Goal: Task Accomplishment & Management: Manage account settings

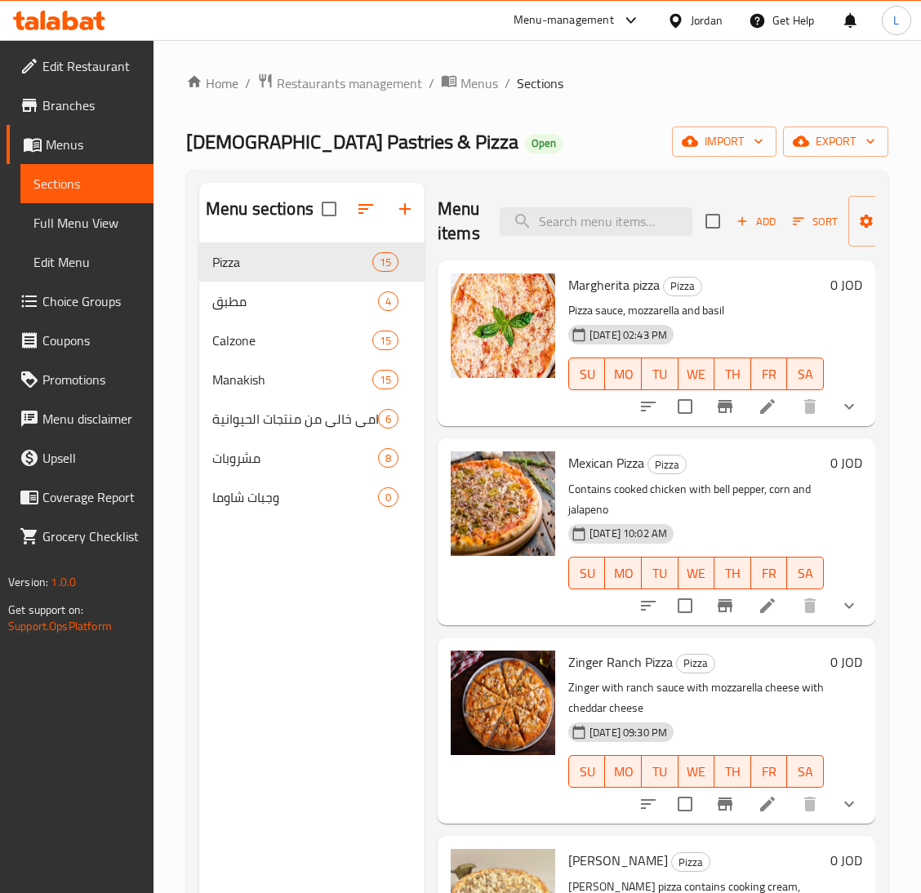
click at [48, 20] on icon at bounding box center [59, 21] width 92 height 20
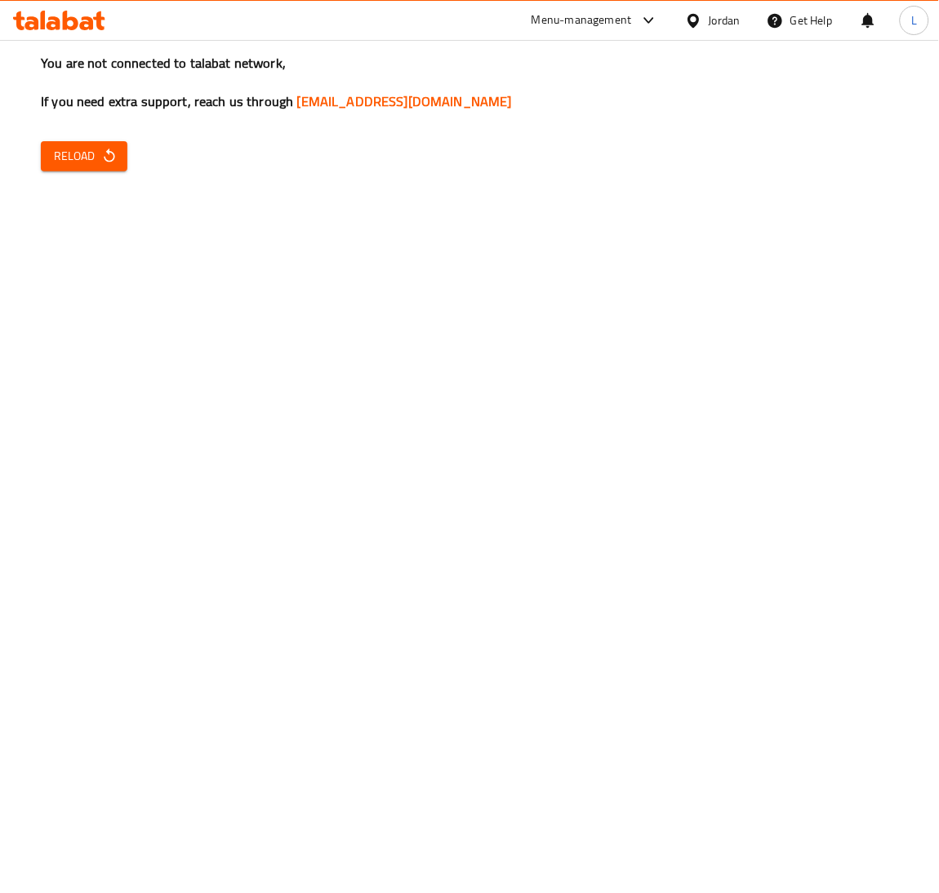
click at [70, 152] on span "Reload" at bounding box center [84, 156] width 60 height 20
click at [72, 149] on span "Reload" at bounding box center [84, 156] width 60 height 20
click at [69, 135] on div "You are not connected to talabat network, If you need extra support, reach us t…" at bounding box center [469, 446] width 939 height 893
click at [79, 154] on span "Reload" at bounding box center [84, 156] width 60 height 20
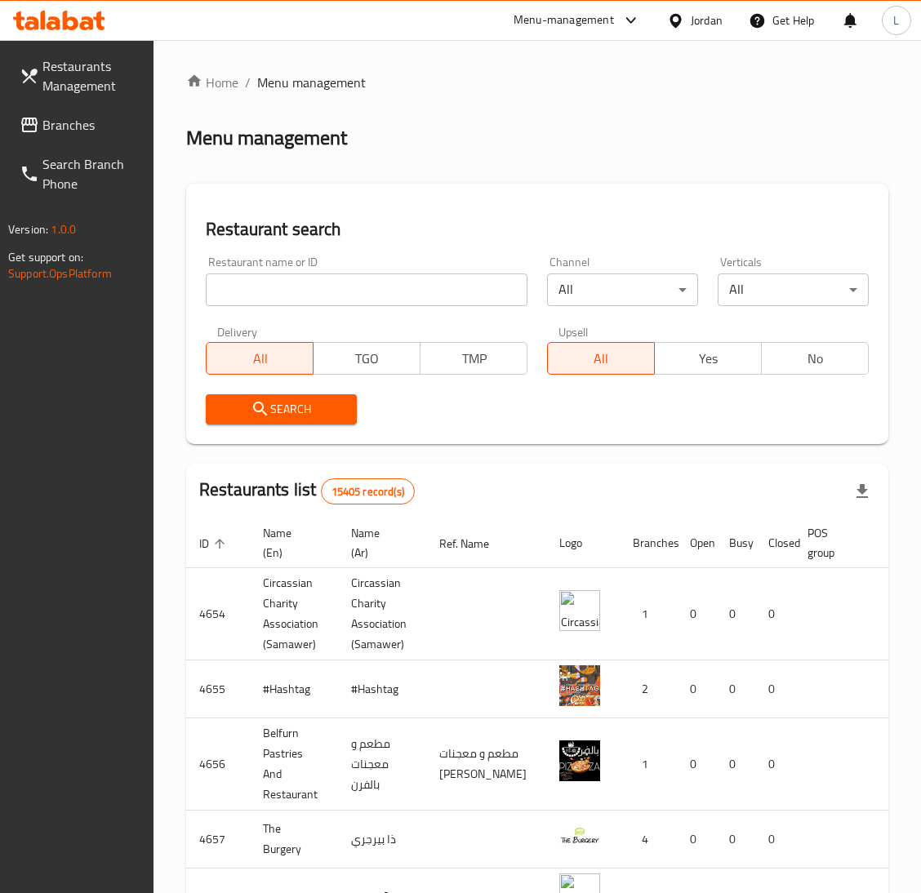
click at [60, 127] on span "Branches" at bounding box center [91, 125] width 98 height 20
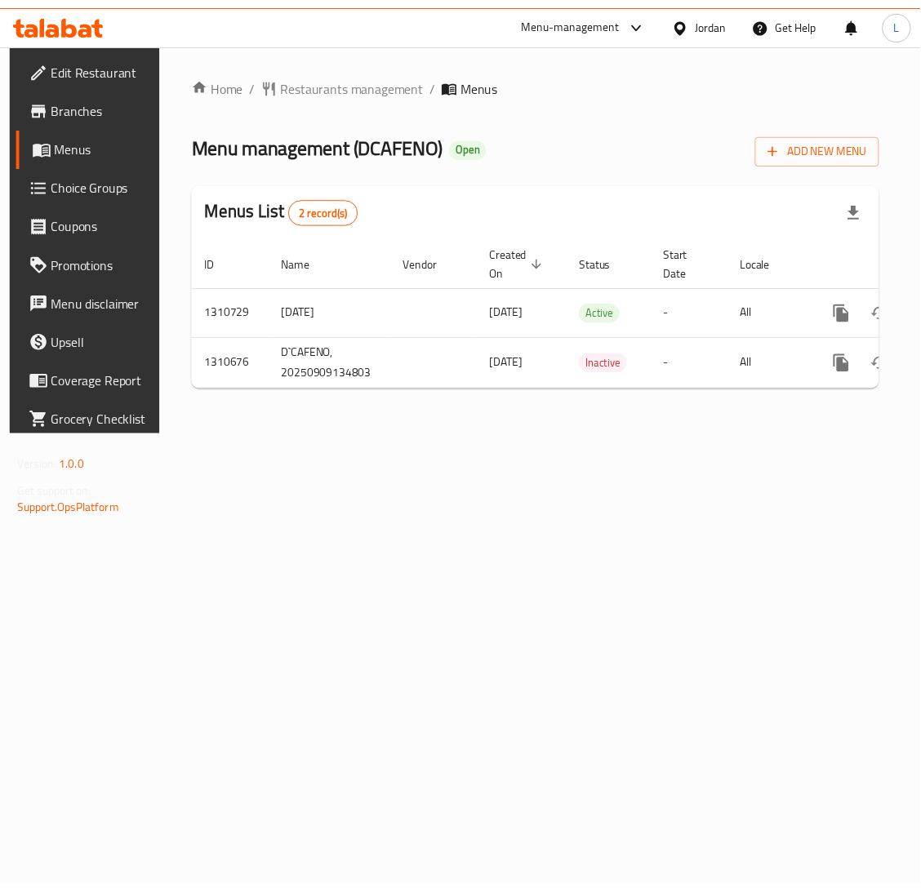
scroll to position [0, 92]
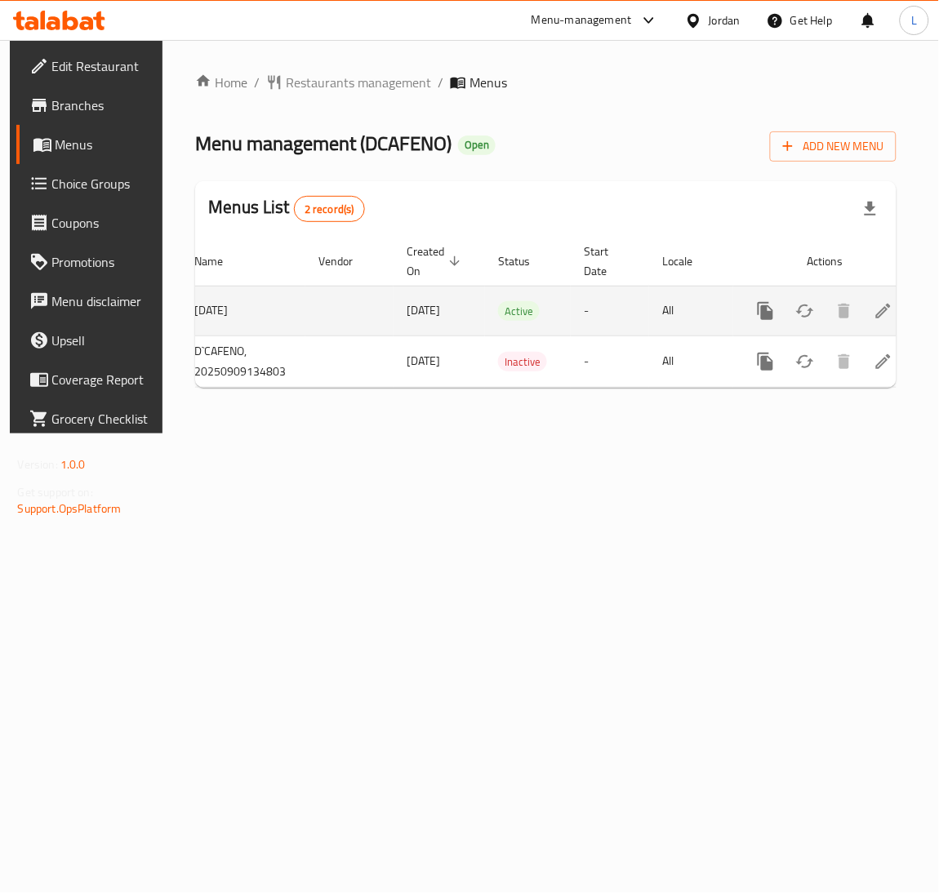
click at [873, 318] on icon "enhanced table" at bounding box center [883, 311] width 20 height 20
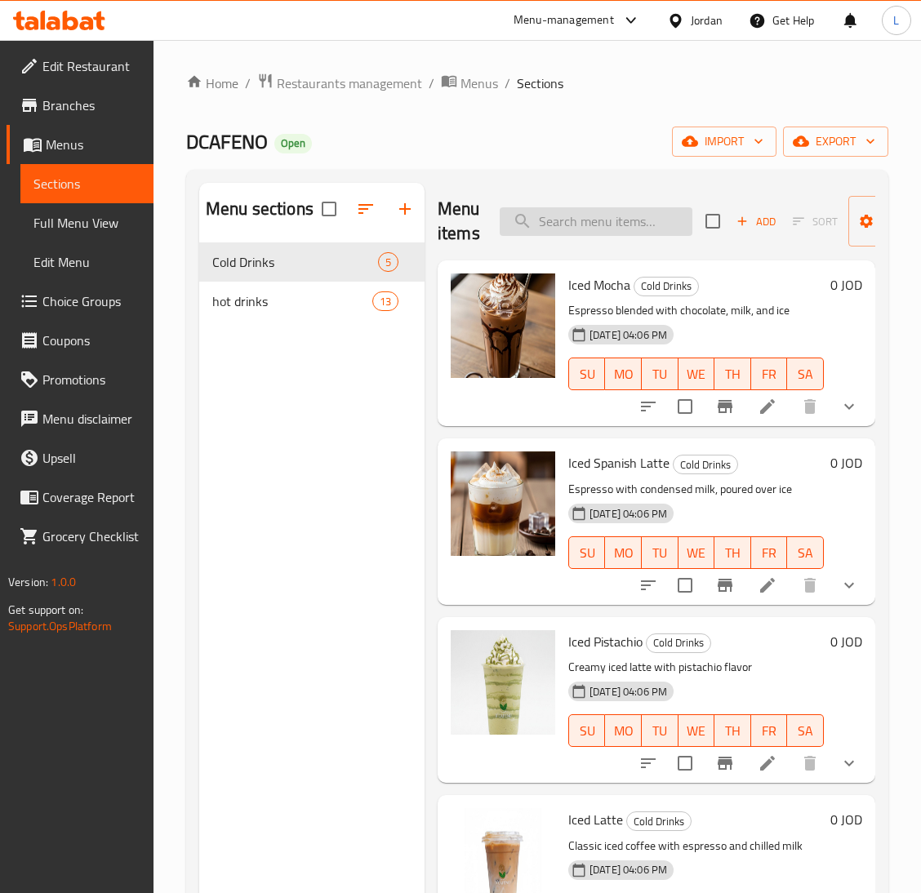
click at [575, 221] on input "search" at bounding box center [596, 221] width 193 height 29
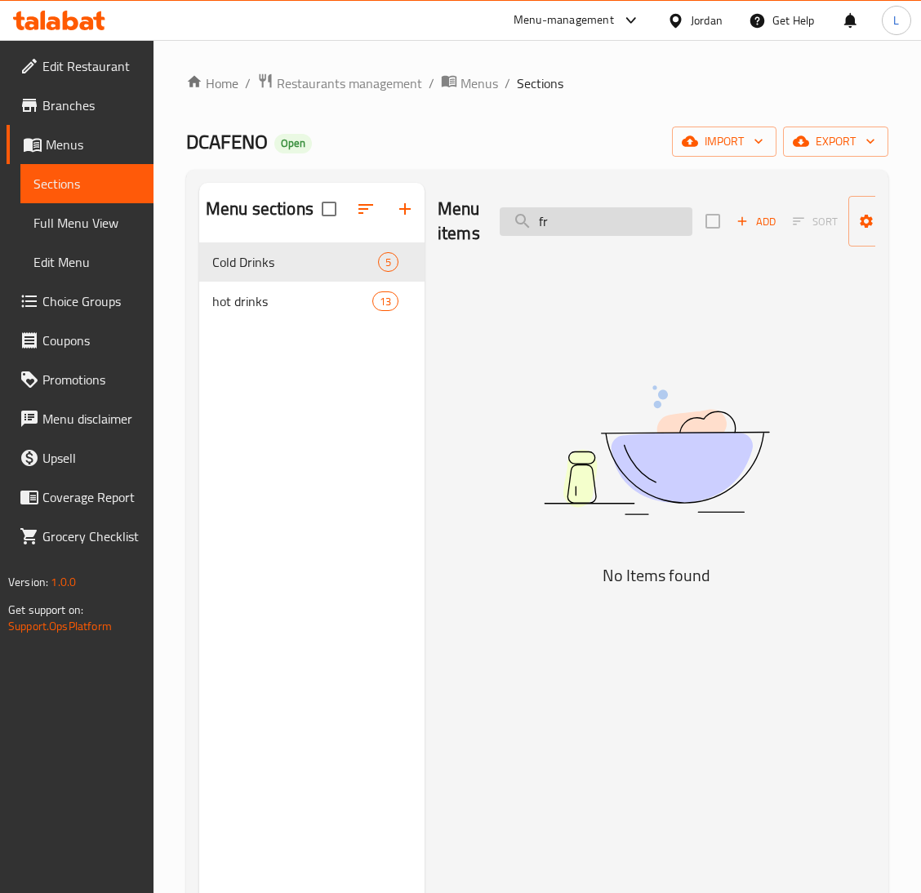
type input "f"
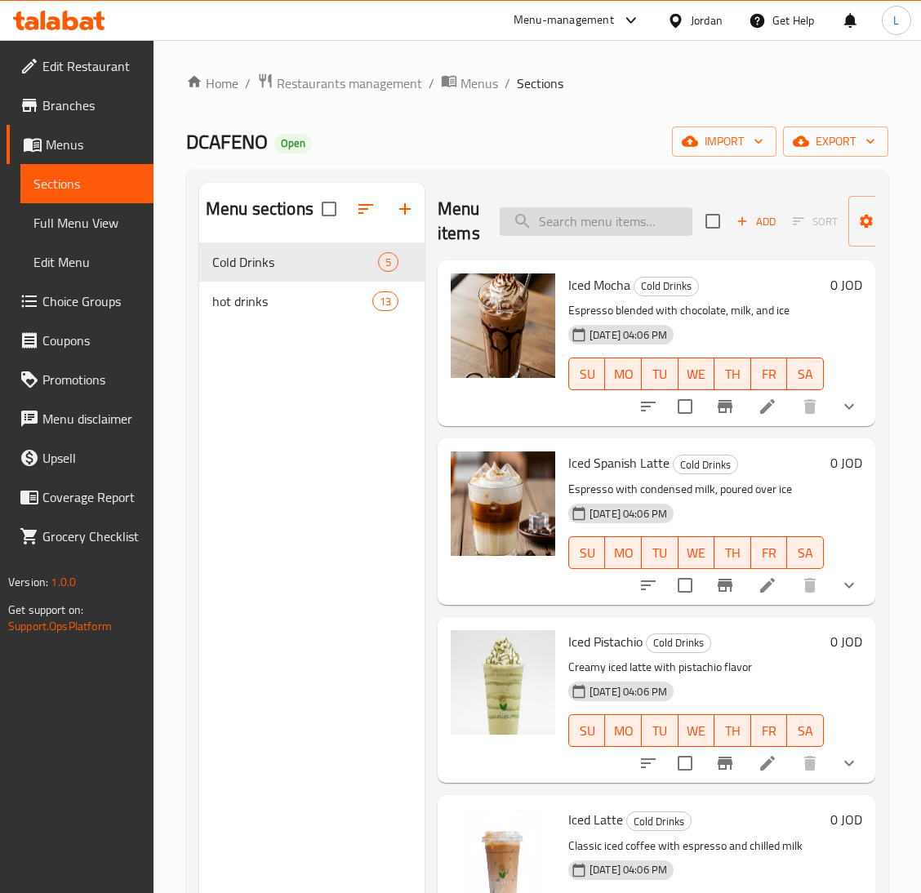
click at [626, 225] on input "search" at bounding box center [596, 221] width 193 height 29
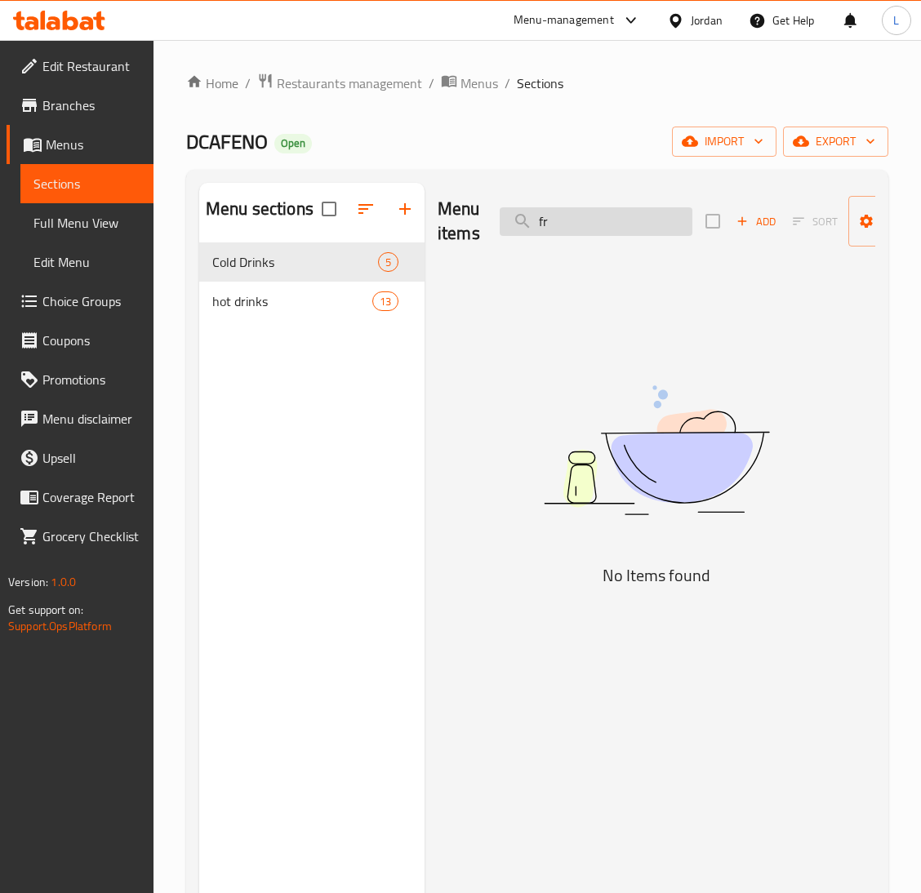
type input "f"
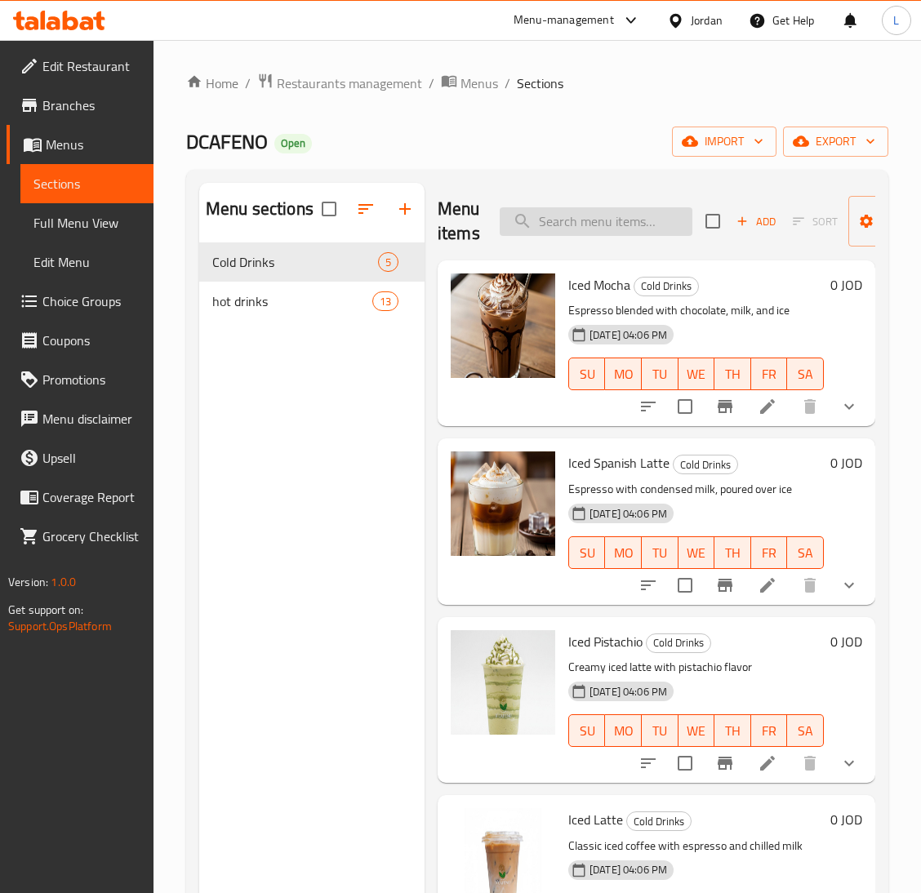
click at [579, 211] on input "search" at bounding box center [596, 221] width 193 height 29
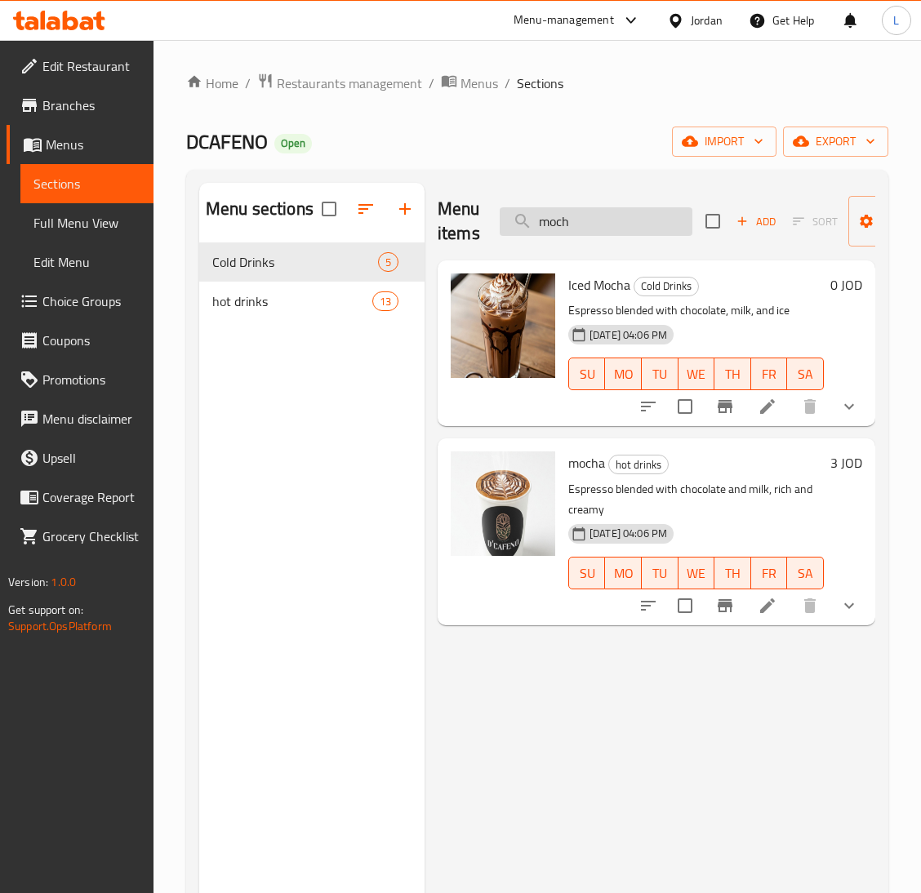
click at [566, 218] on input "moch" at bounding box center [596, 221] width 193 height 29
type input "e"
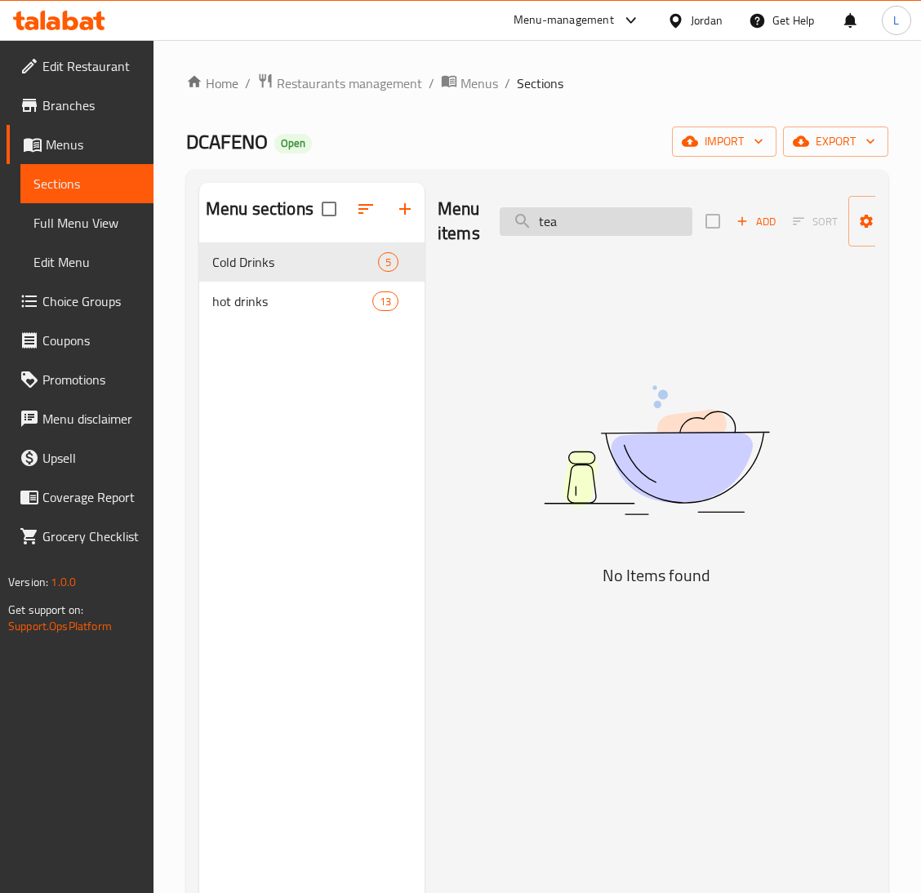
click at [600, 217] on input "tea" at bounding box center [596, 221] width 193 height 29
type input "m"
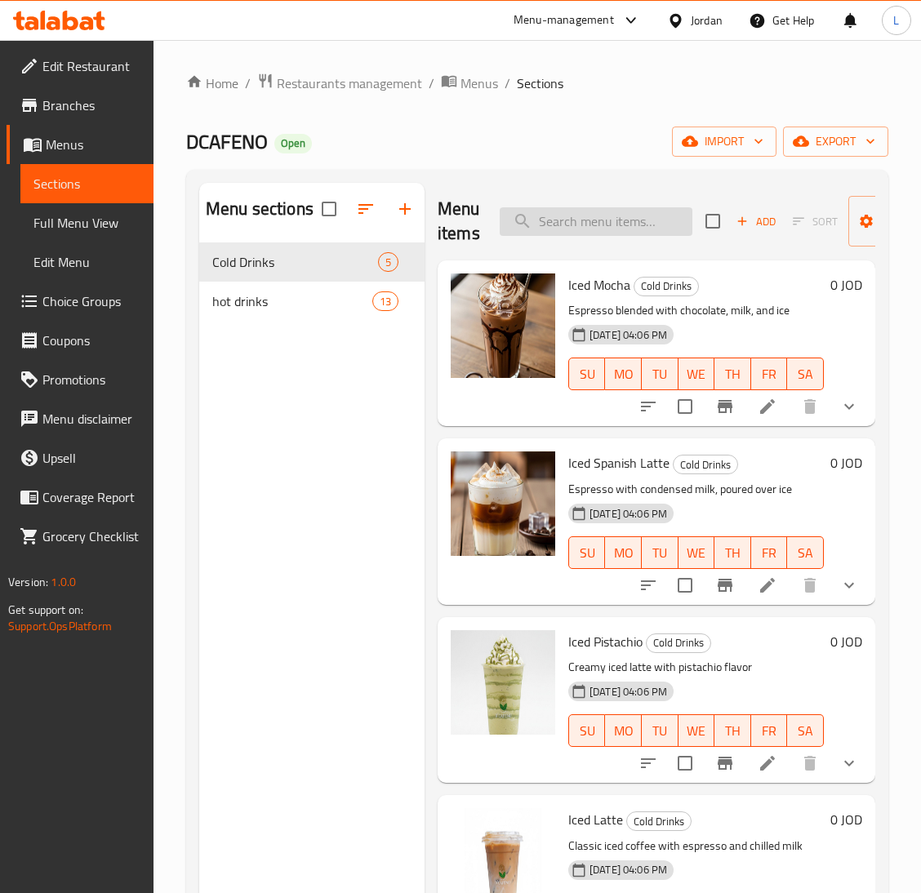
click at [575, 230] on input "search" at bounding box center [596, 221] width 193 height 29
click at [766, 203] on div "Add Sort Manage items" at bounding box center [831, 221] width 252 height 51
click at [753, 221] on span "Add" at bounding box center [756, 221] width 44 height 19
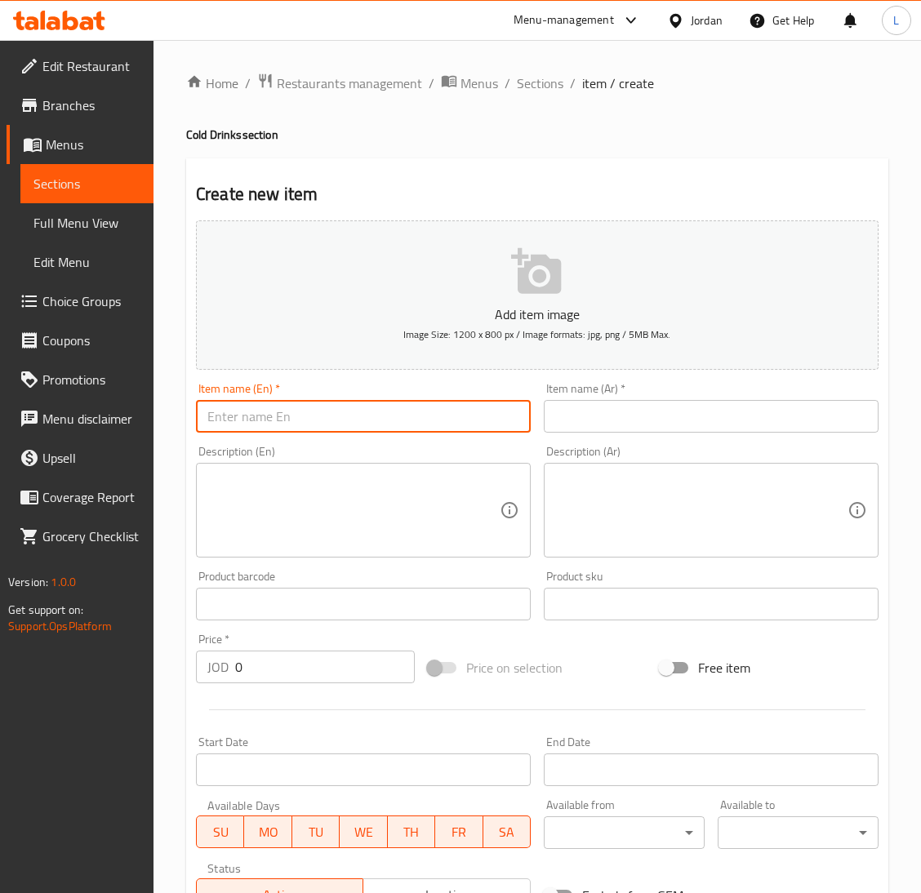
click at [405, 428] on input "text" at bounding box center [363, 416] width 335 height 33
type input "Frappe"
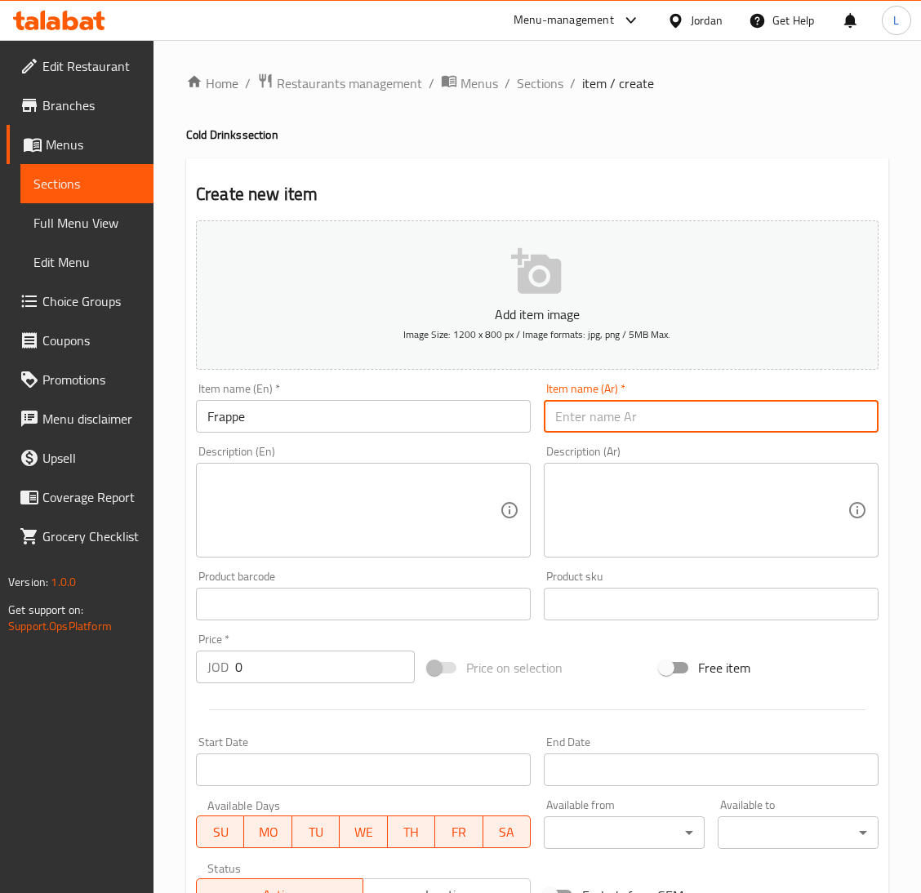
click at [789, 411] on input "text" at bounding box center [711, 416] width 335 height 33
type input "فراب"
click at [582, 416] on input "فراب" at bounding box center [711, 416] width 335 height 33
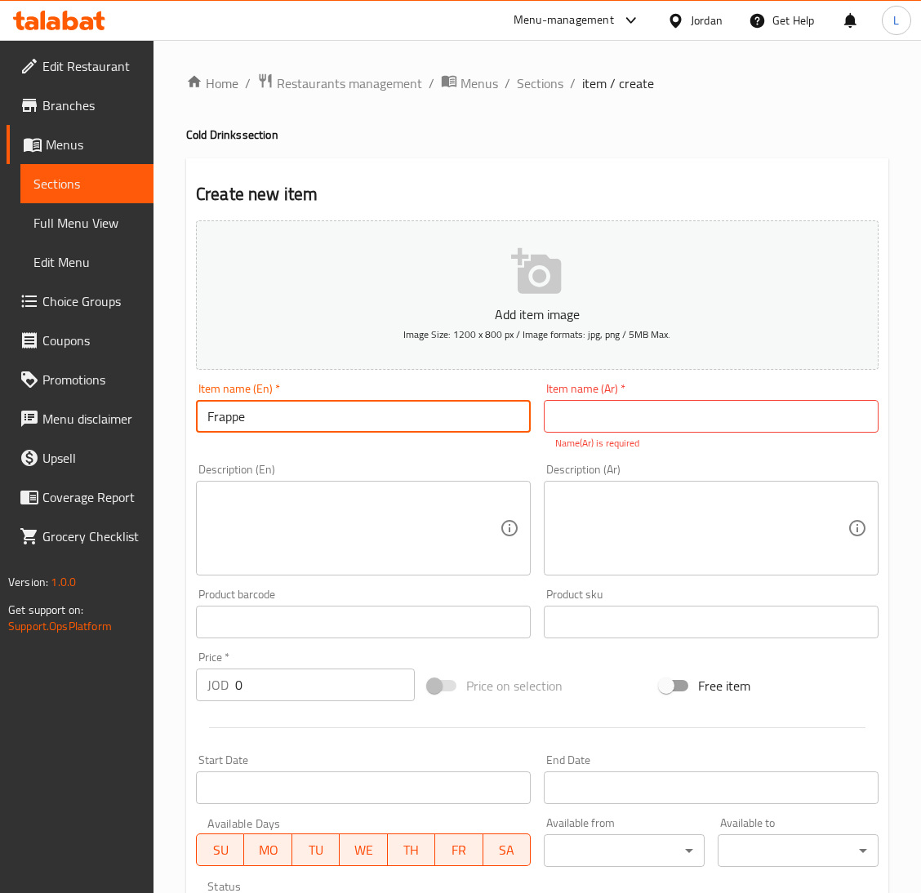
click at [255, 423] on input "Frappe" at bounding box center [363, 416] width 335 height 33
drag, startPoint x: 682, startPoint y: 414, endPoint x: 606, endPoint y: 441, distance: 79.8
click at [682, 414] on input "text" at bounding box center [711, 416] width 335 height 33
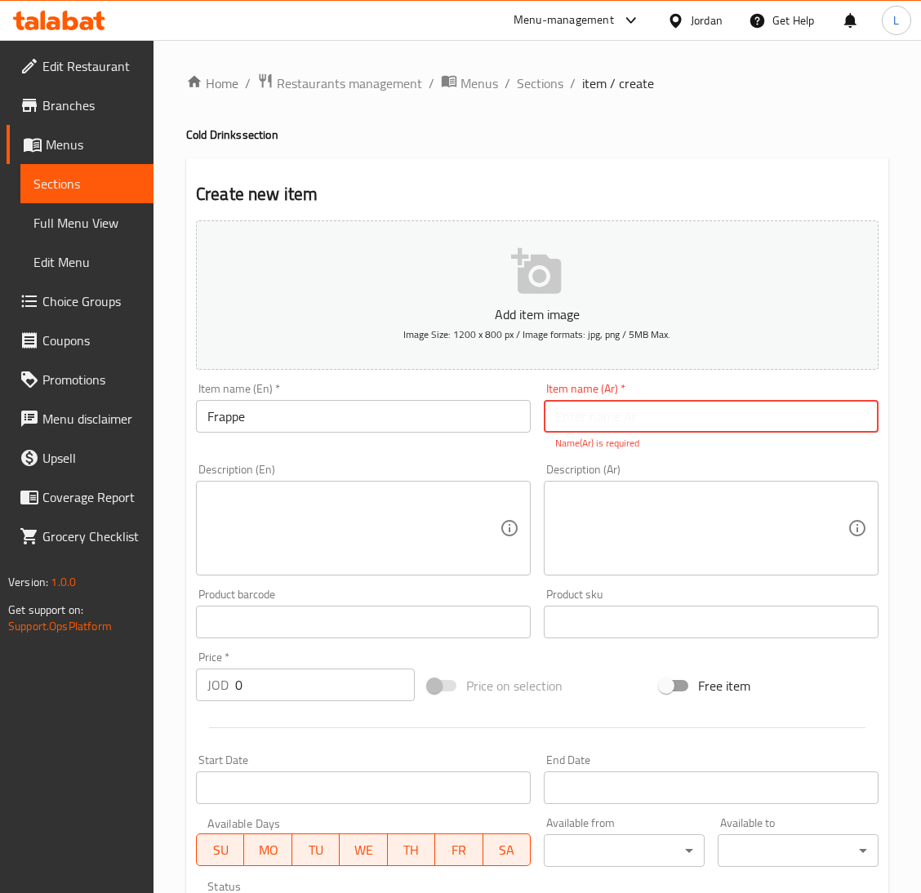
paste input "فرابيه"
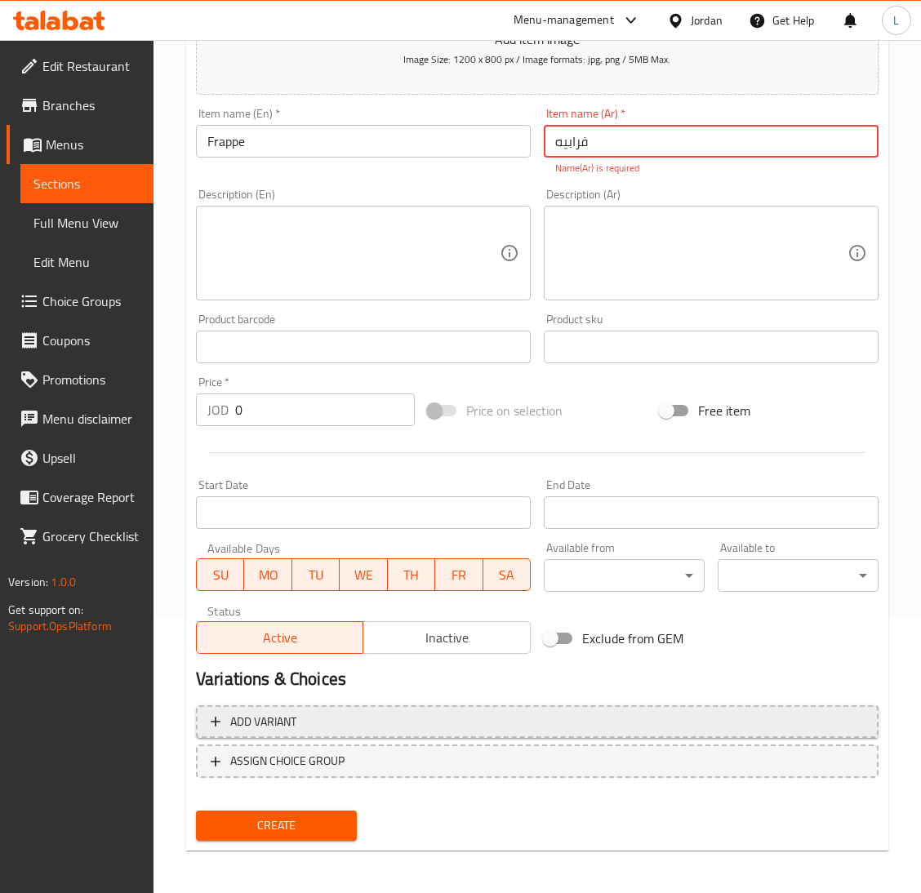
type input "فرابيه"
click at [473, 712] on span "Add variant" at bounding box center [537, 722] width 653 height 20
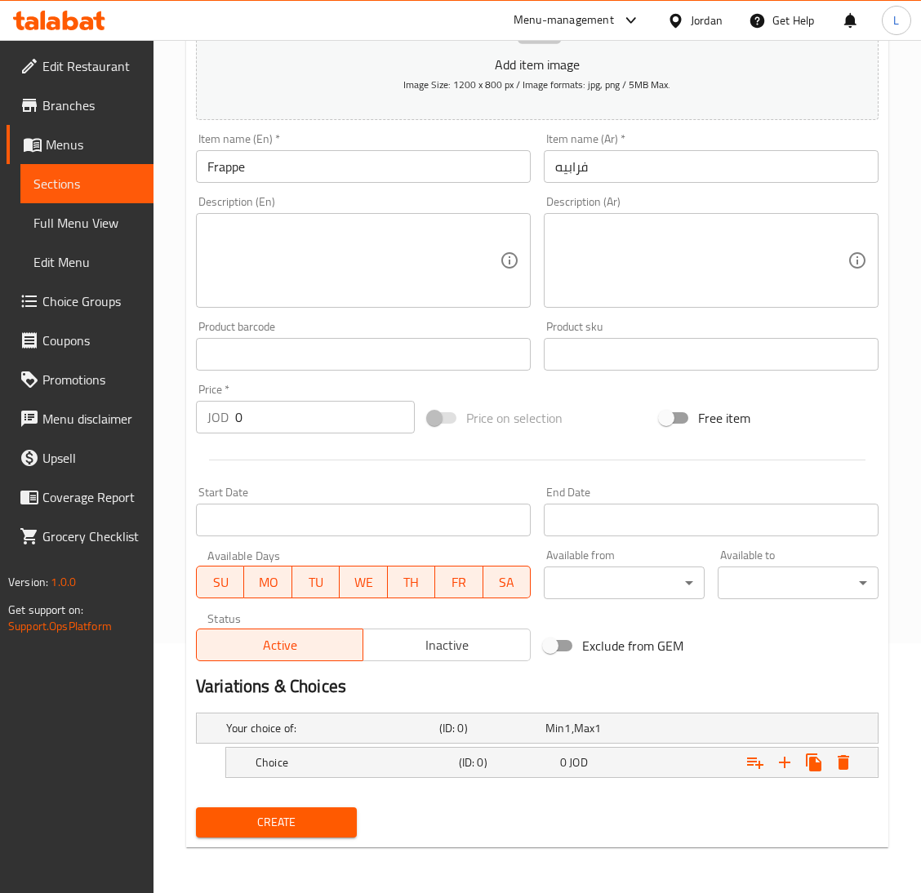
scroll to position [248, 0]
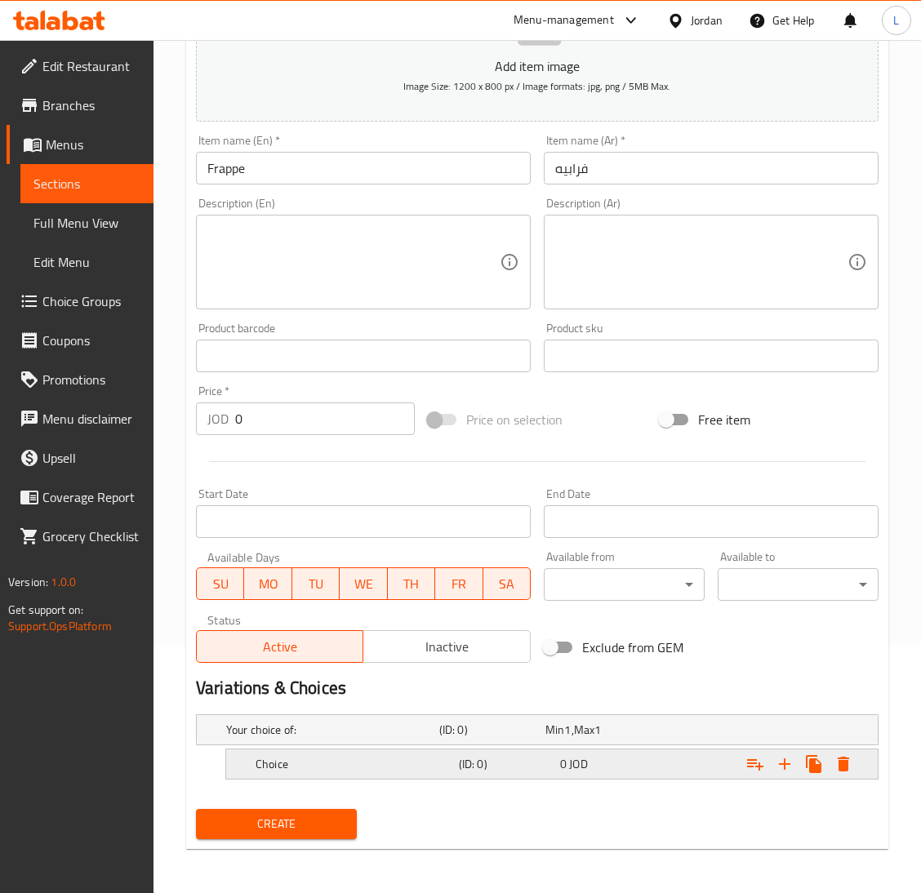
click at [503, 760] on h5 "(ID: 0)" at bounding box center [506, 764] width 95 height 16
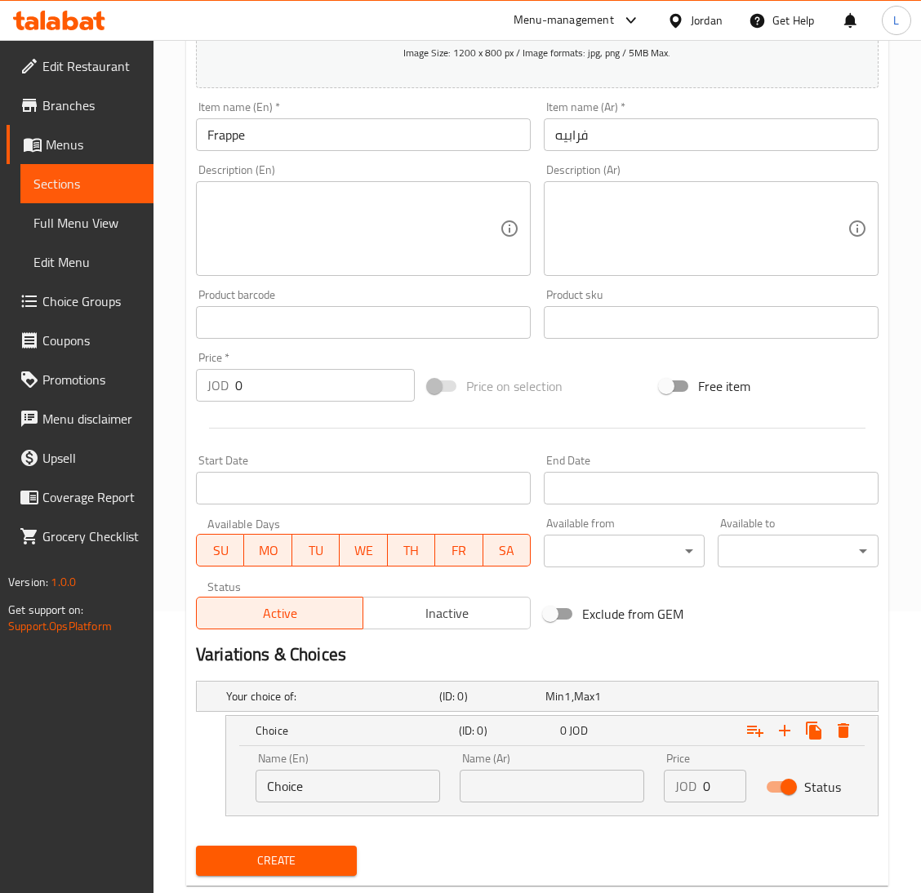
scroll to position [319, 0]
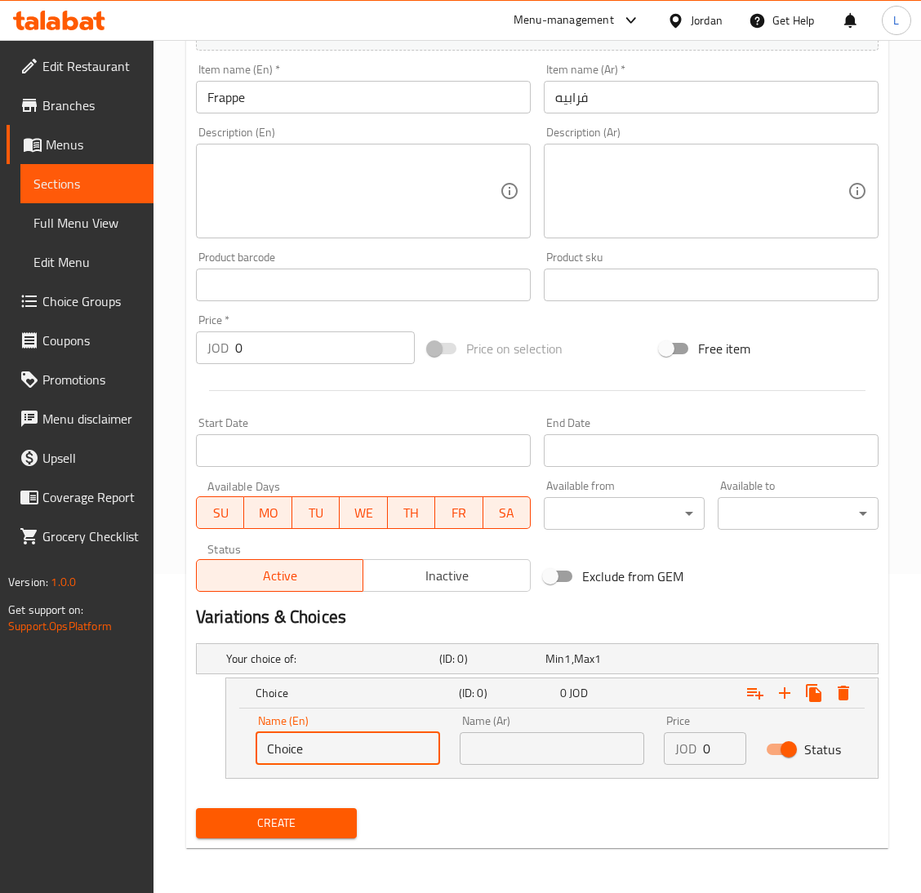
click at [376, 757] on input "Choice" at bounding box center [347, 748] width 184 height 33
type input "ؤ"
type input "Caramel"
click at [565, 751] on input "text" at bounding box center [552, 748] width 184 height 33
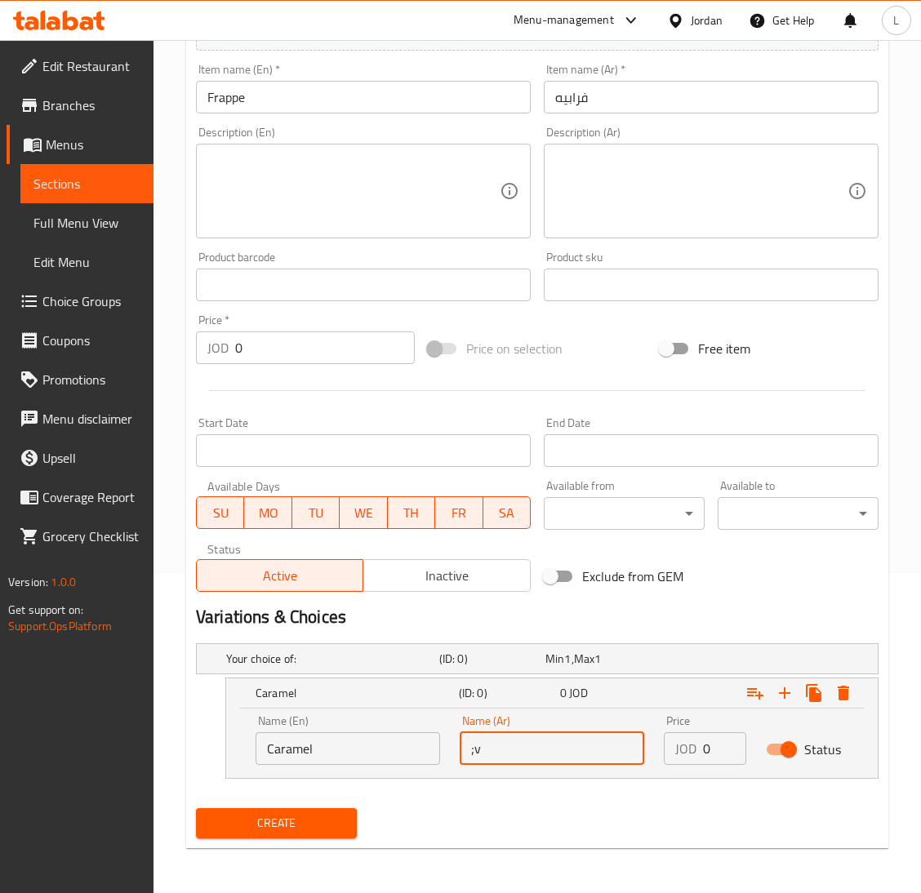
type input ";"
type input "كراميل"
click at [704, 752] on input "0" at bounding box center [724, 748] width 43 height 33
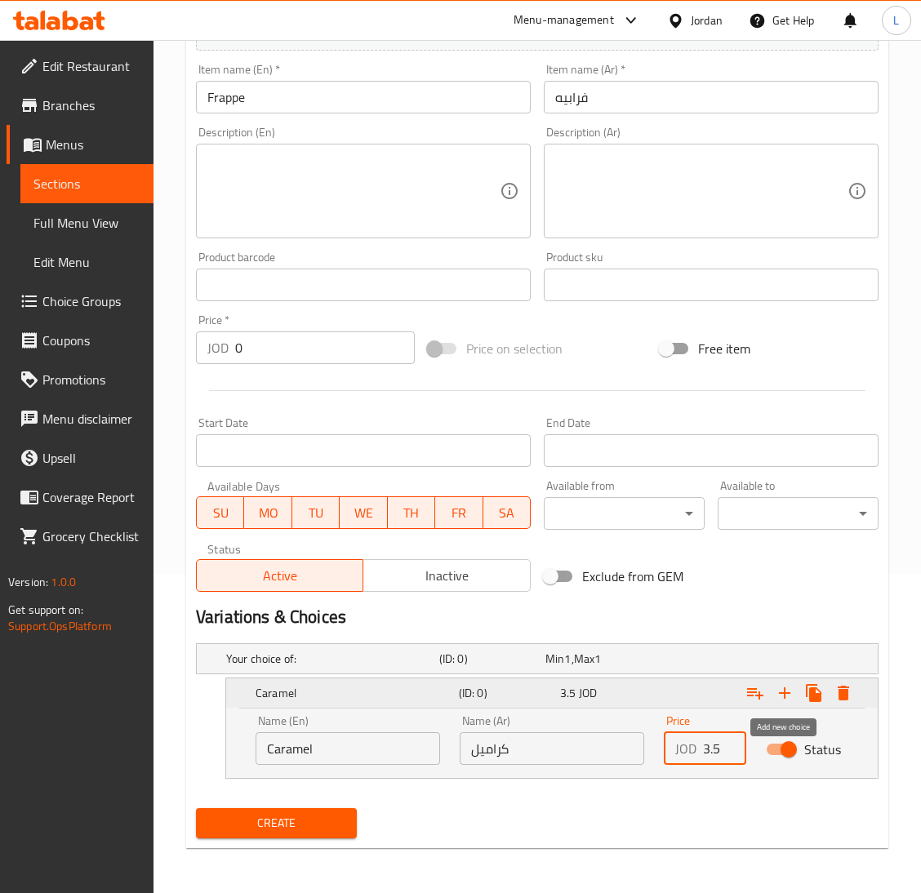
type input "3.5"
click at [784, 691] on icon "Expand" at bounding box center [784, 692] width 11 height 11
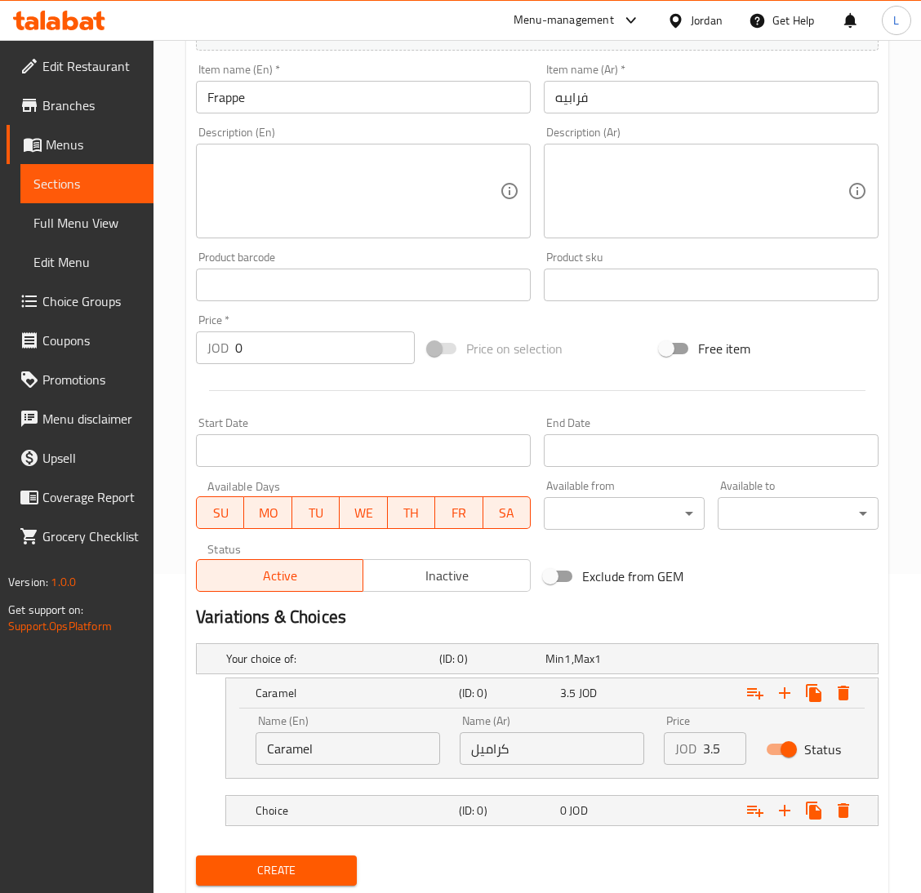
scroll to position [366, 0]
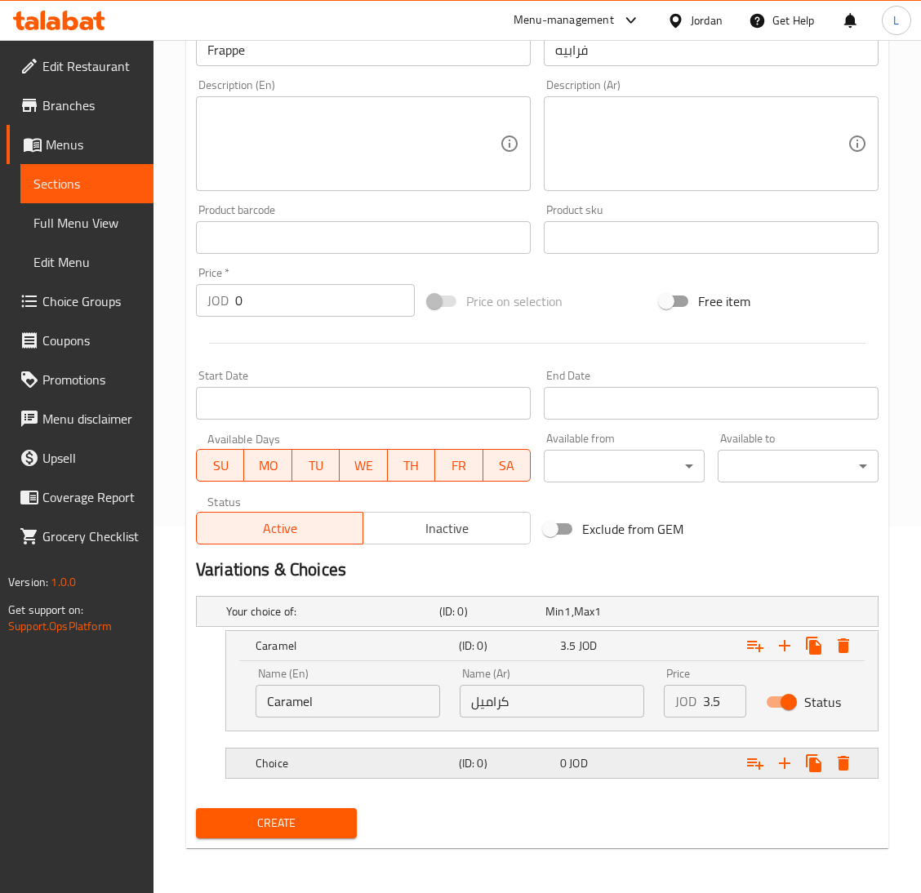
drag, startPoint x: 418, startPoint y: 764, endPoint x: 504, endPoint y: 775, distance: 86.4
click at [417, 765] on h5 "Choice" at bounding box center [353, 763] width 197 height 16
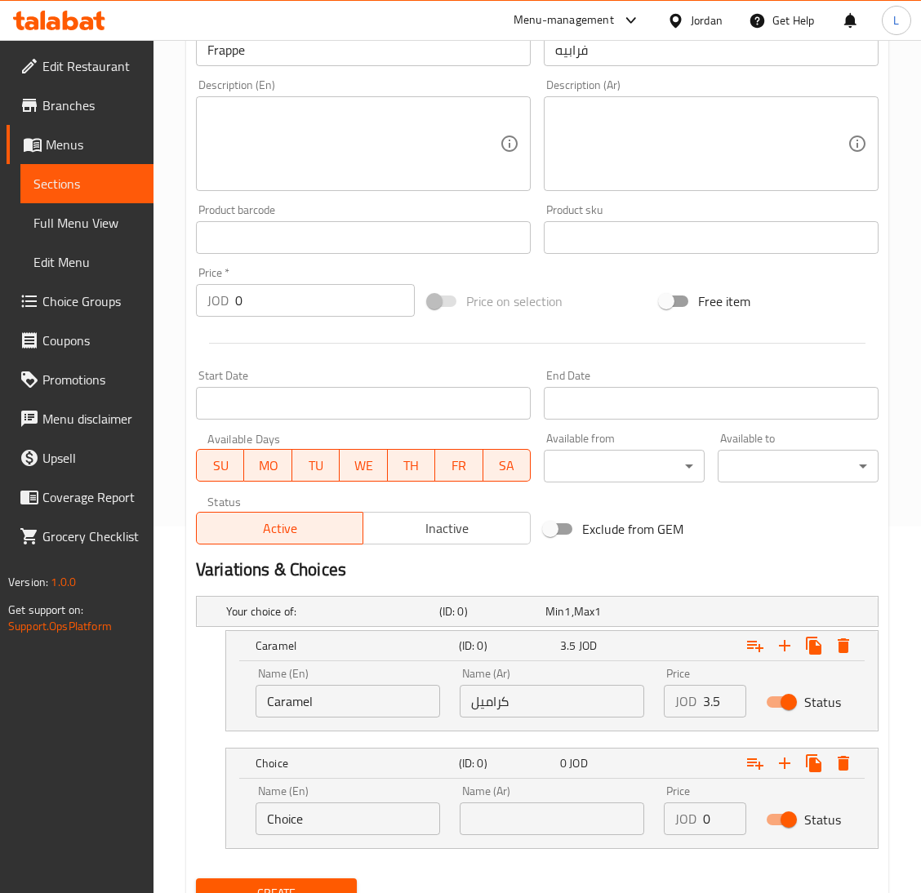
drag, startPoint x: 570, startPoint y: 833, endPoint x: 603, endPoint y: 827, distance: 33.9
click at [569, 833] on input "text" at bounding box center [552, 818] width 184 height 33
type input "فانيلا"
click at [335, 802] on input "Choice" at bounding box center [347, 818] width 184 height 33
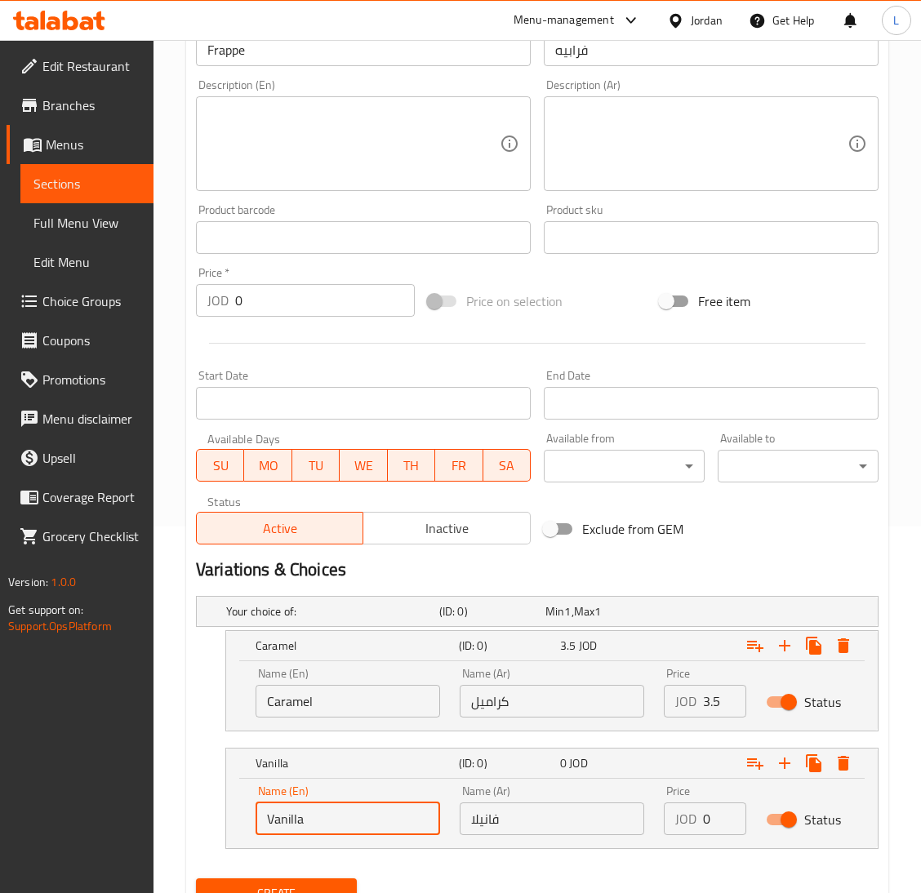
type input "Vanilla"
click at [708, 814] on input "0" at bounding box center [724, 818] width 43 height 33
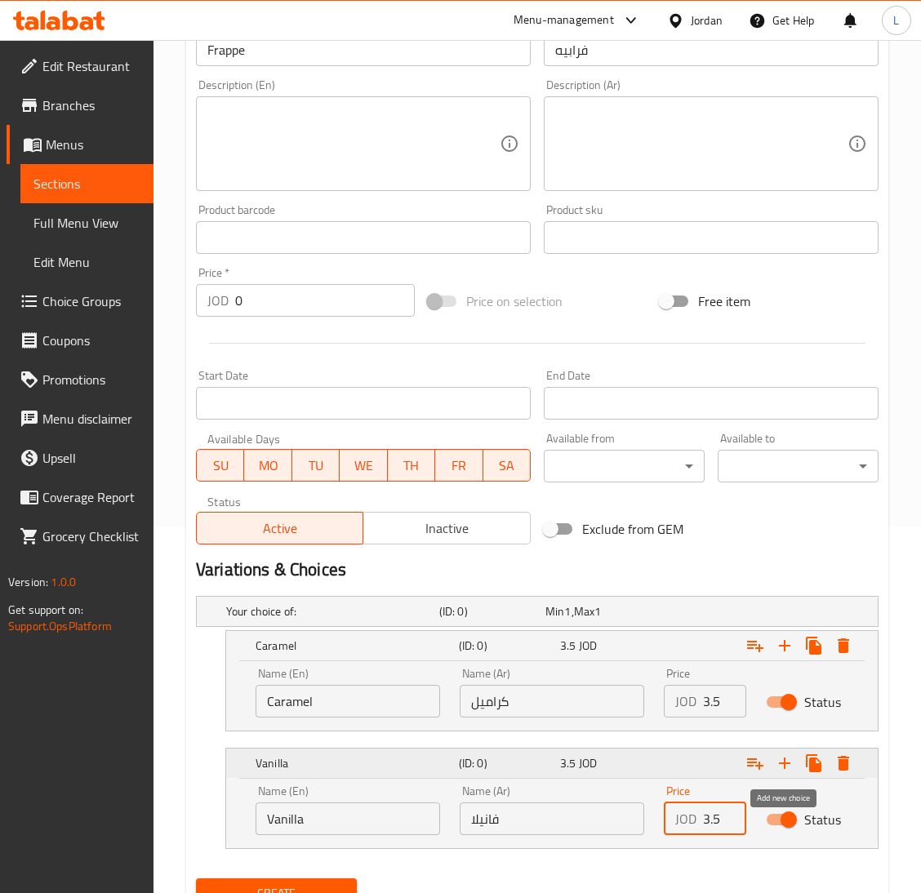
type input "3.5"
click at [780, 758] on icon "Expand" at bounding box center [785, 763] width 20 height 20
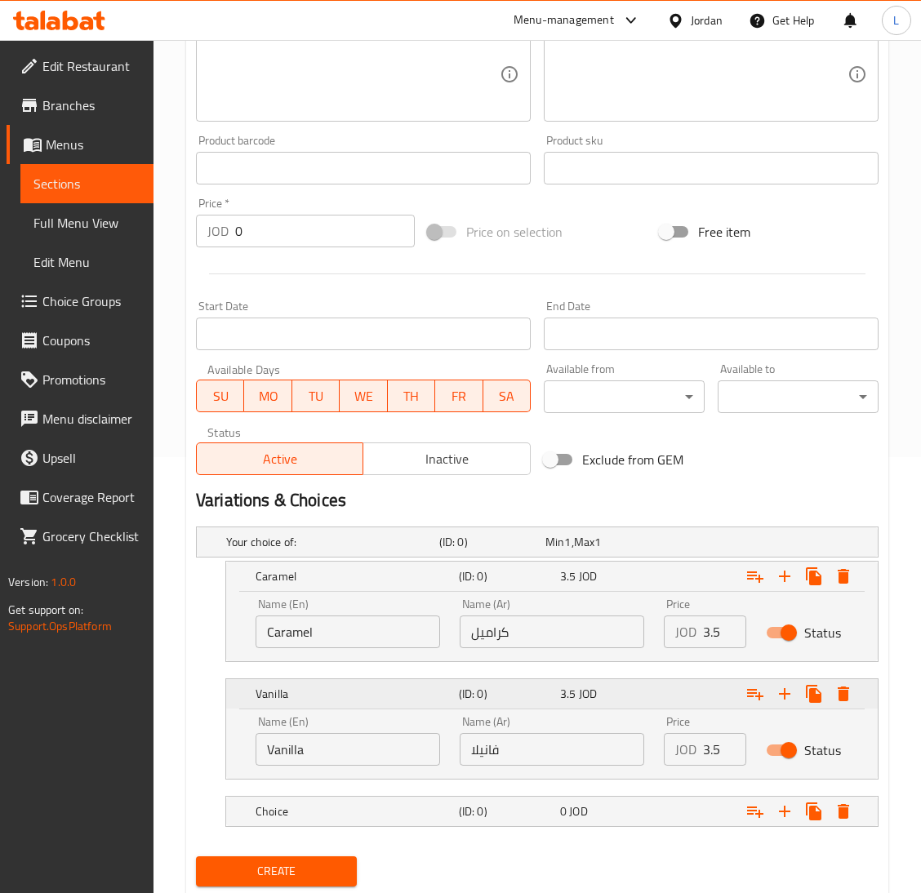
scroll to position [485, 0]
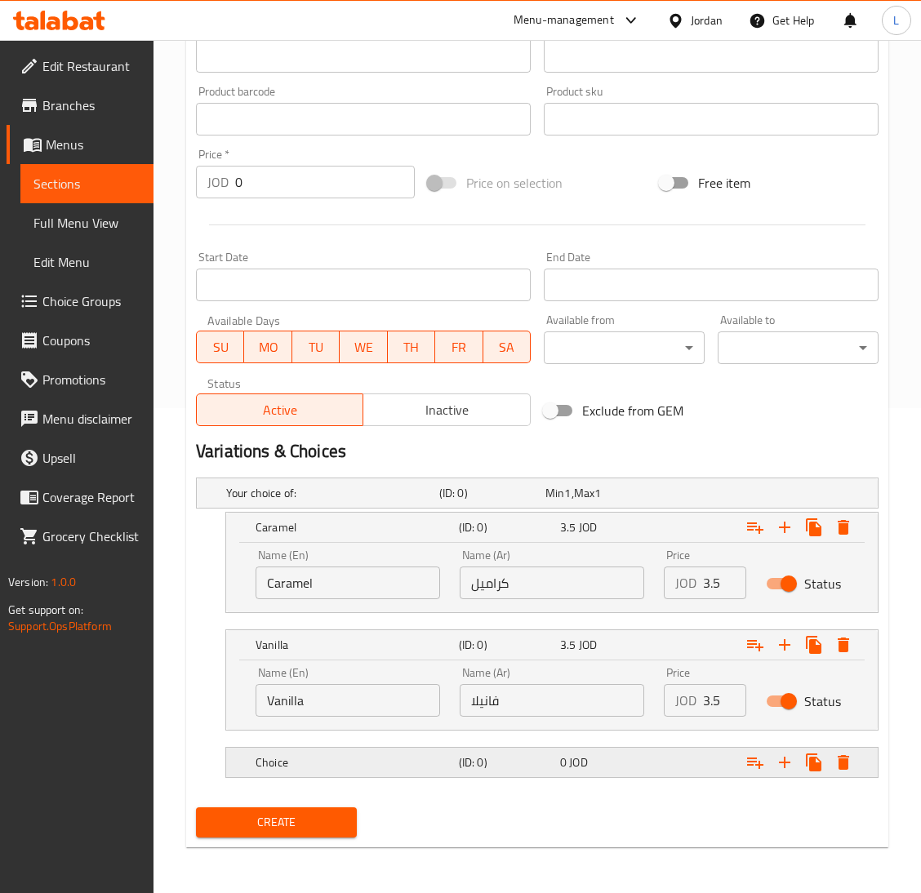
click at [386, 776] on div "Choice (ID: 0) 0 JOD" at bounding box center [556, 762] width 609 height 36
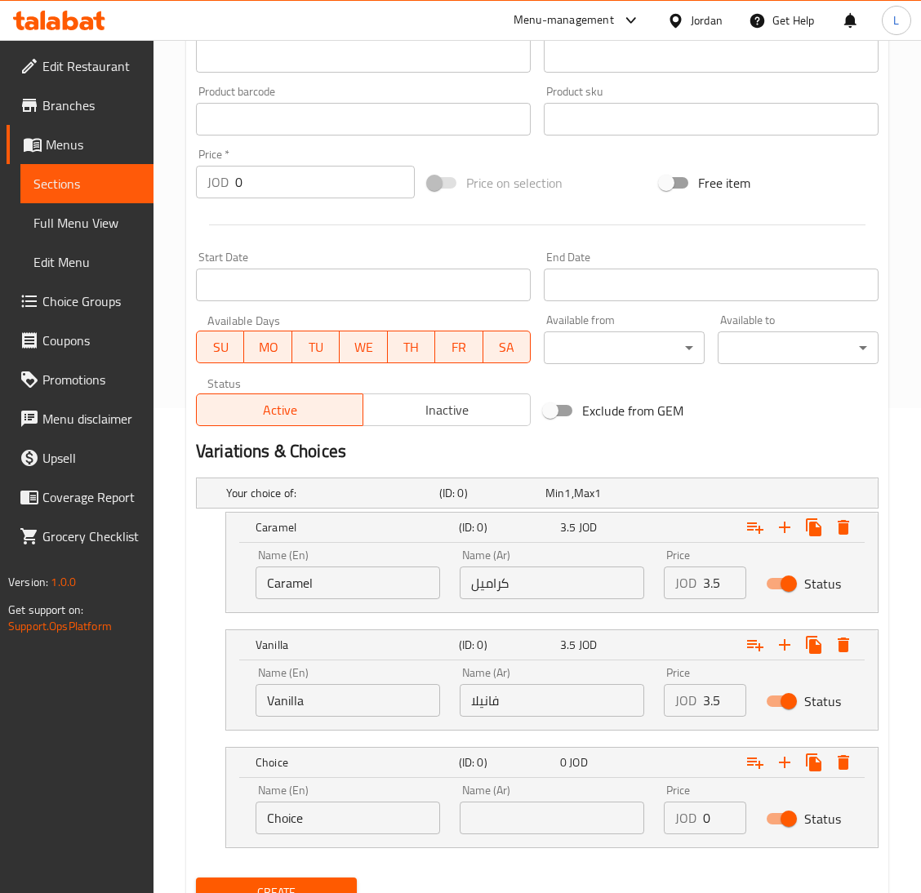
click at [285, 824] on input "Choice" at bounding box center [347, 818] width 184 height 33
click at [292, 824] on input "Hazelnut" at bounding box center [347, 818] width 184 height 33
type input "Hazelnut"
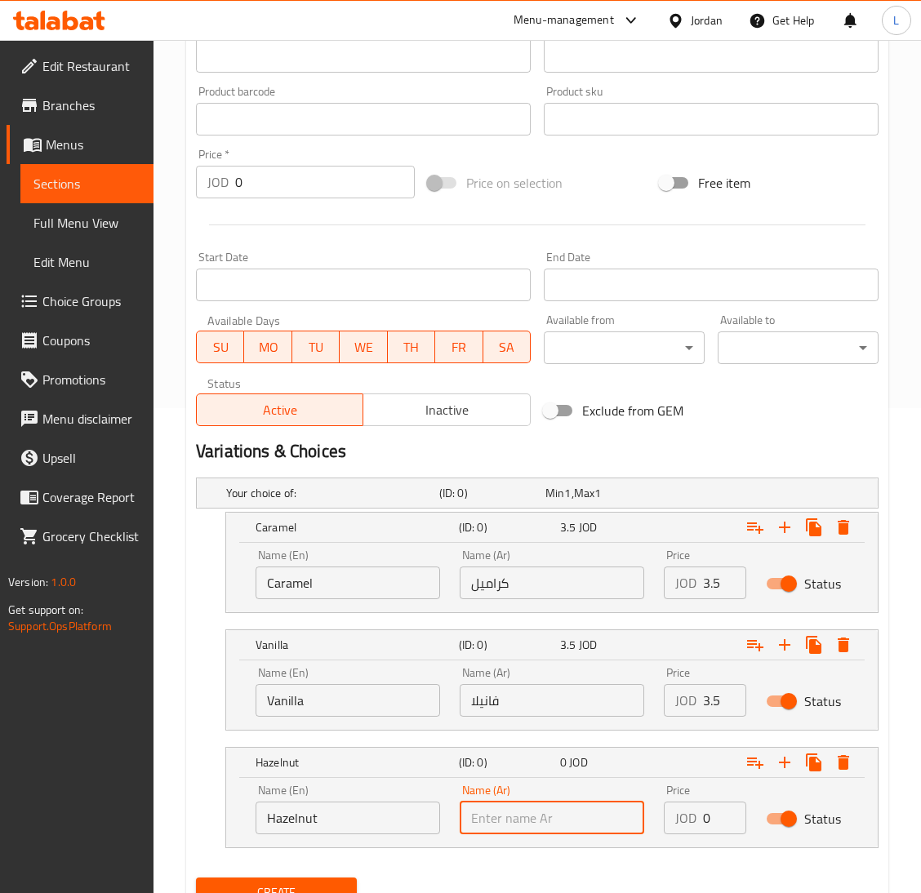
drag, startPoint x: 574, startPoint y: 823, endPoint x: 667, endPoint y: 828, distance: 93.2
click at [574, 823] on input "text" at bounding box center [552, 818] width 184 height 33
paste input "البندق"
type input "البندق"
click at [708, 820] on input "0" at bounding box center [724, 818] width 43 height 33
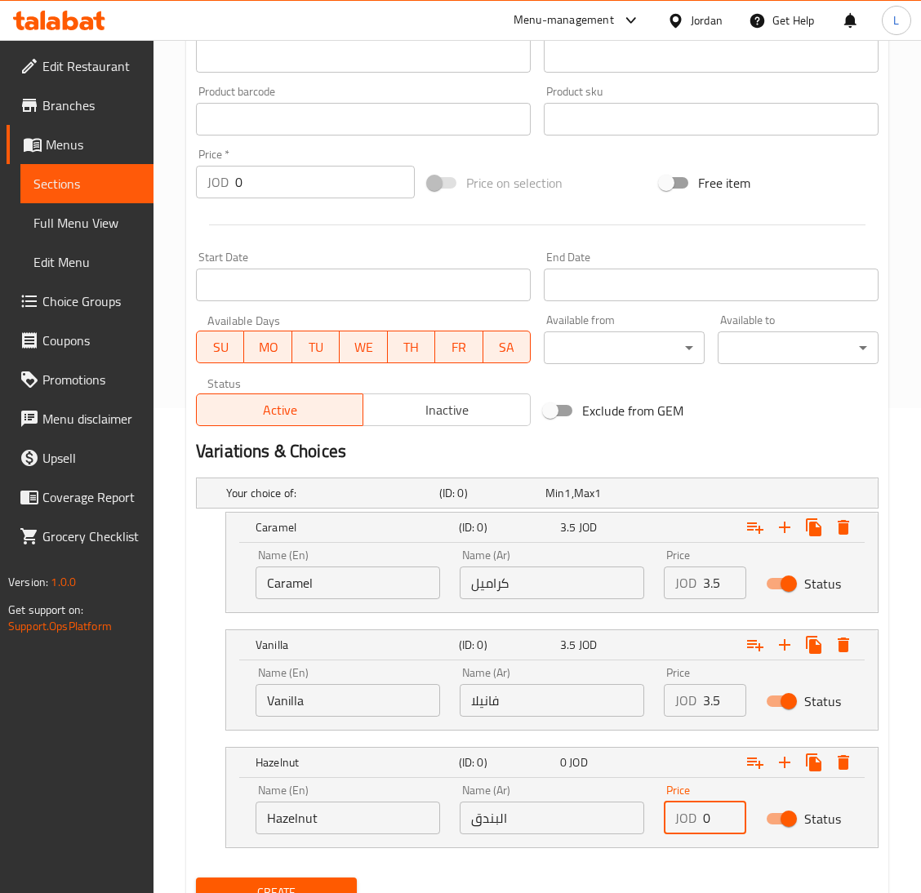
click at [708, 820] on input "0" at bounding box center [724, 818] width 43 height 33
click at [708, 815] on input "0" at bounding box center [724, 818] width 43 height 33
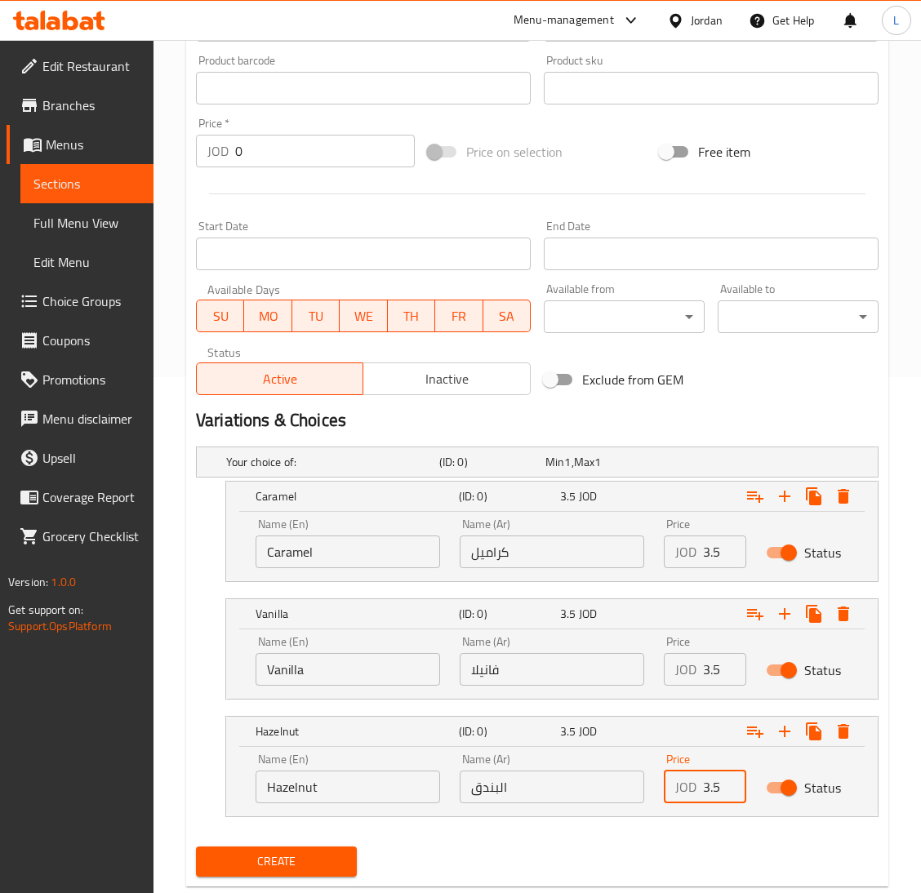
scroll to position [555, 0]
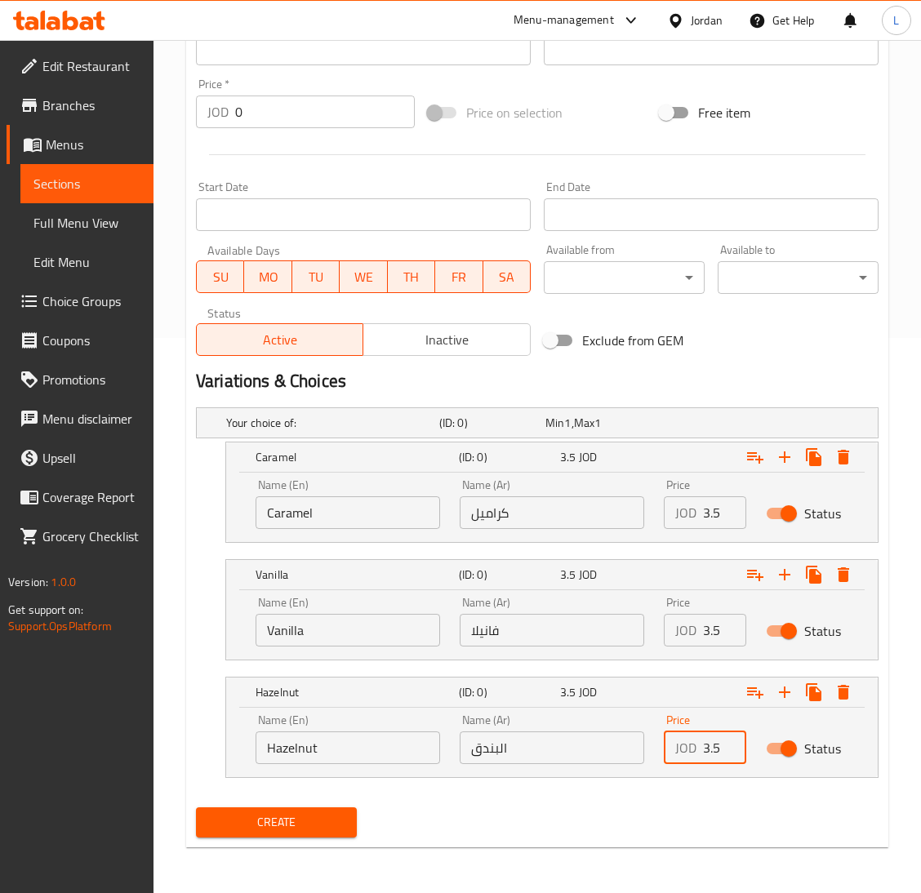
type input "3.5"
click at [233, 814] on span "Create" at bounding box center [276, 822] width 135 height 20
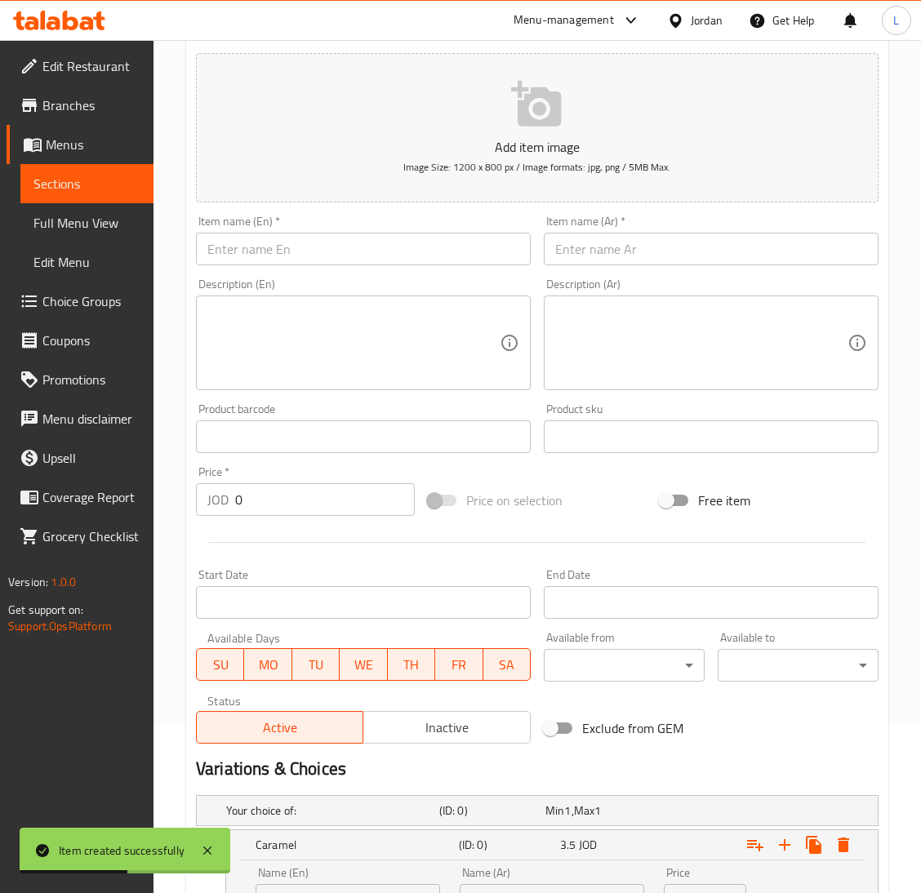
scroll to position [0, 0]
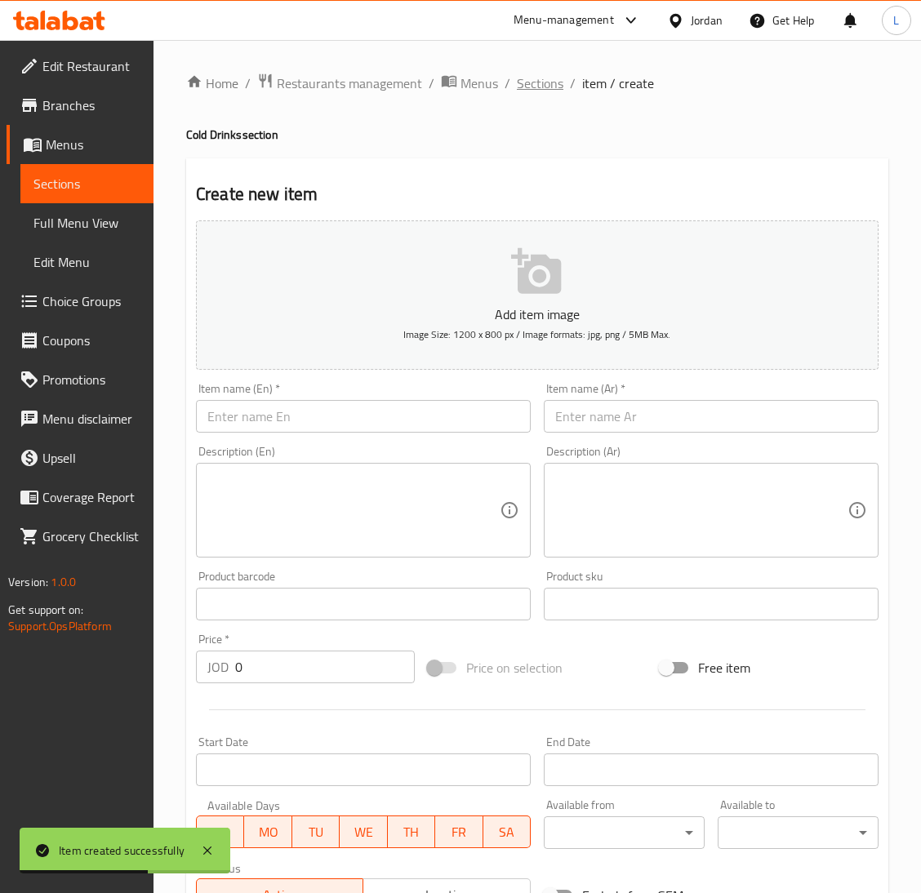
click at [555, 73] on span "Sections" at bounding box center [540, 83] width 47 height 20
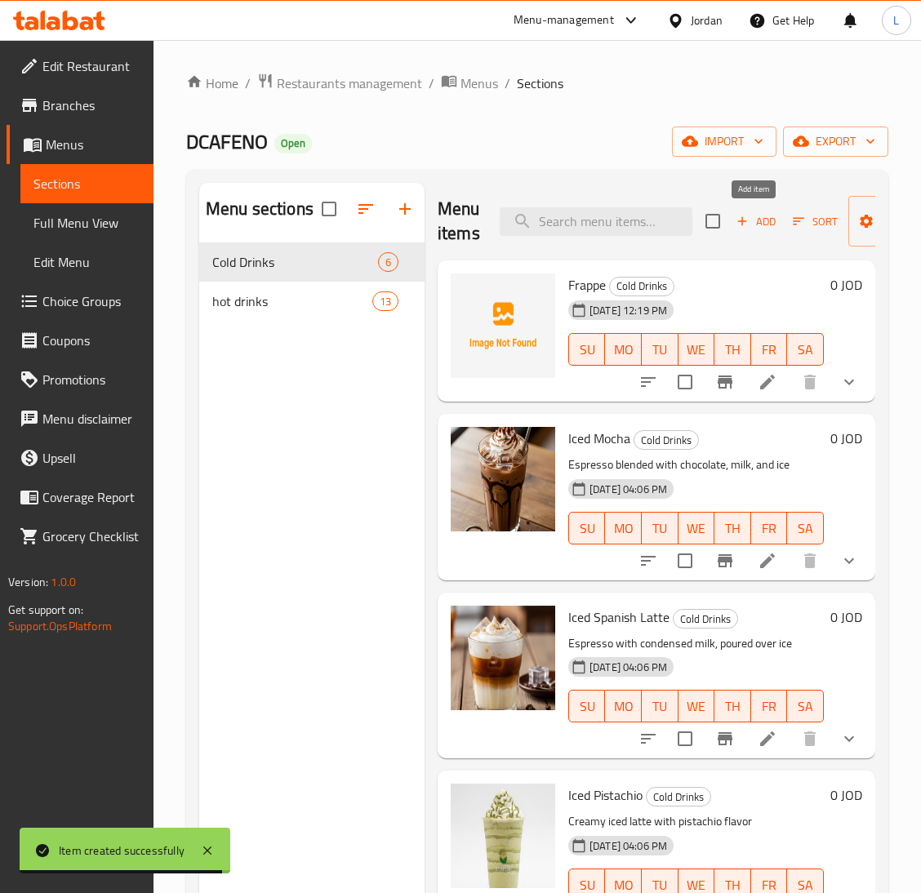
click at [760, 223] on span "Add" at bounding box center [756, 221] width 44 height 19
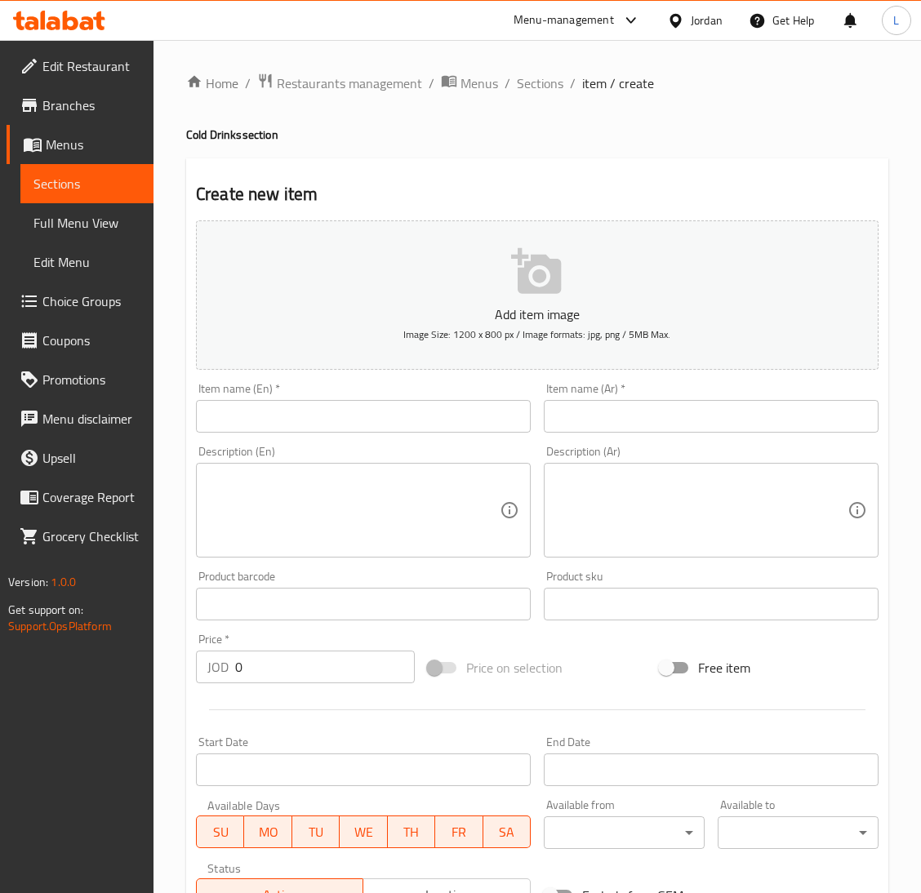
click at [409, 416] on input "text" at bounding box center [363, 416] width 335 height 33
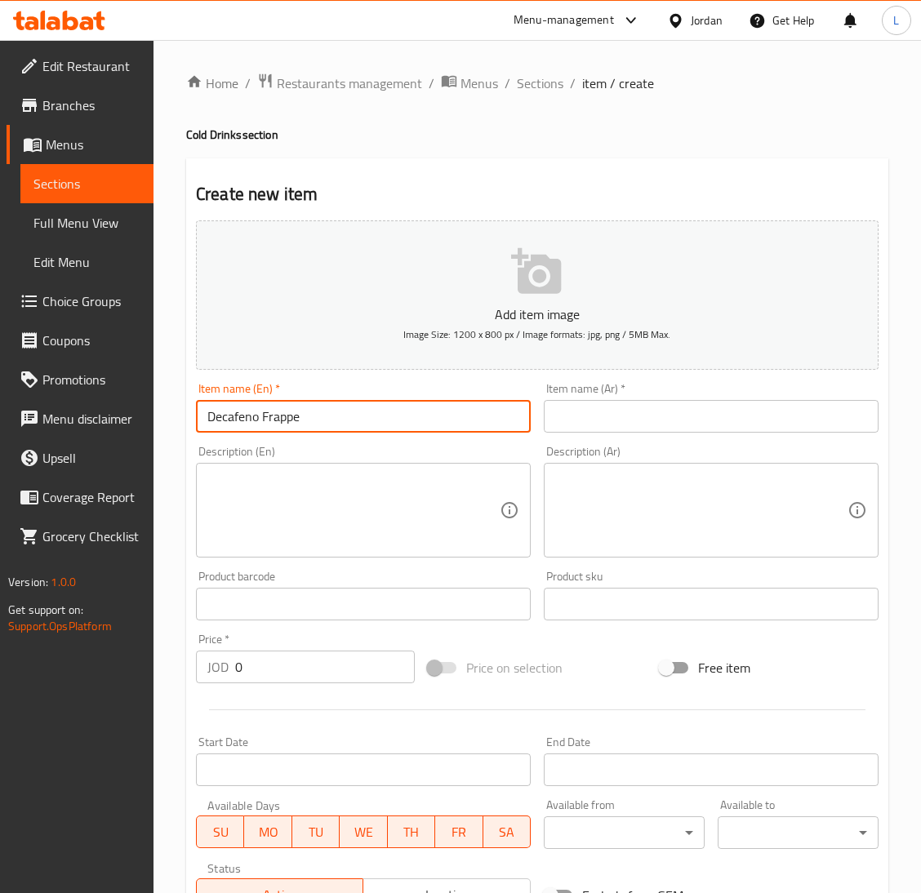
click at [486, 428] on input "Decafeno Frappe" at bounding box center [363, 416] width 335 height 33
type input "Decafeno Frappe"
click at [647, 409] on input "text" at bounding box center [711, 416] width 335 height 33
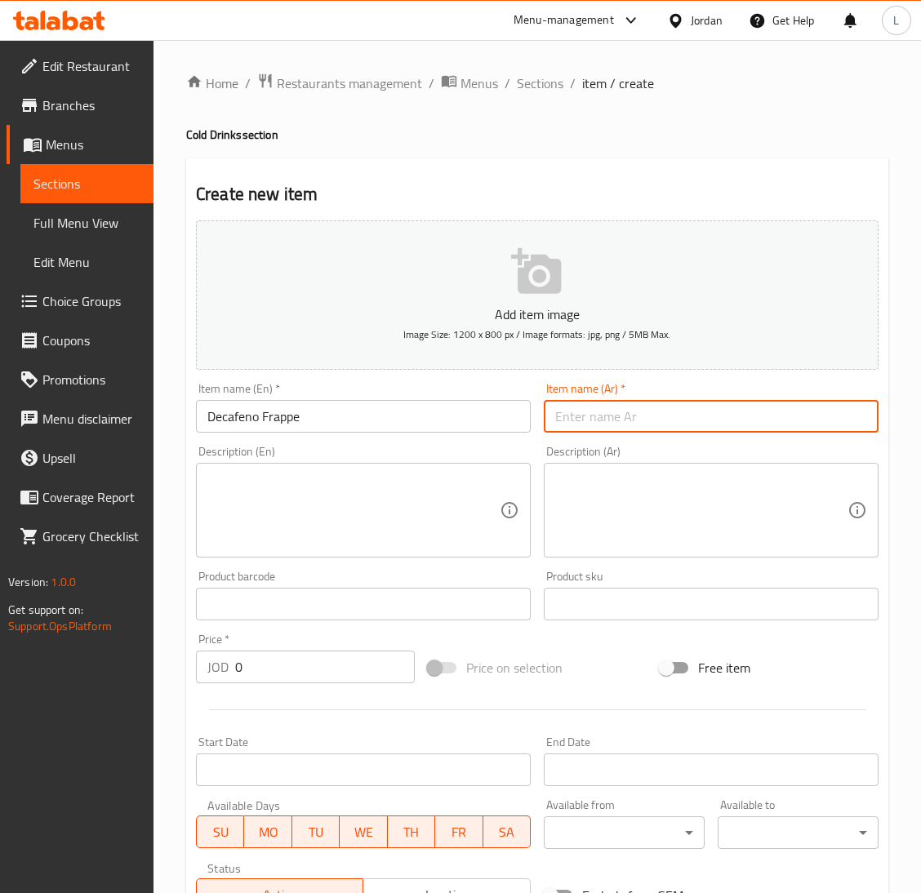
paste input "فرابيه ديكافينو"
type input "فرابيه ديكافينو"
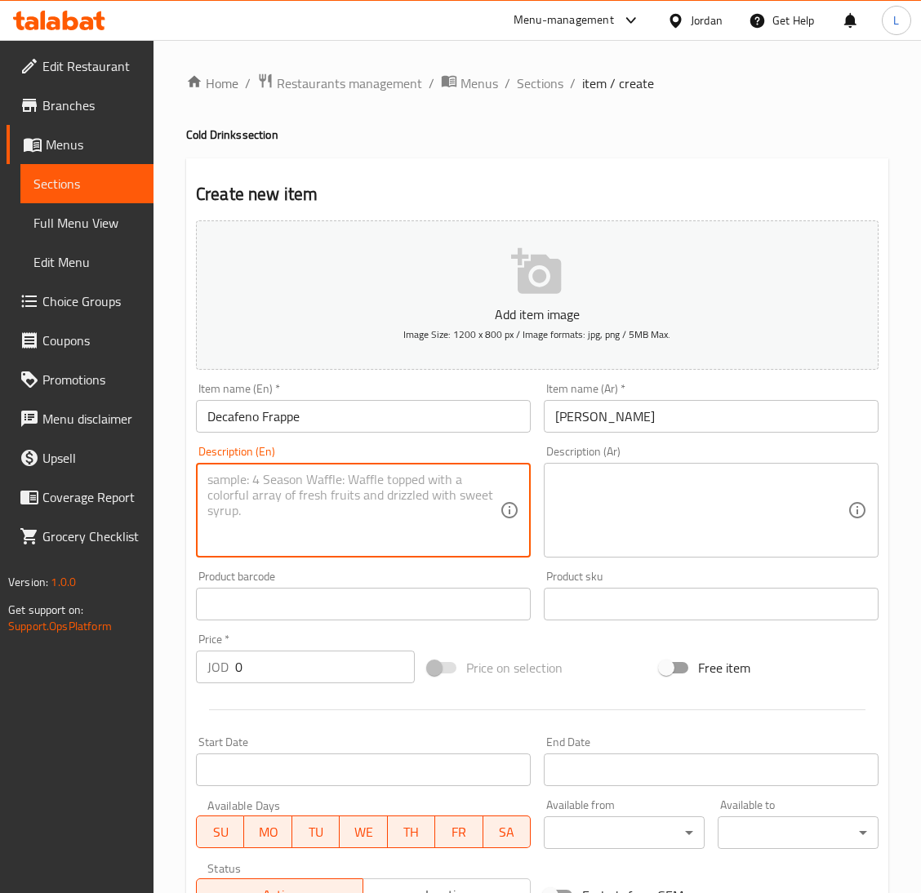
click at [422, 504] on textarea at bounding box center [353, 511] width 292 height 78
click at [359, 656] on input "0" at bounding box center [325, 667] width 180 height 33
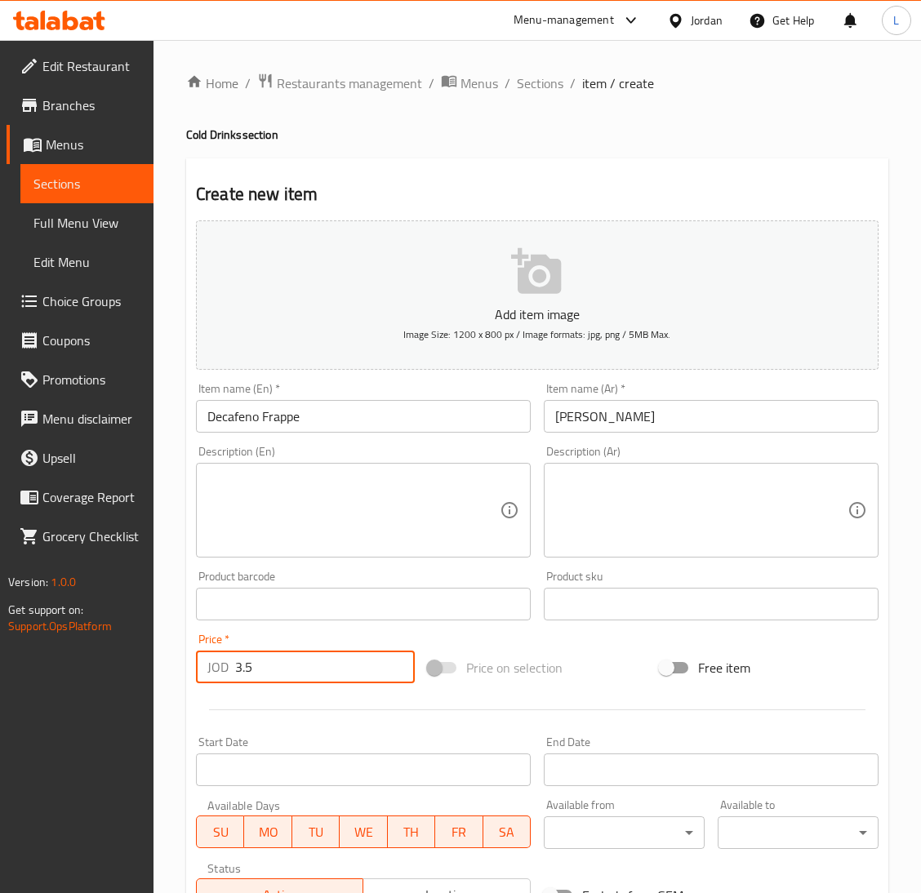
type input "3.5"
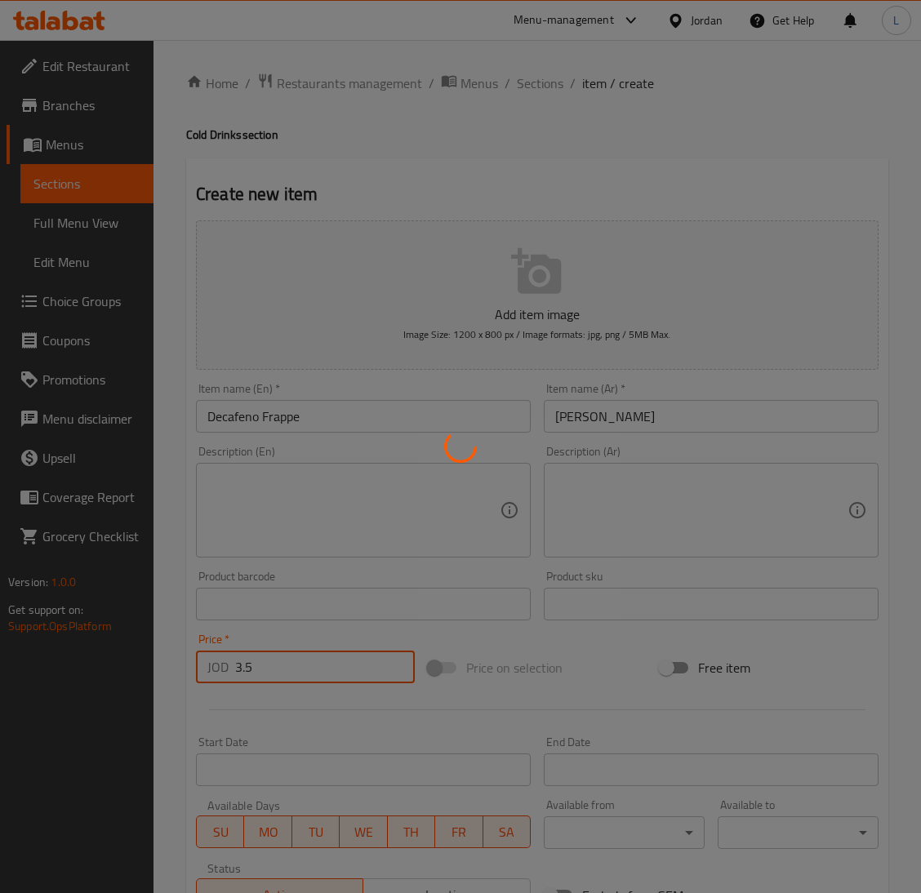
type input "0"
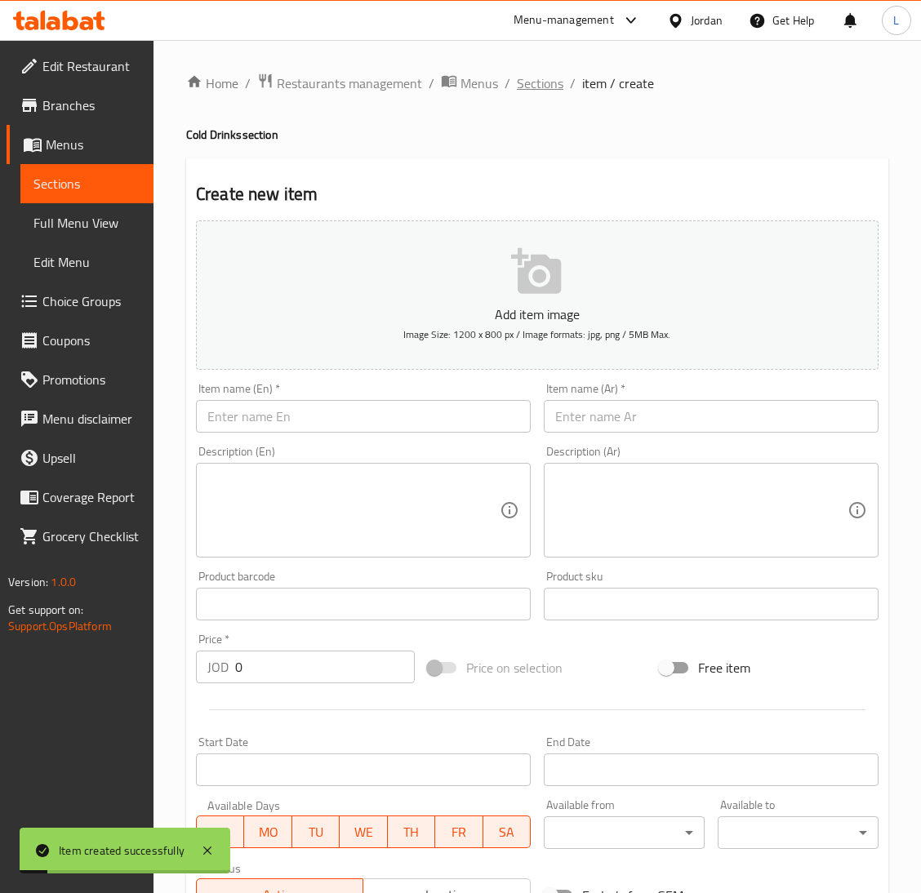
click at [548, 73] on span "Sections" at bounding box center [540, 83] width 47 height 20
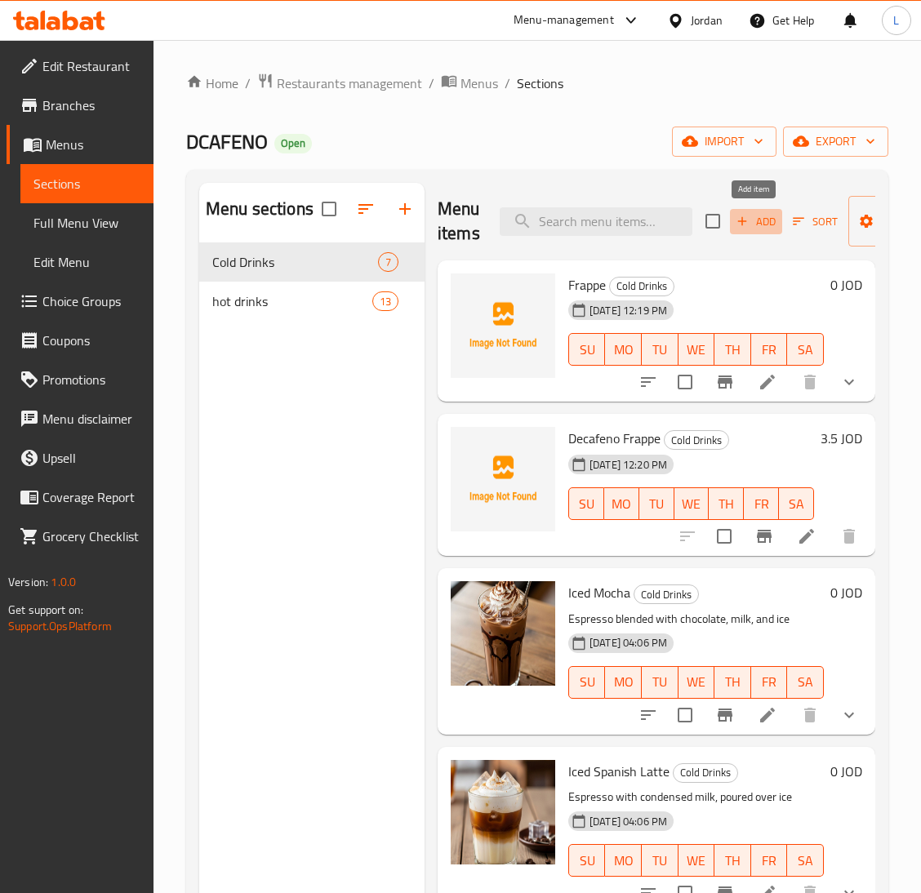
click at [743, 215] on icon "button" at bounding box center [742, 221] width 15 height 15
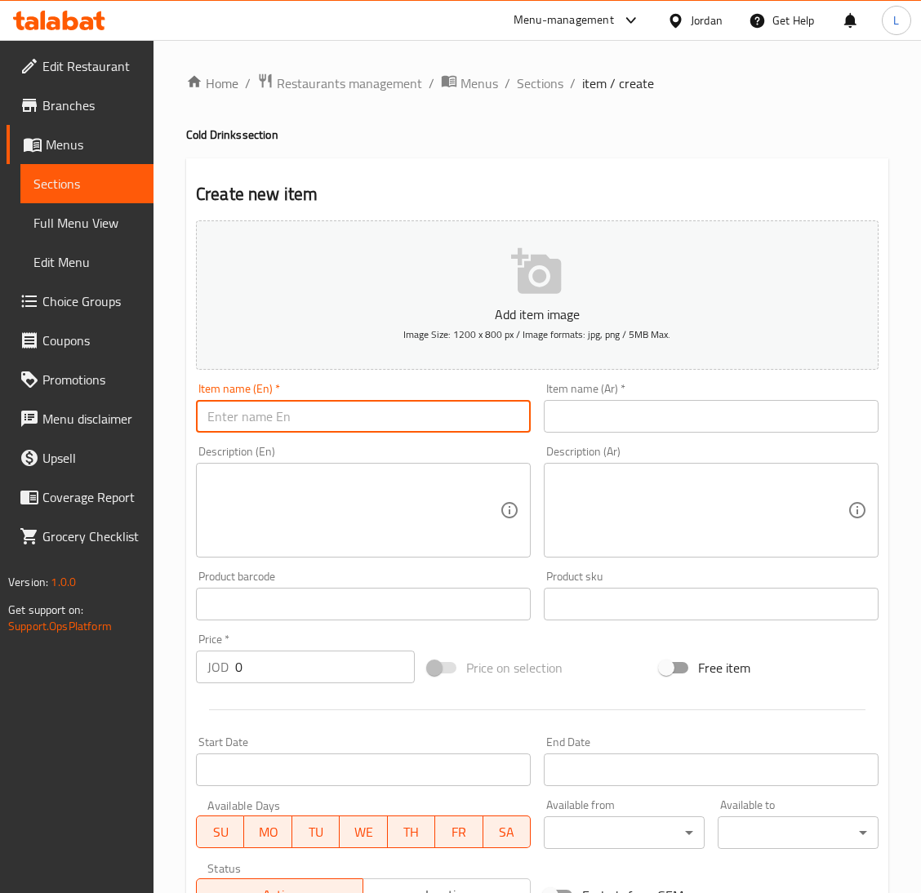
click at [306, 416] on input "text" at bounding box center [363, 416] width 335 height 33
click at [295, 415] on input "Mojito" at bounding box center [363, 416] width 335 height 33
type input "Mojito"
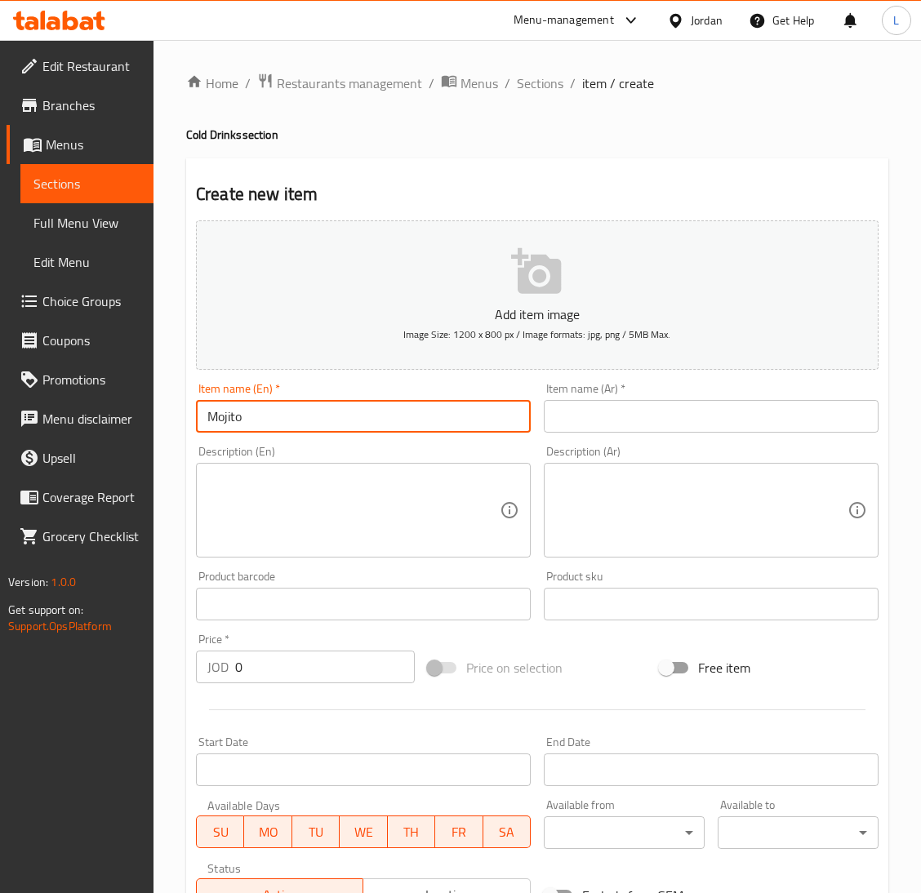
click at [626, 406] on input "text" at bounding box center [711, 416] width 335 height 33
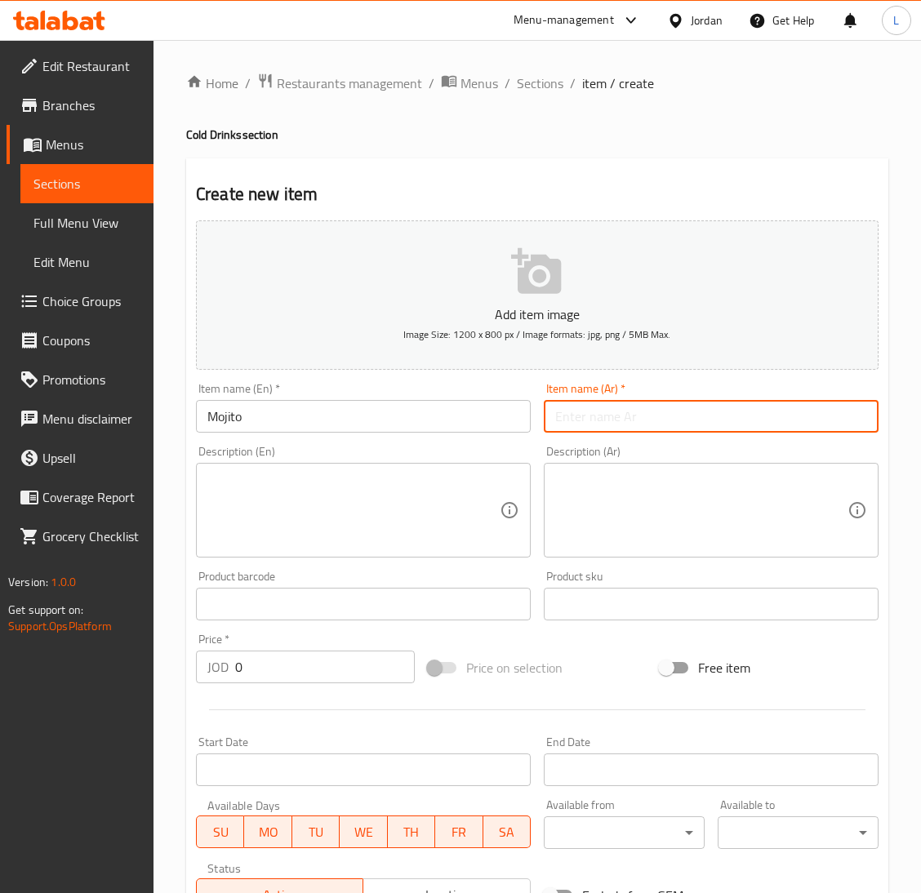
paste input "موهيتو"
type input "موهيتو"
click at [359, 657] on input "0" at bounding box center [325, 667] width 180 height 33
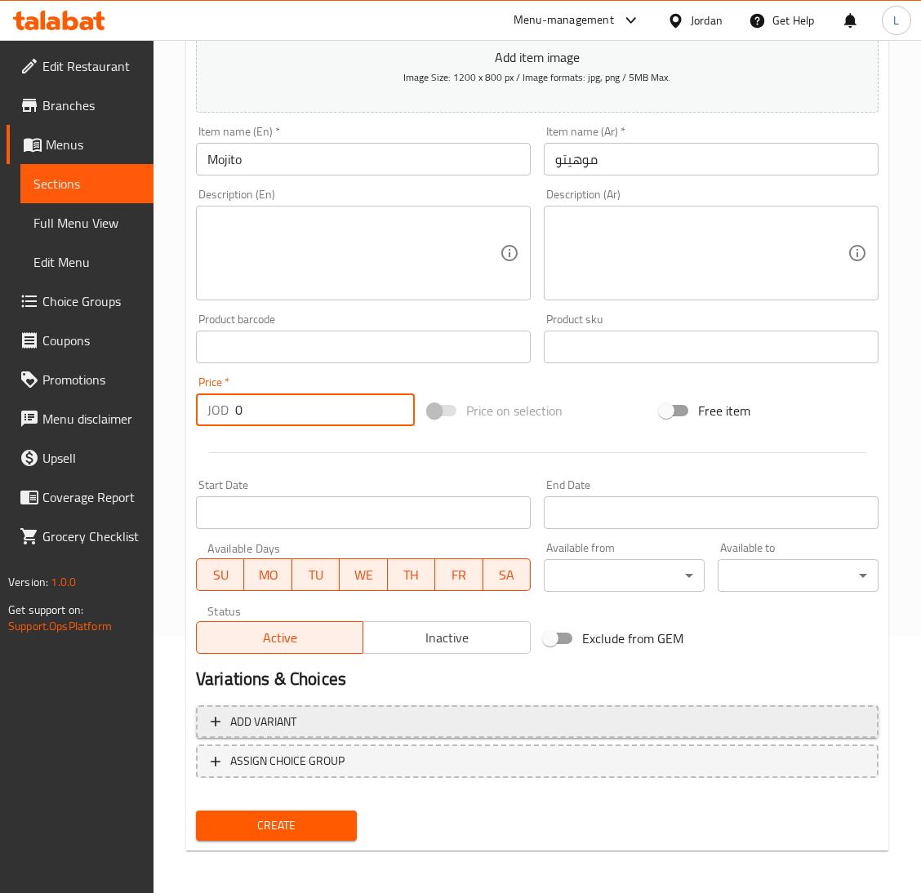
click at [389, 722] on span "Add variant" at bounding box center [537, 722] width 653 height 20
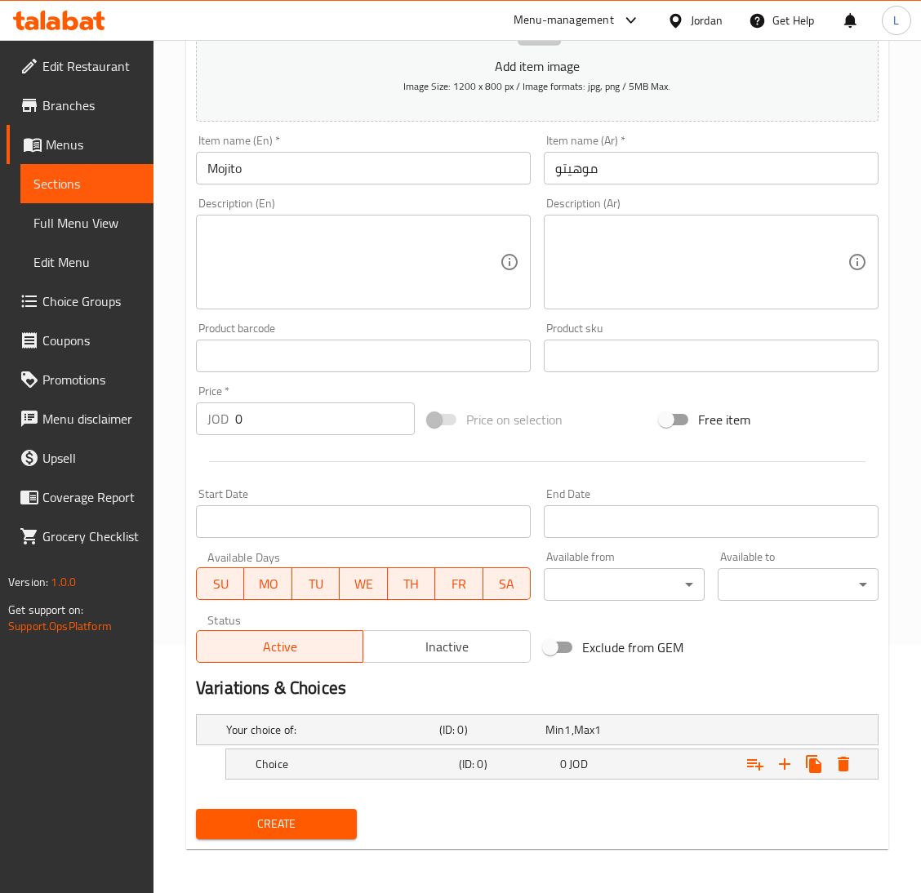
click at [409, 783] on nav at bounding box center [537, 789] width 682 height 13
click at [418, 770] on h5 "Choice" at bounding box center [353, 764] width 197 height 16
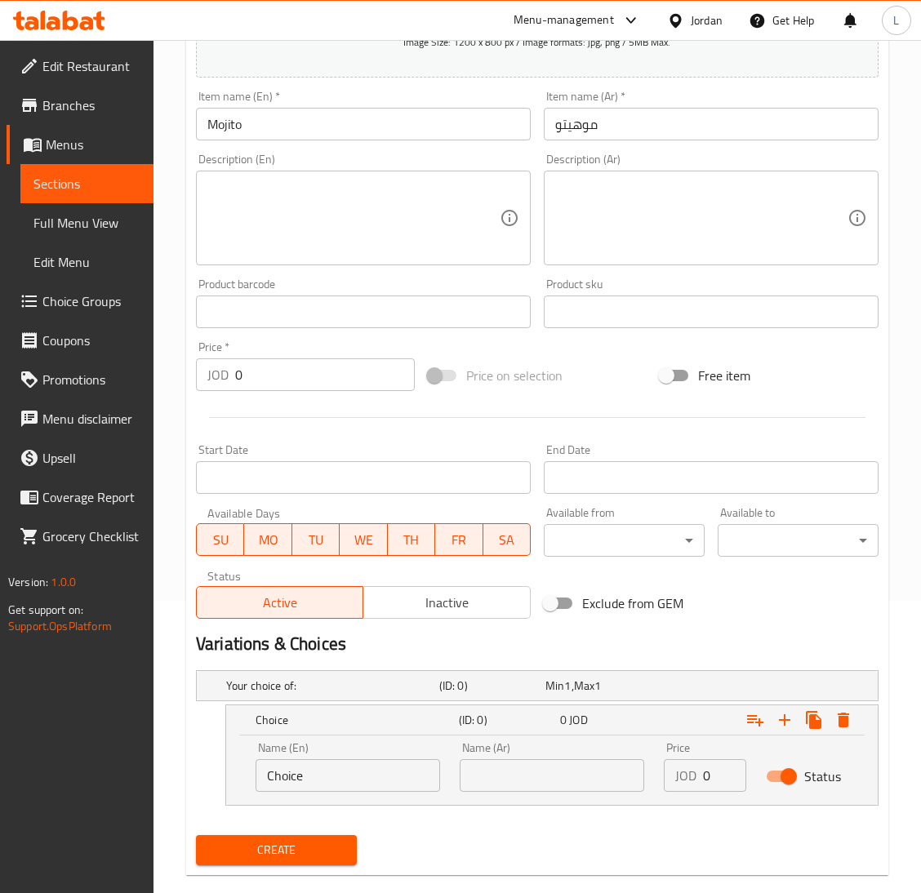
scroll to position [319, 0]
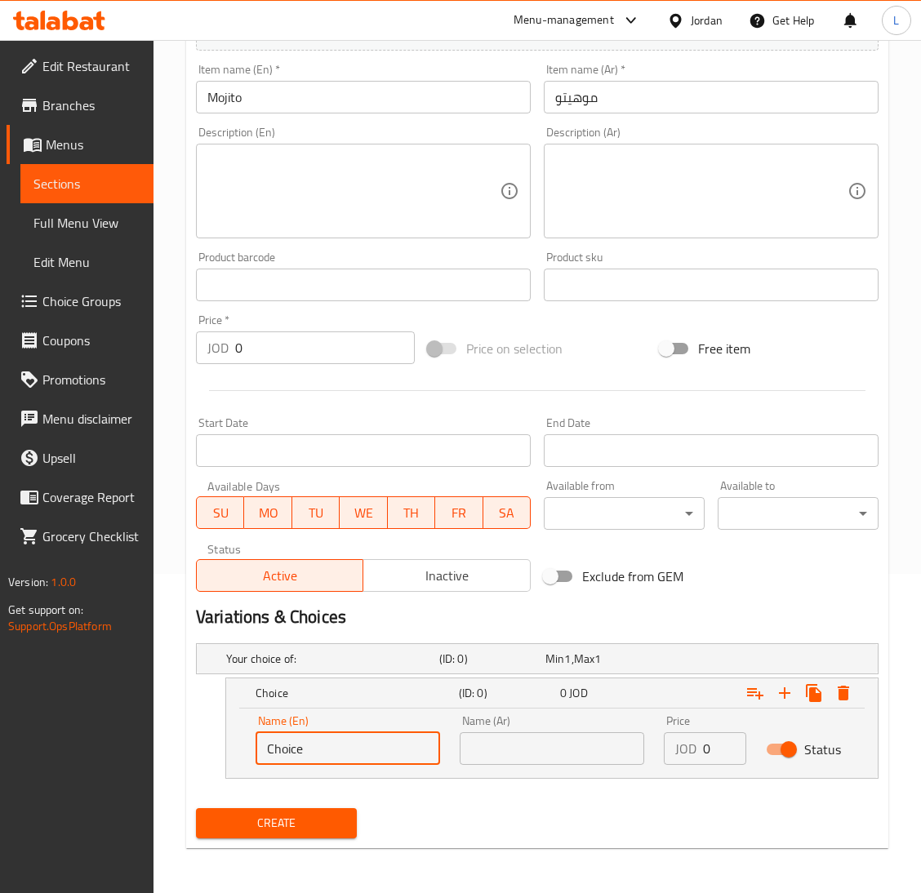
click at [370, 745] on input "Choice" at bounding box center [347, 748] width 184 height 33
click at [370, 744] on input "Choice" at bounding box center [347, 748] width 184 height 33
click at [361, 749] on input "Passion fruit" at bounding box center [347, 748] width 184 height 33
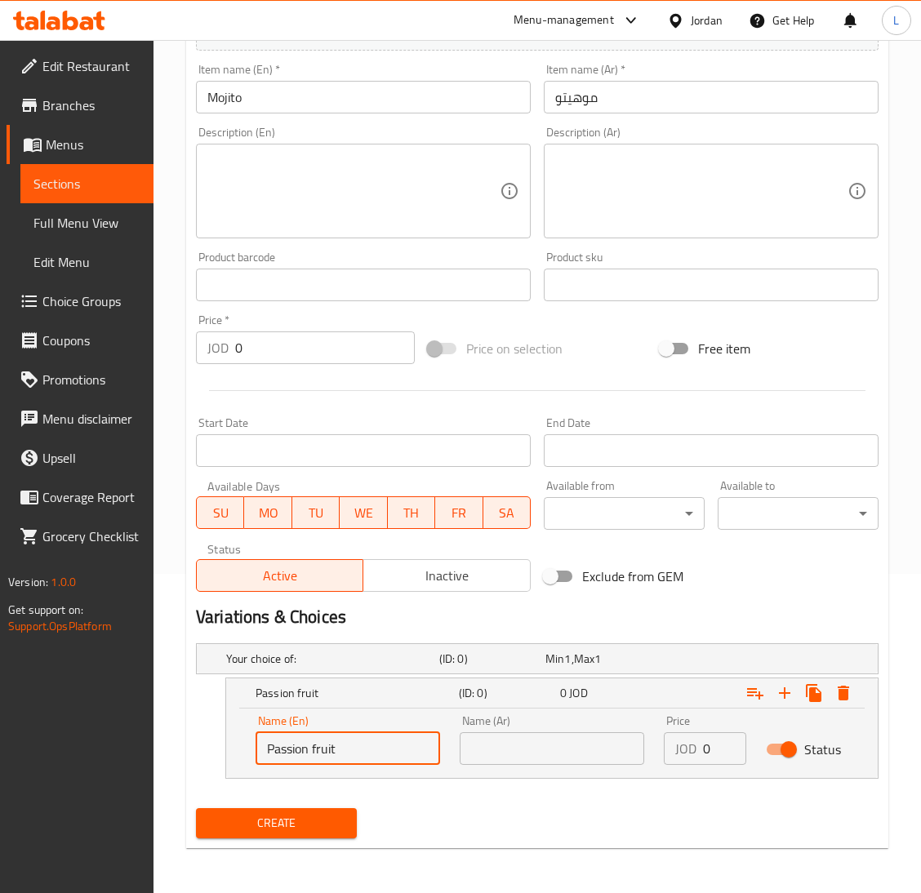
type input "Passion fruit"
click at [564, 740] on input "text" at bounding box center [552, 748] width 184 height 33
type input "s"
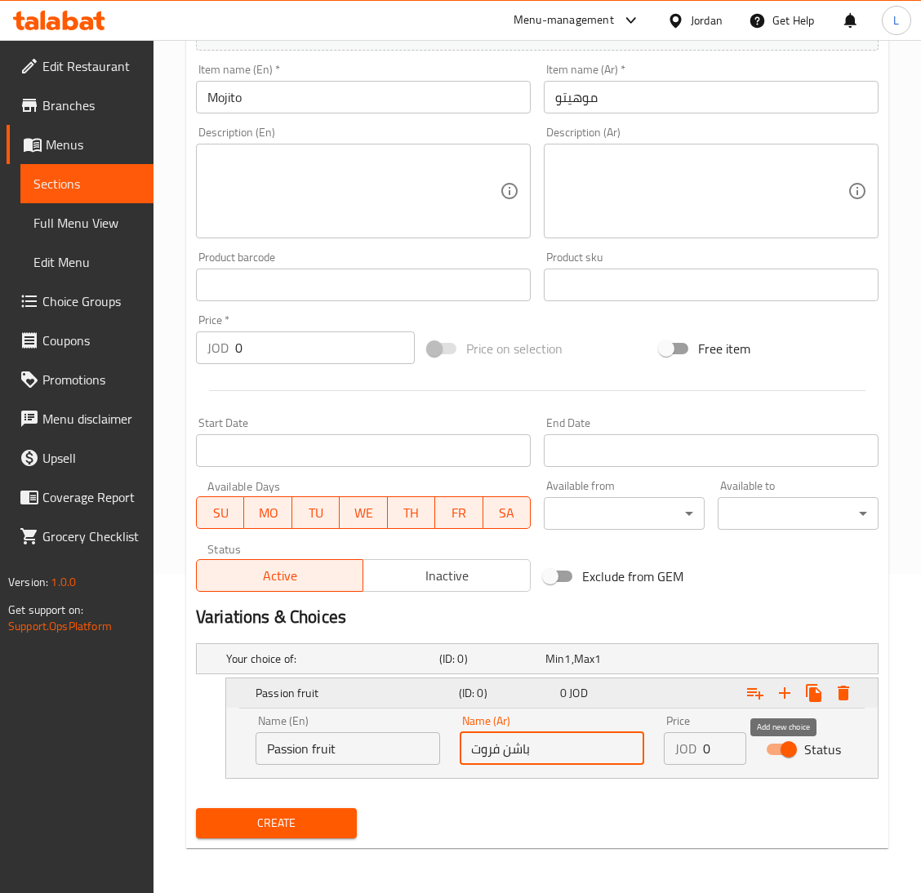
type input "باشن فروت"
click at [777, 680] on button "Expand" at bounding box center [784, 692] width 29 height 29
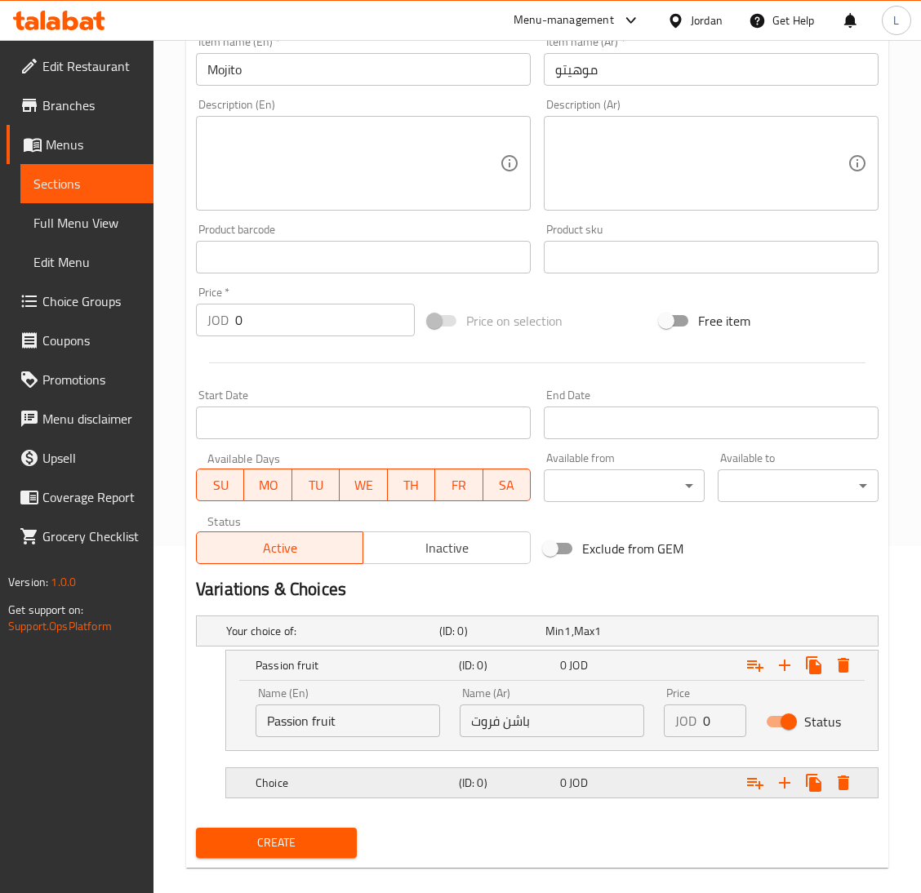
scroll to position [366, 0]
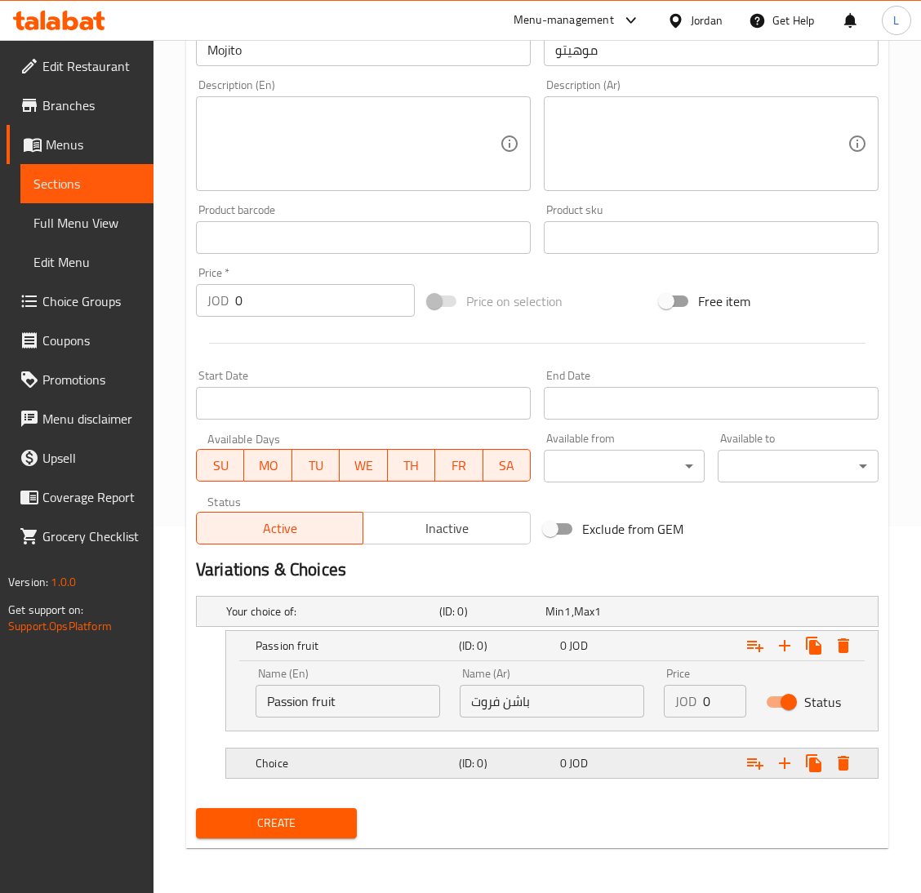
click at [542, 755] on h5 "(ID: 0)" at bounding box center [506, 763] width 95 height 16
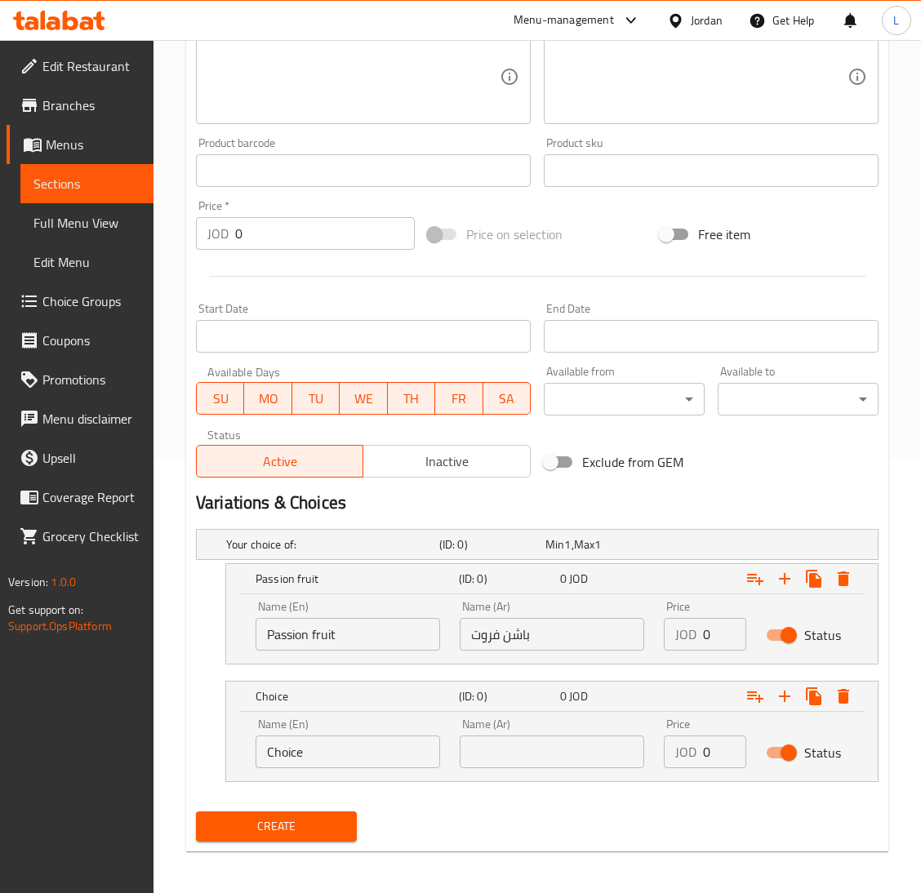
scroll to position [437, 0]
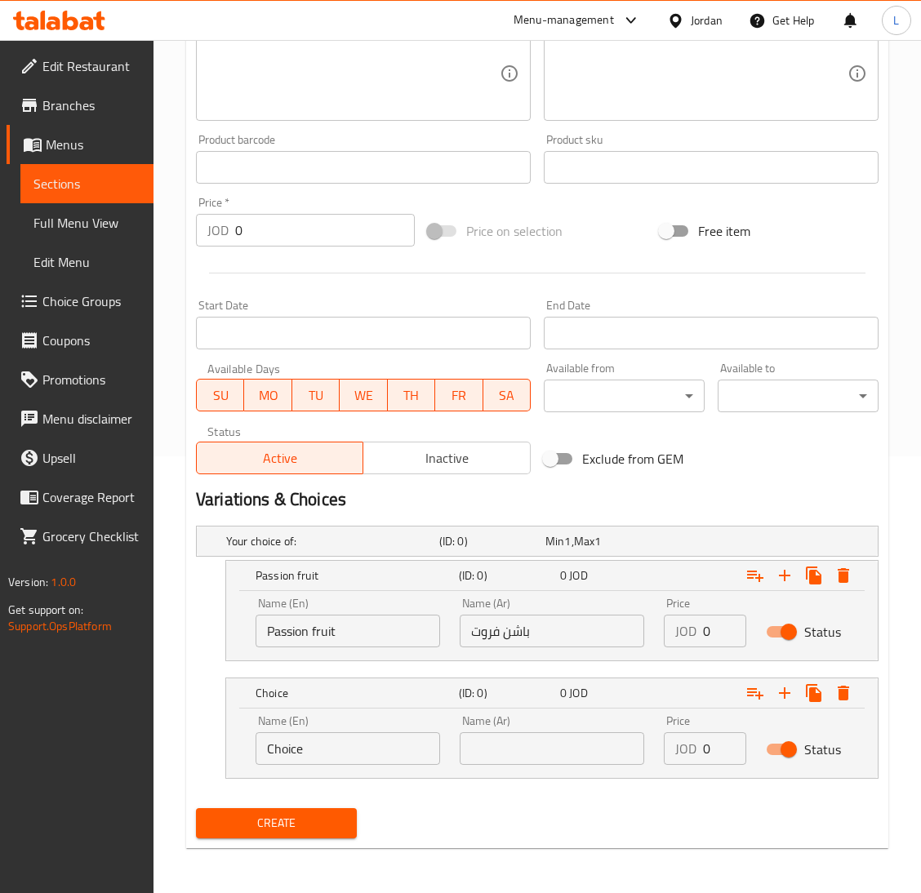
click at [572, 747] on input "text" at bounding box center [552, 748] width 184 height 33
type input "مانجو"
click at [318, 755] on input "Choice" at bounding box center [347, 748] width 184 height 33
type input "Mango"
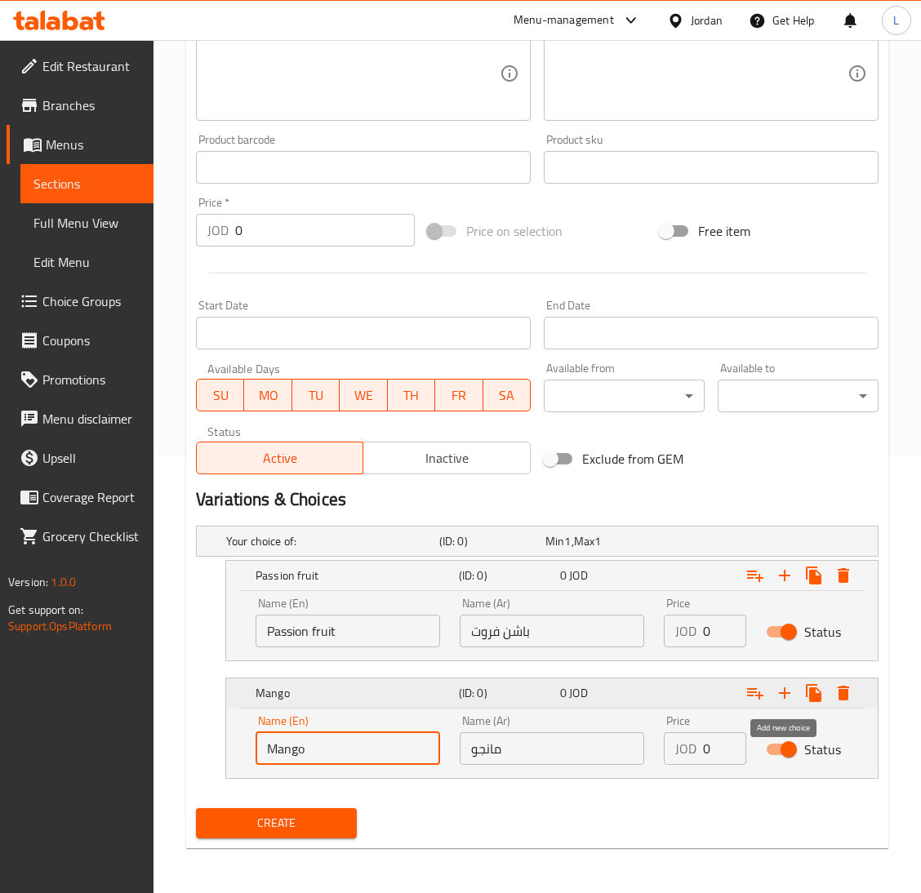
click at [778, 683] on icon "Expand" at bounding box center [785, 693] width 20 height 20
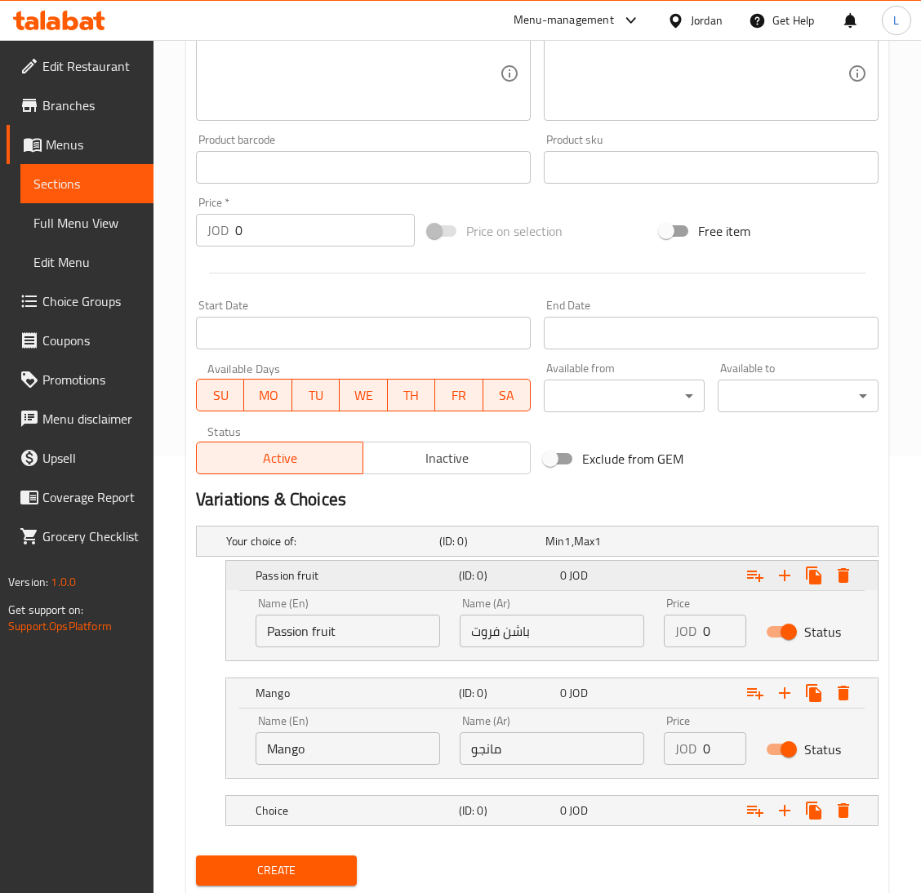
scroll to position [485, 0]
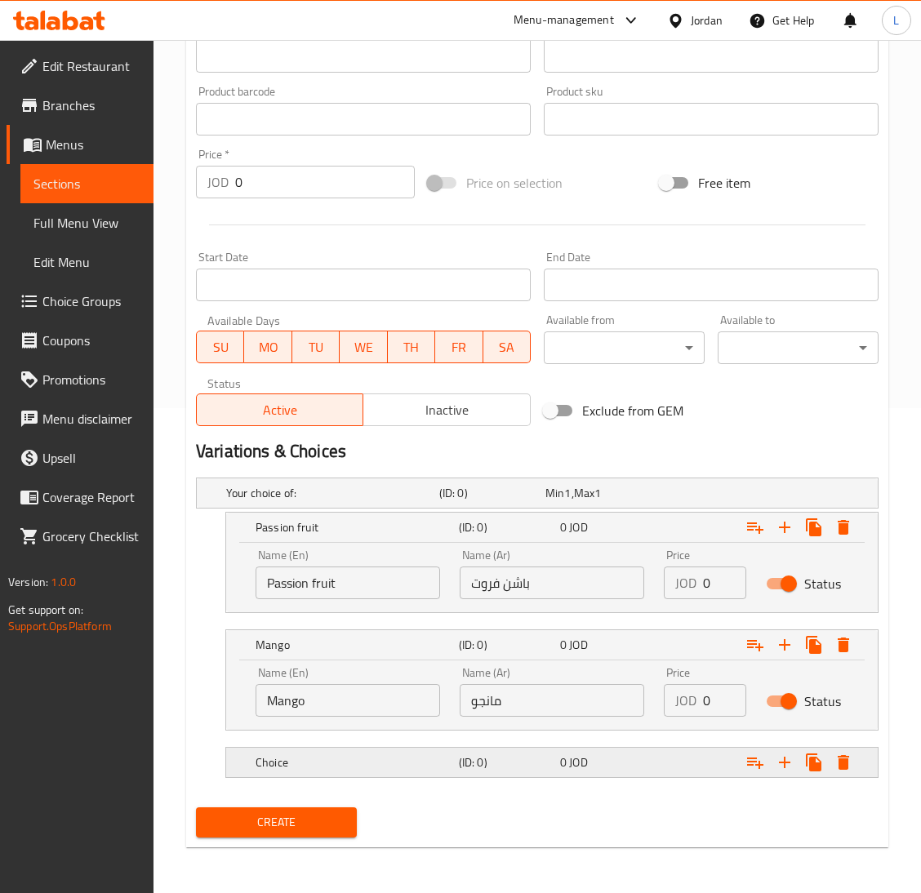
click at [571, 757] on span "JOD" at bounding box center [578, 762] width 18 height 21
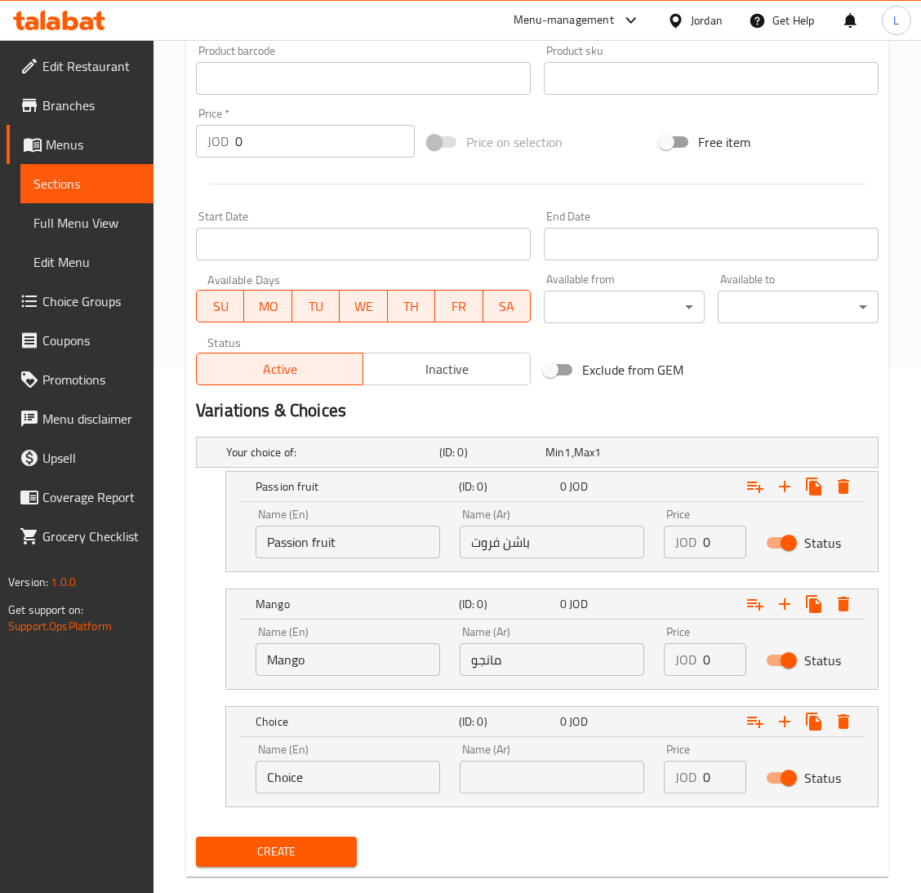
scroll to position [555, 0]
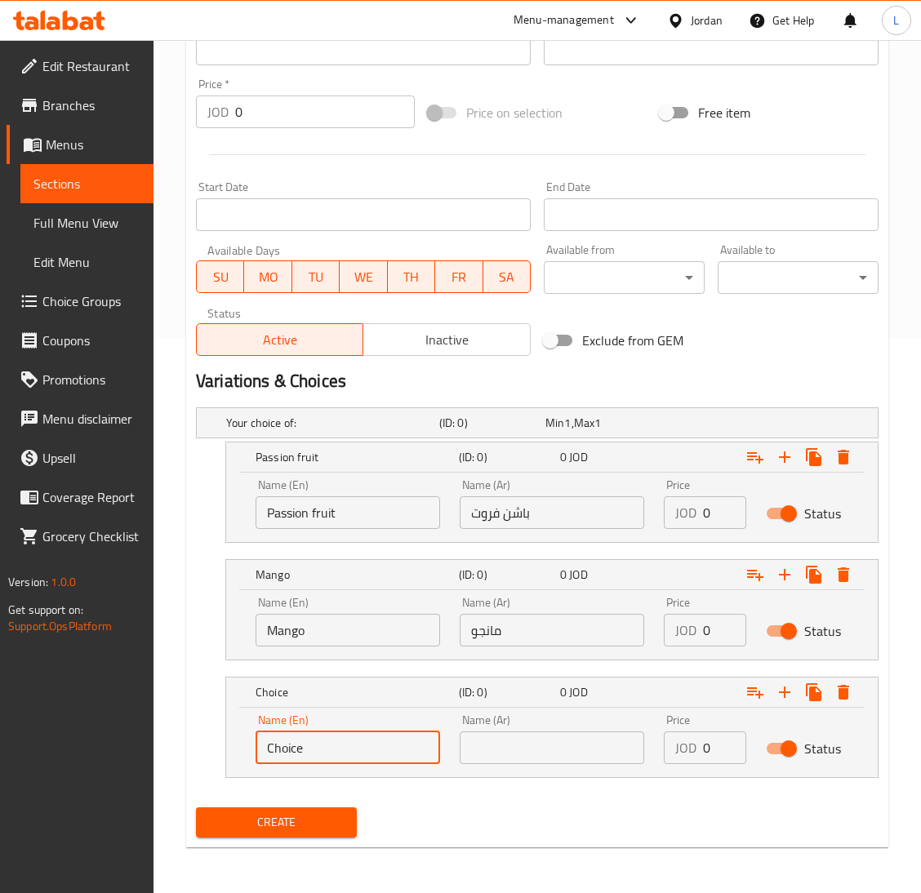
click at [378, 740] on input "Choice" at bounding box center [347, 747] width 184 height 33
click at [378, 742] on input "Choice" at bounding box center [347, 747] width 184 height 33
type input "Peach"
click at [520, 750] on input "text" at bounding box center [552, 747] width 184 height 33
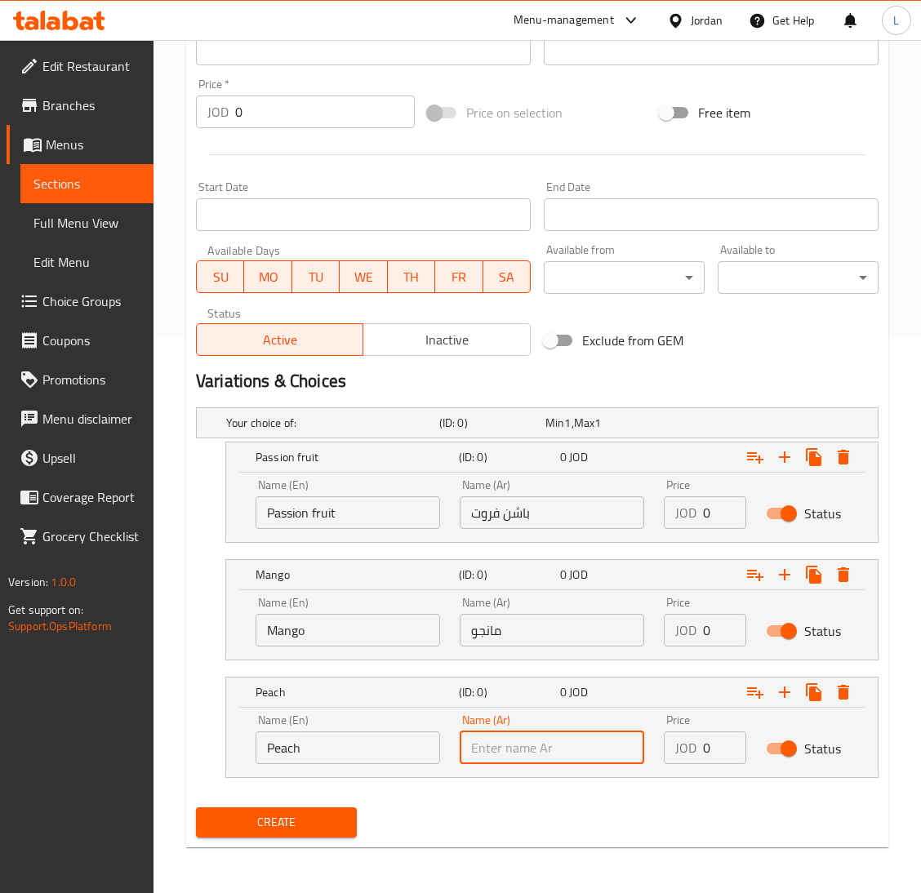
click at [704, 745] on input "0" at bounding box center [724, 747] width 43 height 33
click at [395, 745] on input "Peach" at bounding box center [347, 747] width 184 height 33
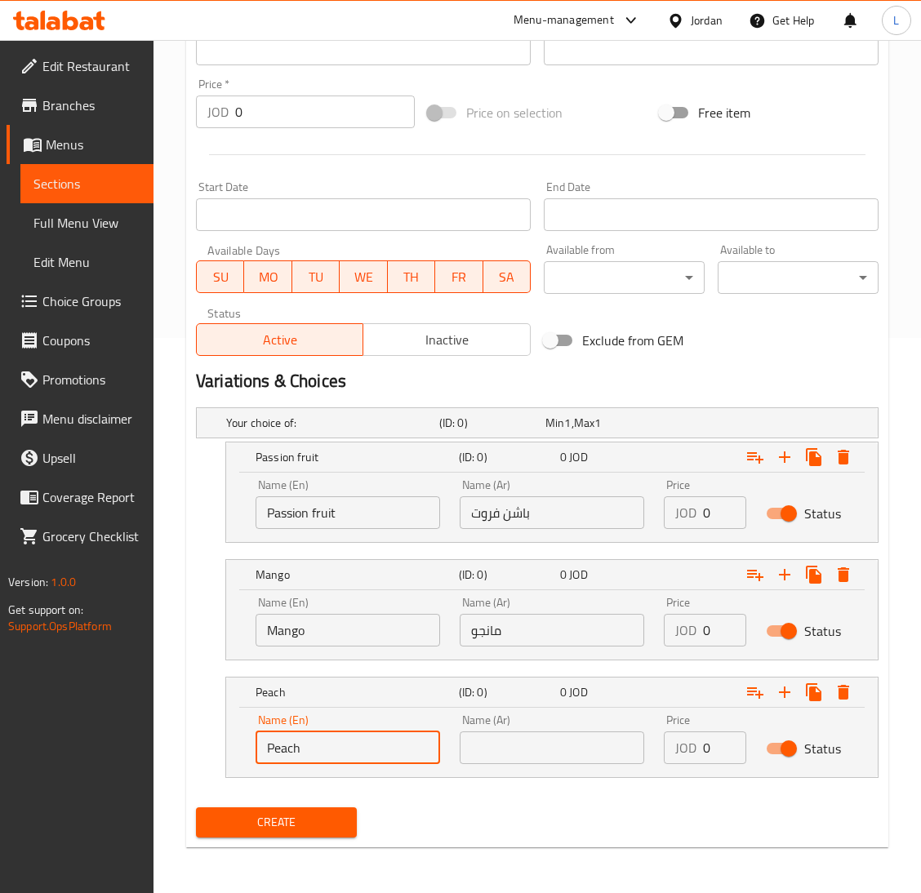
click at [395, 745] on input "Peach" at bounding box center [347, 747] width 184 height 33
drag, startPoint x: 522, startPoint y: 744, endPoint x: 567, endPoint y: 764, distance: 50.1
click at [522, 744] on input "text" at bounding box center [552, 747] width 184 height 33
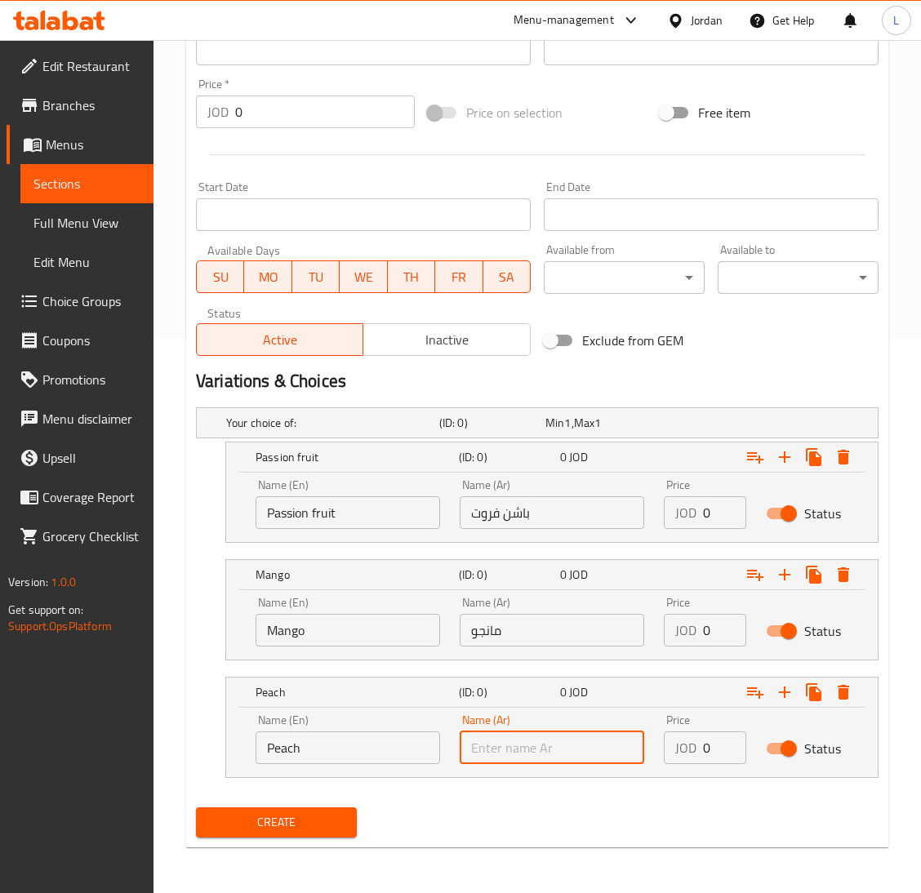
paste input "خَوخ"
type input "خَوخ"
click at [704, 749] on input "0" at bounding box center [724, 747] width 43 height 33
click at [704, 509] on input "0" at bounding box center [724, 512] width 43 height 33
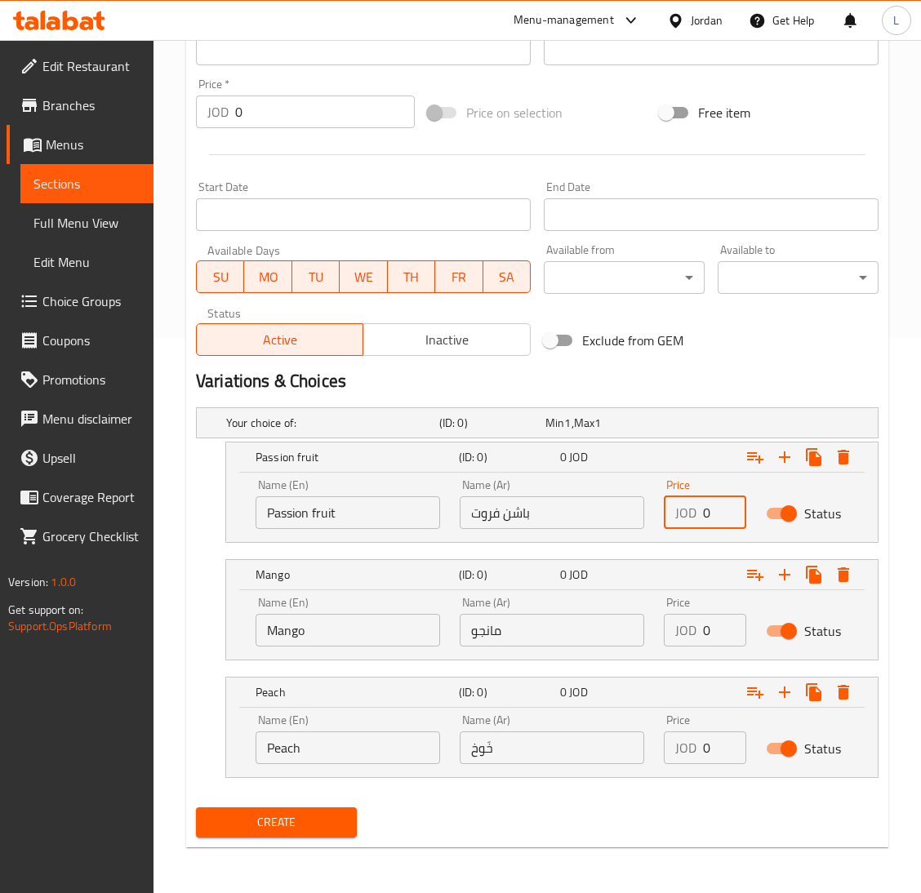
click at [704, 509] on input "0" at bounding box center [724, 512] width 43 height 33
type input "3.5"
click at [704, 631] on input "0" at bounding box center [724, 630] width 43 height 33
type input "3.5"
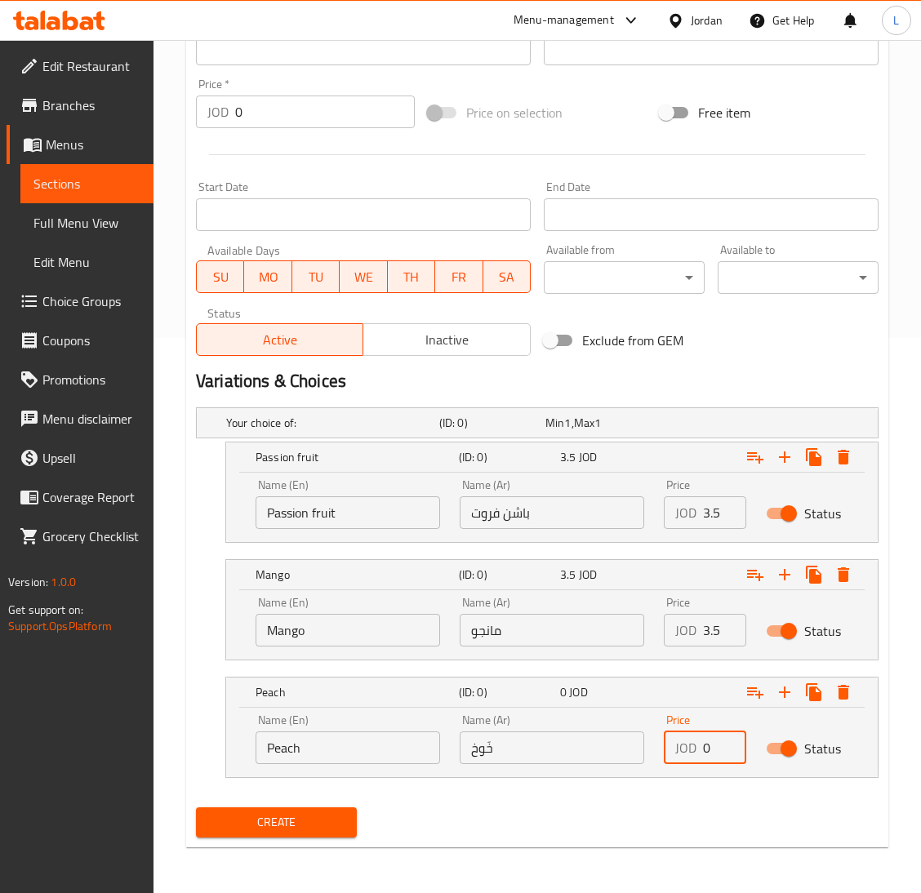
click at [703, 740] on input "0" at bounding box center [724, 747] width 43 height 33
type input "3.5"
click at [792, 685] on icon "Expand" at bounding box center [785, 692] width 20 height 20
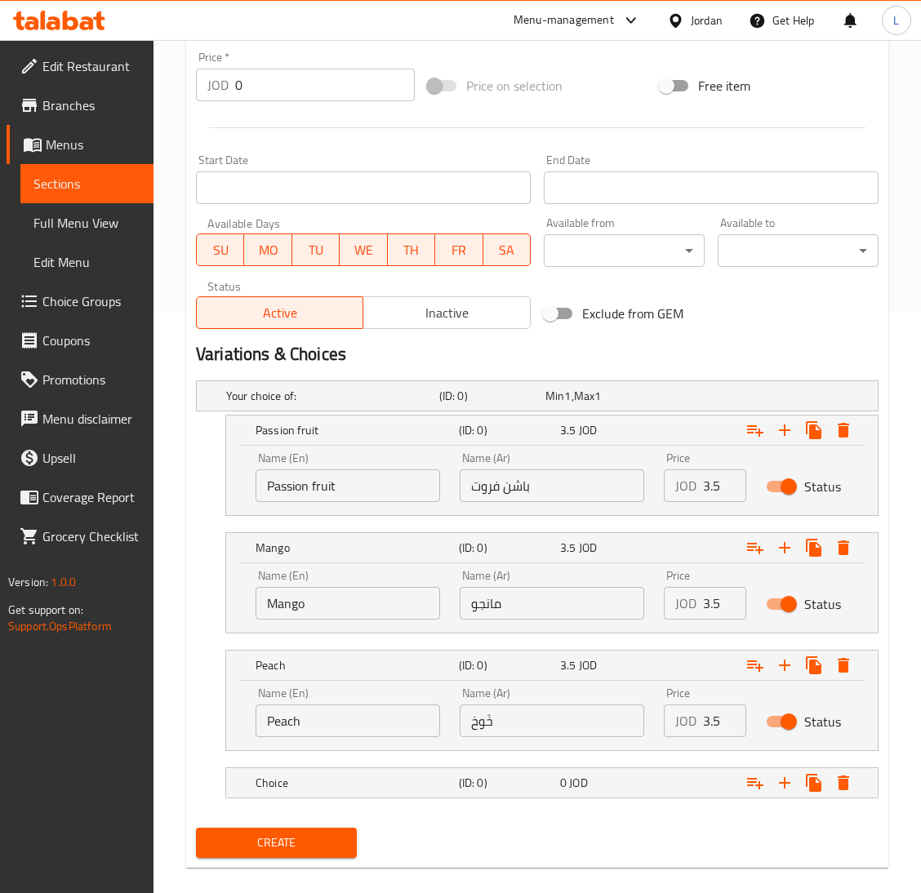
scroll to position [602, 0]
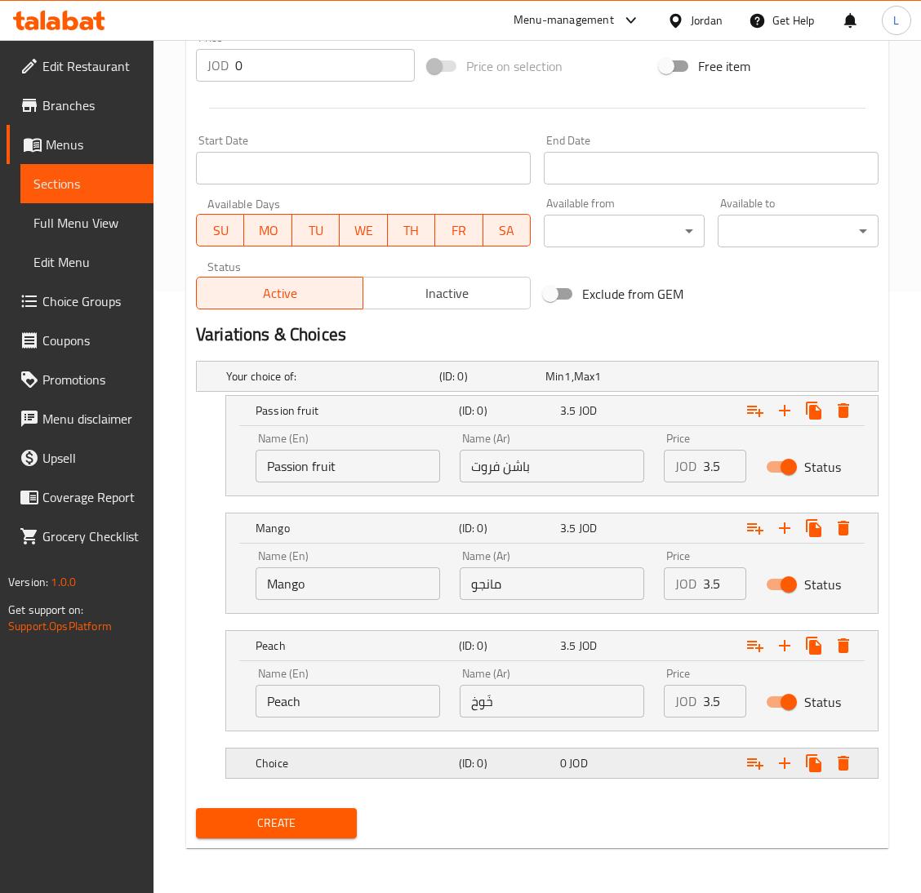
click at [469, 766] on h5 "(ID: 0)" at bounding box center [506, 763] width 95 height 16
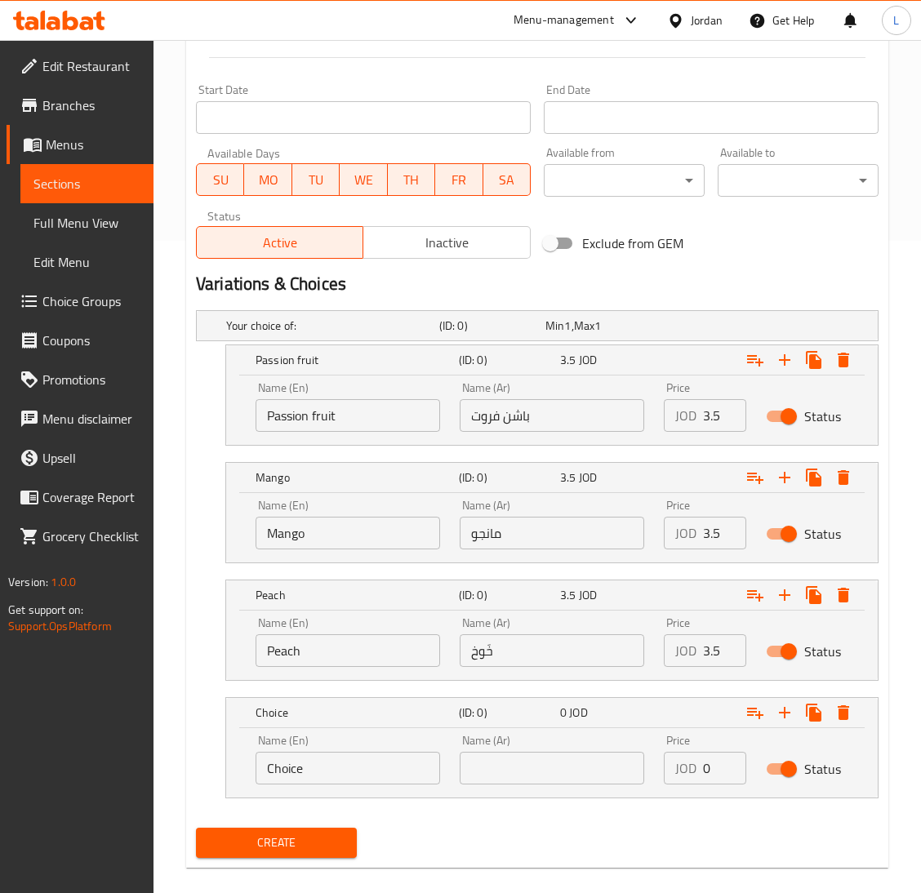
scroll to position [673, 0]
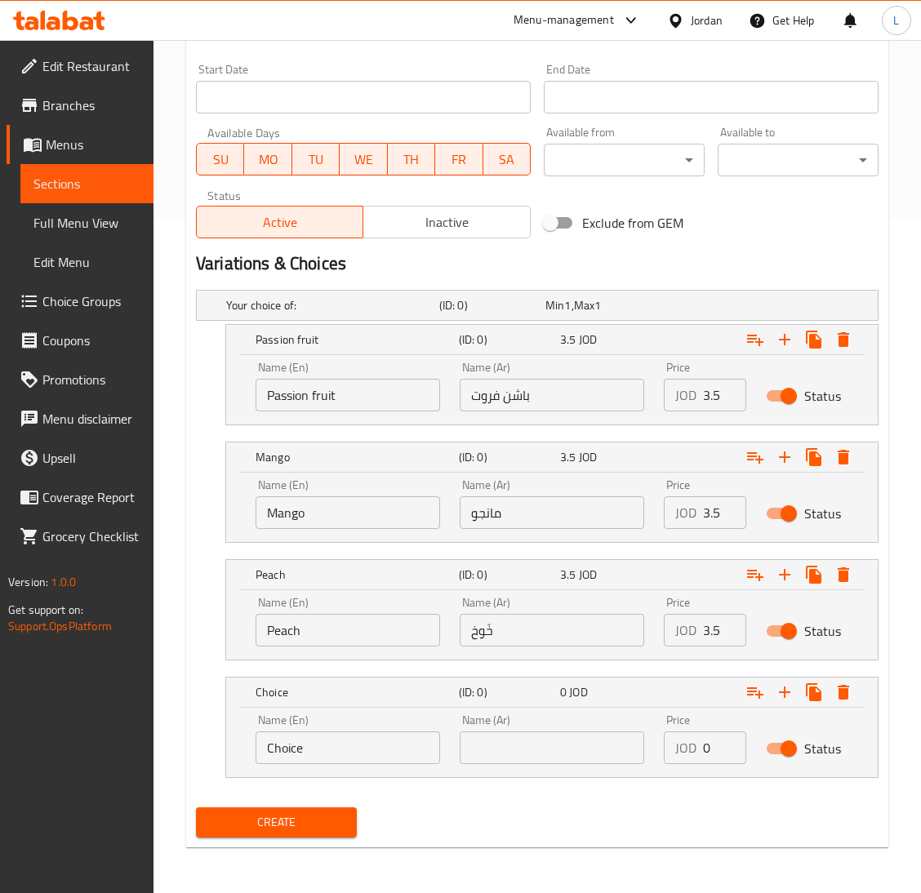
click at [362, 750] on input "Choice" at bounding box center [347, 747] width 184 height 33
type input "a"
click at [362, 750] on input "Strawberry" at bounding box center [347, 747] width 184 height 33
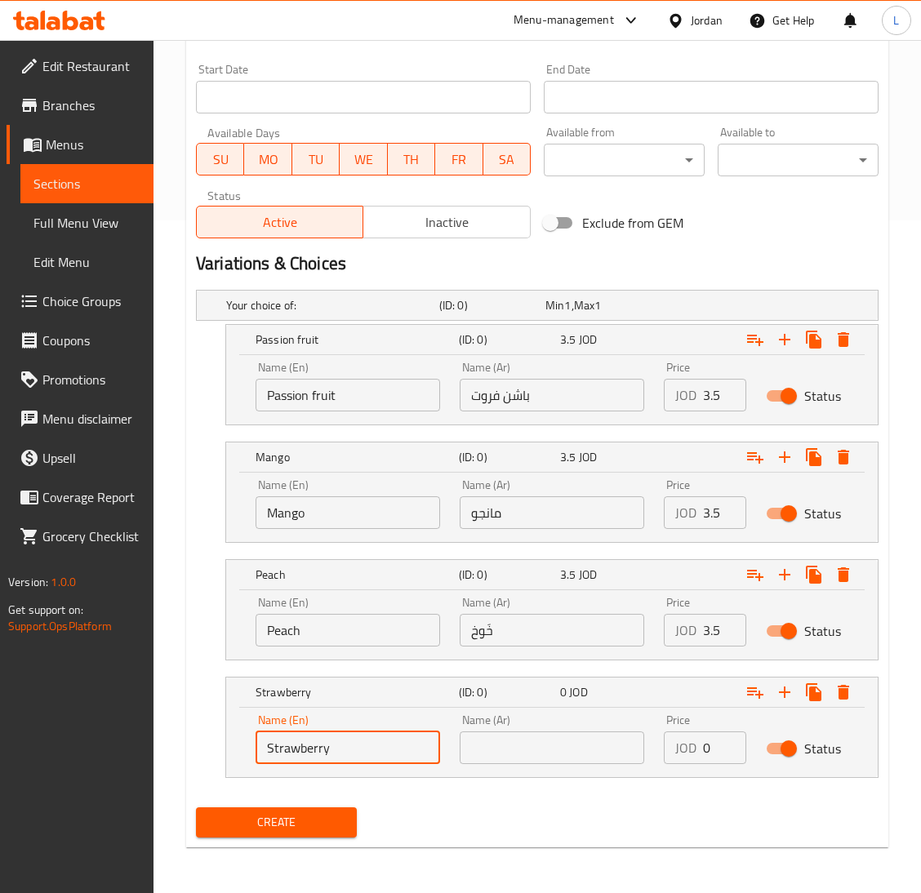
click at [362, 750] on input "Strawberry" at bounding box center [347, 747] width 184 height 33
type input "Strawberry"
click at [548, 741] on input "text" at bounding box center [552, 747] width 184 height 33
paste input "الفراولة"
type input "الفراولة"
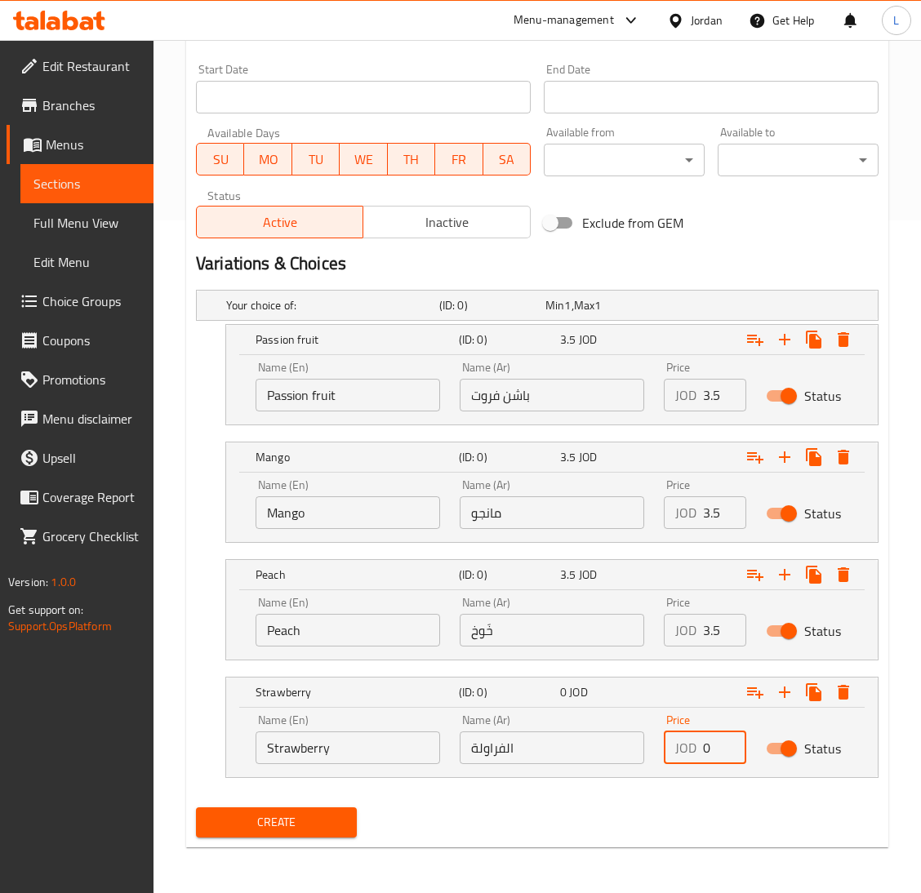
click at [704, 744] on input "0" at bounding box center [724, 747] width 43 height 33
type input "3.5"
click at [196, 807] on button "Create" at bounding box center [276, 822] width 161 height 30
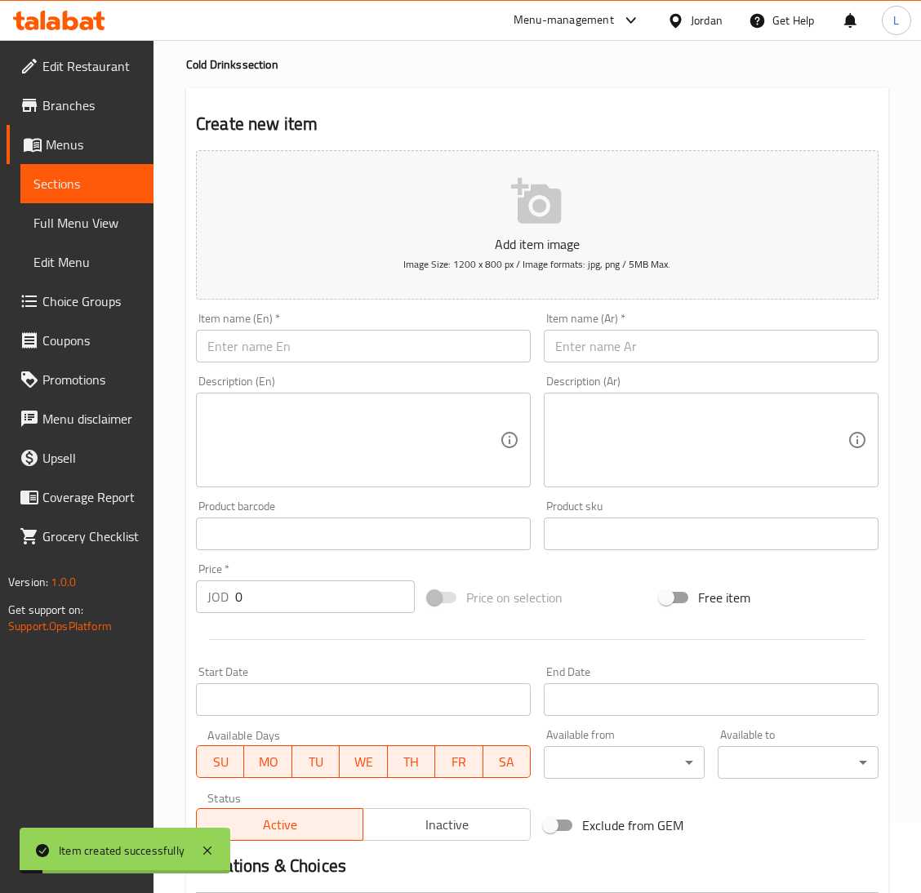
scroll to position [0, 0]
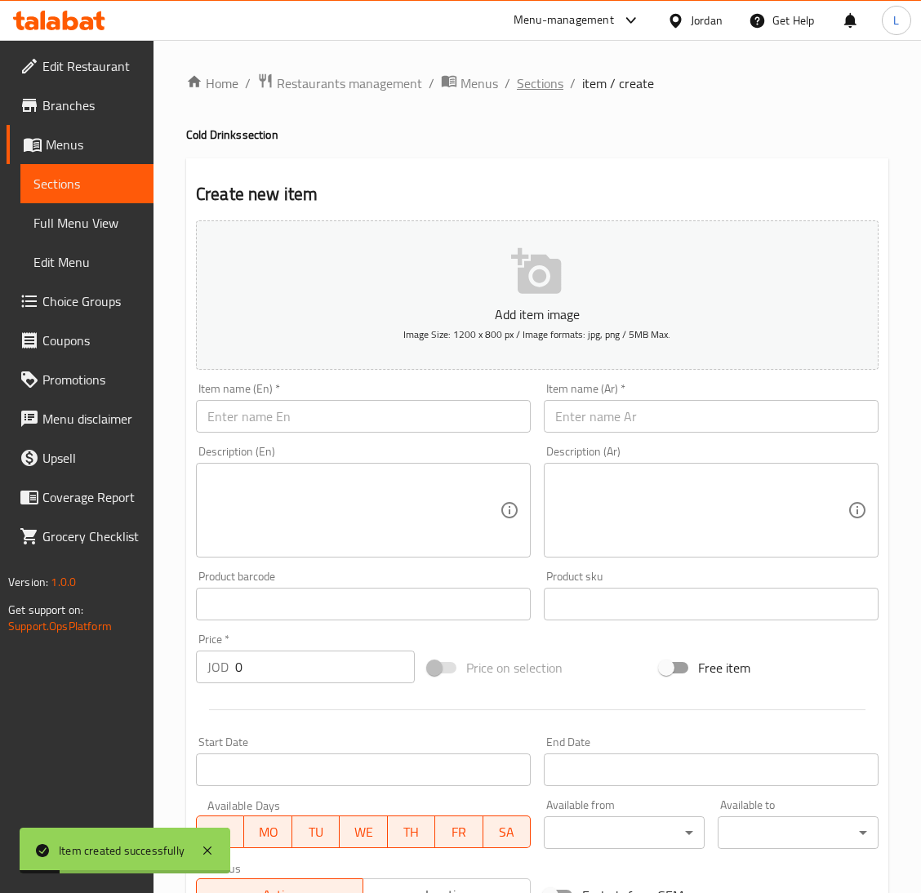
click at [535, 87] on span "Sections" at bounding box center [540, 83] width 47 height 20
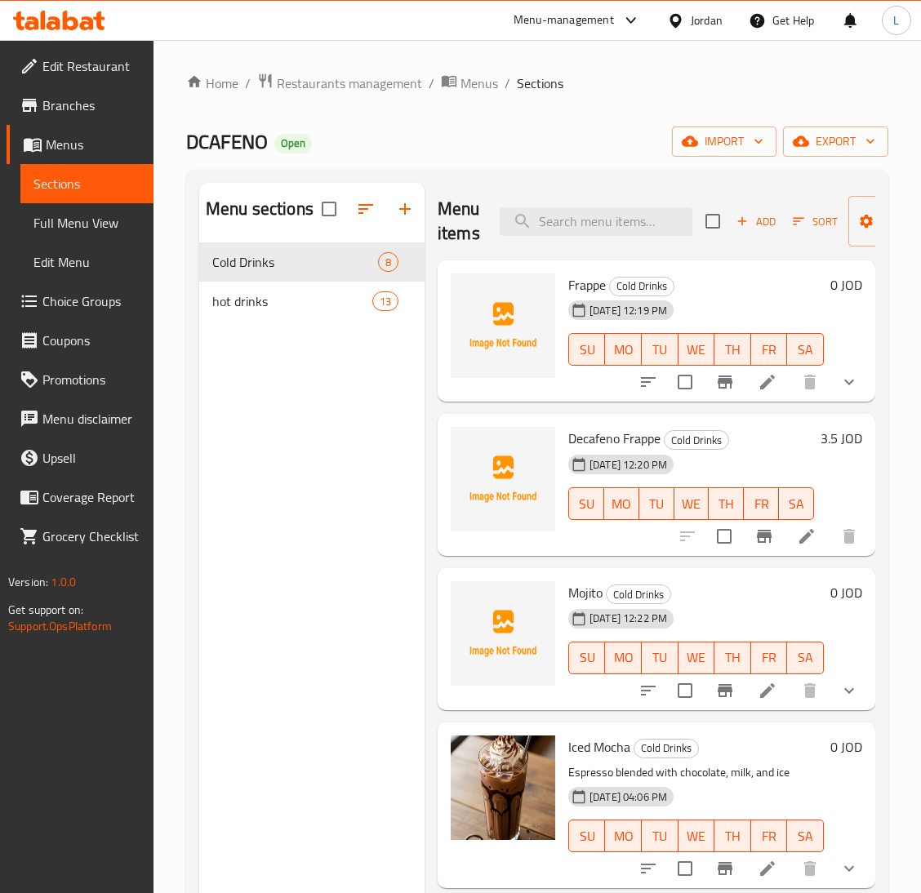
click at [756, 234] on button "Add" at bounding box center [756, 221] width 52 height 25
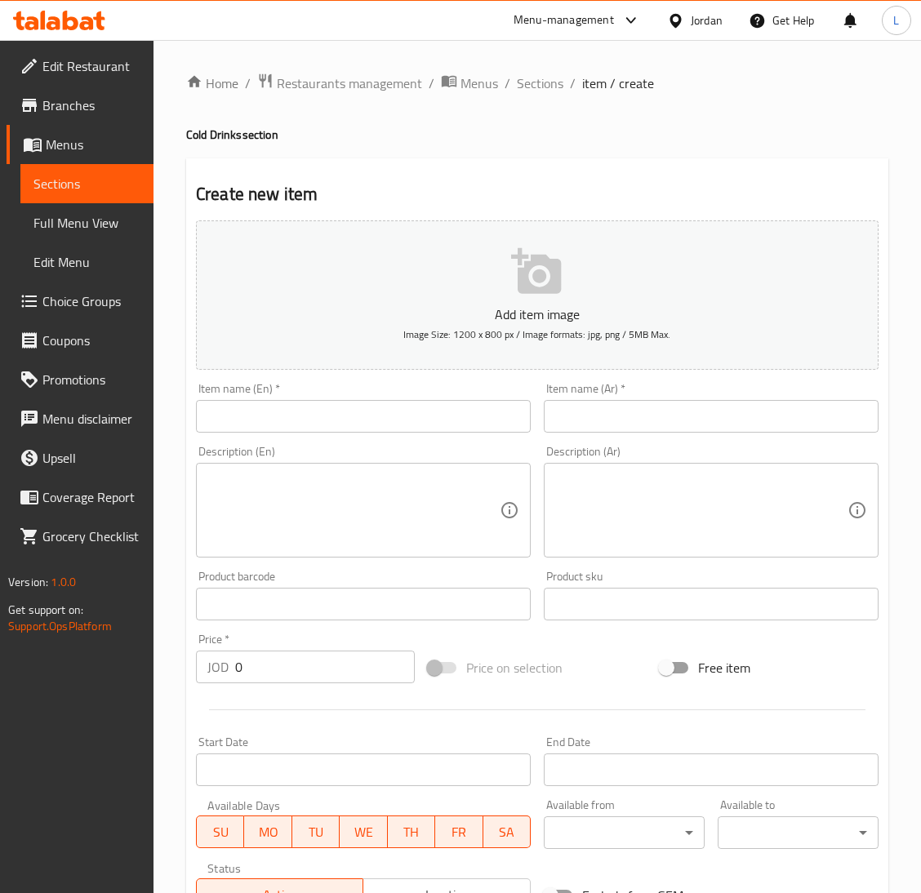
click at [477, 417] on input "text" at bounding box center [363, 416] width 335 height 33
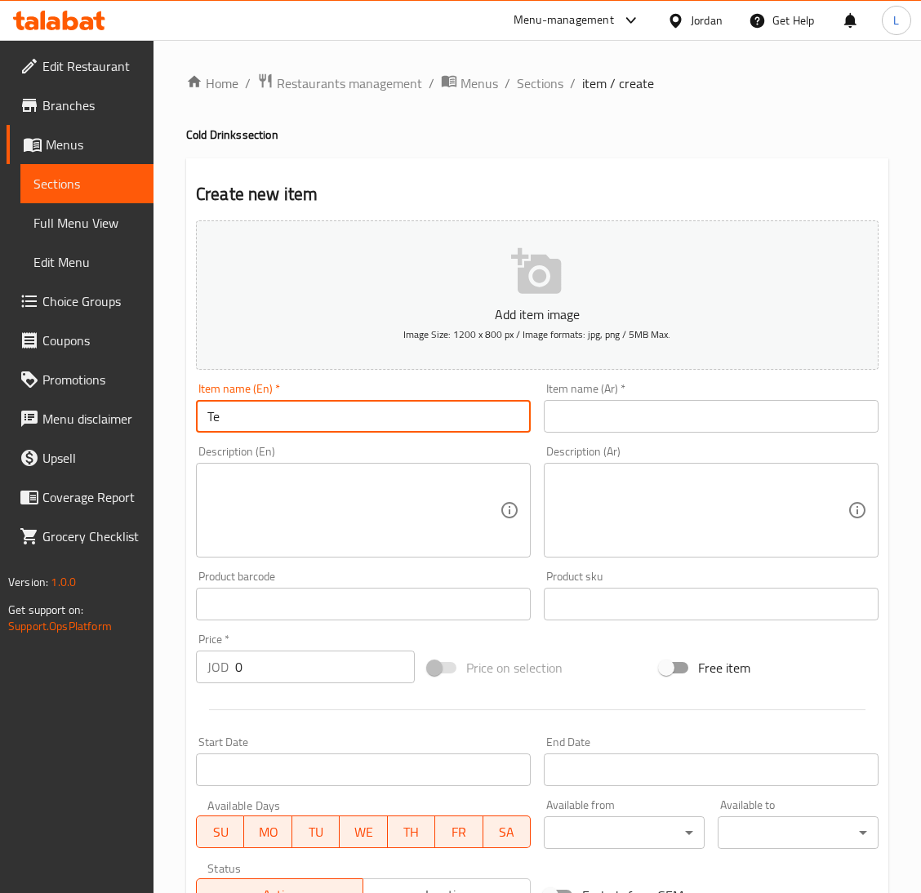
type input "T"
click at [259, 425] on input "Iced Tea" at bounding box center [363, 416] width 335 height 33
type input "Iced Tea"
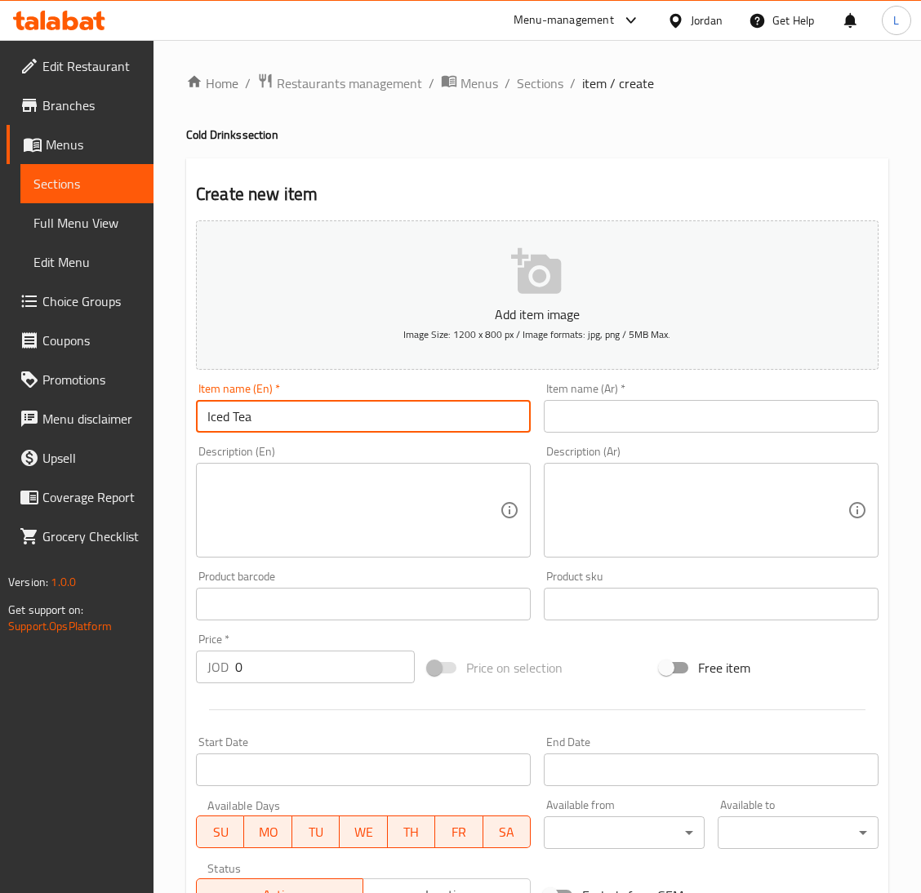
click at [625, 427] on input "text" at bounding box center [711, 416] width 335 height 33
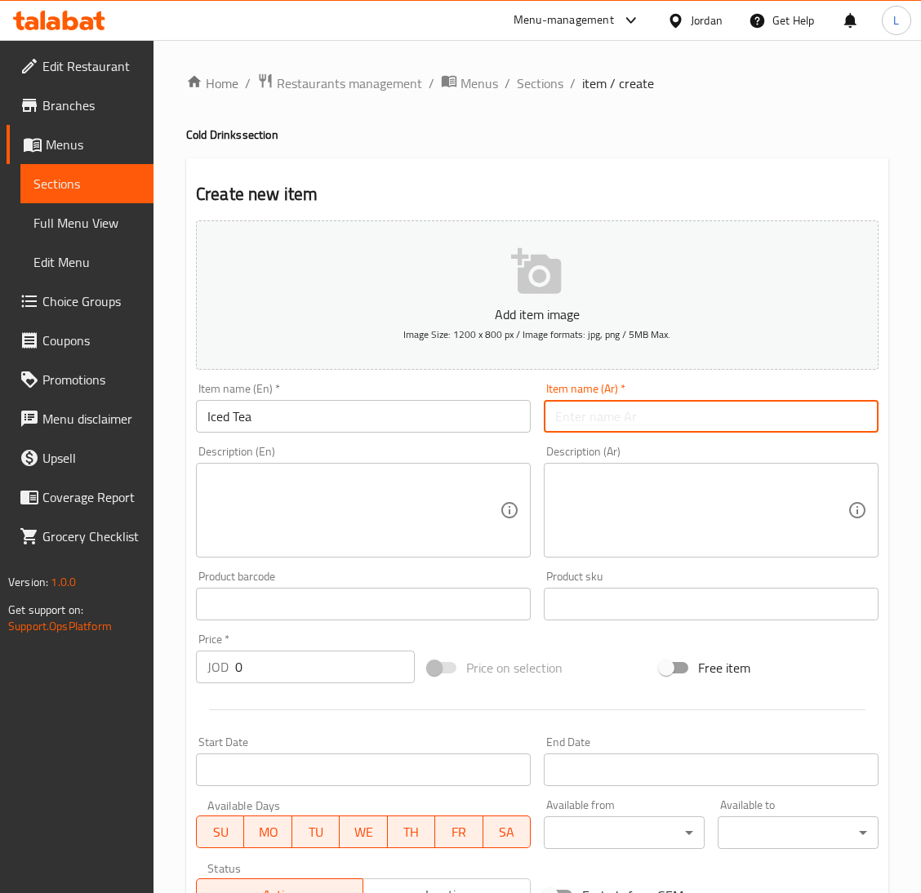
paste input "شاي مثلج"
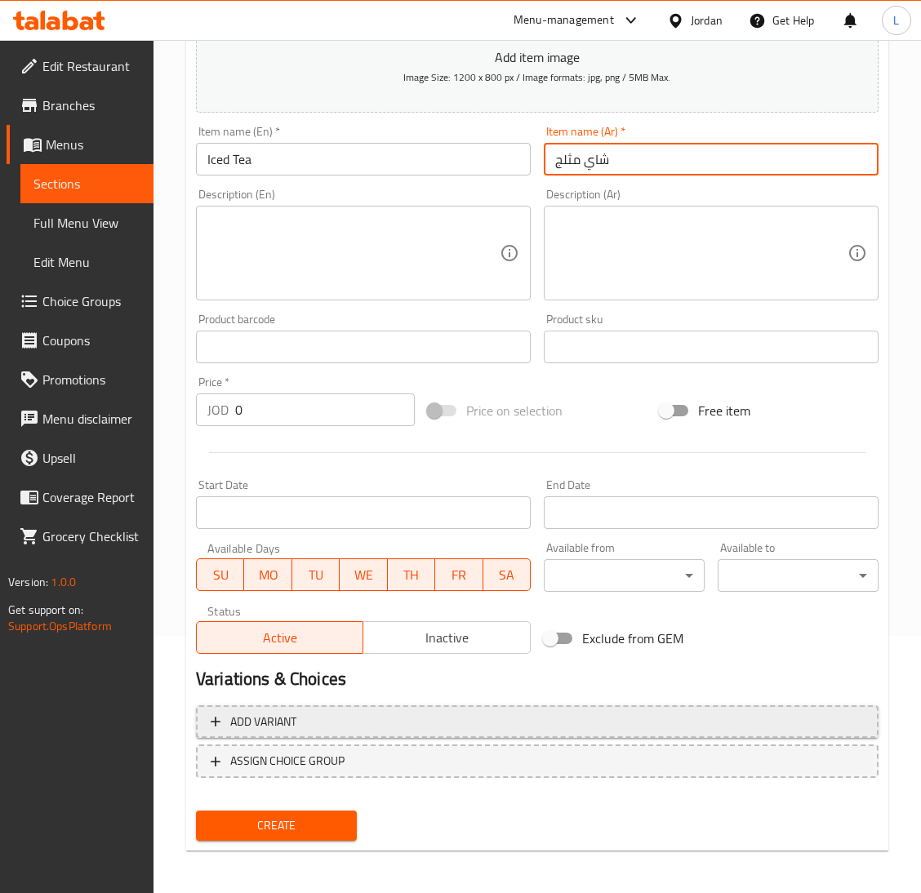
type input "شاي مثلج"
click at [420, 719] on span "Add variant" at bounding box center [537, 722] width 653 height 20
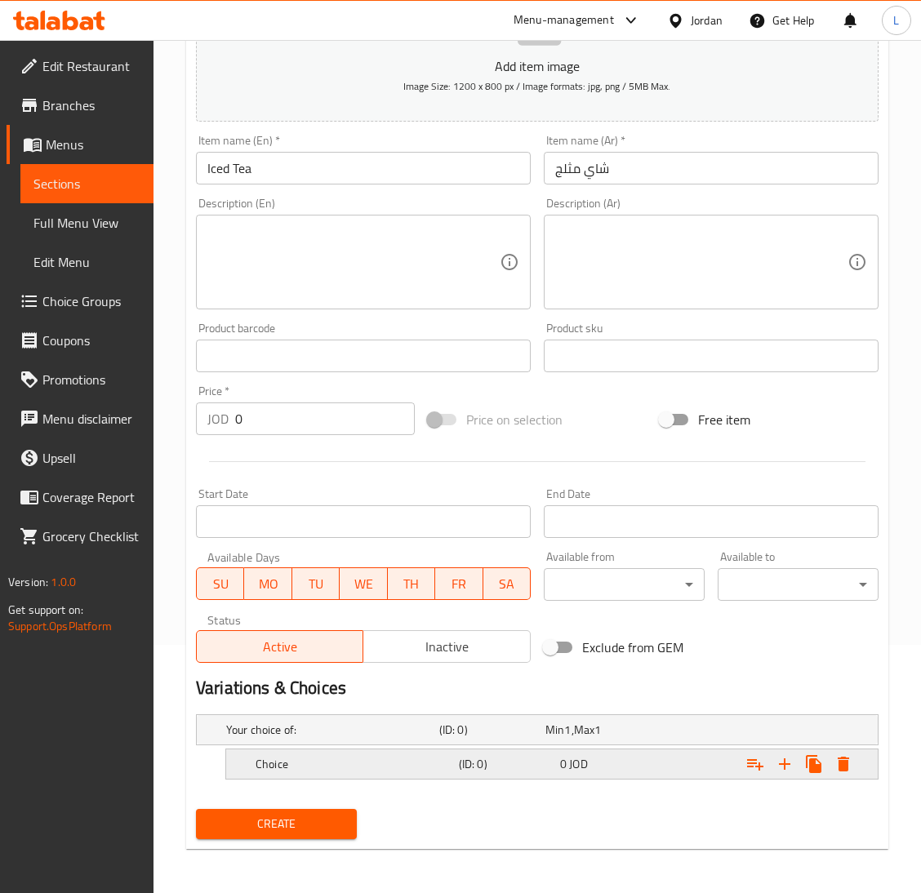
click at [415, 759] on h5 "Choice" at bounding box center [353, 764] width 197 height 16
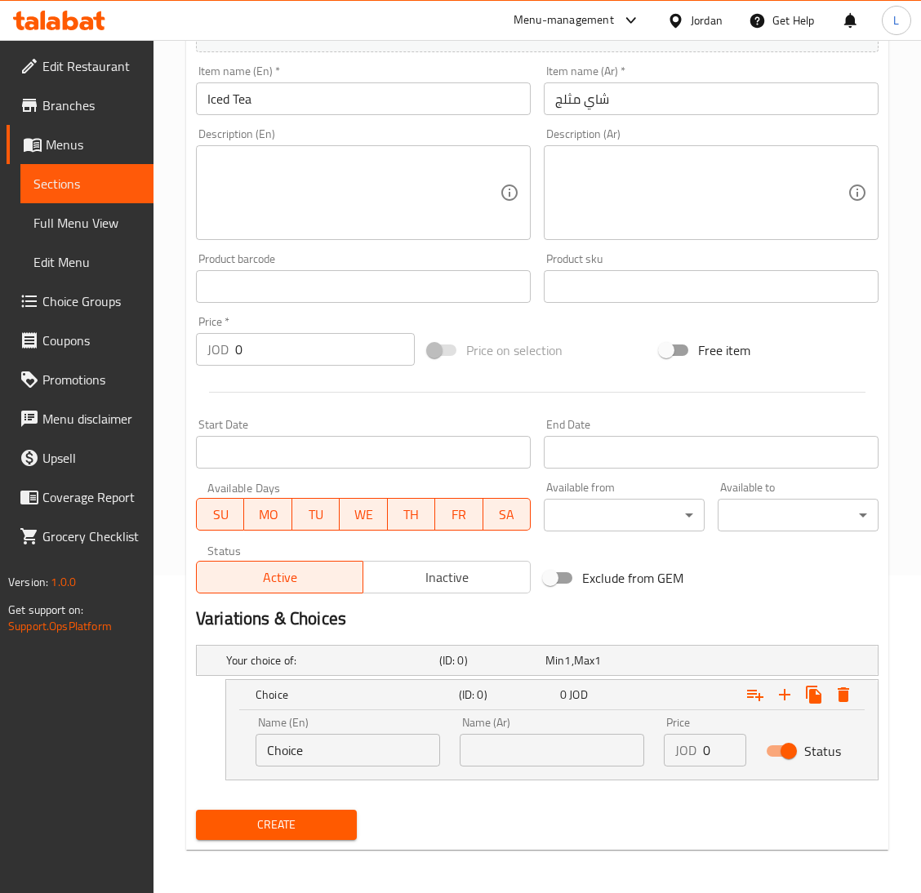
scroll to position [319, 0]
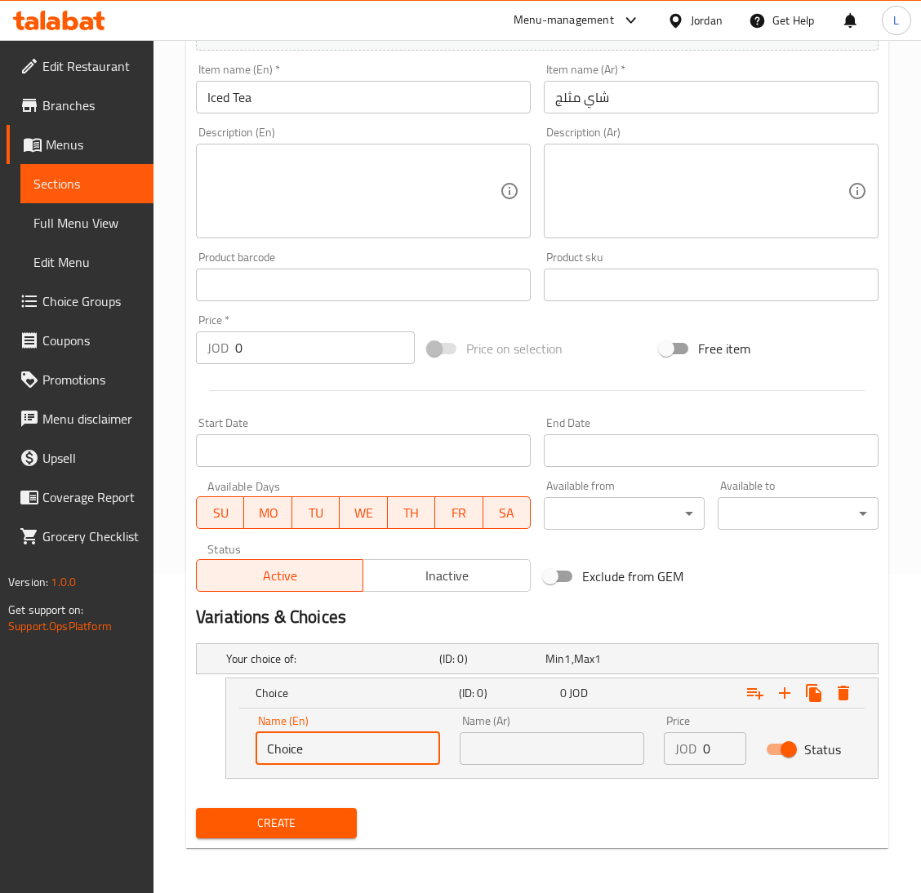
click at [394, 759] on input "Choice" at bounding box center [347, 748] width 184 height 33
type input "Decafeno ice tea"
click at [575, 742] on input "text" at bounding box center [552, 748] width 184 height 33
click at [320, 752] on input "Decafeno ice tea" at bounding box center [347, 748] width 184 height 33
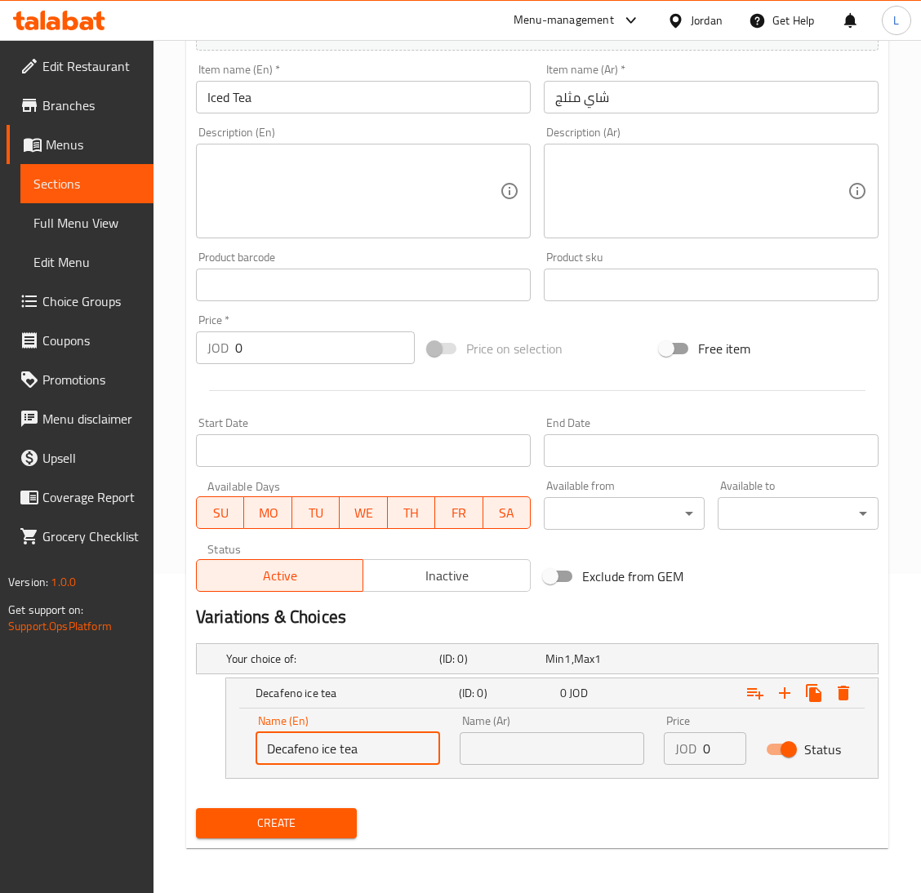
click at [320, 752] on input "Decafeno ice tea" at bounding box center [347, 748] width 184 height 33
click at [576, 745] on input "text" at bounding box center [552, 748] width 184 height 33
paste input "شاي مثلج خالي من الكافيين"
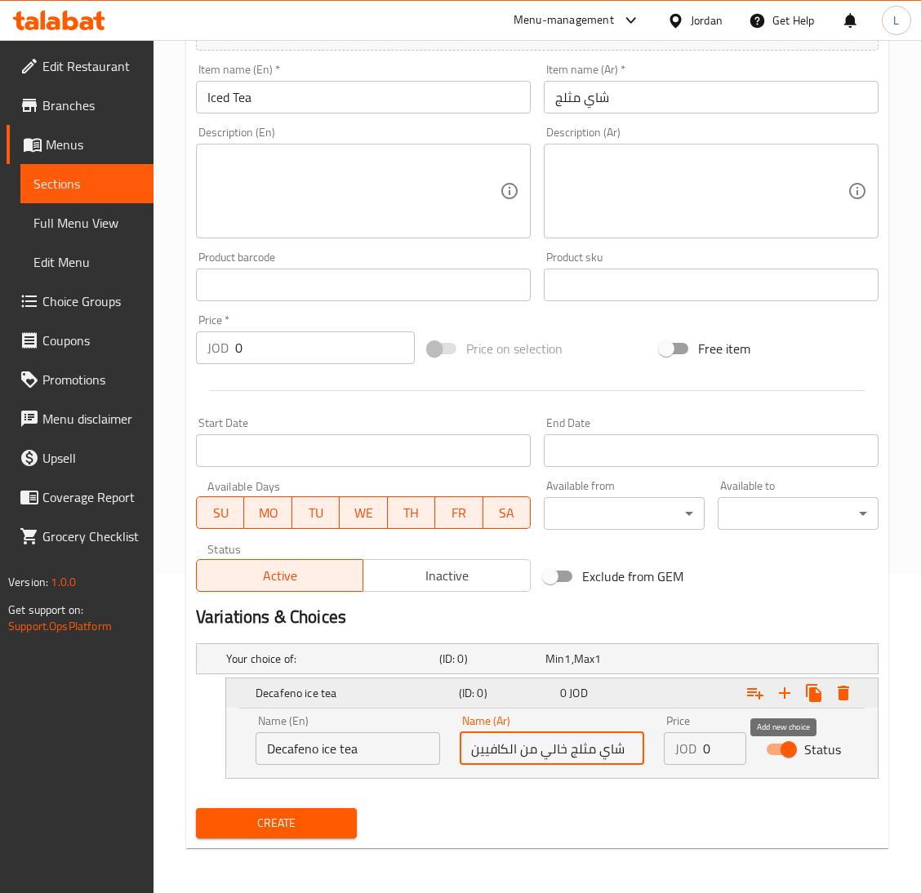
type input "شاي مثلج خالي من الكافيين"
click at [788, 695] on icon "Expand" at bounding box center [785, 693] width 20 height 20
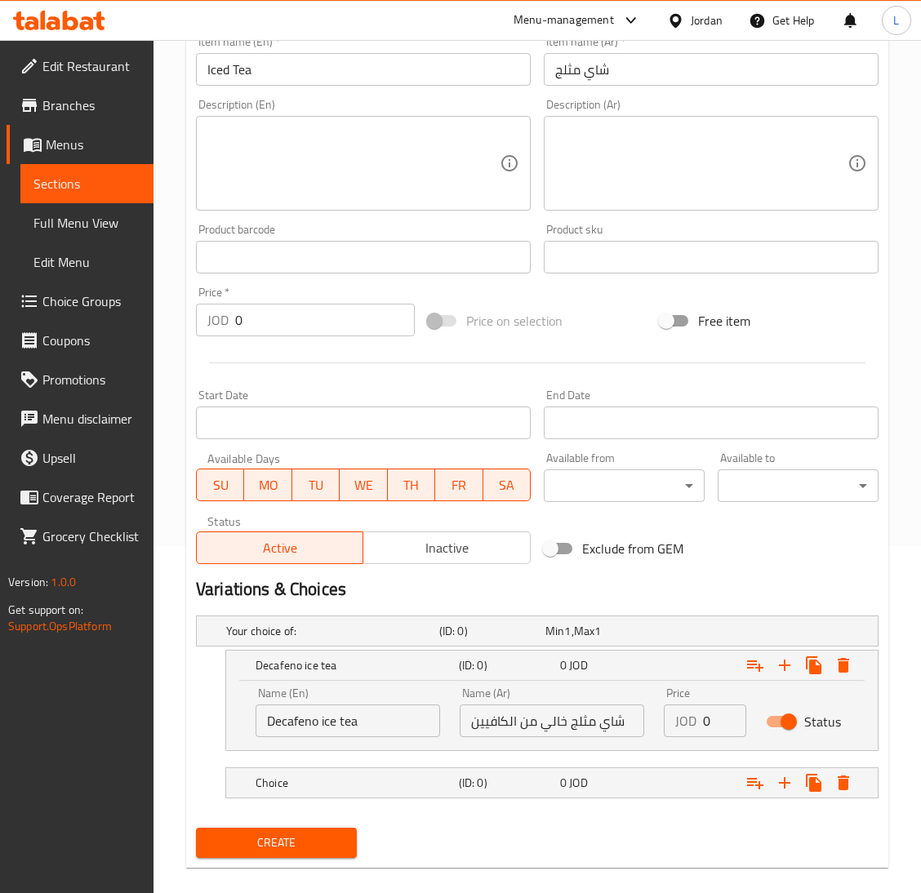
scroll to position [366, 0]
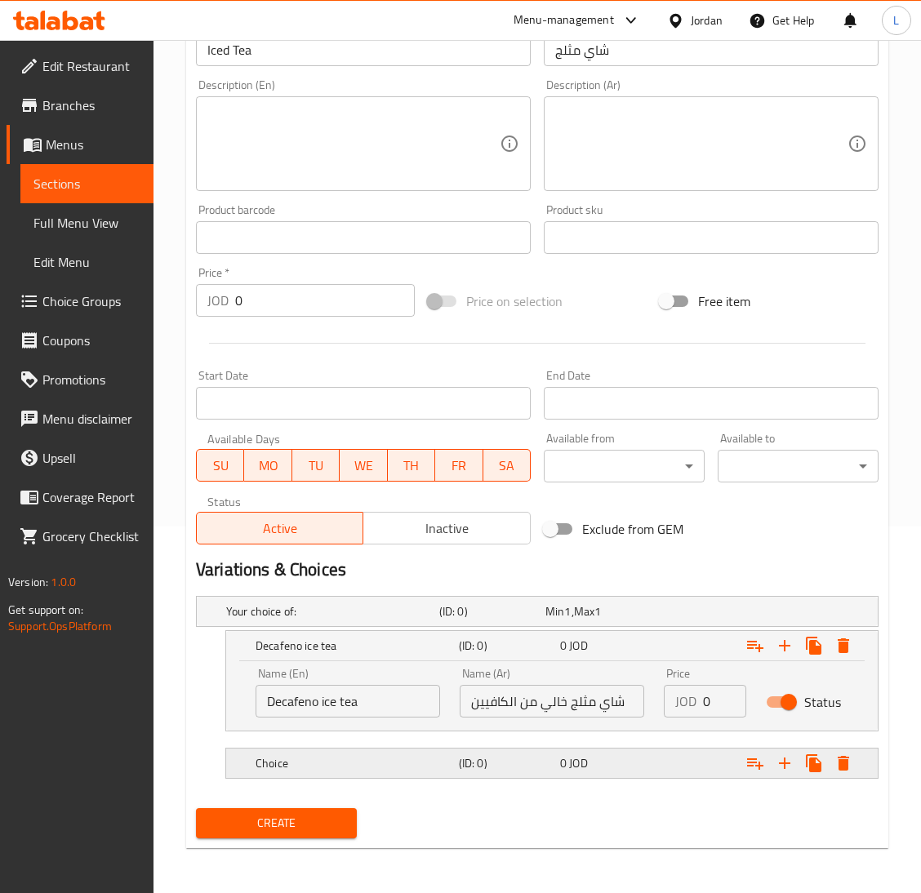
click at [378, 758] on h5 "Choice" at bounding box center [353, 763] width 197 height 16
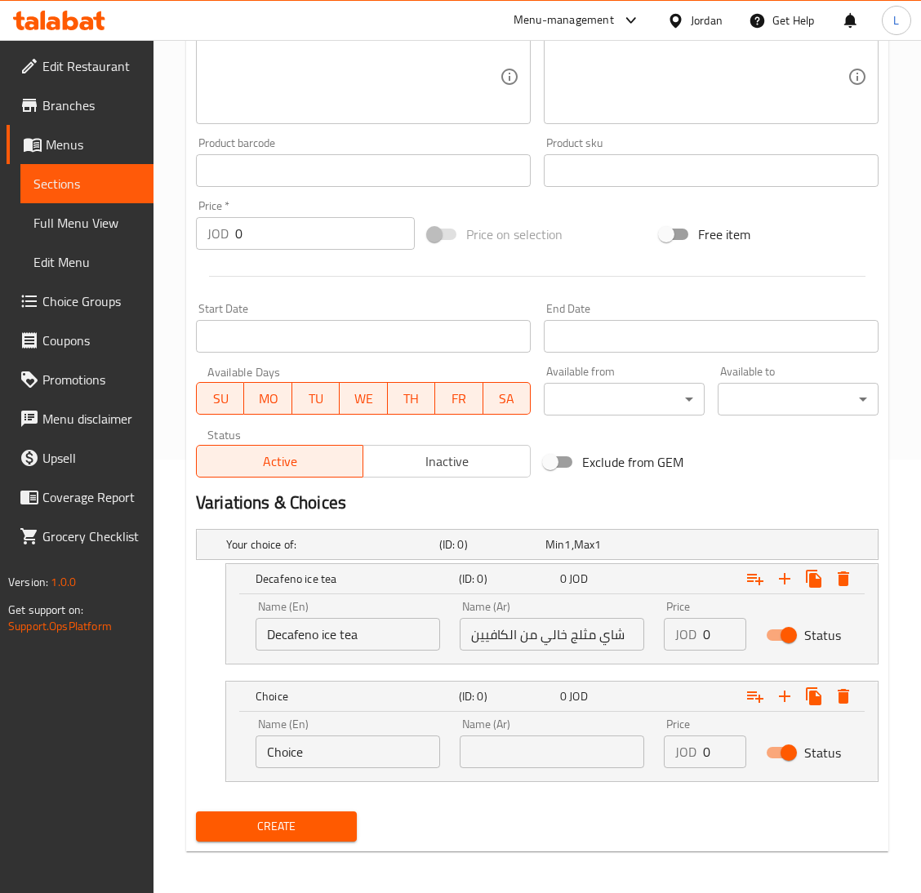
scroll to position [436, 0]
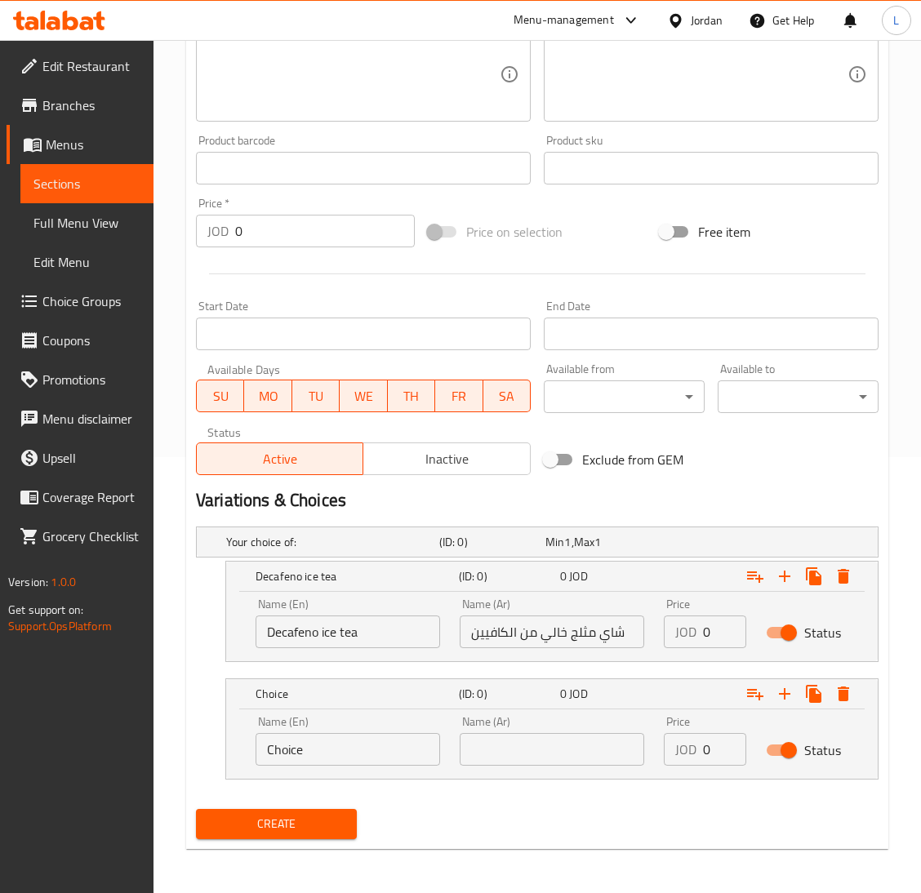
click at [366, 750] on input "Choice" at bounding box center [347, 749] width 184 height 33
type input "Passion fruit"
click at [525, 761] on input "text" at bounding box center [552, 749] width 184 height 33
type input "d"
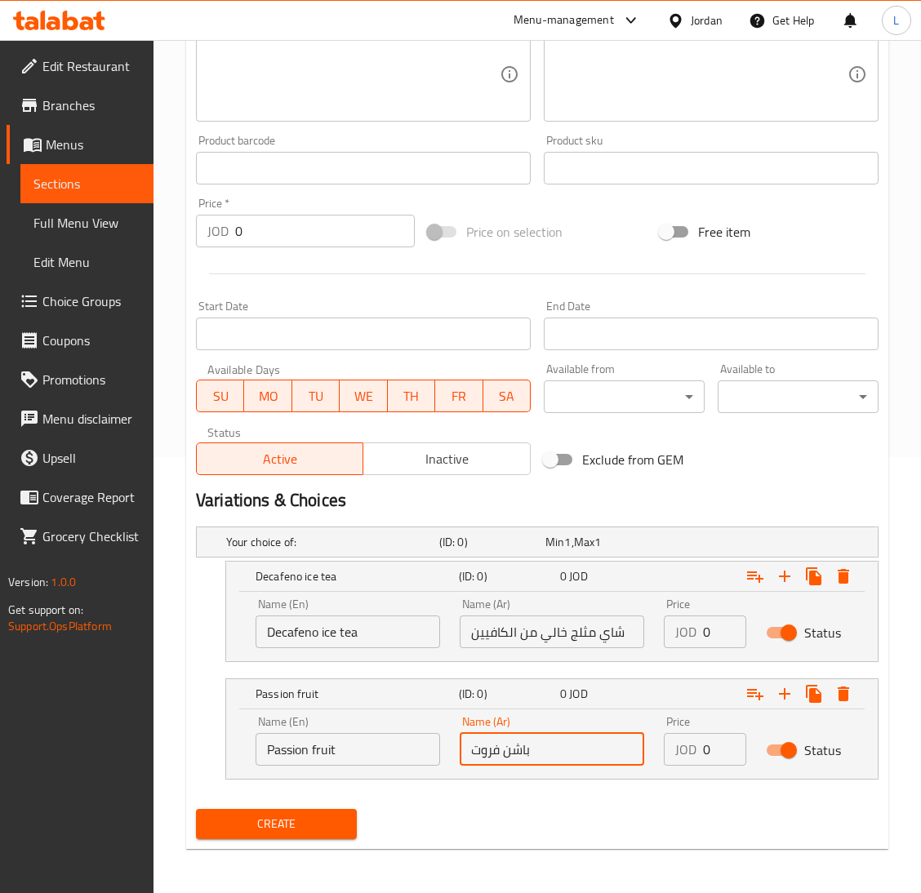
type input "باشن فروت"
click at [709, 624] on input "0" at bounding box center [724, 631] width 43 height 33
type input "2.5"
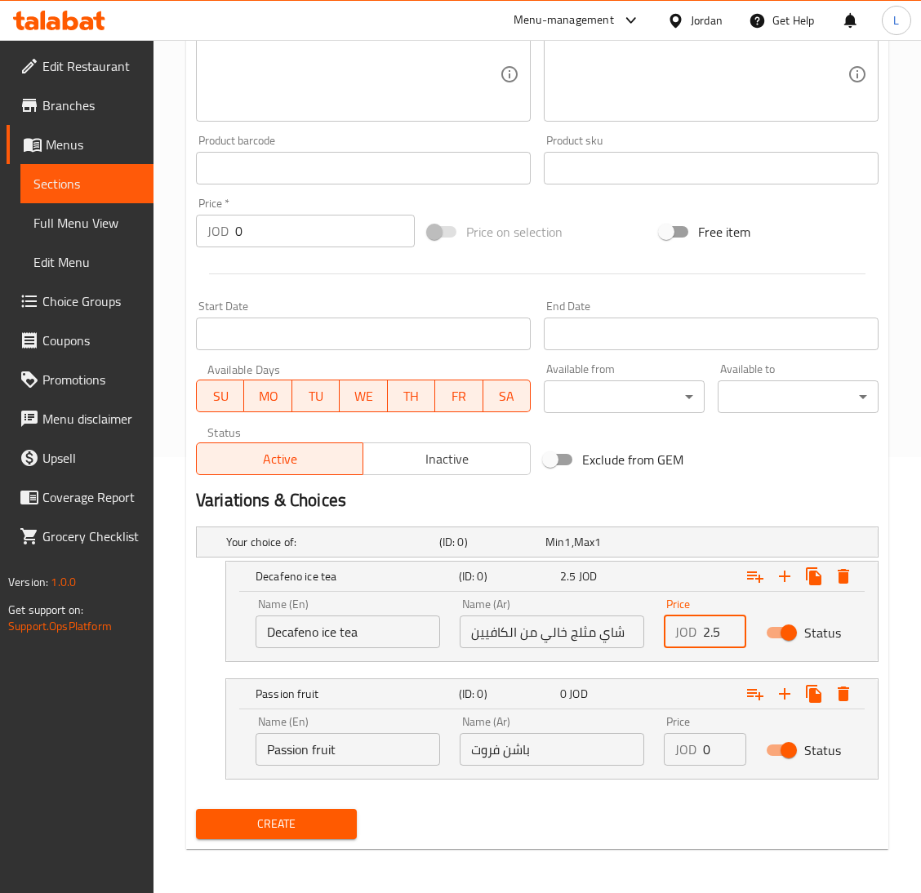
click at [708, 742] on input "0" at bounding box center [724, 749] width 43 height 33
type input "2.5"
click at [775, 686] on icon "Expand" at bounding box center [785, 694] width 20 height 20
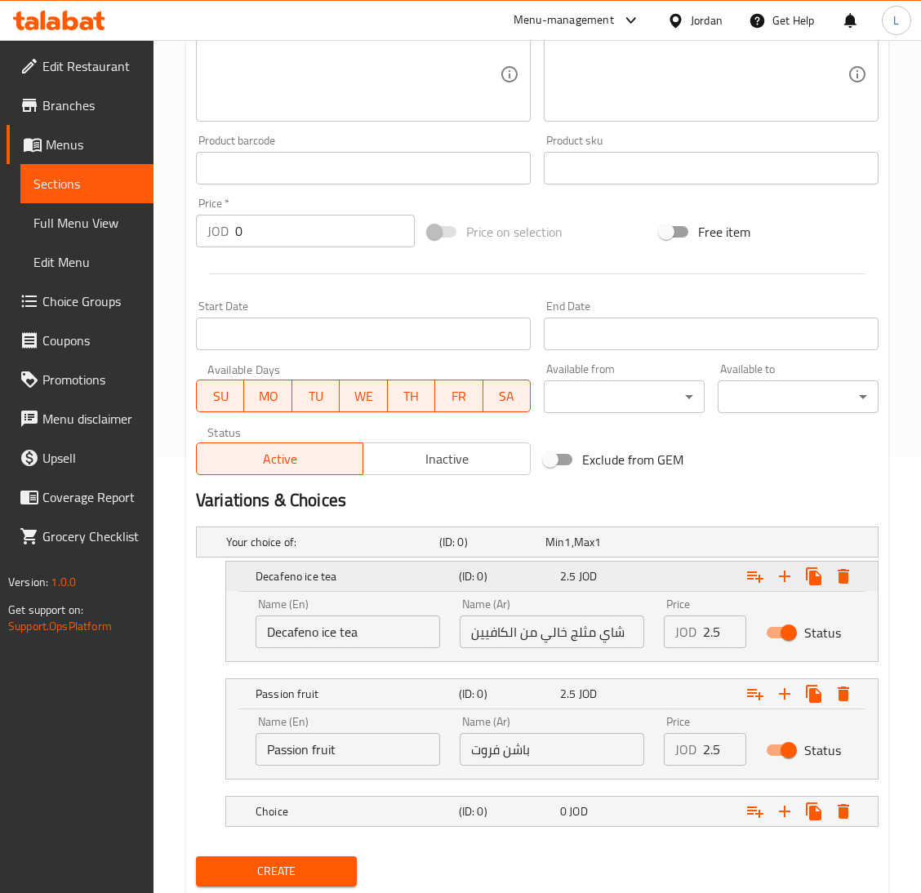
scroll to position [485, 0]
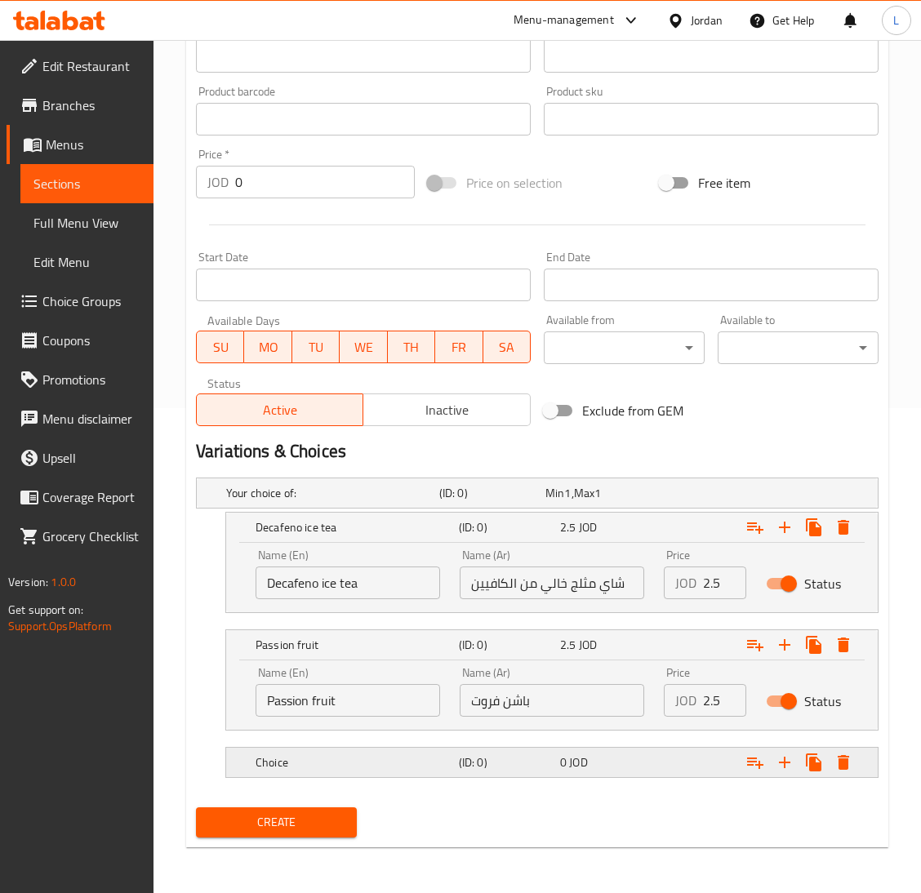
click at [406, 763] on h5 "Choice" at bounding box center [353, 762] width 197 height 16
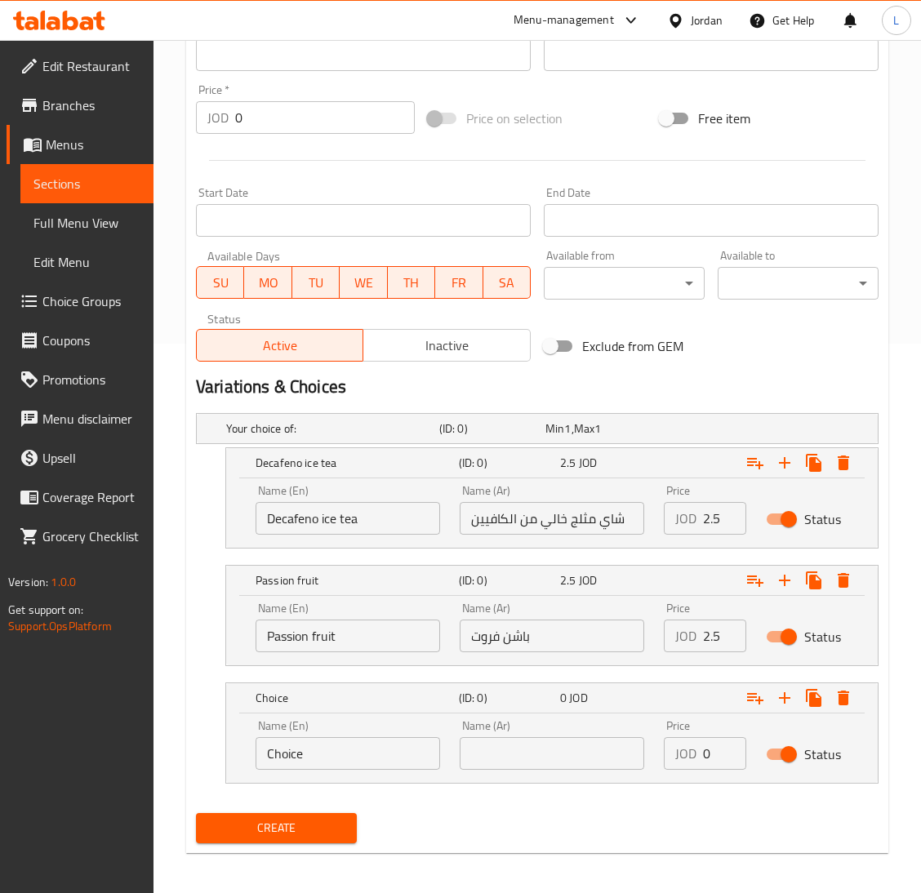
scroll to position [555, 0]
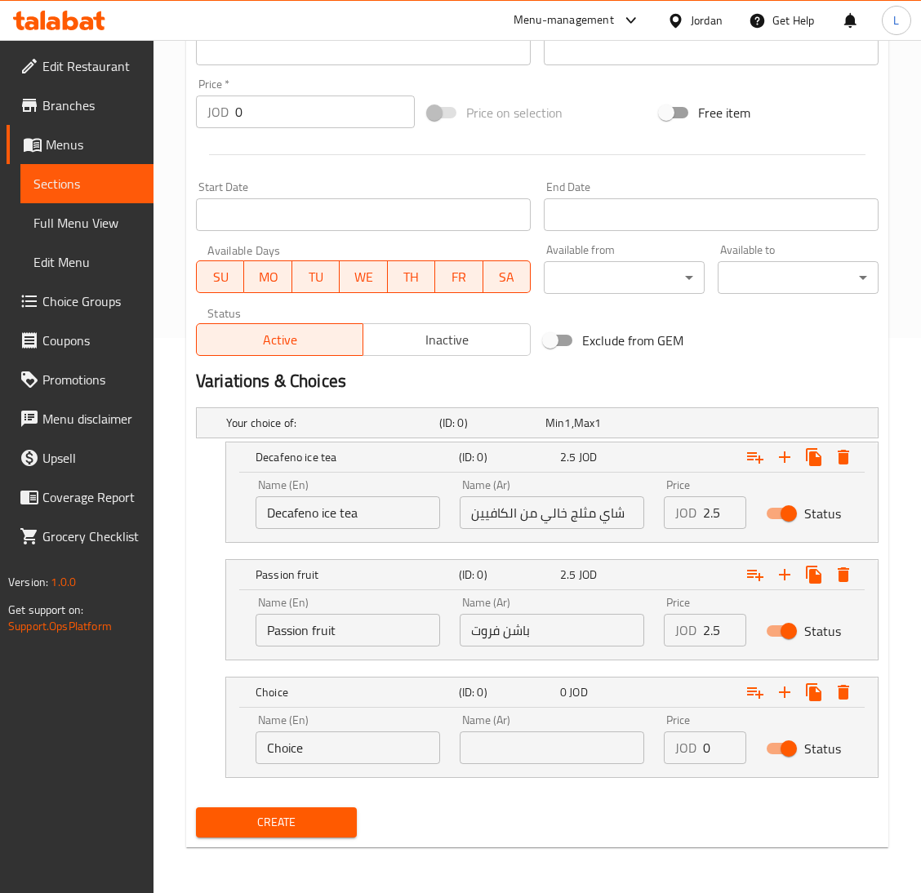
click at [353, 748] on input "Choice" at bounding box center [347, 747] width 184 height 33
type input "ة"
click at [486, 751] on input "text" at bounding box center [552, 747] width 184 height 33
type input "ماانجو"
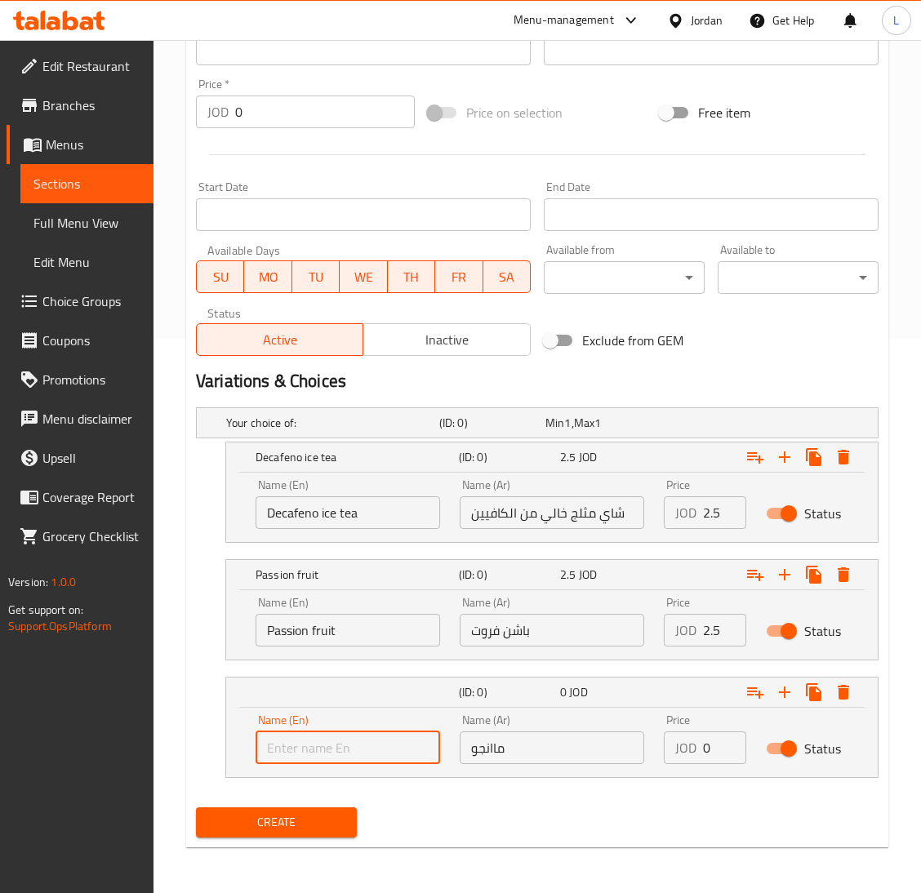
click at [403, 747] on input "text" at bounding box center [347, 747] width 184 height 33
type input "ة"
type input "Mango"
click at [712, 746] on input "0" at bounding box center [724, 747] width 43 height 33
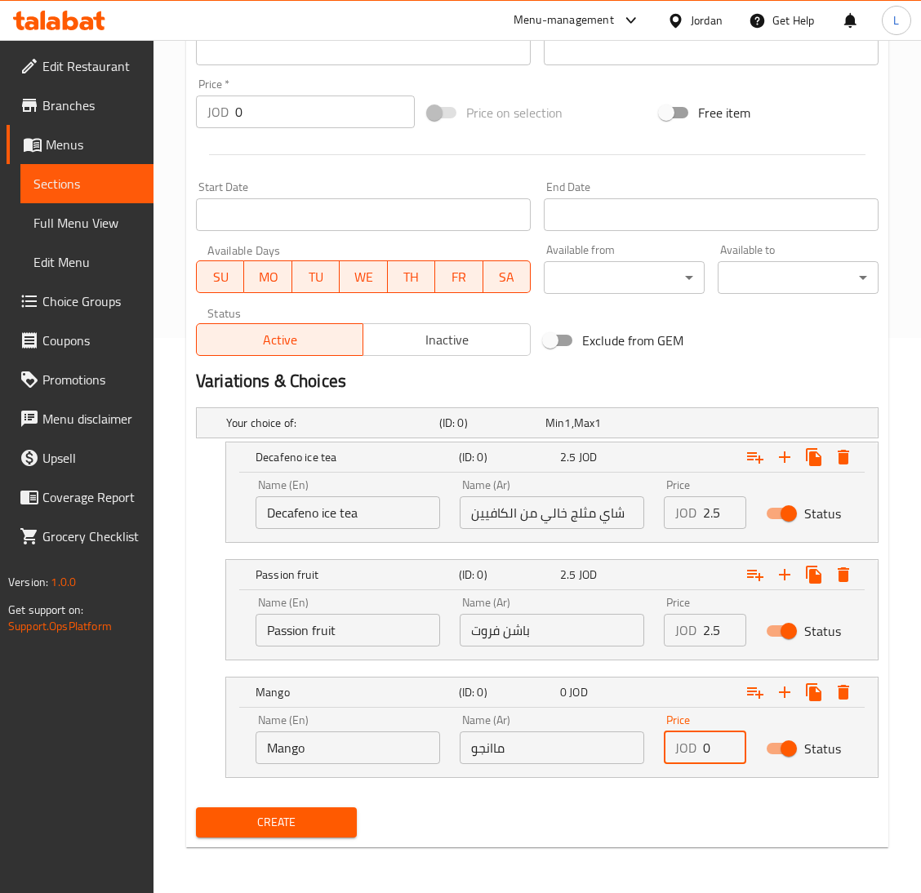
click at [712, 746] on input "0" at bounding box center [724, 747] width 43 height 33
type input "2.5"
click at [781, 691] on icon "Expand" at bounding box center [784, 691] width 11 height 11
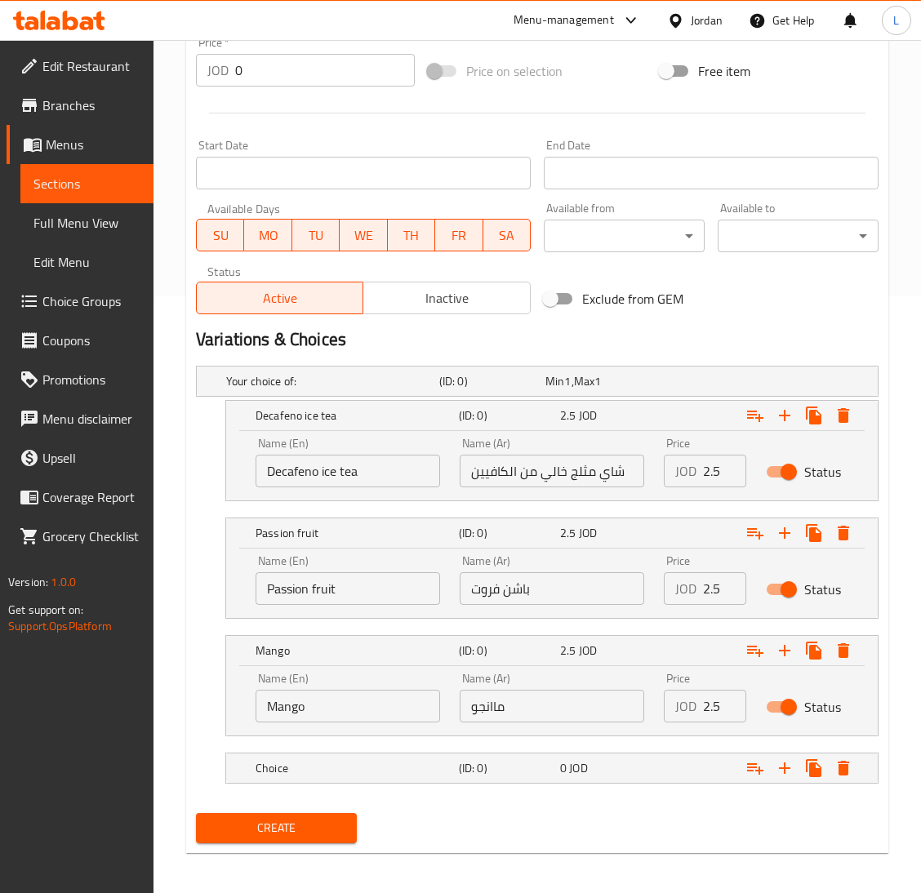
scroll to position [602, 0]
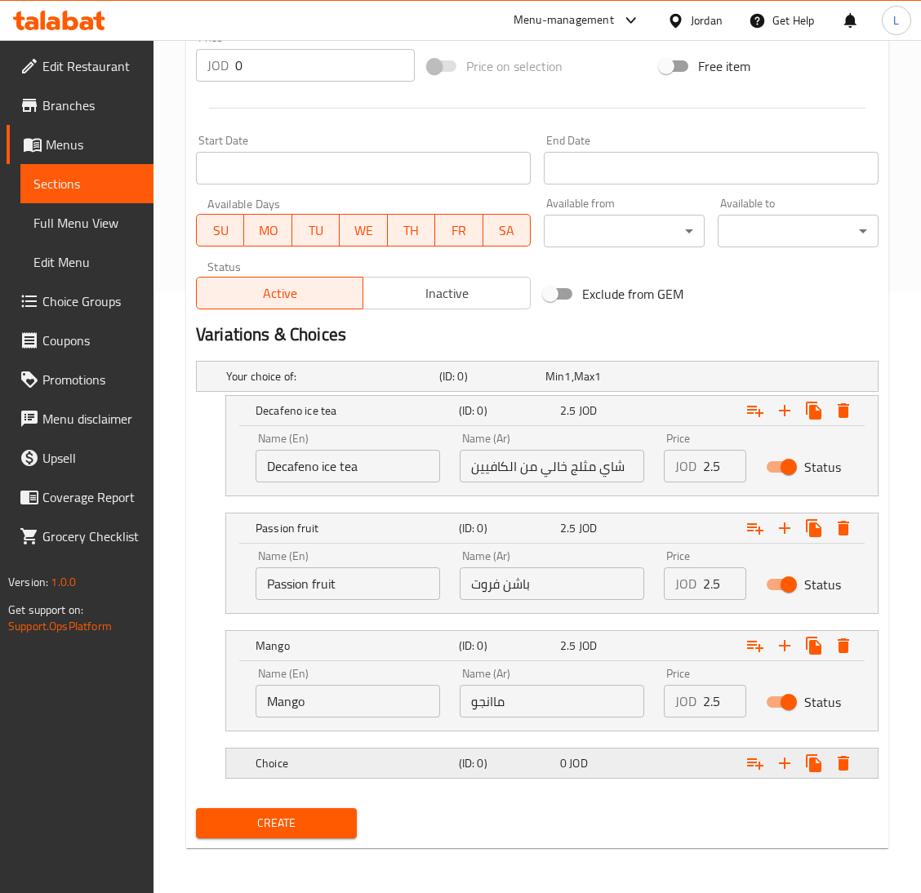
click at [472, 763] on h5 "(ID: 0)" at bounding box center [506, 763] width 95 height 16
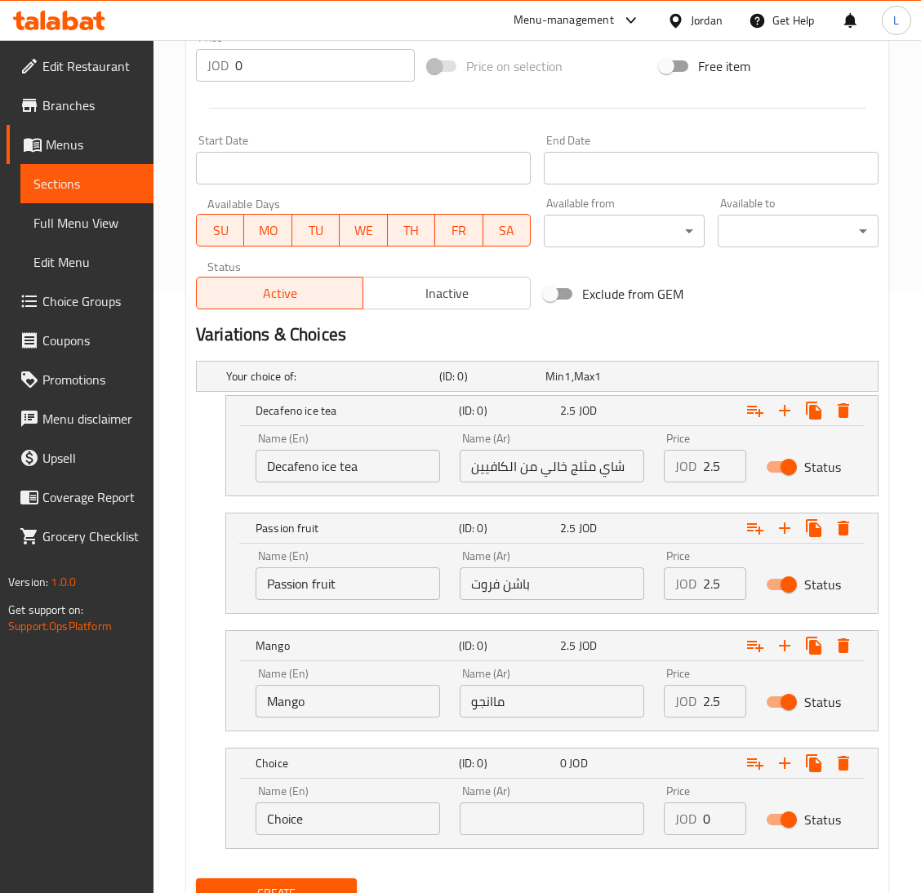
click at [330, 803] on input "Choice" at bounding box center [347, 818] width 184 height 33
click at [326, 810] on input "Peach" at bounding box center [347, 818] width 184 height 33
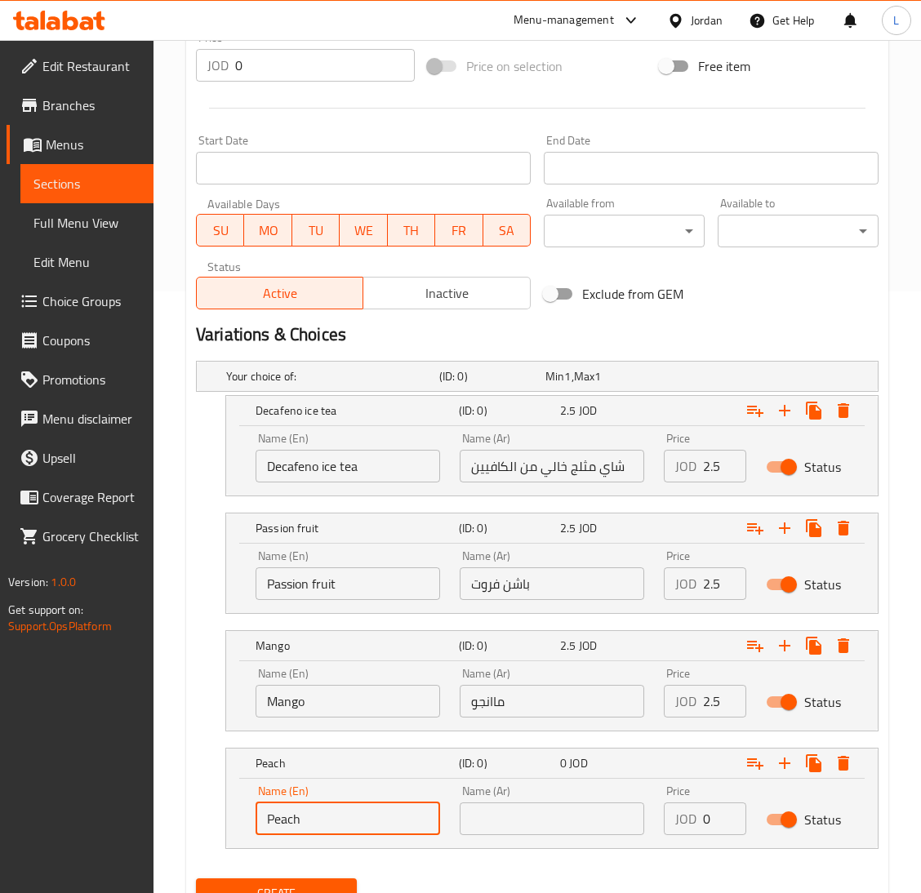
click at [326, 811] on input "Peach" at bounding box center [347, 818] width 184 height 33
type input "Peach"
click at [596, 824] on input "text" at bounding box center [552, 818] width 184 height 33
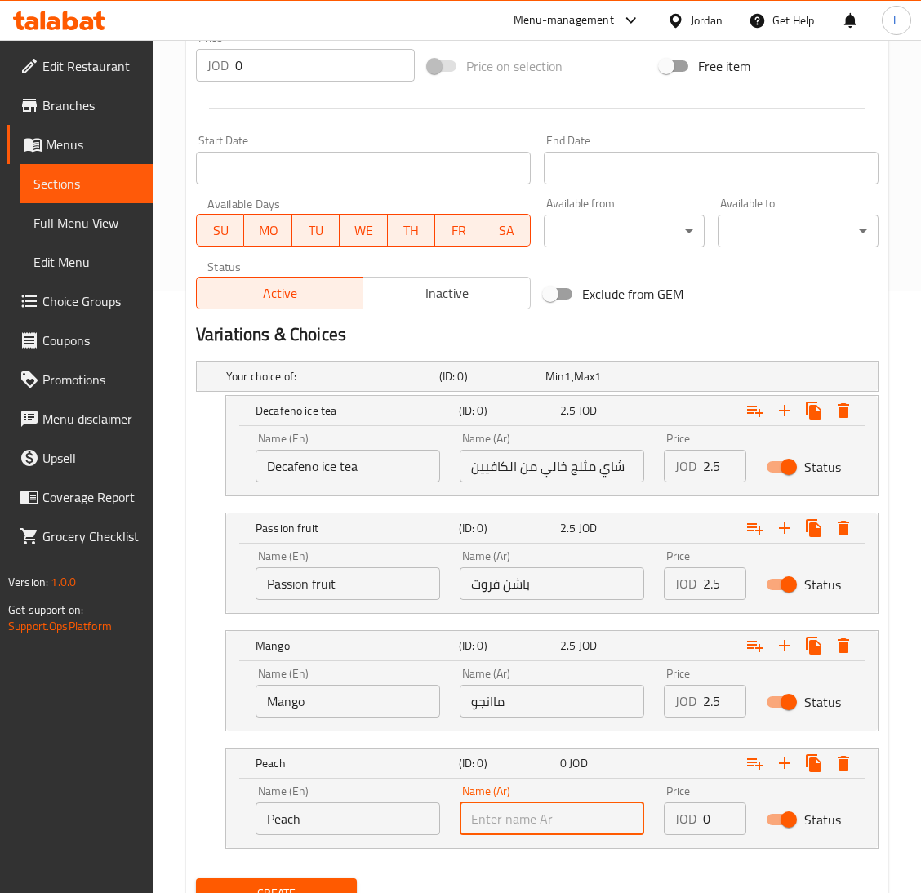
paste input "خَوخ"
type input "خَوخ"
click at [704, 813] on input "0" at bounding box center [724, 818] width 43 height 33
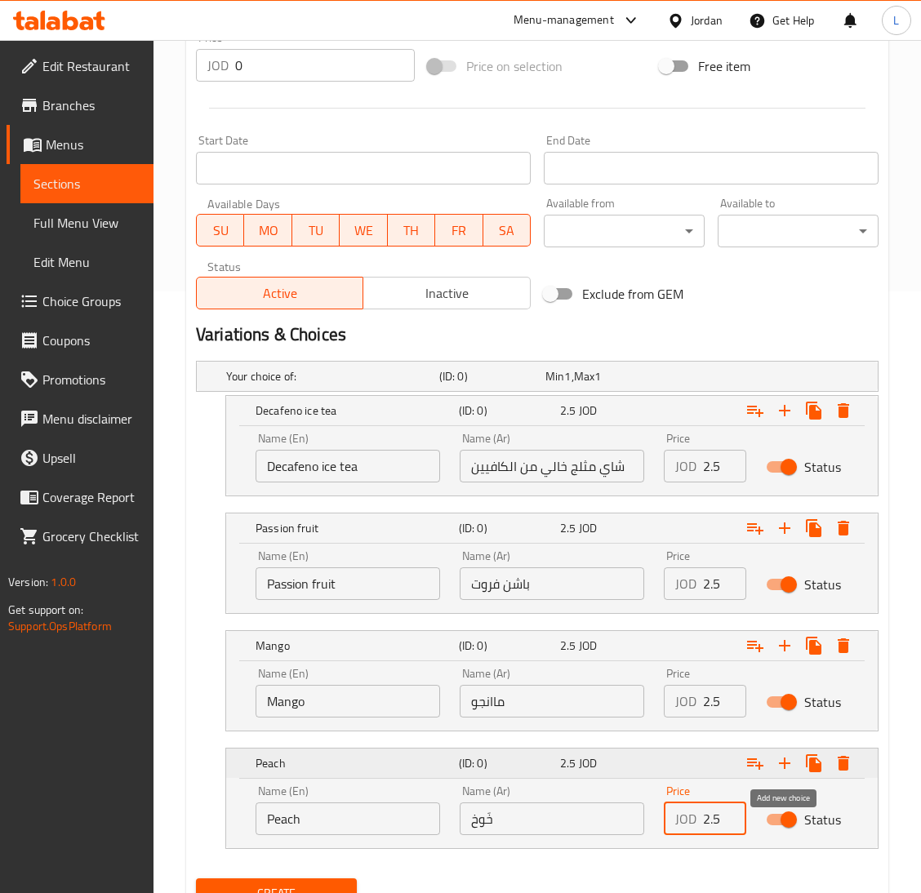
type input "2.5"
click at [777, 759] on icon "Expand" at bounding box center [785, 763] width 20 height 20
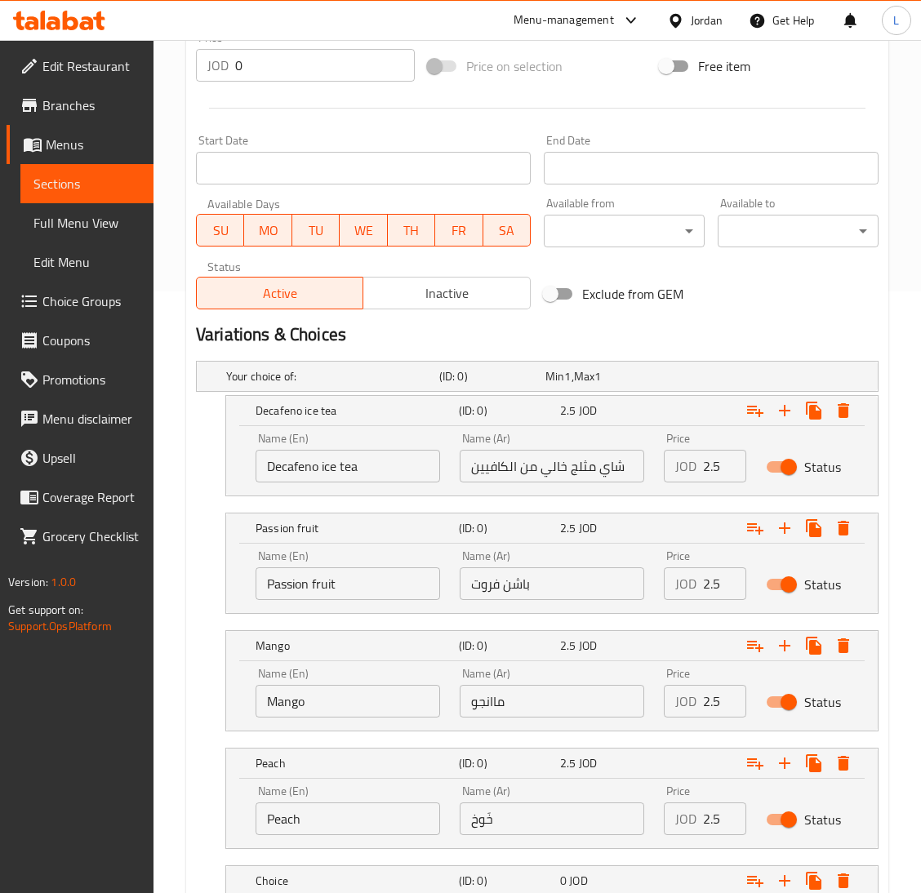
scroll to position [719, 0]
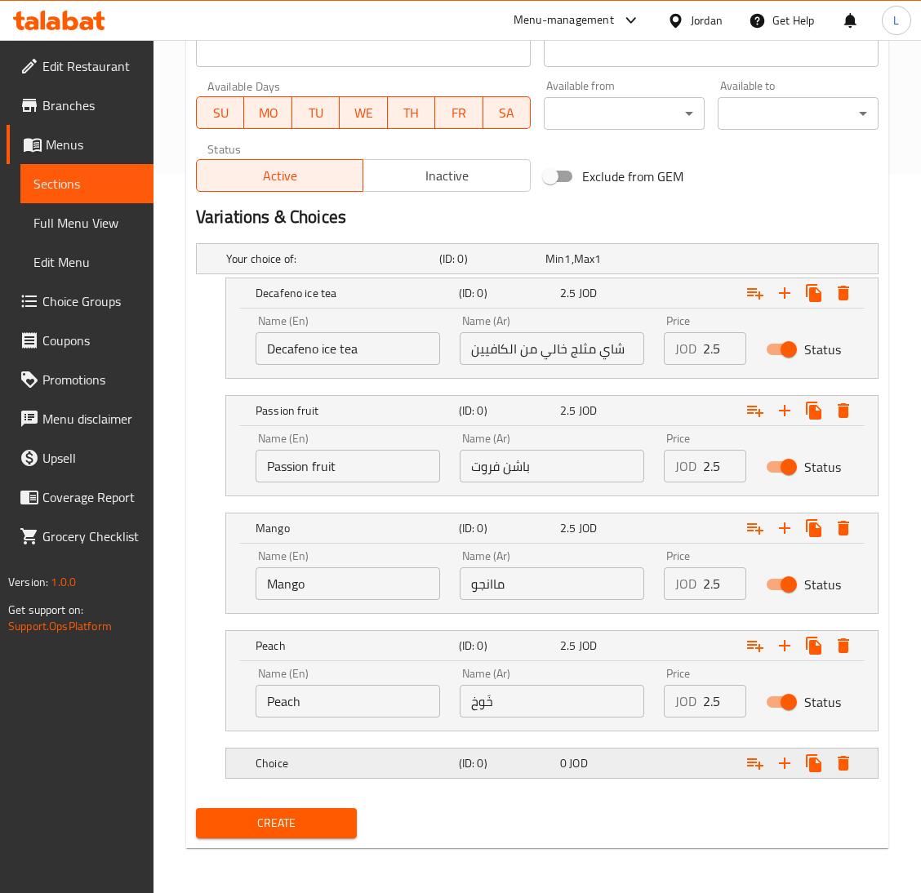
click at [459, 764] on h5 "(ID: 0)" at bounding box center [506, 763] width 95 height 16
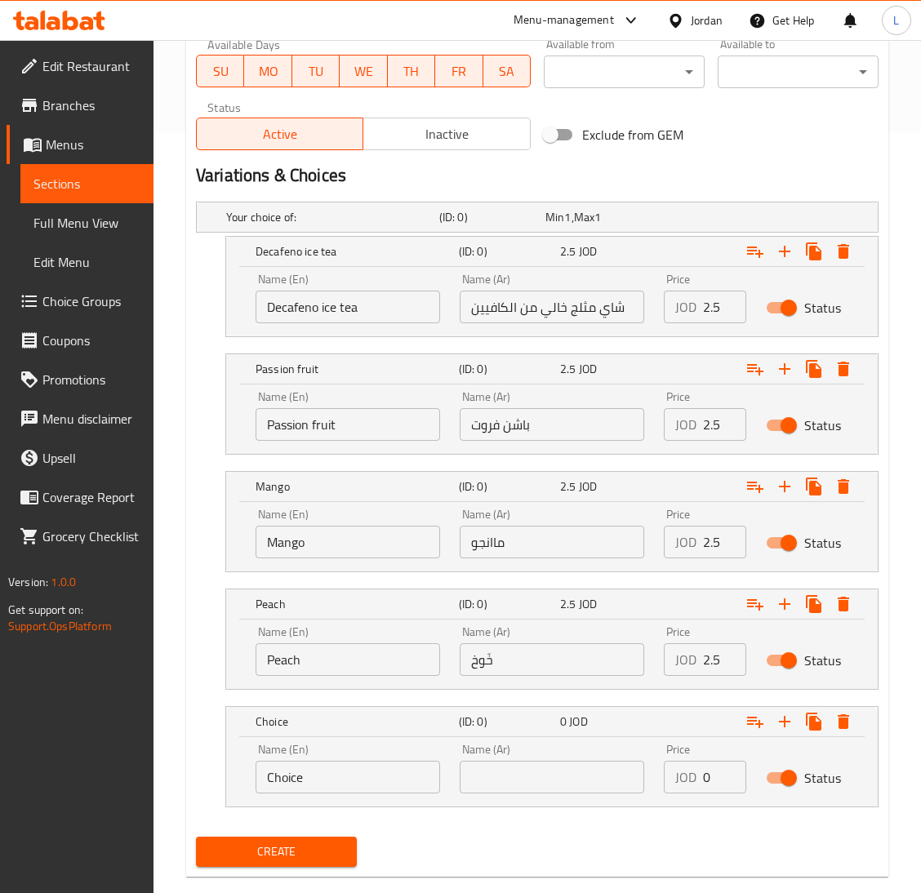
scroll to position [790, 0]
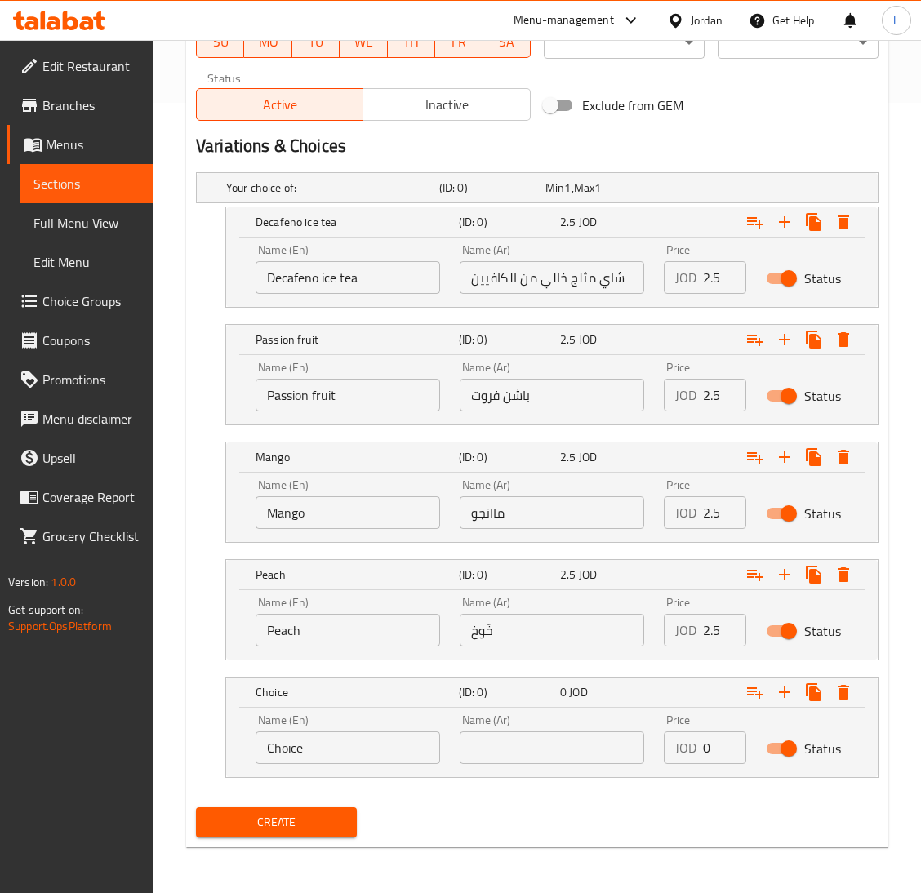
click at [332, 755] on input "Choice" at bounding box center [347, 747] width 184 height 33
click at [332, 755] on input "Strawberry" at bounding box center [347, 747] width 184 height 33
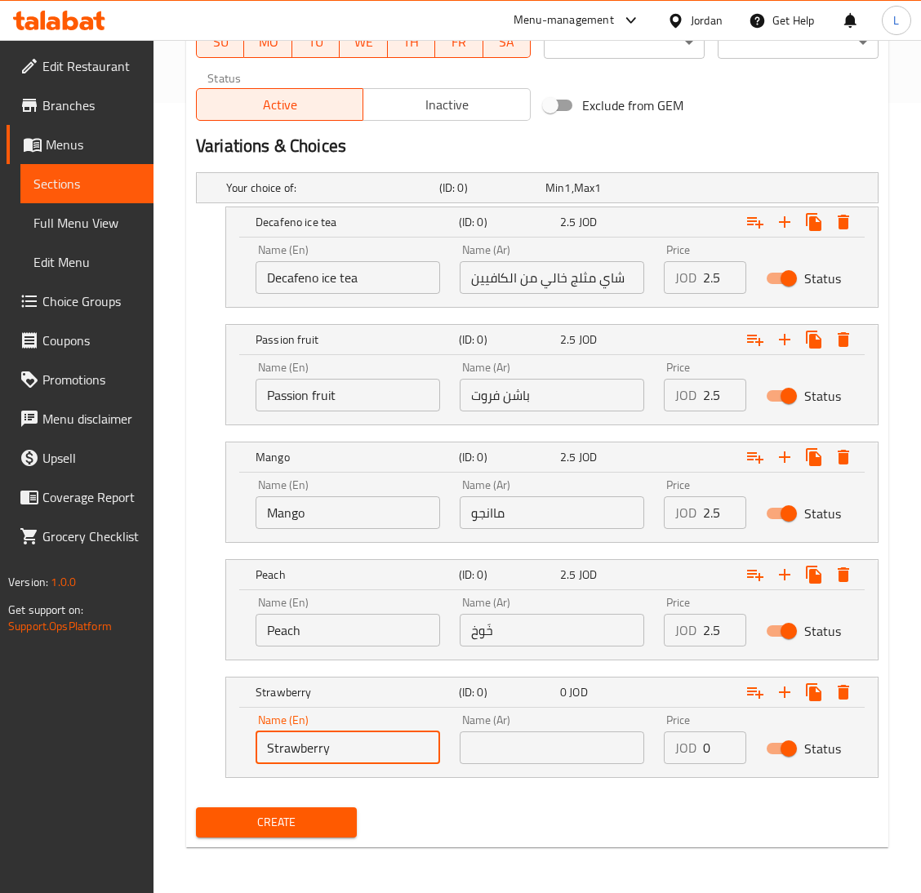
click at [332, 755] on input "Strawberry" at bounding box center [347, 747] width 184 height 33
type input "Strawberry"
drag, startPoint x: 530, startPoint y: 744, endPoint x: 598, endPoint y: 753, distance: 69.1
click at [530, 744] on input "text" at bounding box center [552, 747] width 184 height 33
paste input "الفراولة"
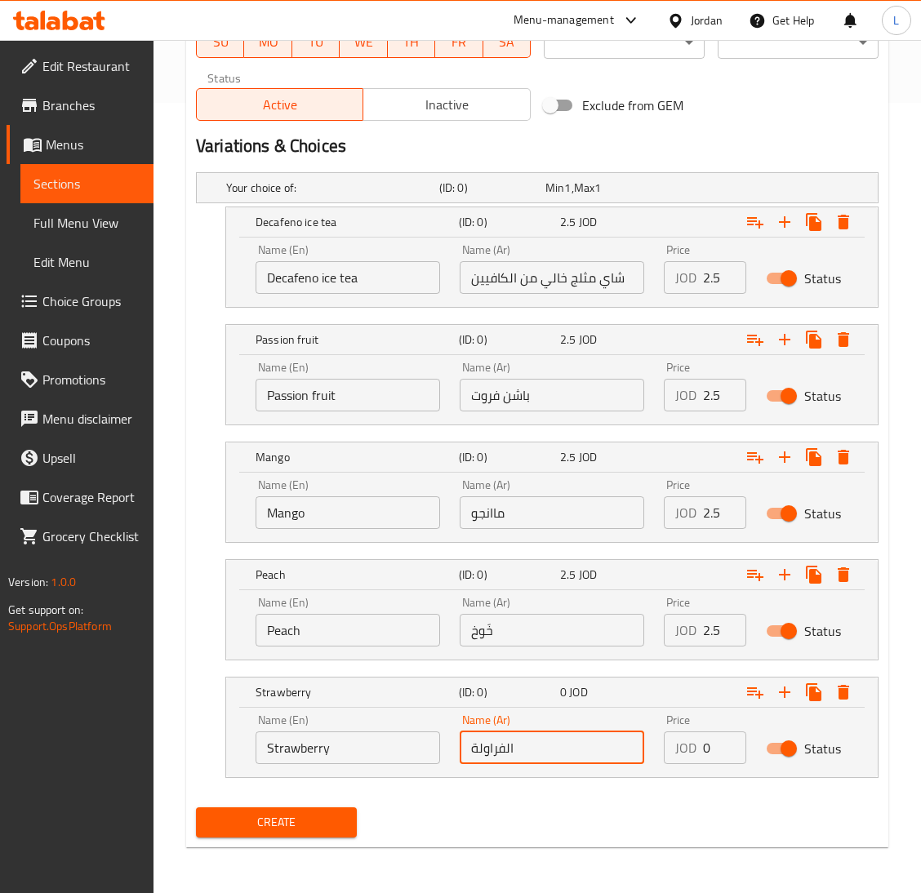
type input "الفراولة"
click at [712, 745] on input "0" at bounding box center [724, 747] width 43 height 33
type input "2.5"
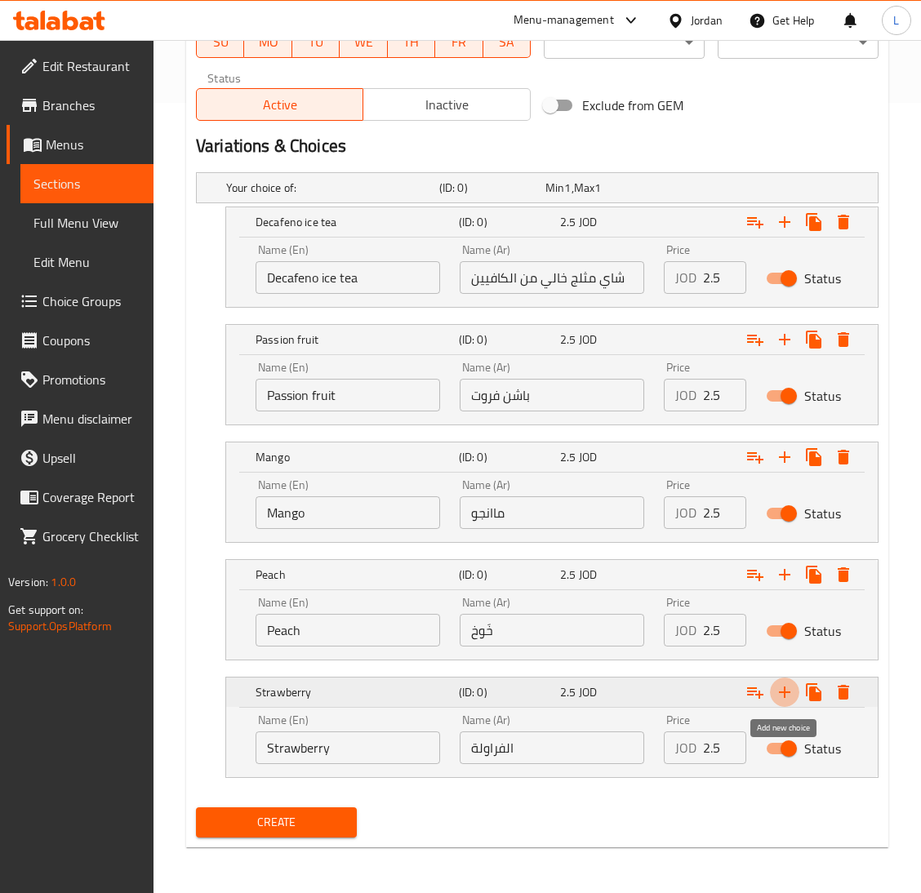
click at [781, 688] on icon "Expand" at bounding box center [785, 692] width 20 height 20
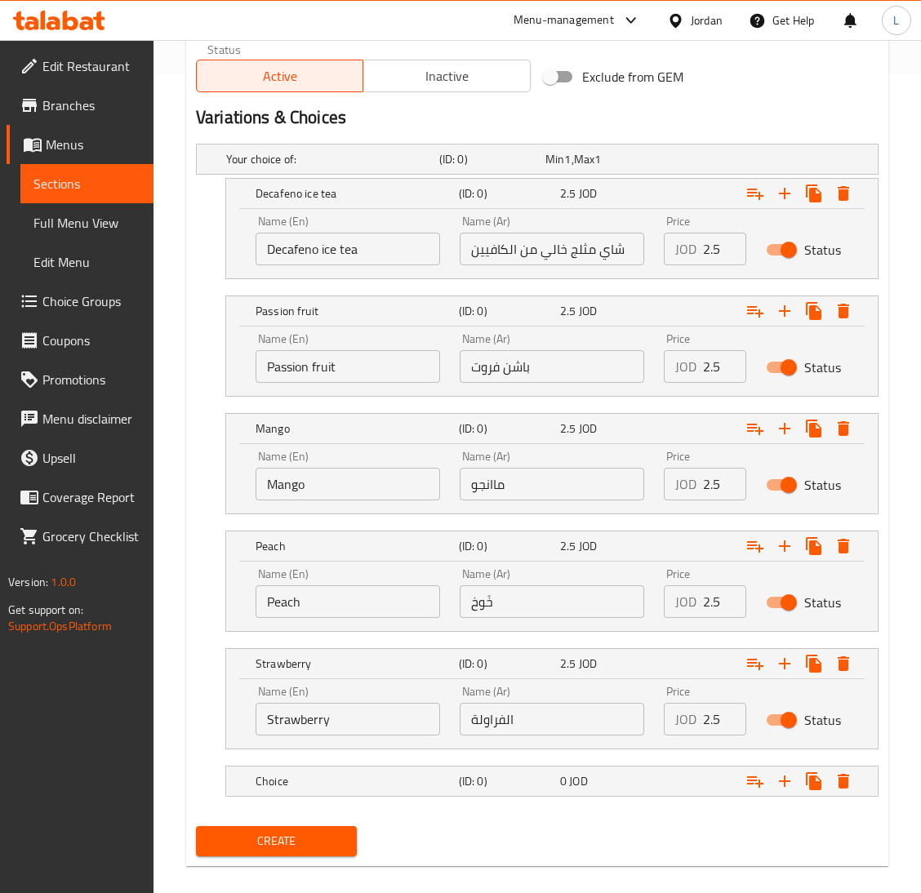
scroll to position [838, 0]
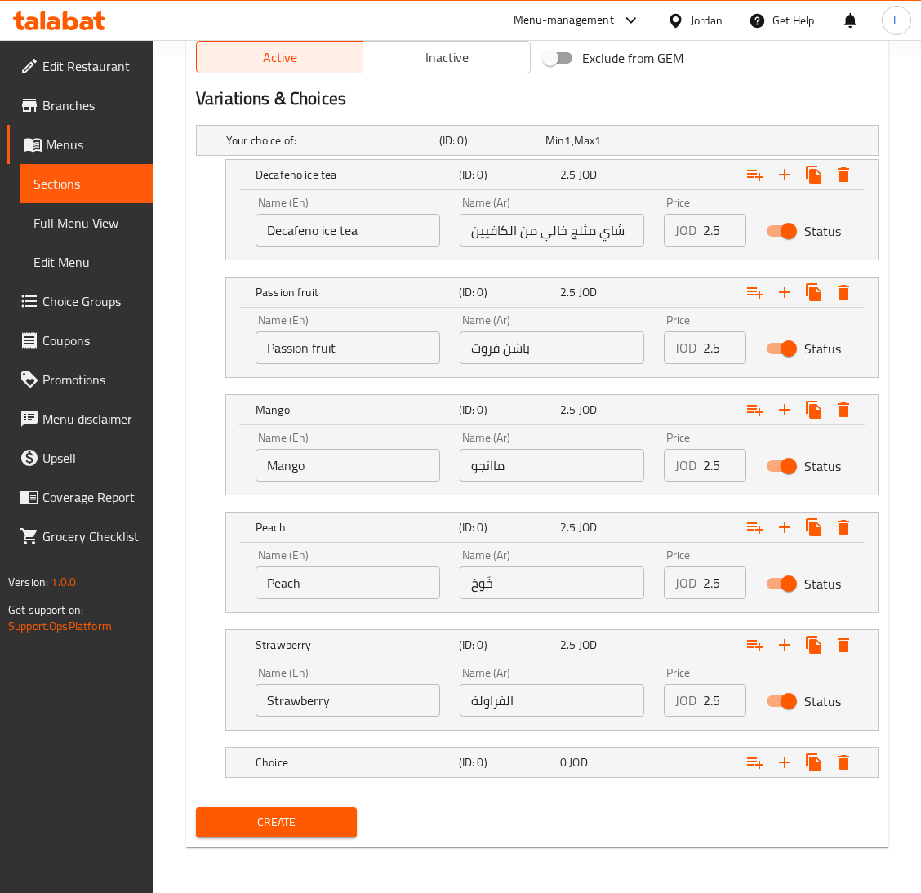
click at [365, 785] on nav at bounding box center [537, 787] width 682 height 13
click at [368, 766] on h5 "Choice" at bounding box center [353, 762] width 197 height 16
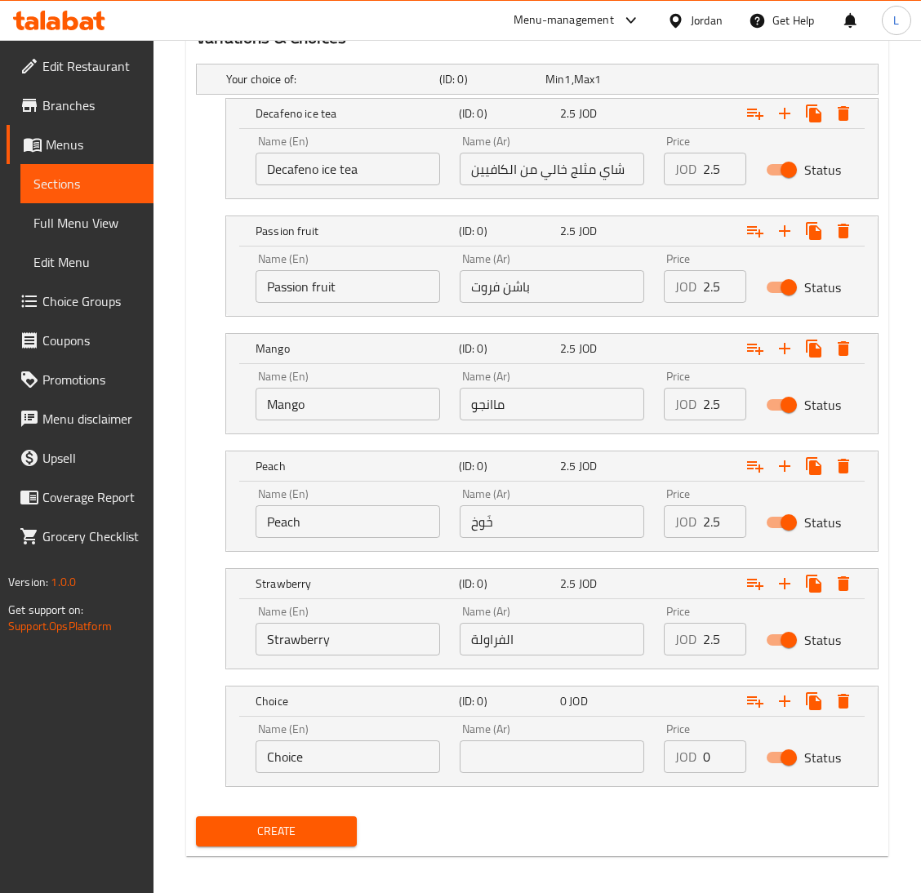
scroll to position [907, 0]
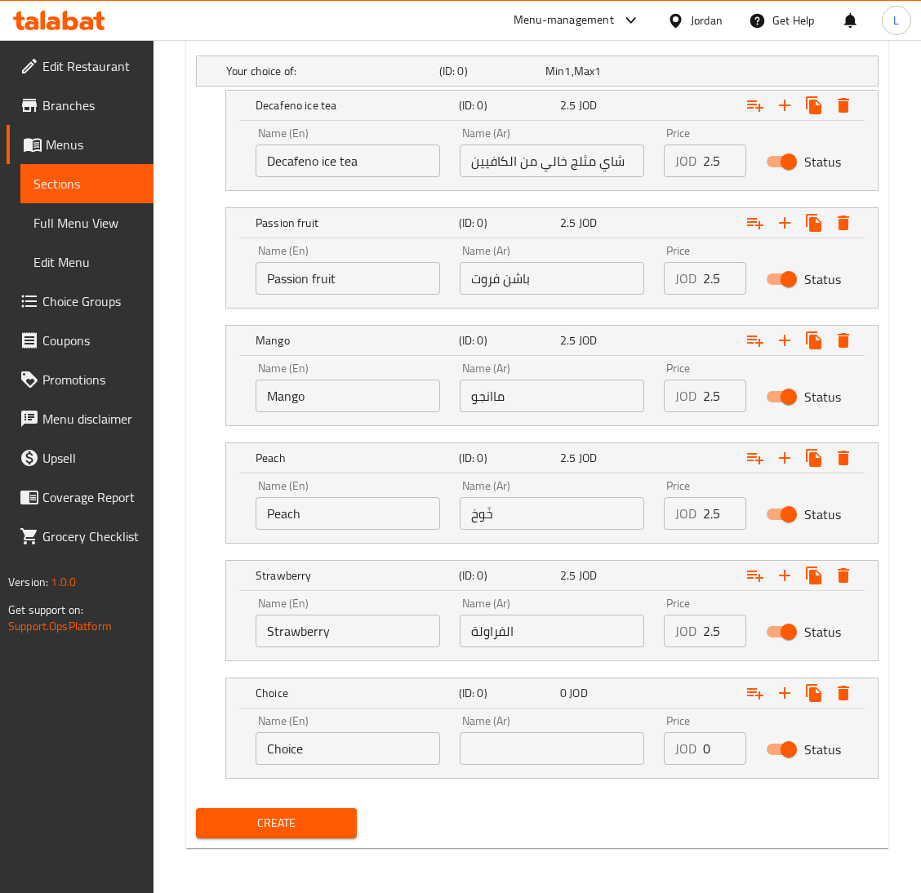
click at [340, 756] on input "Choice" at bounding box center [347, 748] width 184 height 33
click at [327, 736] on input "Cherry" at bounding box center [347, 748] width 184 height 33
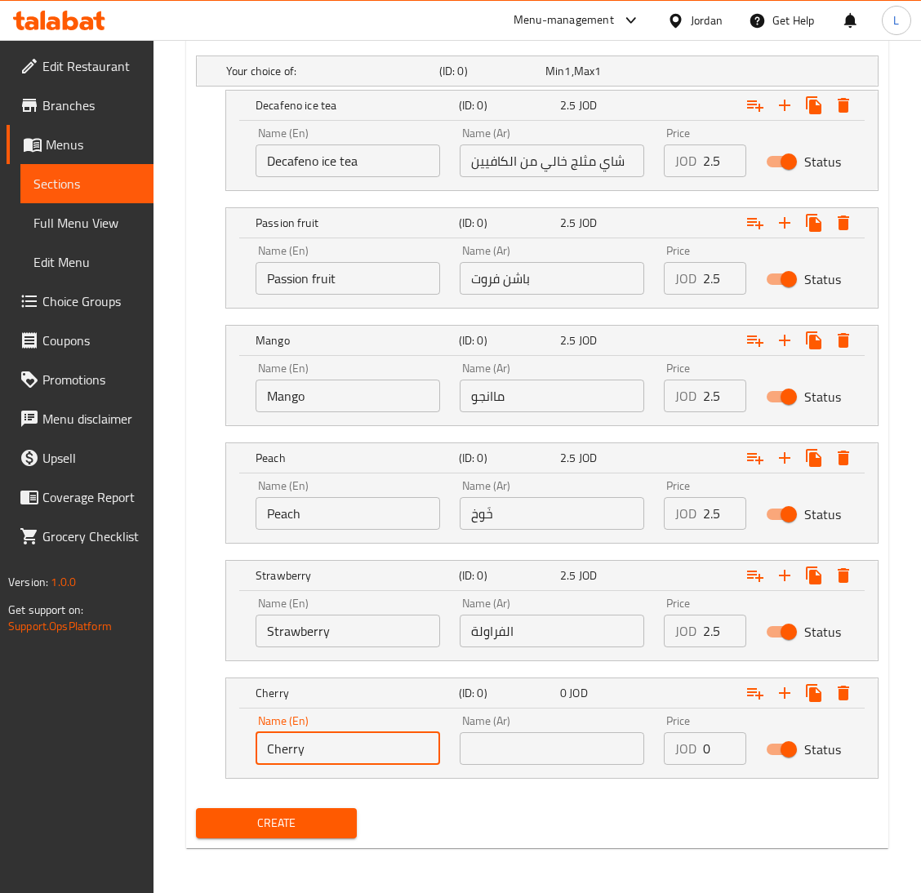
type input "Cherry"
click at [526, 750] on input "text" at bounding box center [552, 748] width 184 height 33
paste input "الكرز"
type input "الكرز"
click at [703, 745] on input "0" at bounding box center [724, 748] width 43 height 33
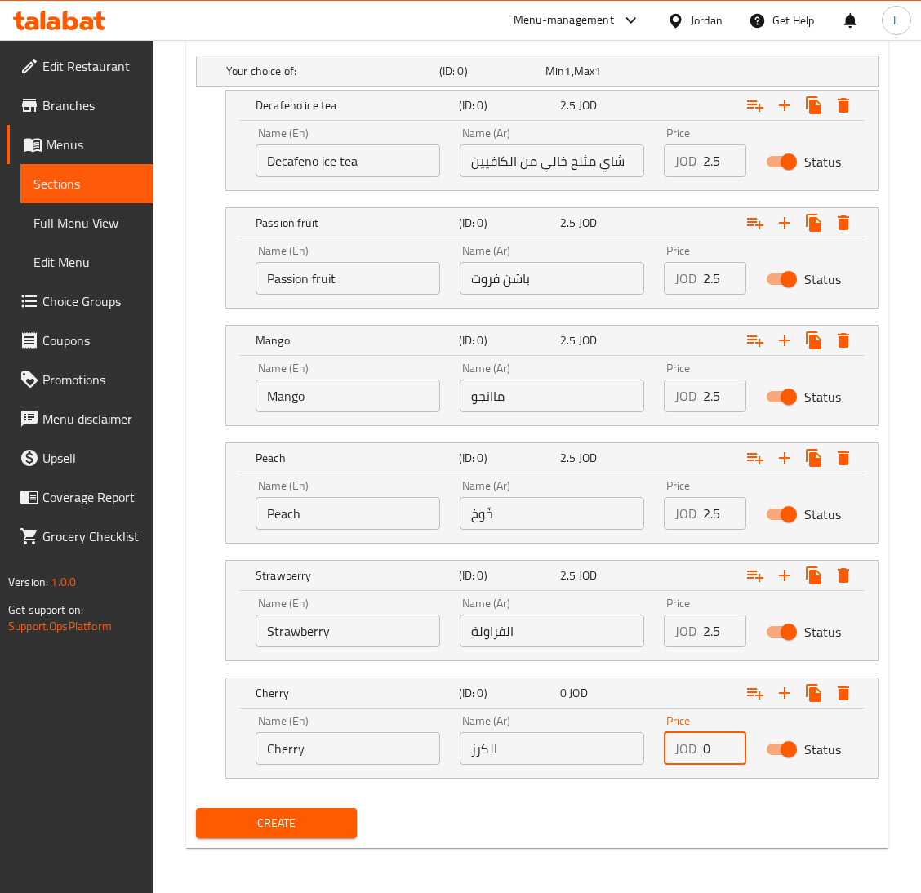
click at [703, 745] on input "0" at bounding box center [724, 748] width 43 height 33
type input "2.5"
click at [780, 688] on icon "Expand" at bounding box center [785, 693] width 20 height 20
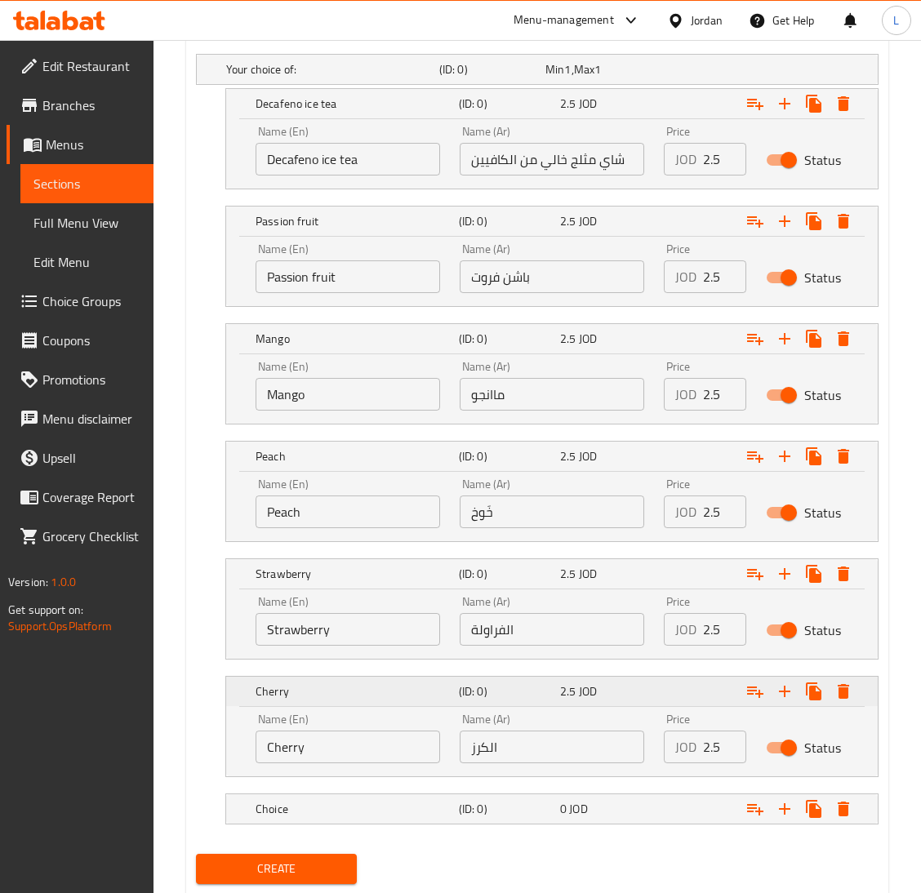
scroll to position [956, 0]
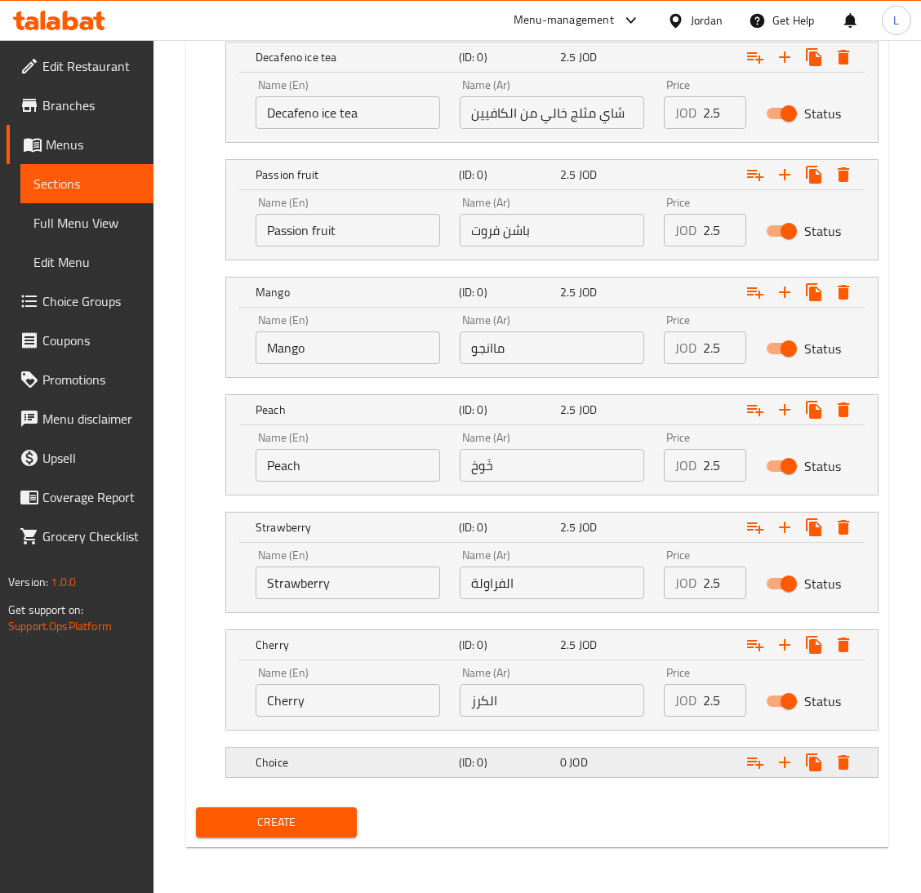
click at [357, 765] on h5 "Choice" at bounding box center [353, 762] width 197 height 16
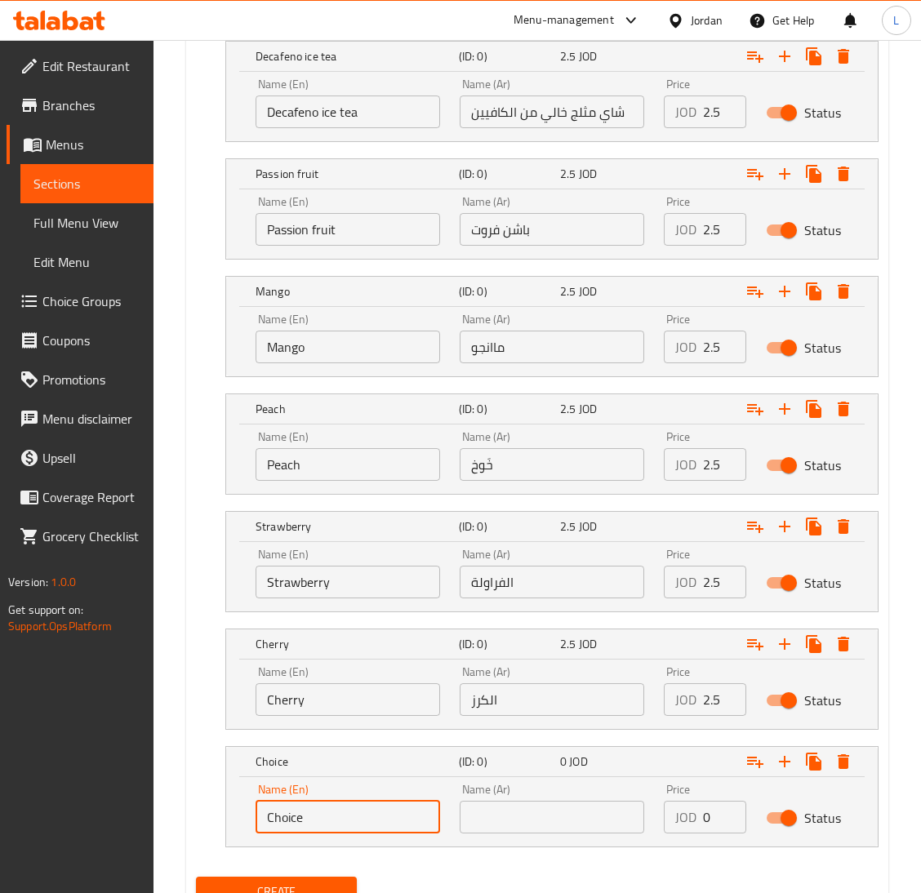
click at [322, 818] on input "Choice" at bounding box center [347, 817] width 184 height 33
click at [322, 818] on input "Kiwi" at bounding box center [347, 817] width 184 height 33
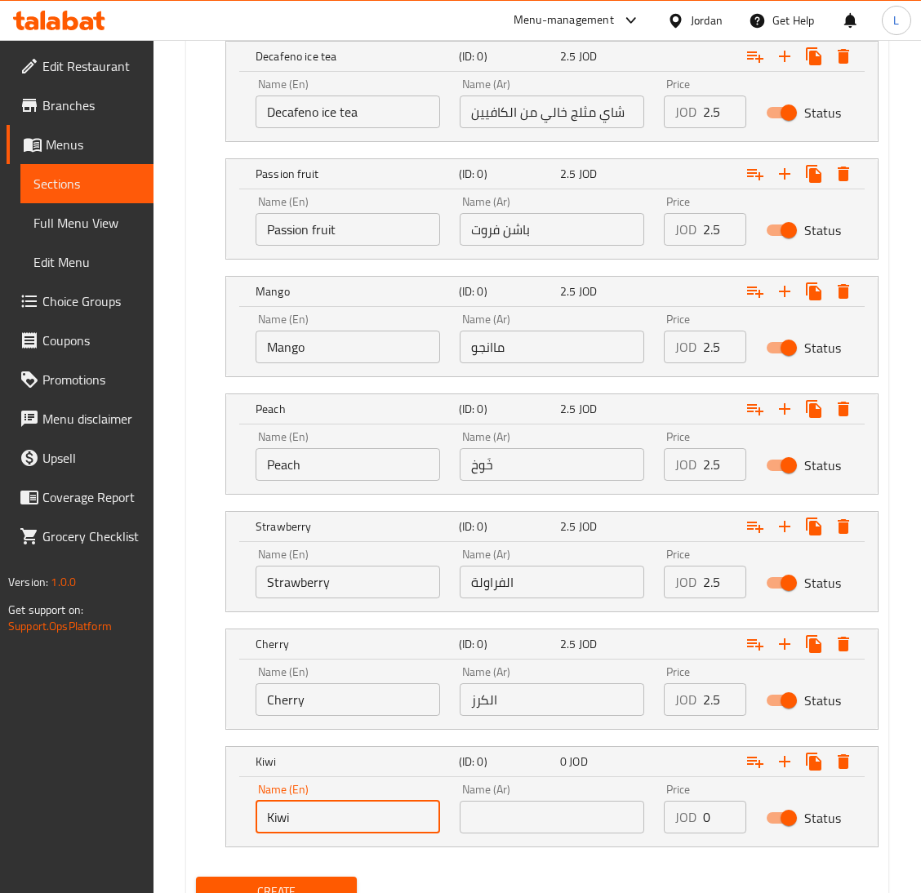
type input "Kiwi"
click at [530, 811] on input "text" at bounding box center [552, 817] width 184 height 33
paste input "كيوي"
type input "كيوي"
click at [707, 813] on input "0" at bounding box center [724, 817] width 43 height 33
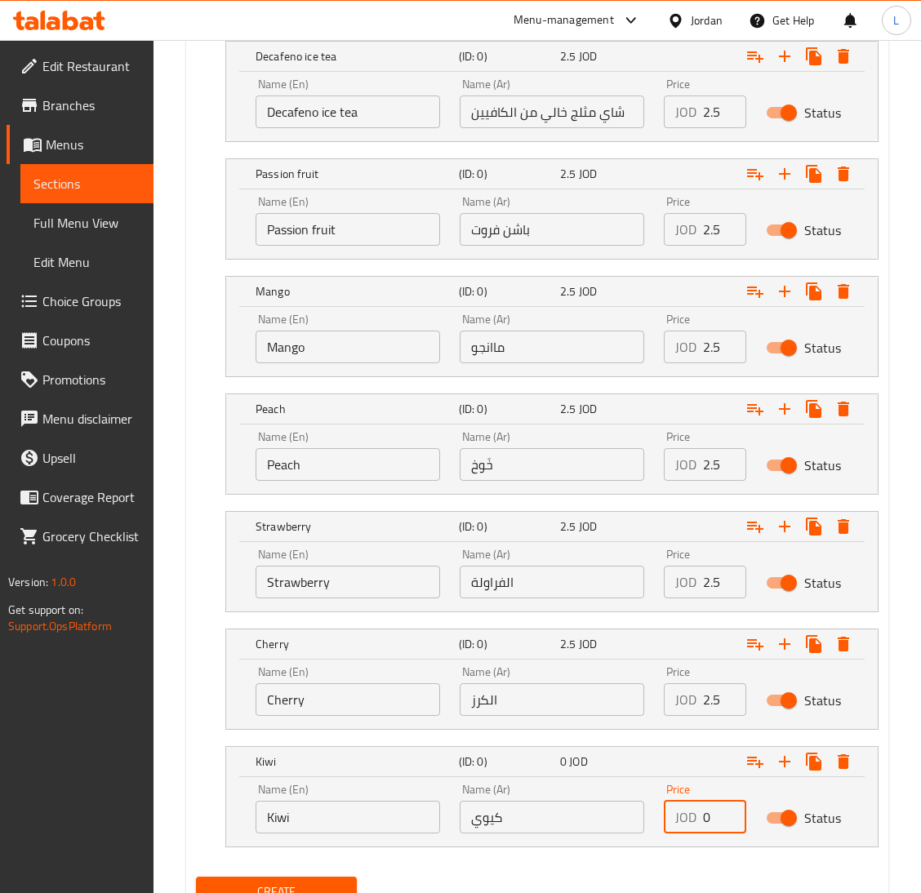
click at [707, 813] on input "0" at bounding box center [724, 817] width 43 height 33
type input "2.5"
click at [196, 877] on button "Create" at bounding box center [276, 892] width 161 height 30
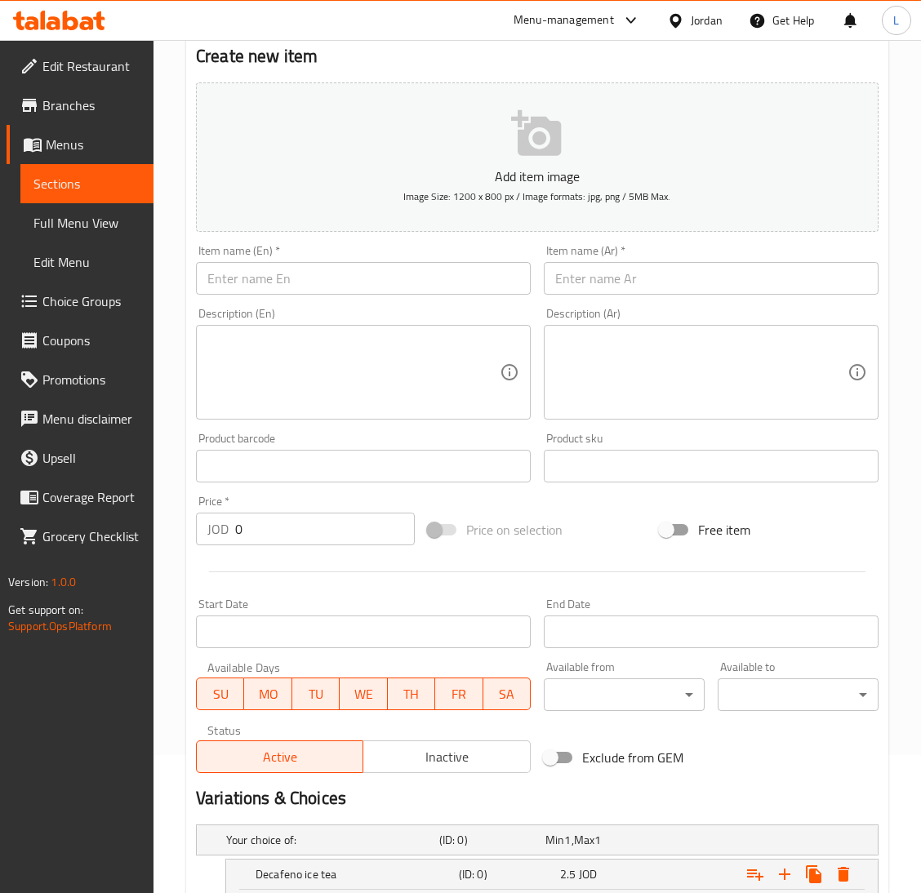
scroll to position [0, 0]
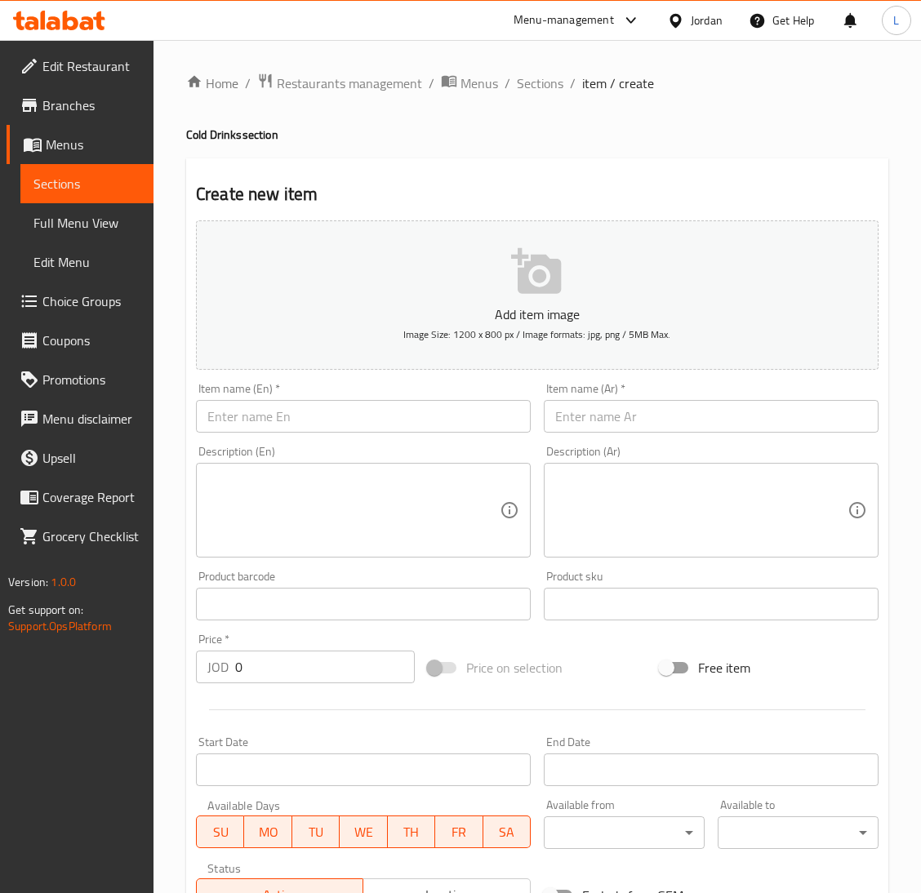
drag, startPoint x: 553, startPoint y: 82, endPoint x: 599, endPoint y: 122, distance: 60.8
click at [552, 81] on span "Sections" at bounding box center [540, 83] width 47 height 20
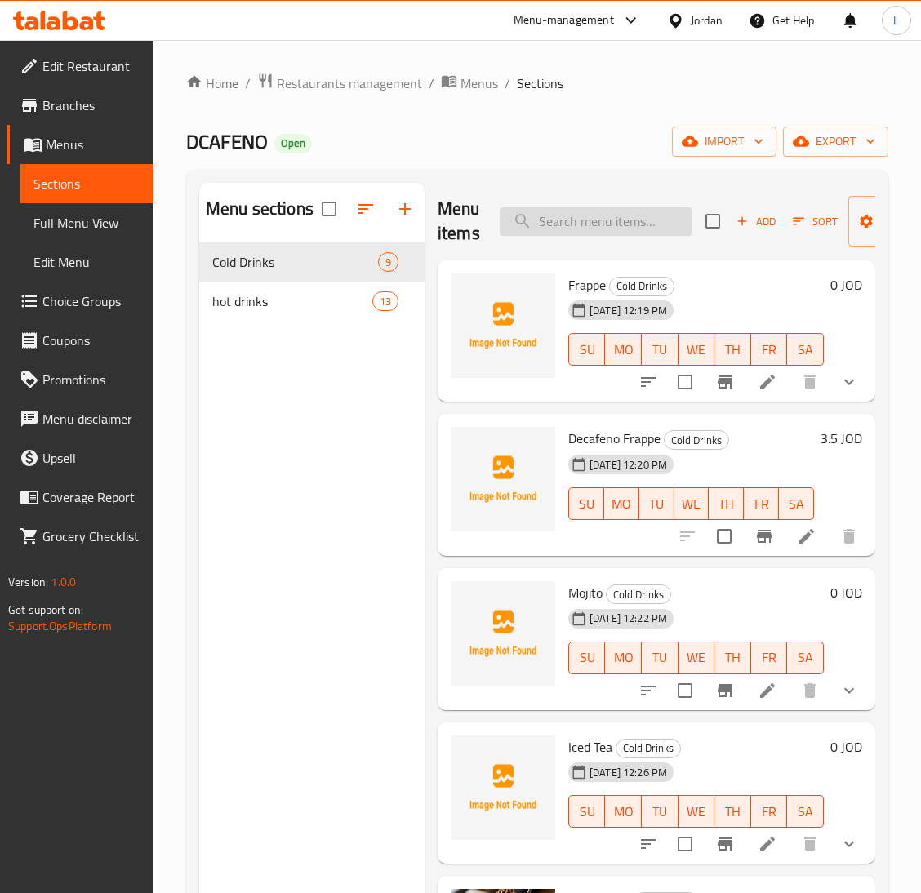
click at [613, 212] on input "search" at bounding box center [596, 221] width 193 height 29
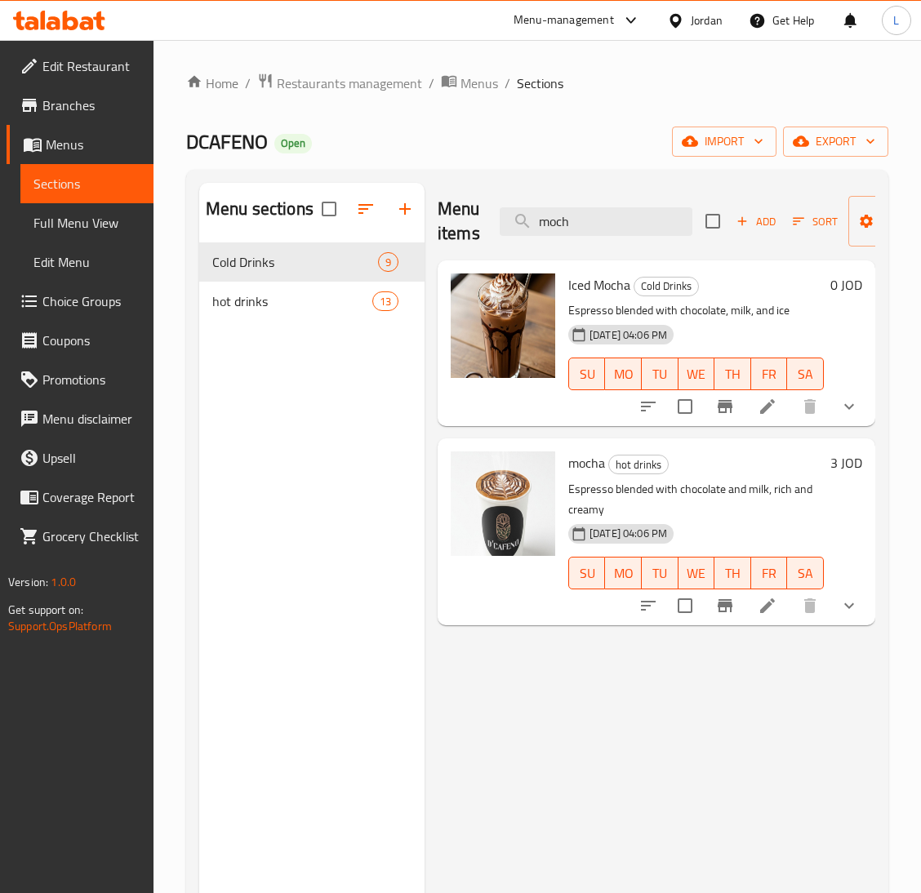
type input "moch"
click at [73, 300] on span "Choice Groups" at bounding box center [91, 301] width 98 height 20
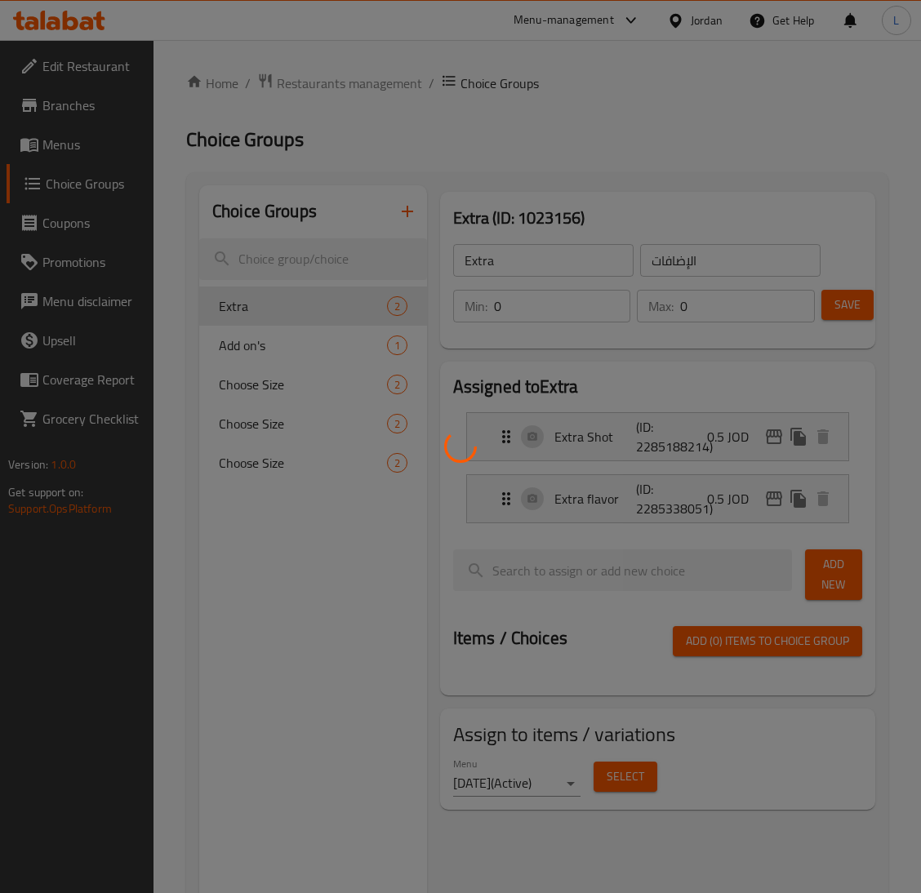
click at [286, 337] on div at bounding box center [460, 446] width 921 height 893
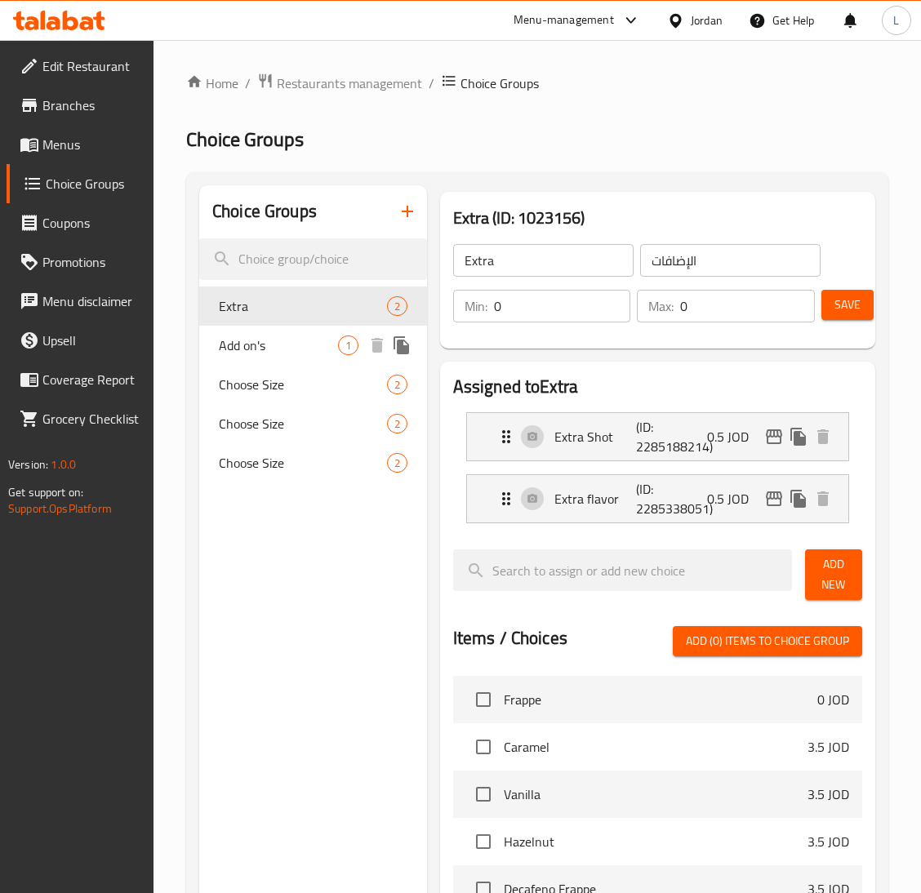
click at [293, 349] on span "Add on's" at bounding box center [278, 345] width 119 height 20
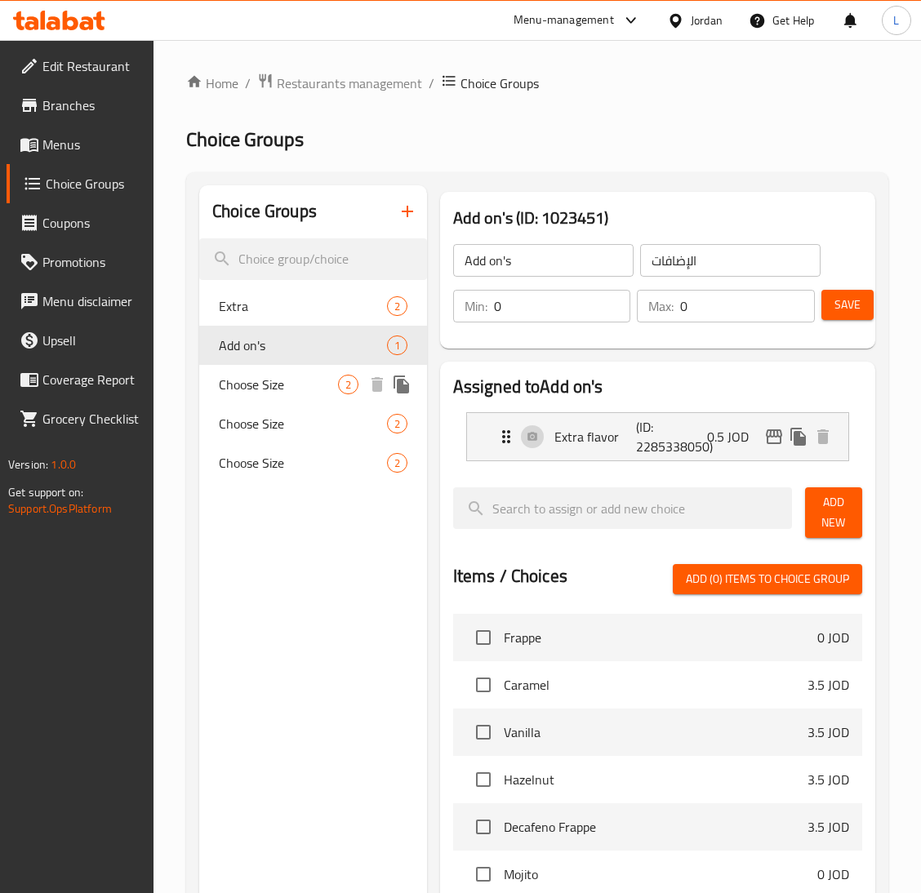
click at [295, 389] on span "Choose Size" at bounding box center [278, 385] width 119 height 20
type input "Choose Size"
type input "اختر الحجم"
type input "1"
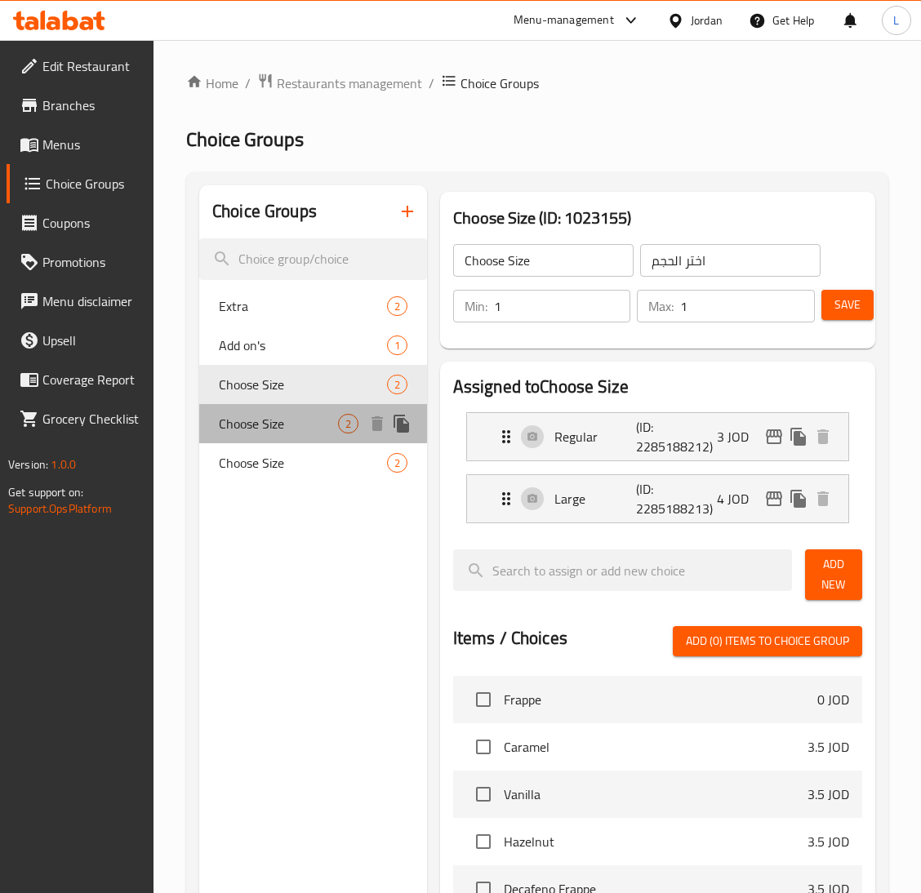
click at [295, 427] on span "Choose Size" at bounding box center [278, 424] width 119 height 20
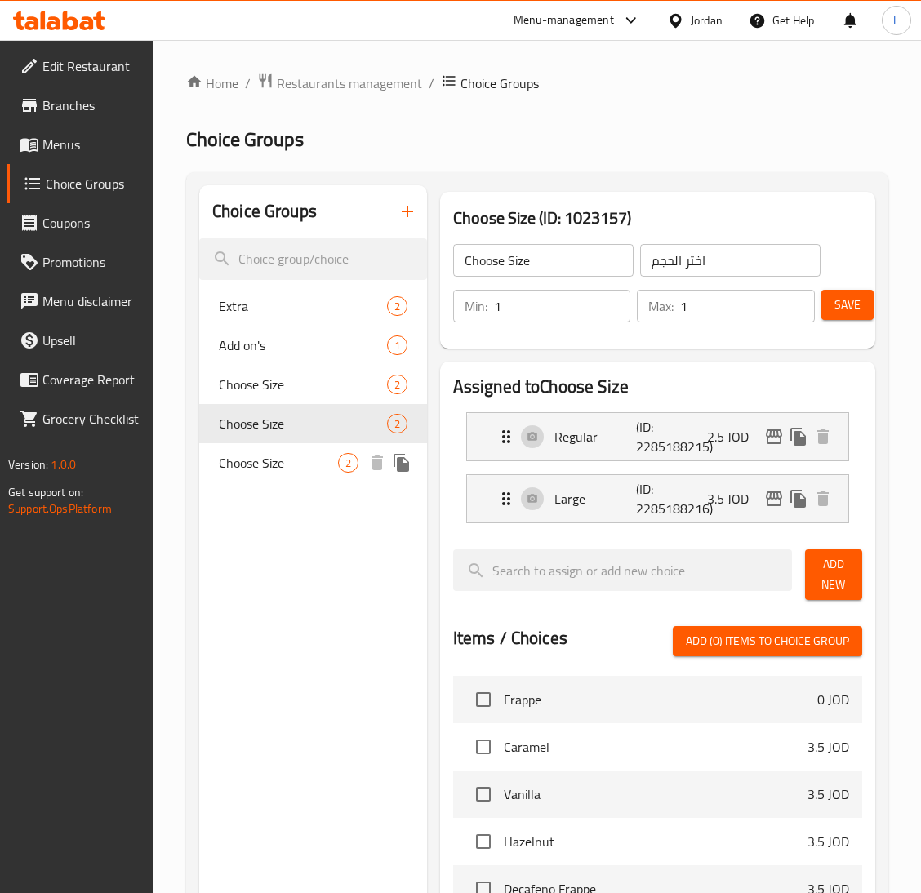
click at [300, 464] on span "Choose Size" at bounding box center [278, 463] width 119 height 20
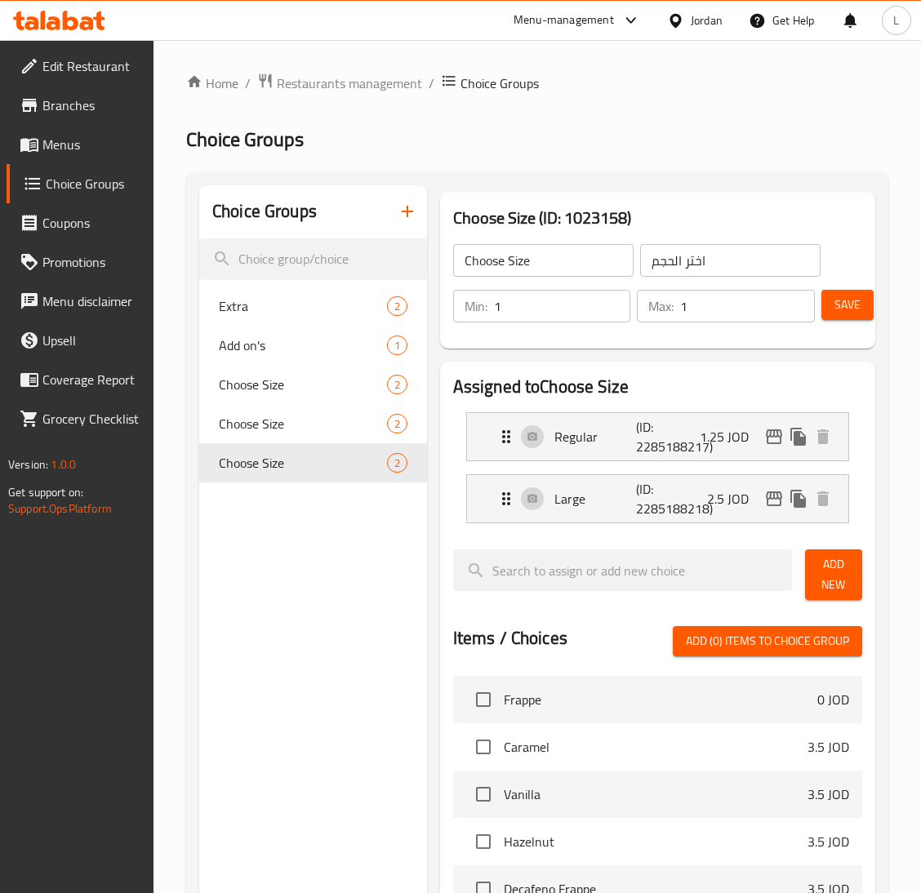
click at [403, 207] on icon "button" at bounding box center [408, 212] width 20 height 20
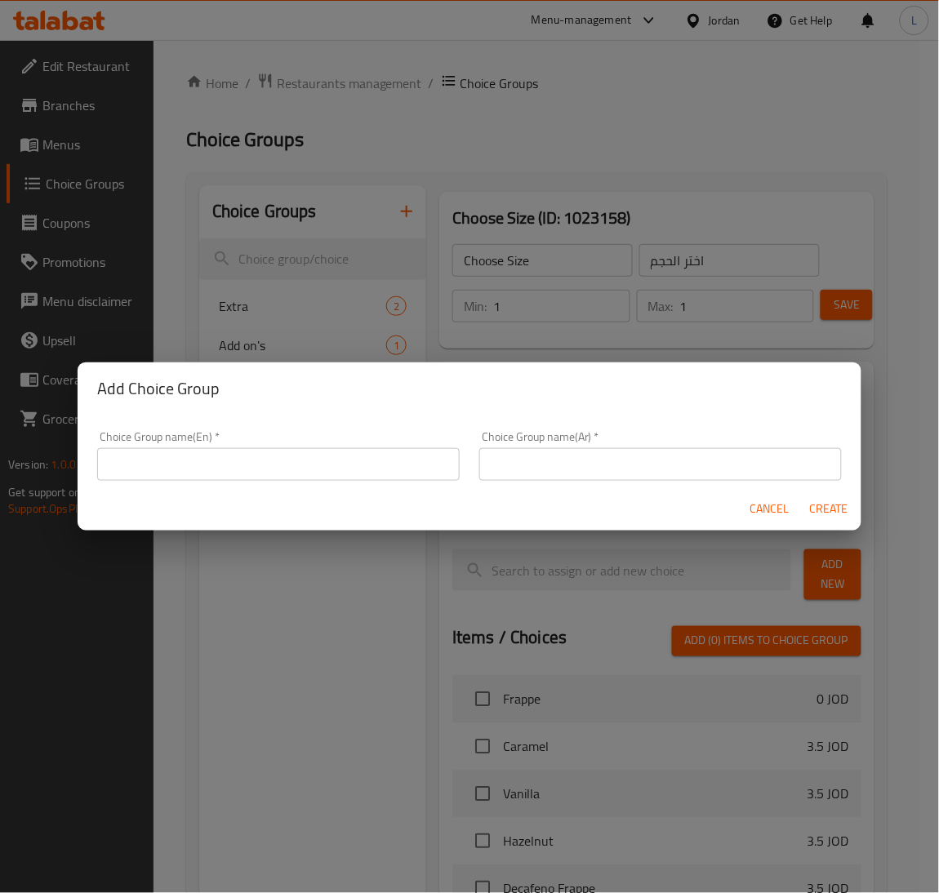
drag, startPoint x: 247, startPoint y: 486, endPoint x: 255, endPoint y: 474, distance: 14.5
click at [247, 485] on div "Choice Group name(En)   * Choice Group name(En) *" at bounding box center [278, 455] width 382 height 69
click at [255, 474] on input "text" at bounding box center [278, 464] width 362 height 33
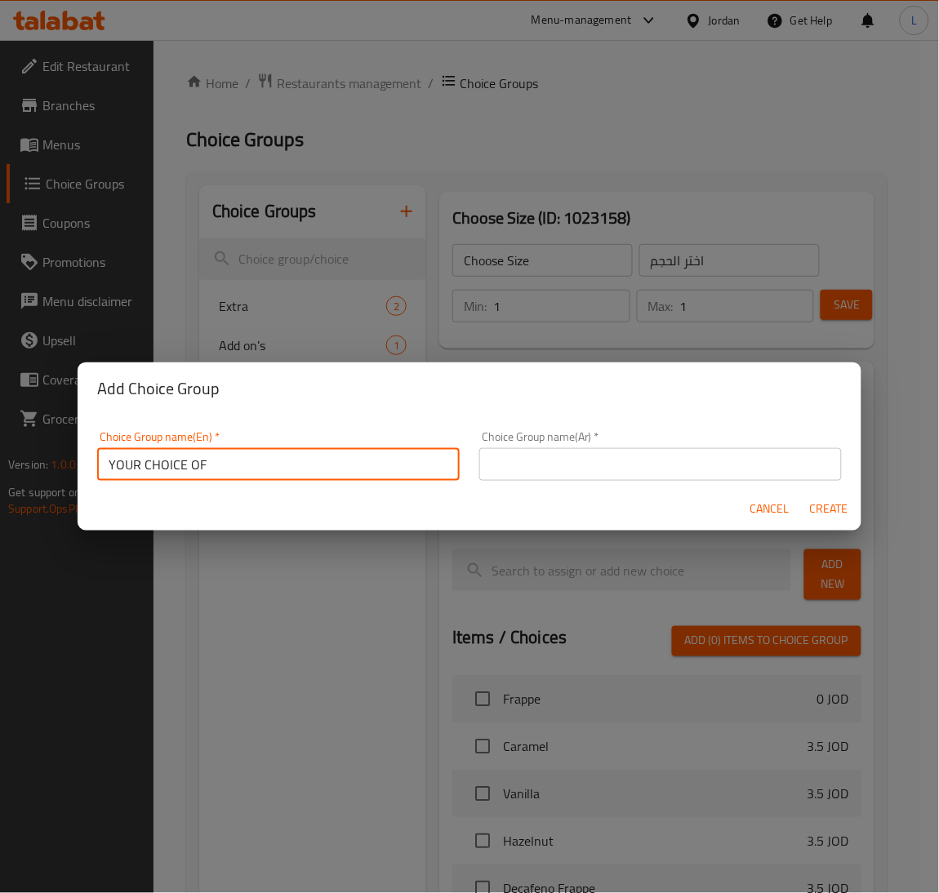
type input "YOUR CHOICE OF"
click at [561, 455] on input "text" at bounding box center [660, 464] width 362 height 33
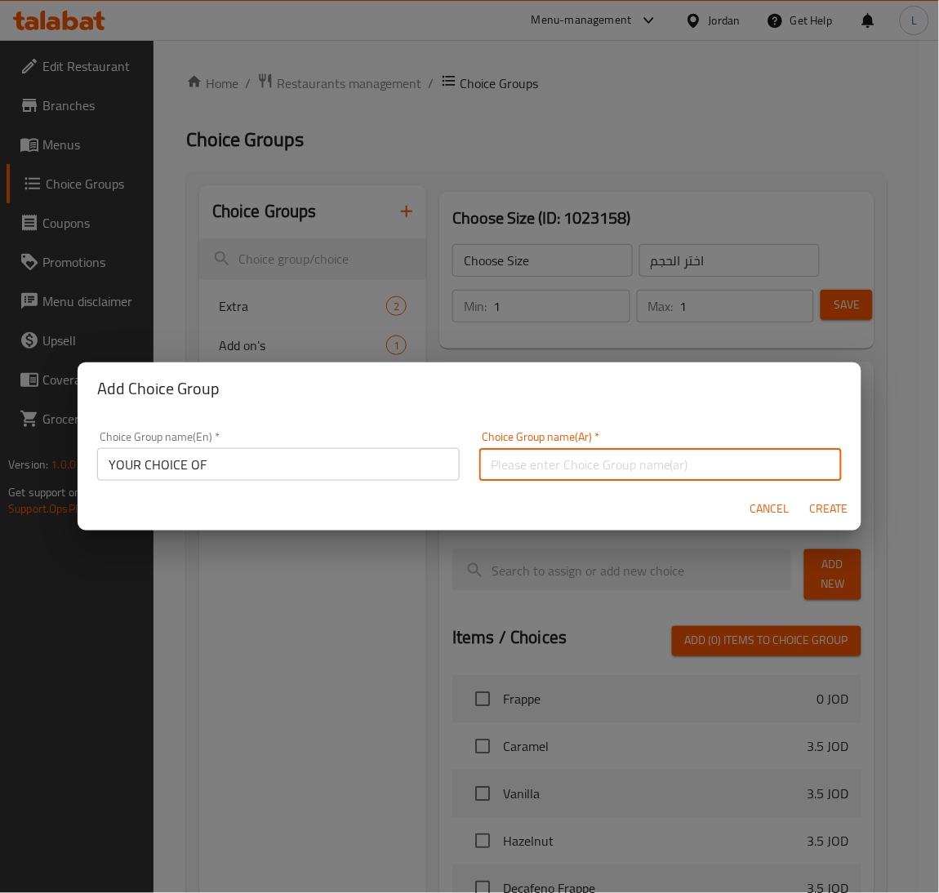
type input "اختيارك من"
click at [835, 510] on span "Create" at bounding box center [828, 509] width 39 height 20
type input "YOUR CHOICE OF"
type input "اختيارك من"
type input "0"
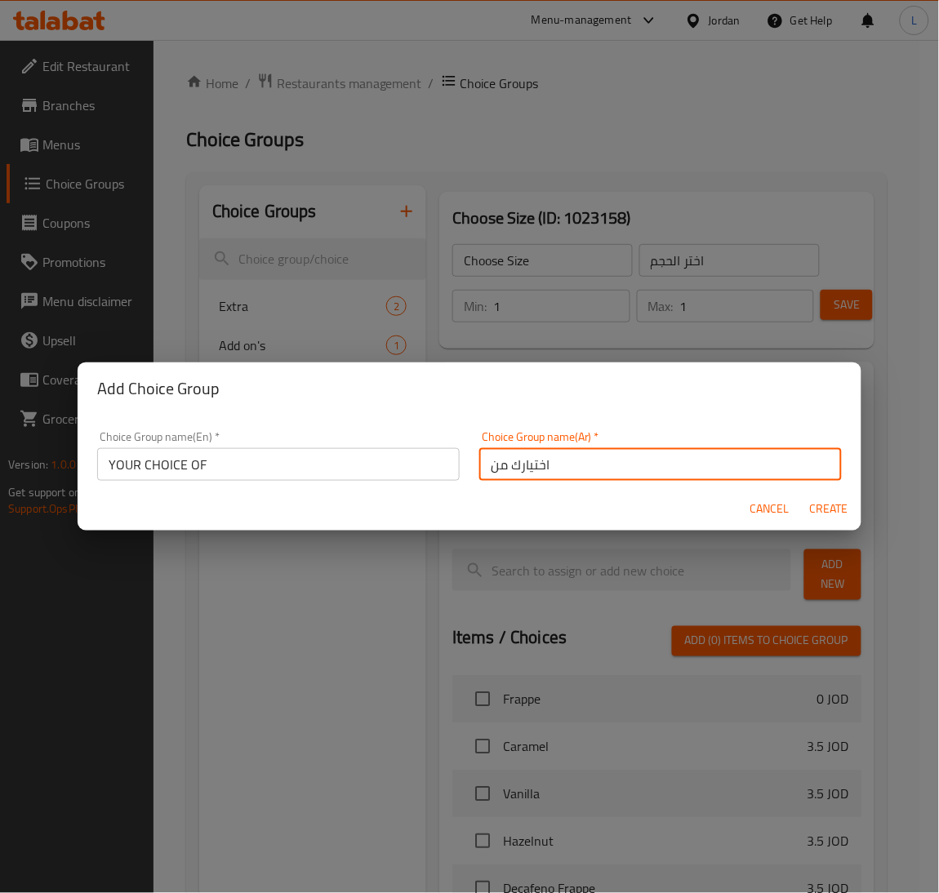
type input "0"
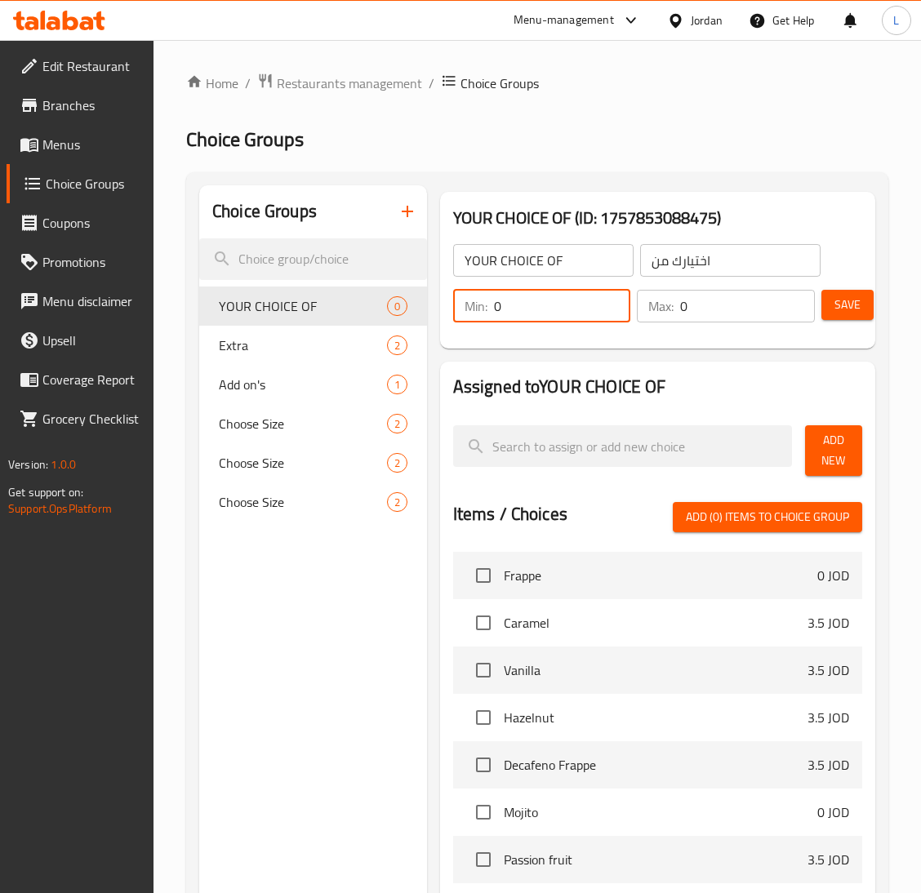
click at [541, 309] on input "0" at bounding box center [562, 306] width 137 height 33
type input "1"
click at [693, 306] on input "0" at bounding box center [747, 306] width 135 height 33
type input "1"
click at [824, 471] on span "Add New" at bounding box center [833, 450] width 31 height 41
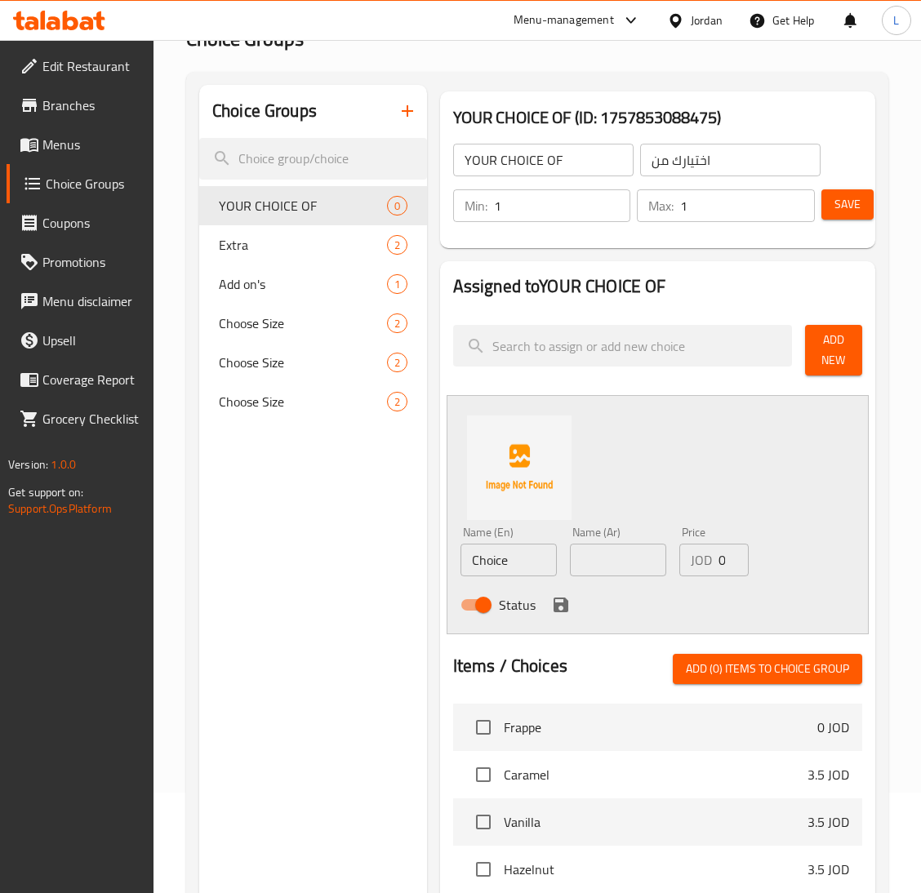
scroll to position [245, 0]
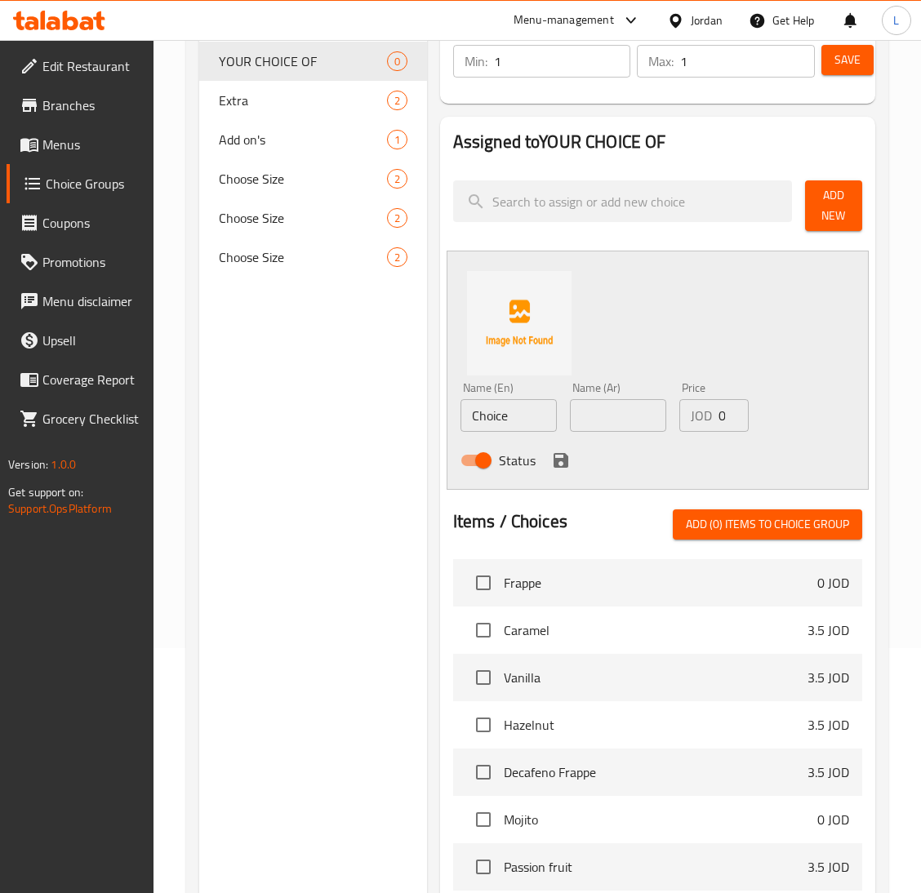
click at [506, 418] on input "Choice" at bounding box center [508, 415] width 96 height 33
type input "w"
click at [506, 418] on input "White chocolate" at bounding box center [508, 415] width 96 height 33
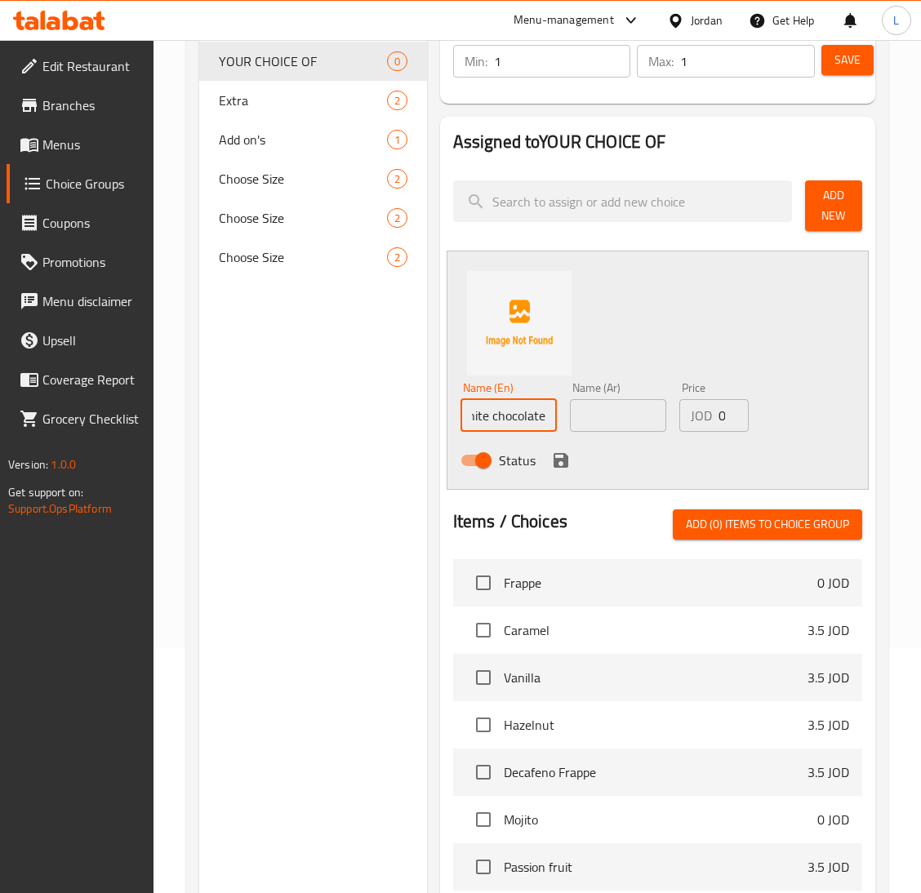
click at [506, 418] on input "White chocolate" at bounding box center [508, 415] width 96 height 33
type input "White chocolate"
click at [592, 430] on input "text" at bounding box center [618, 415] width 96 height 33
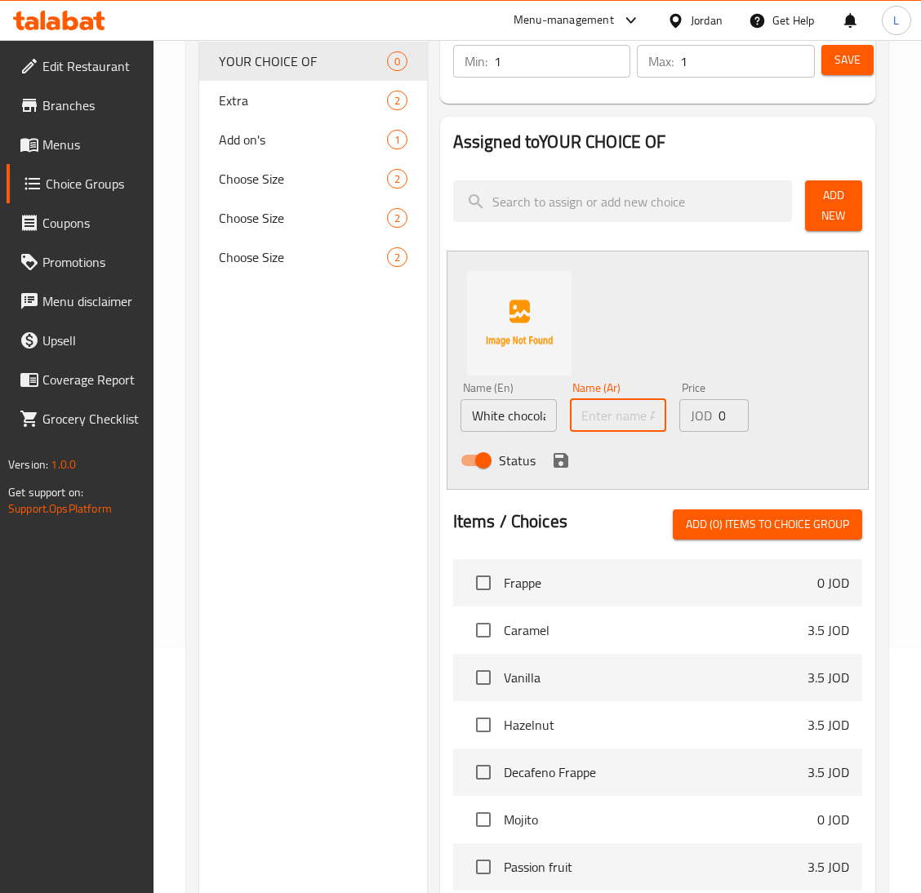
paste input "شوكولاتة بيضاء"
type input "شوكولاتة بيضاء"
click at [559, 452] on icon "save" at bounding box center [561, 461] width 20 height 20
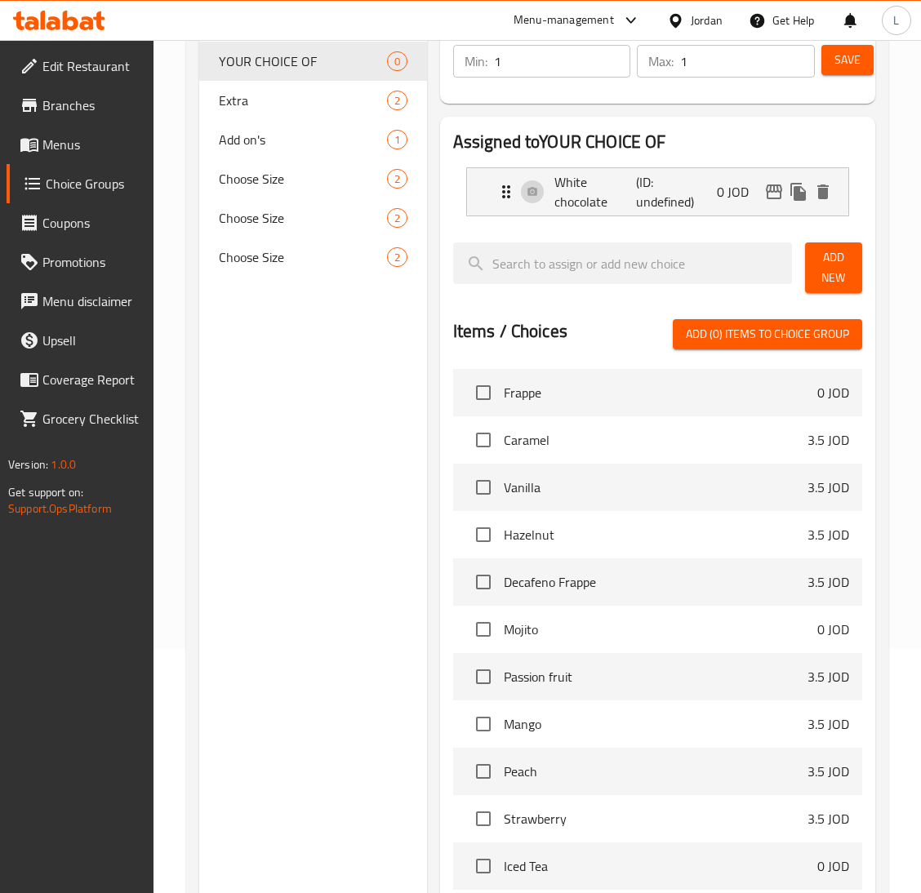
click at [832, 271] on span "Add New" at bounding box center [833, 267] width 31 height 41
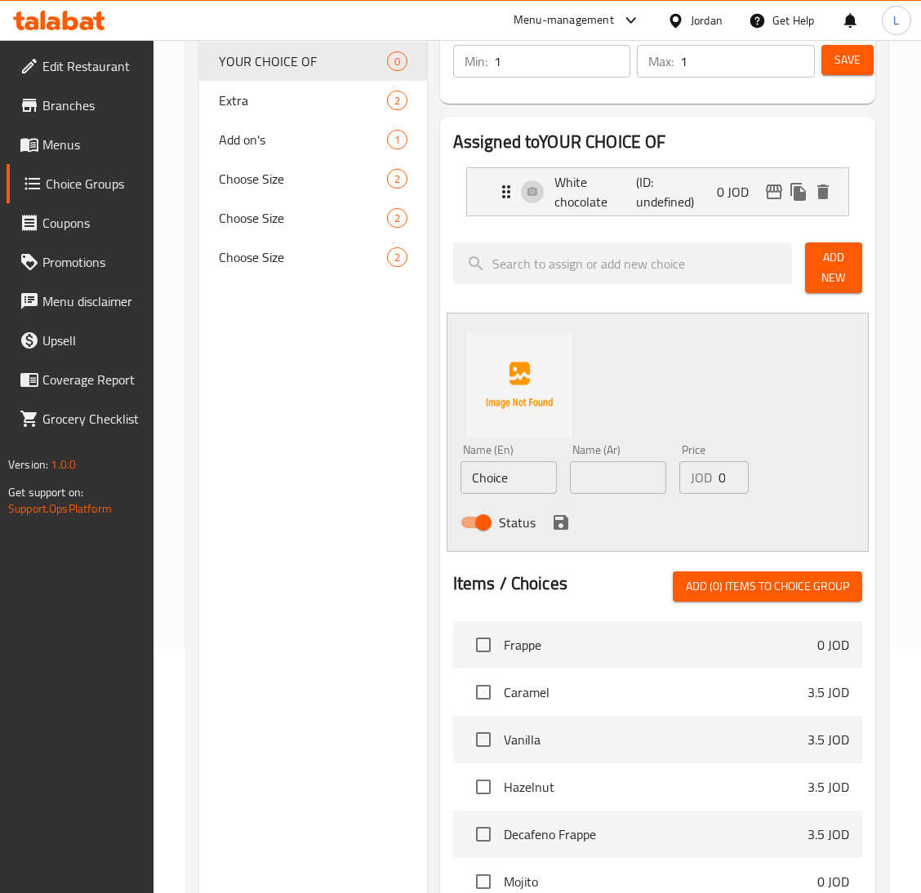
click at [499, 468] on input "Choice" at bounding box center [508, 477] width 96 height 33
type input "E"
click at [495, 472] on input "Dark chocolate" at bounding box center [508, 477] width 96 height 33
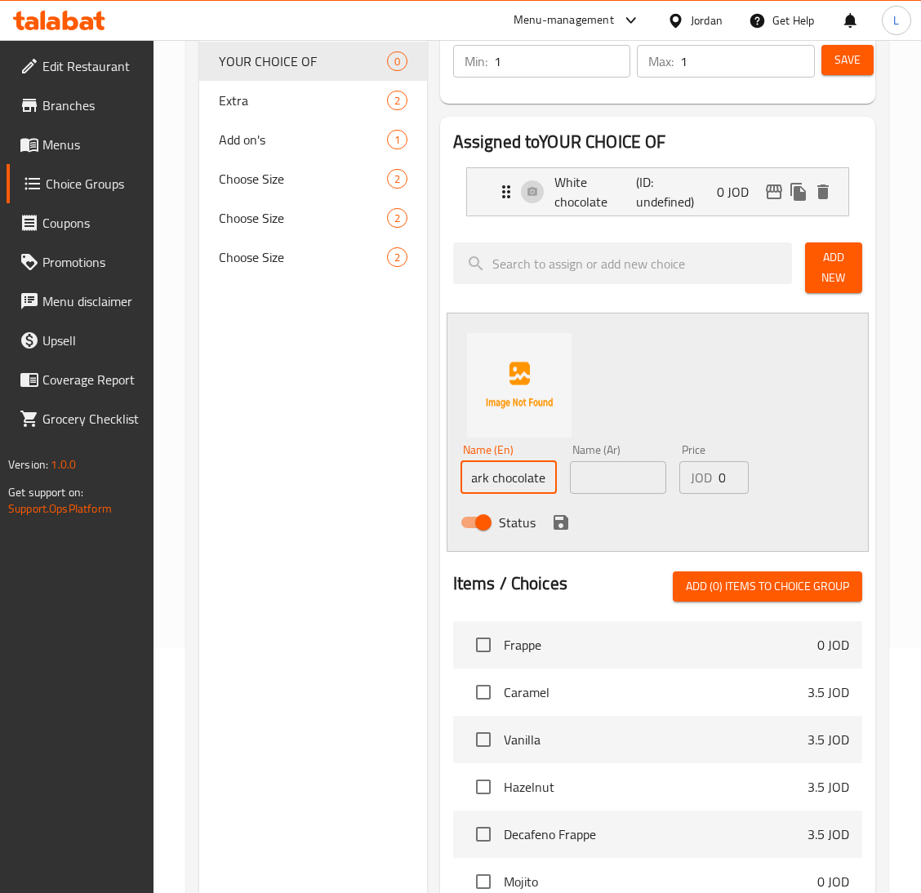
click at [495, 472] on input "Dark chocolate" at bounding box center [508, 477] width 96 height 33
type input "Dark chocolate"
click at [611, 479] on input "text" at bounding box center [618, 477] width 96 height 33
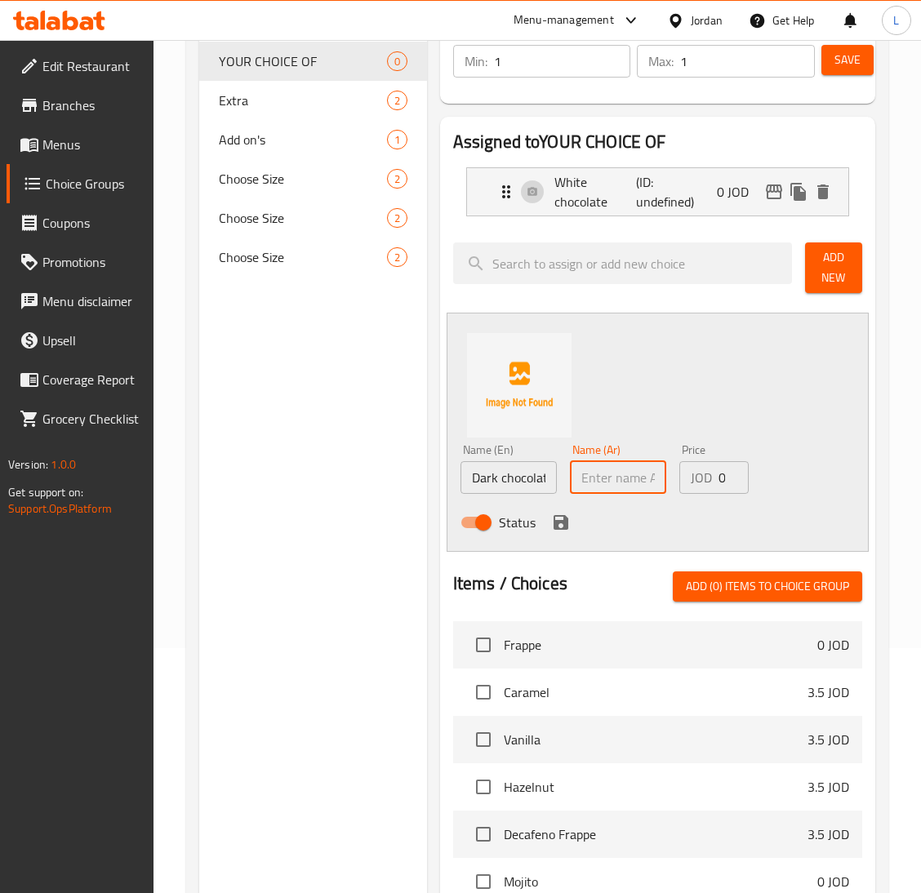
paste input "الشوكولاتة الداكنة"
type input "الشوكولاتة الداكنة"
click at [557, 526] on icon "save" at bounding box center [561, 523] width 20 height 20
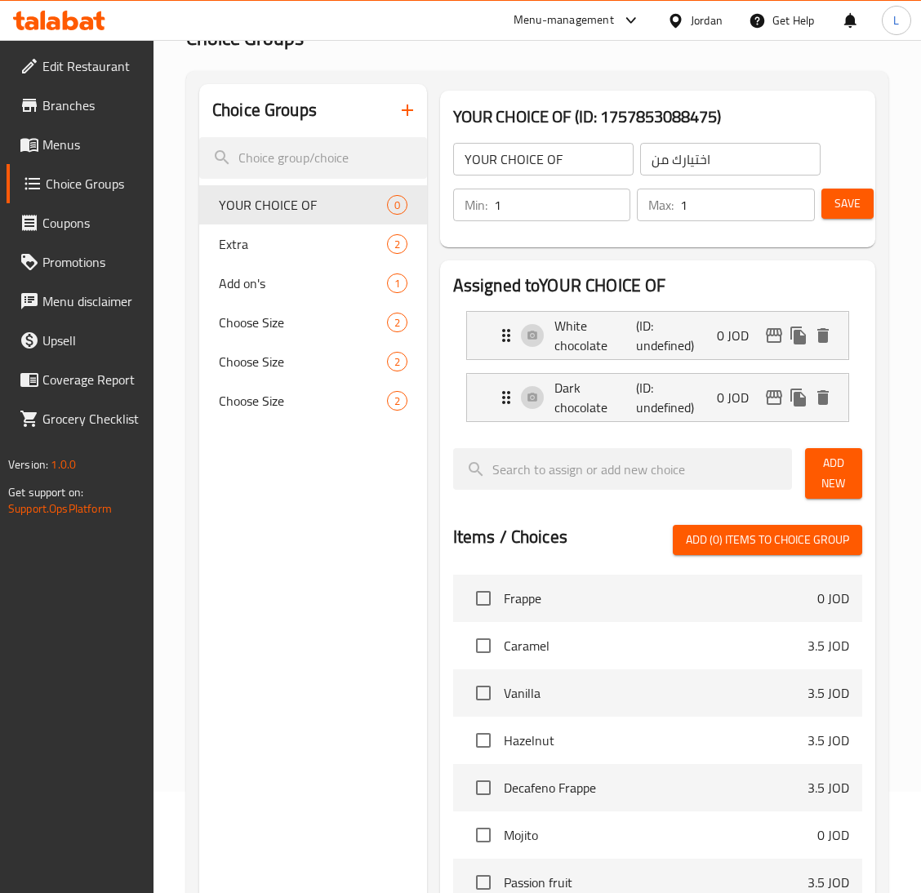
scroll to position [0, 0]
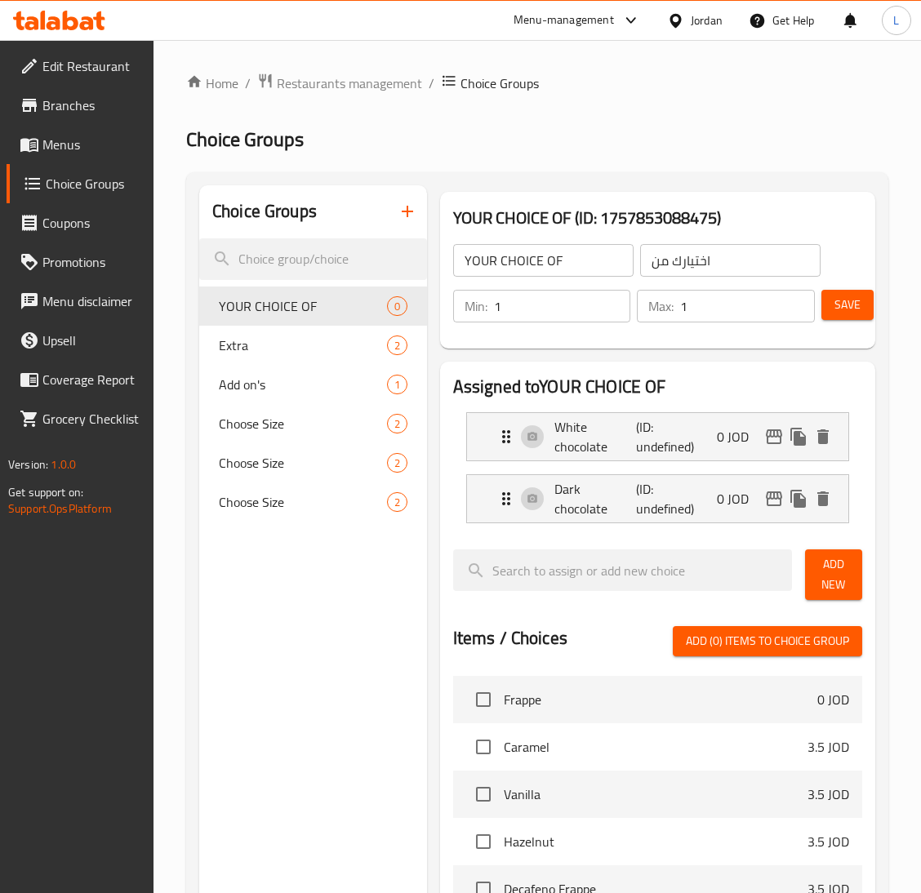
click at [837, 314] on span "Save" at bounding box center [847, 305] width 26 height 20
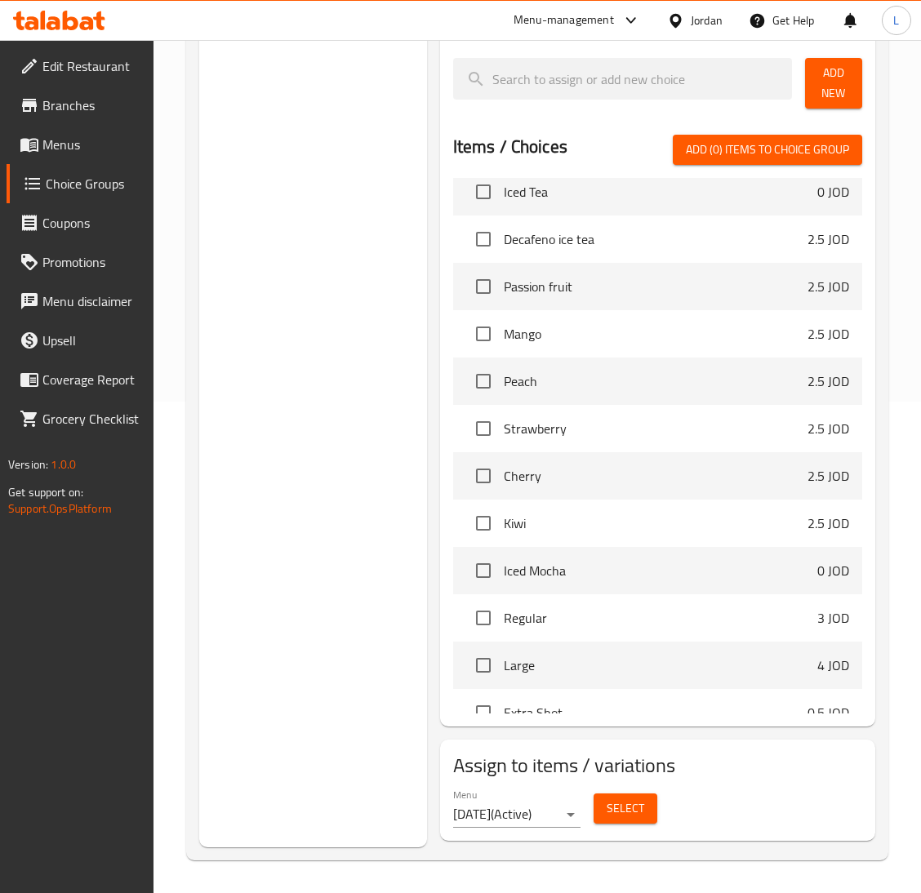
scroll to position [979, 0]
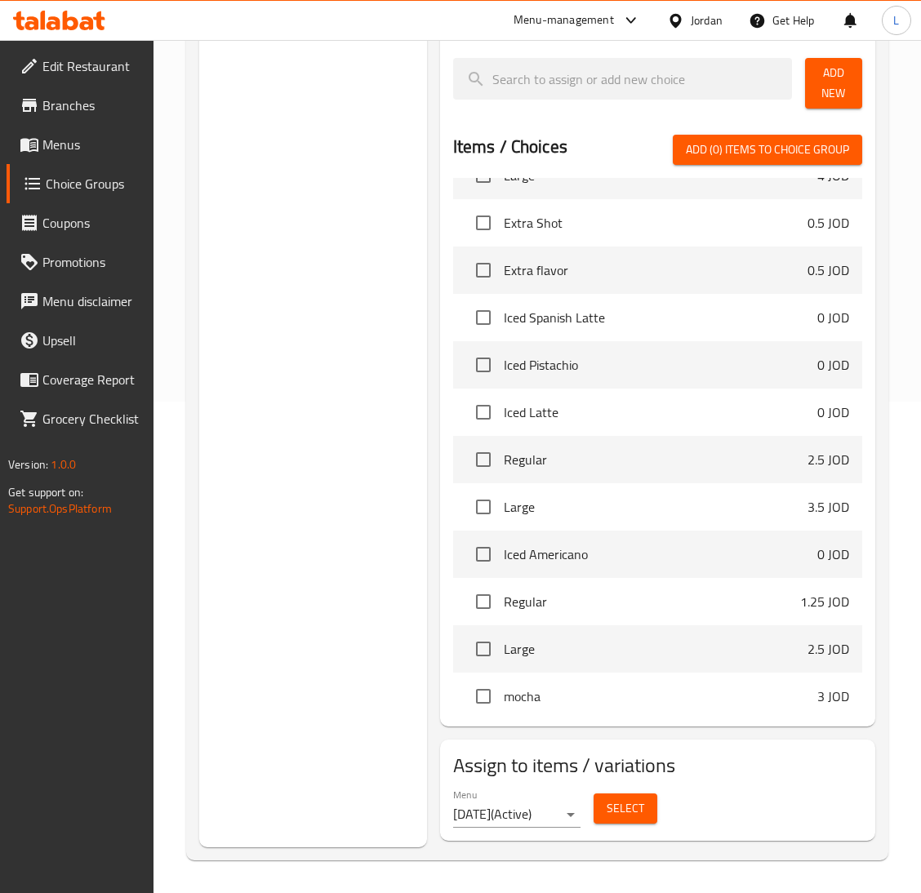
click at [623, 804] on span "Select" at bounding box center [625, 808] width 38 height 20
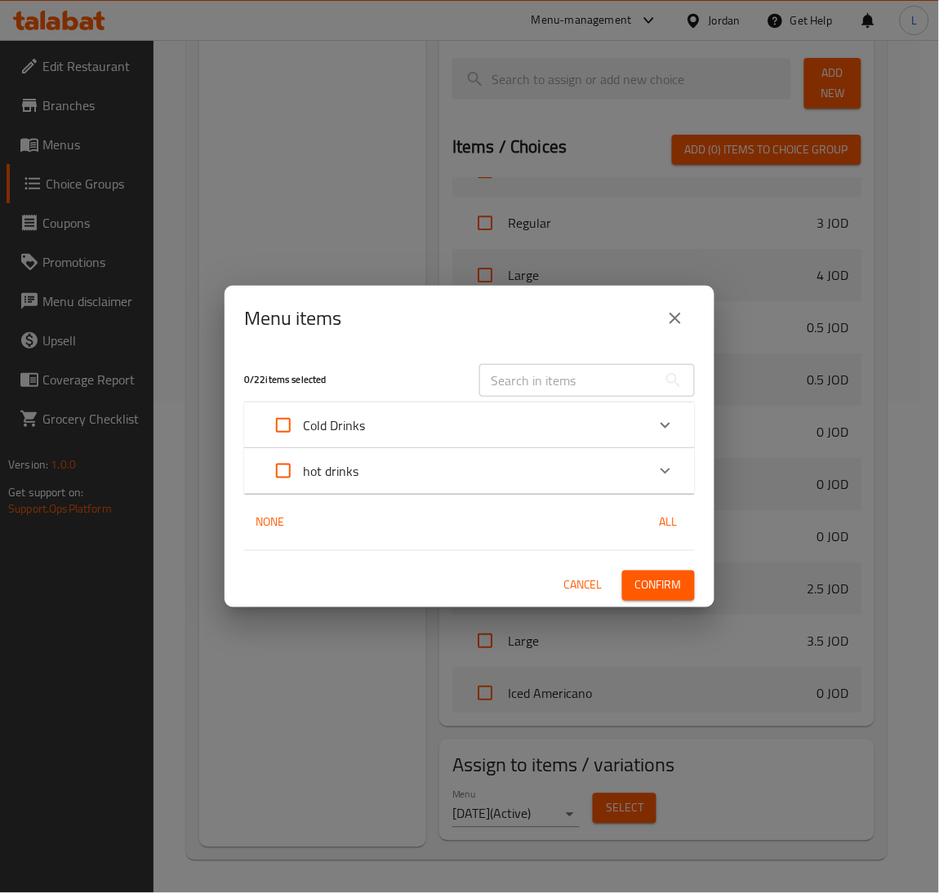
click at [613, 425] on div "Cold Drinks" at bounding box center [455, 425] width 382 height 39
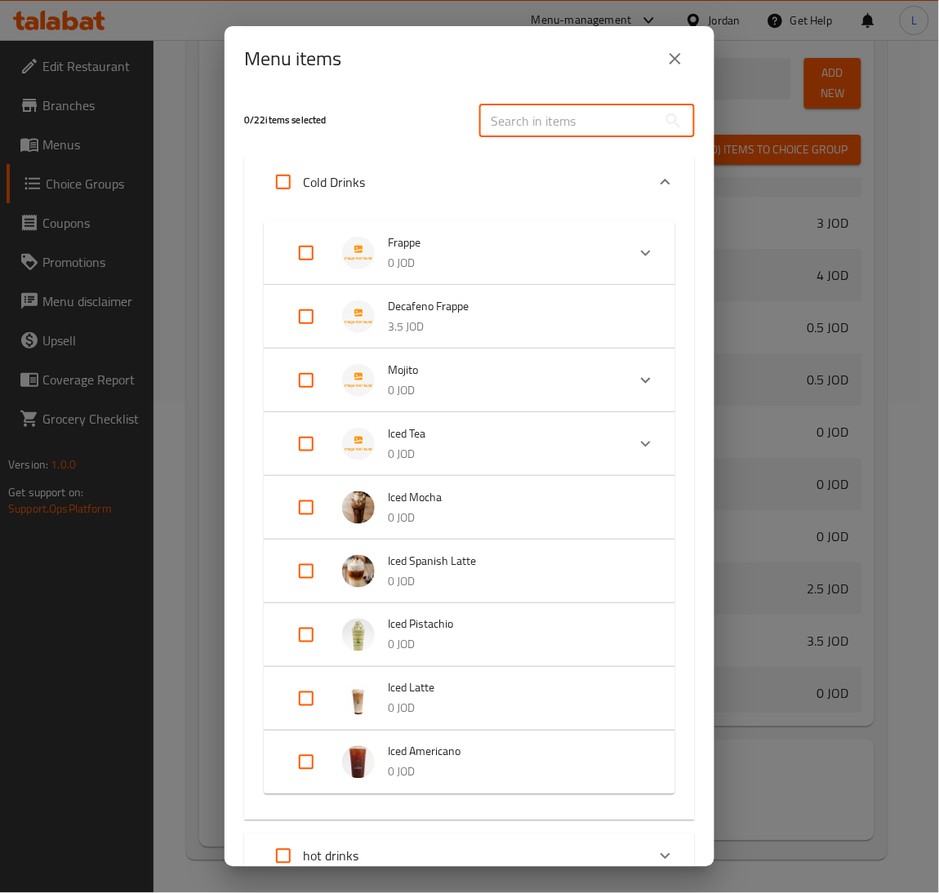
click at [512, 124] on input "text" at bounding box center [568, 120] width 178 height 33
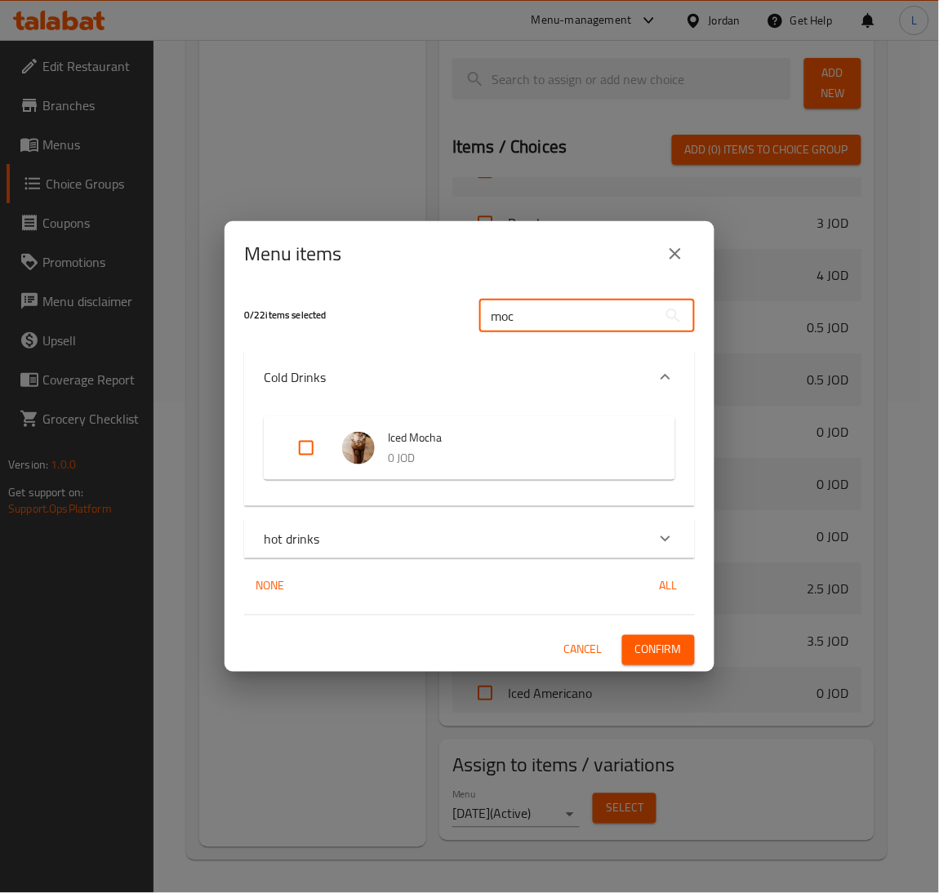
type input "moc"
click at [308, 441] on input "Expand" at bounding box center [305, 448] width 39 height 39
checkbox input "true"
click at [559, 301] on input "moc" at bounding box center [568, 316] width 178 height 33
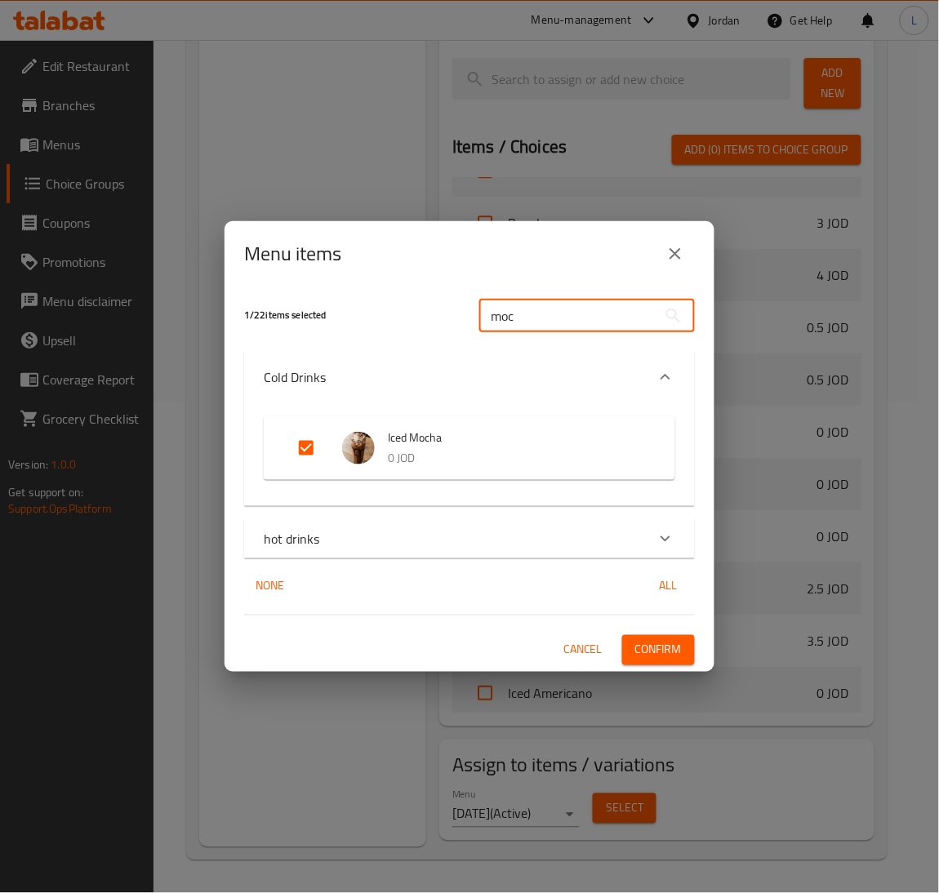
click at [545, 520] on div "hot drinks" at bounding box center [469, 538] width 451 height 39
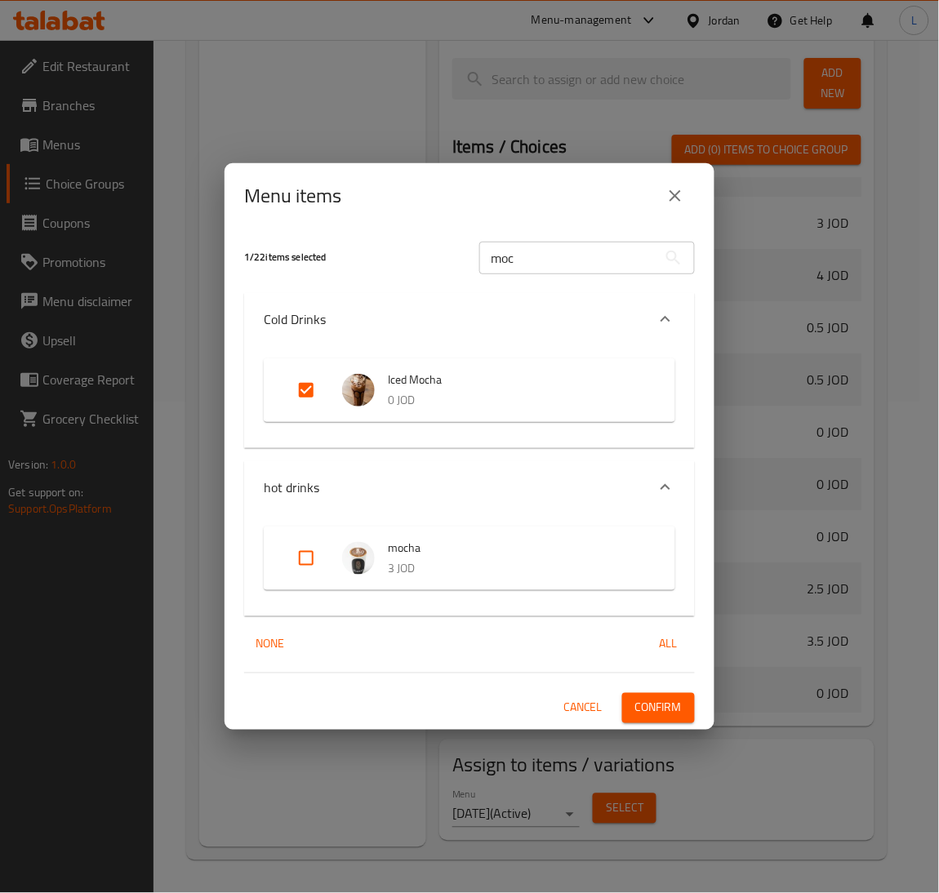
click at [315, 565] on input "Expand" at bounding box center [305, 558] width 39 height 39
checkbox input "true"
click at [649, 693] on button "Confirm" at bounding box center [658, 708] width 73 height 30
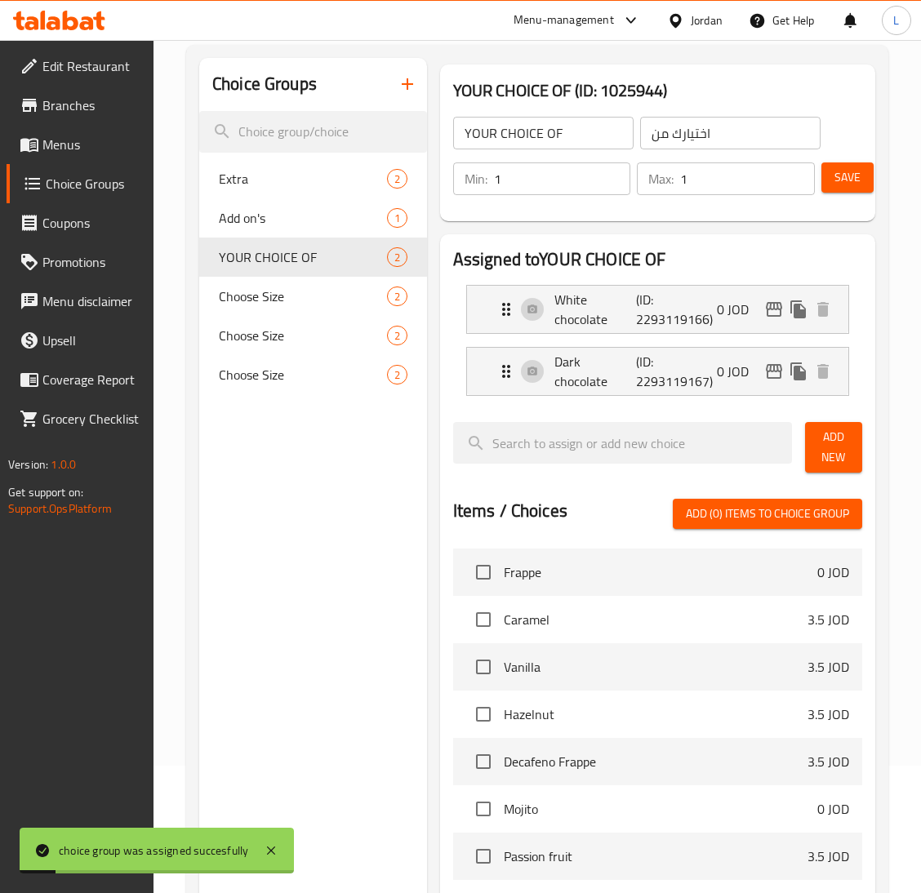
scroll to position [0, 0]
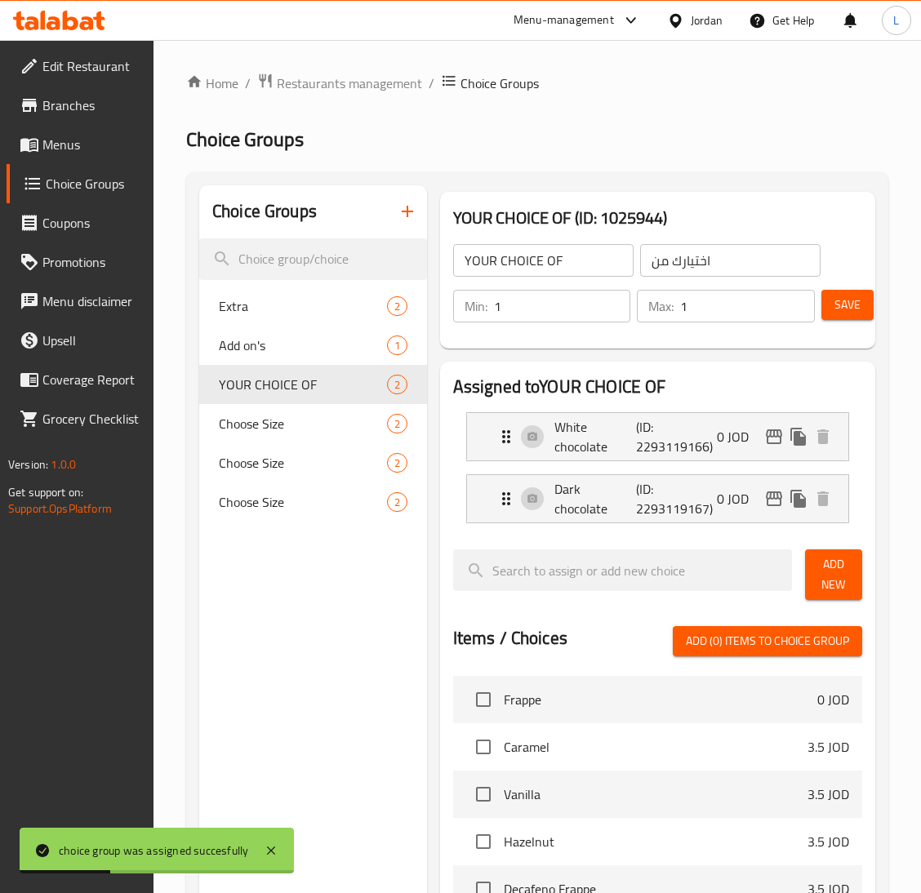
click at [417, 210] on button "button" at bounding box center [407, 211] width 39 height 39
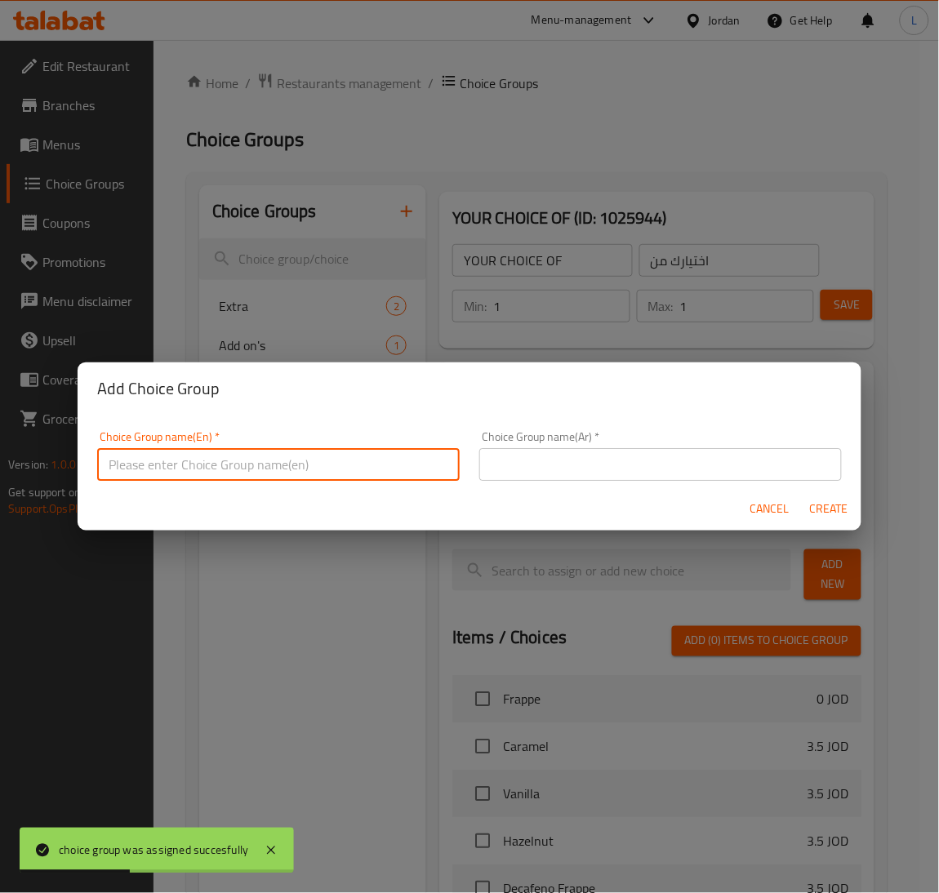
click at [329, 450] on input "text" at bounding box center [278, 464] width 362 height 33
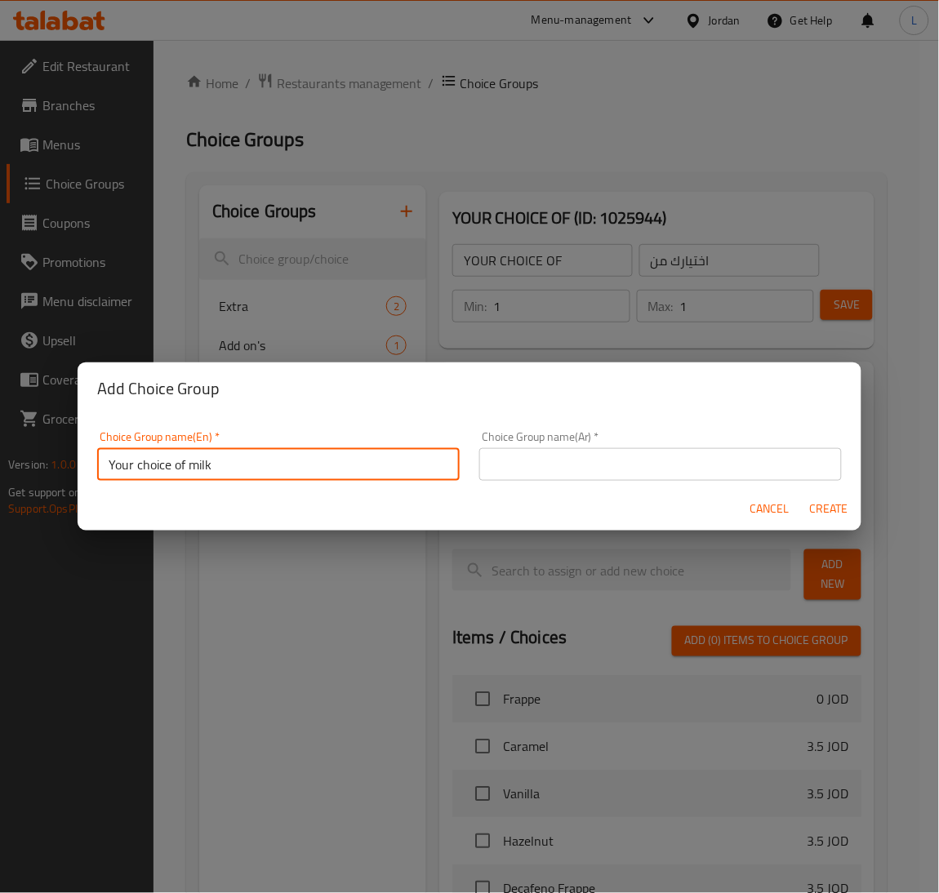
click at [236, 474] on input "Your choice of milk" at bounding box center [278, 464] width 362 height 33
click at [234, 474] on input "Your choice of milk" at bounding box center [278, 464] width 362 height 33
type input "Your choice of milk"
click at [535, 455] on input "text" at bounding box center [660, 464] width 362 height 33
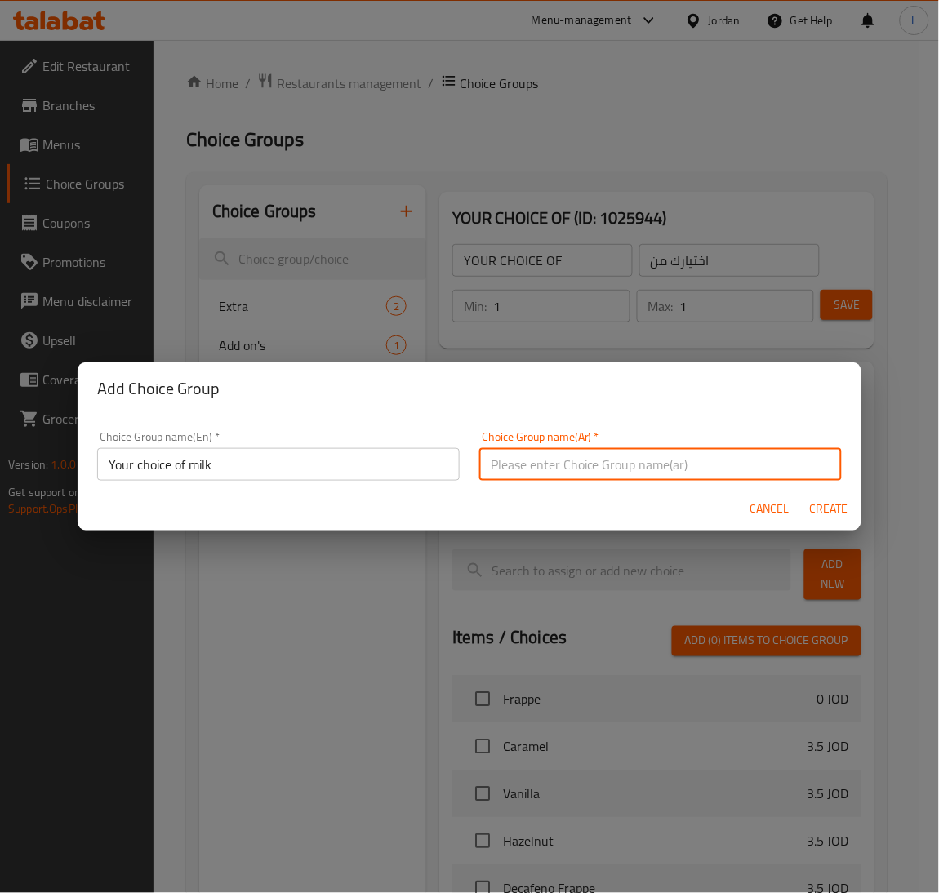
paste input "اختيارك من الحليب"
type input "اختيارك من الحليب"
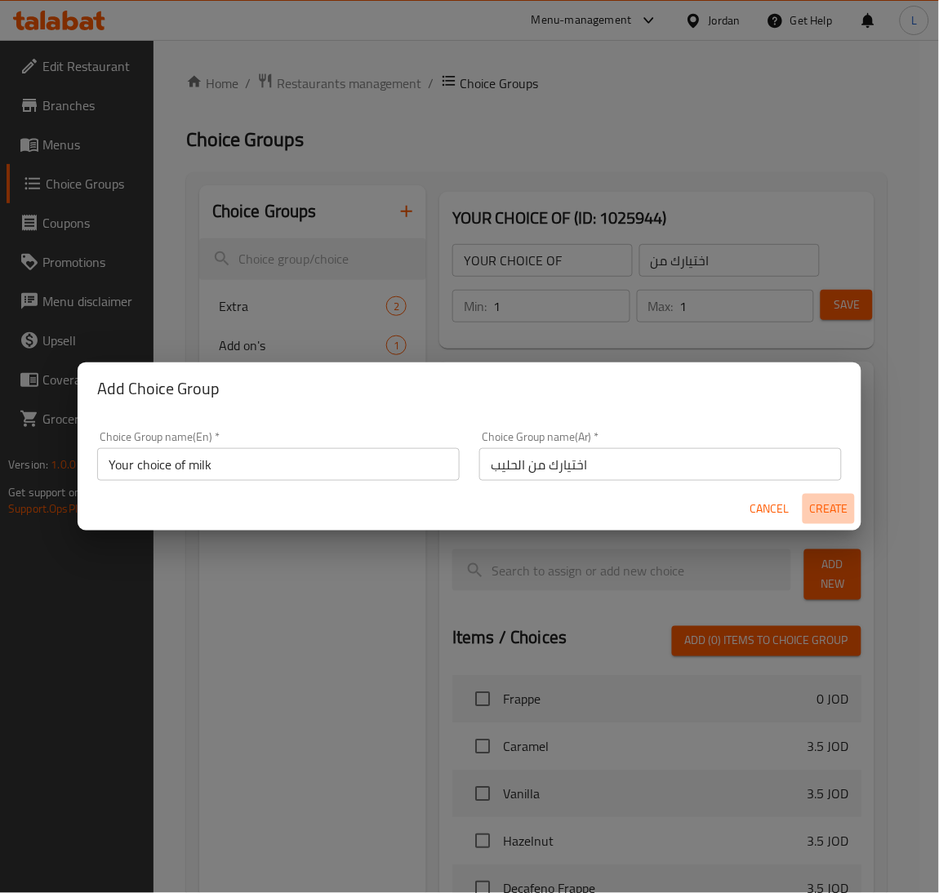
click at [836, 509] on span "Create" at bounding box center [828, 509] width 39 height 20
type input "Your choice of milk"
type input "اختيارك من الحليب"
type input "0"
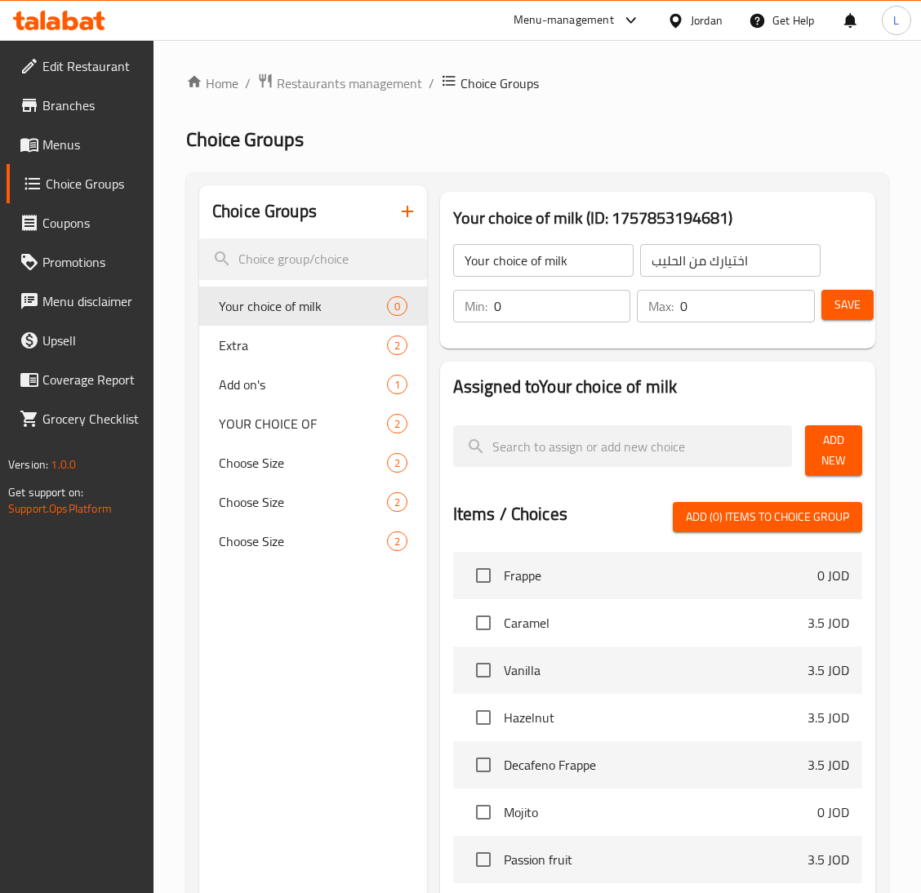
click at [580, 315] on input "0" at bounding box center [562, 306] width 137 height 33
type input "1"
click at [741, 319] on input "0" at bounding box center [747, 306] width 135 height 33
type input "1"
click at [831, 455] on span "Add New" at bounding box center [833, 450] width 31 height 41
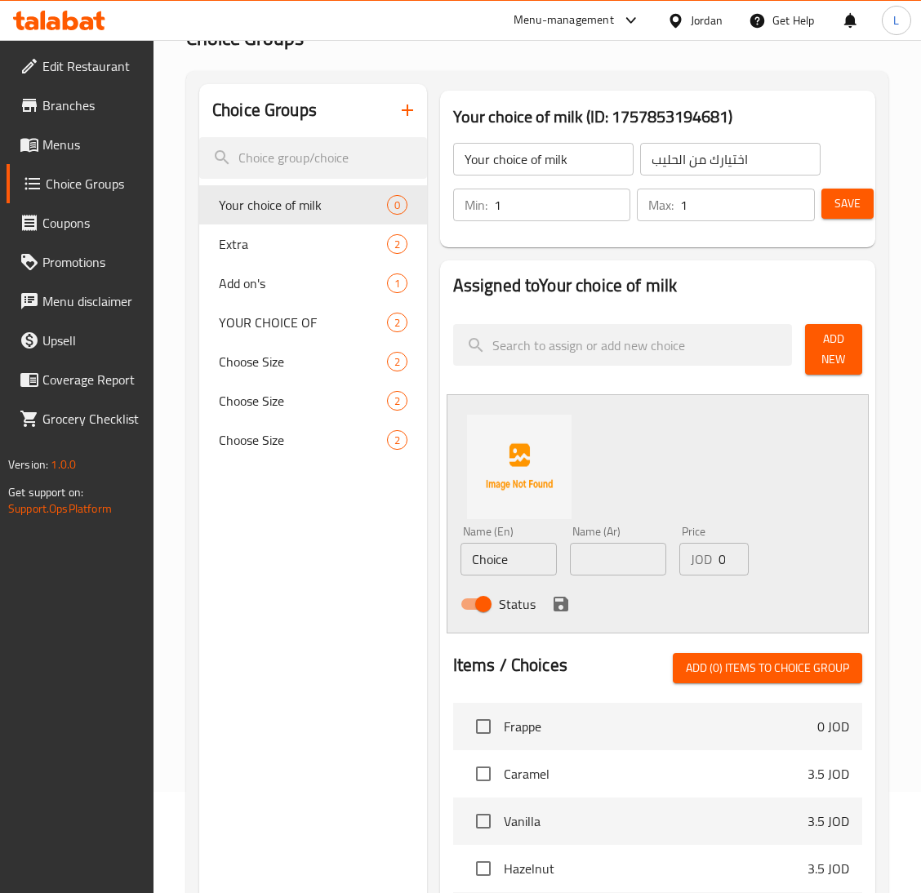
scroll to position [245, 0]
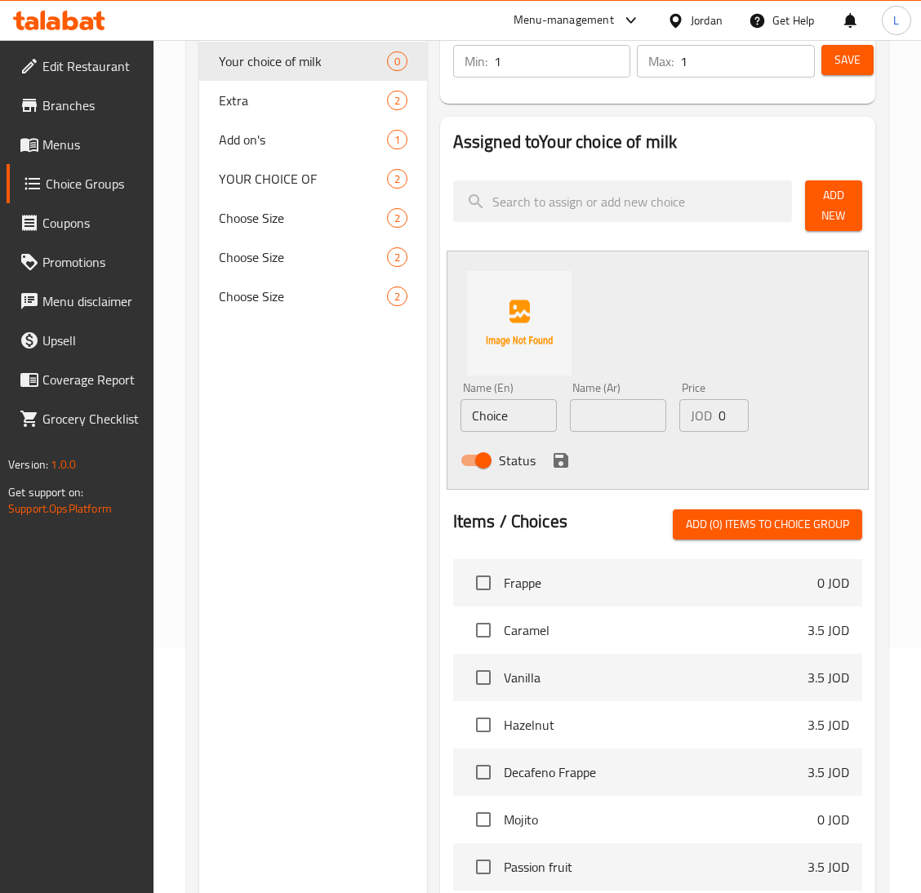
click at [487, 411] on input "Choice" at bounding box center [508, 415] width 96 height 33
click at [473, 413] on input "None" at bounding box center [508, 415] width 96 height 33
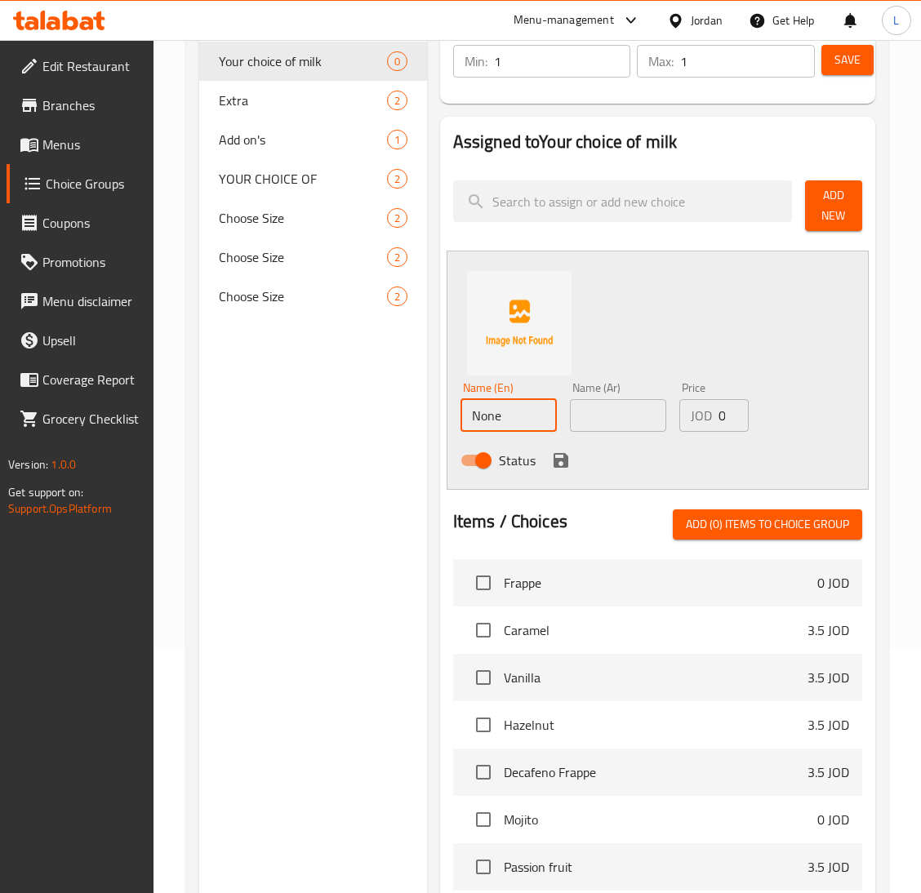
type input "None"
click at [618, 399] on input "text" at bounding box center [618, 415] width 96 height 33
type input "d"
type input "g"
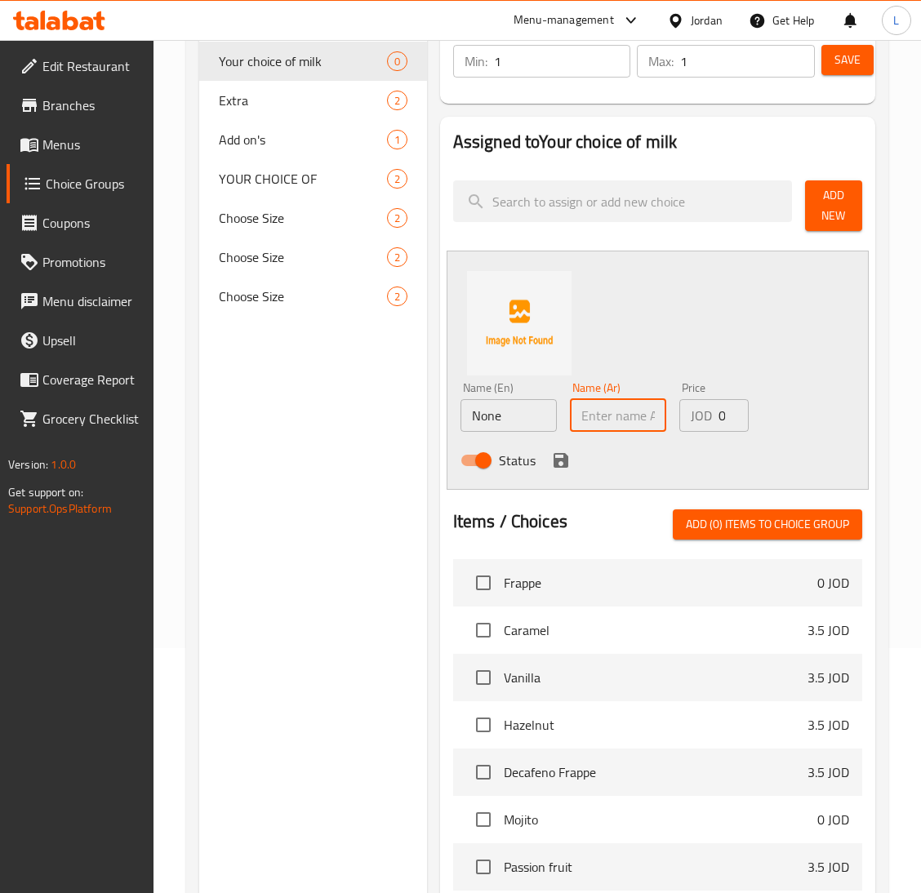
type input "G"
type input "ل"
type input "بدون"
click at [545, 453] on div "Status" at bounding box center [618, 460] width 329 height 44
drag, startPoint x: 548, startPoint y: 455, endPoint x: 625, endPoint y: 443, distance: 78.5
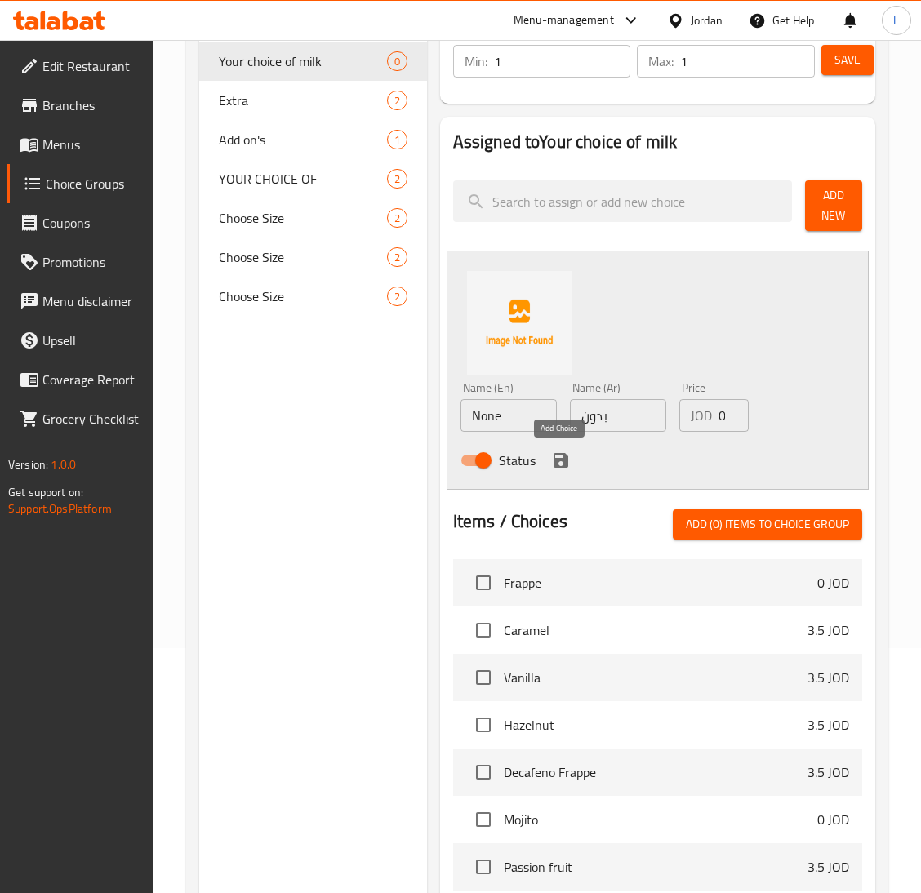
click at [549, 455] on button "save" at bounding box center [561, 460] width 24 height 24
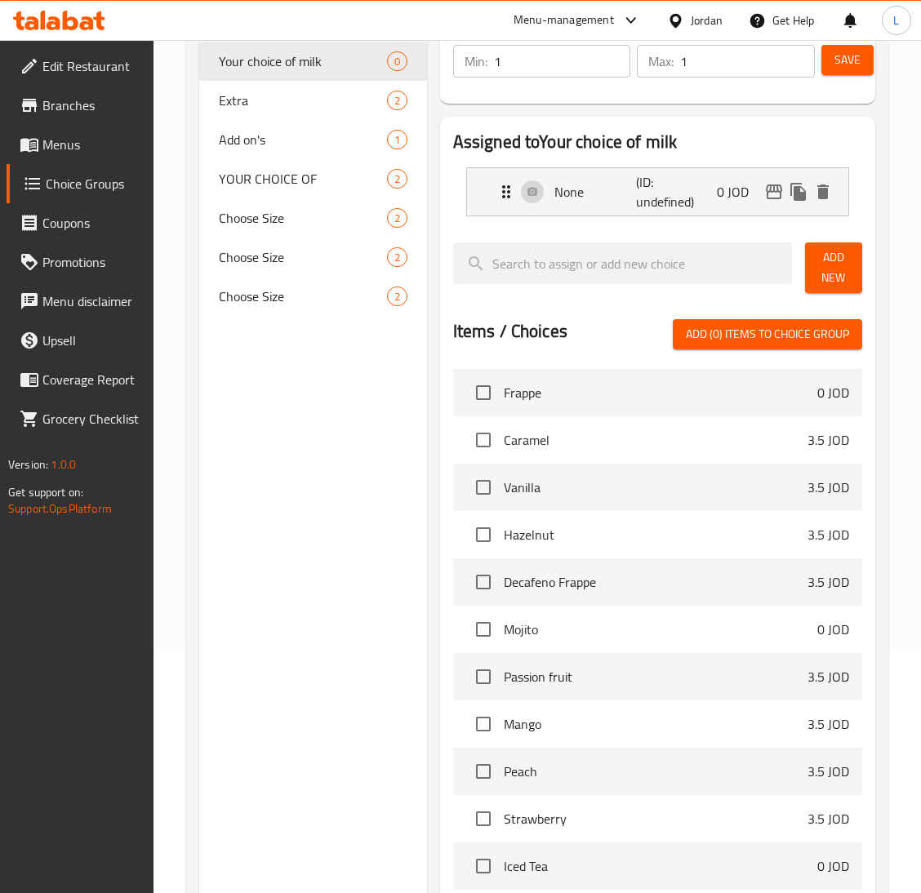
click at [826, 277] on span "Add New" at bounding box center [833, 267] width 31 height 41
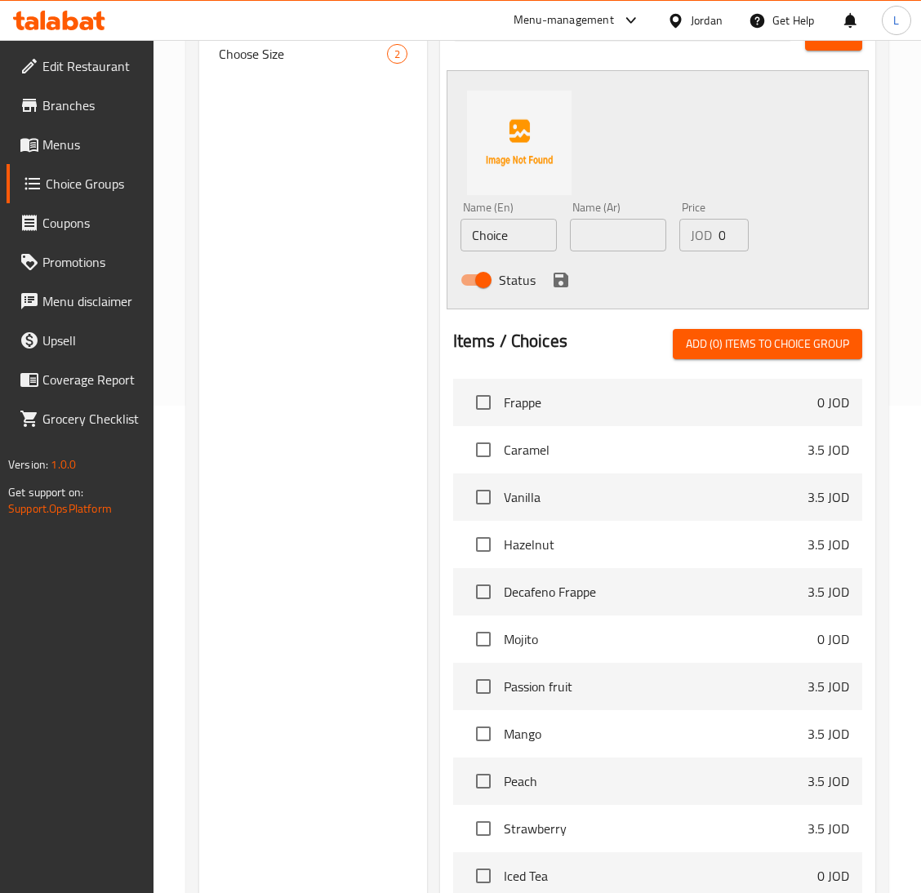
scroll to position [490, 0]
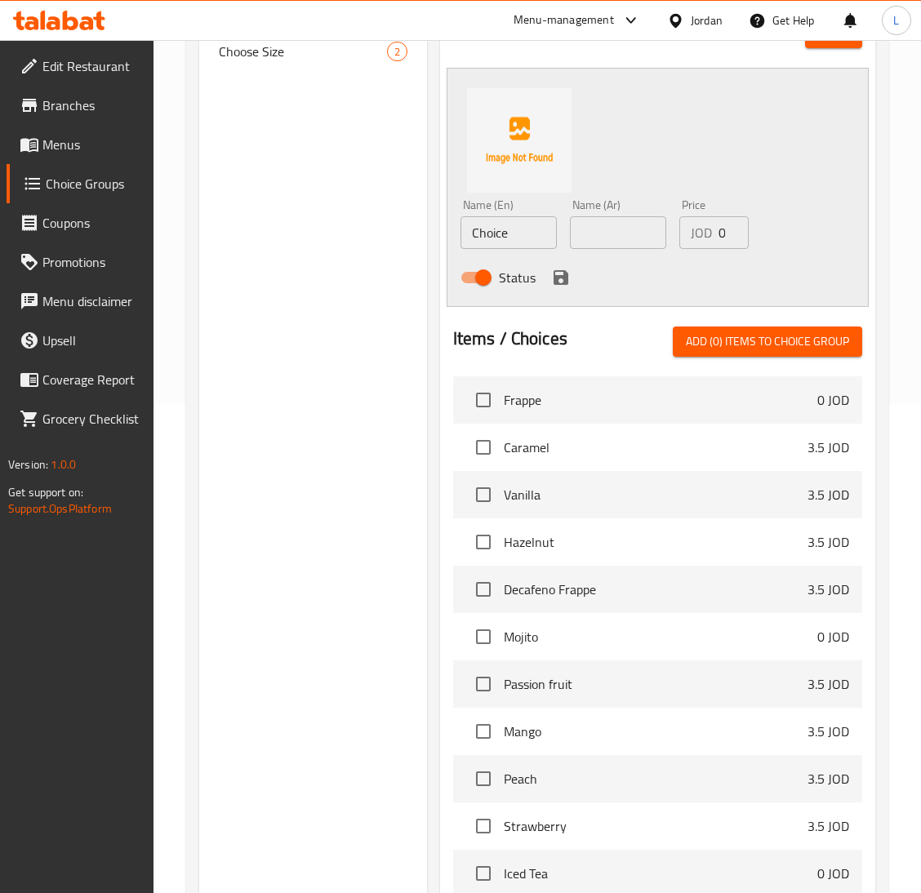
click at [502, 234] on input "Choice" at bounding box center [508, 232] width 96 height 33
click at [494, 228] on input "Regular milk" at bounding box center [508, 232] width 96 height 33
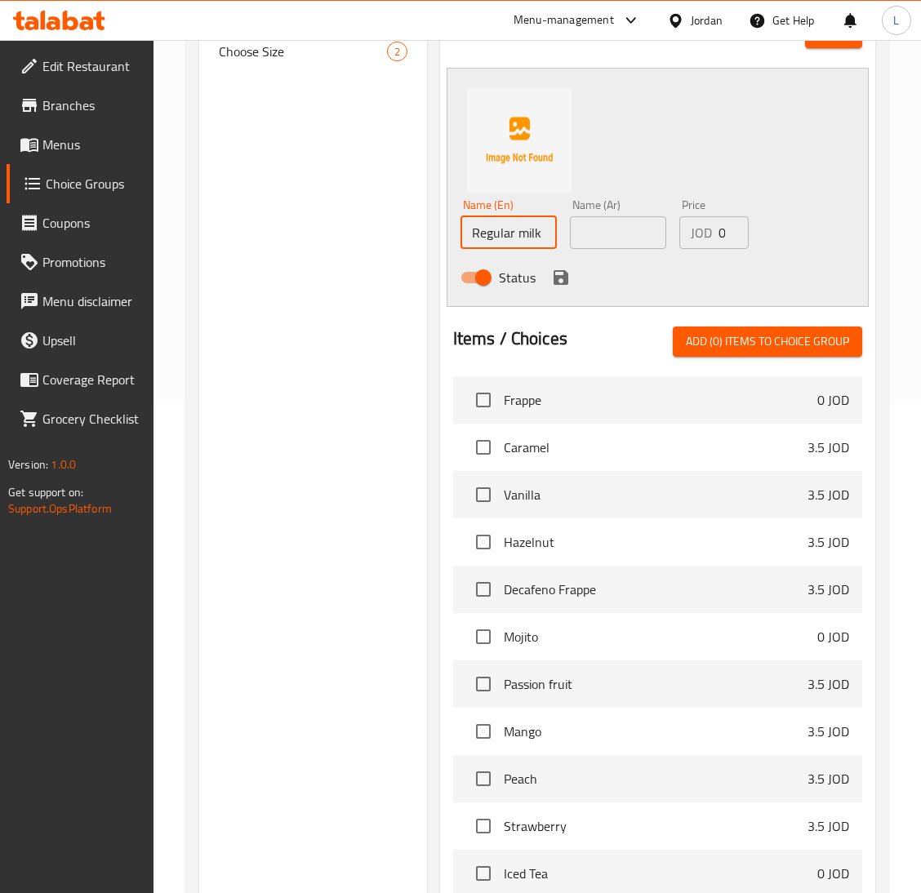
type input "Regular milk"
click at [629, 242] on input "text" at bounding box center [618, 232] width 96 height 33
paste input "الحليب العادي"
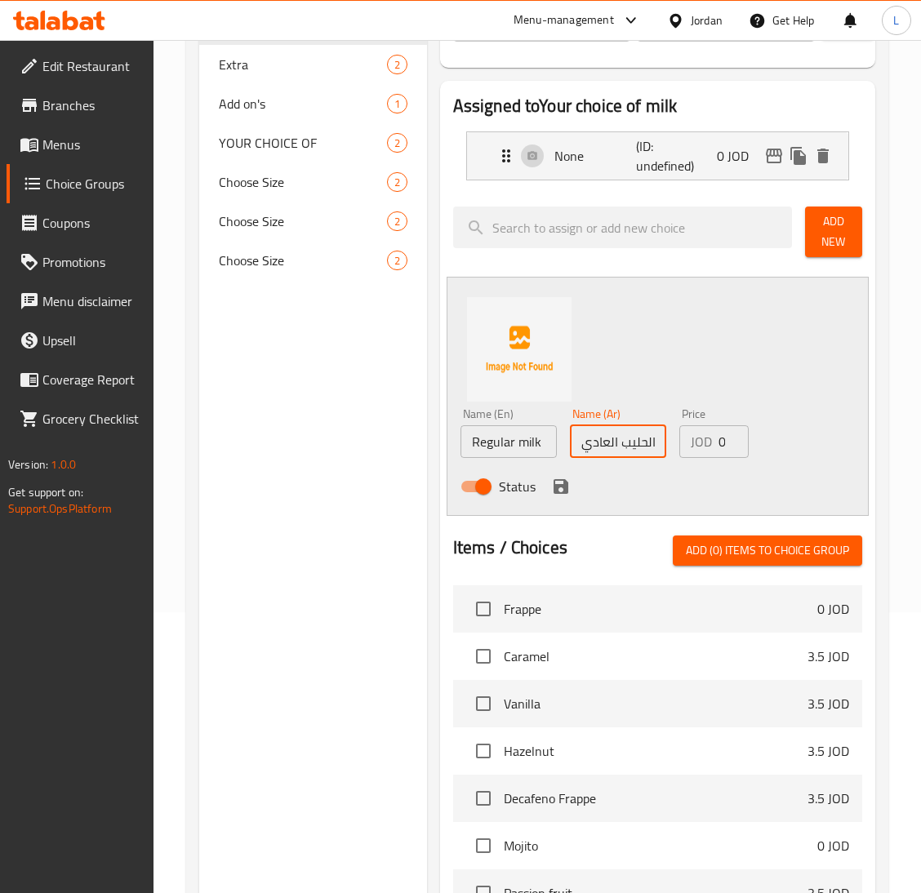
scroll to position [122, 0]
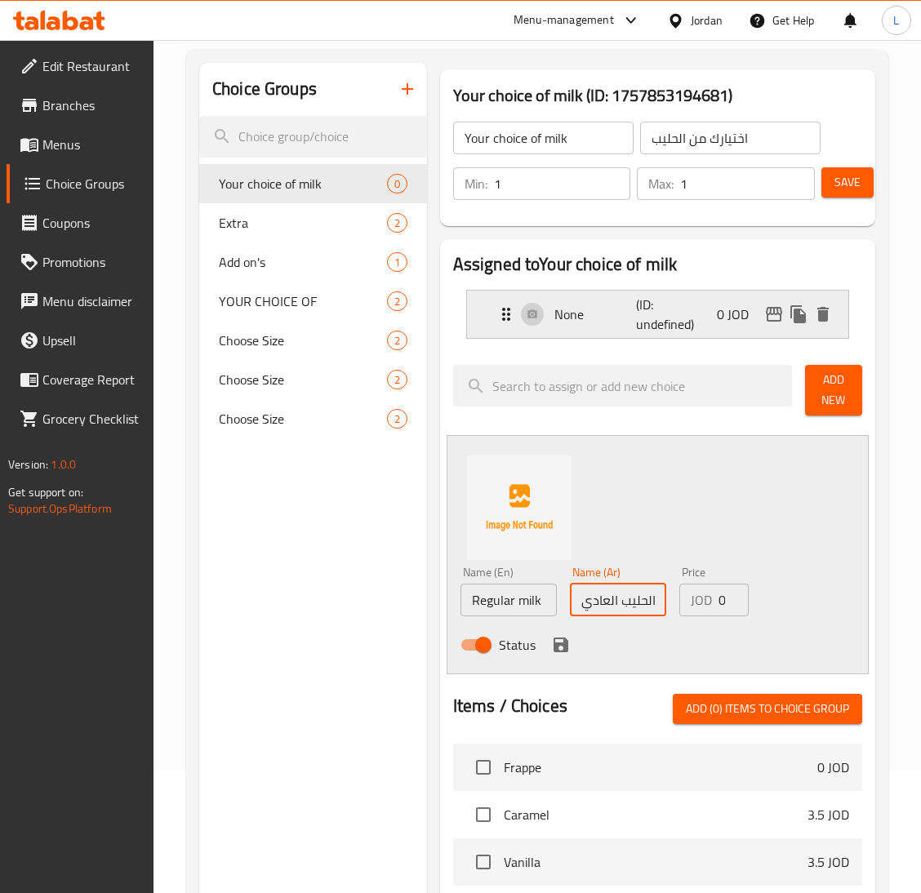
click at [606, 314] on p "None" at bounding box center [595, 314] width 82 height 20
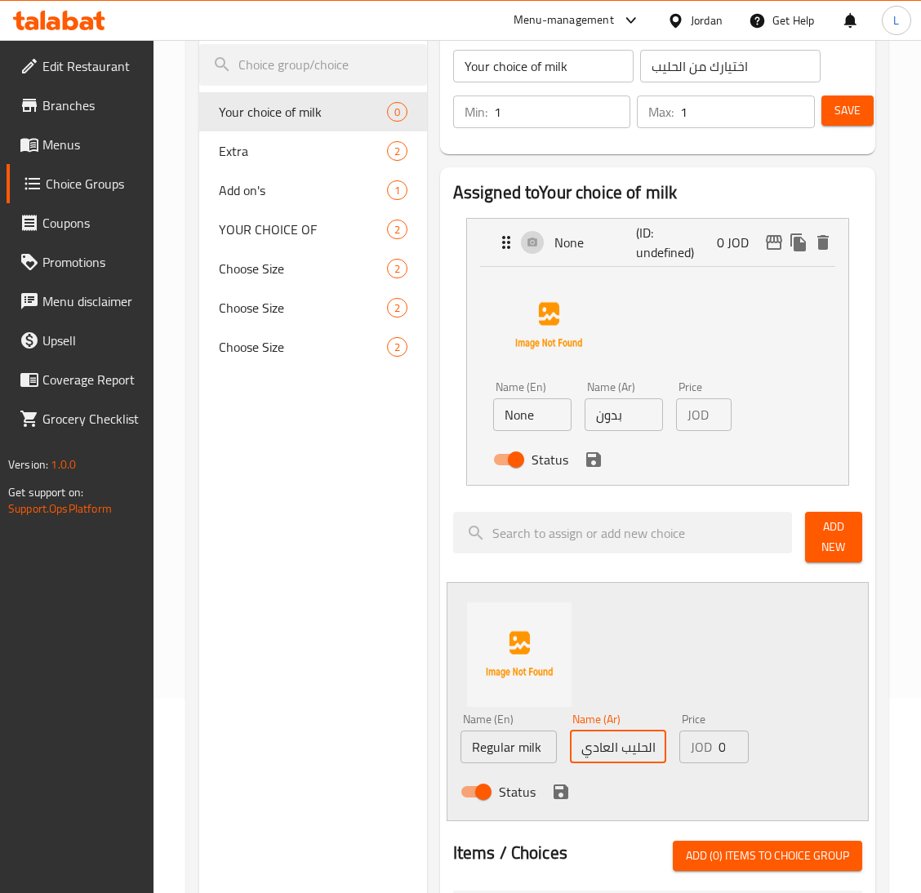
scroll to position [245, 0]
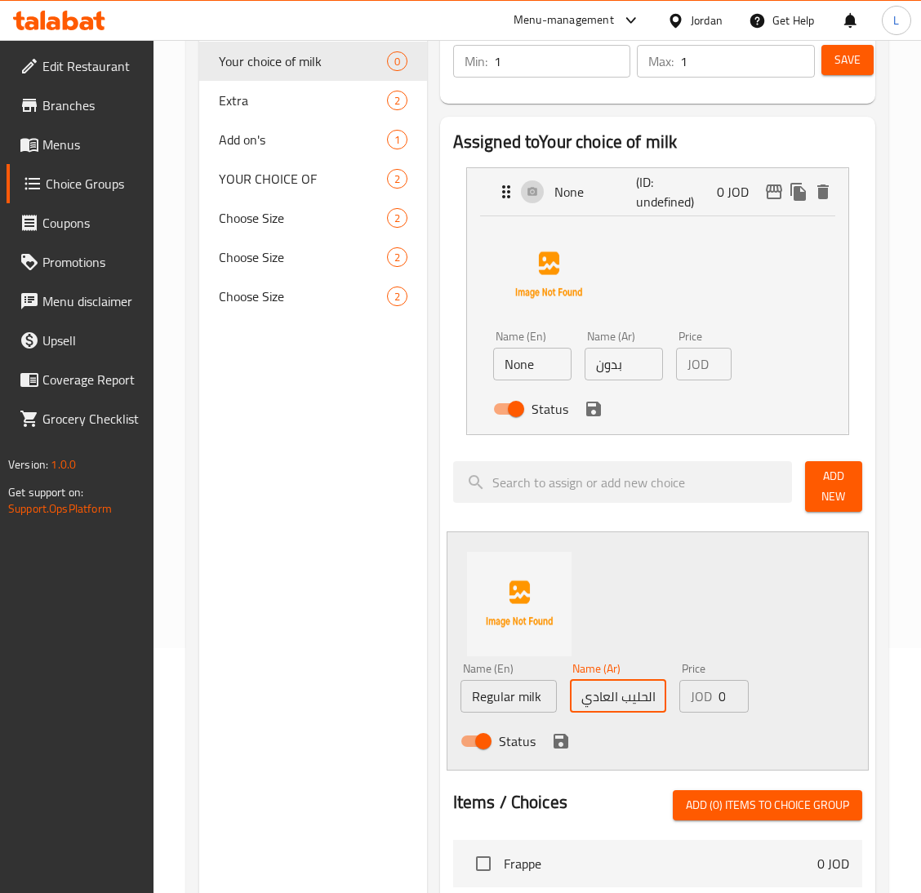
type input "الحليب العادي"
click at [838, 60] on span "Save" at bounding box center [847, 60] width 26 height 20
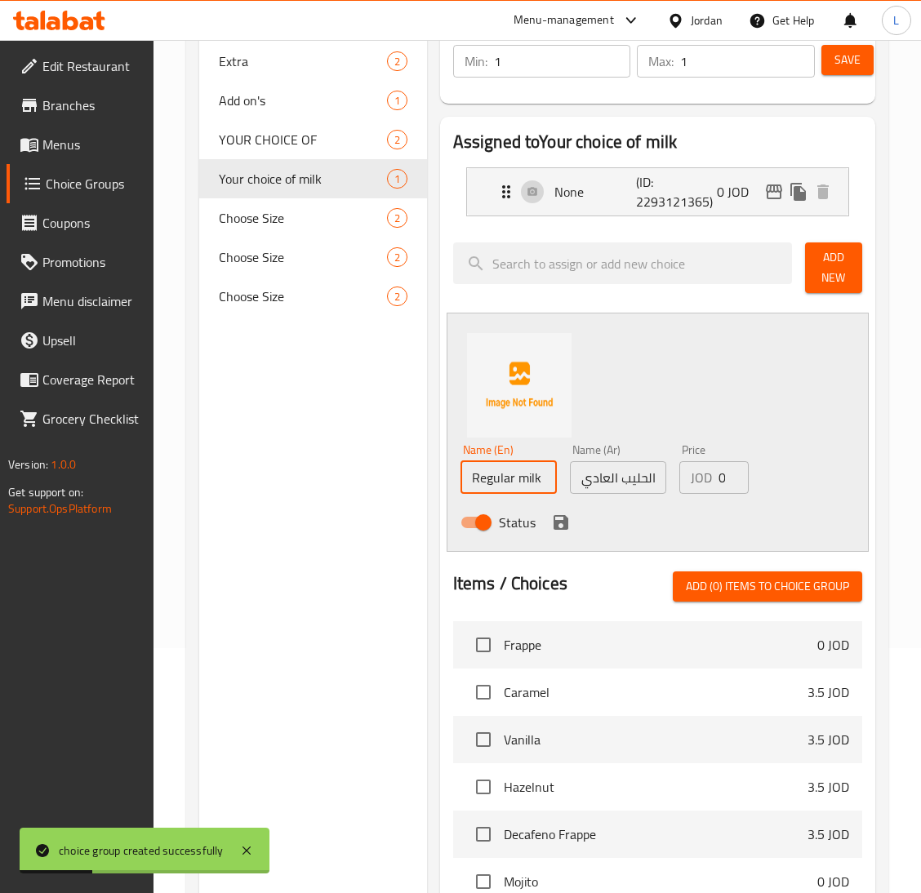
click at [530, 480] on input "Regular milk" at bounding box center [508, 477] width 96 height 33
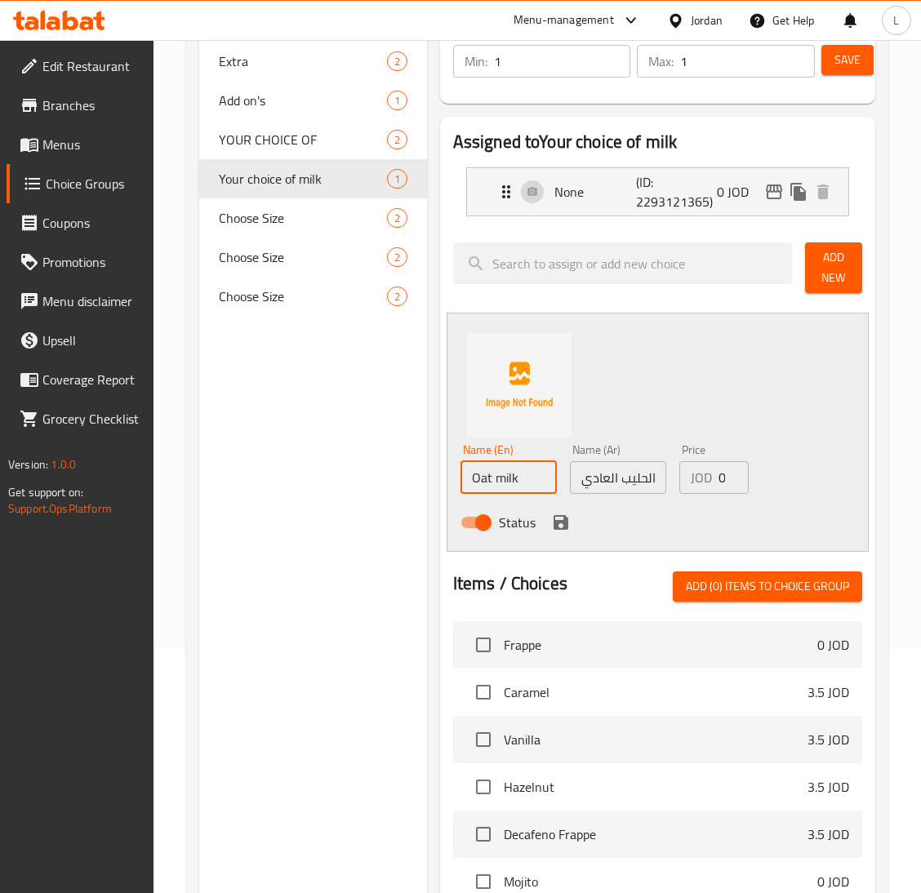
click at [530, 480] on input "Oat milk" at bounding box center [508, 477] width 96 height 33
type input "Oat milk"
click at [638, 485] on input "الحليب العادي" at bounding box center [618, 477] width 96 height 33
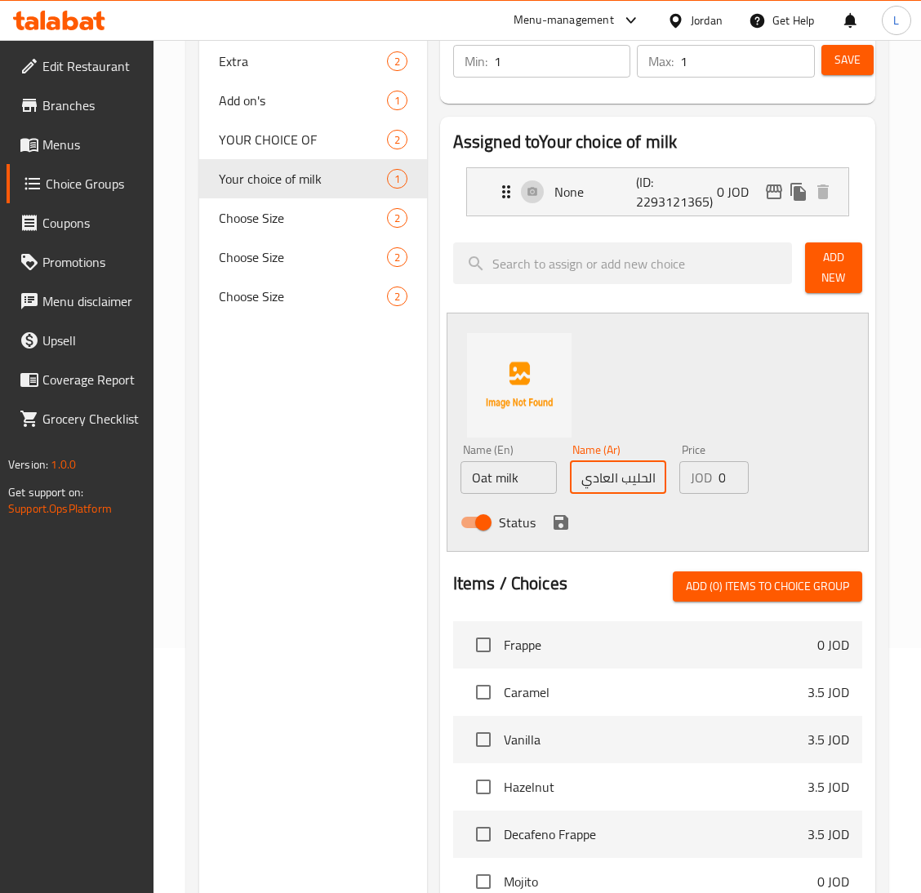
click at [638, 485] on input "الحليب العادي" at bounding box center [618, 477] width 96 height 33
click at [615, 473] on input "الحليب العادي" at bounding box center [618, 477] width 96 height 33
paste input "ليب الشوفان"
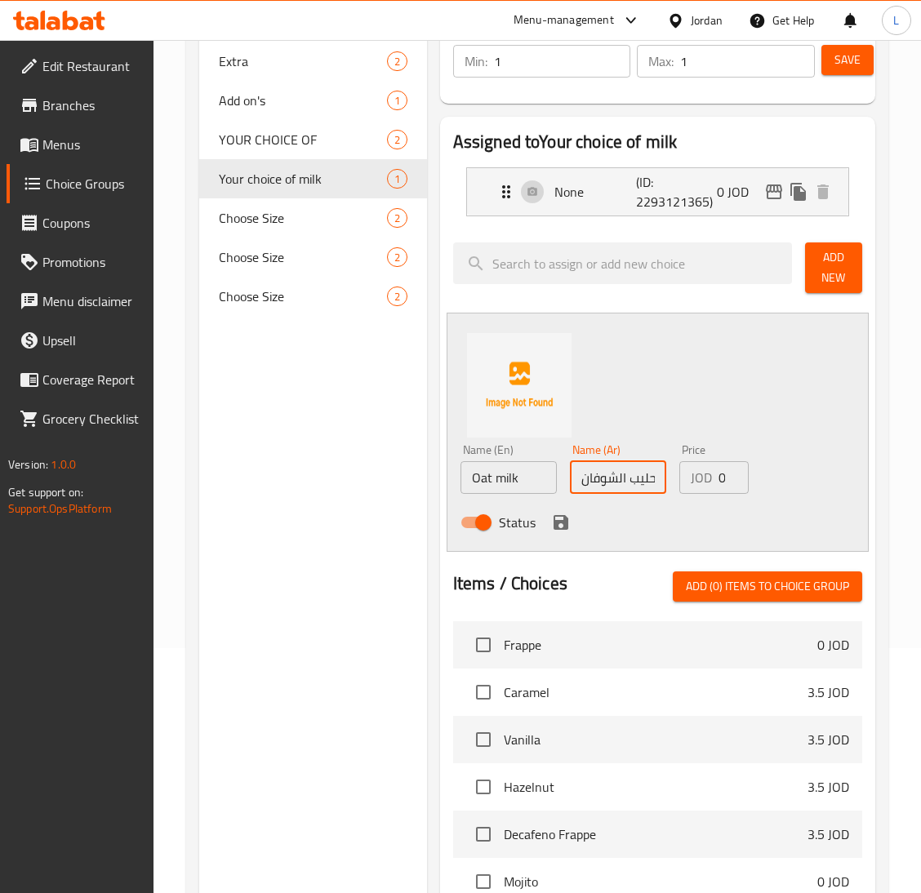
scroll to position [0, 1]
type input "حليب الشوفان"
click at [721, 476] on input "0" at bounding box center [733, 477] width 30 height 33
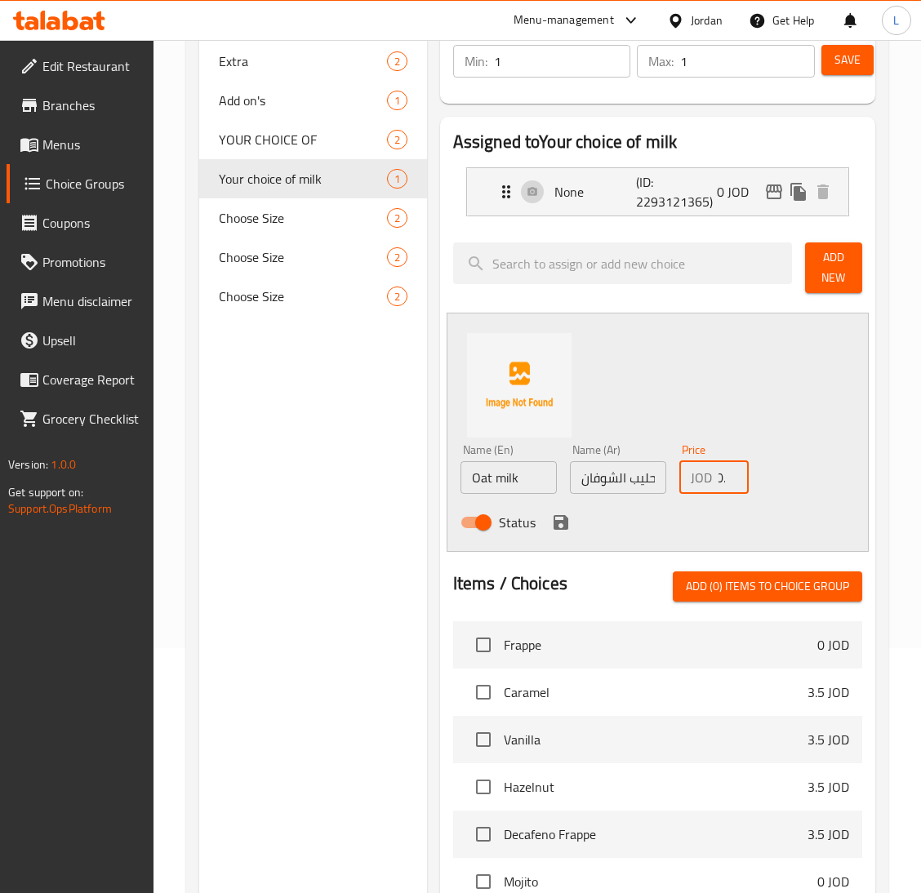
scroll to position [0, 11]
type input "0.5"
click at [559, 522] on icon "save" at bounding box center [560, 522] width 15 height 15
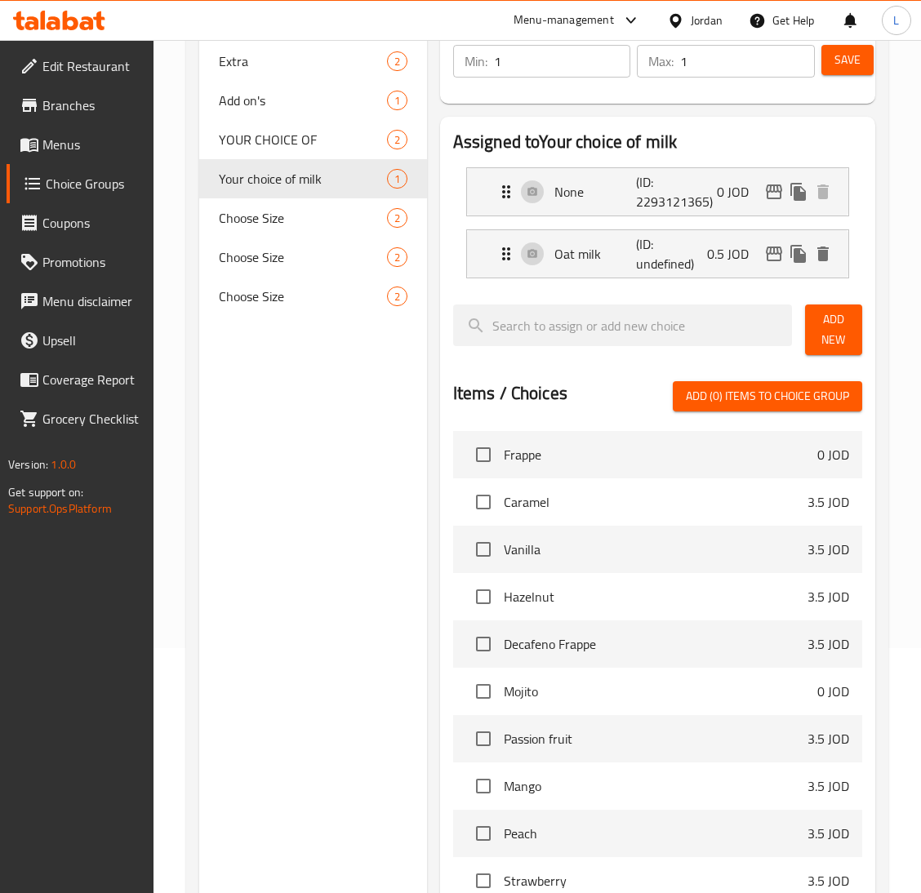
click at [819, 326] on span "Add New" at bounding box center [833, 329] width 31 height 41
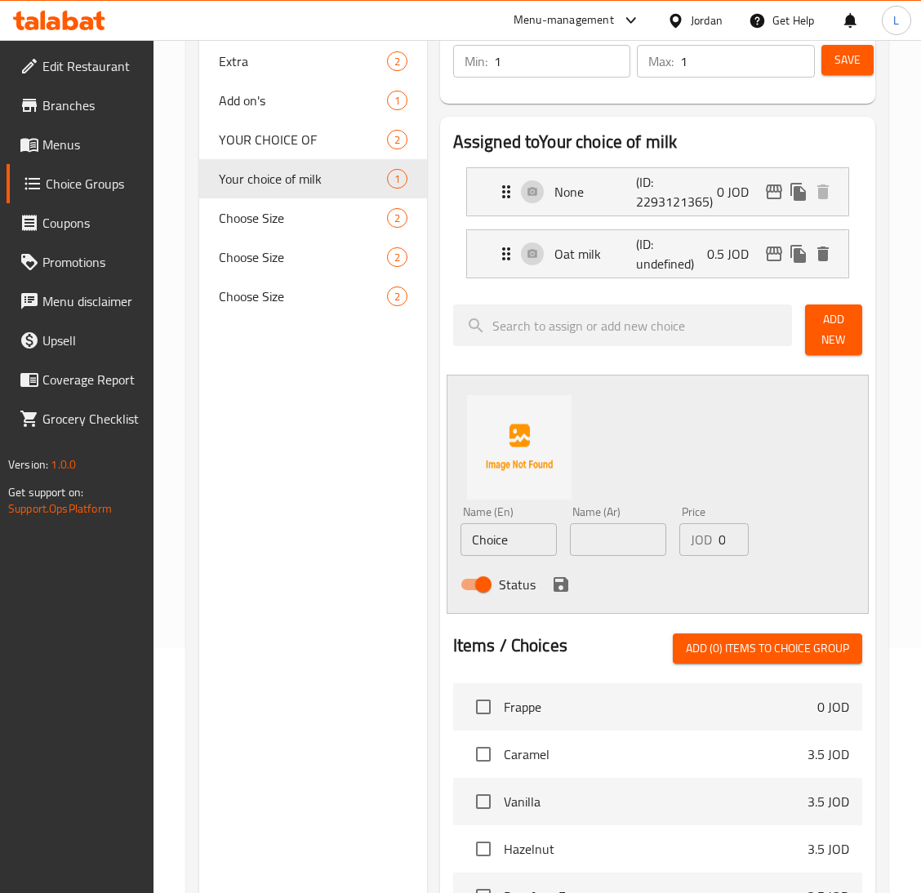
click at [532, 541] on input "Choice" at bounding box center [508, 539] width 96 height 33
click at [532, 541] on input "Almond" at bounding box center [508, 539] width 96 height 33
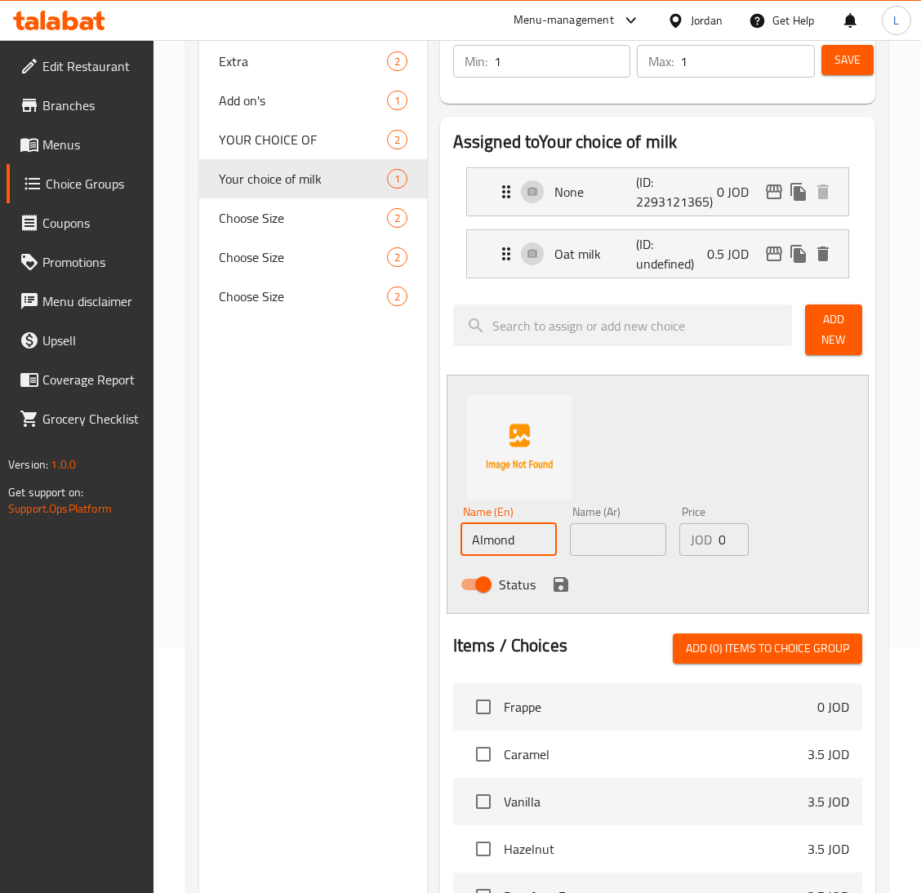
type input "Almond"
click at [621, 525] on input "text" at bounding box center [618, 539] width 96 height 33
paste input "لوز"
type input "لوز"
click at [562, 590] on icon "save" at bounding box center [560, 584] width 15 height 15
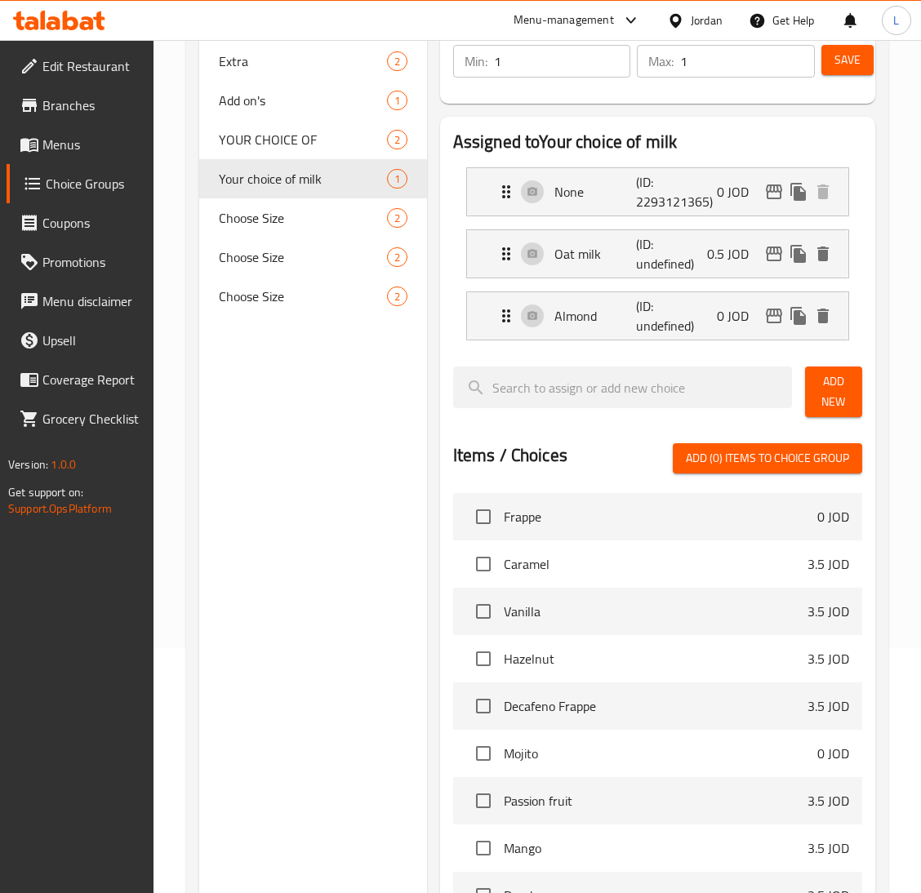
click at [820, 396] on span "Add New" at bounding box center [833, 391] width 31 height 41
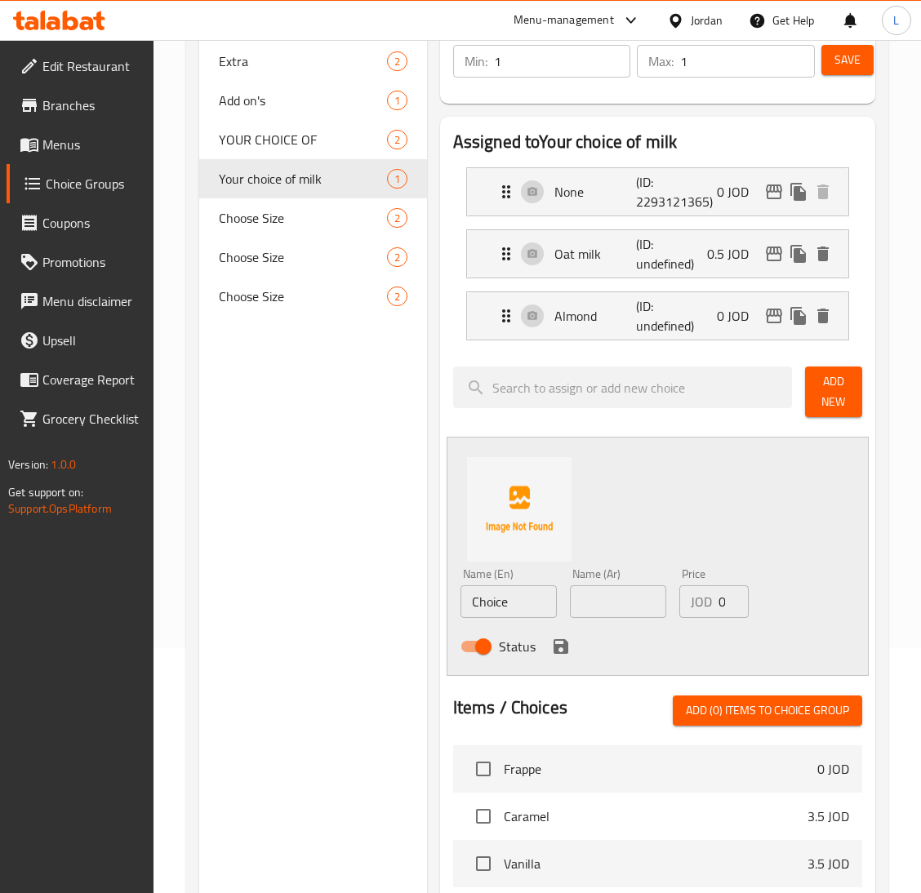
click at [517, 602] on input "Choice" at bounding box center [508, 601] width 96 height 33
click at [517, 603] on input "Lactose free" at bounding box center [508, 601] width 96 height 33
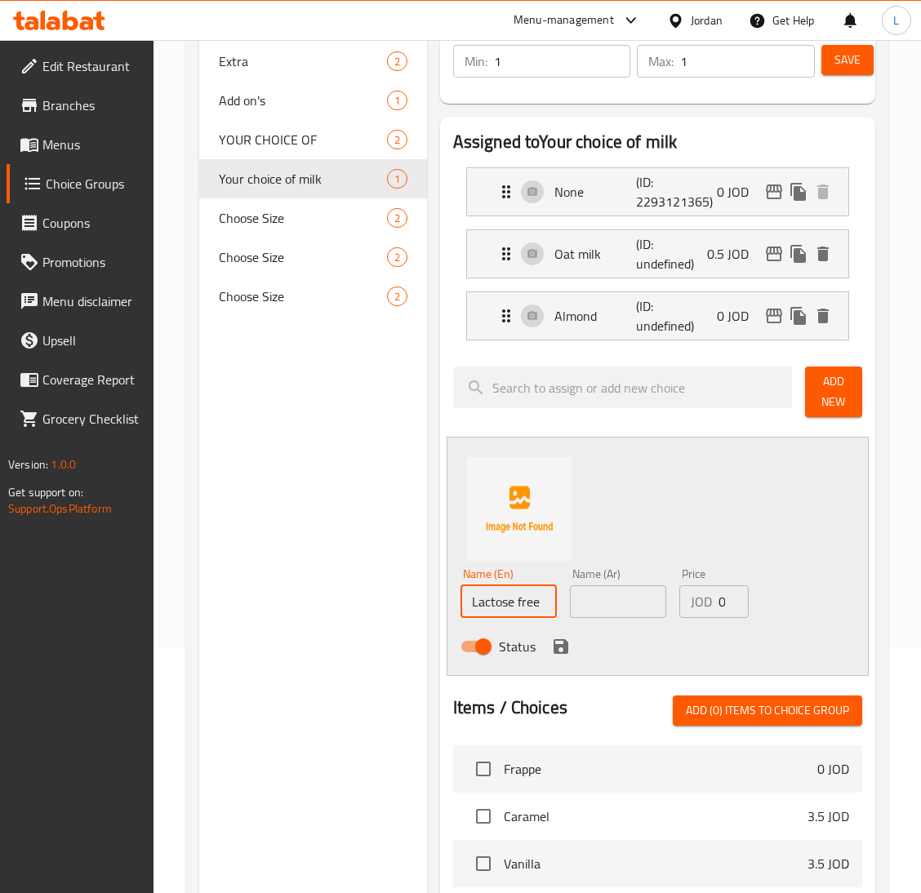
type input "Lactose free"
drag, startPoint x: 633, startPoint y: 593, endPoint x: 574, endPoint y: 642, distance: 76.5
click at [633, 593] on input "text" at bounding box center [618, 601] width 96 height 33
paste input "خالي من اللاكتوز"
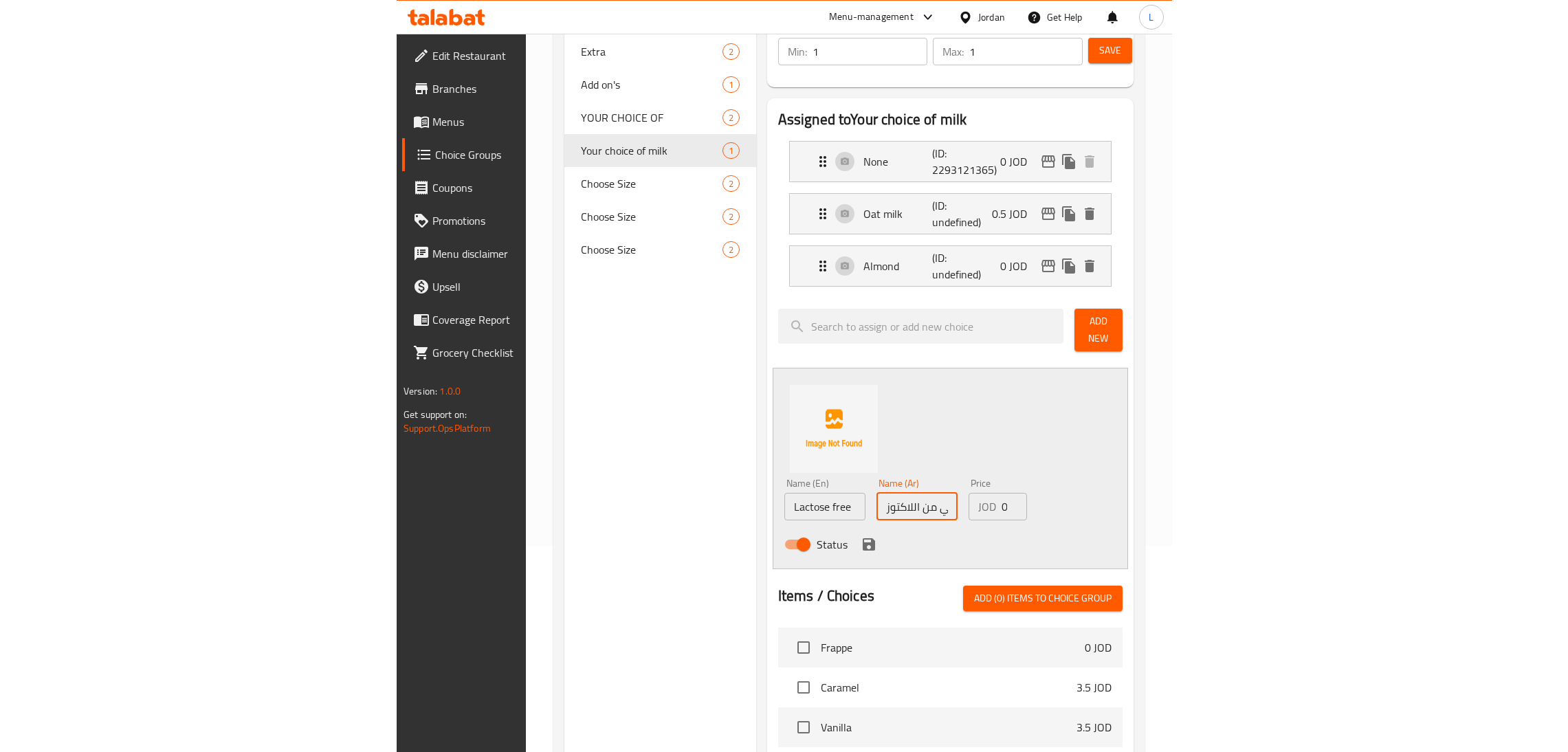
scroll to position [0, 13]
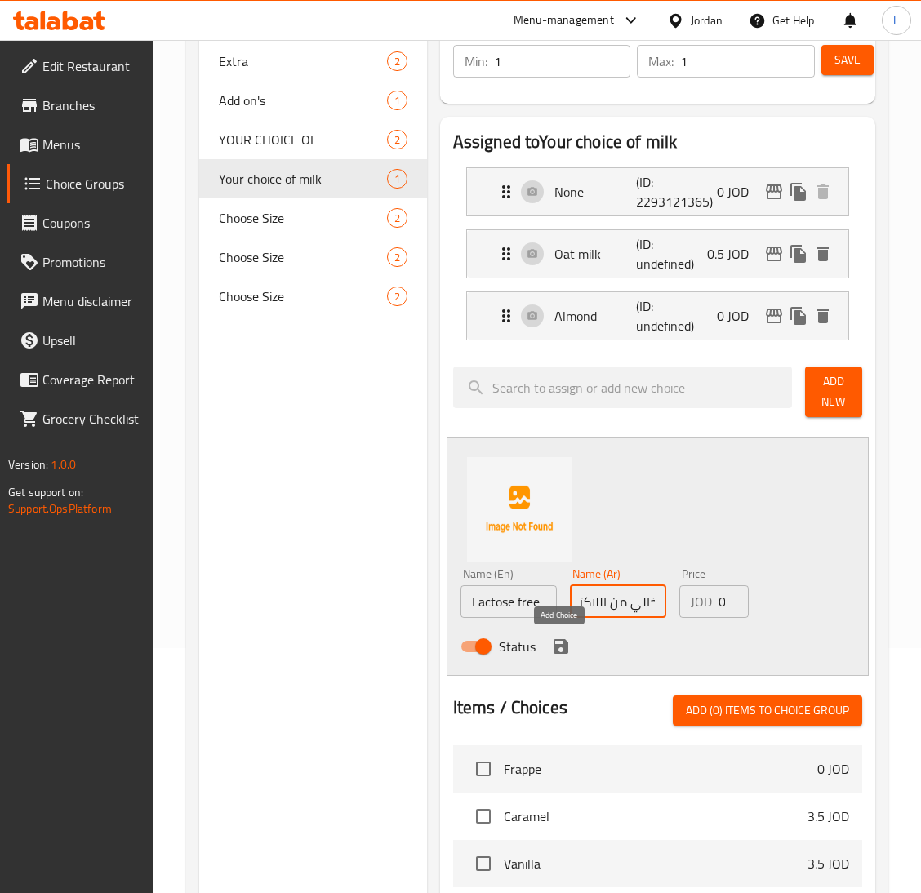
type input "خالي من اللاكتوز"
click at [566, 649] on icon "save" at bounding box center [561, 647] width 20 height 20
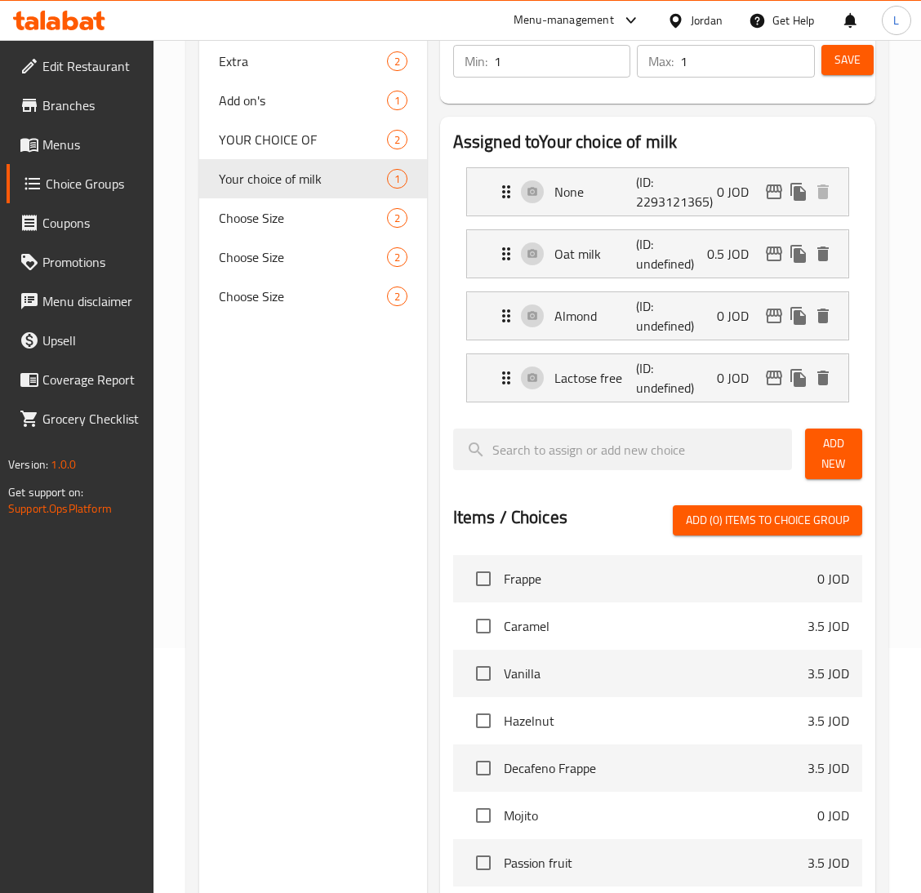
click at [820, 455] on span "Add New" at bounding box center [833, 453] width 31 height 41
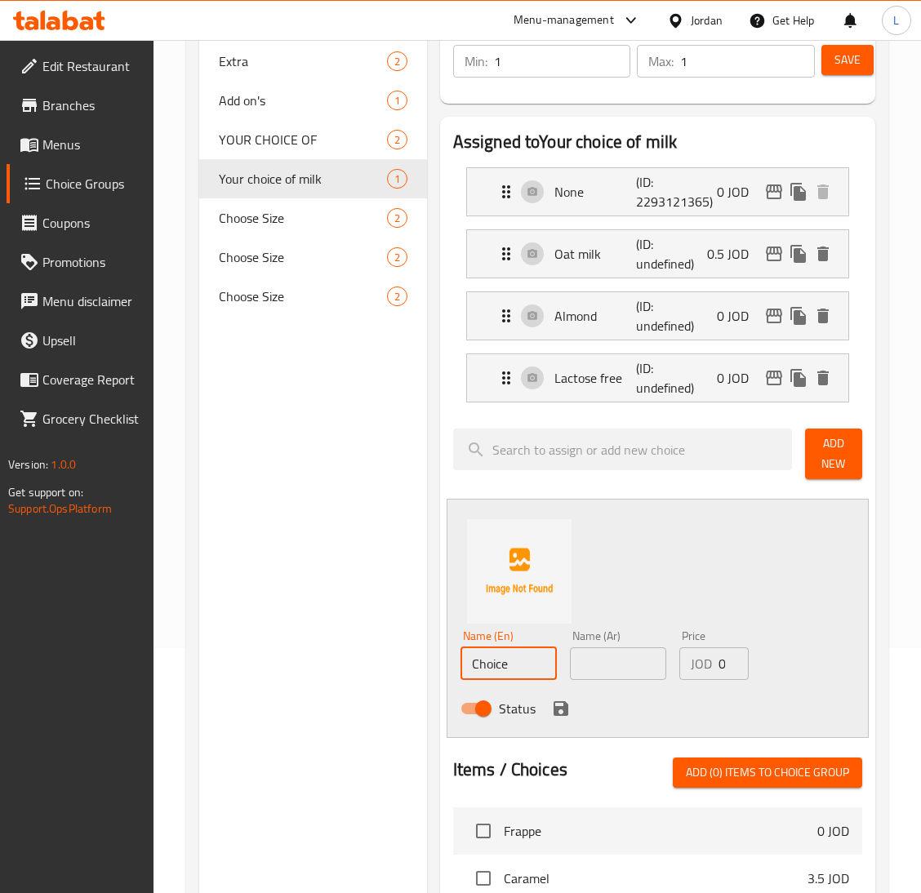
click at [520, 670] on input "Choice" at bounding box center [508, 663] width 96 height 33
click at [660, 367] on p "(ID: undefined)" at bounding box center [663, 377] width 55 height 39
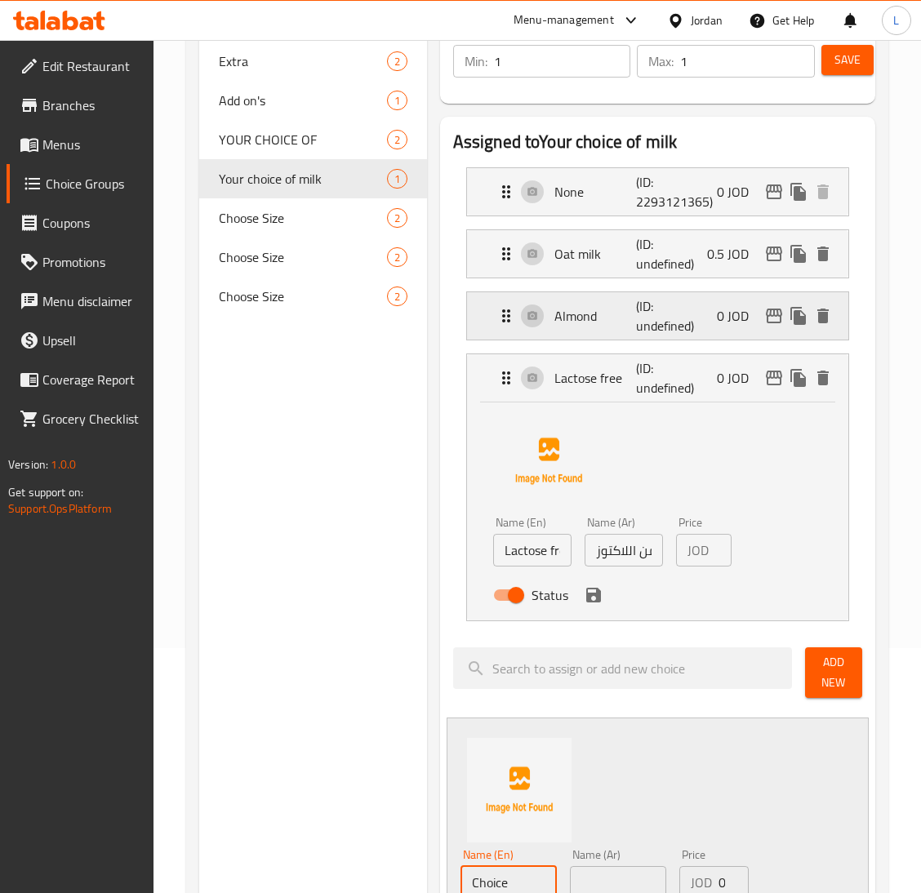
click at [691, 325] on p "(ID: undefined)" at bounding box center [663, 315] width 55 height 39
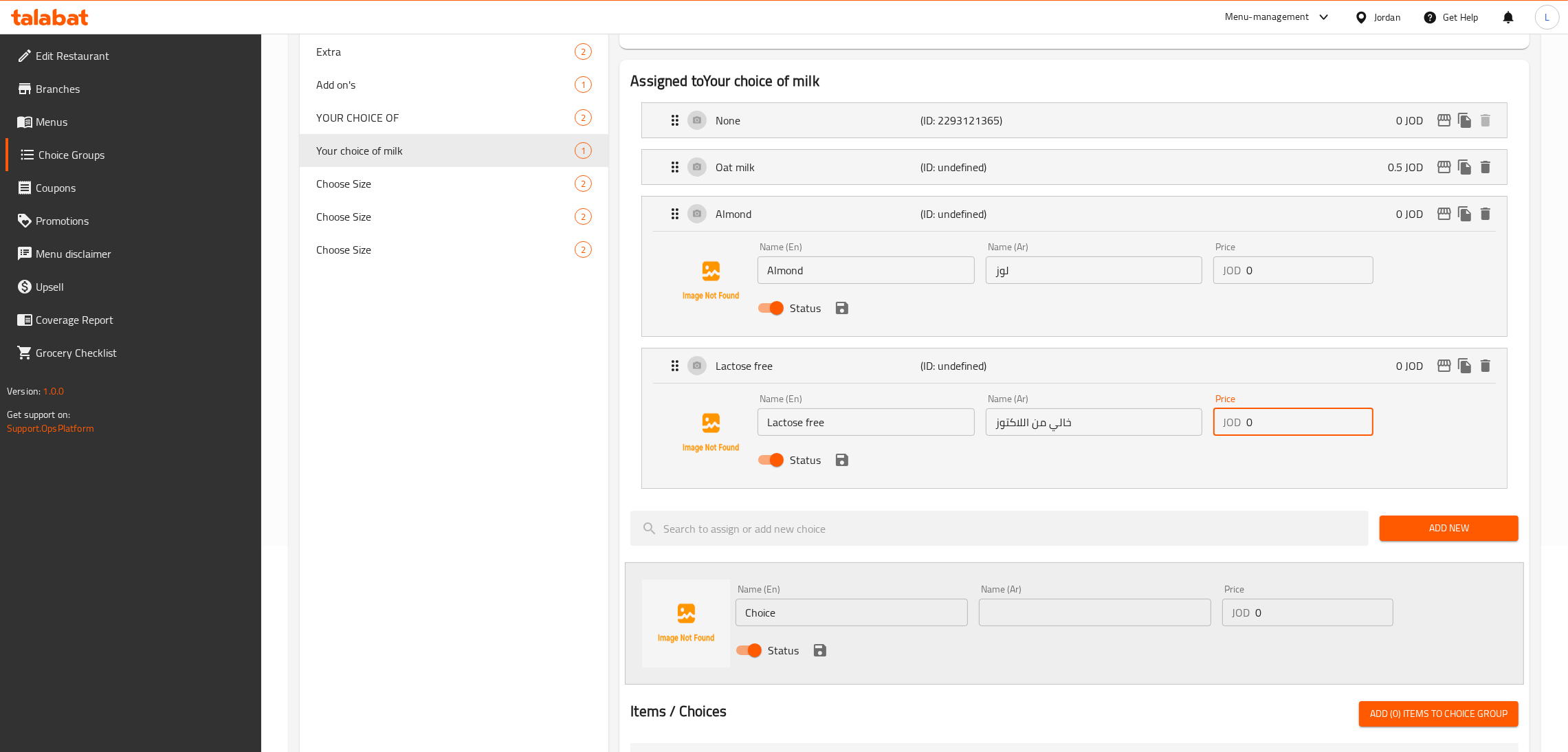
click at [790, 419] on input "0" at bounding box center [1309, 422] width 127 height 28
drag, startPoint x: 843, startPoint y: 455, endPoint x: 909, endPoint y: 436, distance: 68.7
click at [790, 455] on icon "save" at bounding box center [842, 460] width 13 height 13
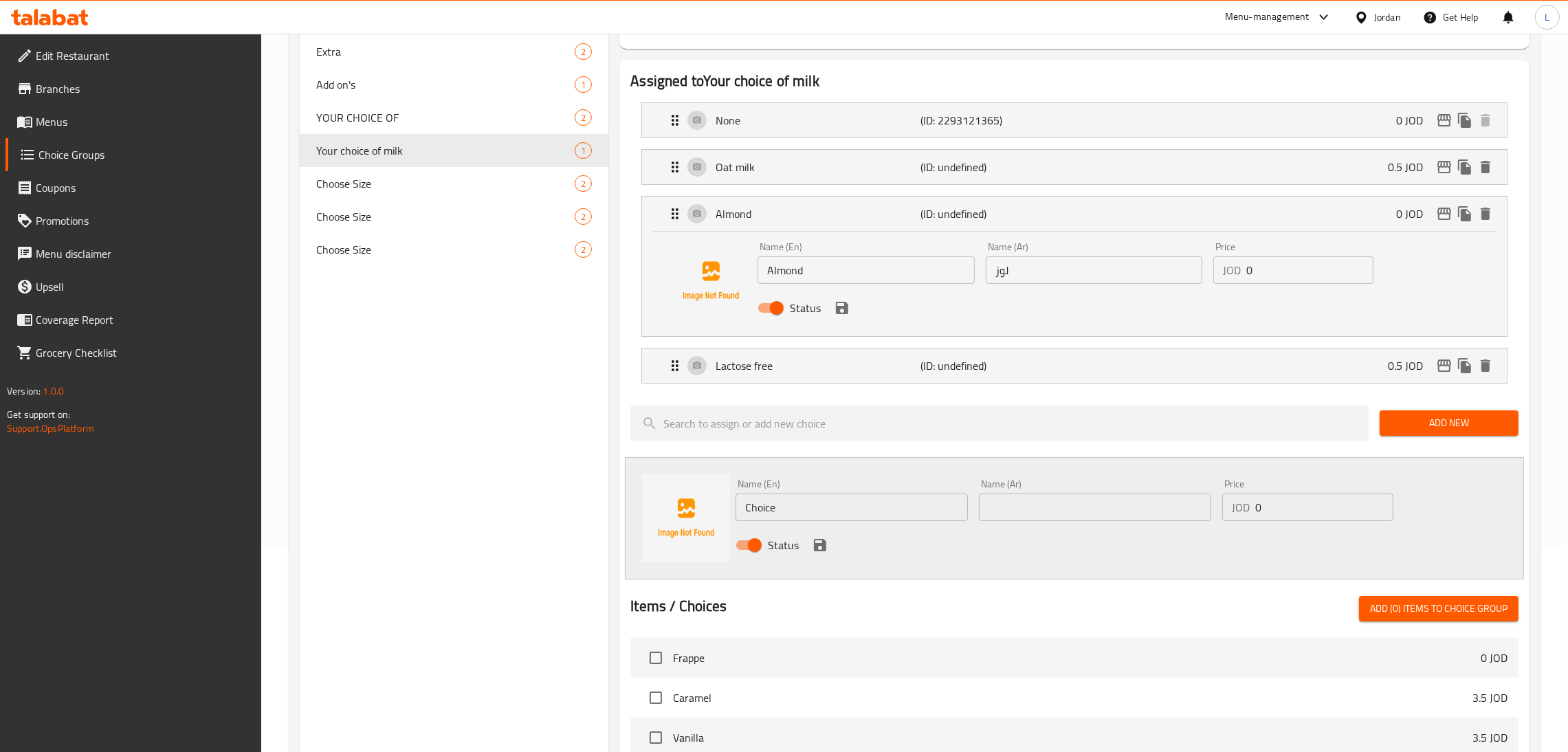
type input "0.5"
click at [790, 265] on input "0" at bounding box center [1309, 269] width 127 height 28
click at [790, 313] on icon "save" at bounding box center [842, 308] width 17 height 17
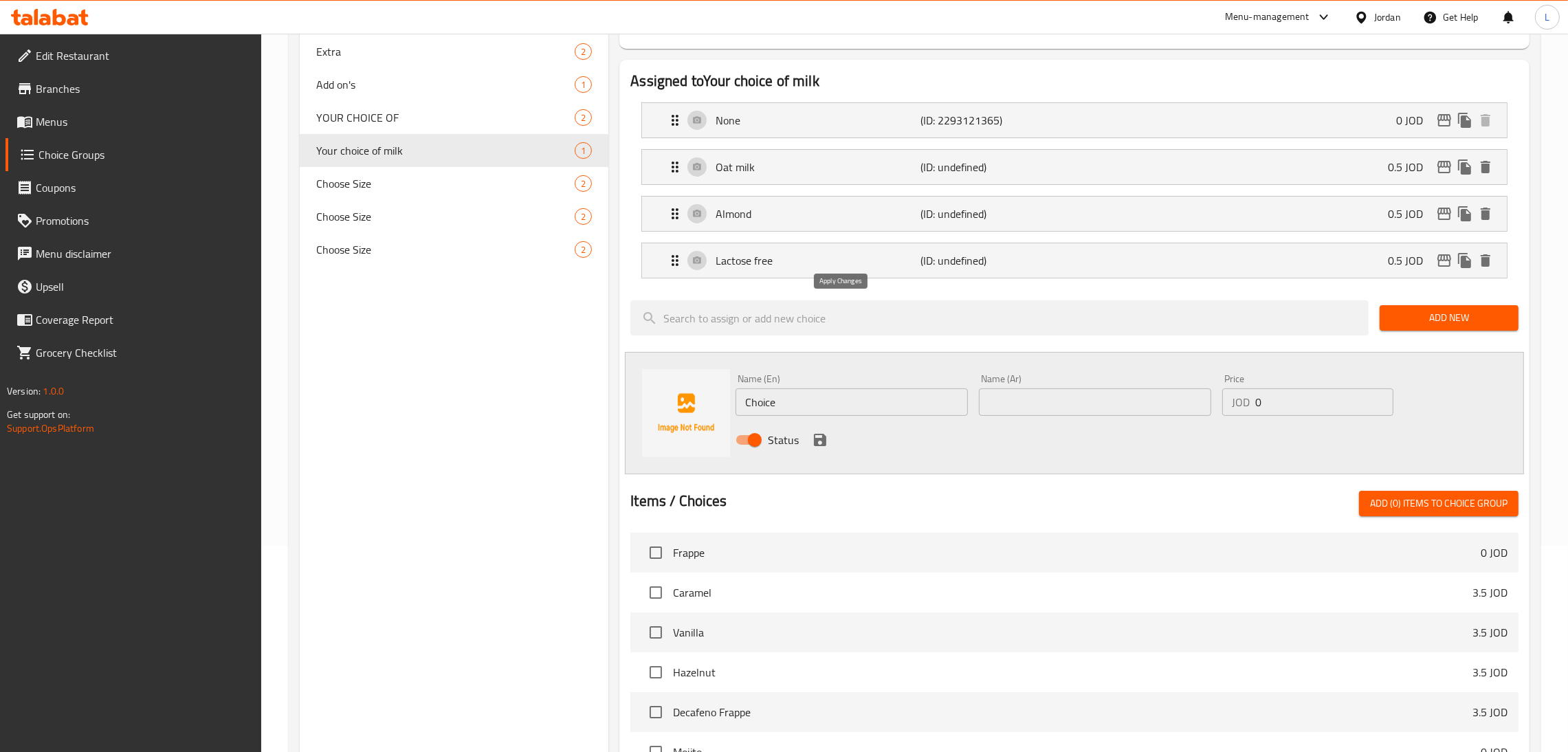
type input "0.5"
click at [790, 405] on input "Choice" at bounding box center [851, 402] width 232 height 28
click at [790, 405] on input "Extra shot" at bounding box center [851, 402] width 232 height 28
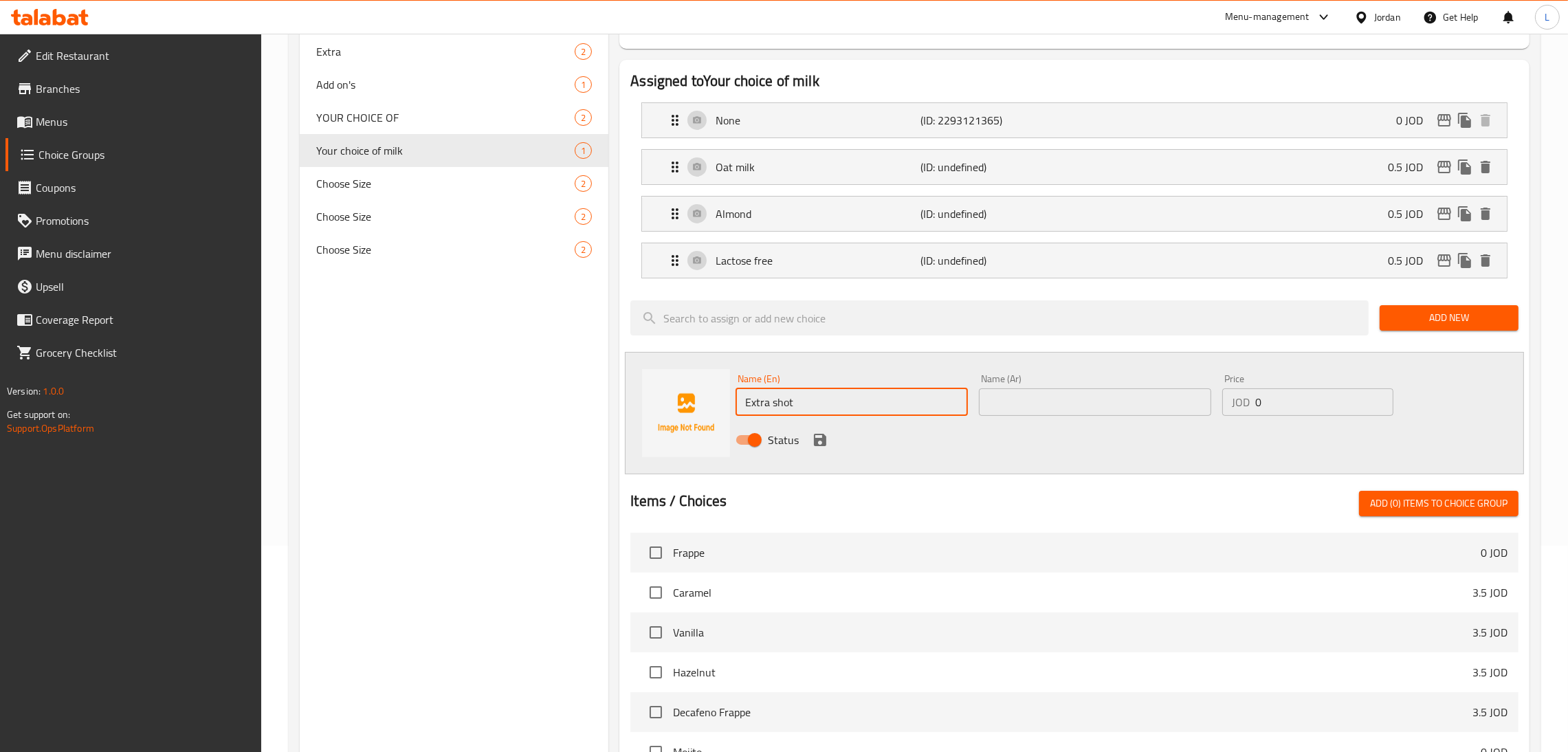
click at [790, 405] on input "Extra shot" at bounding box center [851, 402] width 232 height 28
click at [790, 394] on input "c" at bounding box center [851, 402] width 232 height 28
type input "Extra shot"
click at [769, 409] on input "Extra shot" at bounding box center [851, 402] width 232 height 28
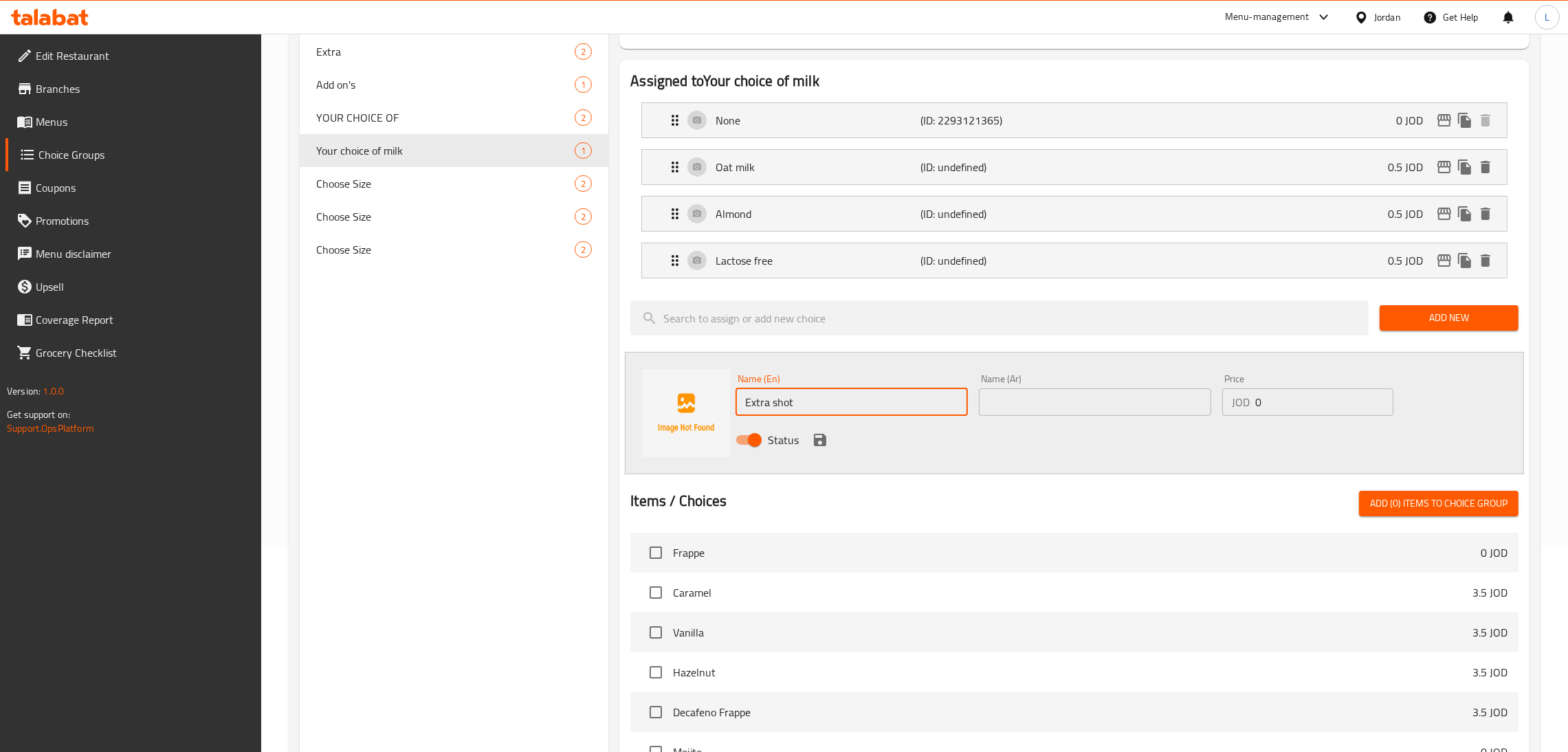
click at [769, 409] on input "Extra shot" at bounding box center [851, 402] width 232 height 28
click at [790, 430] on div "Status" at bounding box center [1095, 440] width 729 height 37
click at [790, 417] on div "Name (Ar) Name (Ar)" at bounding box center [1095, 395] width 243 height 53
click at [790, 409] on input "text" at bounding box center [1095, 402] width 232 height 28
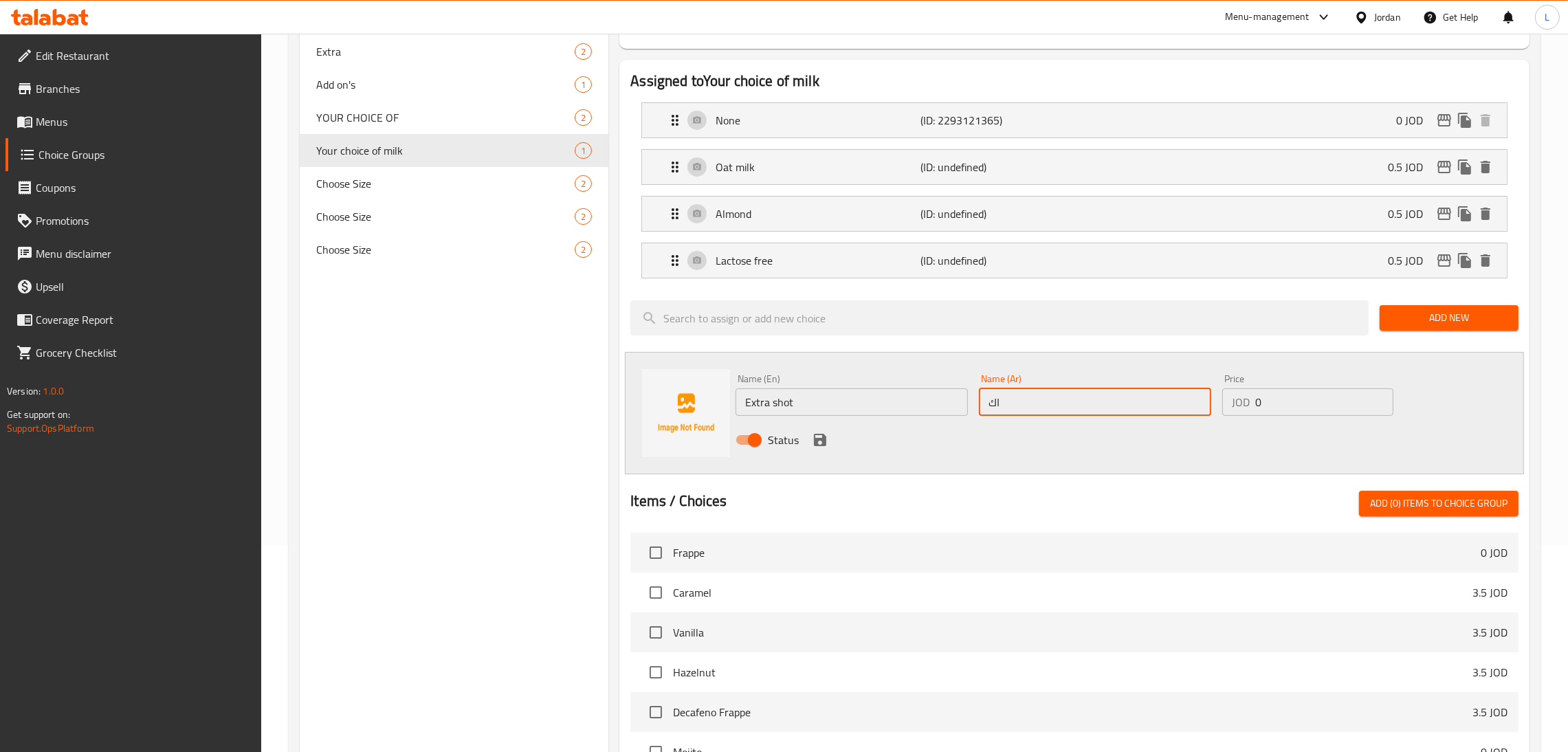
type input "ا"
type input "اضافة قهوه"
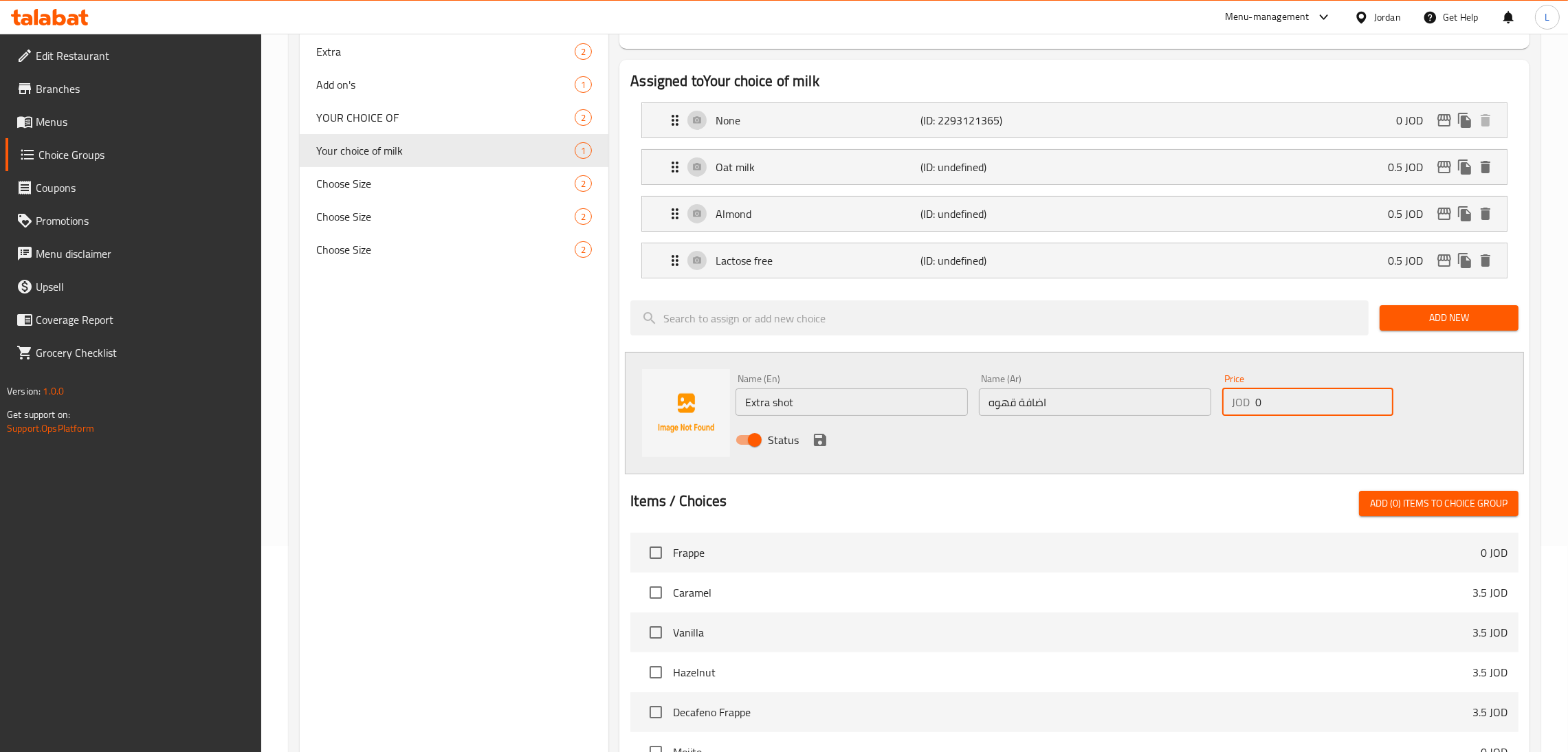
click at [790, 393] on input "0" at bounding box center [1324, 402] width 138 height 28
type input "0.5"
click at [790, 434] on icon "save" at bounding box center [820, 440] width 17 height 17
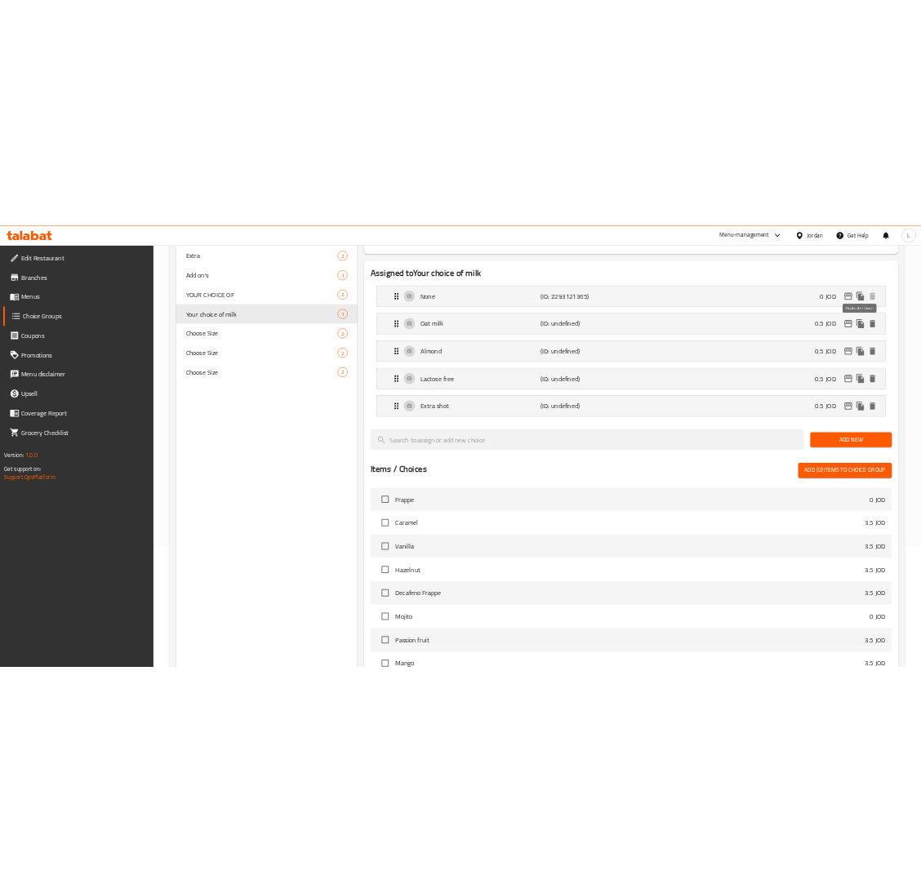
scroll to position [0, 0]
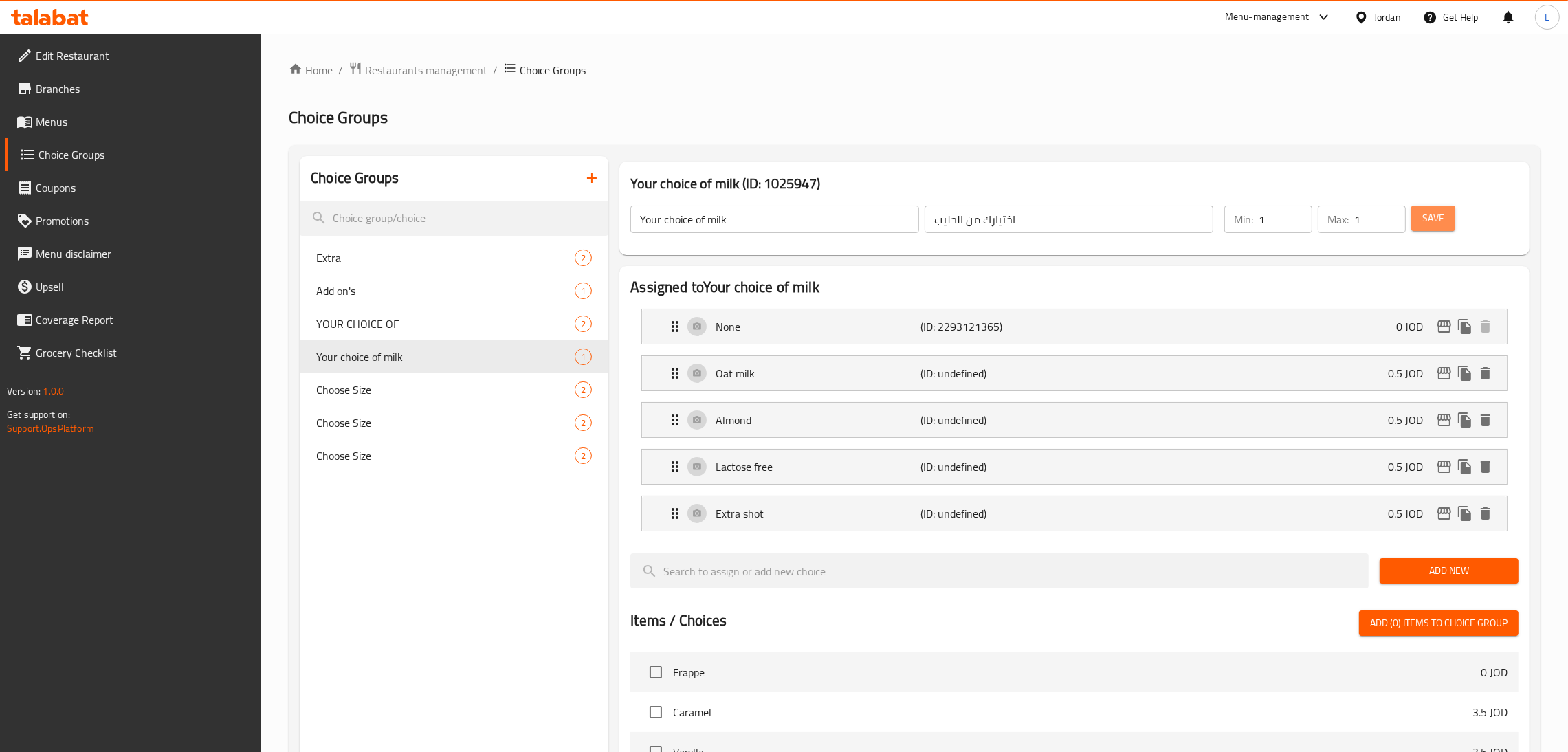
click at [790, 220] on span "Save" at bounding box center [1433, 218] width 22 height 17
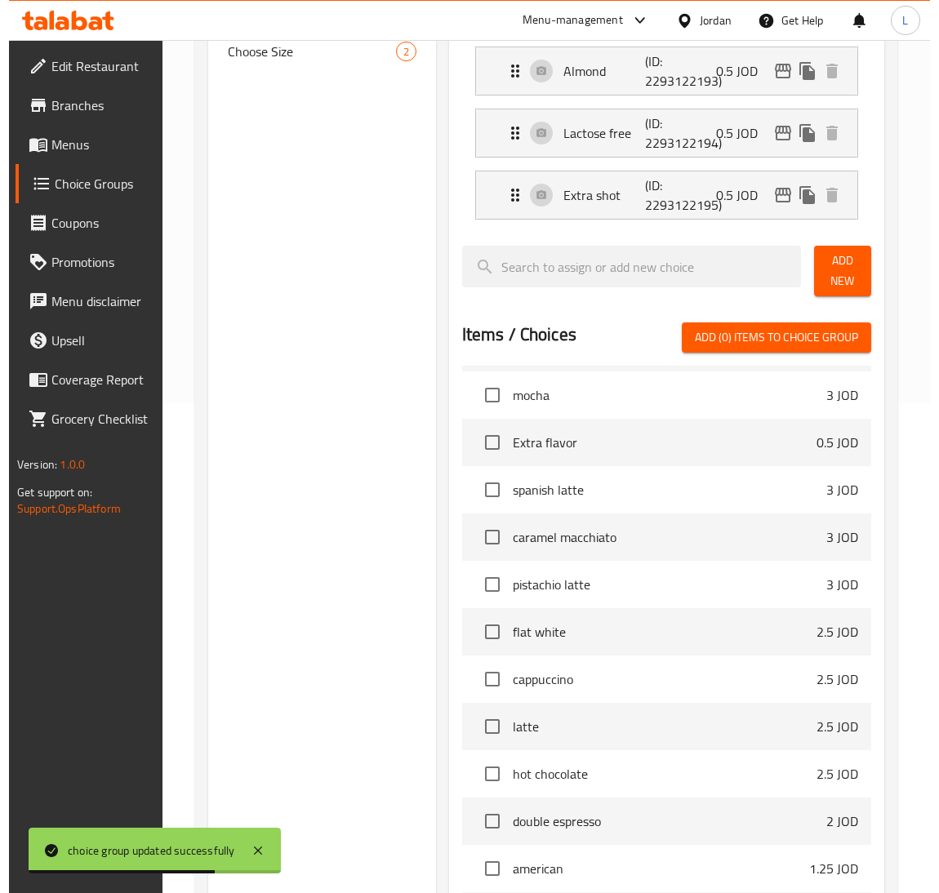
scroll to position [679, 0]
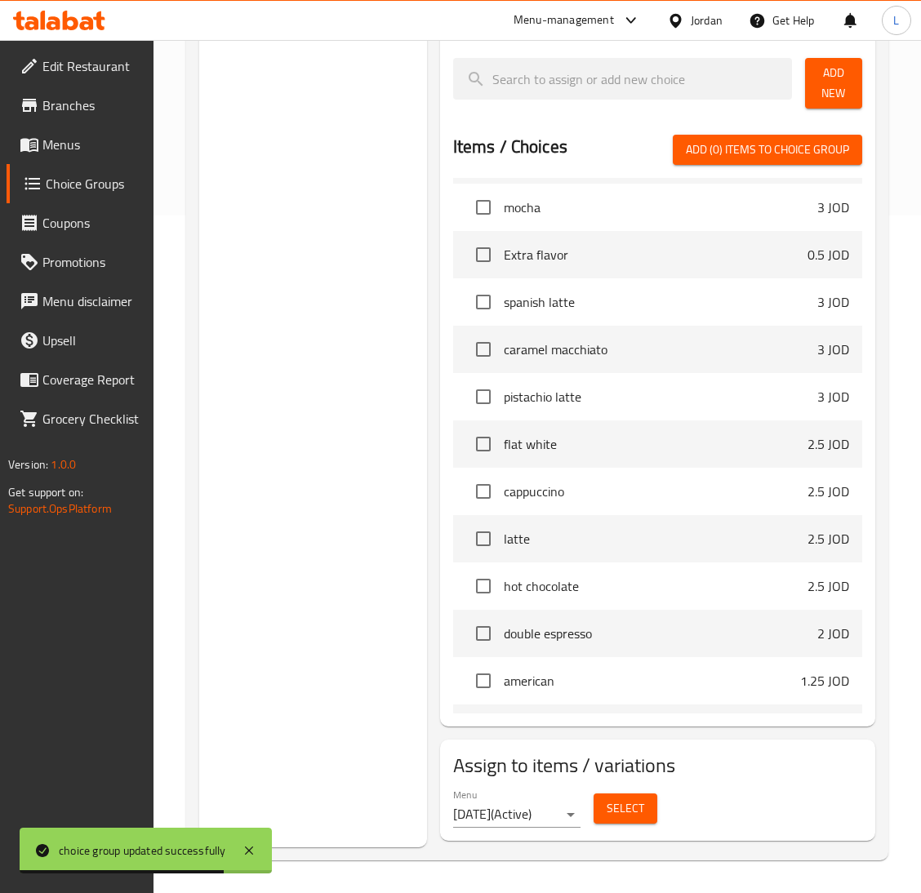
click at [620, 802] on span "Select" at bounding box center [625, 808] width 38 height 20
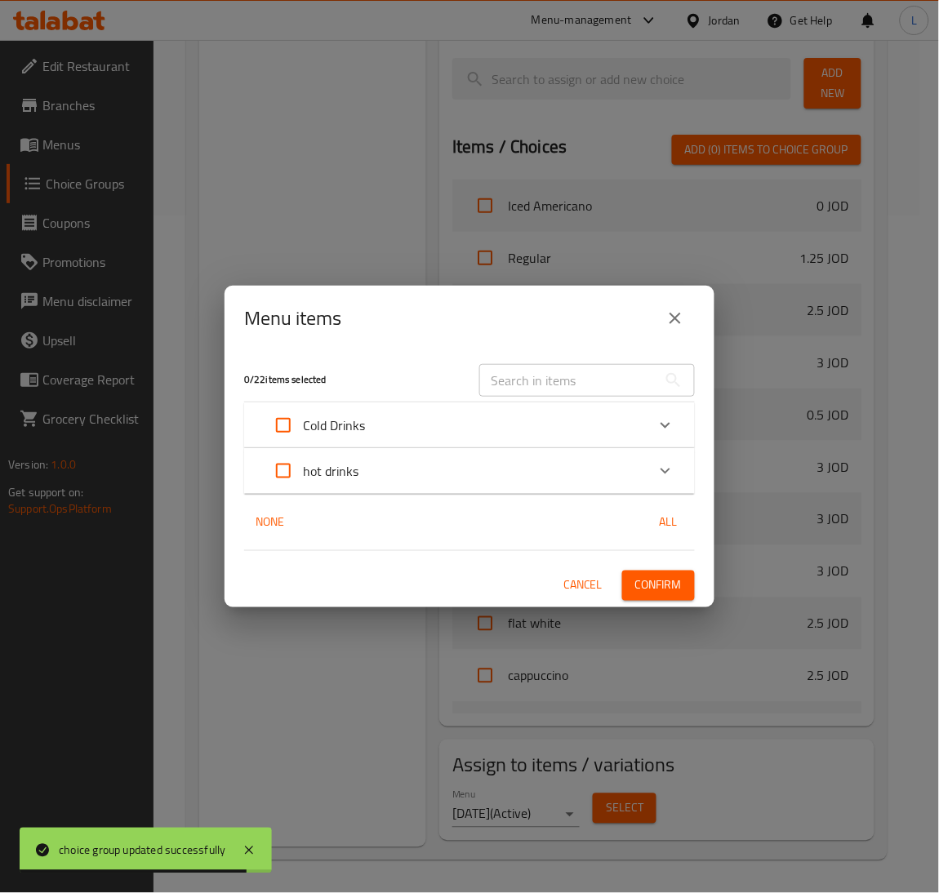
scroll to position [1615, 0]
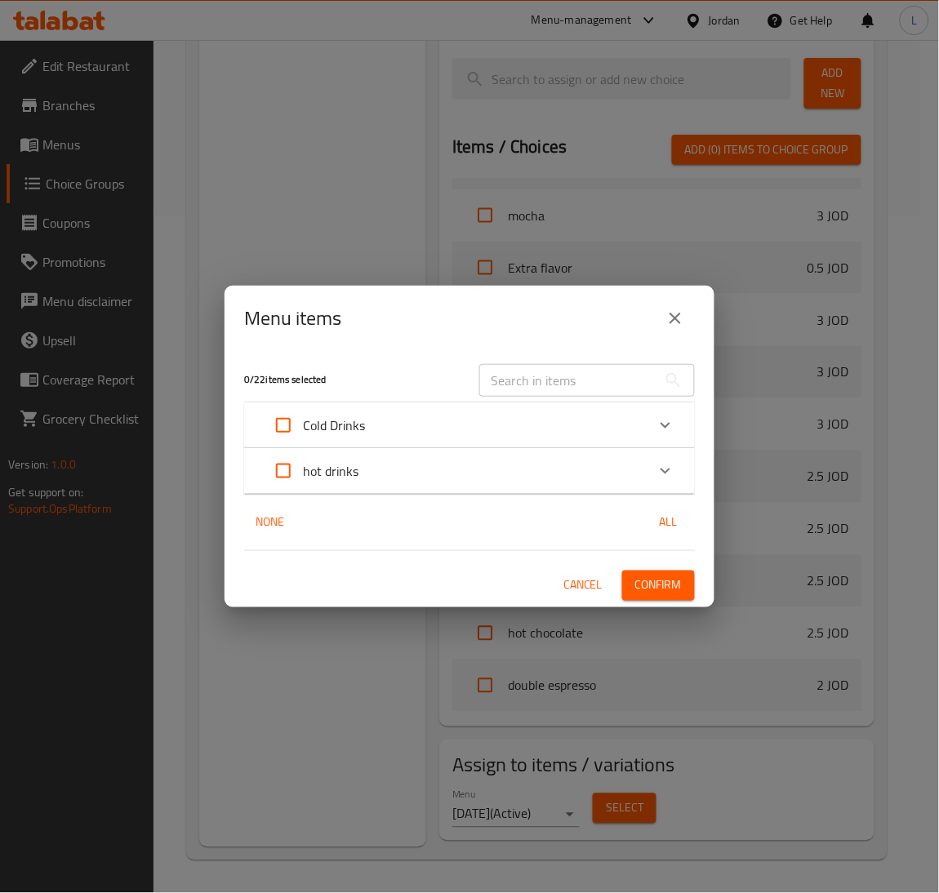
click at [590, 411] on div "Cold Drinks" at bounding box center [455, 425] width 382 height 39
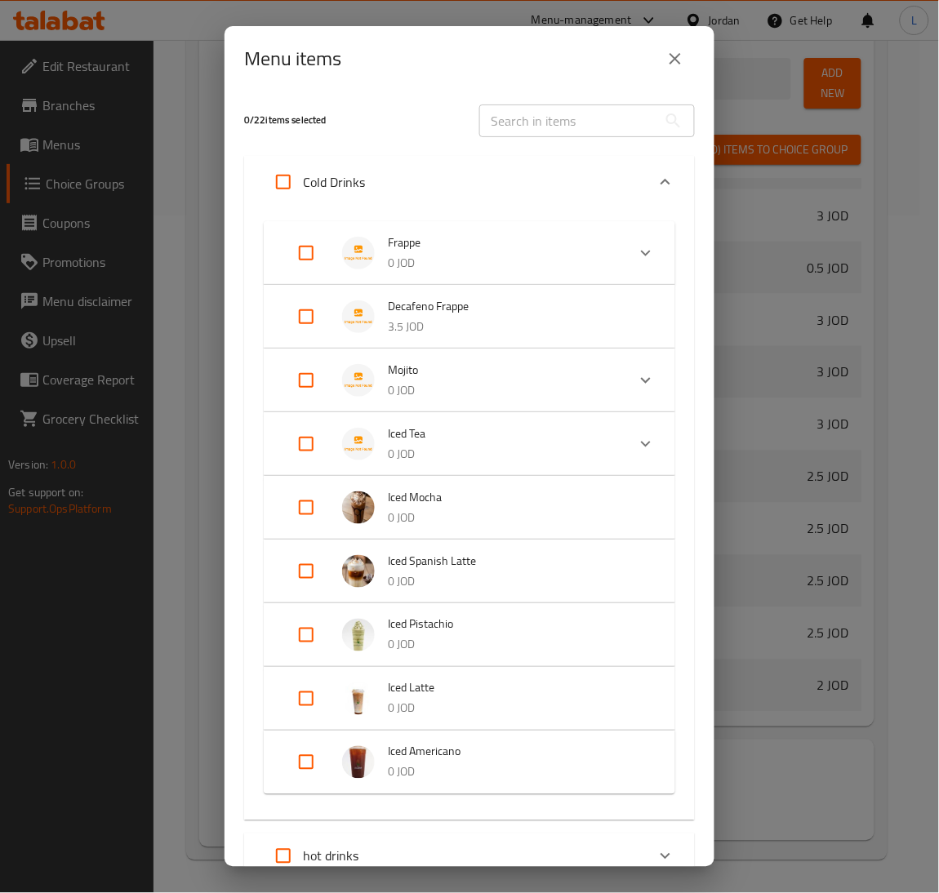
click at [302, 504] on input "Expand" at bounding box center [305, 507] width 39 height 39
checkbox input "true"
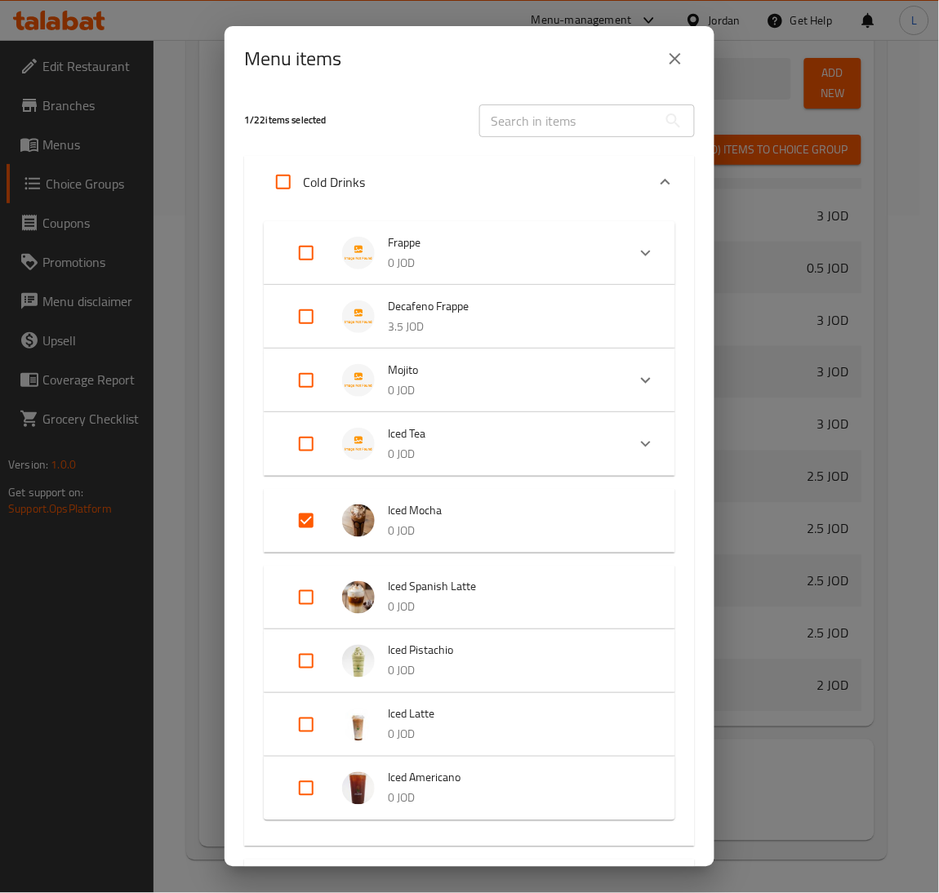
click at [315, 602] on input "Expand" at bounding box center [305, 597] width 39 height 39
checkbox input "true"
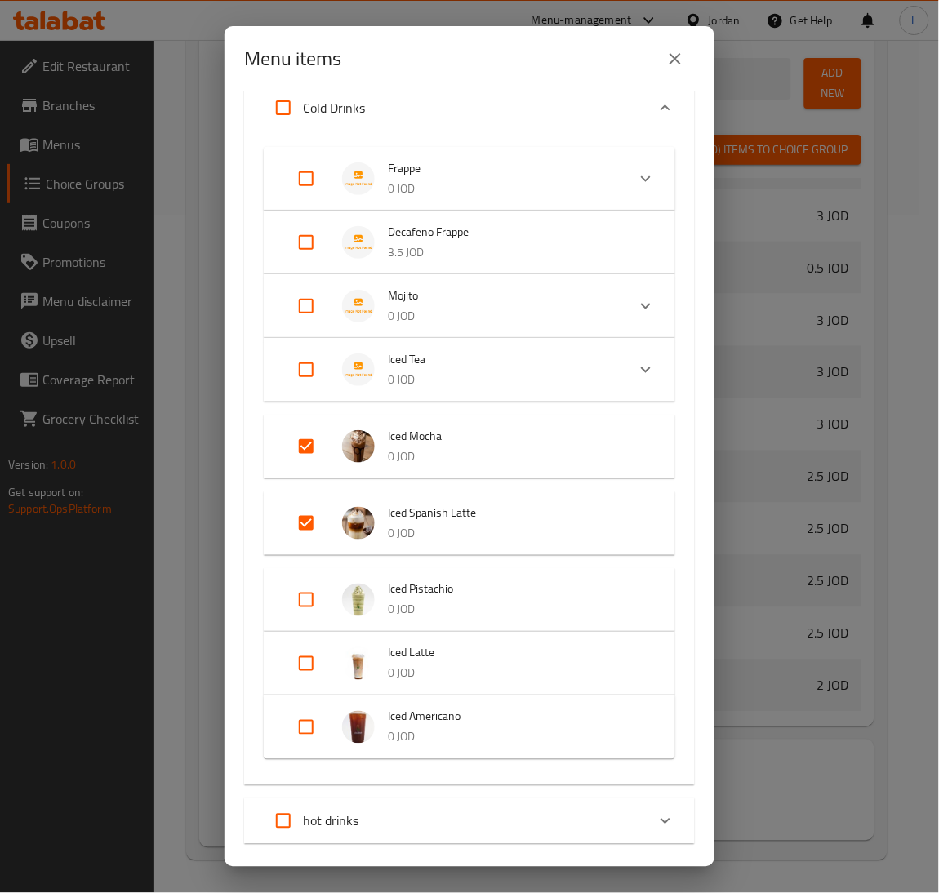
scroll to position [164, 0]
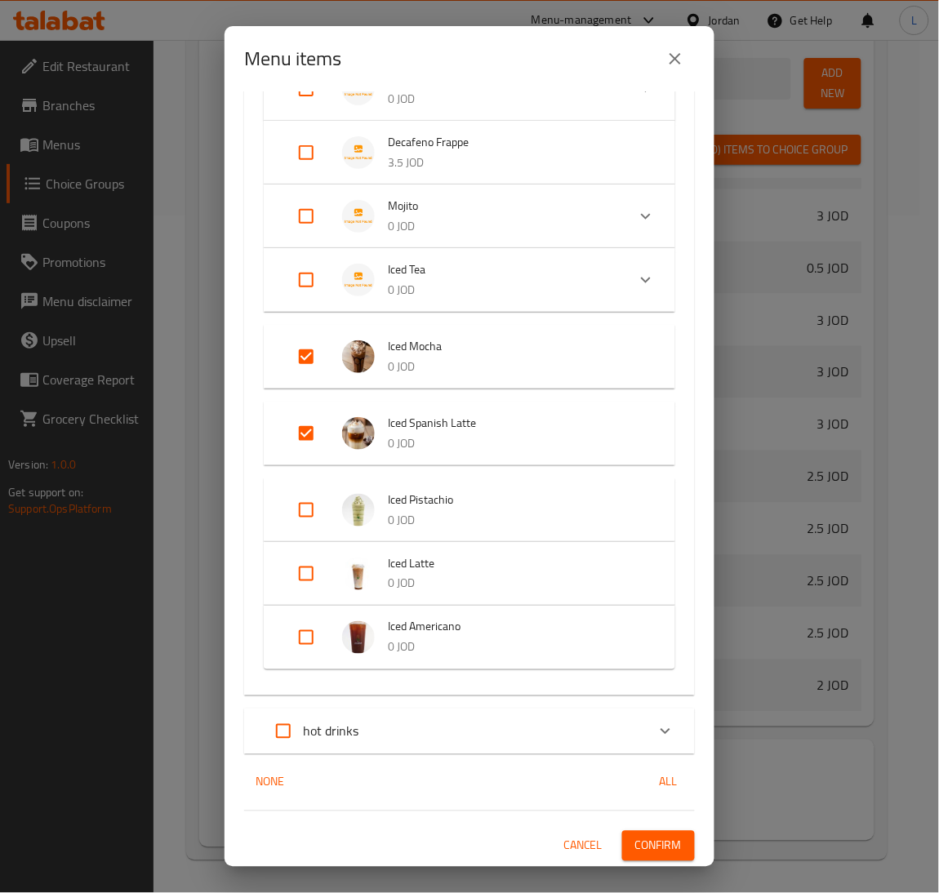
click at [422, 717] on div "hot drinks" at bounding box center [455, 731] width 382 height 39
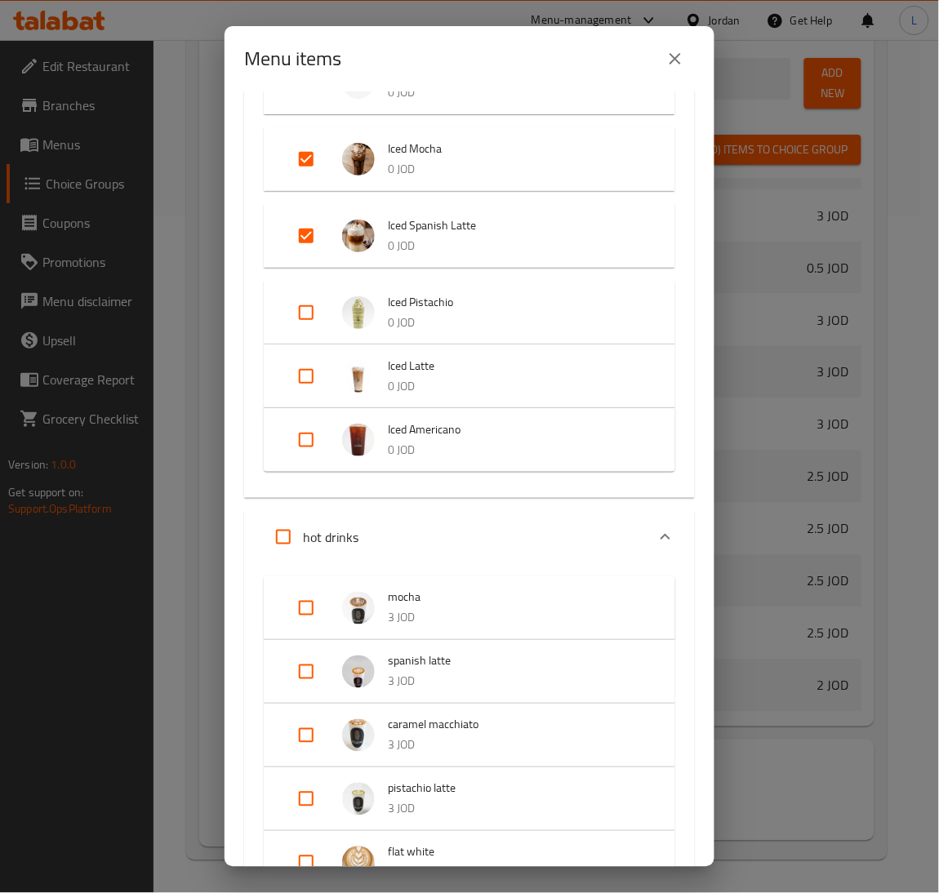
scroll to position [654, 0]
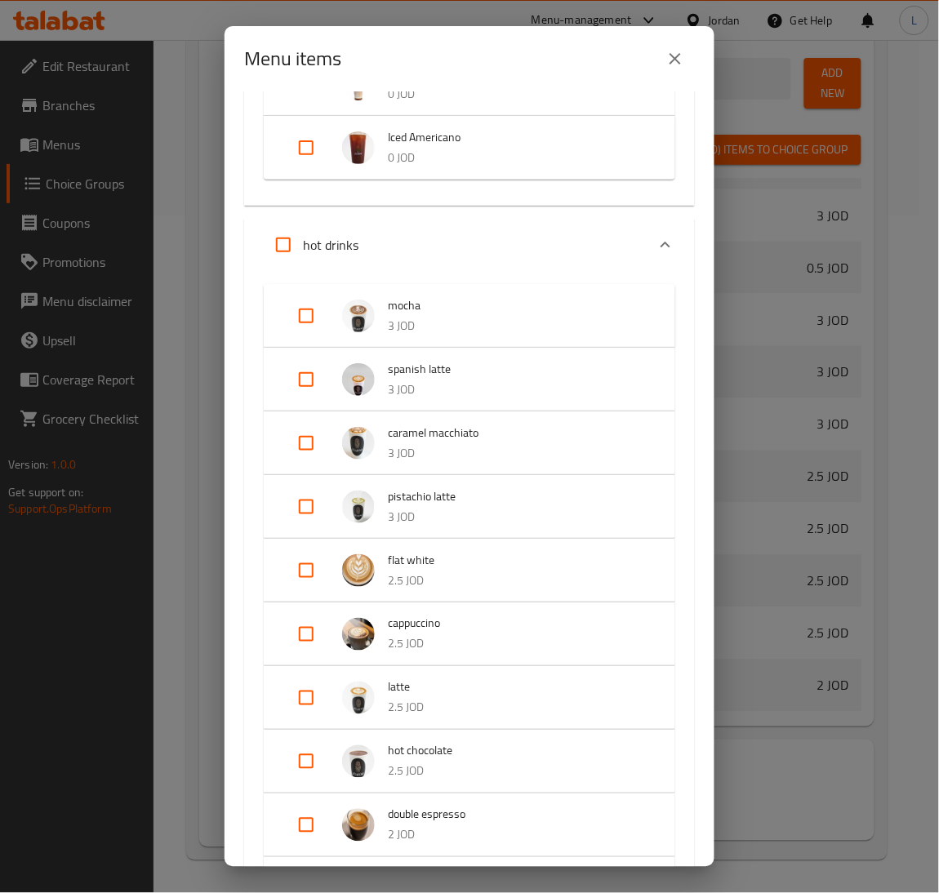
click at [297, 448] on input "Expand" at bounding box center [305, 443] width 39 height 39
checkbox input "true"
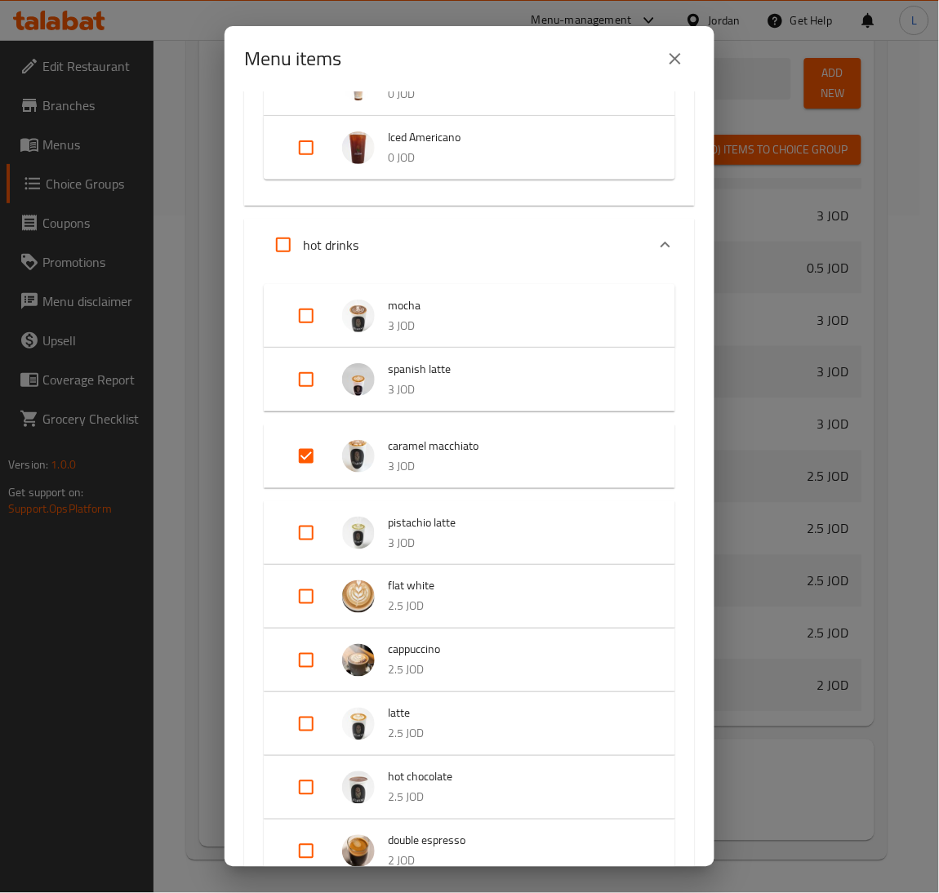
click at [306, 323] on input "Expand" at bounding box center [305, 315] width 39 height 39
checkbox input "true"
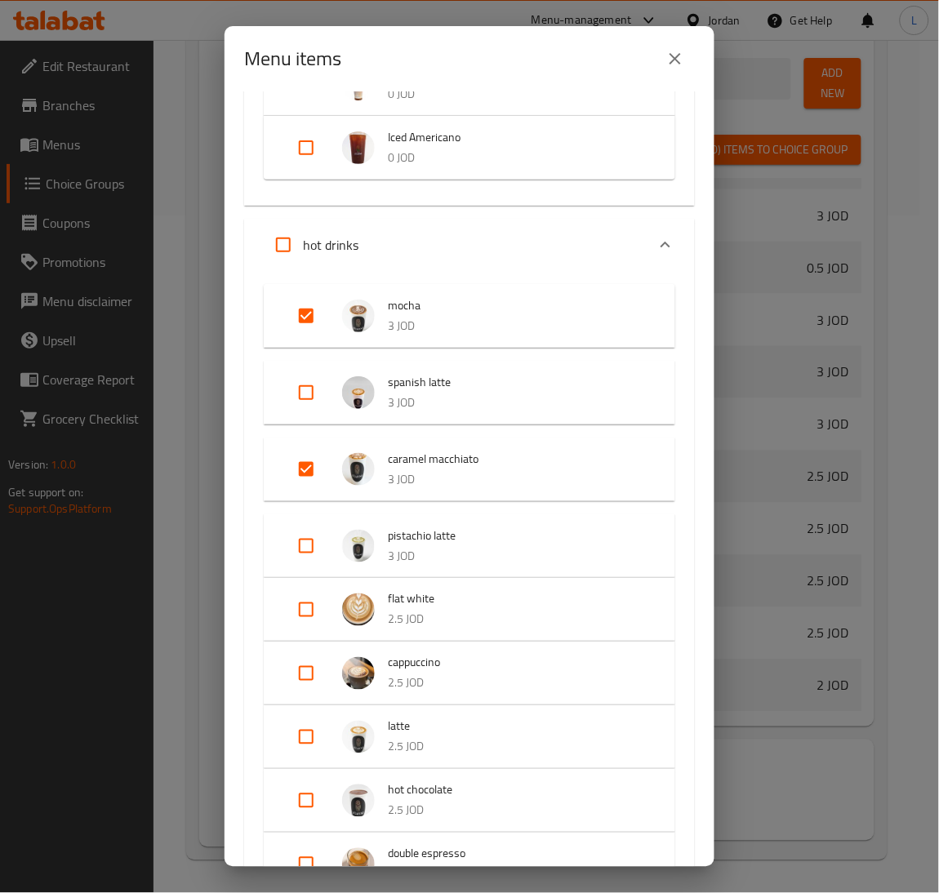
click at [308, 394] on input "Expand" at bounding box center [305, 392] width 39 height 39
checkbox input "true"
click at [295, 549] on input "Expand" at bounding box center [305, 545] width 39 height 39
checkbox input "true"
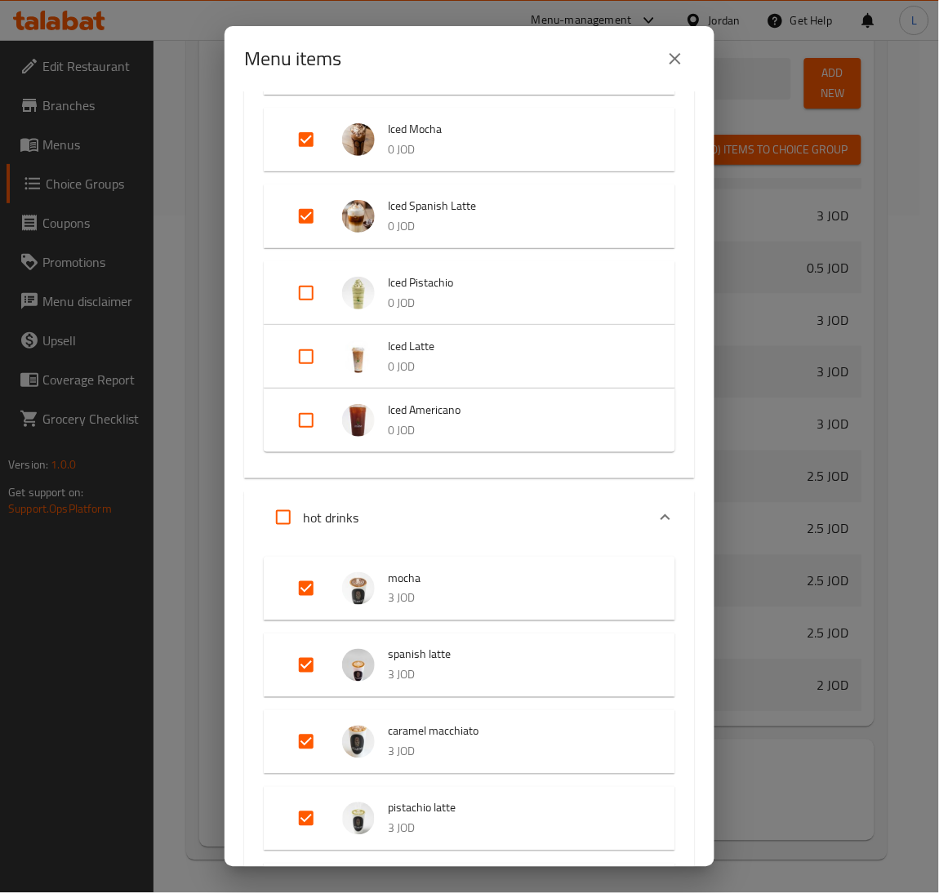
scroll to position [164, 0]
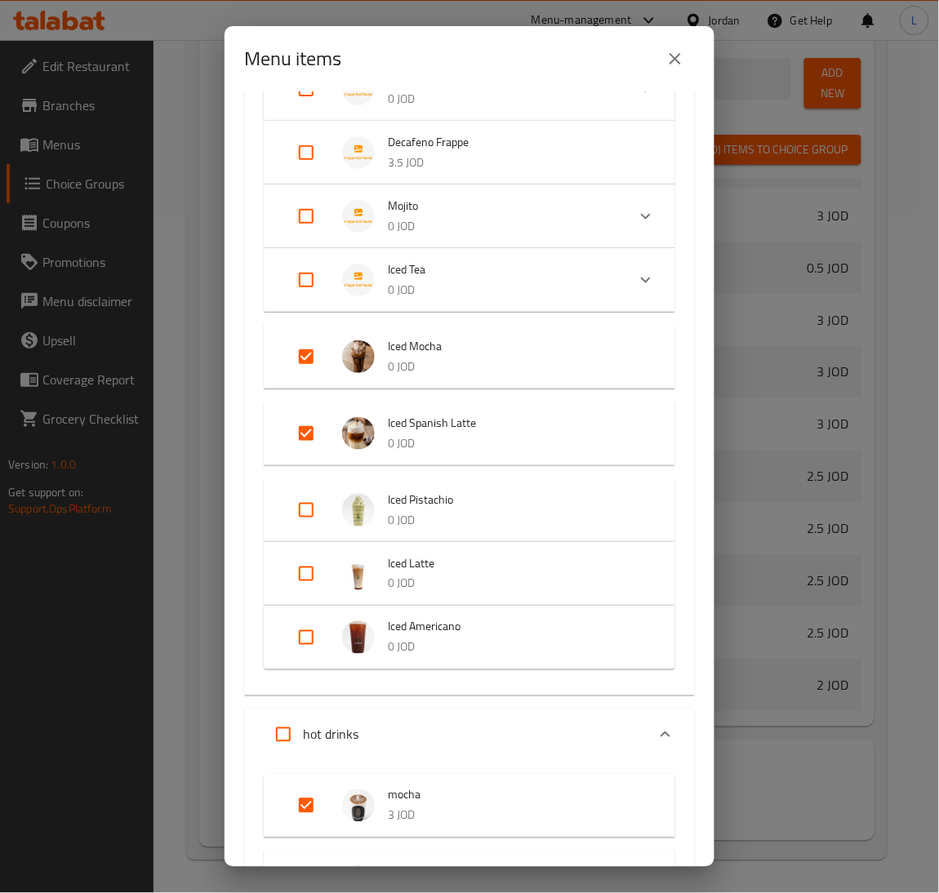
click at [308, 514] on input "Expand" at bounding box center [305, 510] width 39 height 39
checkbox input "true"
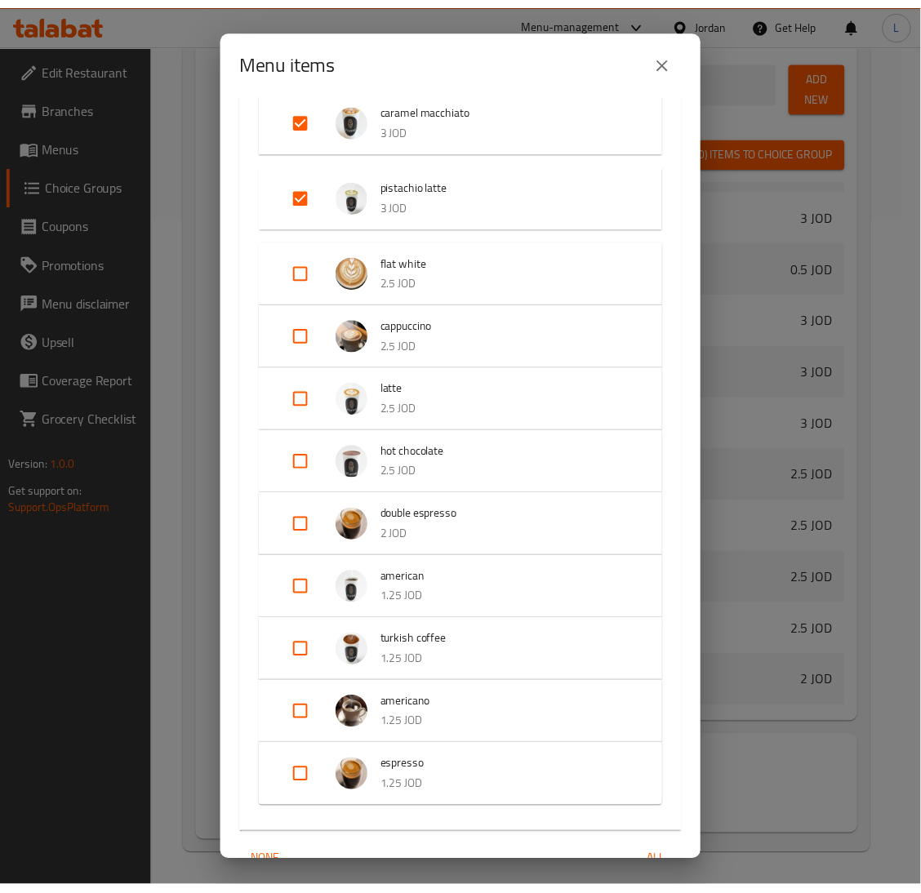
scroll to position [1103, 0]
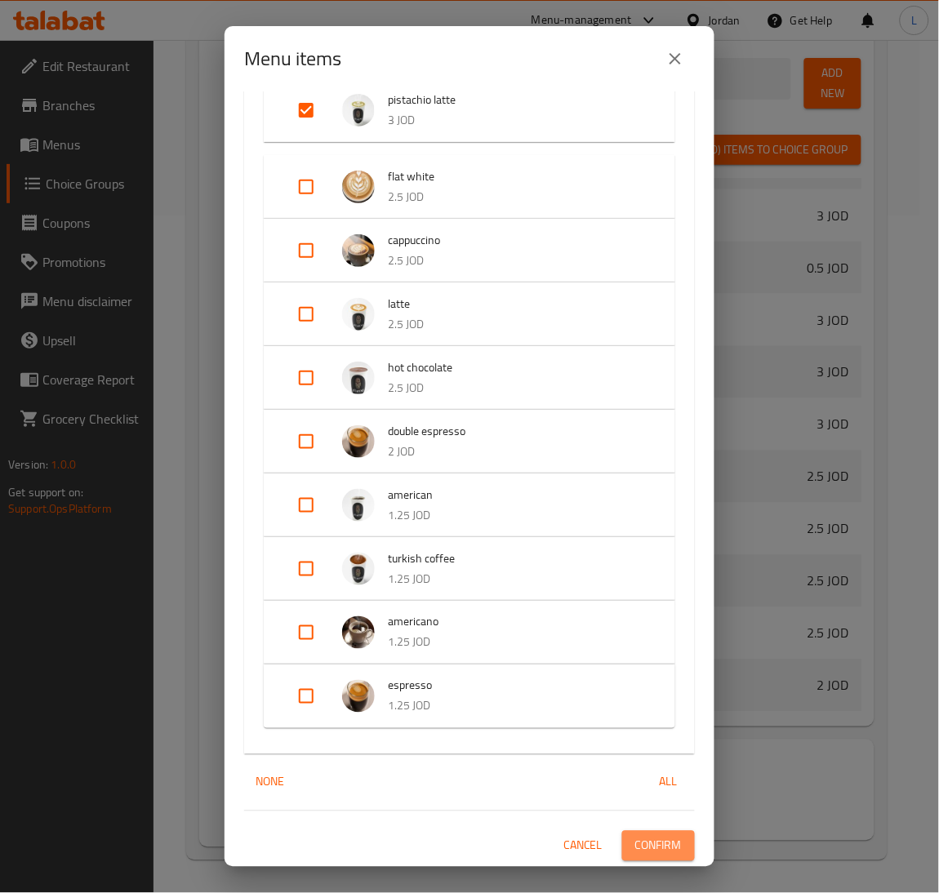
click at [654, 837] on span "Confirm" at bounding box center [658, 846] width 47 height 20
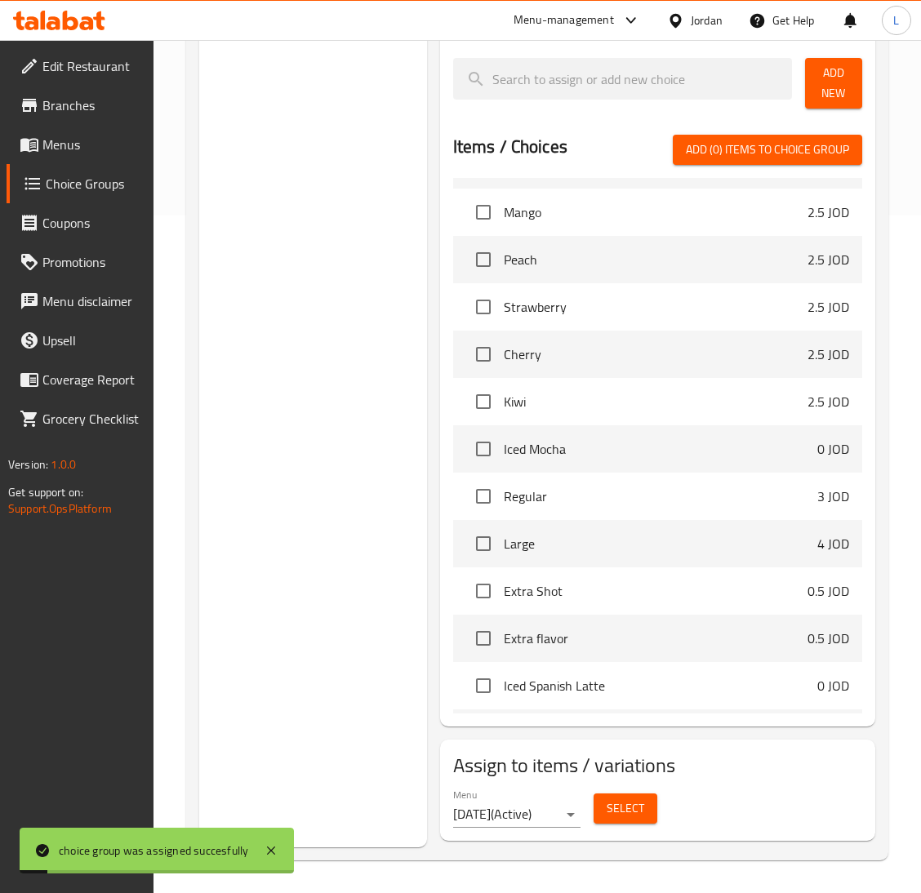
scroll to position [67, 0]
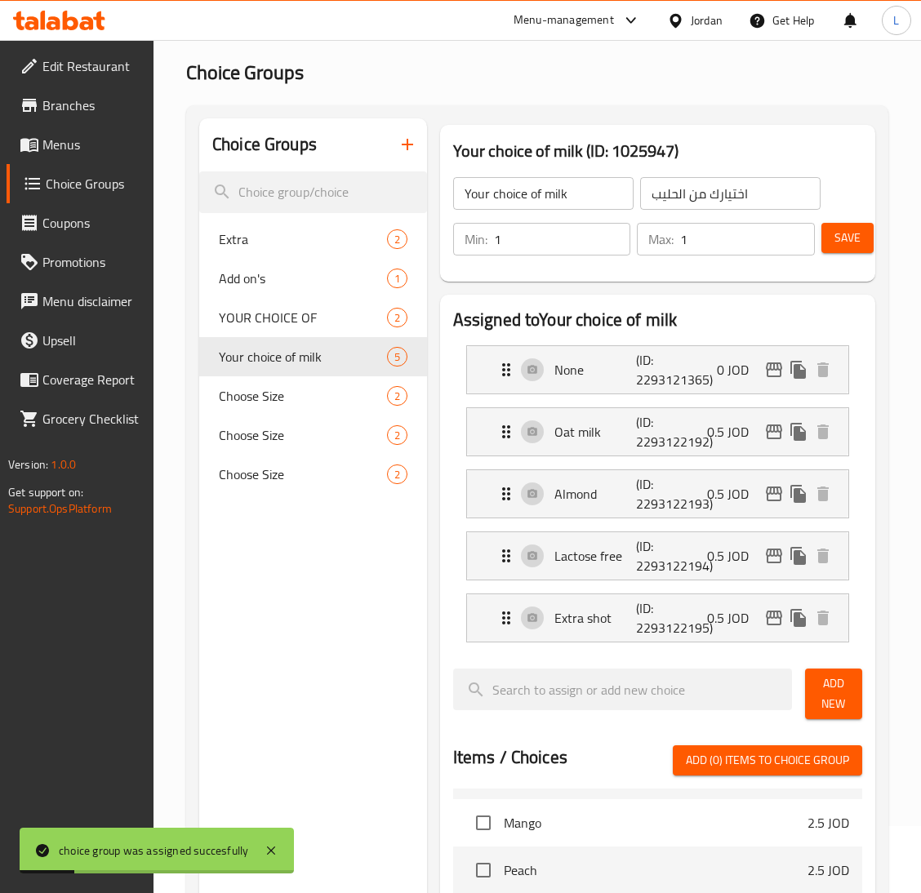
click at [55, 144] on span "Menus" at bounding box center [91, 145] width 98 height 20
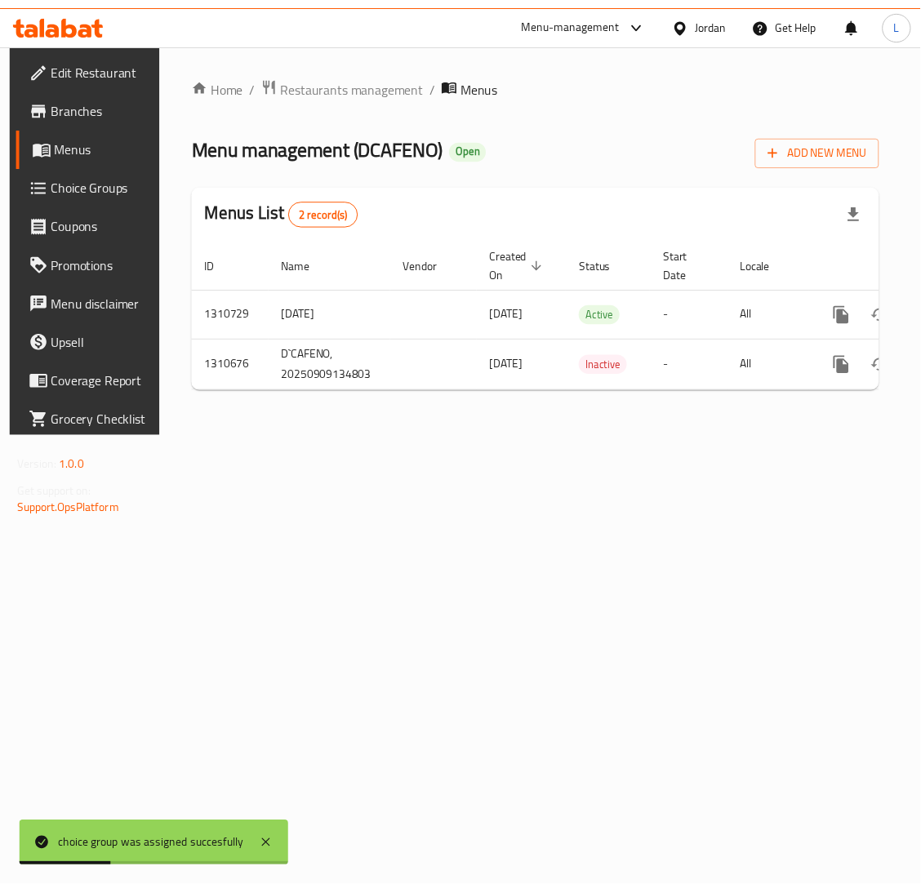
scroll to position [0, 92]
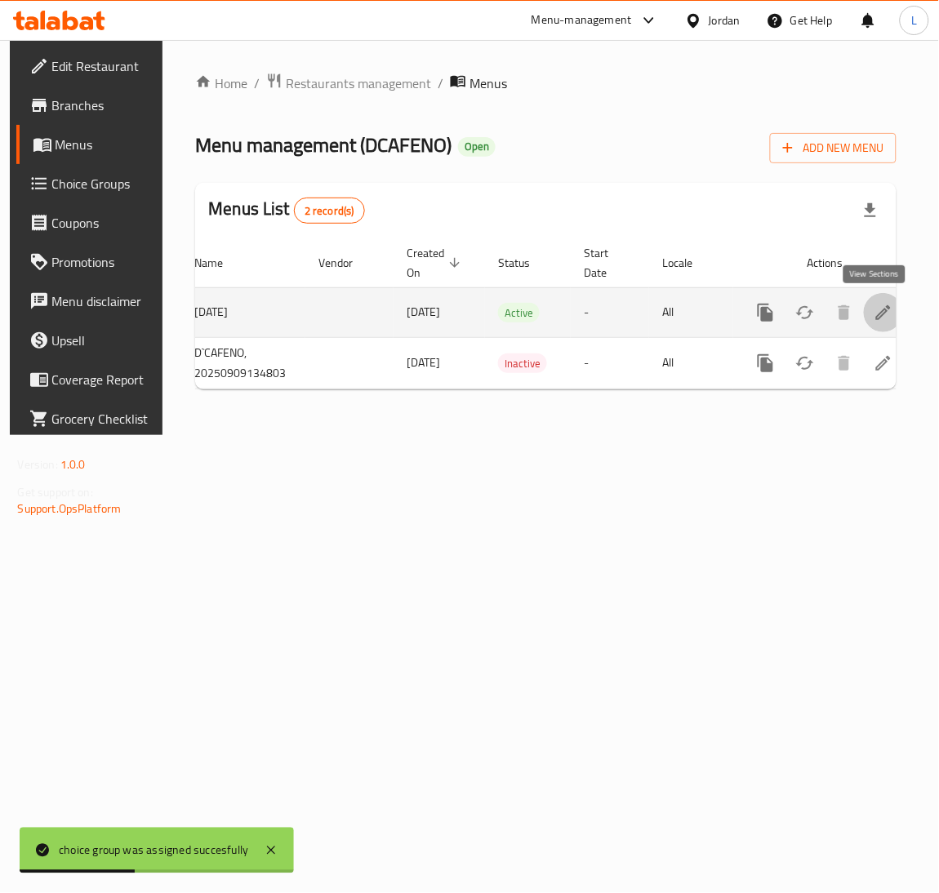
click at [864, 298] on link "enhanced table" at bounding box center [883, 312] width 39 height 39
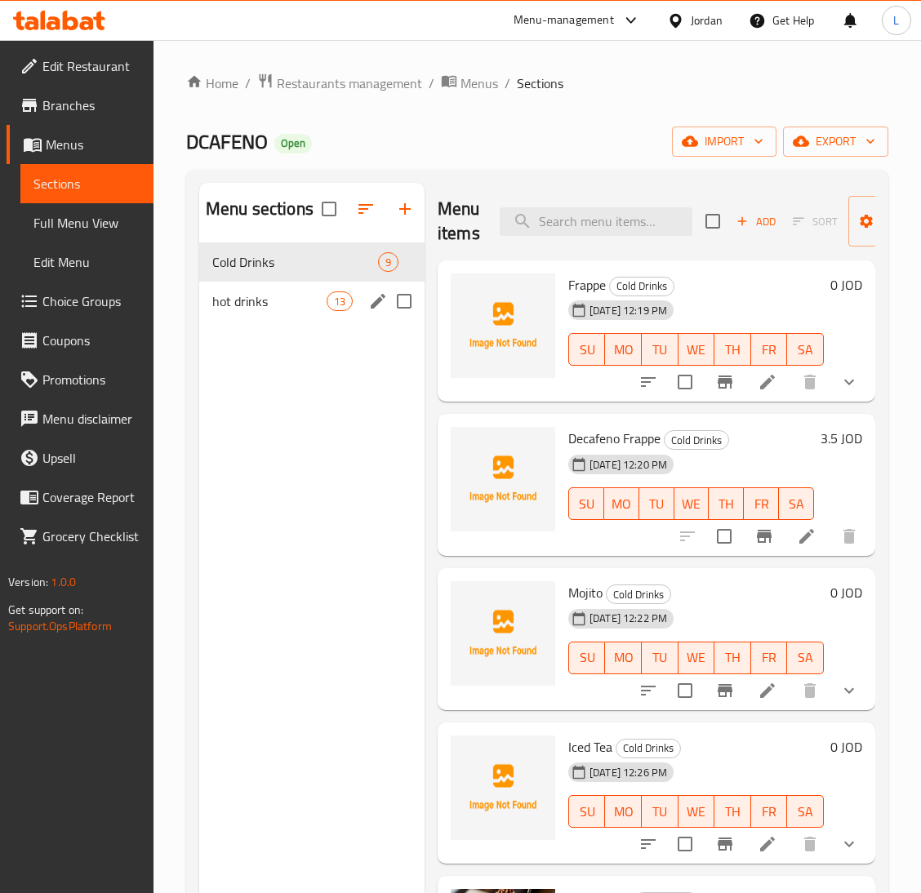
click at [252, 304] on span "hot drinks" at bounding box center [269, 301] width 114 height 20
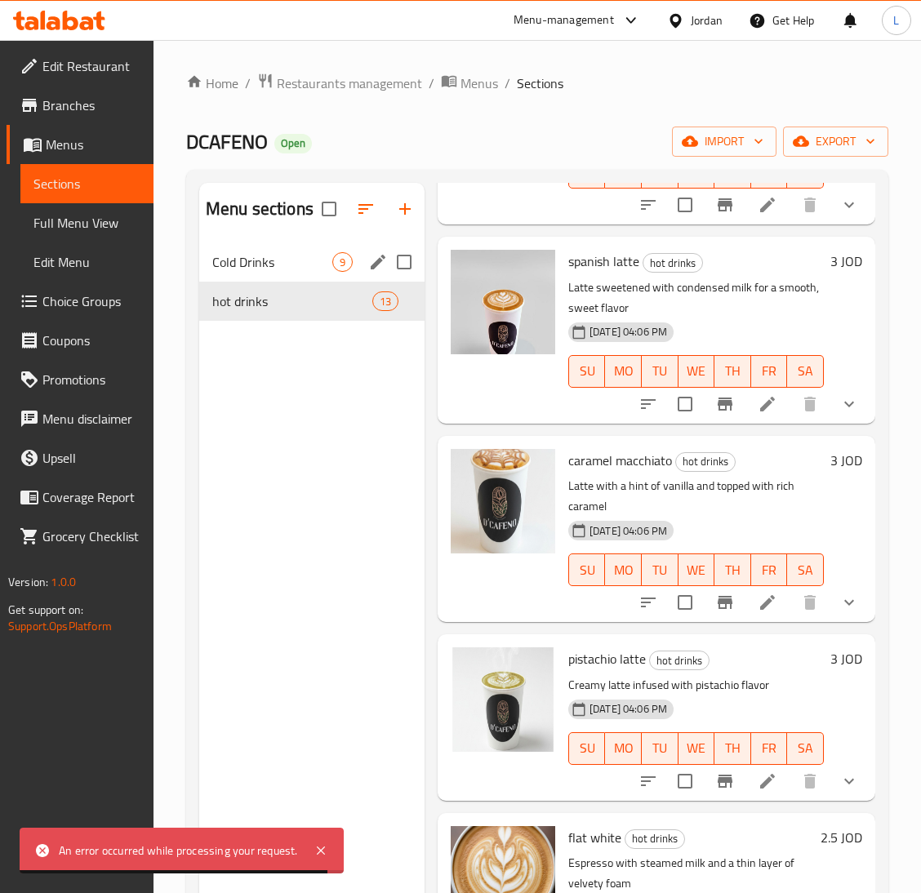
click at [282, 264] on span "Cold Drinks" at bounding box center [272, 262] width 120 height 20
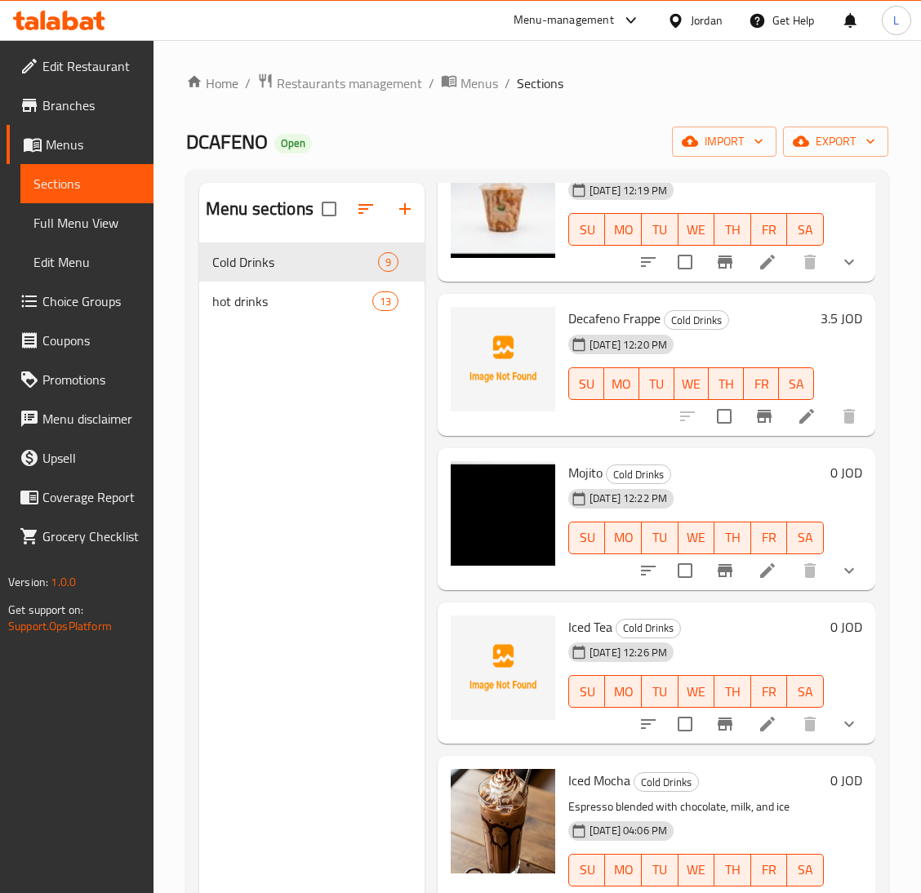
scroll to position [122, 0]
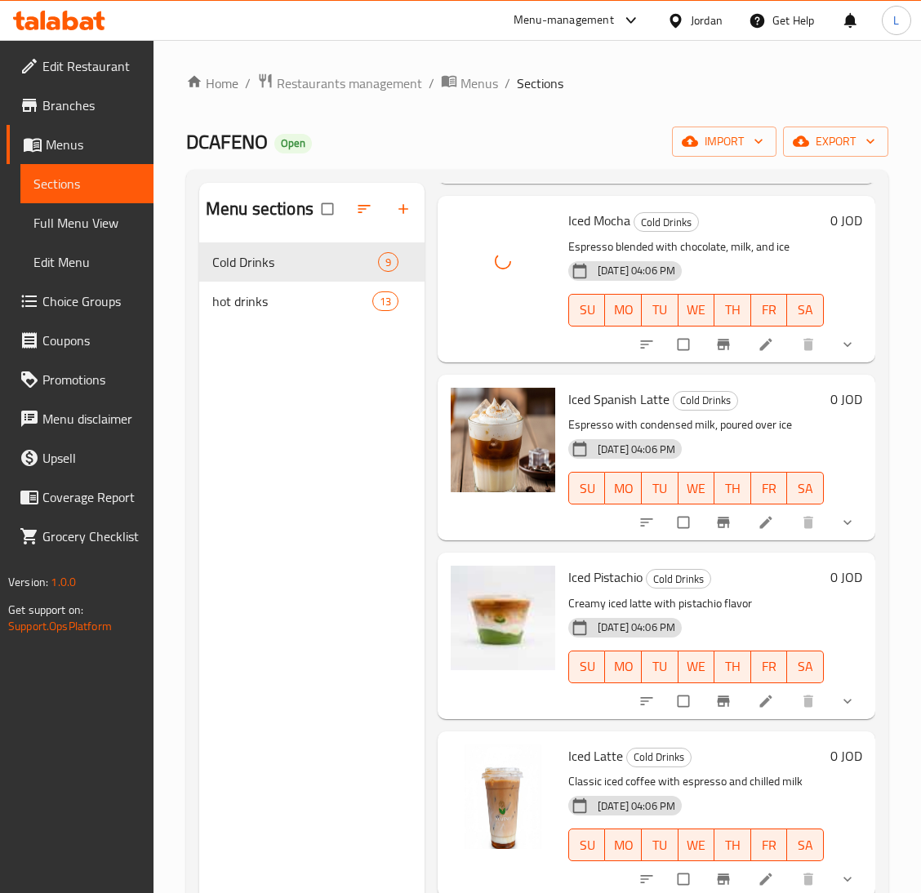
scroll to position [717, 0]
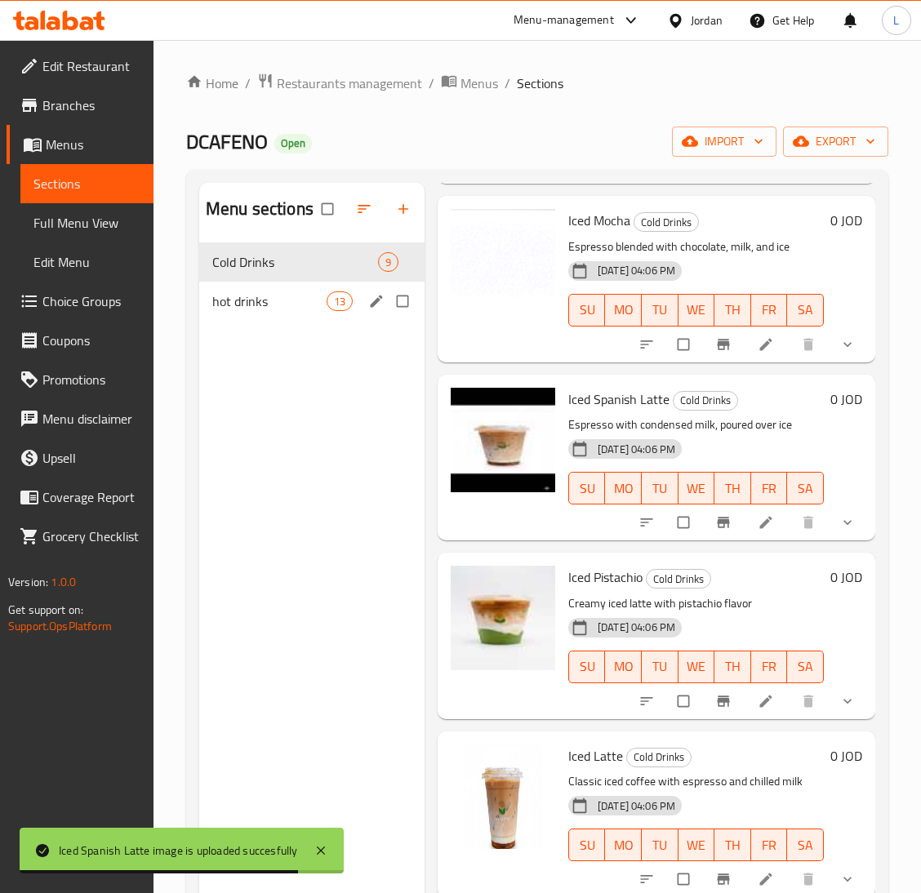
click at [251, 304] on span "hot drinks" at bounding box center [269, 301] width 114 height 20
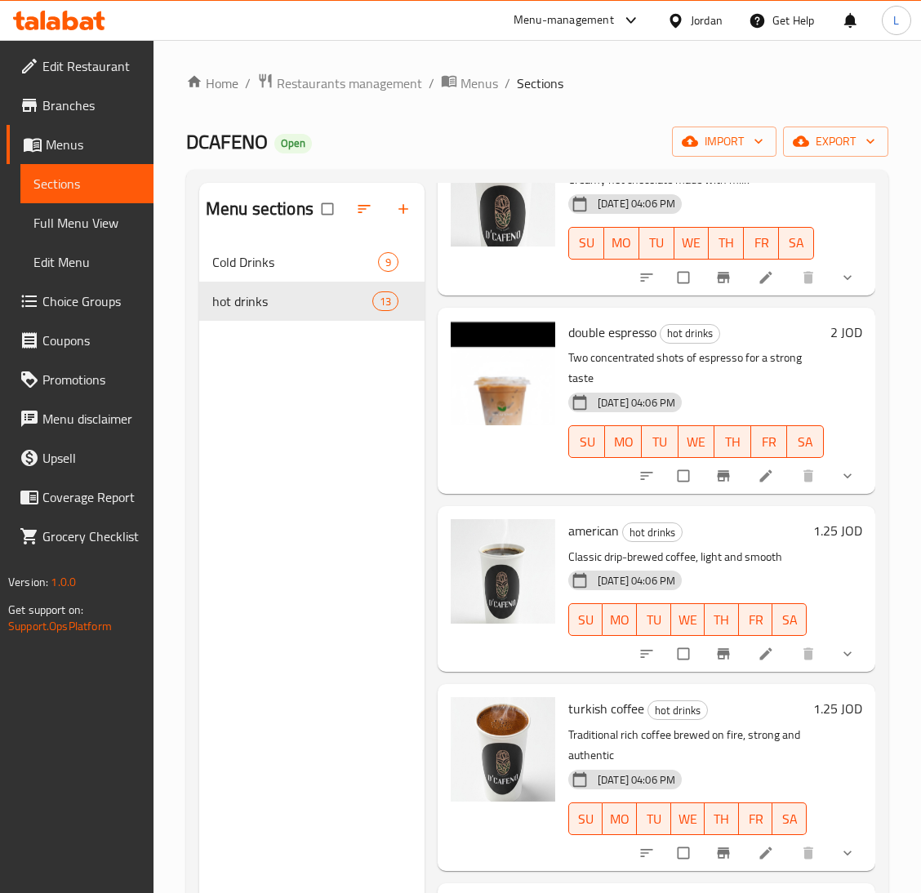
scroll to position [1446, 0]
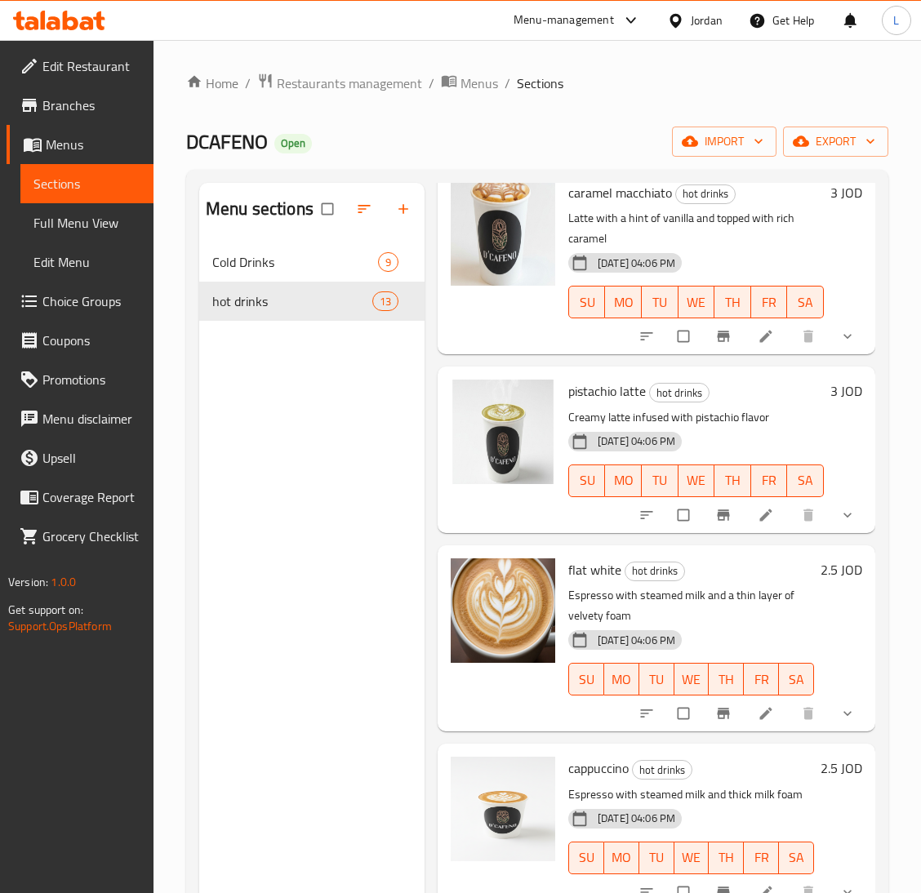
scroll to position [857, 0]
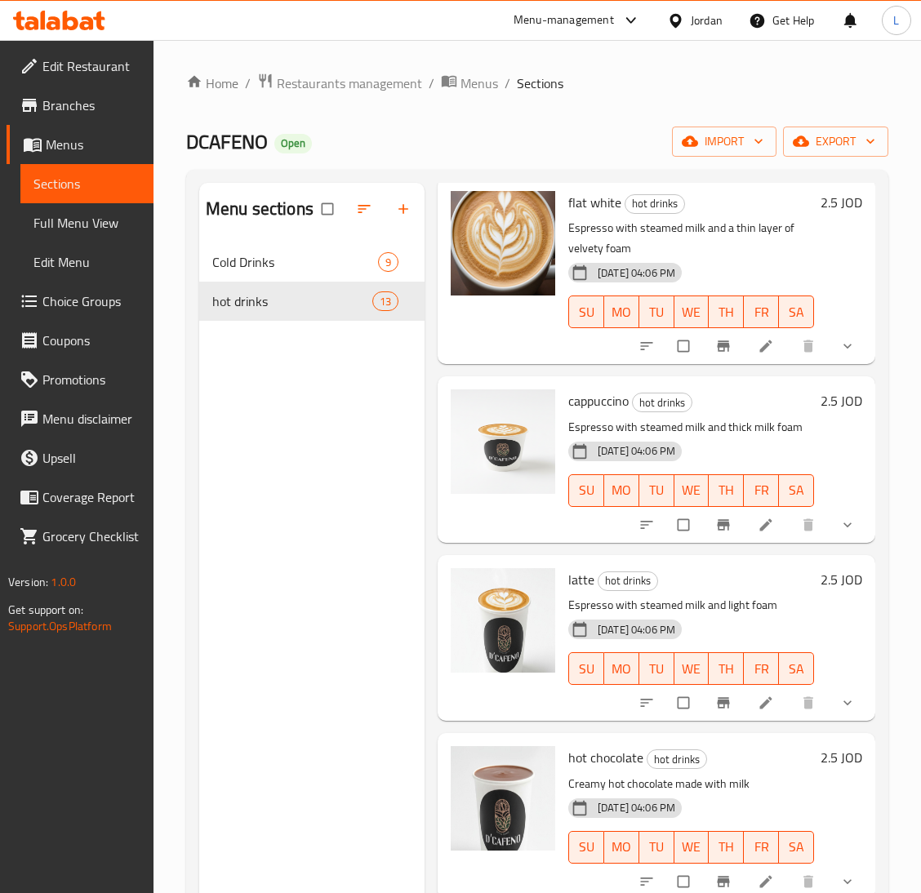
click at [76, 21] on icon at bounding box center [71, 21] width 16 height 20
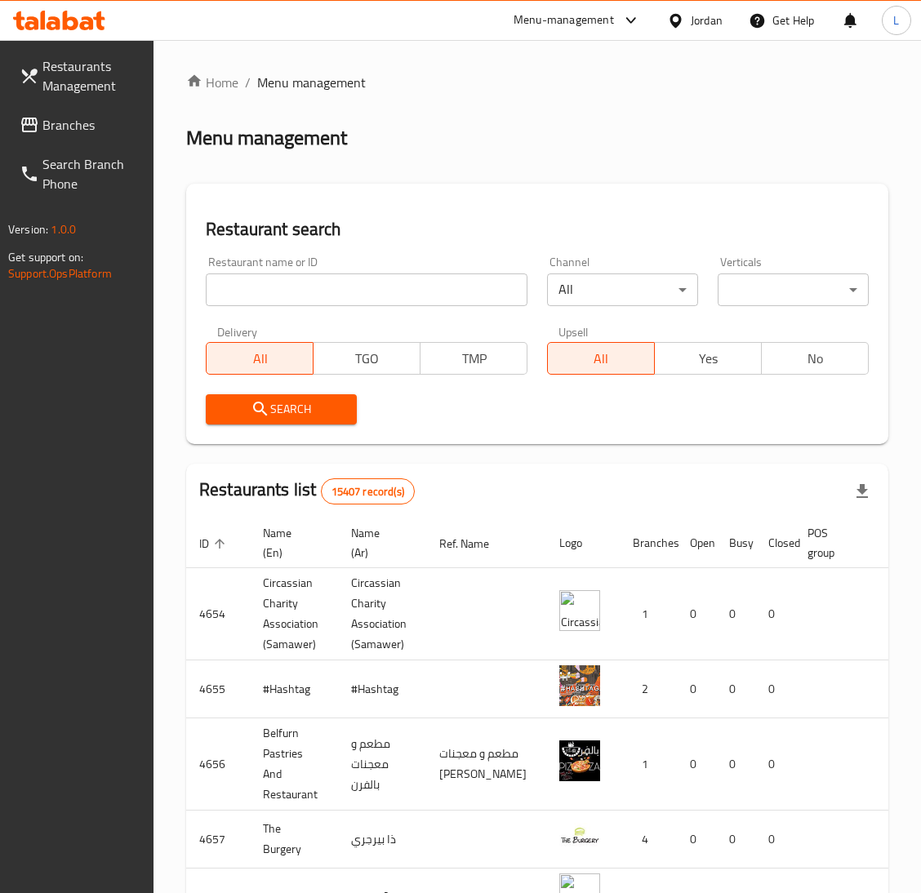
click at [73, 115] on span "Branches" at bounding box center [91, 125] width 98 height 20
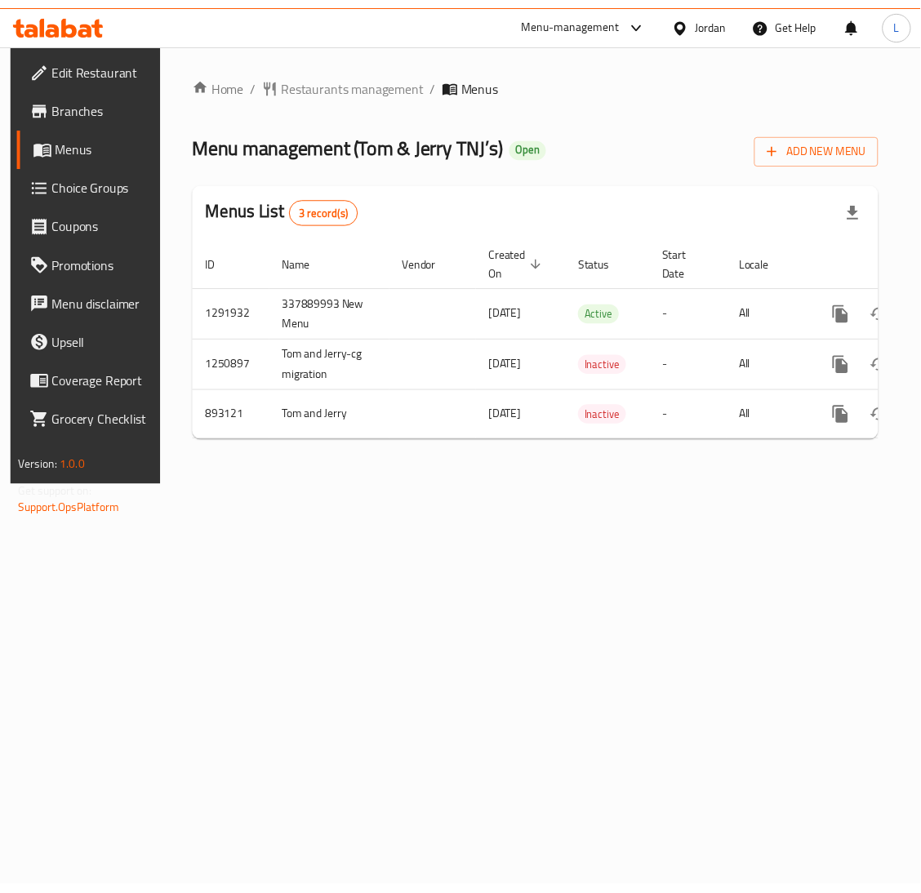
scroll to position [0, 92]
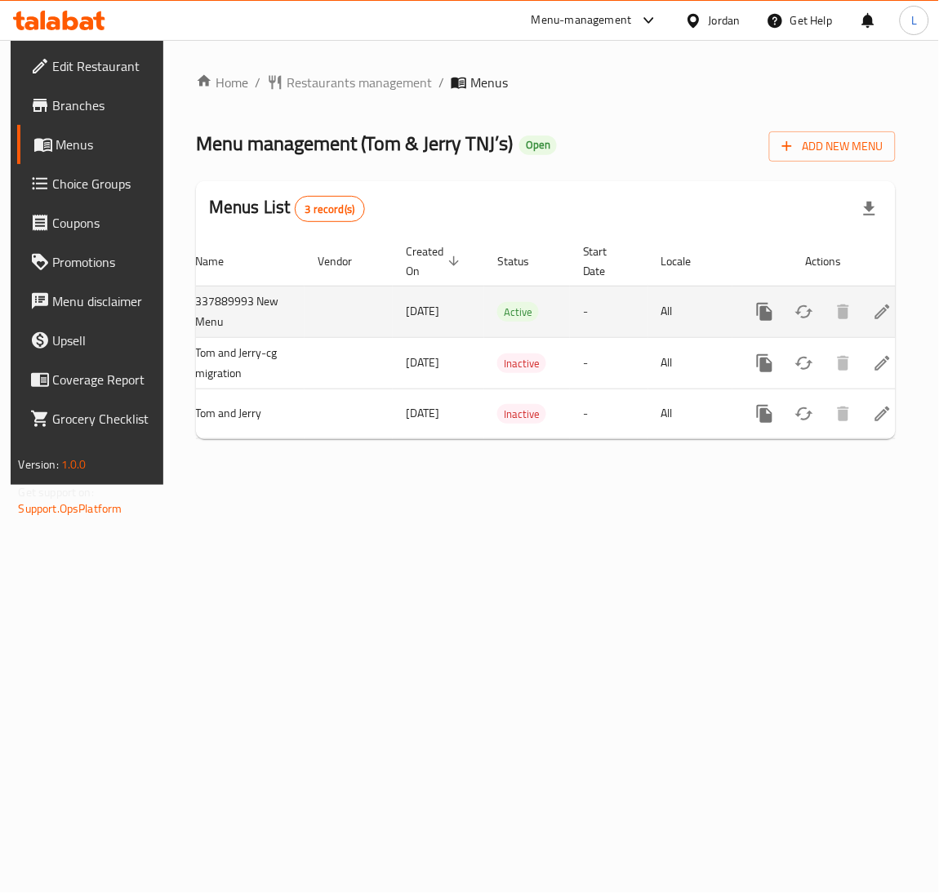
click at [873, 313] on icon "enhanced table" at bounding box center [883, 312] width 20 height 20
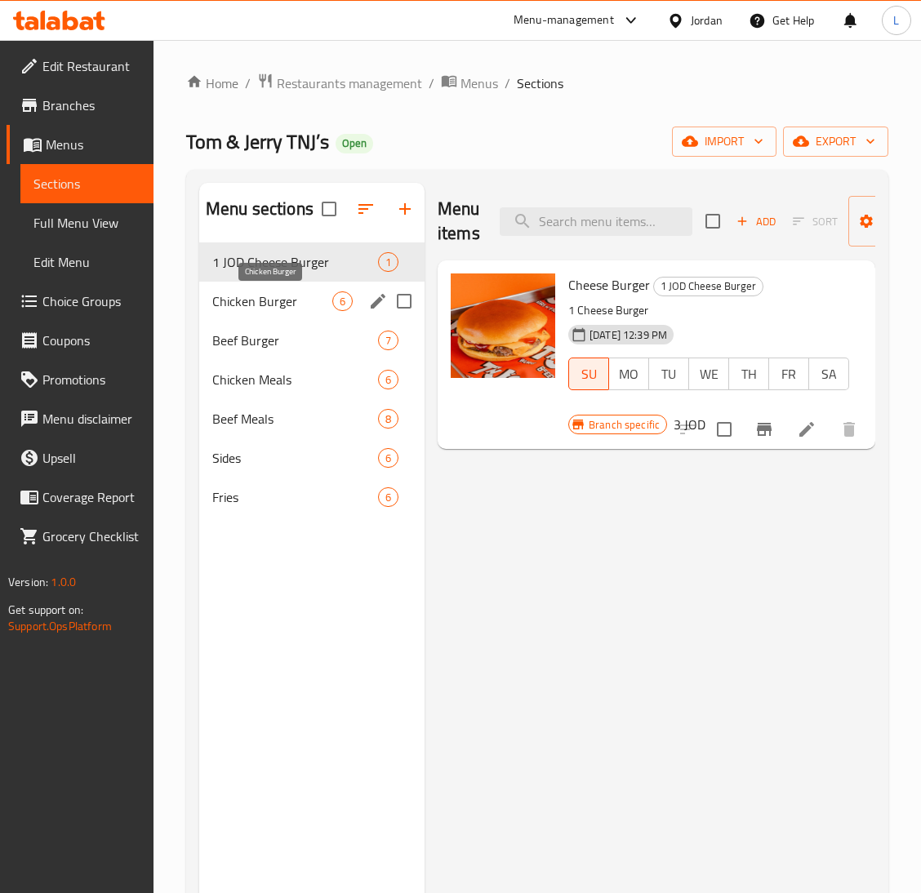
click at [268, 298] on span "Chicken Burger" at bounding box center [272, 301] width 120 height 20
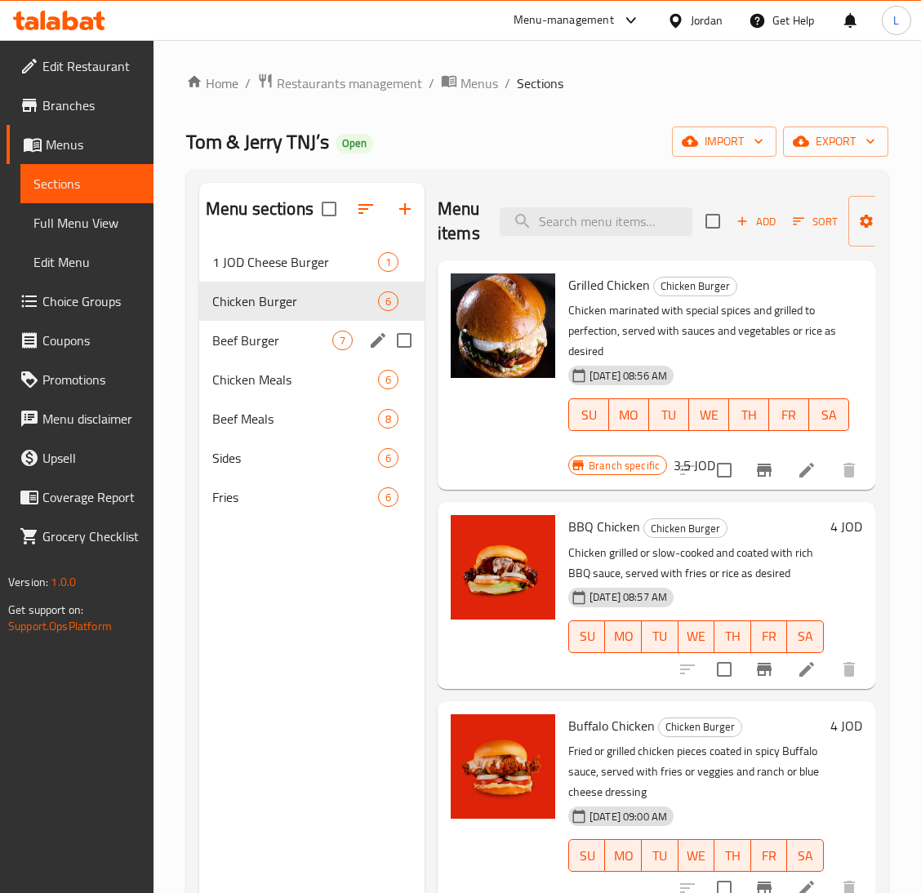
click at [295, 349] on span "Beef Burger" at bounding box center [272, 341] width 120 height 20
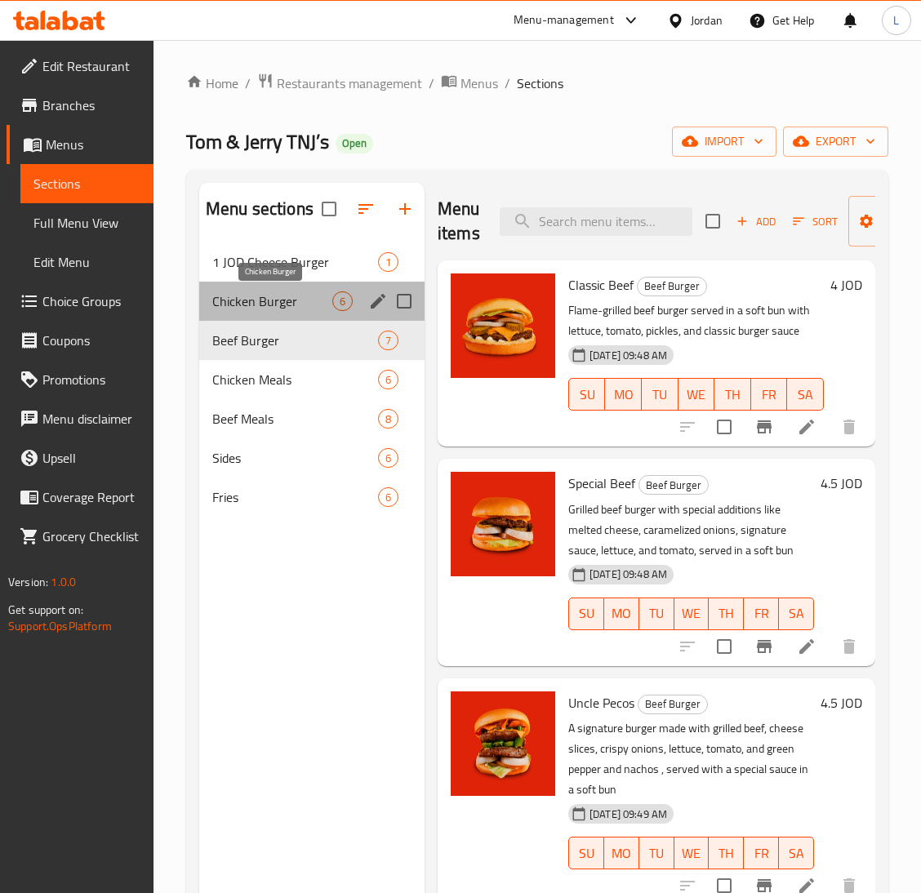
click at [286, 304] on span "Chicken Burger" at bounding box center [272, 301] width 120 height 20
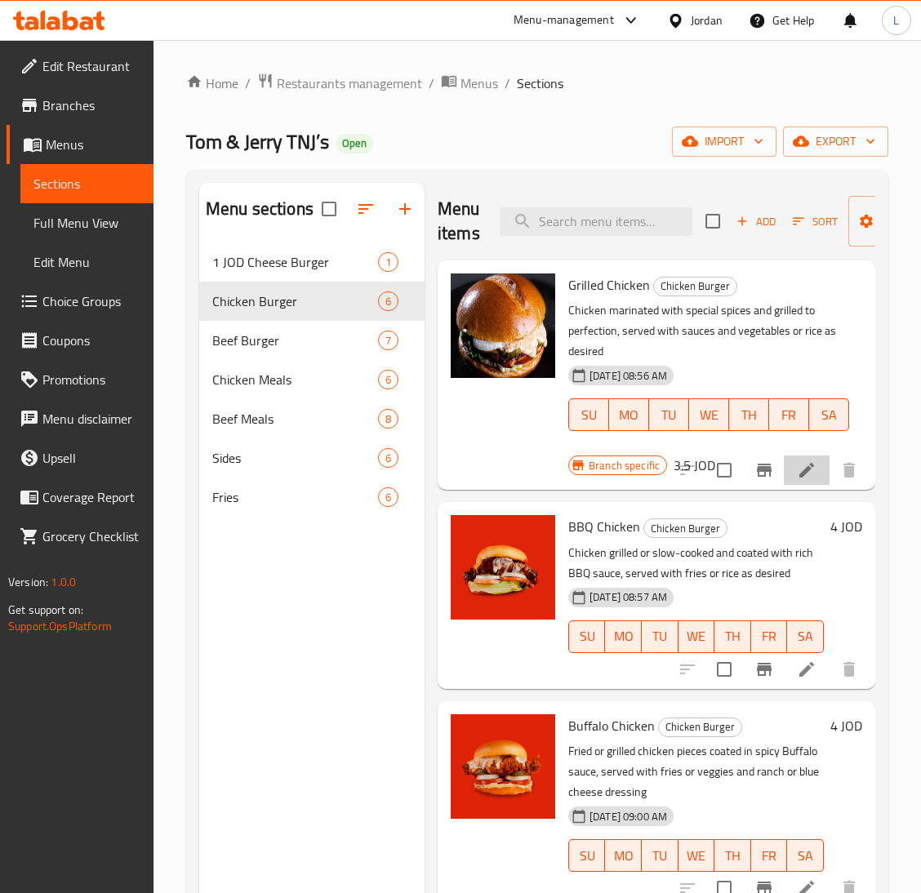
click at [797, 466] on li at bounding box center [807, 469] width 46 height 29
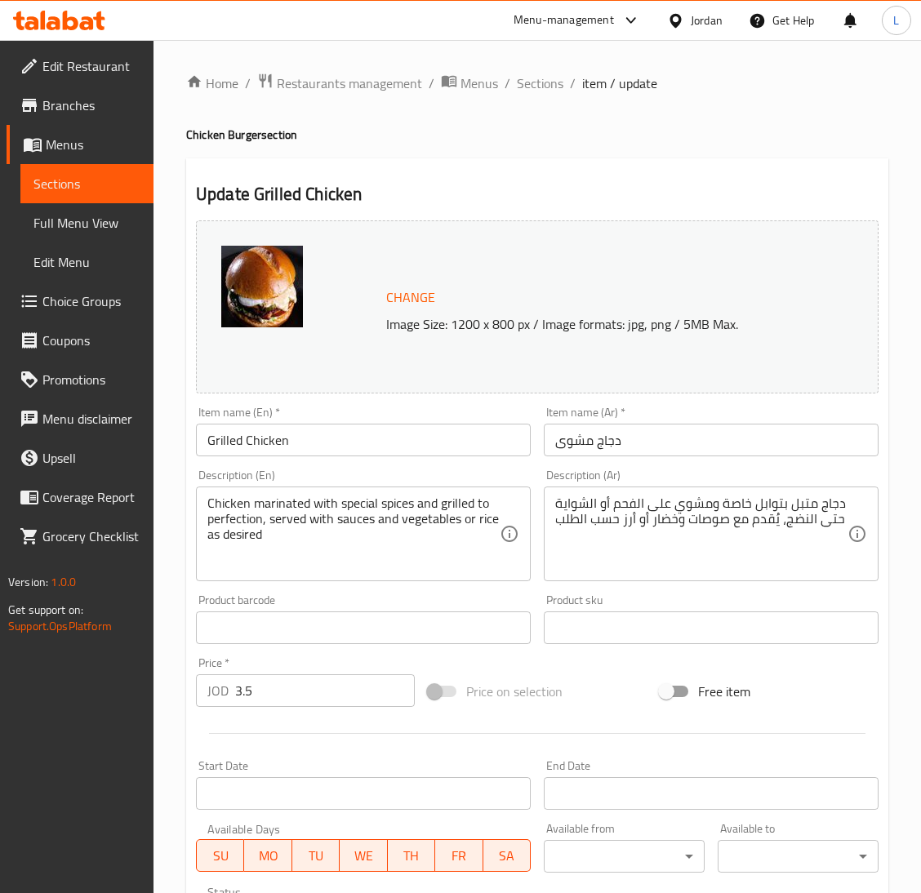
click at [342, 446] on input "Grilled Chicken" at bounding box center [363, 440] width 335 height 33
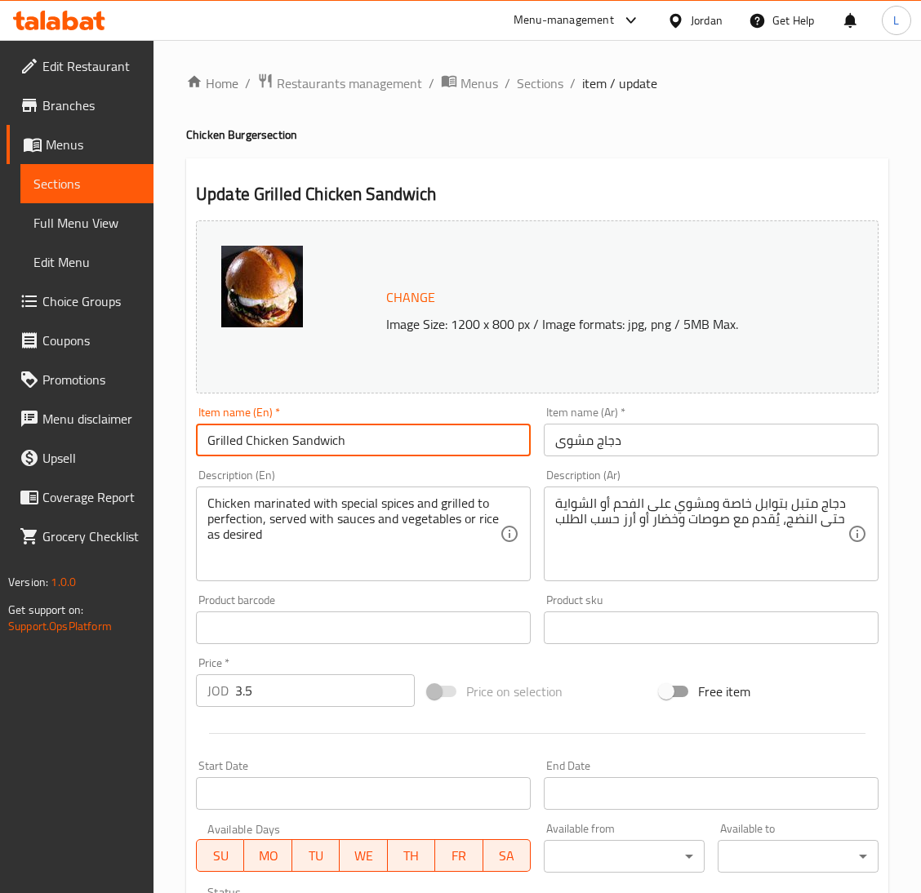
click at [322, 445] on input "Grilled Chicken Sandwich" at bounding box center [363, 440] width 335 height 33
type input "Grilled Chicken Sandwich"
click at [640, 443] on input "دجاج مشوى" at bounding box center [711, 440] width 335 height 33
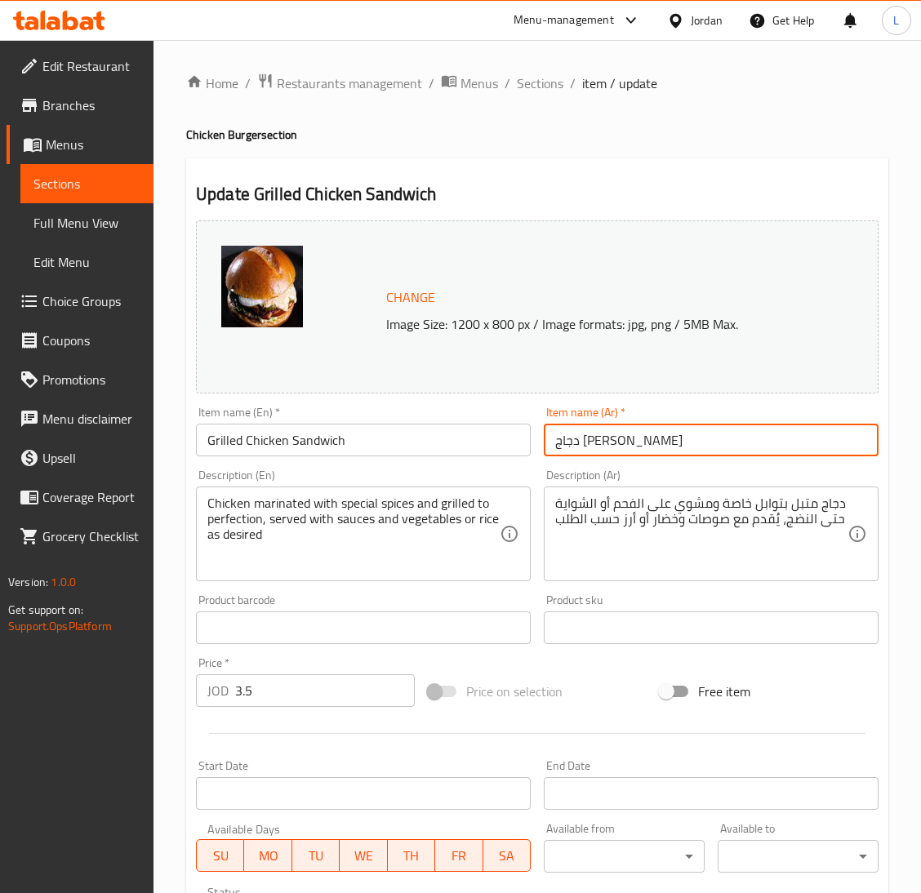
click at [586, 441] on input "دجاج مشوى ساندويش" at bounding box center [711, 440] width 335 height 33
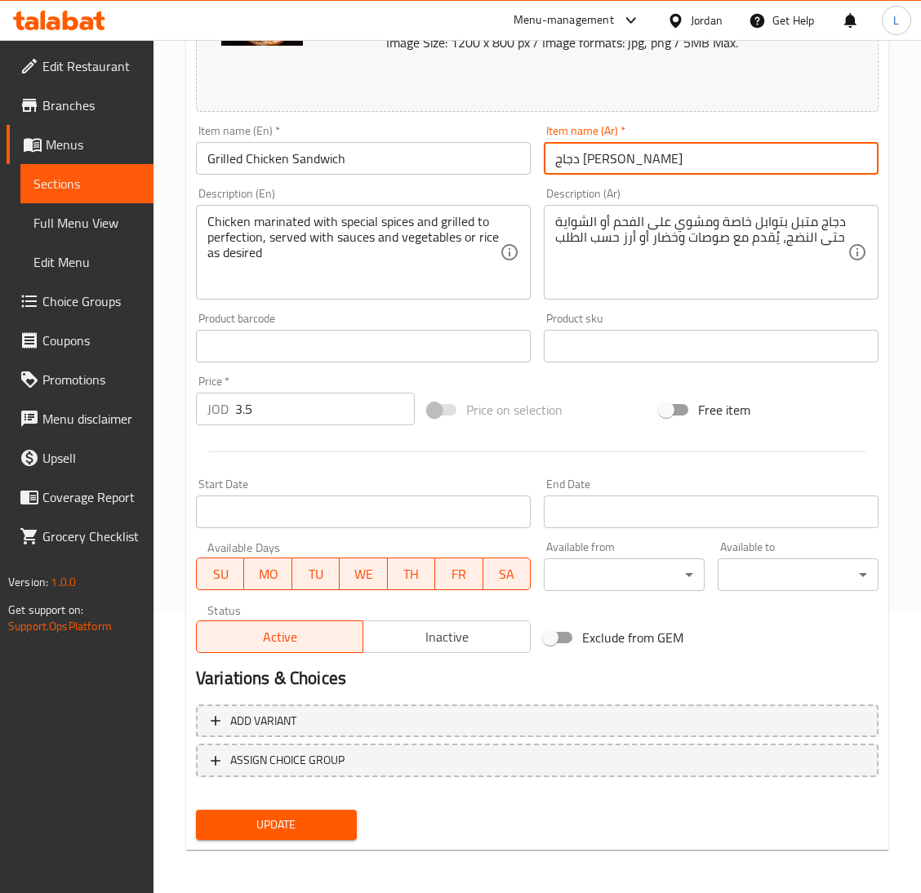
type input "دجاج مشوى ساندويش"
click at [304, 815] on span "Update" at bounding box center [276, 825] width 135 height 20
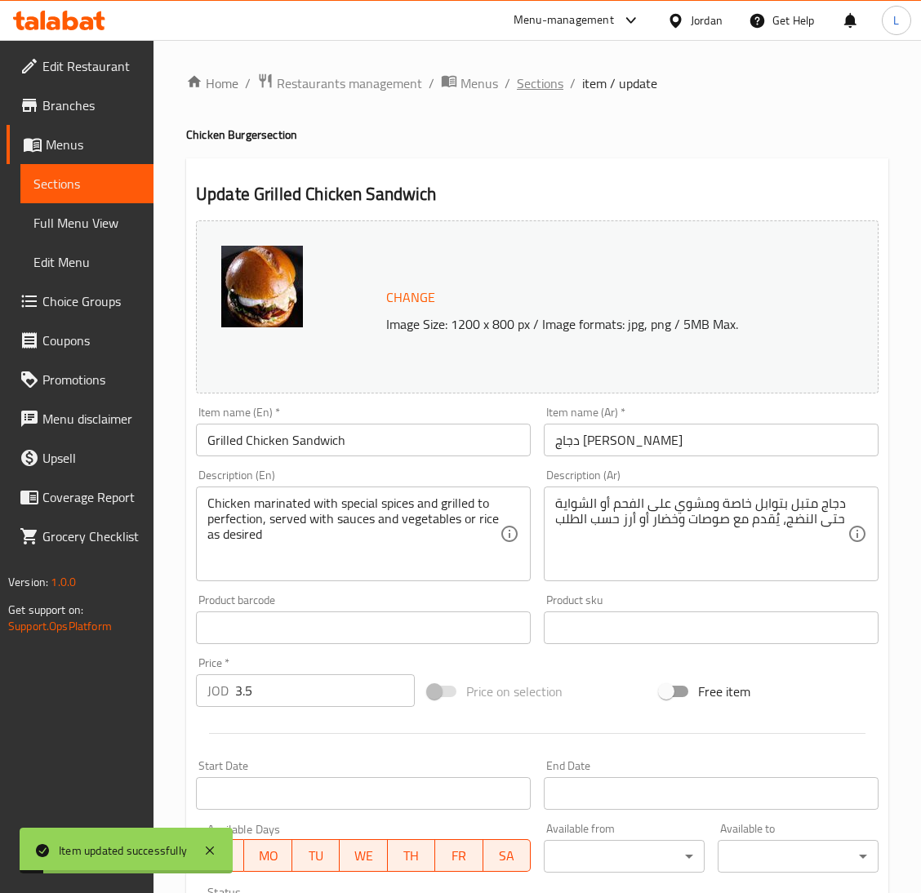
click at [547, 80] on span "Sections" at bounding box center [540, 83] width 47 height 20
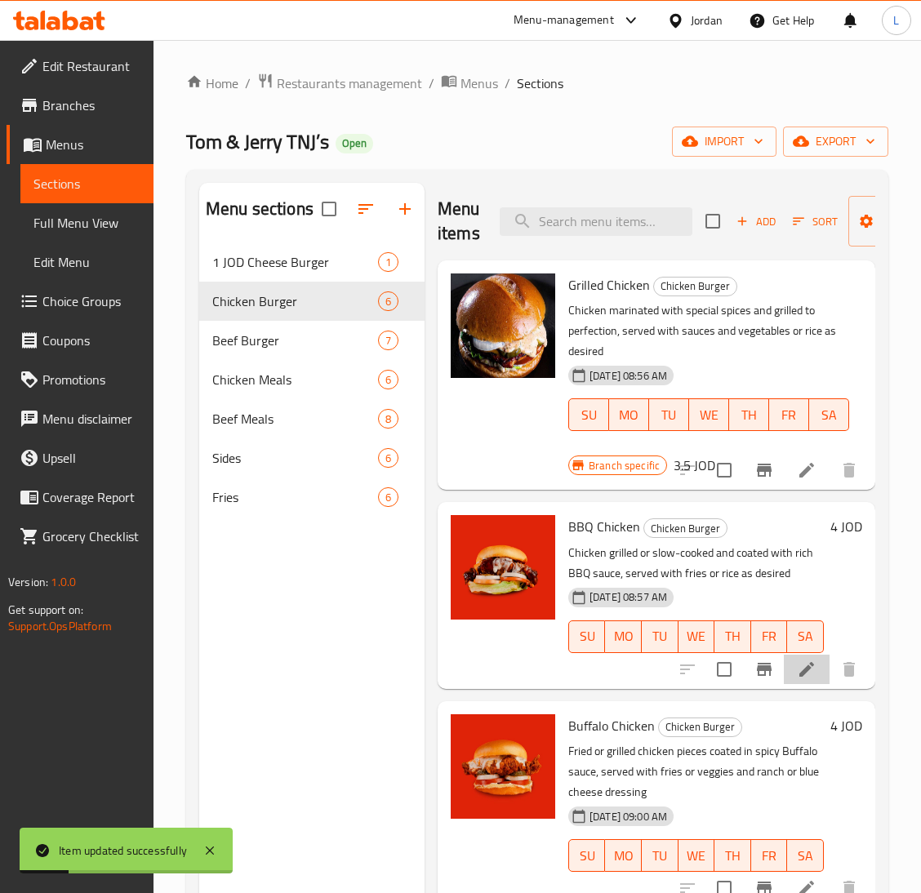
click at [784, 684] on li at bounding box center [807, 669] width 46 height 29
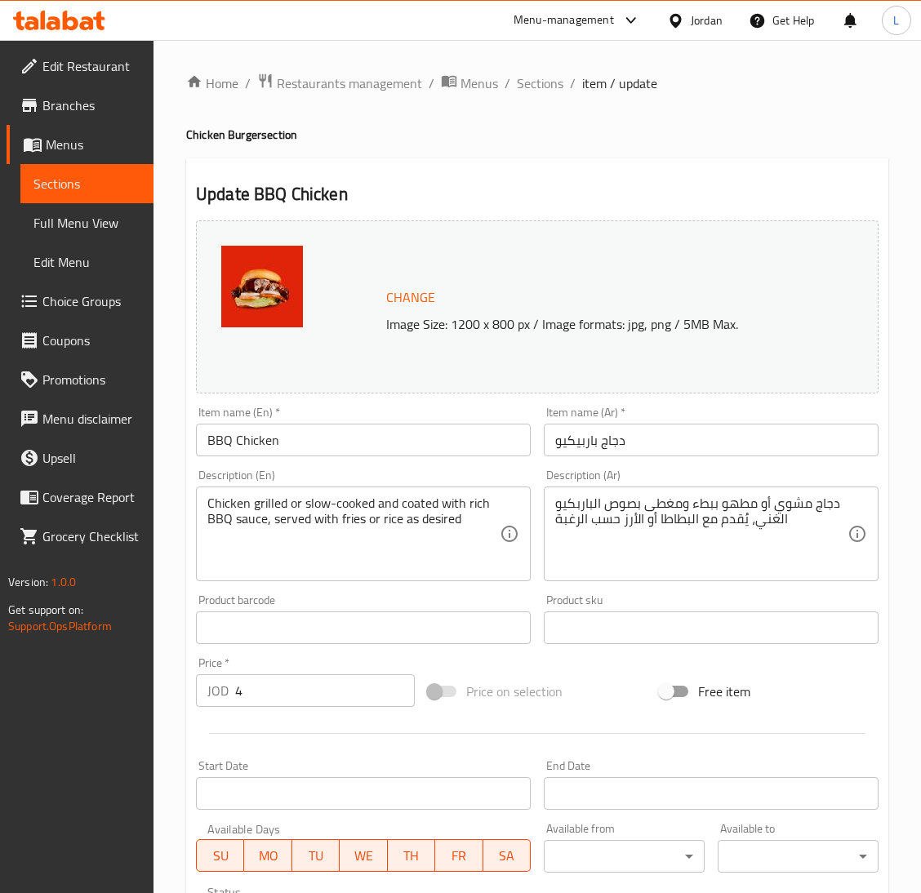
click at [342, 435] on input "BBQ Chicken" at bounding box center [363, 440] width 335 height 33
paste input "Sandwich"
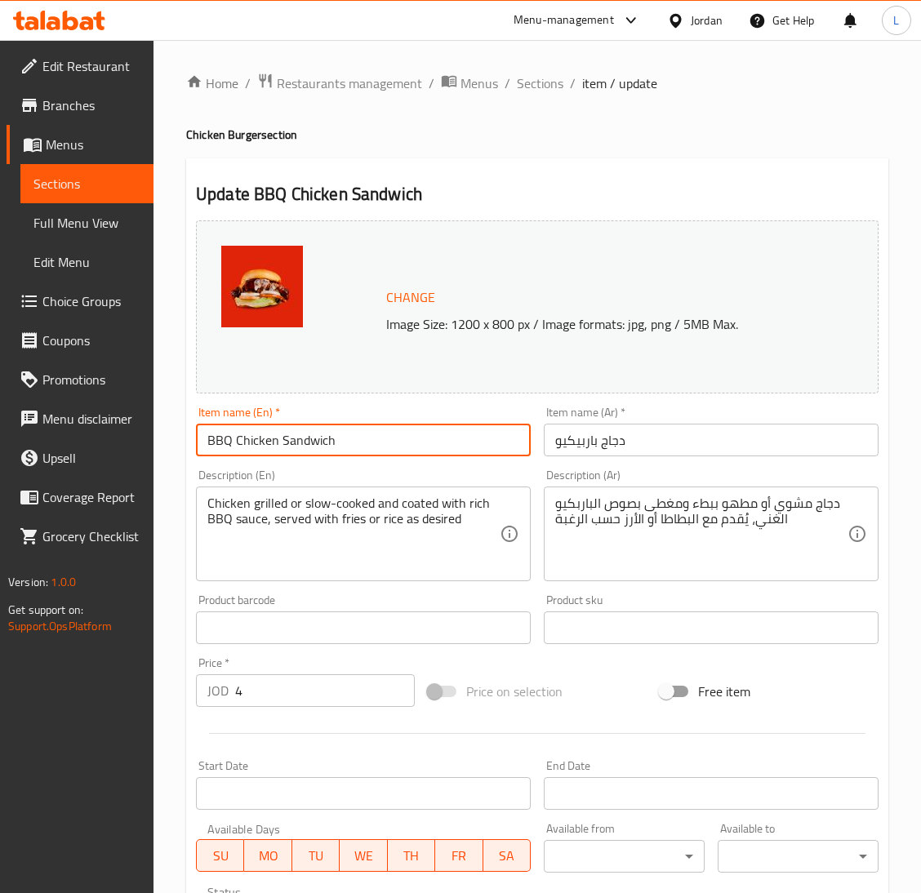
type input "BBQ Chicken Sandwich"
click at [698, 445] on input "دجاج باربيكيو" at bounding box center [711, 440] width 335 height 33
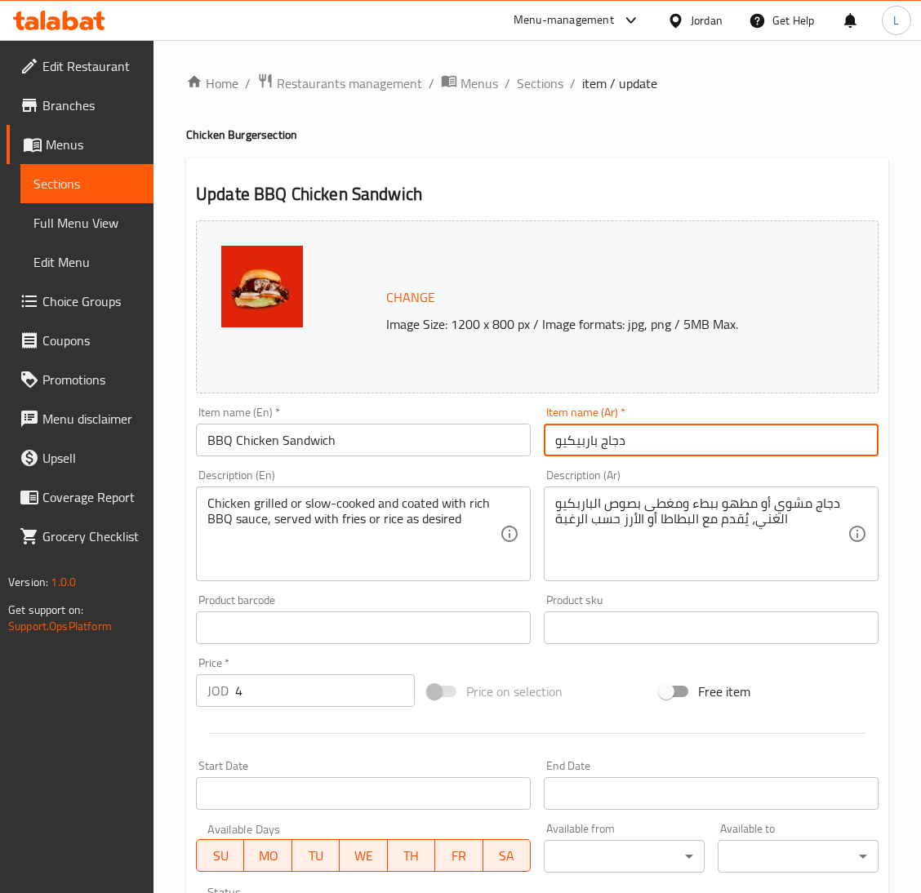
paste input "ساندويش"
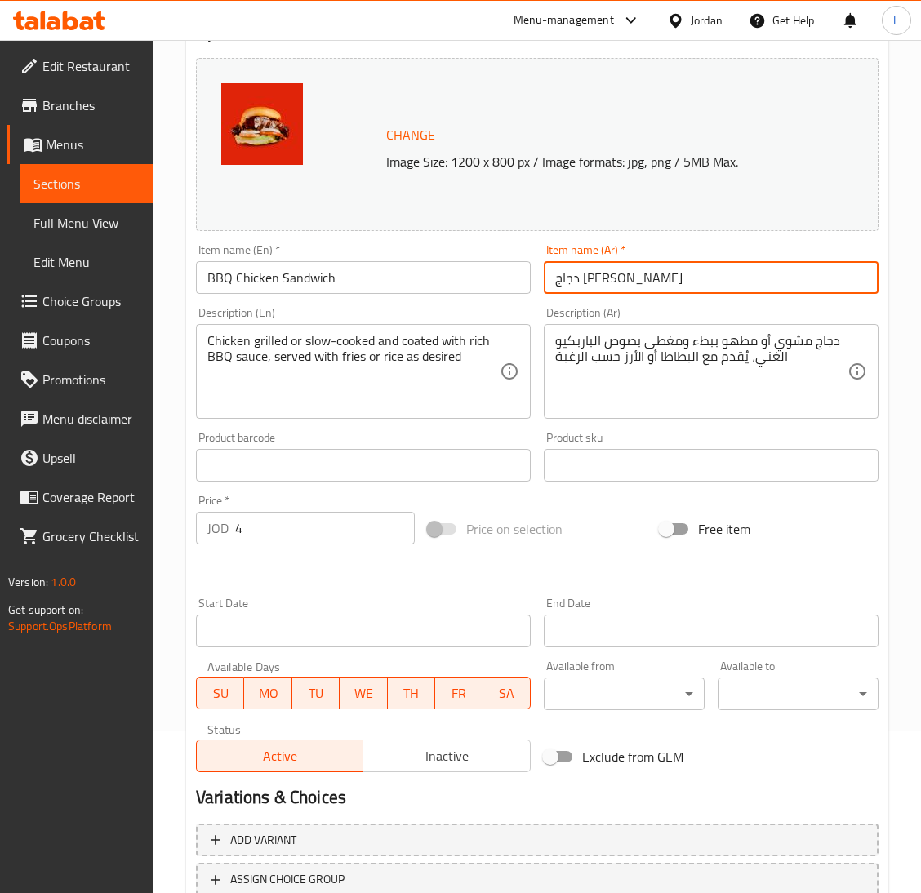
scroll to position [282, 0]
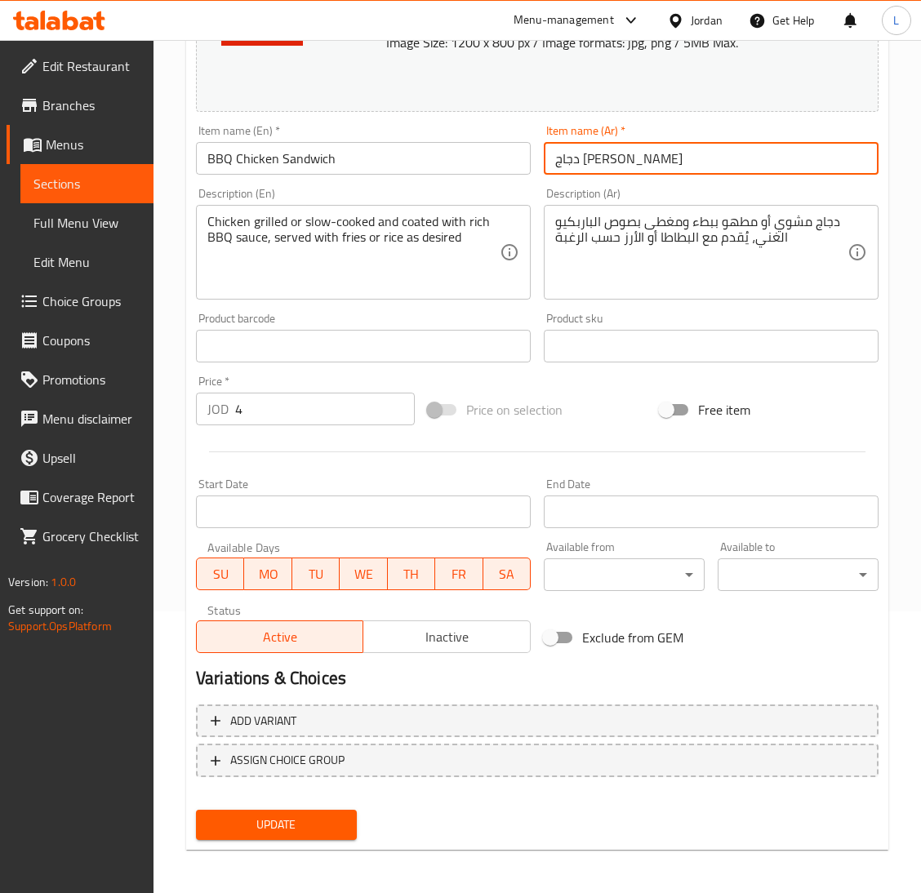
type input "دجاج باربيكيو ساندويش"
click at [286, 829] on span "Update" at bounding box center [276, 825] width 135 height 20
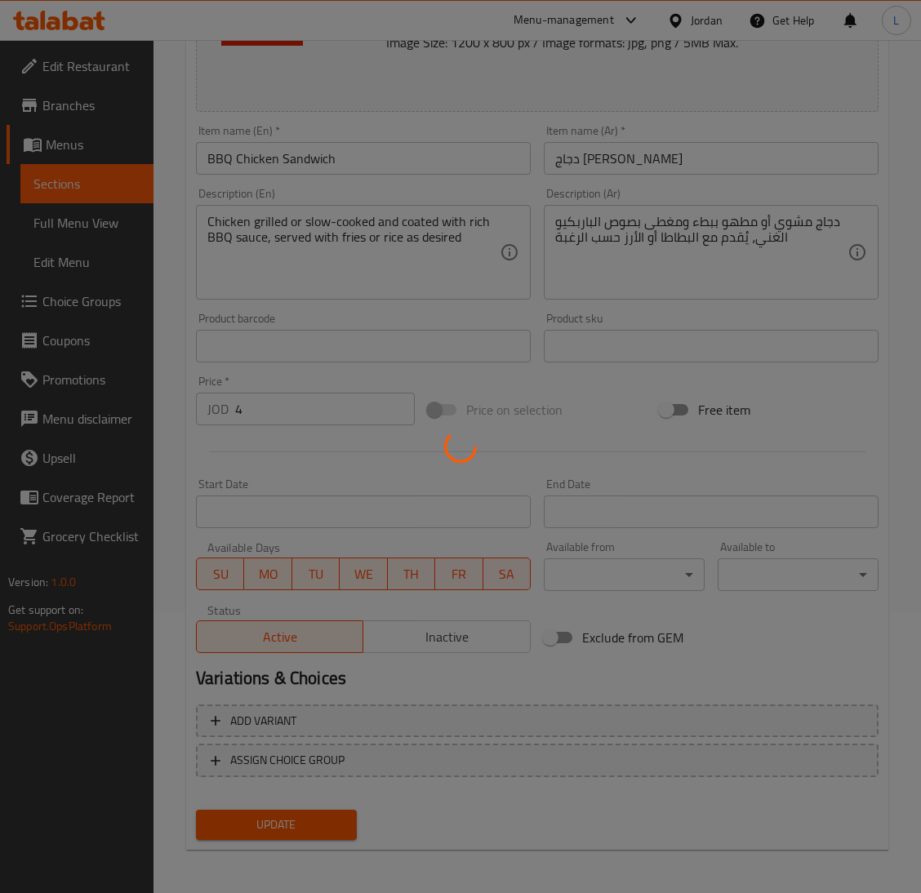
scroll to position [0, 0]
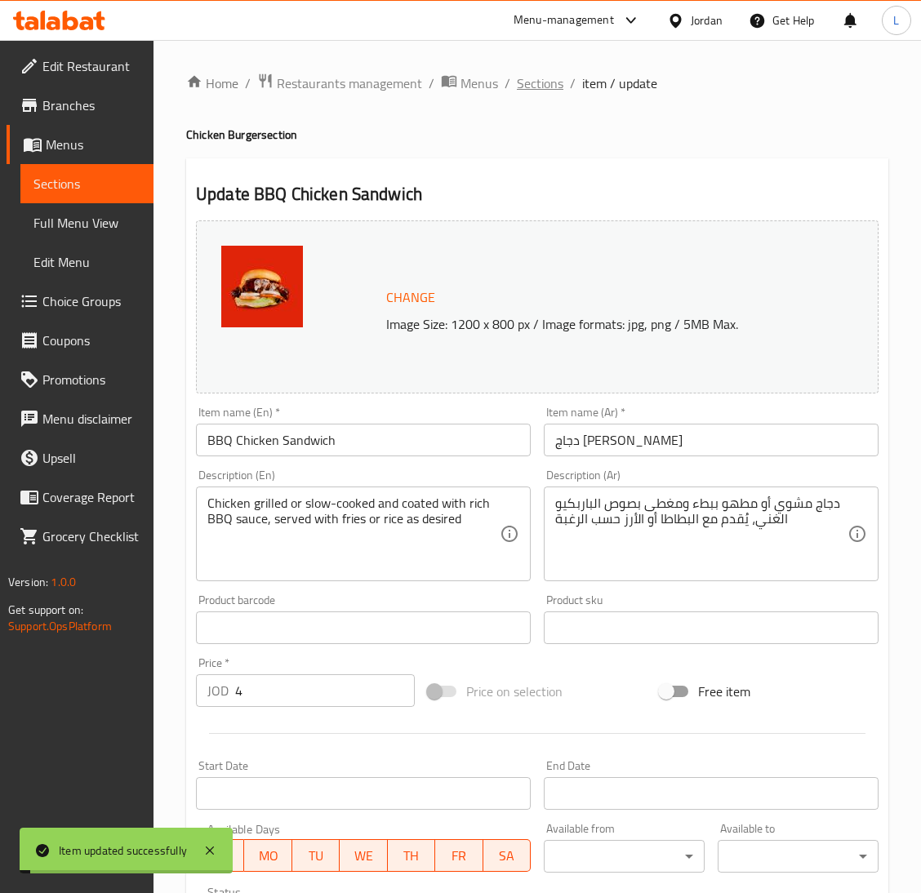
click at [526, 78] on span "Sections" at bounding box center [540, 83] width 47 height 20
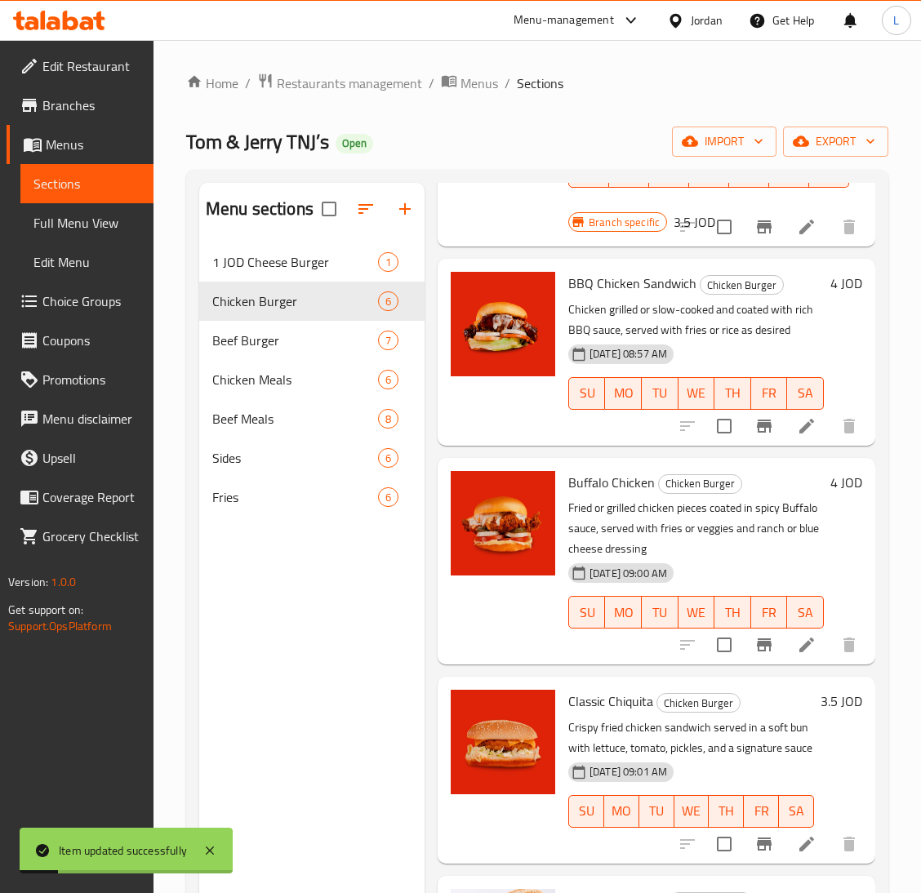
scroll to position [245, 0]
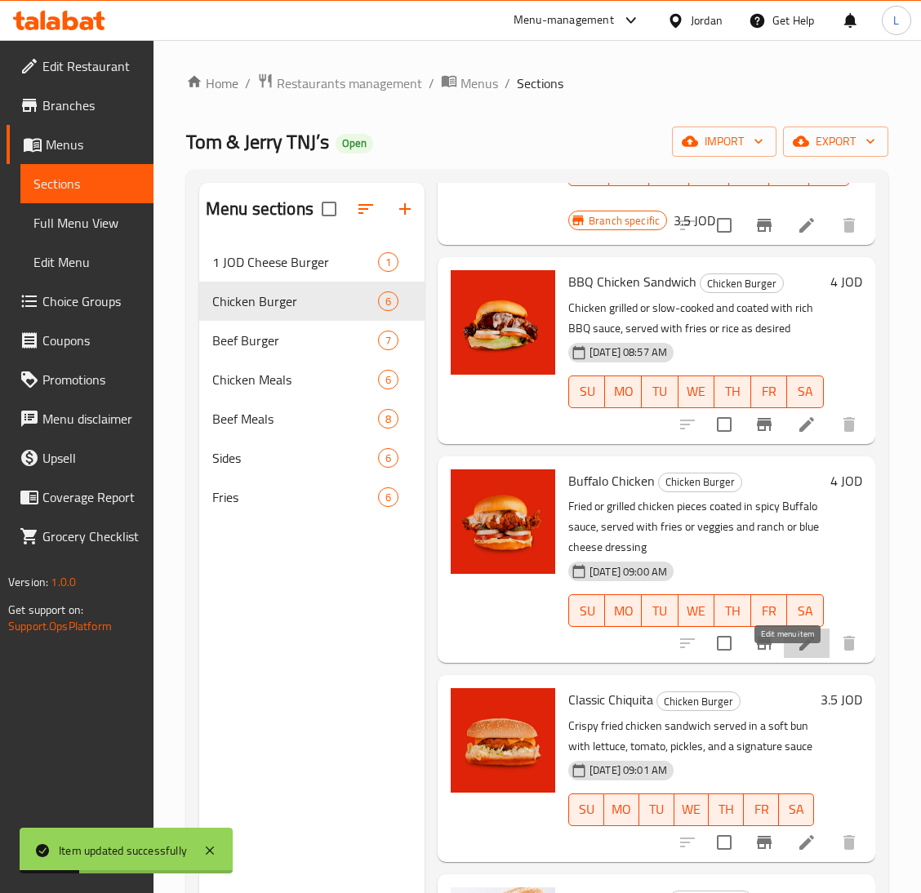
click at [797, 653] on icon at bounding box center [807, 643] width 20 height 20
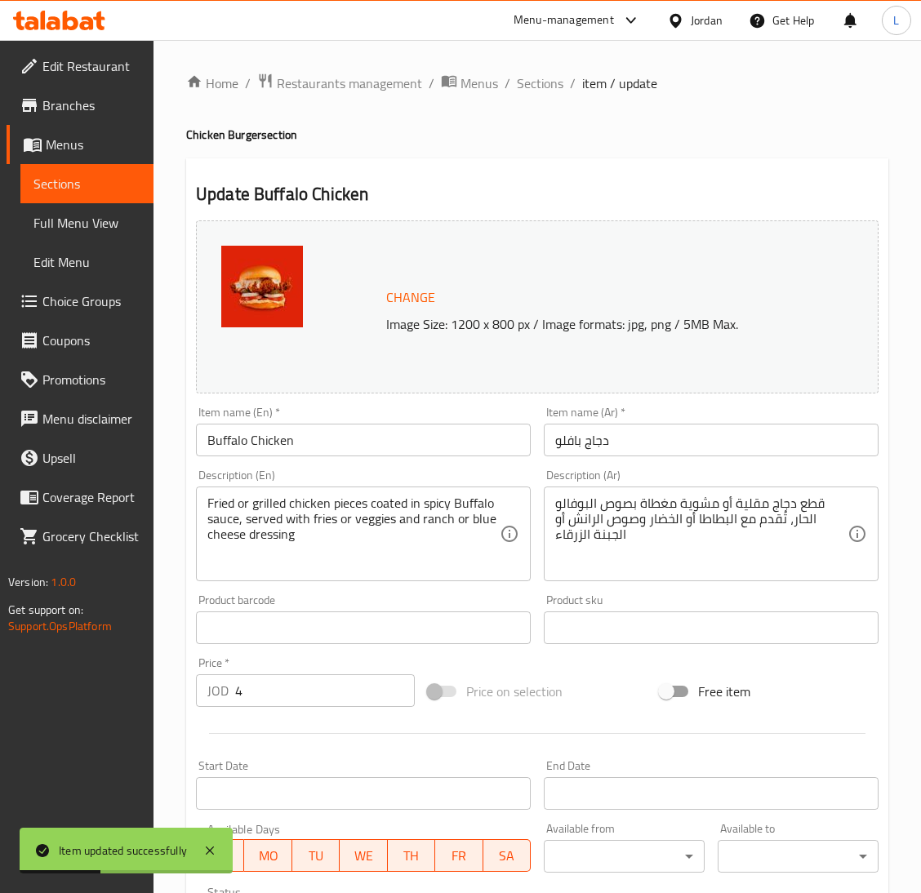
click at [354, 428] on input "Buffalo Chicken" at bounding box center [363, 440] width 335 height 33
paste input "Sandwich"
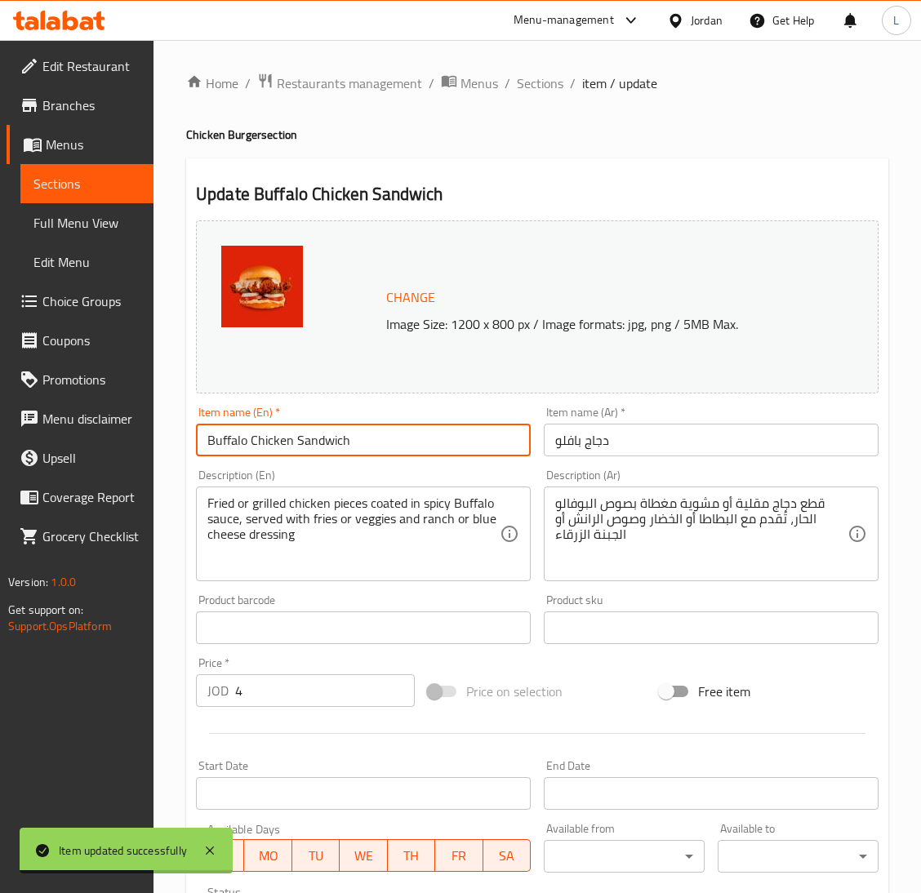
type input "Buffalo Chicken Sandwich"
click at [727, 448] on input "دجاج بافلو" at bounding box center [711, 440] width 335 height 33
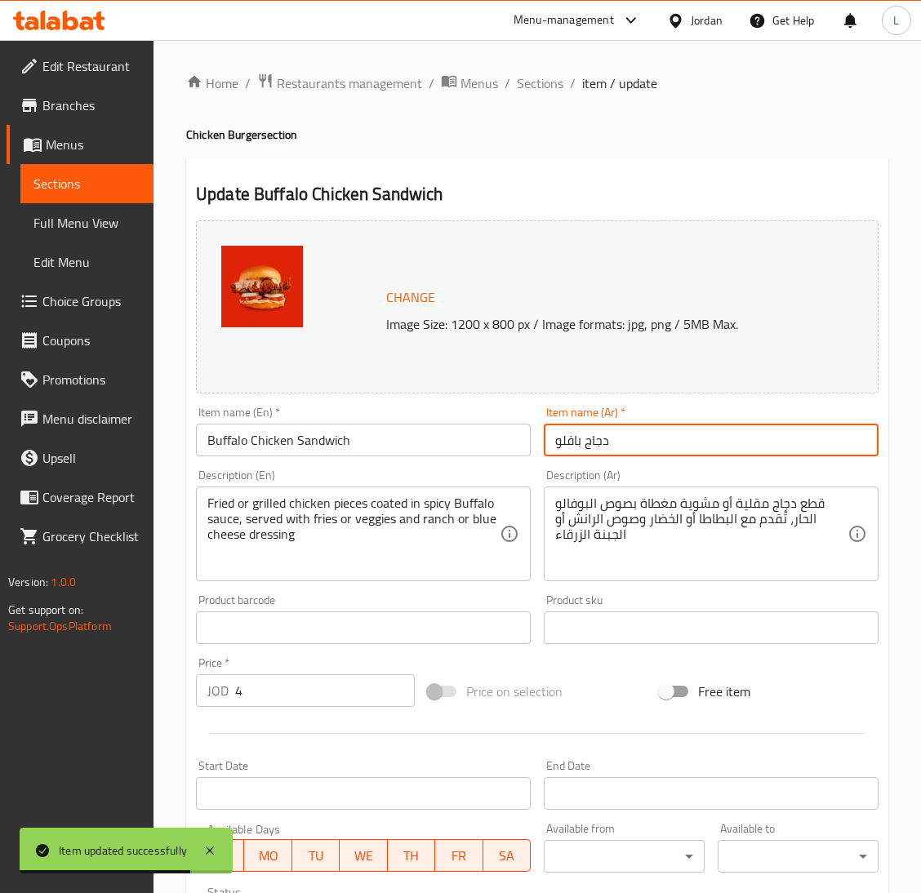
paste input "ساندويش"
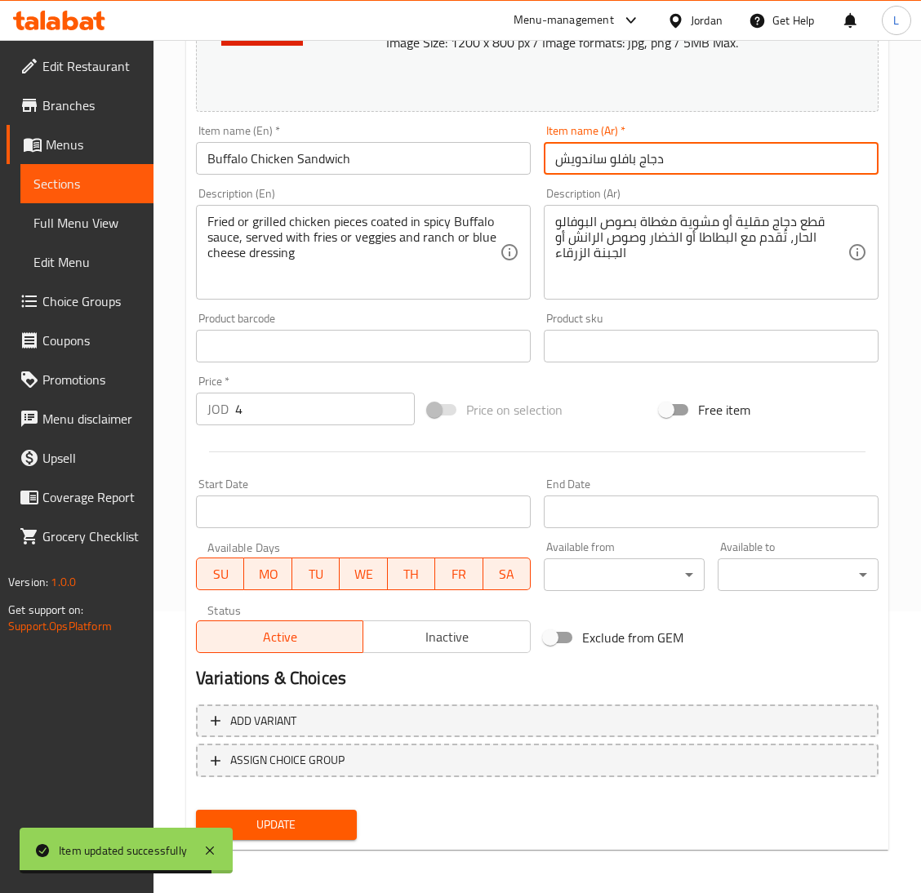
type input "دجاج بافلو ساندويش"
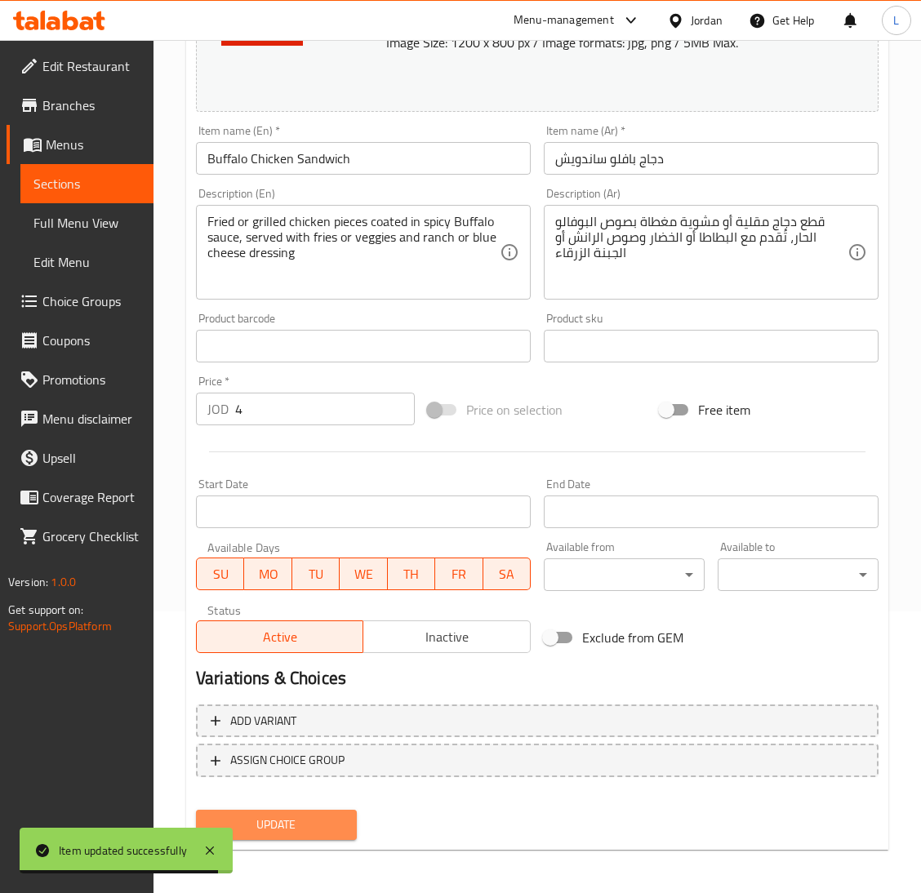
click at [257, 815] on span "Update" at bounding box center [276, 825] width 135 height 20
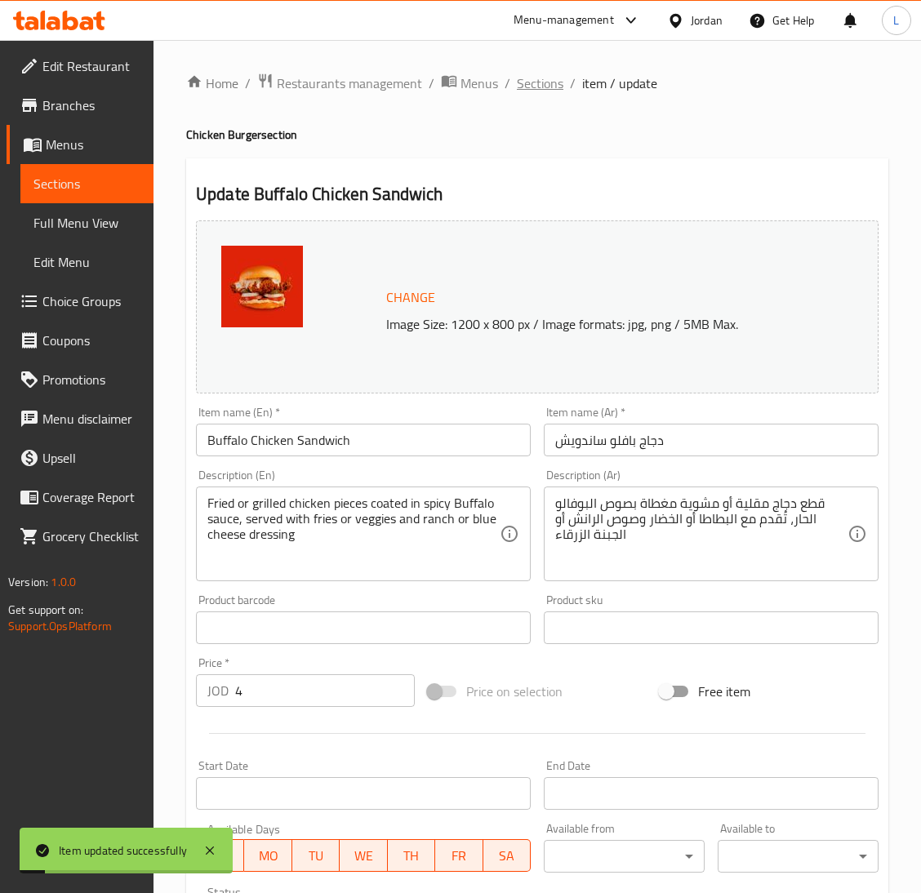
click at [526, 75] on span "Sections" at bounding box center [540, 83] width 47 height 20
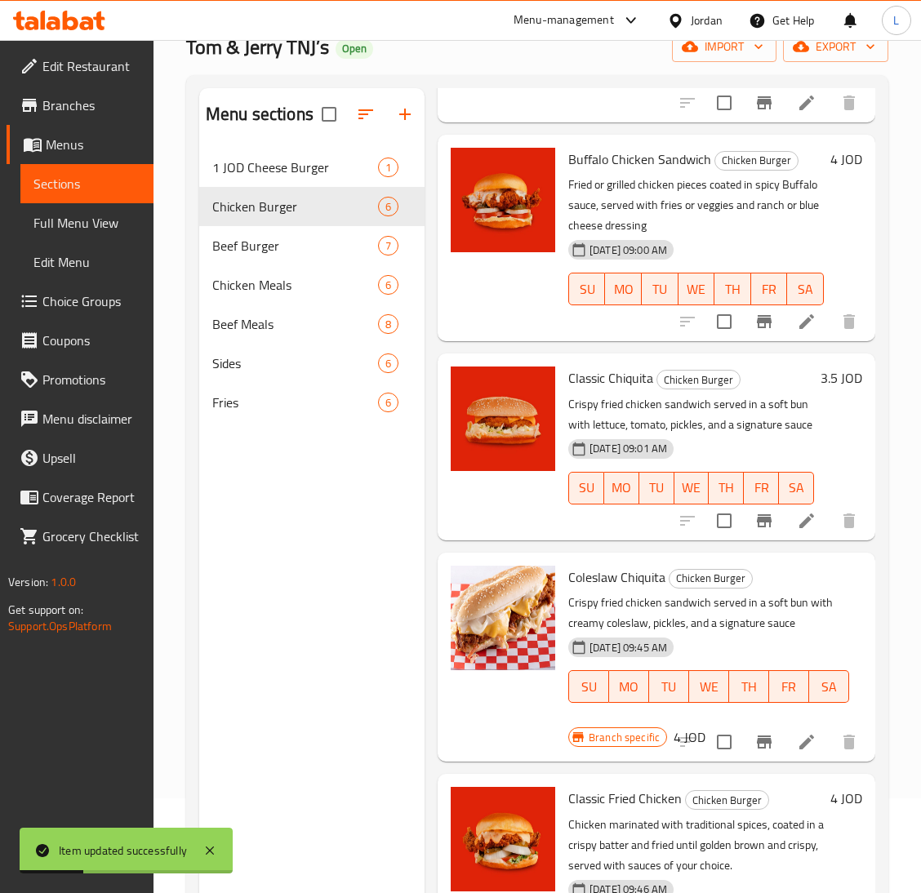
scroll to position [230, 0]
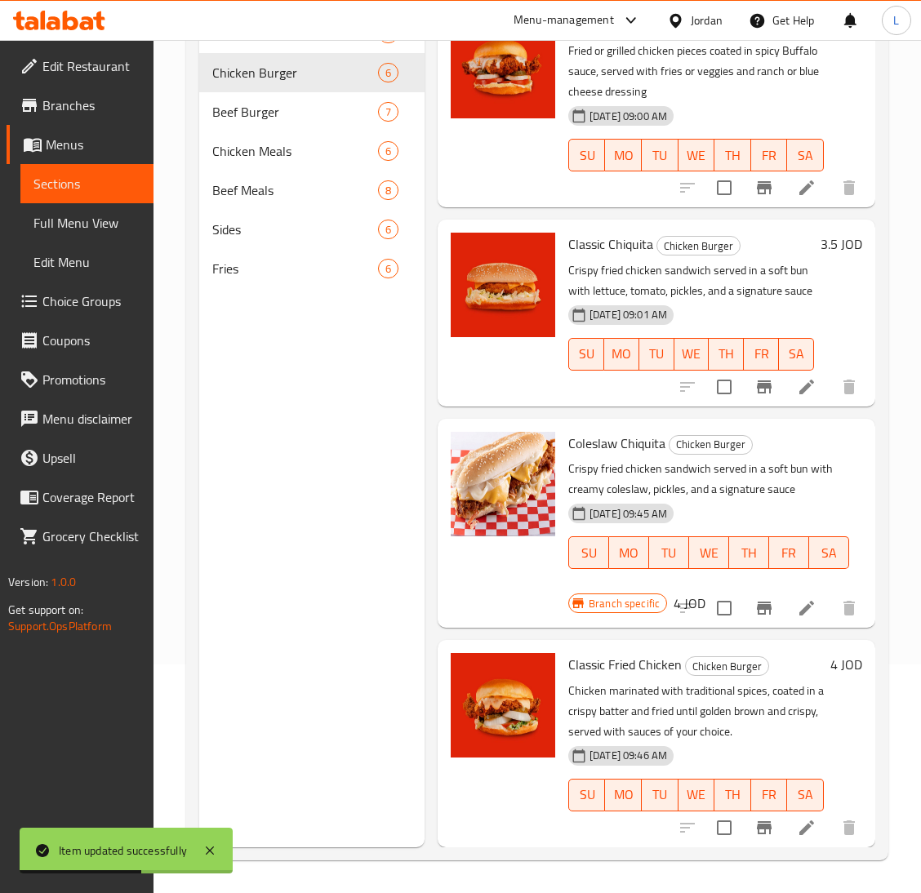
click at [784, 593] on li at bounding box center [807, 607] width 46 height 29
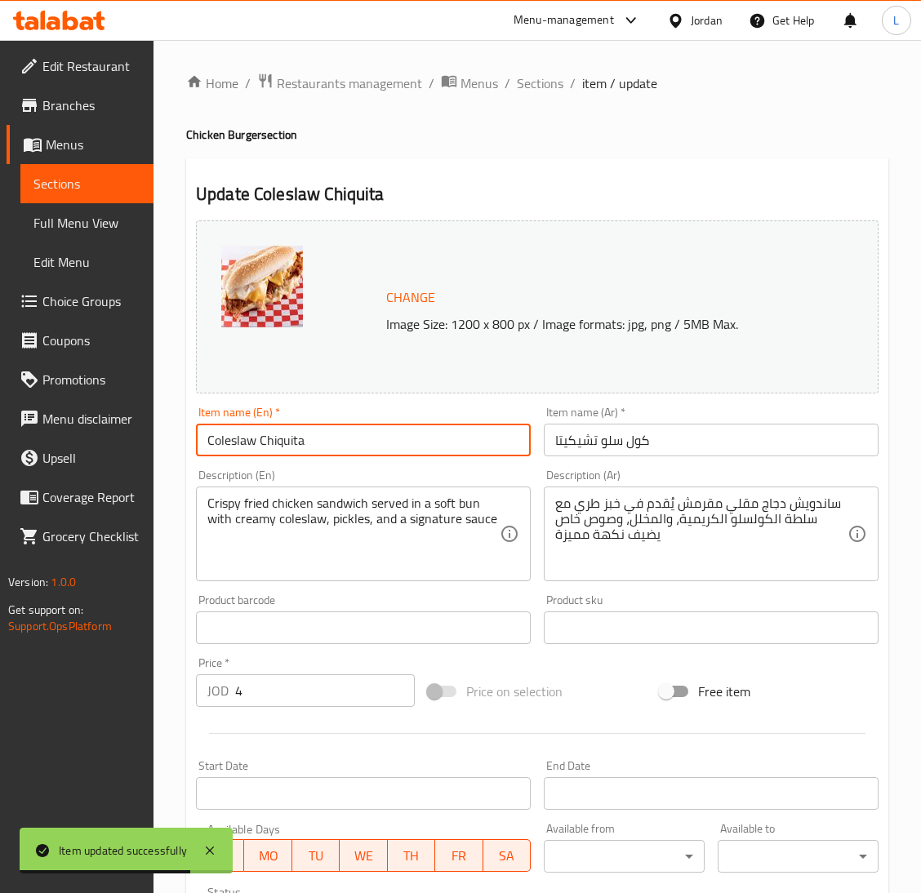
click at [341, 443] on input "Coleslaw Chiquita" at bounding box center [363, 440] width 335 height 33
paste input "ساندويش"
paste input "Sandwich"
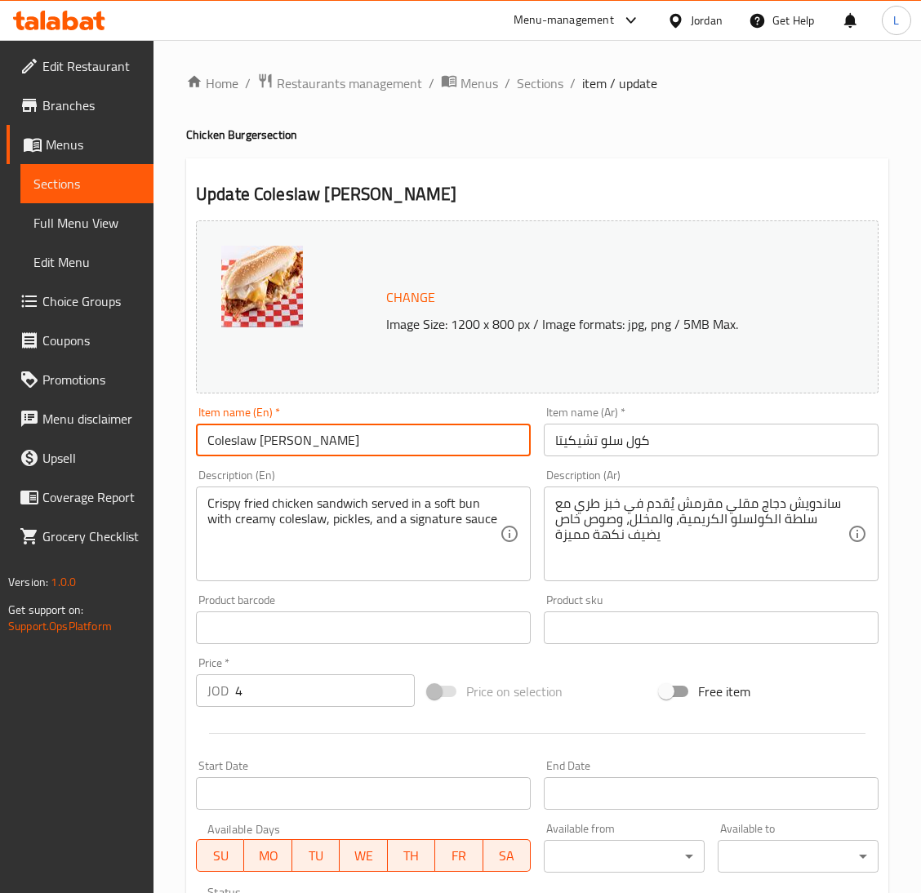
type input "Coleslaw Chiquita Sandwich"
click at [706, 432] on input "كول سلو تشيكيتا" at bounding box center [711, 440] width 335 height 33
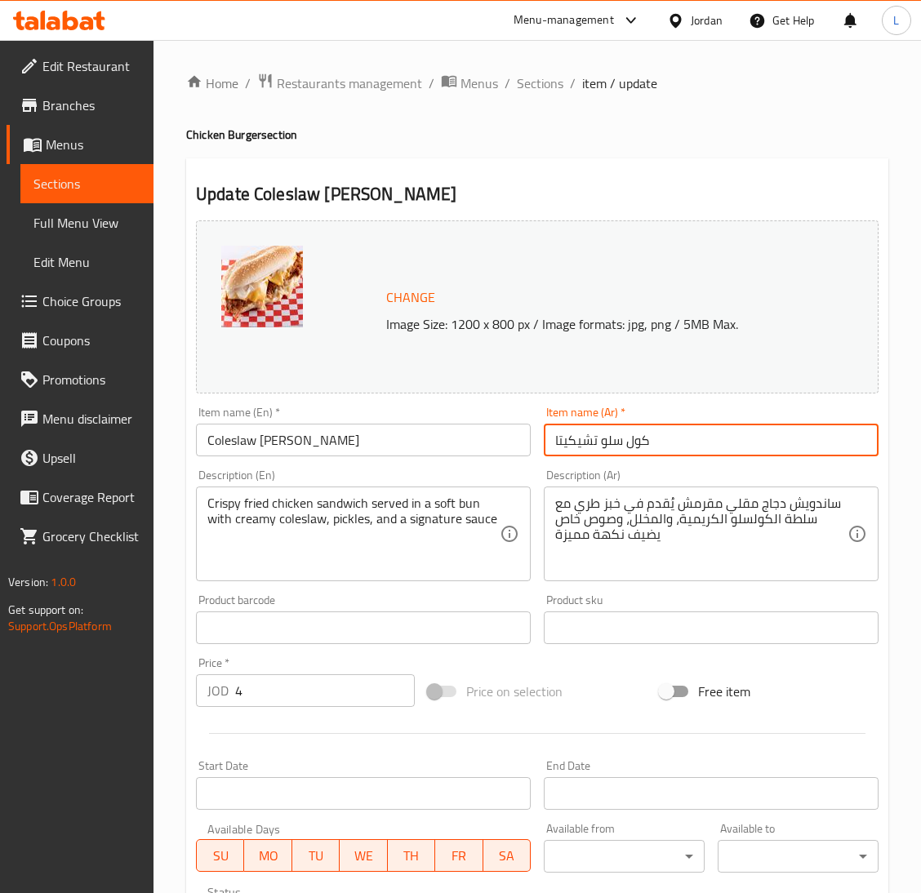
paste input "ساندويش"
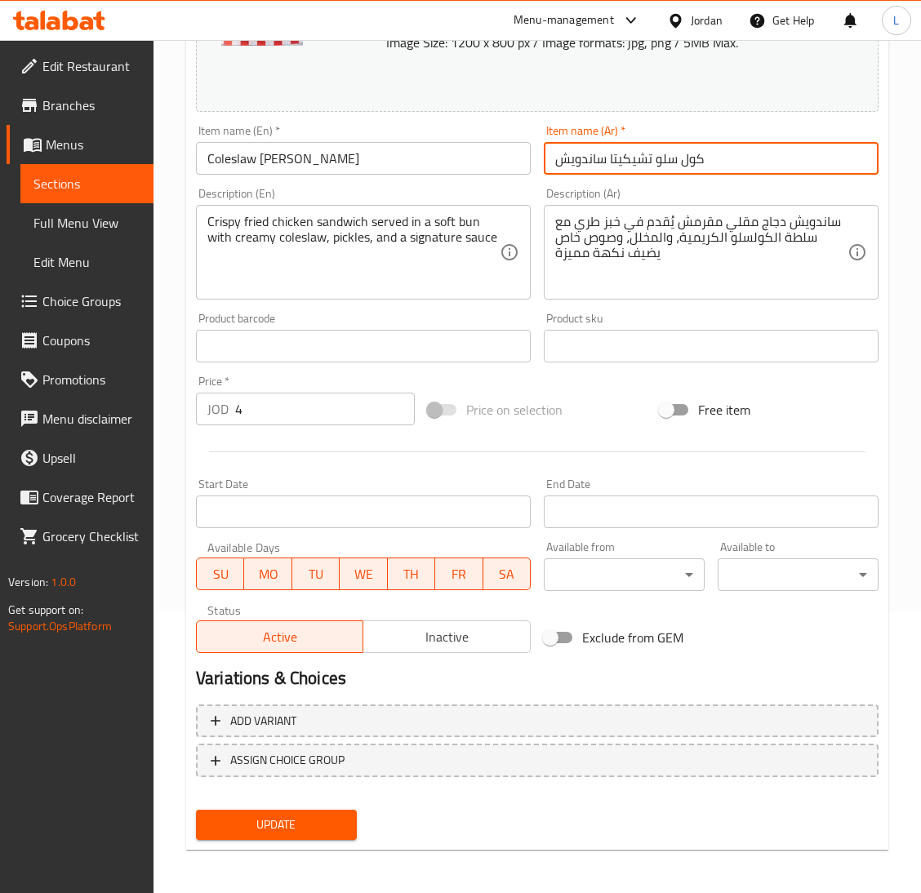
type input "كول سلو تشيكيتا ساندويش"
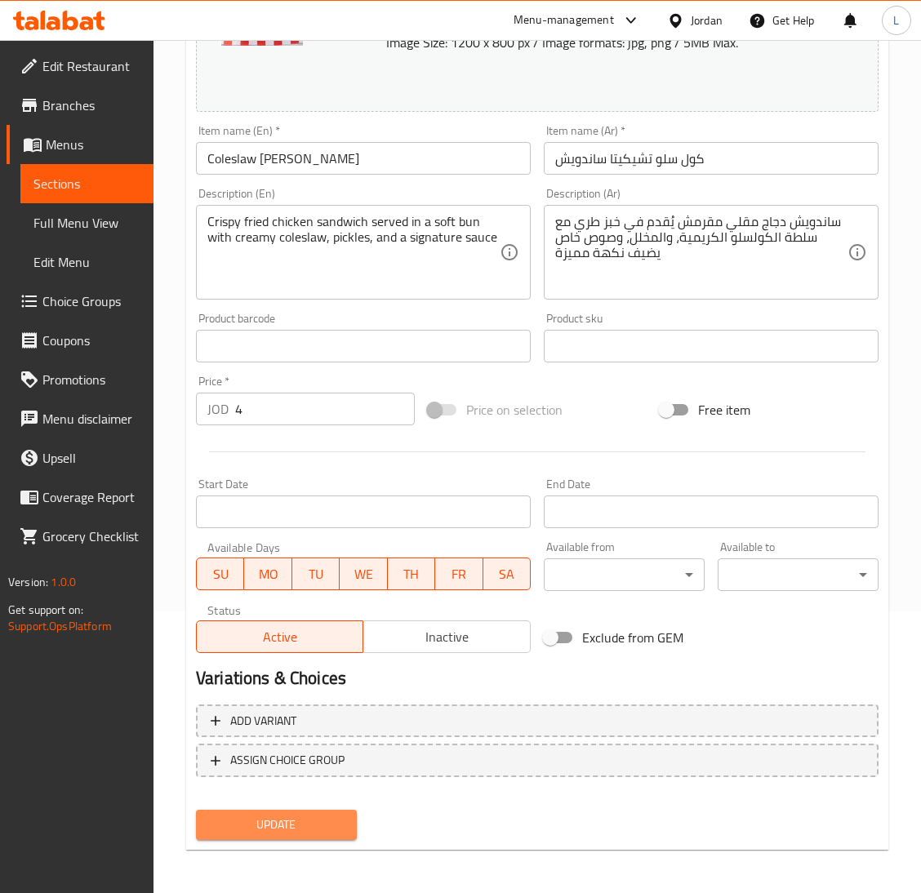
click at [341, 820] on span "Update" at bounding box center [276, 825] width 135 height 20
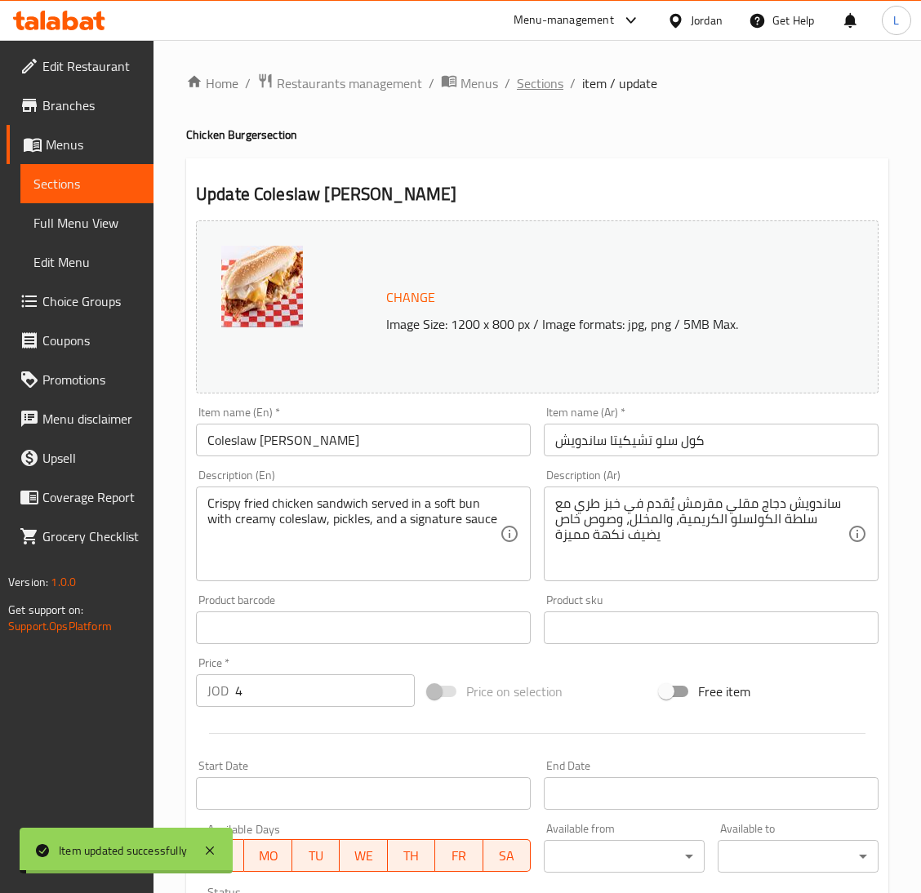
click at [542, 82] on span "Sections" at bounding box center [540, 83] width 47 height 20
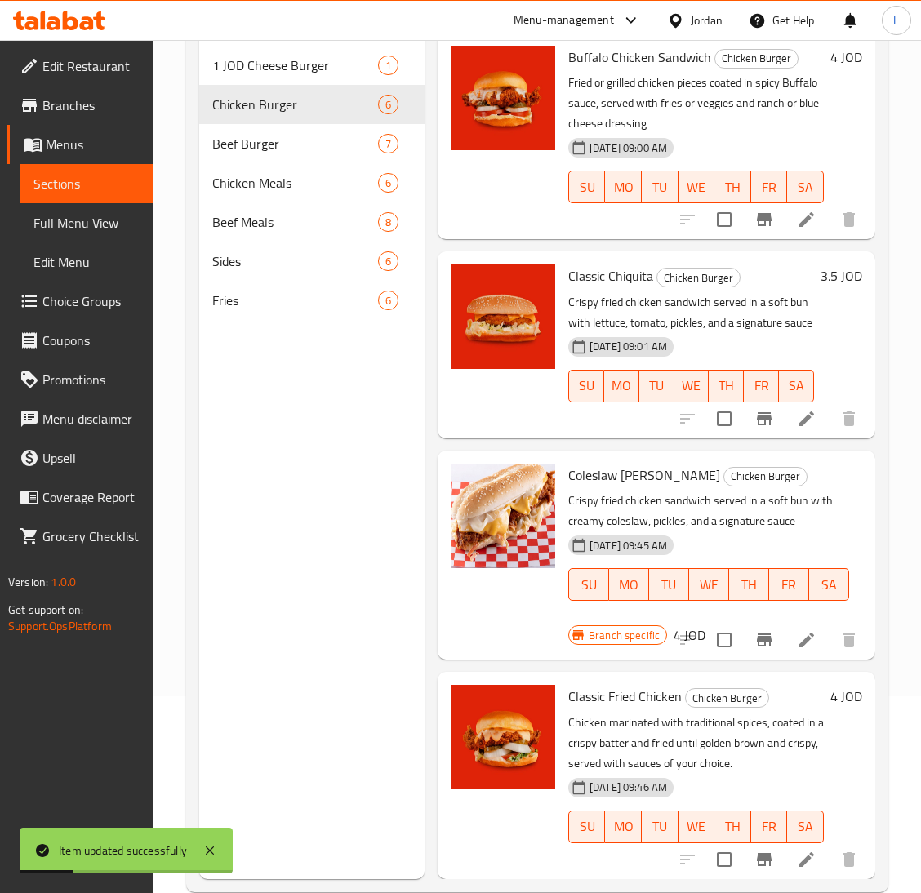
scroll to position [230, 0]
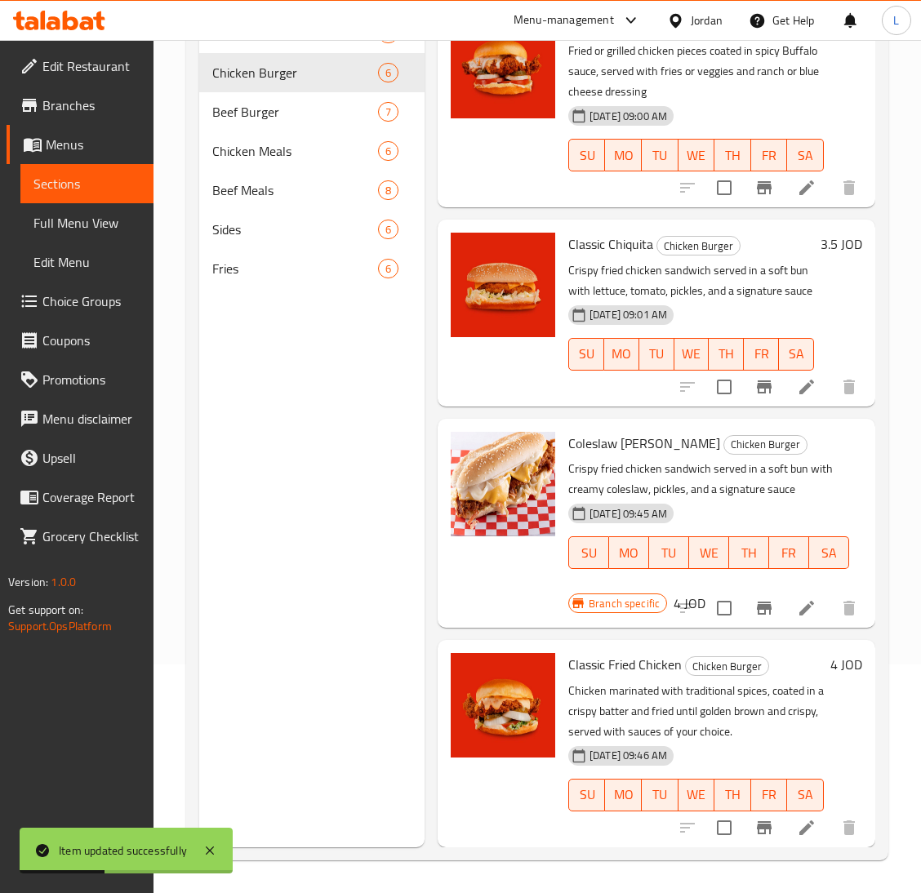
click at [785, 343] on span "SA" at bounding box center [796, 354] width 22 height 24
click at [784, 372] on li at bounding box center [807, 386] width 46 height 29
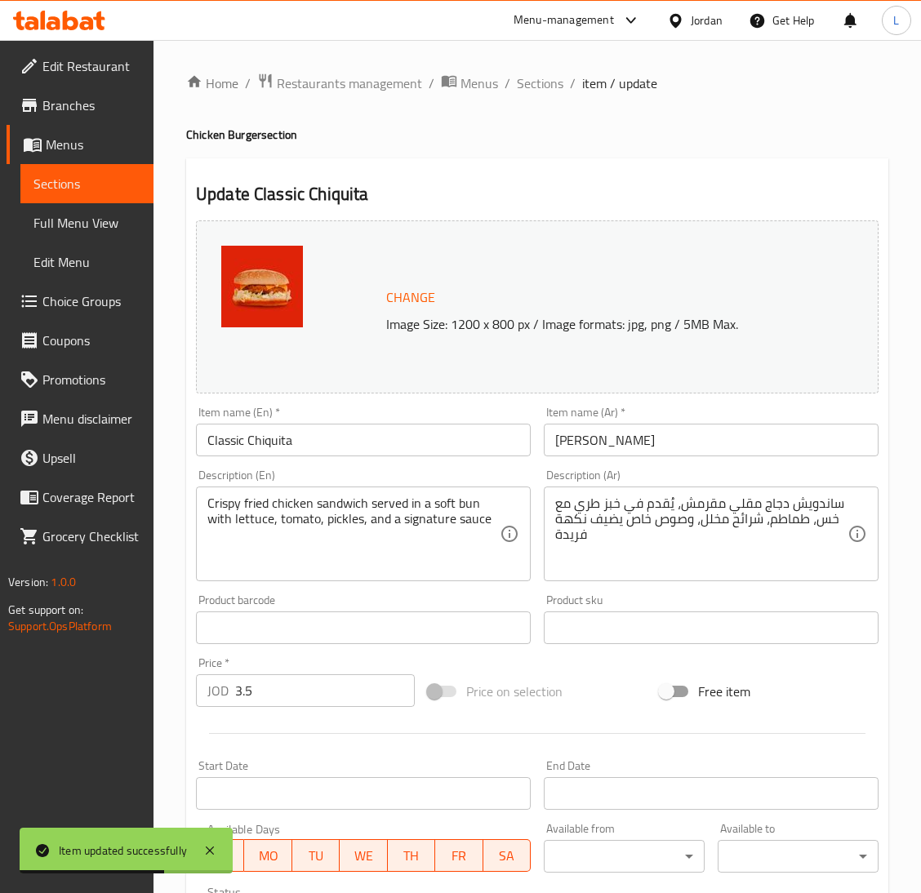
click at [345, 458] on div "Item name (En)   * Classic Chiquita Item name (En) *" at bounding box center [363, 431] width 348 height 63
click at [364, 431] on input "Classic Chiquita" at bounding box center [363, 440] width 335 height 33
paste input "Sandwich"
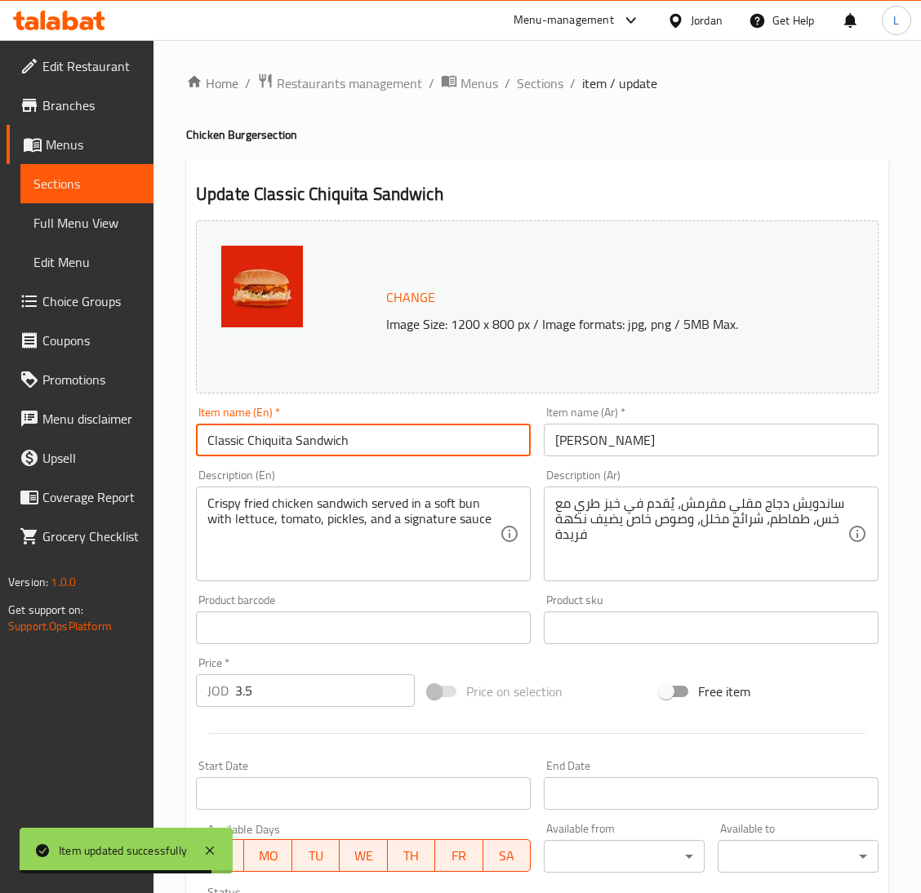
type input "Classic Chiquita Sandwich"
click at [677, 435] on input "تشيكيتا كلاسيك" at bounding box center [711, 440] width 335 height 33
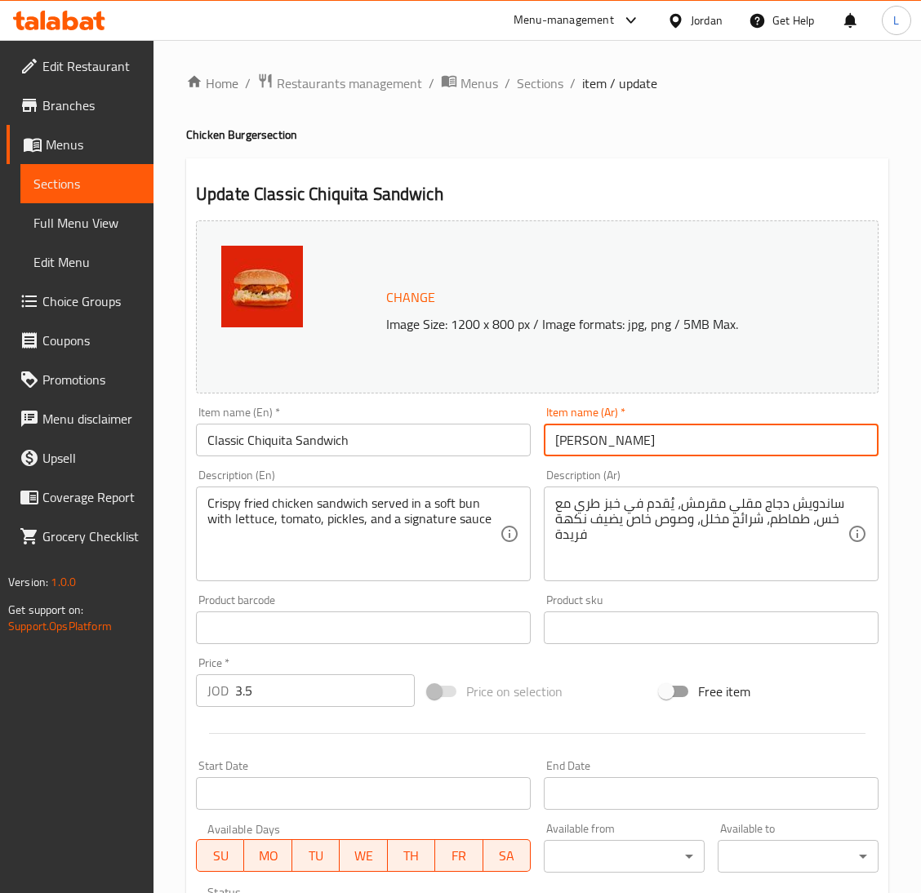
paste input "ساندويش"
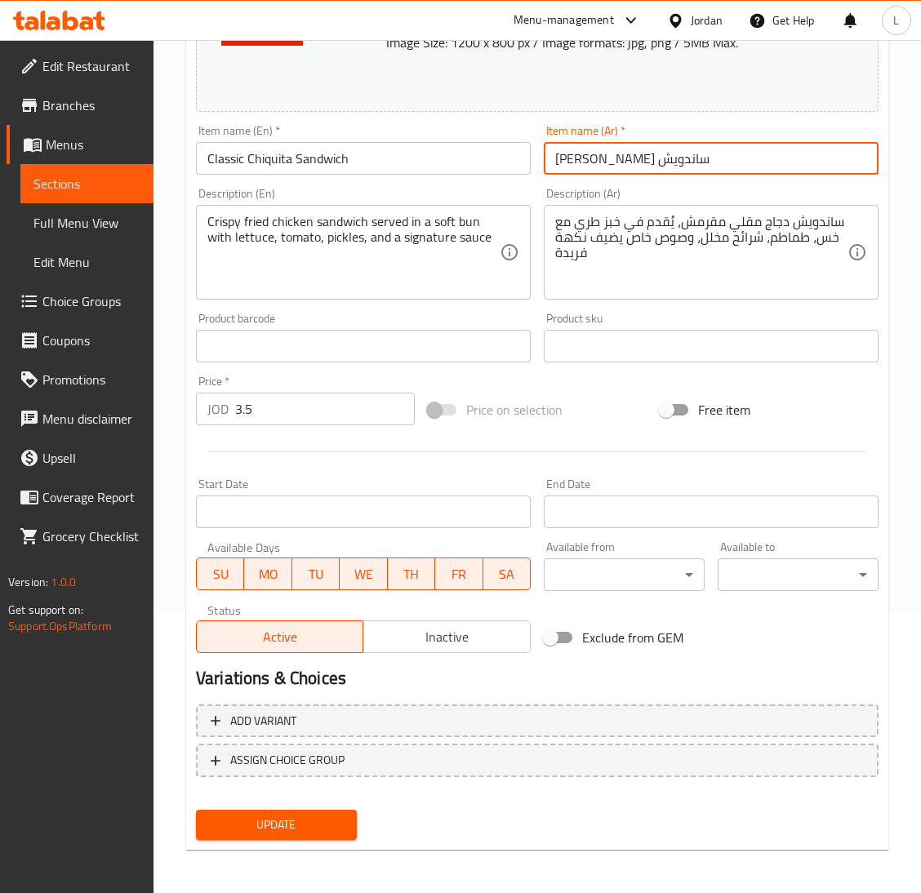
type input "تشيكيتا كلاسيك ساندويش"
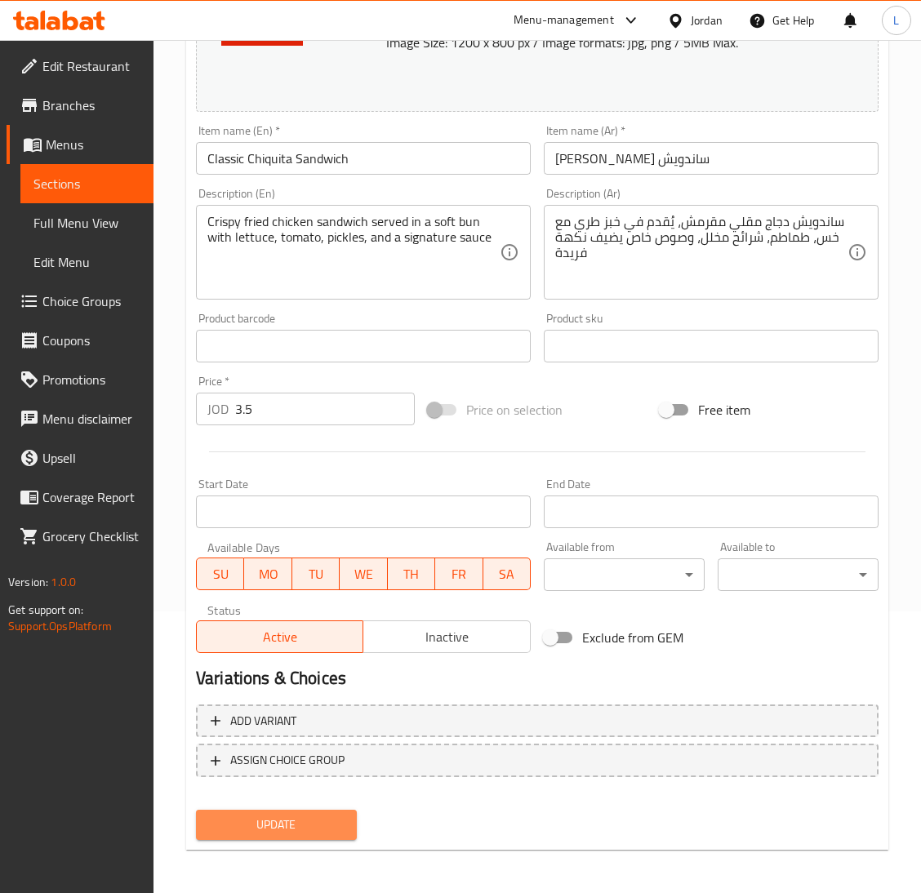
click at [307, 817] on span "Update" at bounding box center [276, 825] width 135 height 20
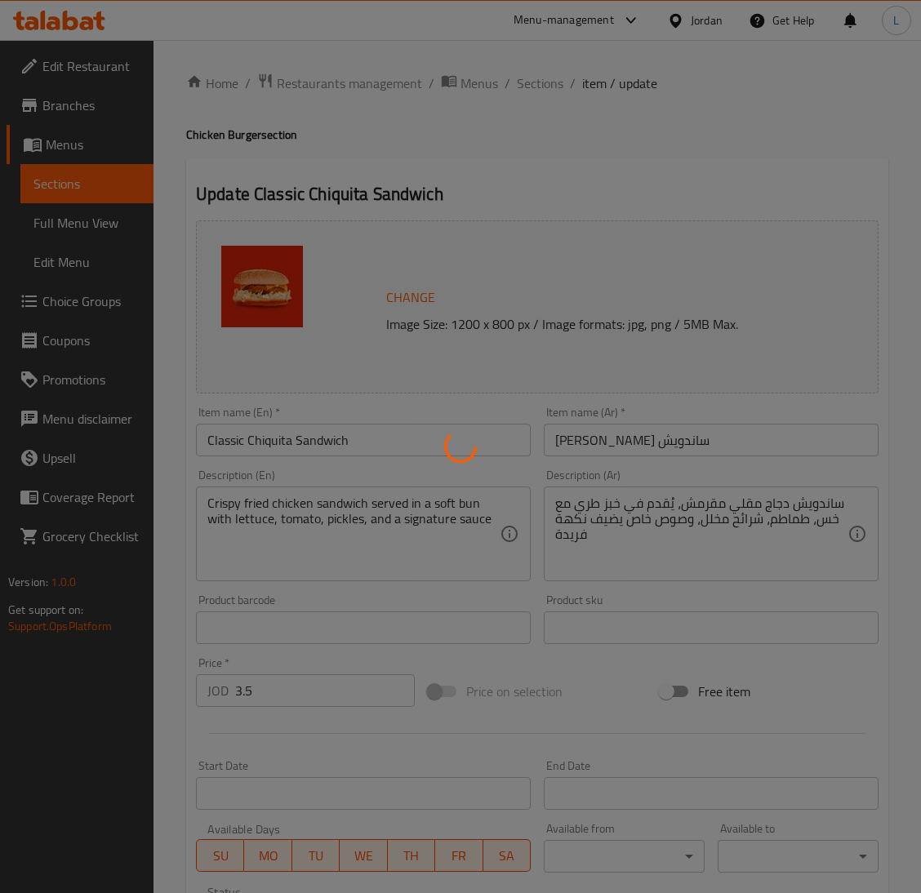
click at [530, 58] on div at bounding box center [460, 446] width 921 height 893
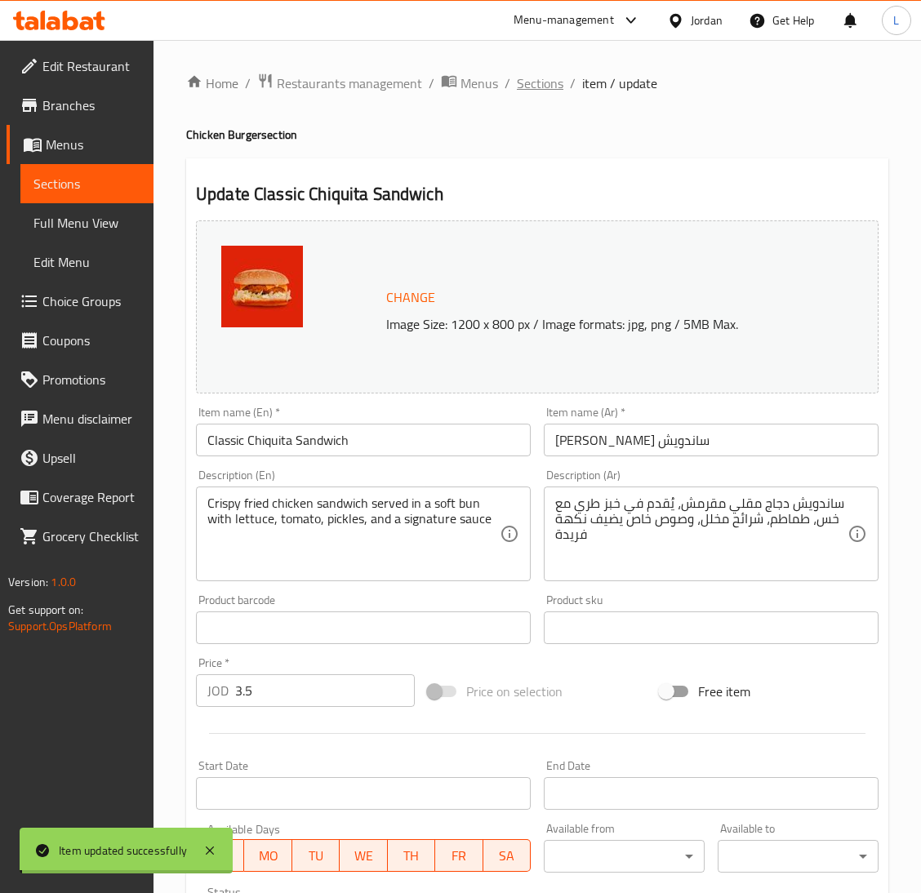
click at [526, 79] on span "Sections" at bounding box center [540, 83] width 47 height 20
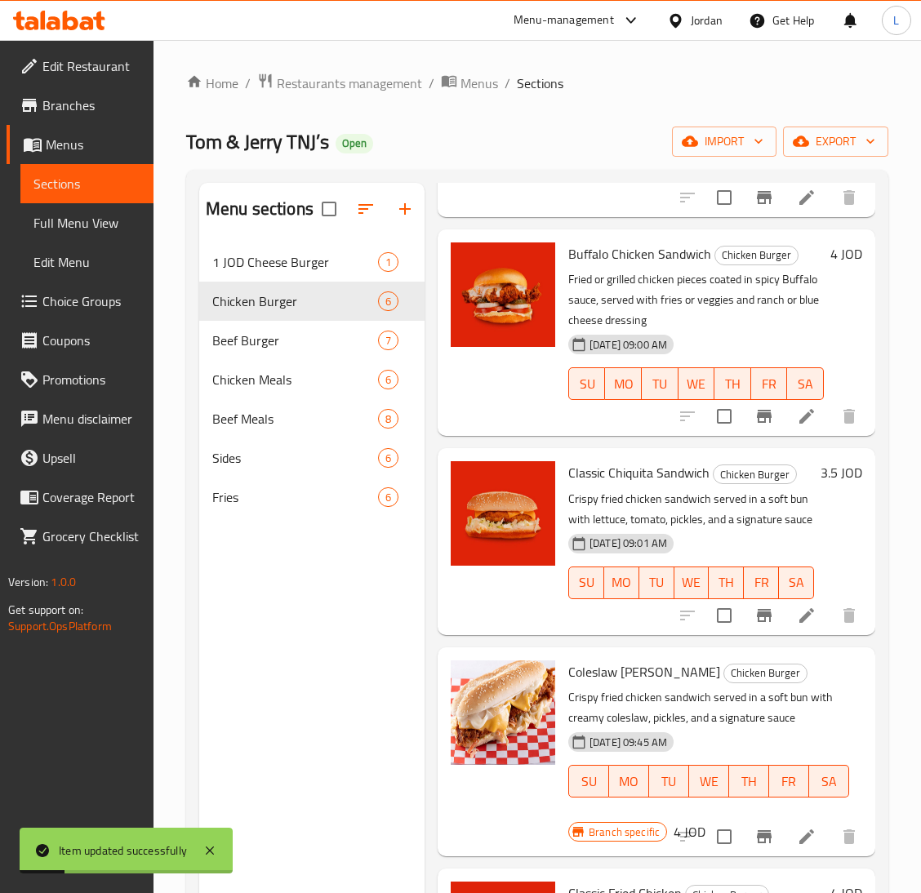
scroll to position [230, 0]
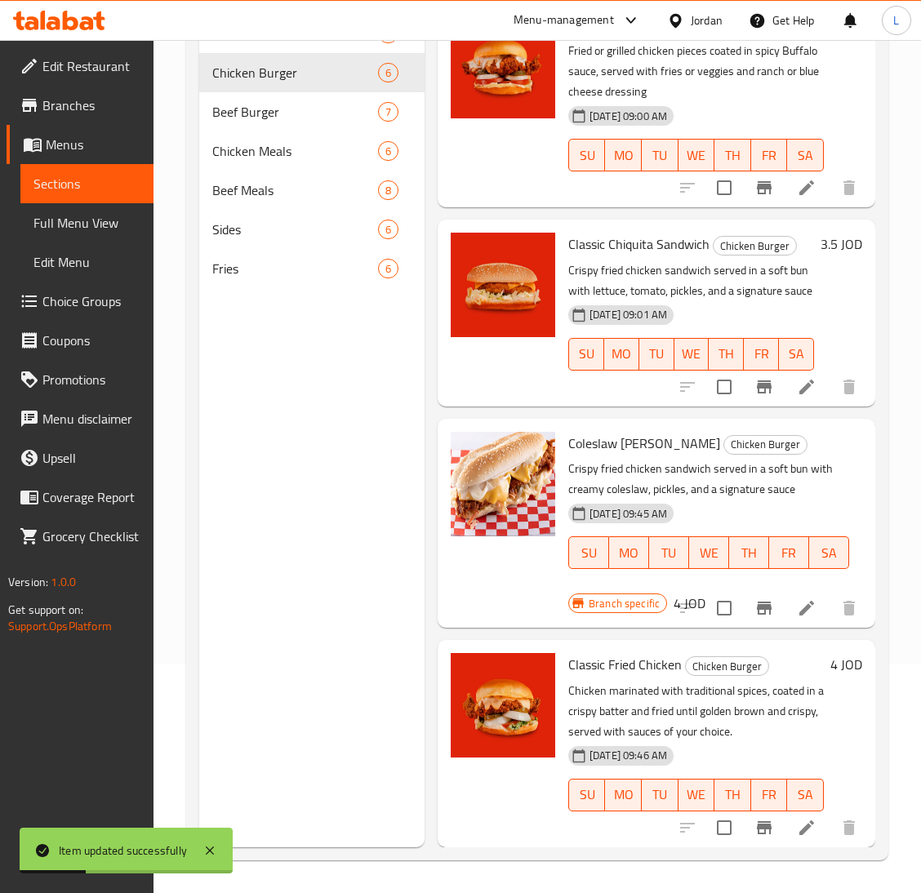
click at [784, 813] on li at bounding box center [807, 827] width 46 height 29
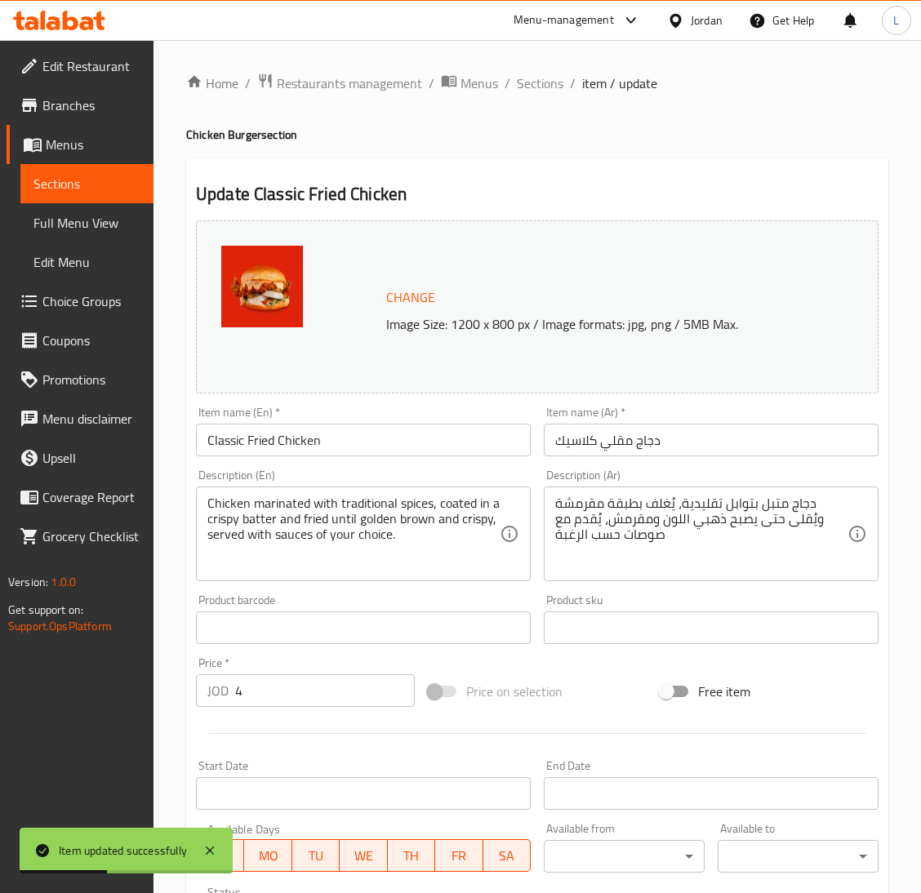
click at [380, 433] on input "Classic Fried Chicken" at bounding box center [363, 440] width 335 height 33
paste input "Sandwich"
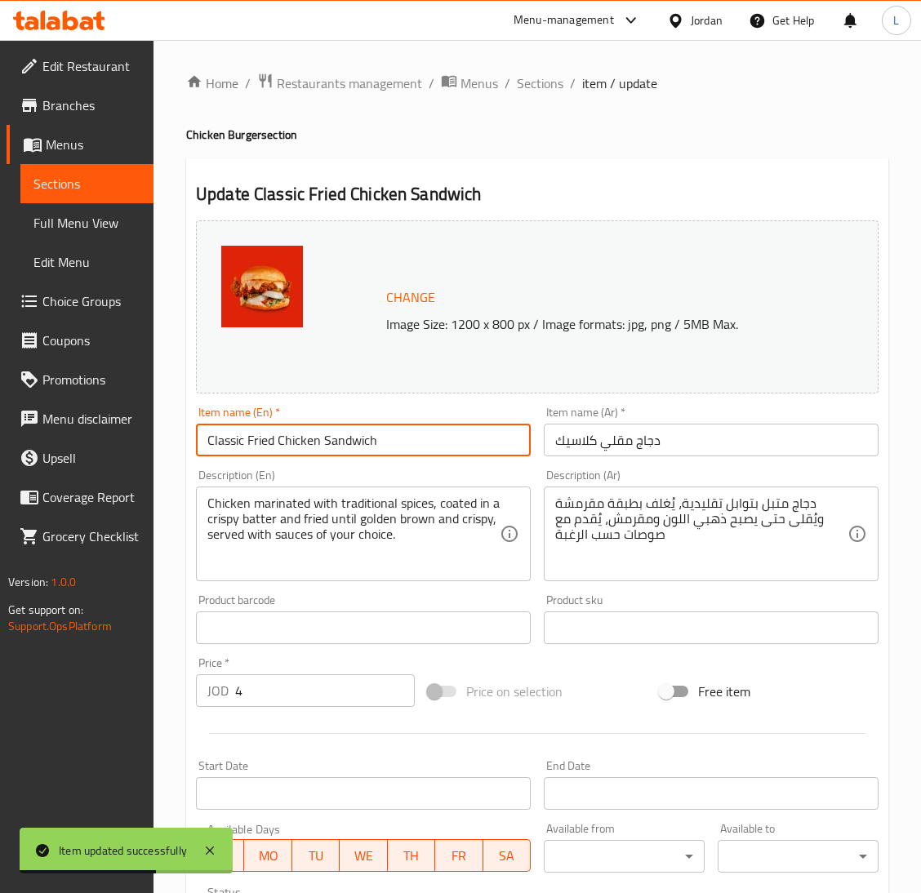
type input "Classic Fried Chicken Sandwich"
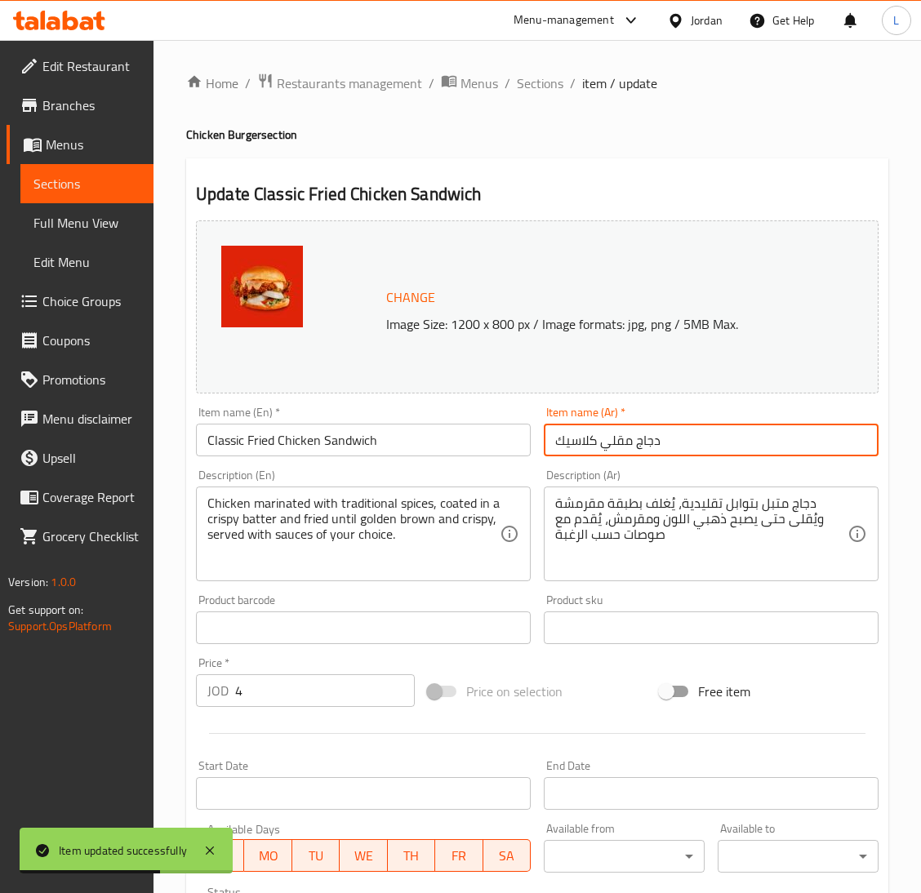
click at [760, 432] on input "دجاج مقلي كلاسيك" at bounding box center [711, 440] width 335 height 33
paste input "ساندويش"
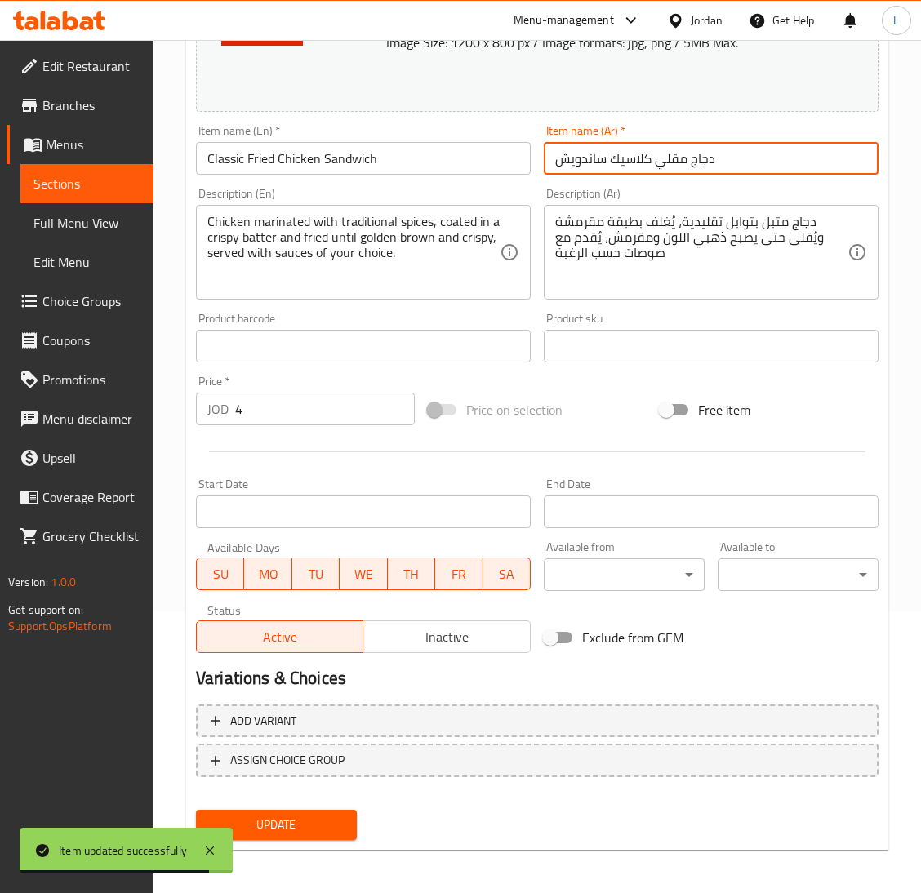
type input "دجاج مقلي كلاسيك ساندويش"
click at [304, 810] on button "Update" at bounding box center [276, 825] width 161 height 30
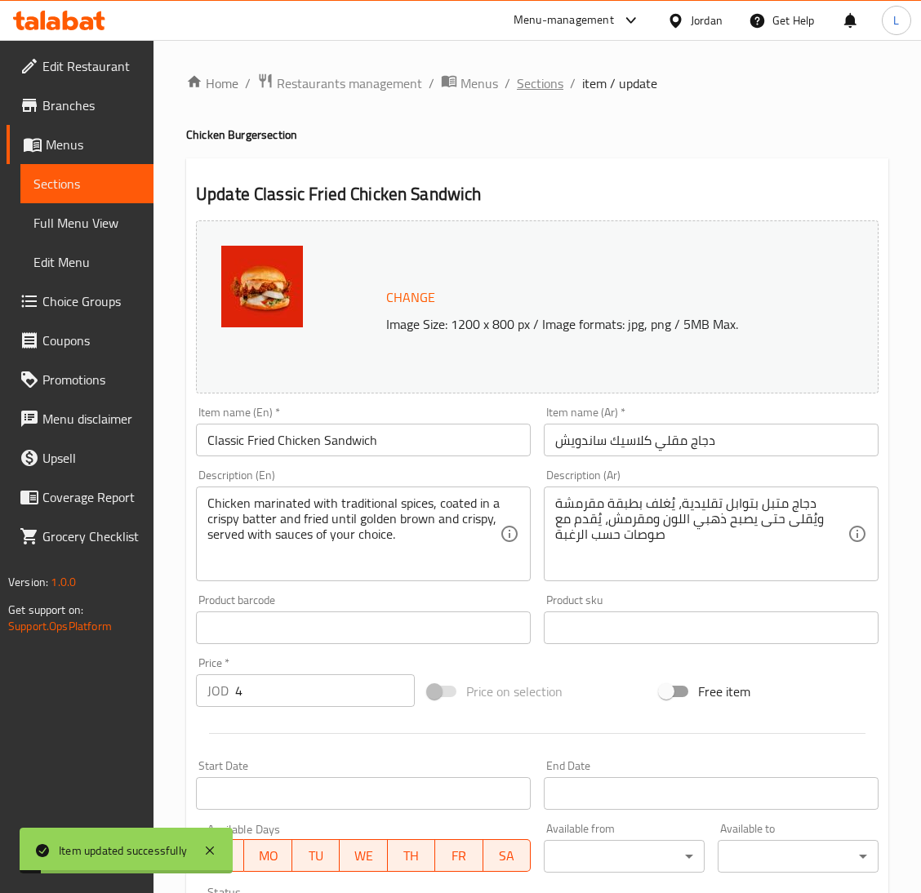
click at [536, 83] on span "Sections" at bounding box center [540, 83] width 47 height 20
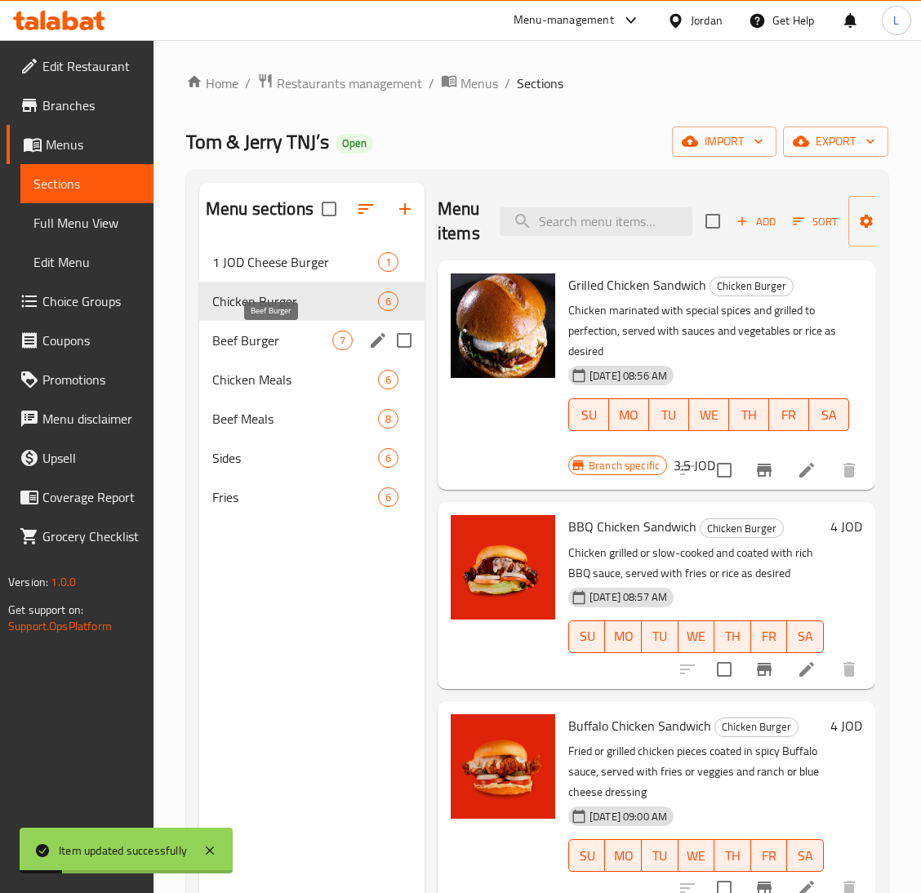
click at [266, 348] on span "Beef Burger" at bounding box center [272, 341] width 120 height 20
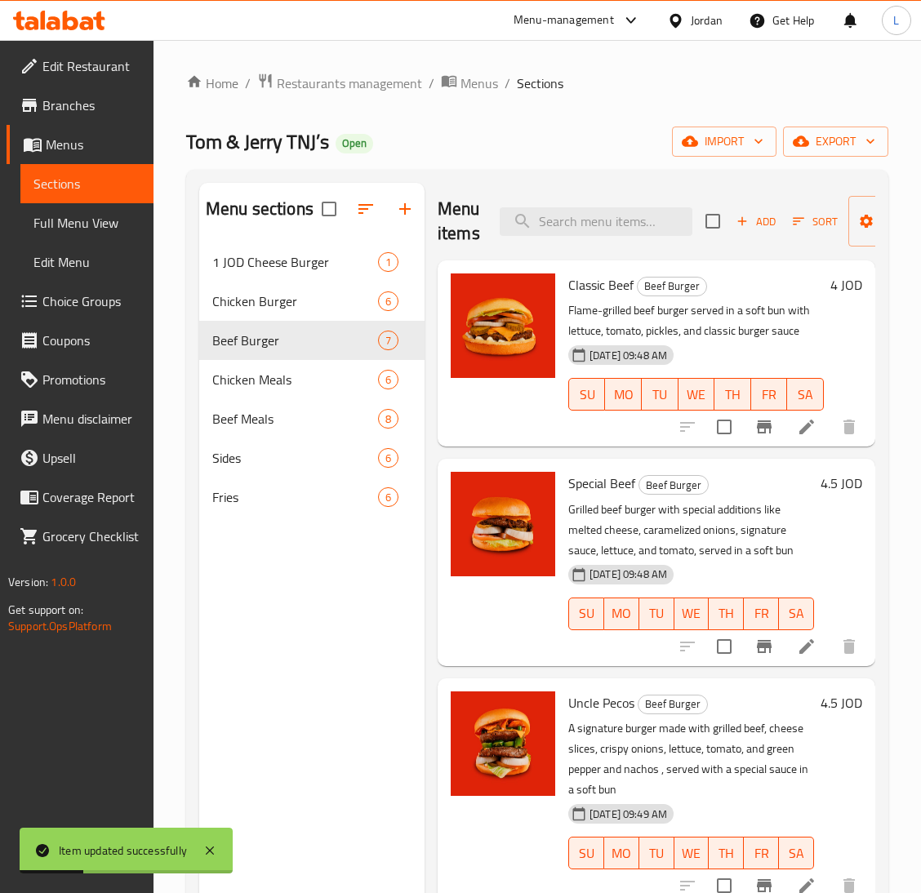
click at [797, 437] on icon at bounding box center [807, 427] width 20 height 20
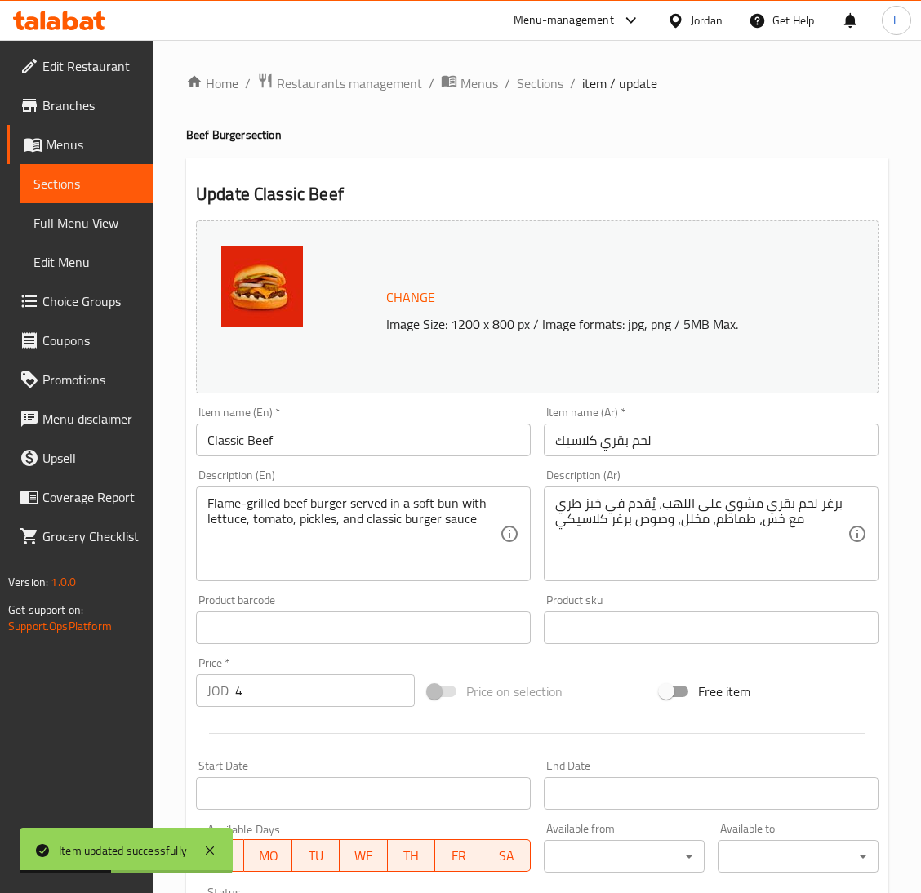
click at [311, 411] on div "Item name (En)   * Classic Beef Item name (En) *" at bounding box center [363, 431] width 335 height 50
click at [320, 451] on input "Classic Beef" at bounding box center [363, 440] width 335 height 33
paste input "Sandwich"
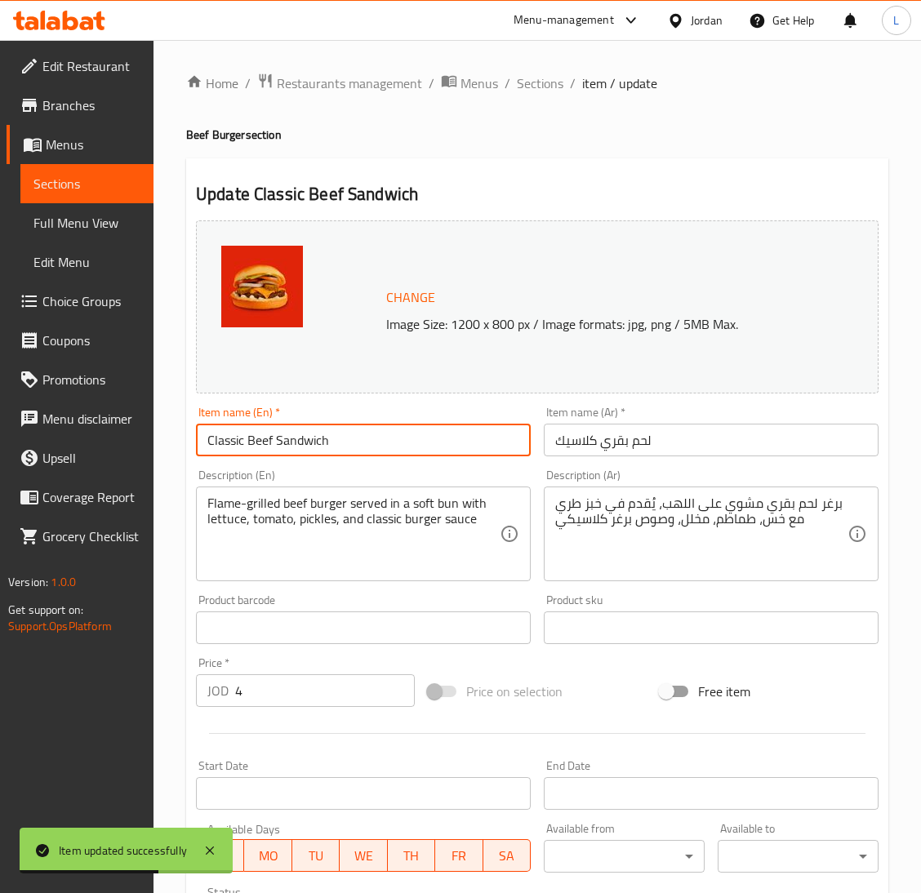
type input "Classic Beef Sandwich"
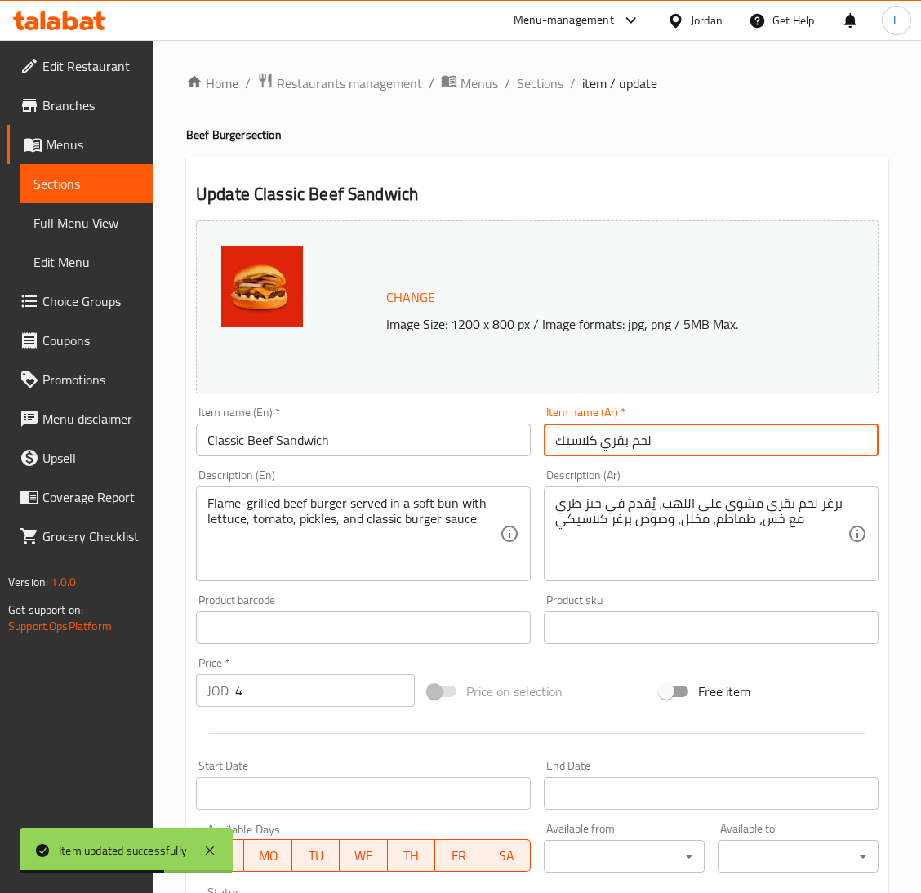
click at [698, 442] on input "لحم بقري كلاسيك" at bounding box center [711, 440] width 335 height 33
click at [493, 441] on input "Classic Beef Sandwich" at bounding box center [363, 440] width 335 height 33
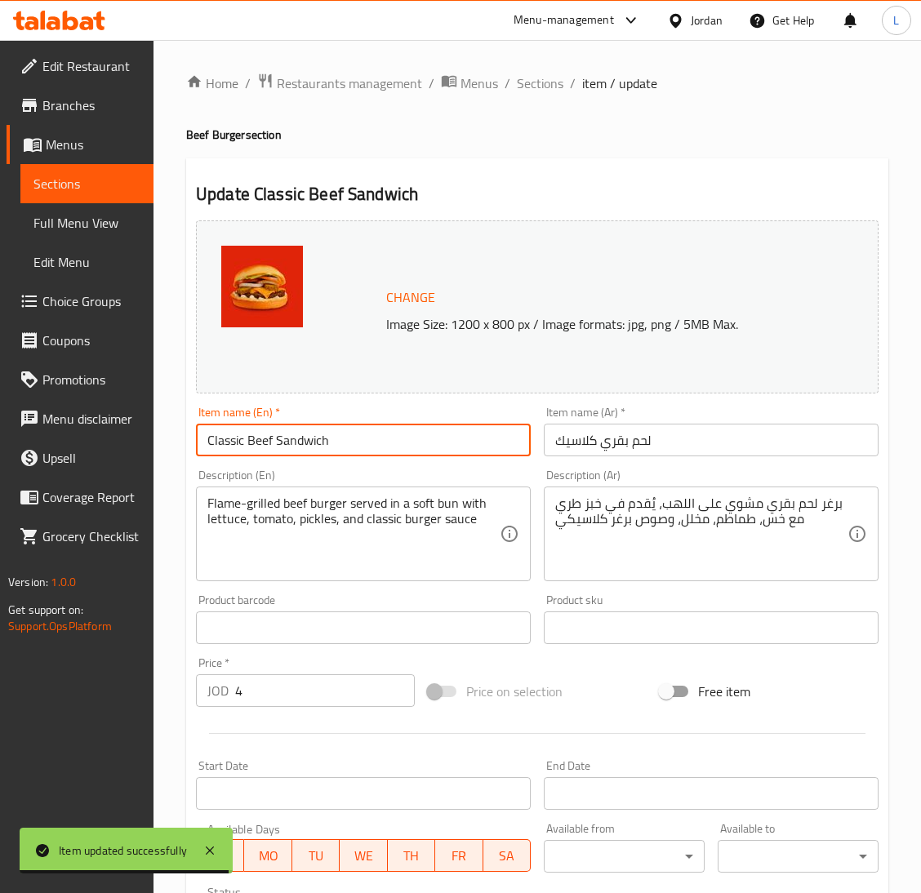
click at [695, 433] on input "لحم بقري كلاسيك" at bounding box center [711, 440] width 335 height 33
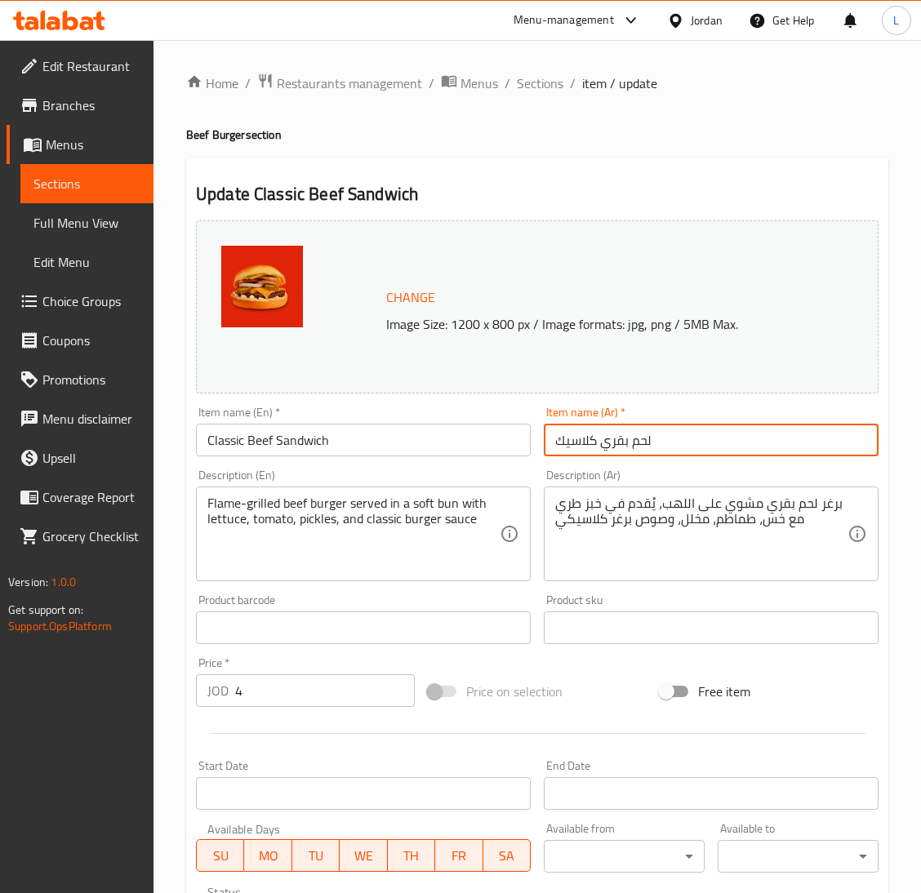
paste input "ساندويش"
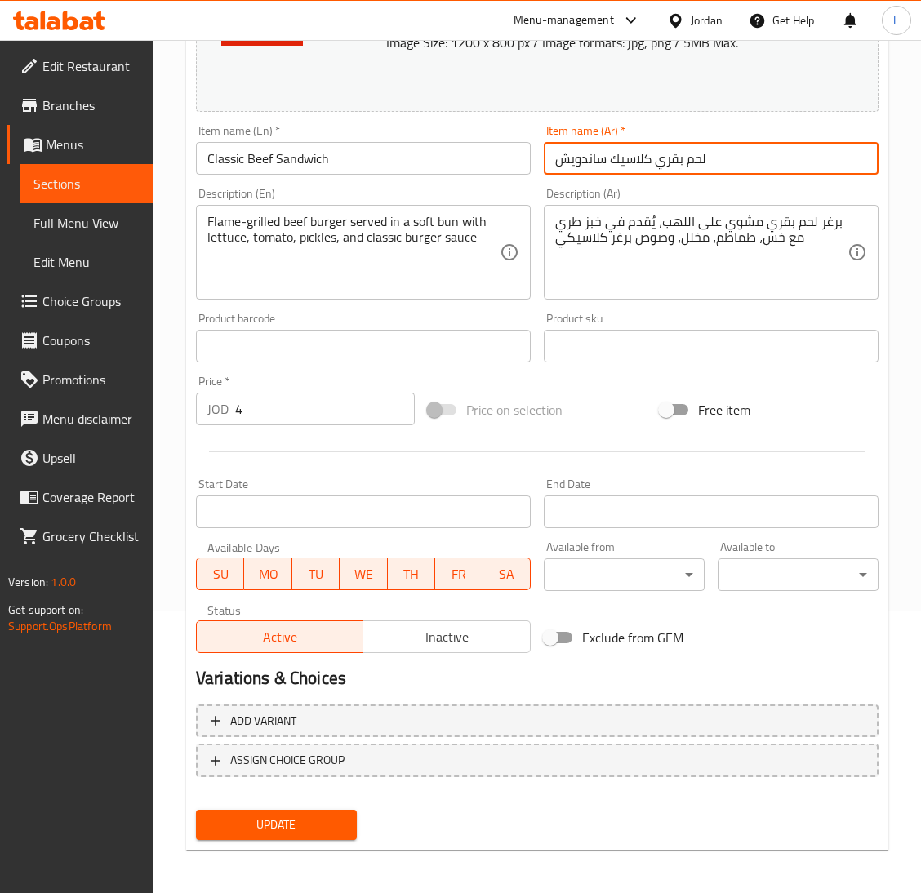
type input "لحم بقري كلاسيك ساندويش"
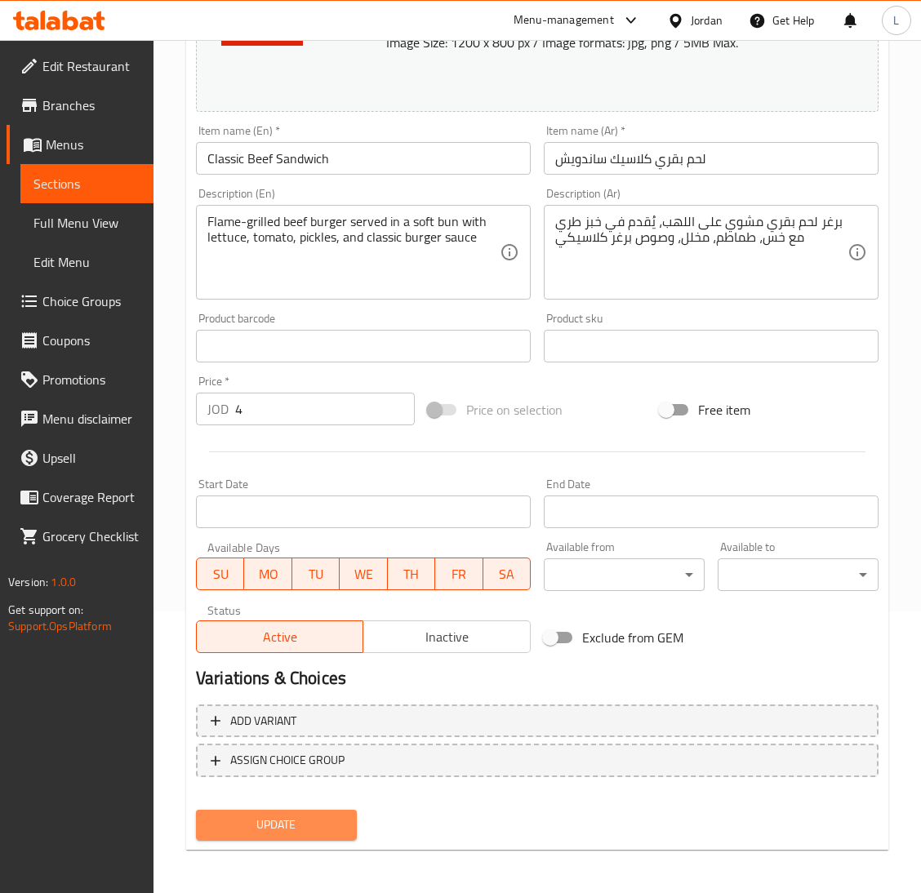
drag, startPoint x: 344, startPoint y: 820, endPoint x: 413, endPoint y: 710, distance: 130.2
click at [339, 822] on span "Update" at bounding box center [276, 825] width 135 height 20
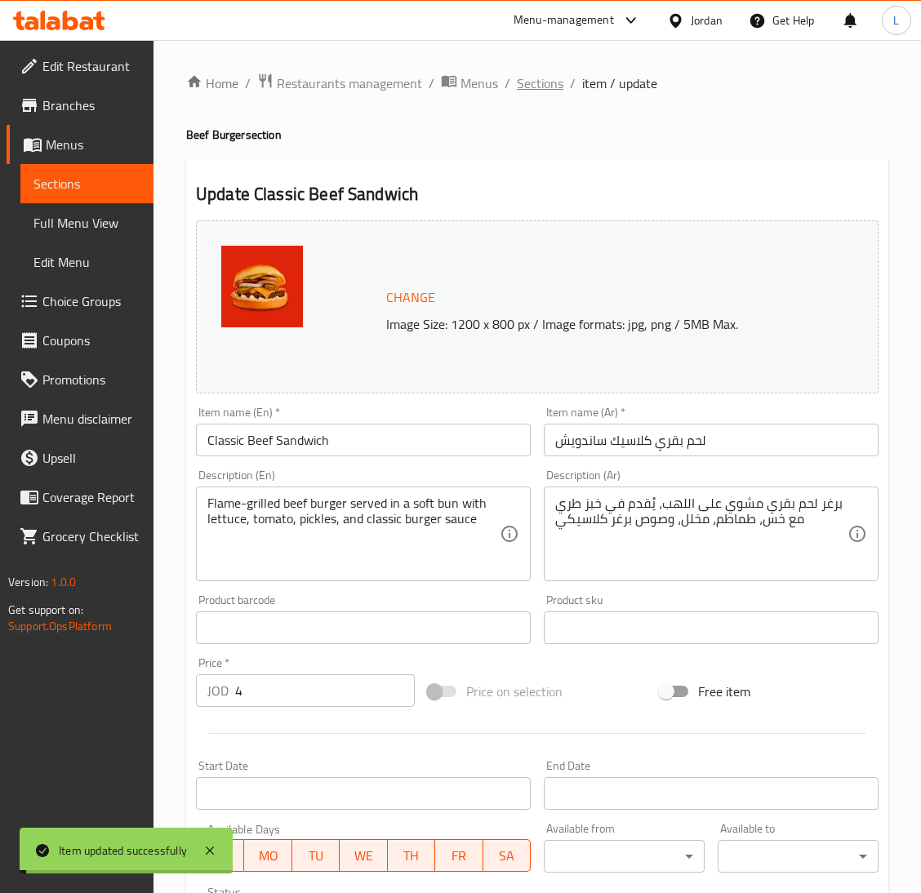
click at [550, 78] on span "Sections" at bounding box center [540, 83] width 47 height 20
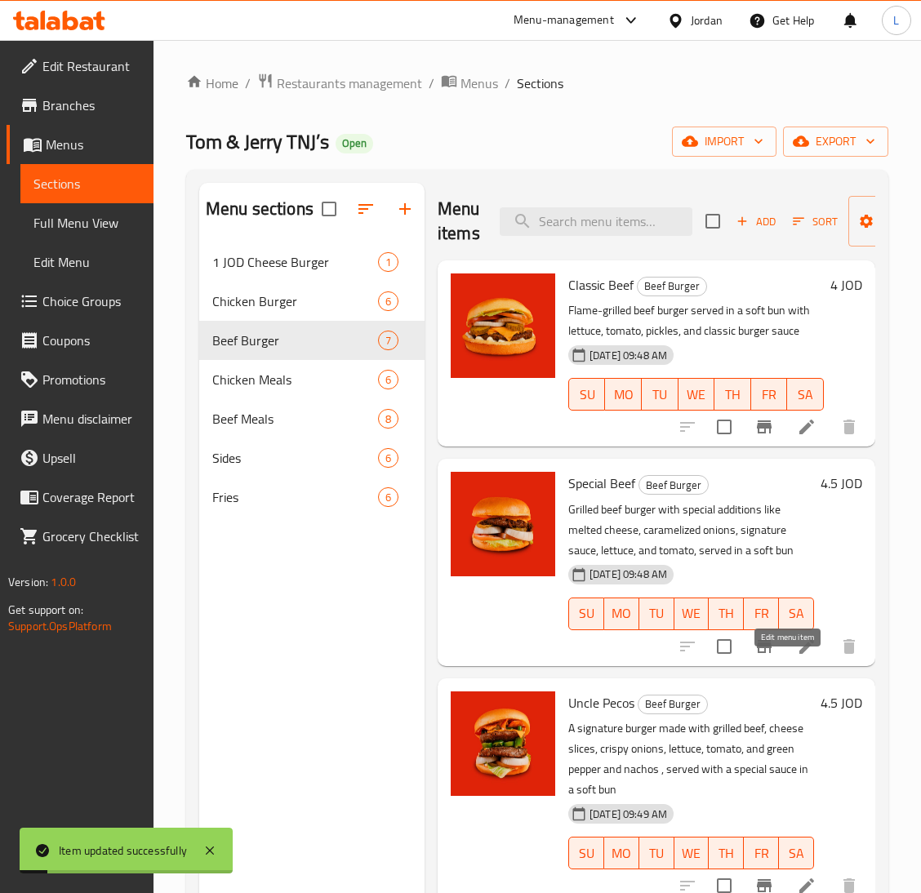
click at [797, 656] on icon at bounding box center [807, 647] width 20 height 20
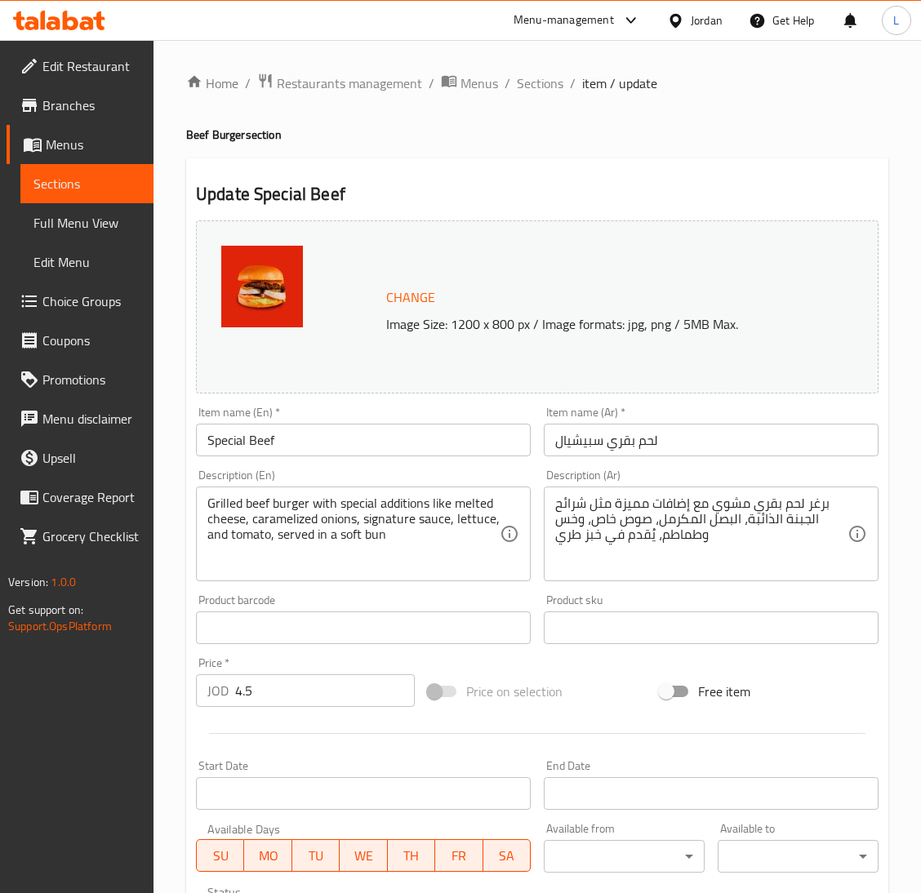
click at [444, 429] on input "Special Beef" at bounding box center [363, 440] width 335 height 33
paste input "Sandwich"
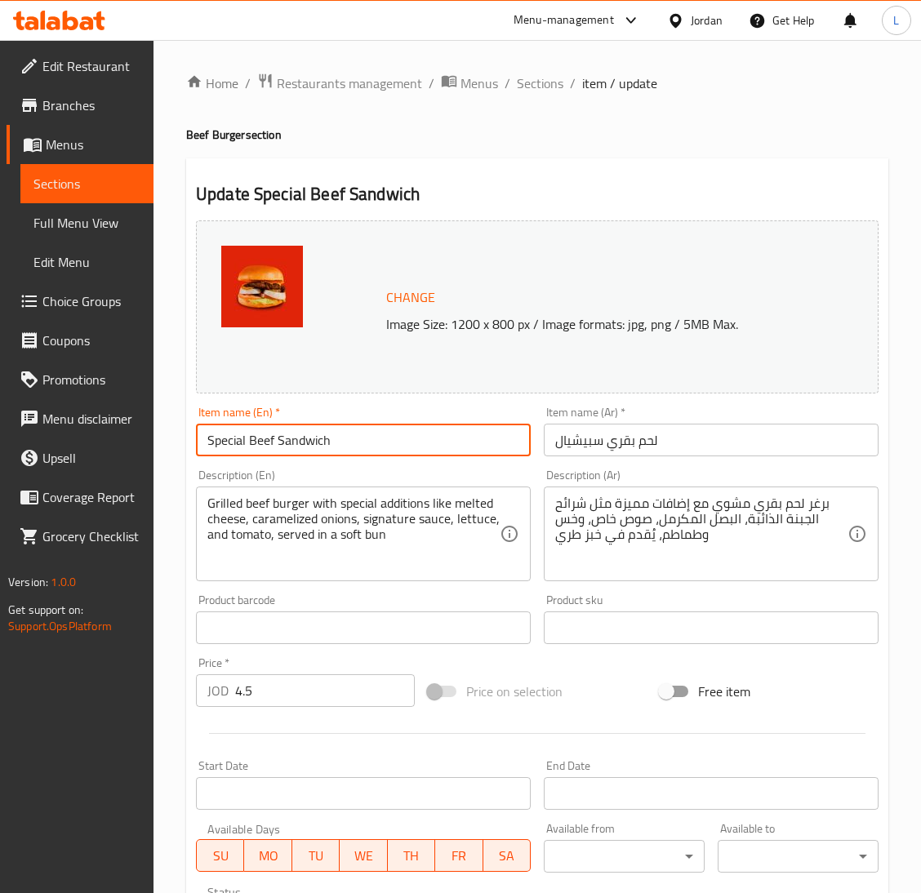
type input "Special Beef Sandwich"
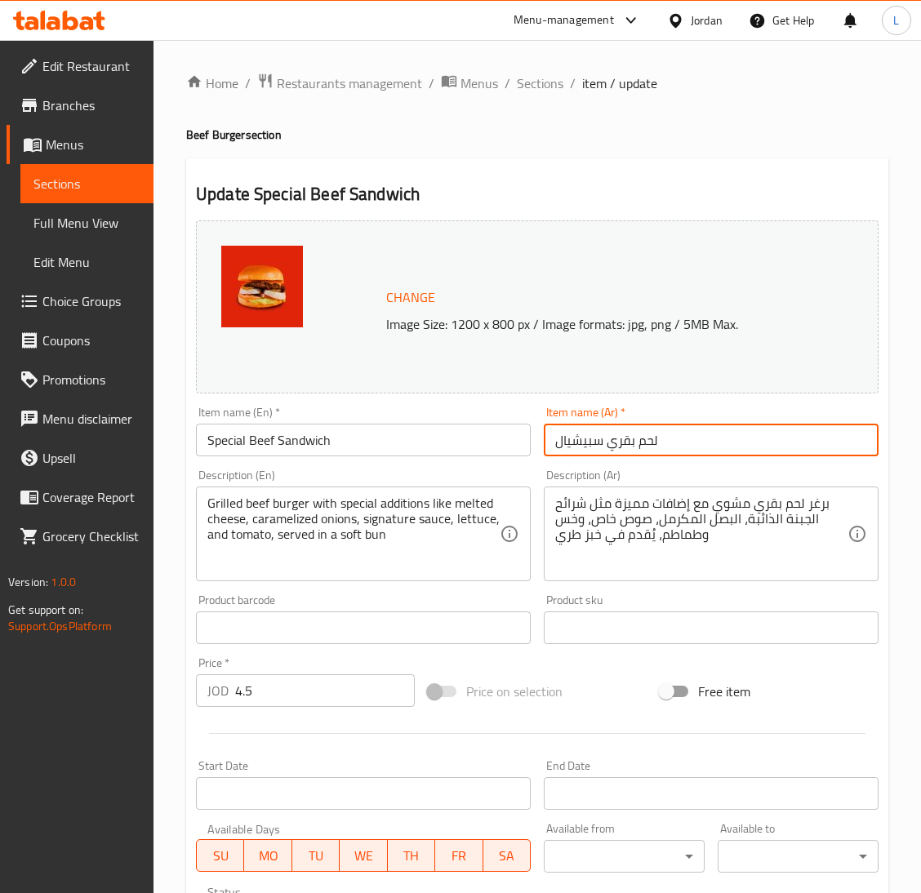
click at [729, 427] on input "لحم بقري سبيشيال" at bounding box center [711, 440] width 335 height 33
paste input "ساندويش"
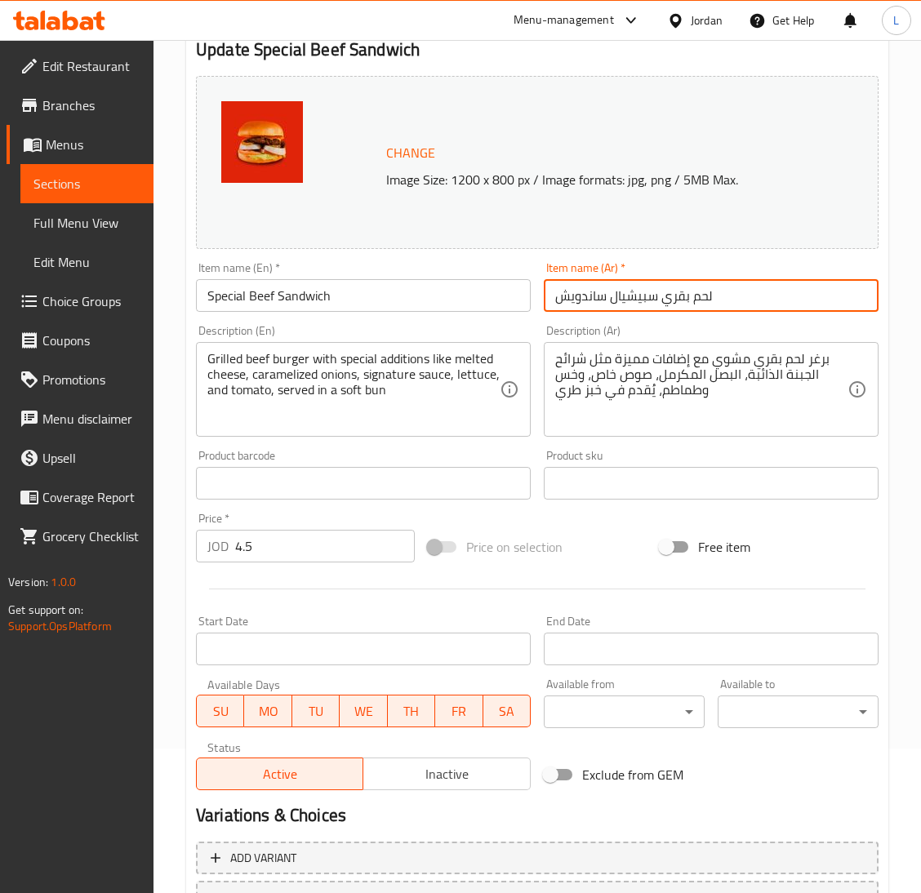
scroll to position [282, 0]
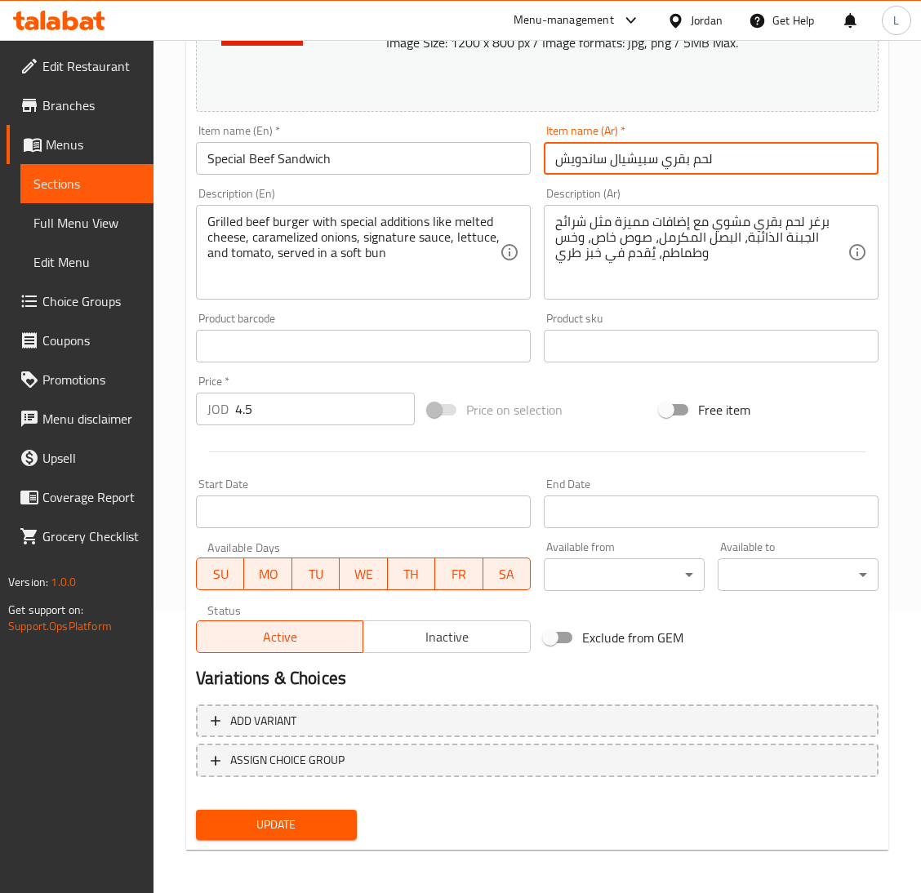
type input "لحم بقري سبيشيال ساندويش"
click at [345, 814] on button "Update" at bounding box center [276, 825] width 161 height 30
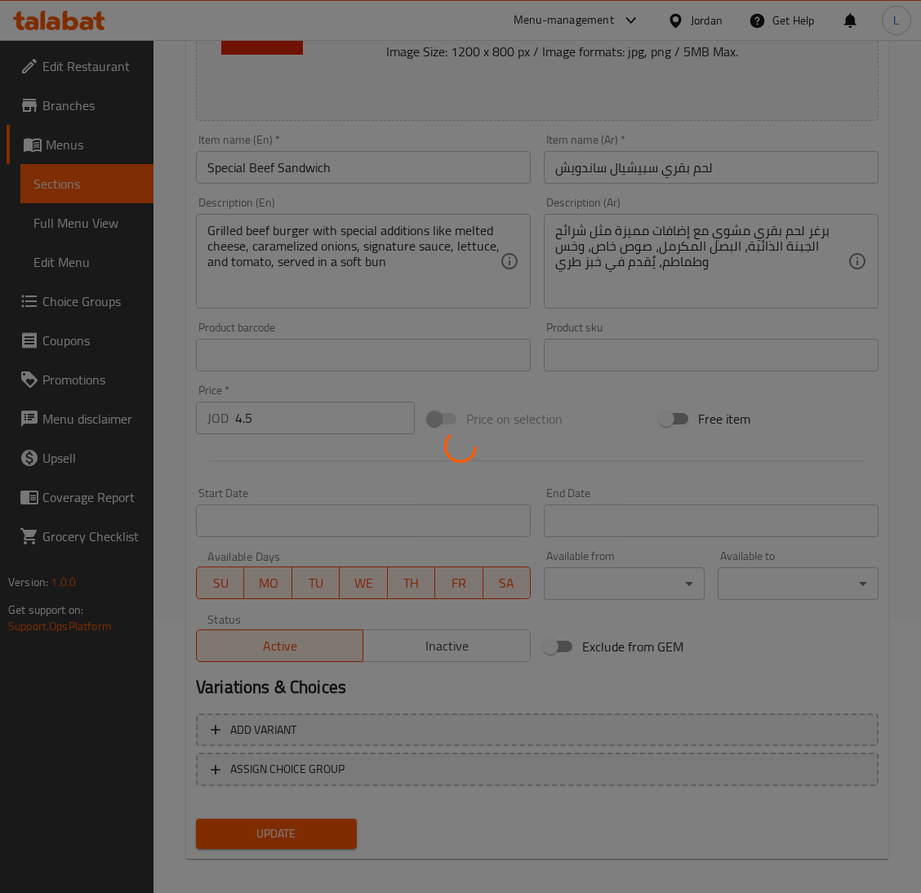
scroll to position [0, 0]
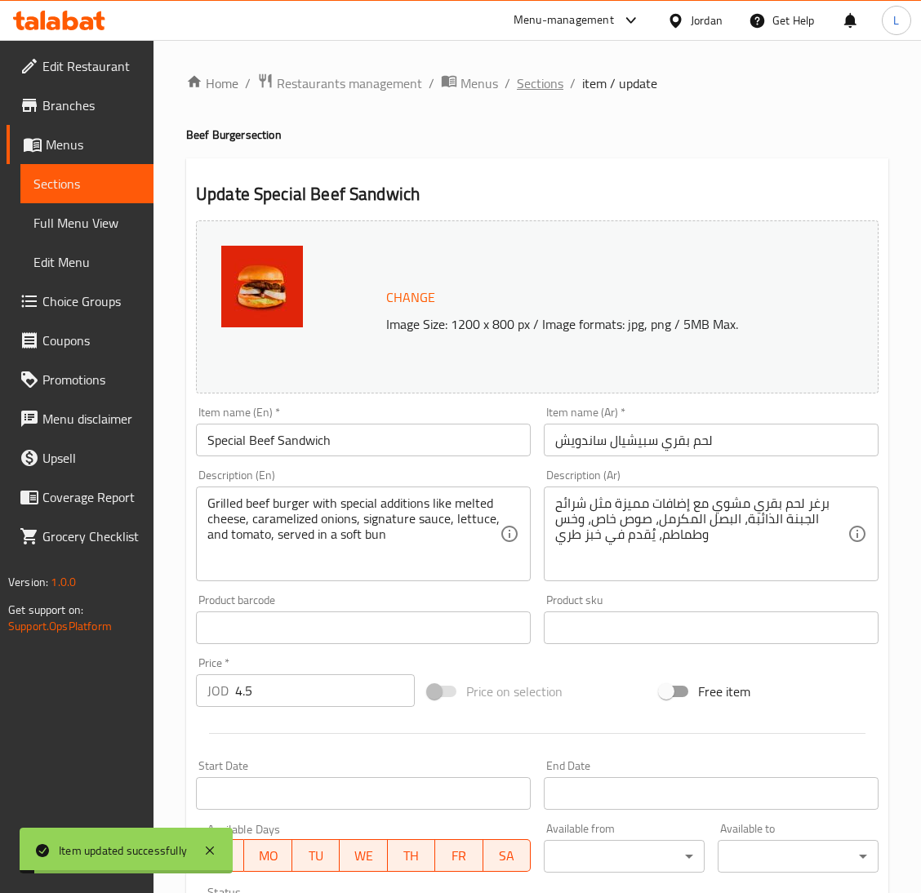
click at [545, 79] on span "Sections" at bounding box center [540, 83] width 47 height 20
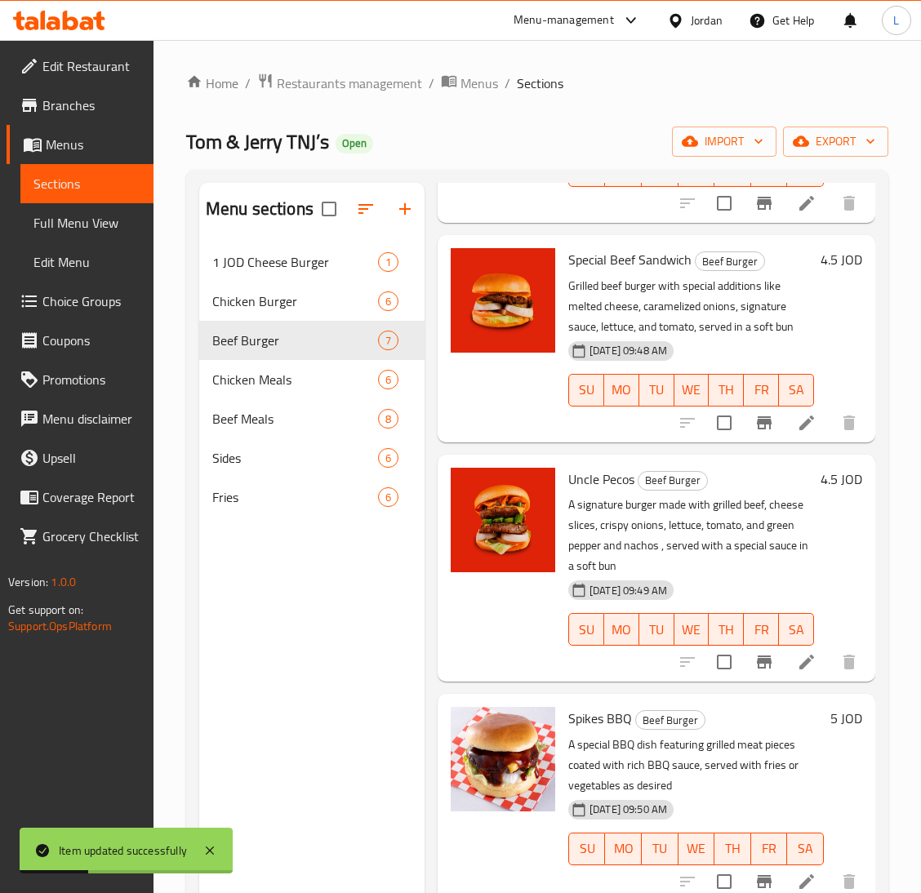
scroll to position [366, 0]
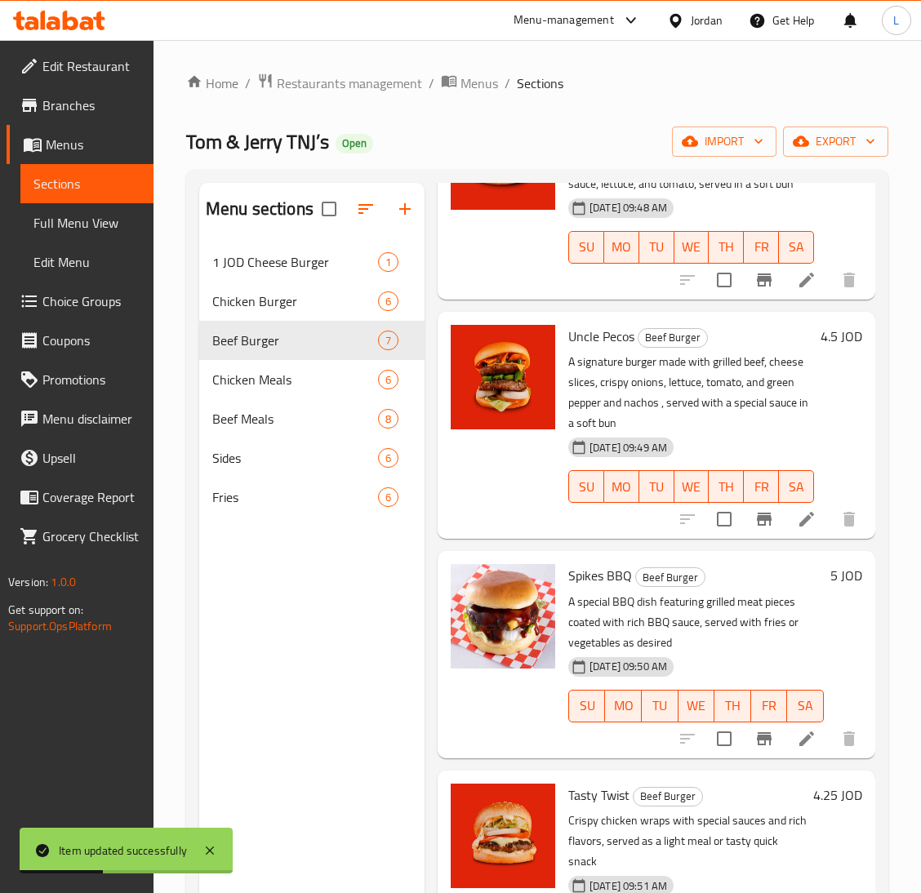
click at [797, 529] on icon at bounding box center [807, 519] width 20 height 20
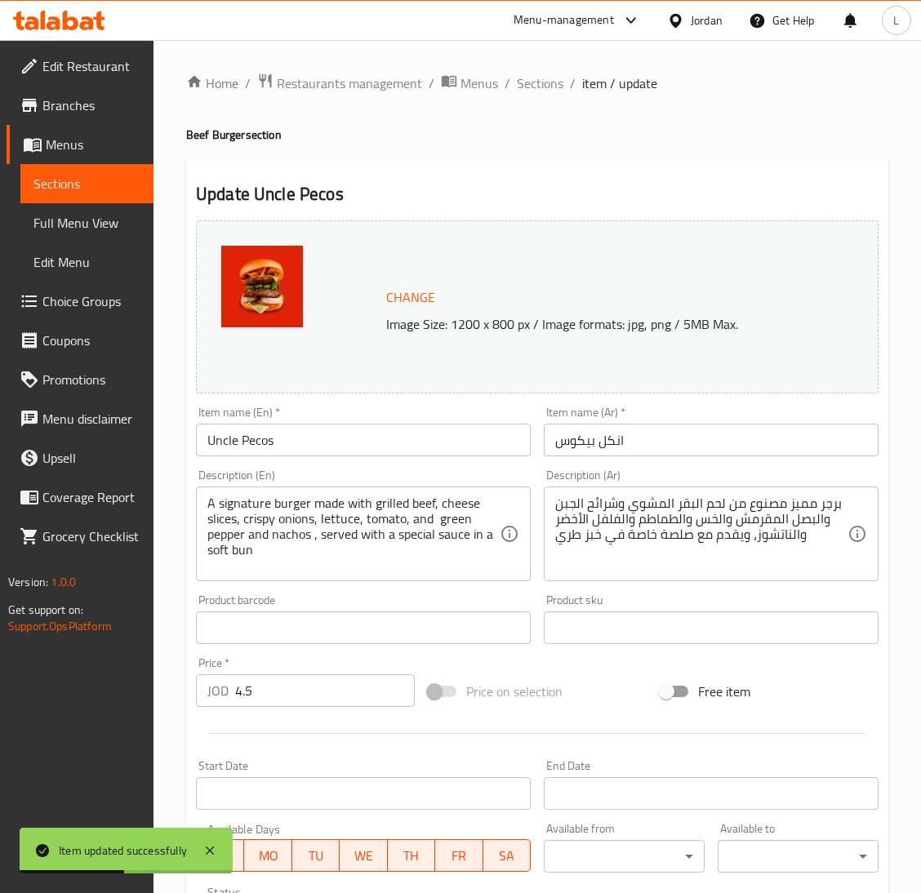
click at [399, 456] on input "Uncle Pecos" at bounding box center [363, 440] width 335 height 33
paste input "Sandwich"
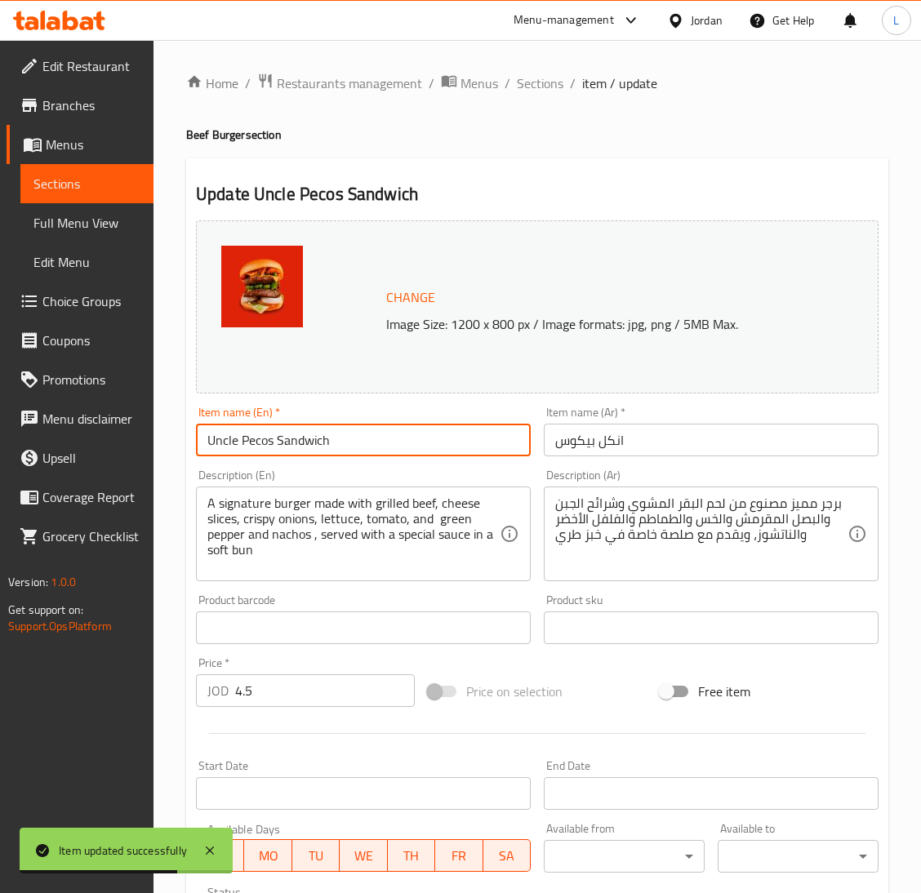
type input "Uncle Pecos Sandwich"
click at [675, 422] on div "Item name (Ar)   * انكل بيكوس Item name (Ar) *" at bounding box center [711, 431] width 335 height 50
click at [678, 435] on input "انكل بيكوس" at bounding box center [711, 440] width 335 height 33
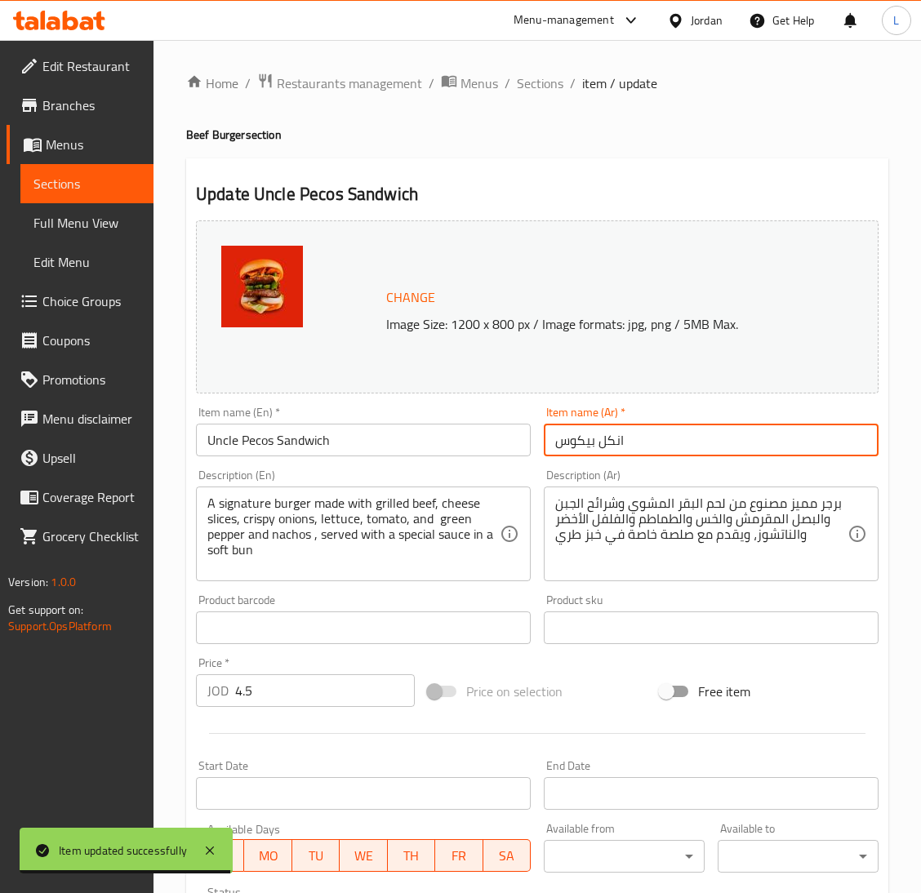
paste input "ساندويش"
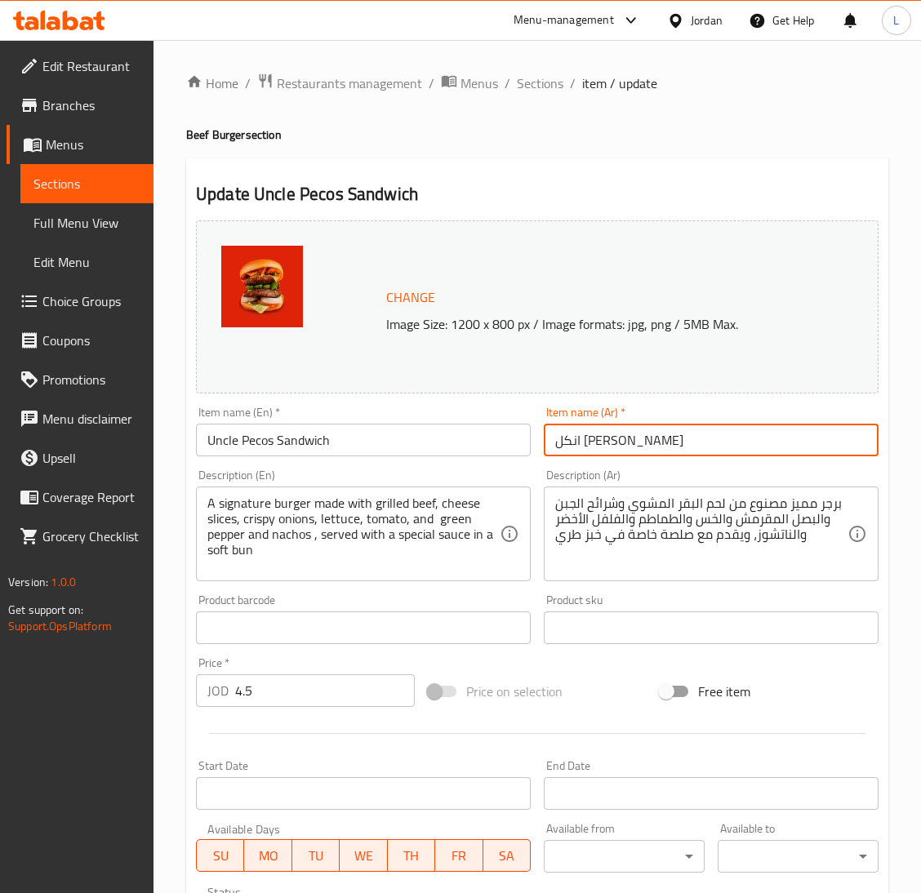
scroll to position [282, 0]
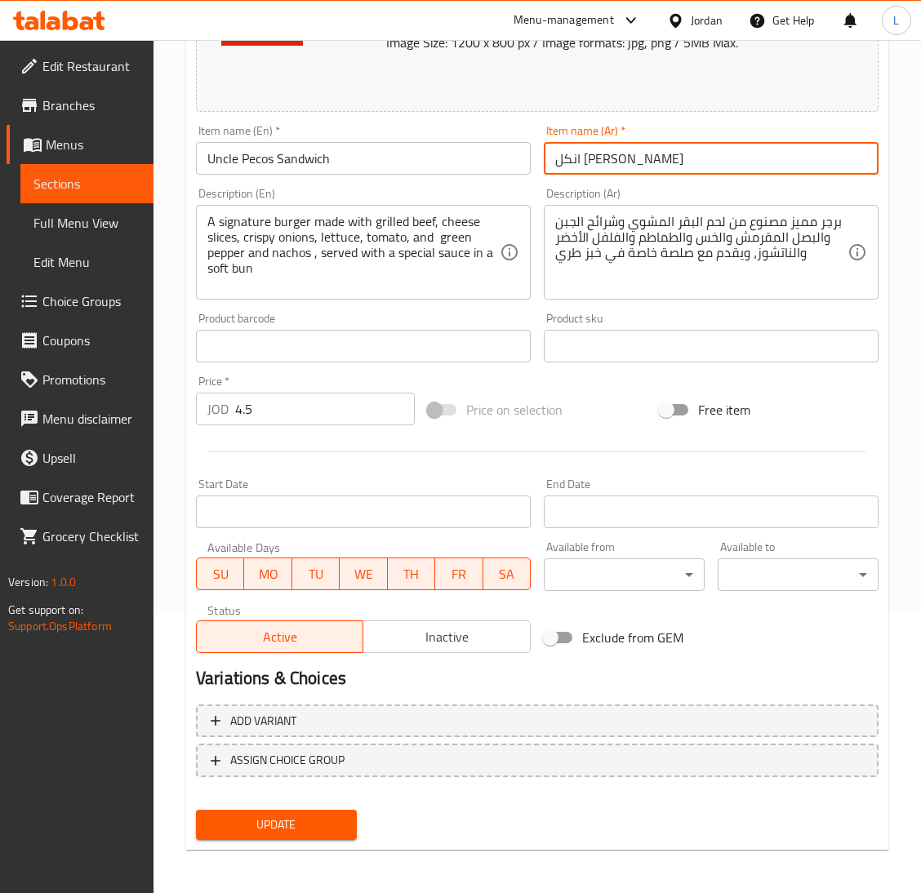
type input "انكل بيكوس ساندويش"
click at [278, 833] on span "Update" at bounding box center [276, 825] width 135 height 20
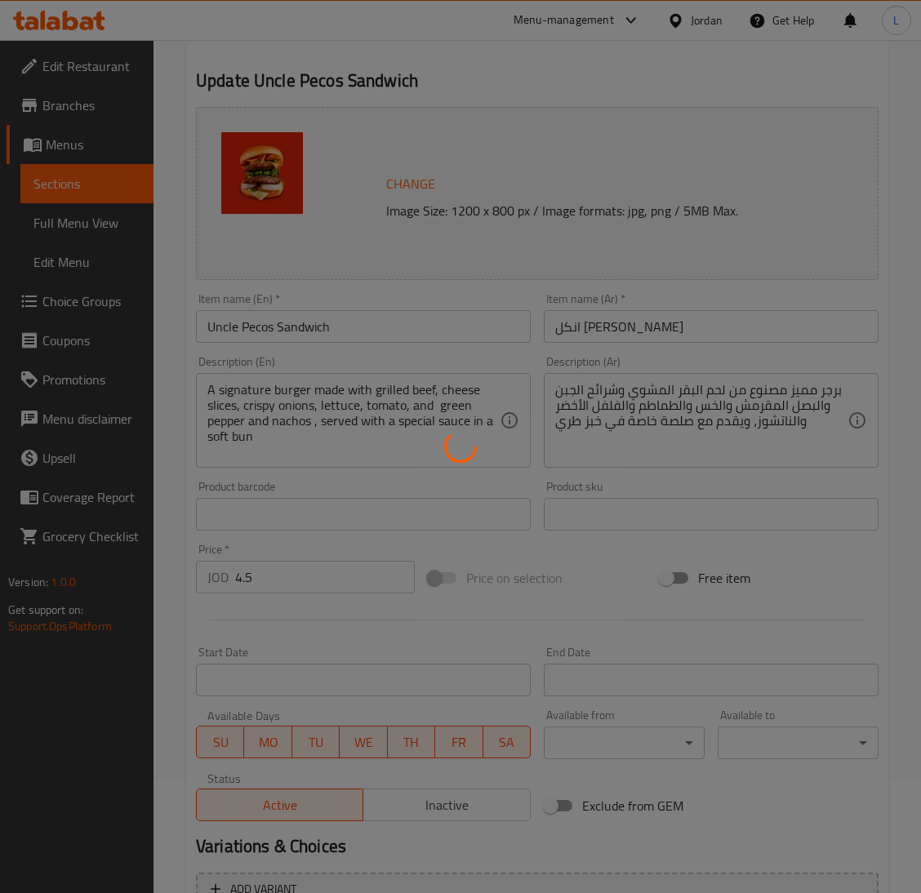
scroll to position [0, 0]
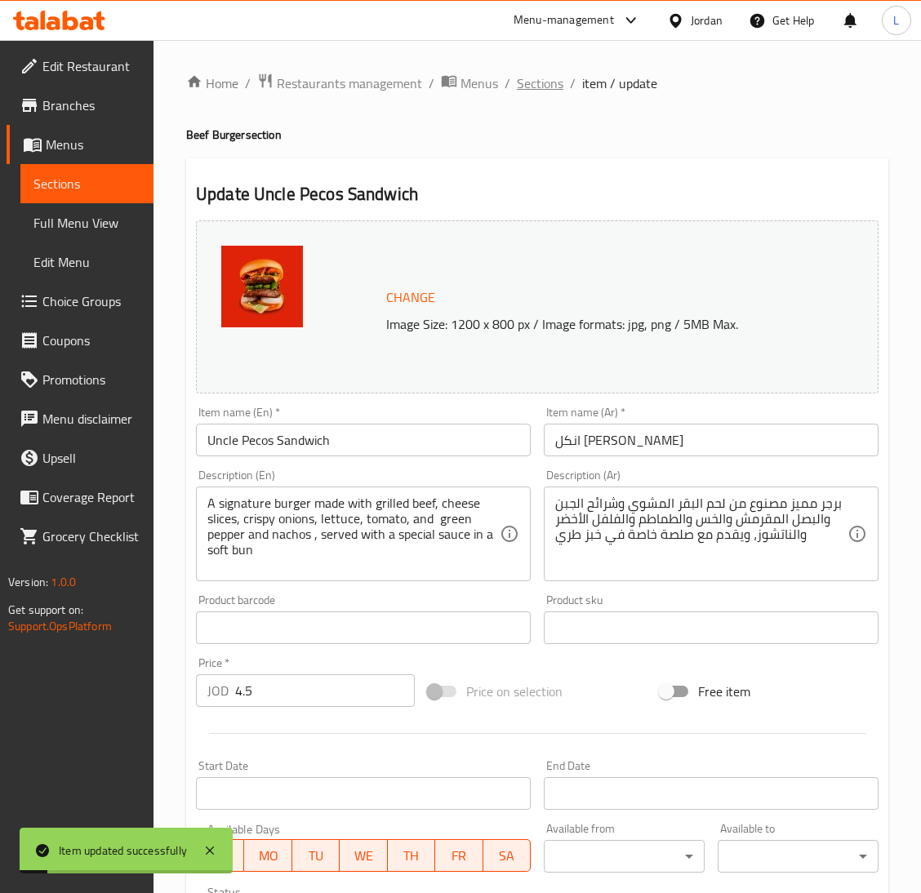
click at [545, 84] on span "Sections" at bounding box center [540, 83] width 47 height 20
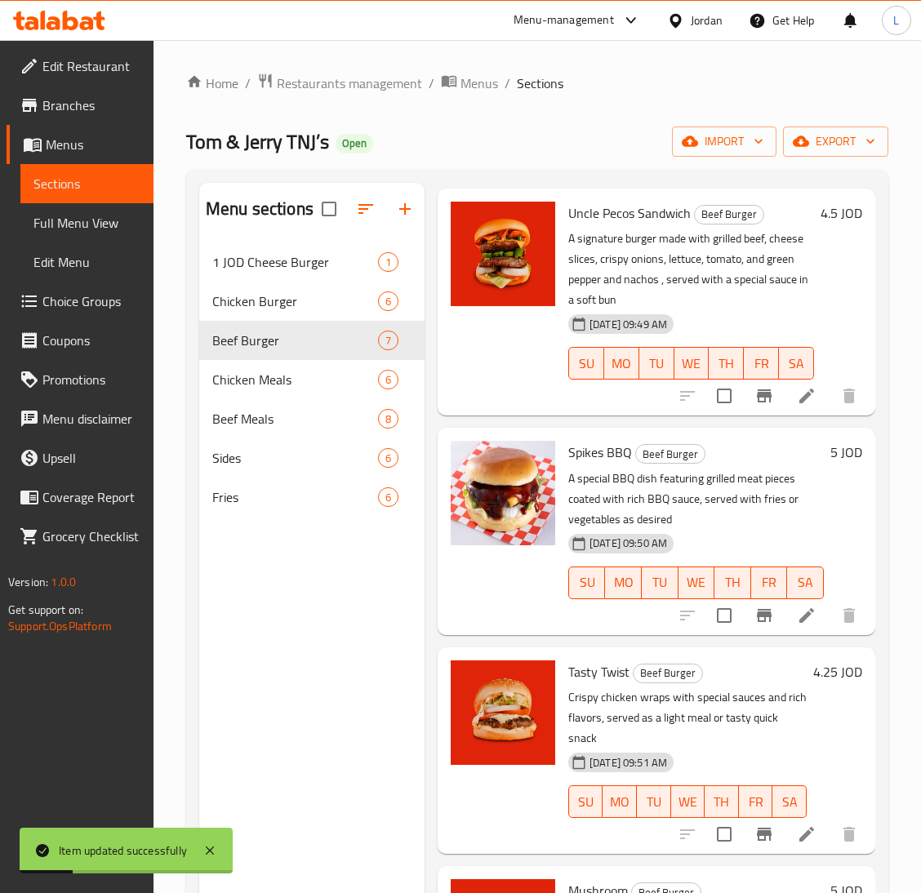
scroll to position [611, 0]
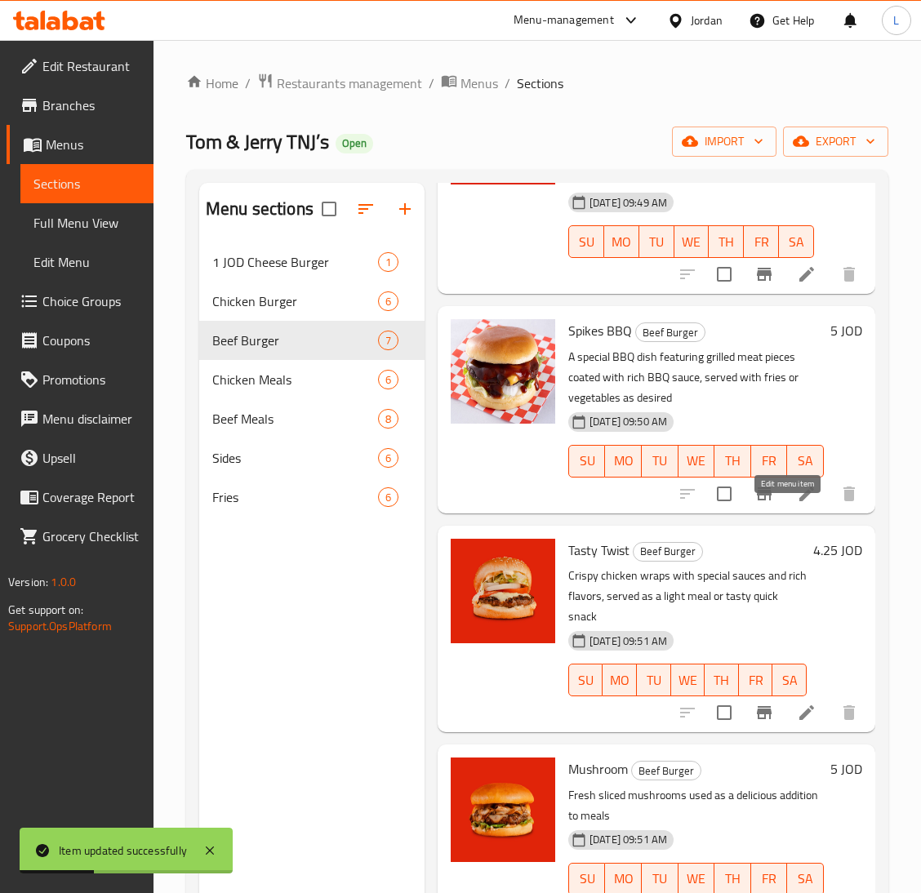
click at [797, 504] on icon at bounding box center [807, 494] width 20 height 20
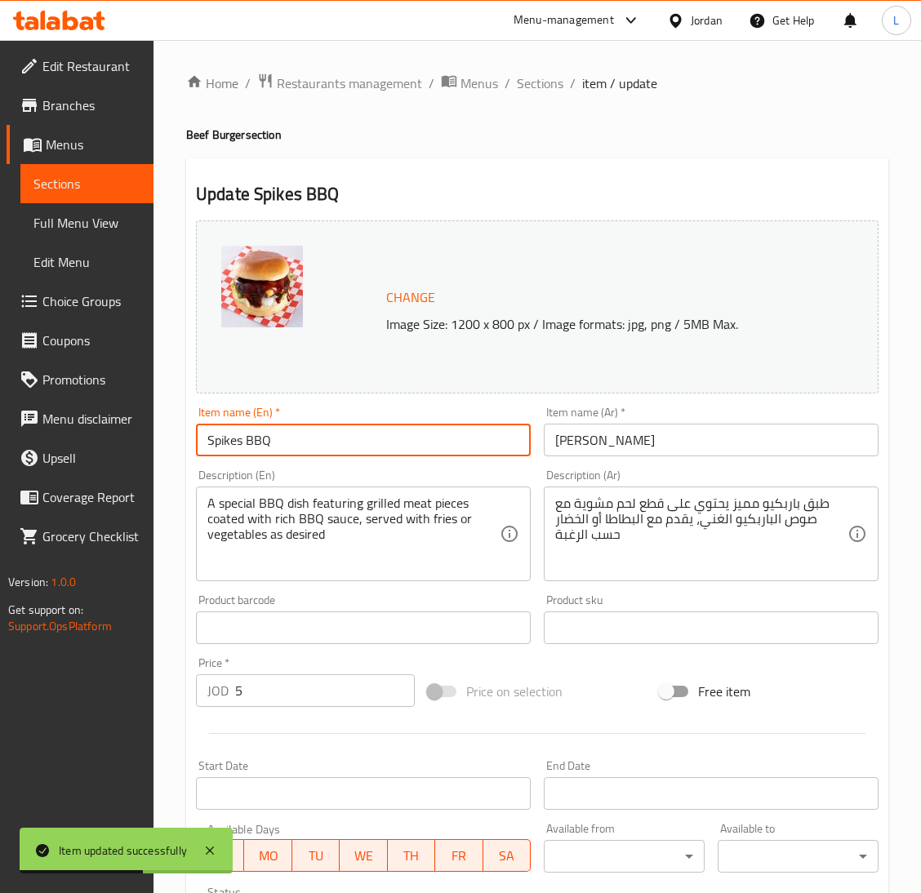
click at [383, 437] on input "Spikes BBQ" at bounding box center [363, 440] width 335 height 33
paste input "Sandwich"
type input "Spikes BBQ Sandwich"
click at [722, 441] on input "سبايكس باربيكيو" at bounding box center [711, 440] width 335 height 33
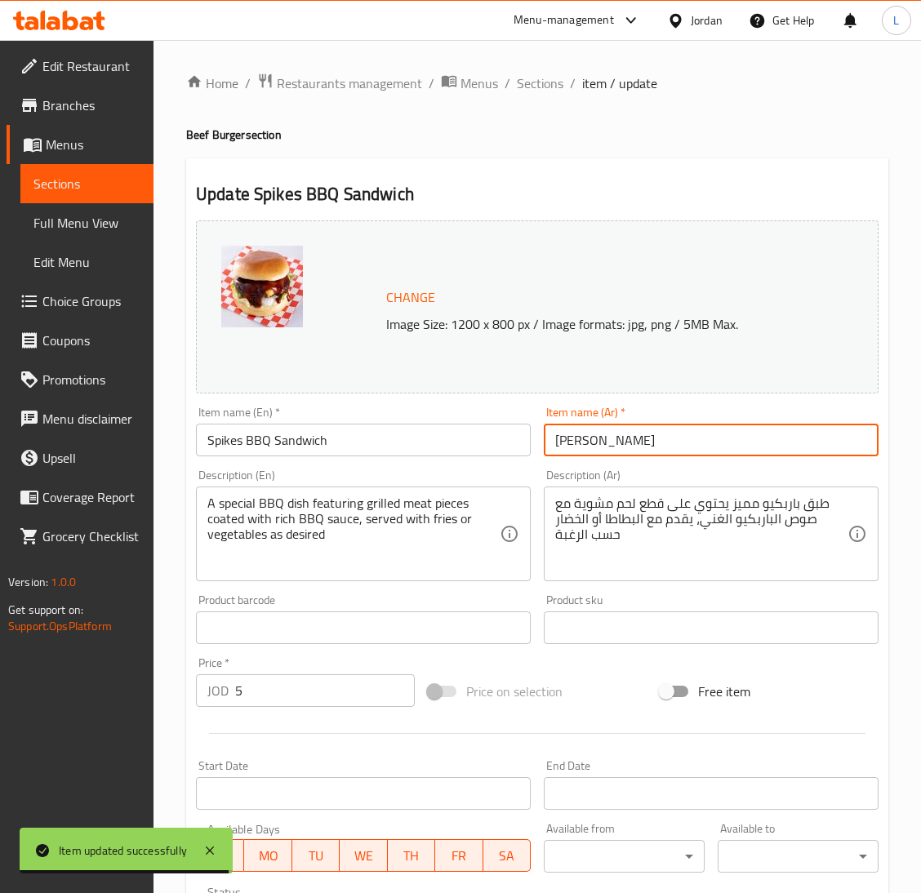
paste input "ساندويش"
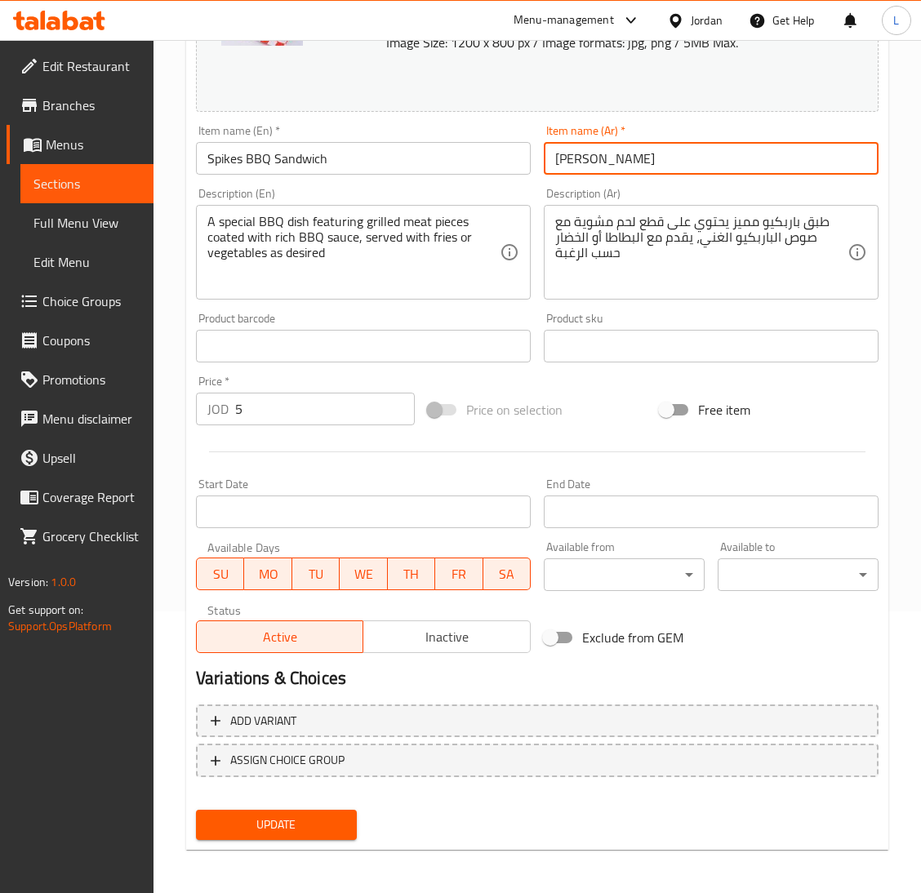
type input "سبايكس باربيكيو ساندويش"
click at [309, 815] on span "Update" at bounding box center [276, 825] width 135 height 20
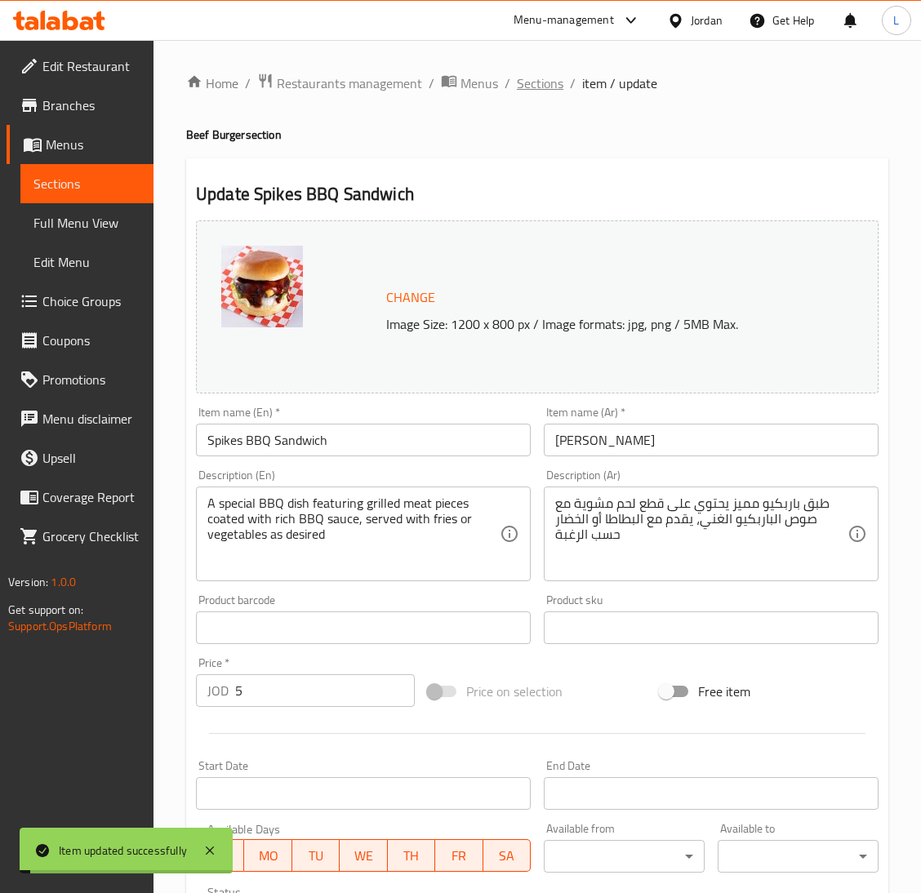
click at [522, 73] on span "Sections" at bounding box center [540, 83] width 47 height 20
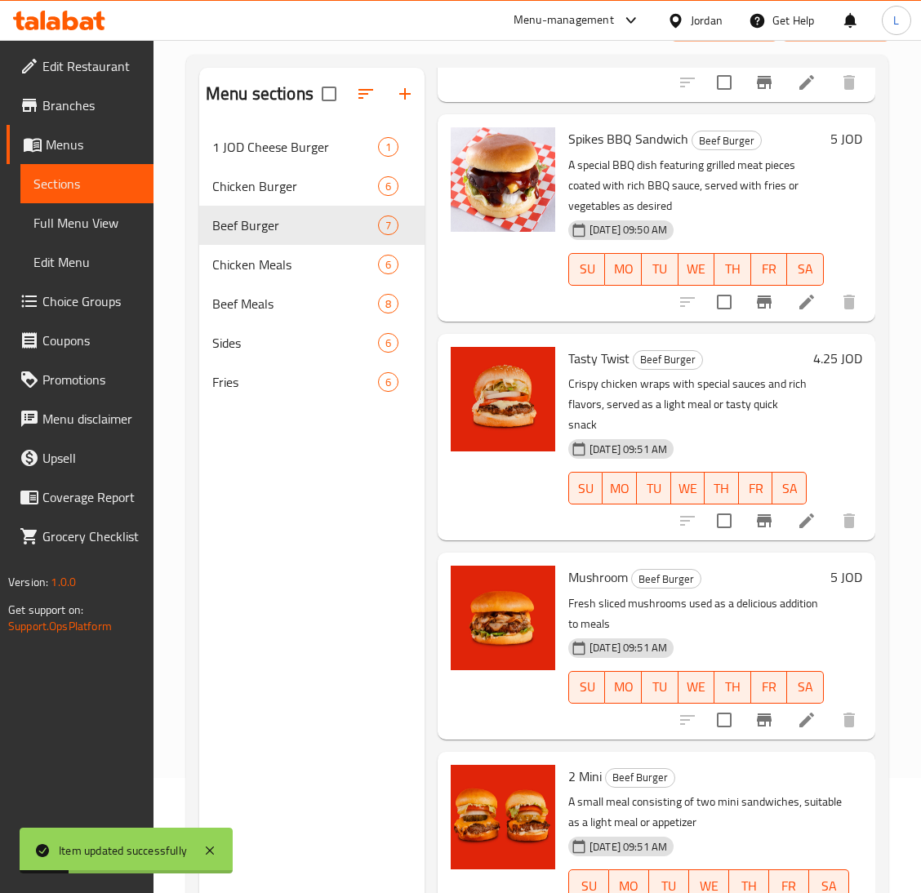
scroll to position [230, 0]
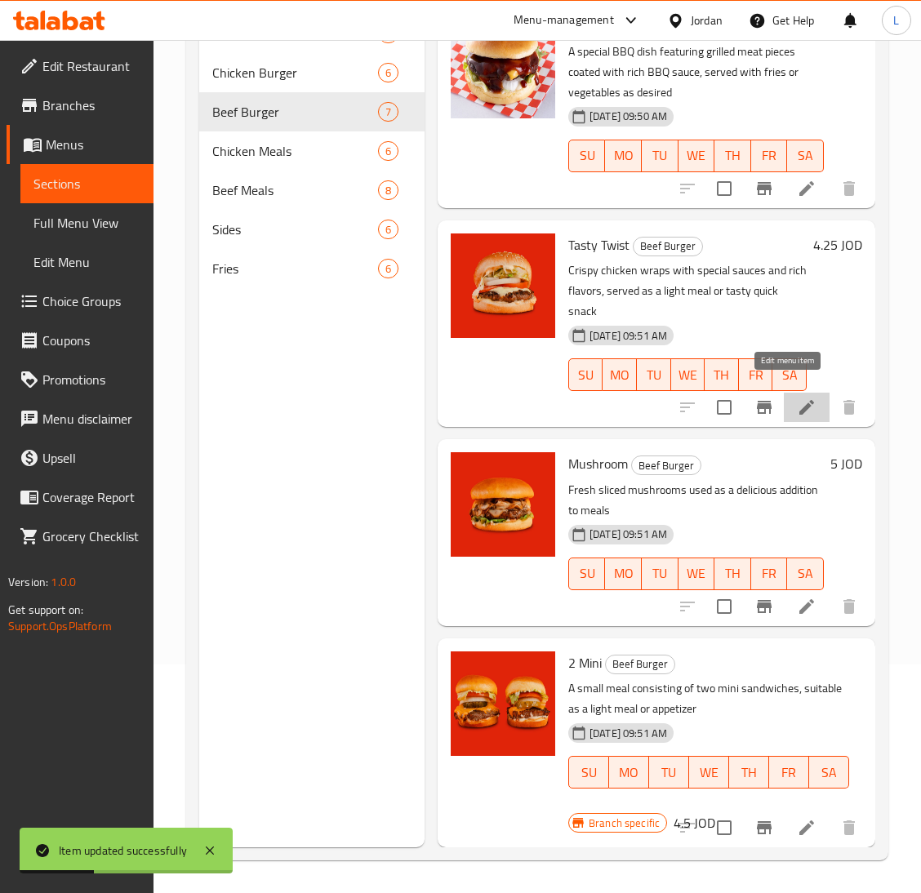
click at [797, 398] on icon at bounding box center [807, 408] width 20 height 20
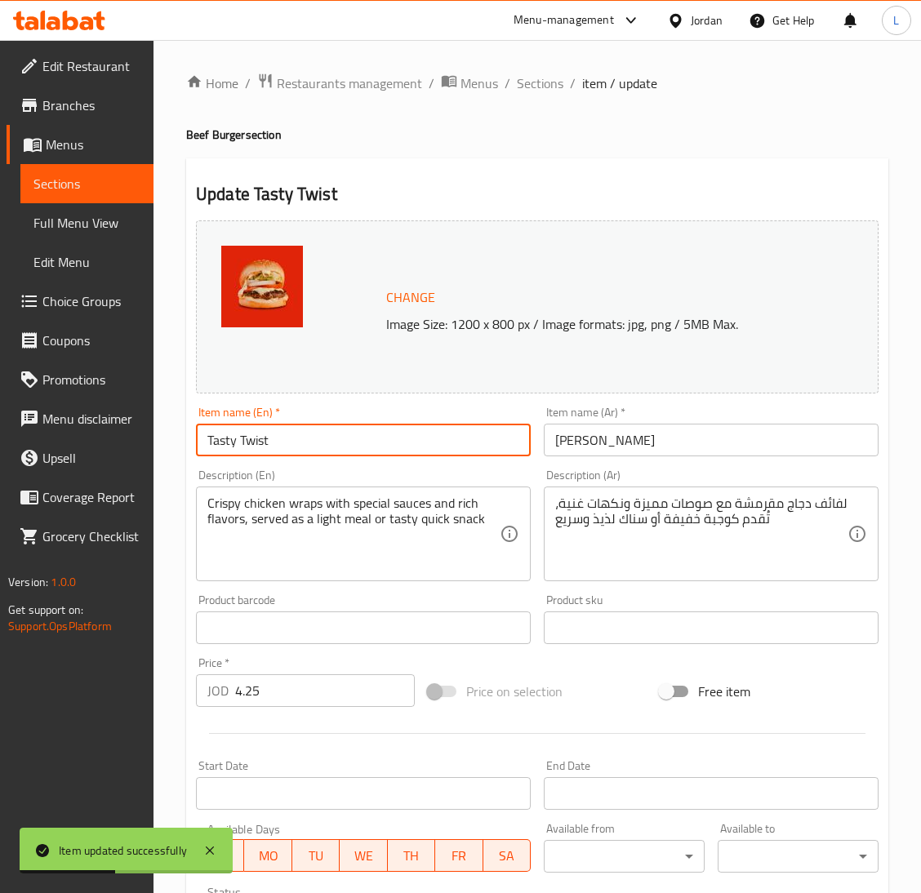
click at [362, 440] on input "Tasty Twist" at bounding box center [363, 440] width 335 height 33
paste input "Sandwich"
type input "Tasty Twist Sandwich"
drag, startPoint x: 679, startPoint y: 465, endPoint x: 708, endPoint y: 429, distance: 47.0
click at [682, 463] on div "Description (Ar) لفائف دجاج مقرمشة مع صوصات مميزة ونكهات غنية، تُقدم كوجبة خفيف…" at bounding box center [711, 525] width 348 height 125
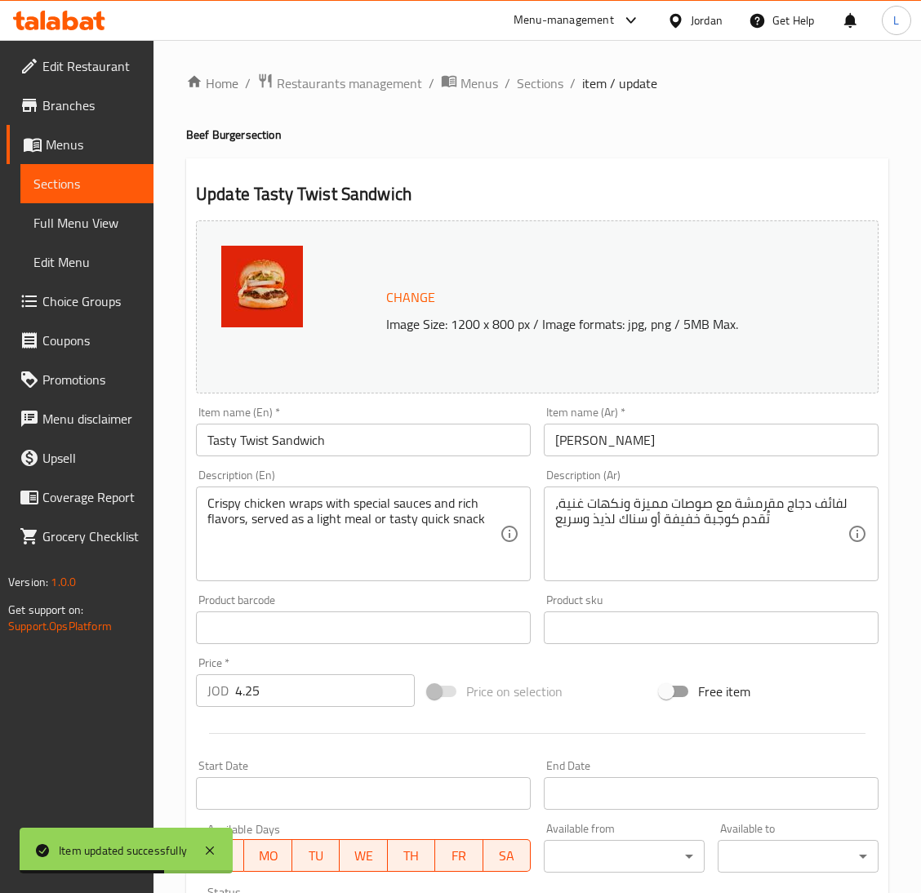
click at [708, 429] on input "تيستي تويست" at bounding box center [711, 440] width 335 height 33
paste input "ساندويش"
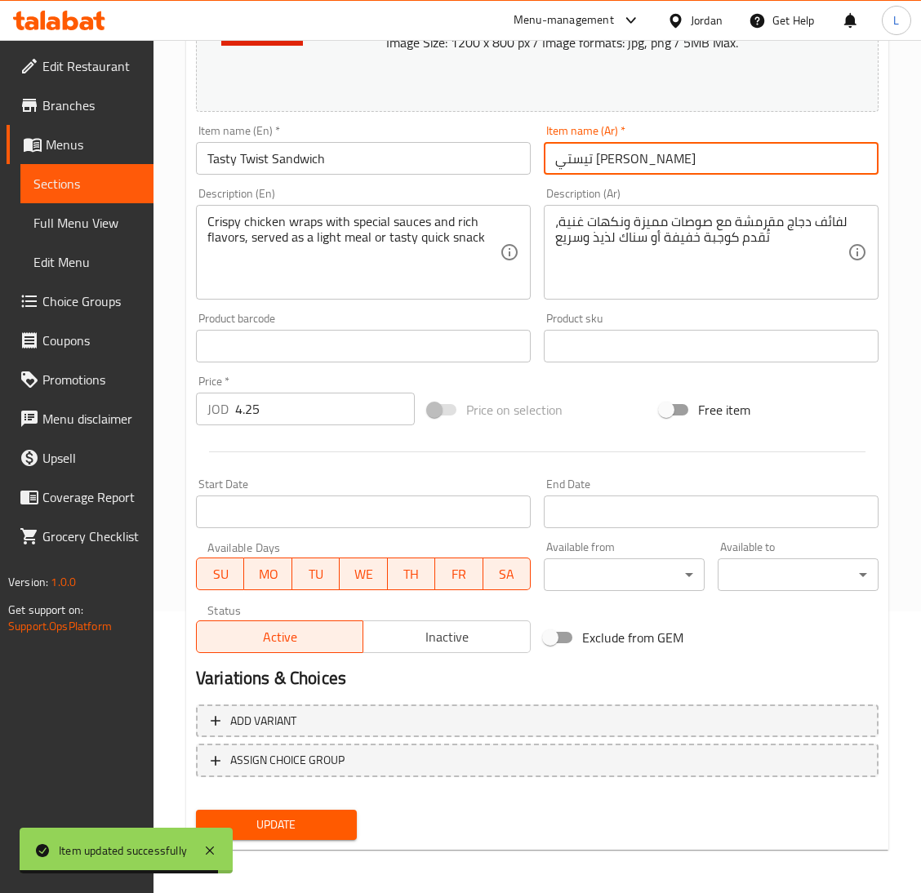
type input "تيستي تويست ساندويش"
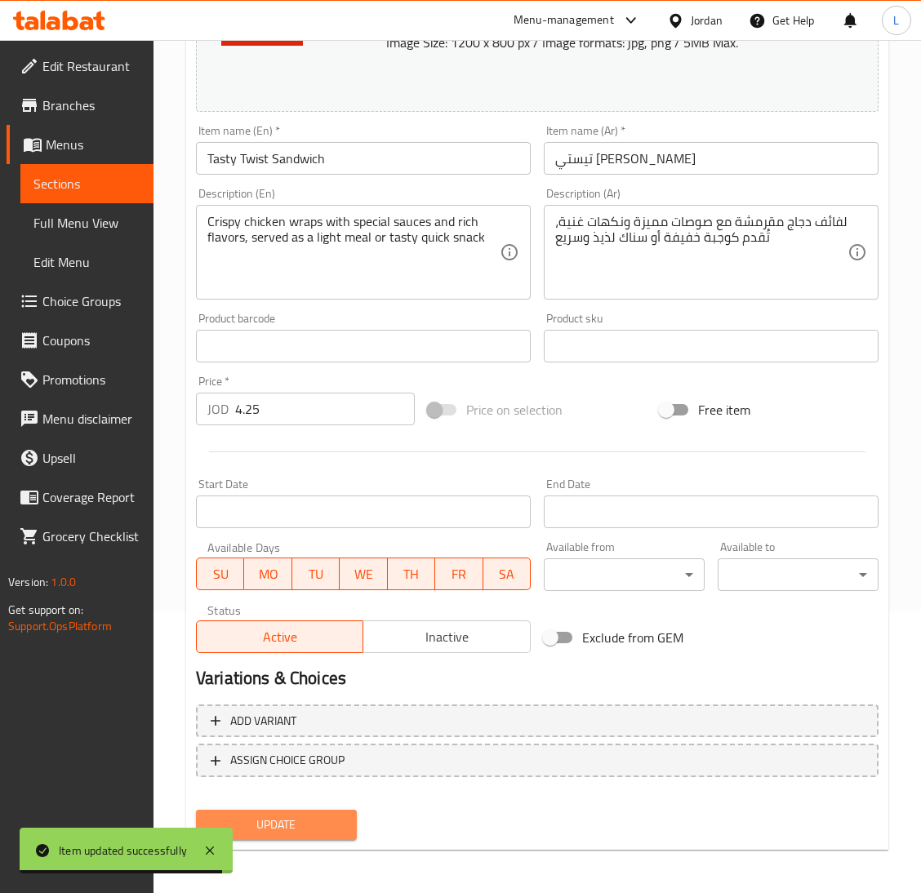
click at [308, 810] on button "Update" at bounding box center [276, 825] width 161 height 30
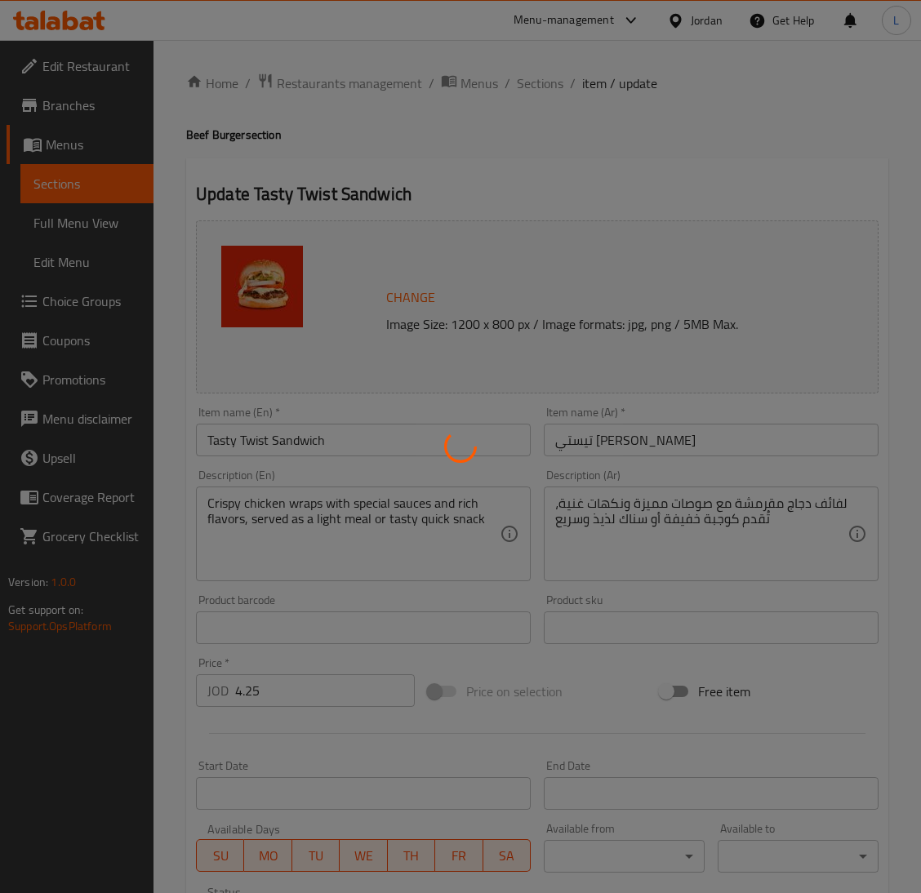
drag, startPoint x: 541, startPoint y: 81, endPoint x: 531, endPoint y: 84, distance: 10.3
click at [538, 82] on div at bounding box center [460, 446] width 921 height 893
click at [523, 82] on div at bounding box center [460, 446] width 921 height 893
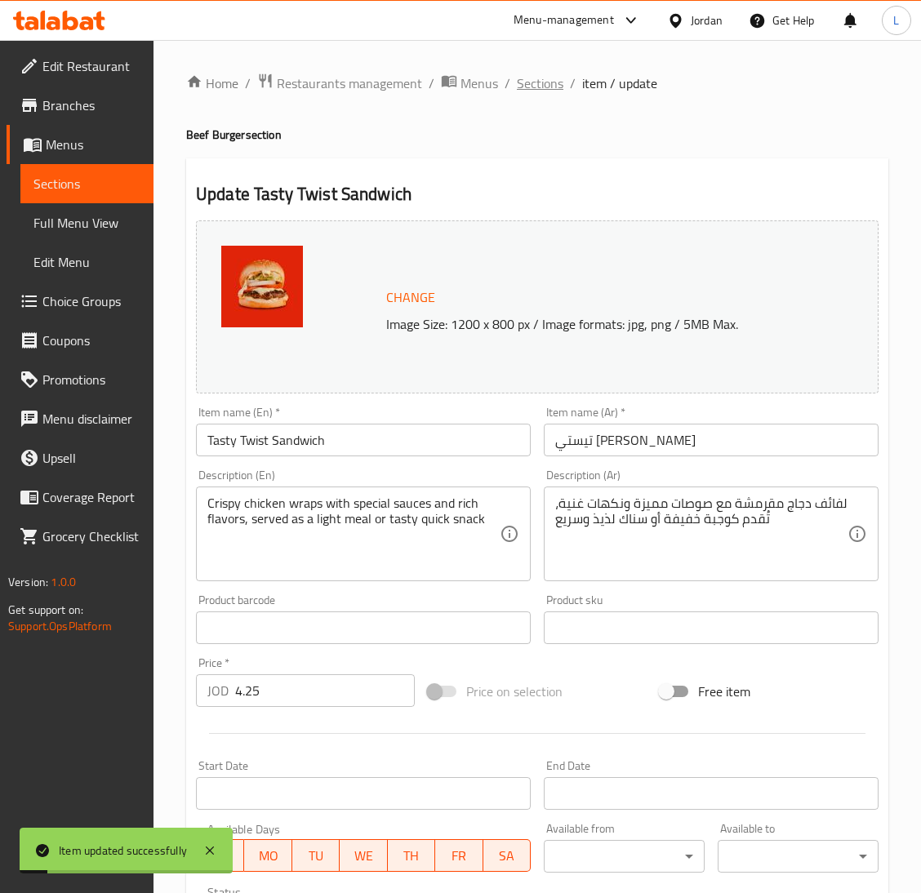
click at [549, 83] on span "Sections" at bounding box center [540, 83] width 47 height 20
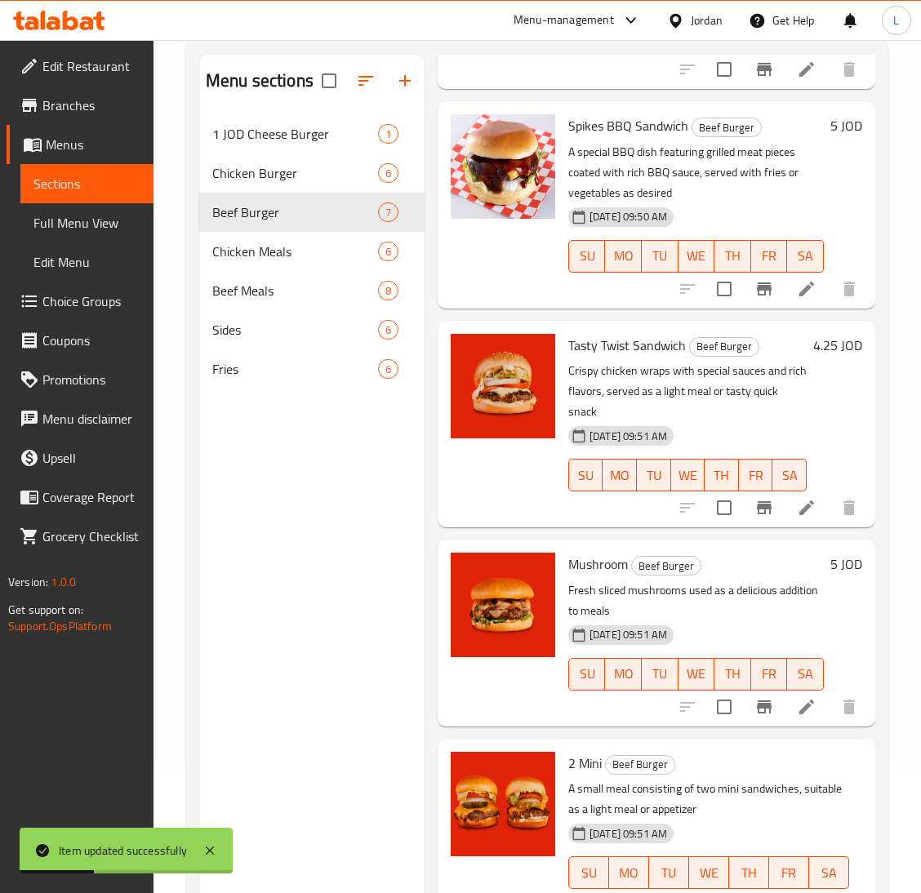
scroll to position [230, 0]
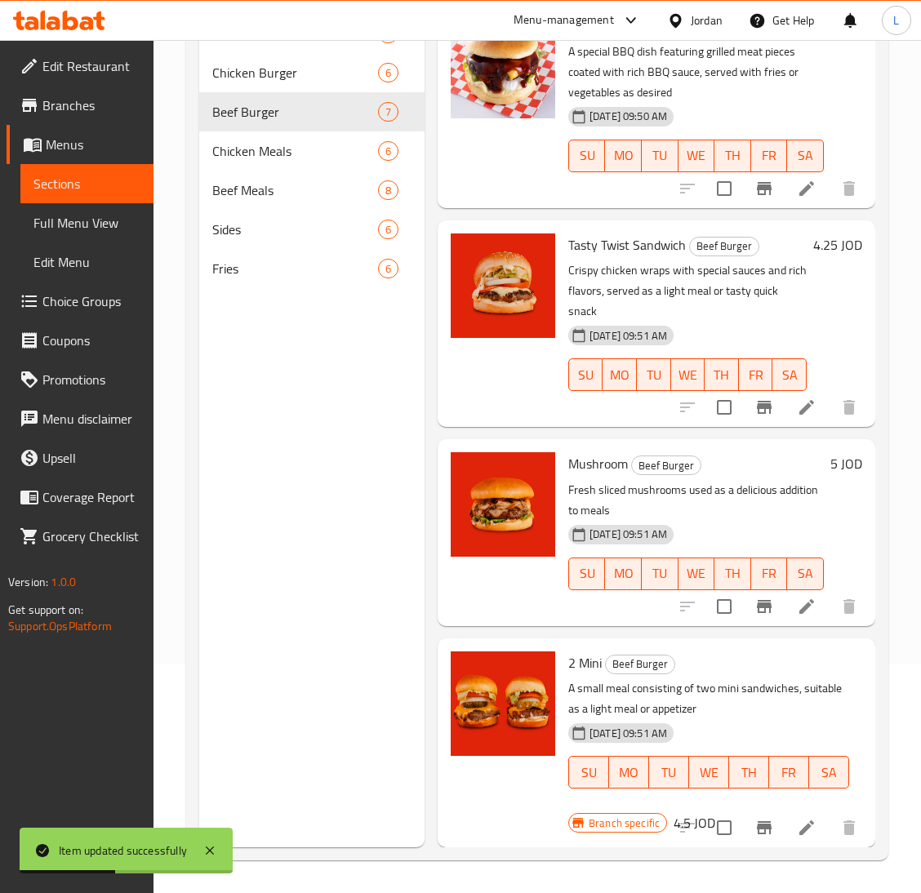
click at [784, 595] on li at bounding box center [807, 606] width 46 height 29
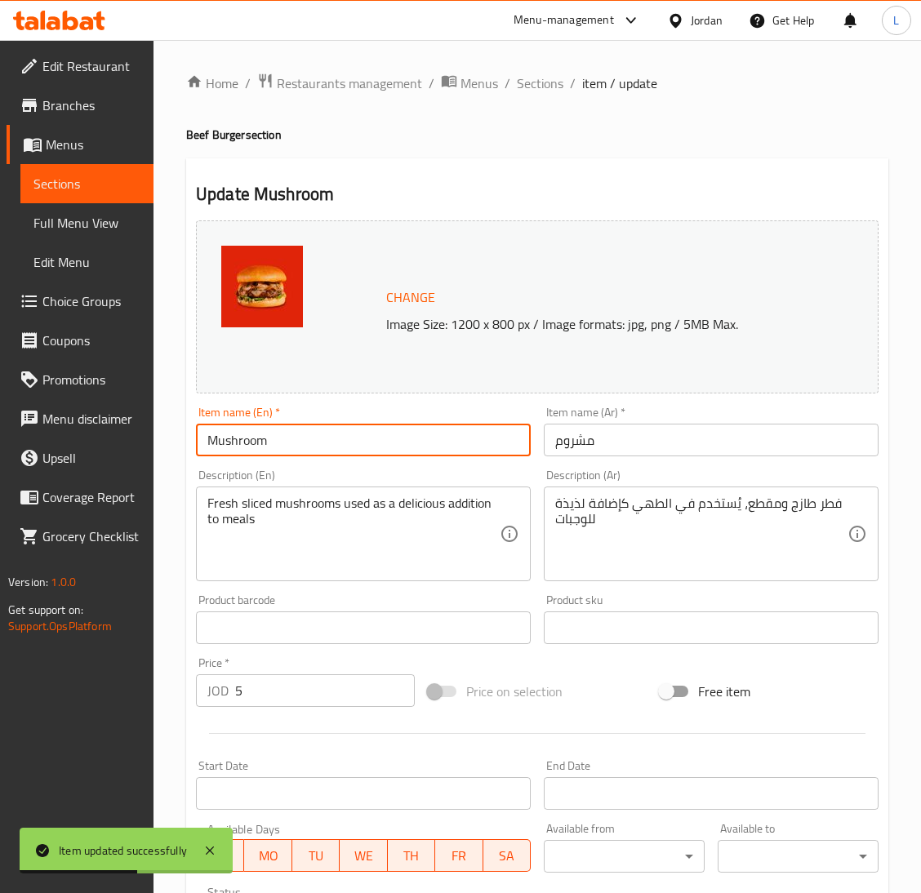
click at [290, 437] on input "Mushroom" at bounding box center [363, 440] width 335 height 33
paste input "ساندويش"
paste input "Sandwich"
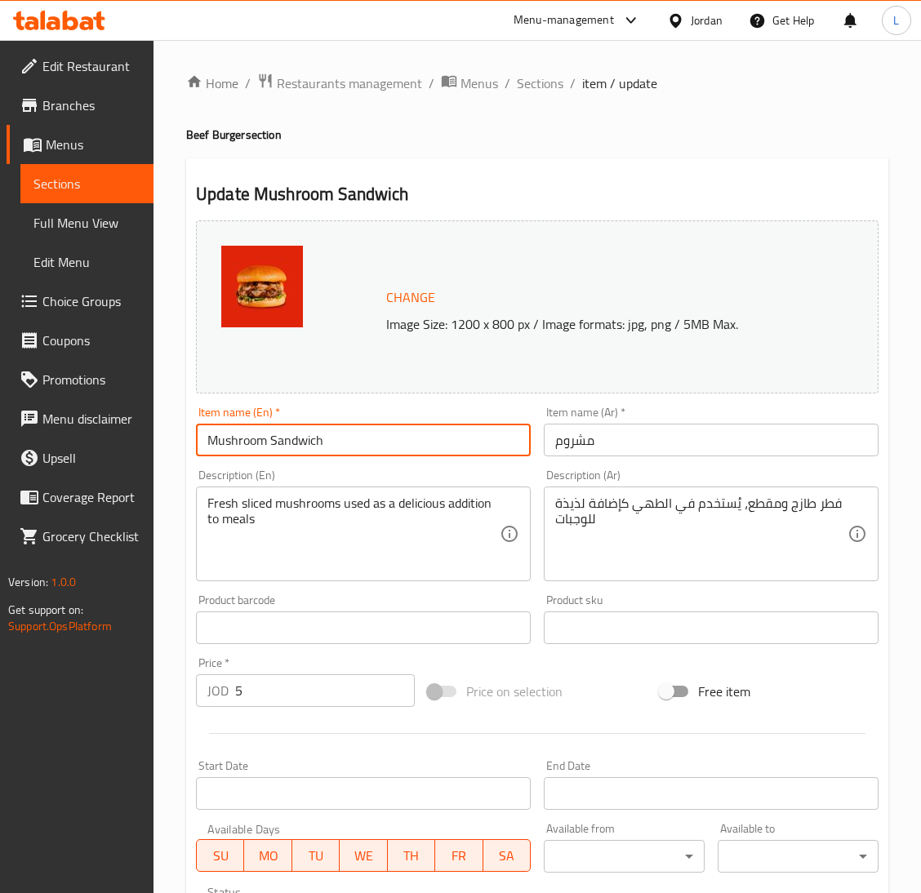
type input "Mushroom Sandwich"
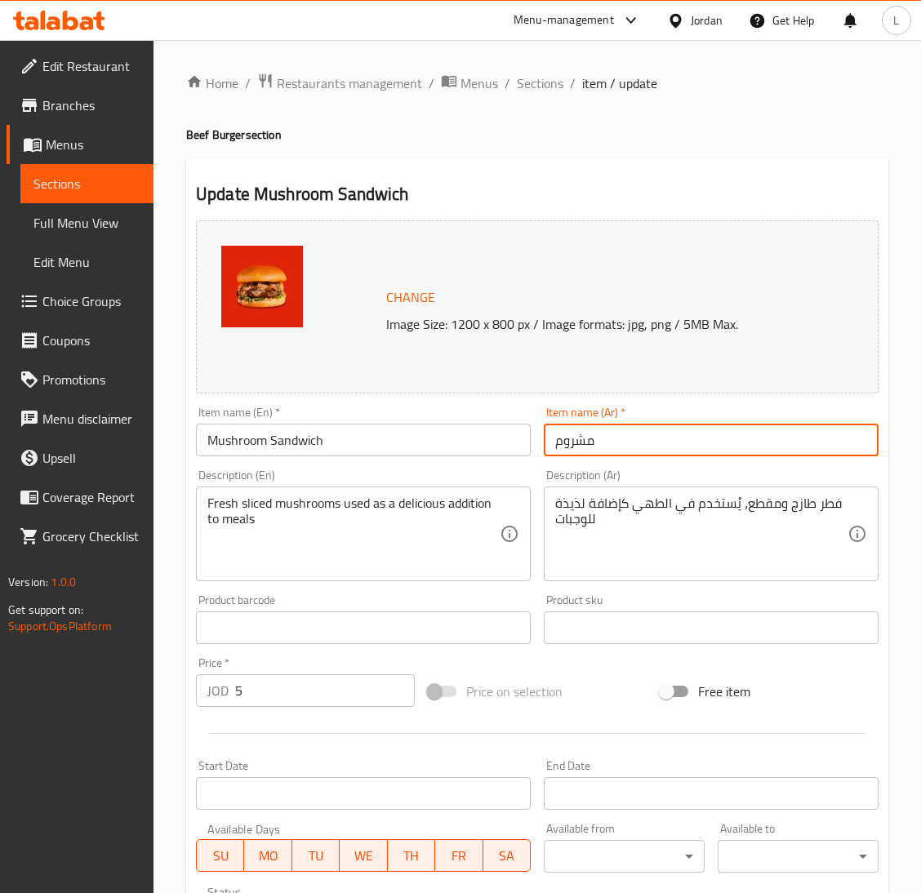
click at [635, 430] on input "مشروم" at bounding box center [711, 440] width 335 height 33
paste input "ساندويش"
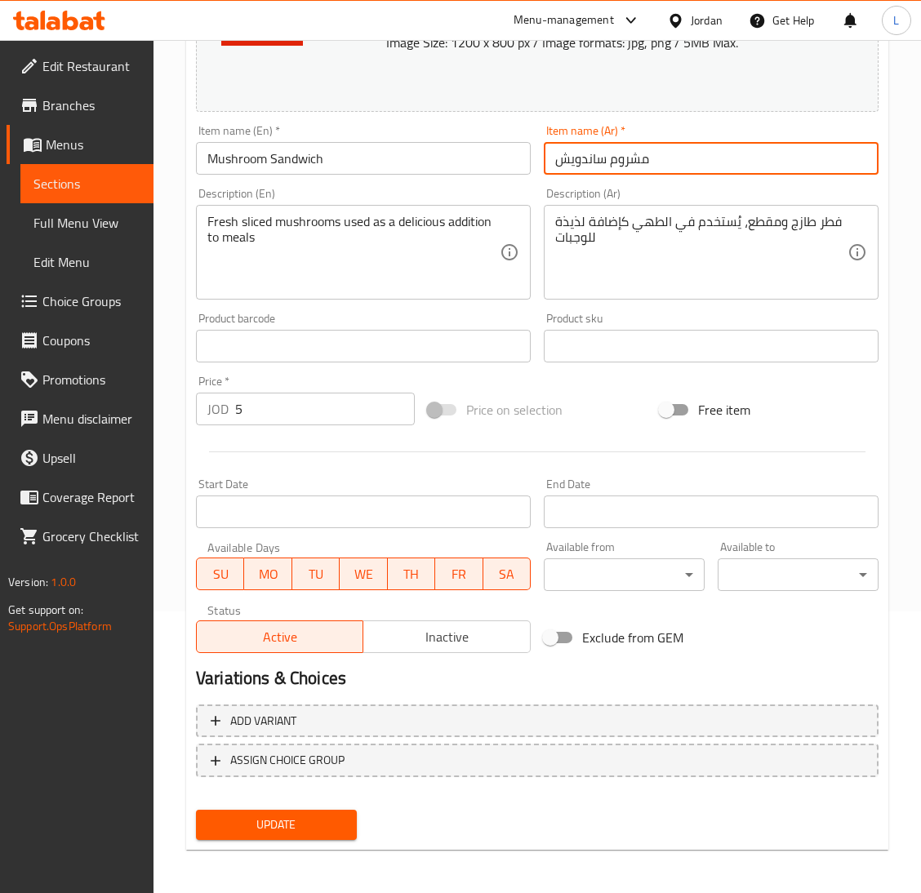
type input "مشروم ساندويش"
drag, startPoint x: 314, startPoint y: 815, endPoint x: 438, endPoint y: 707, distance: 164.9
click at [311, 817] on span "Update" at bounding box center [276, 825] width 135 height 20
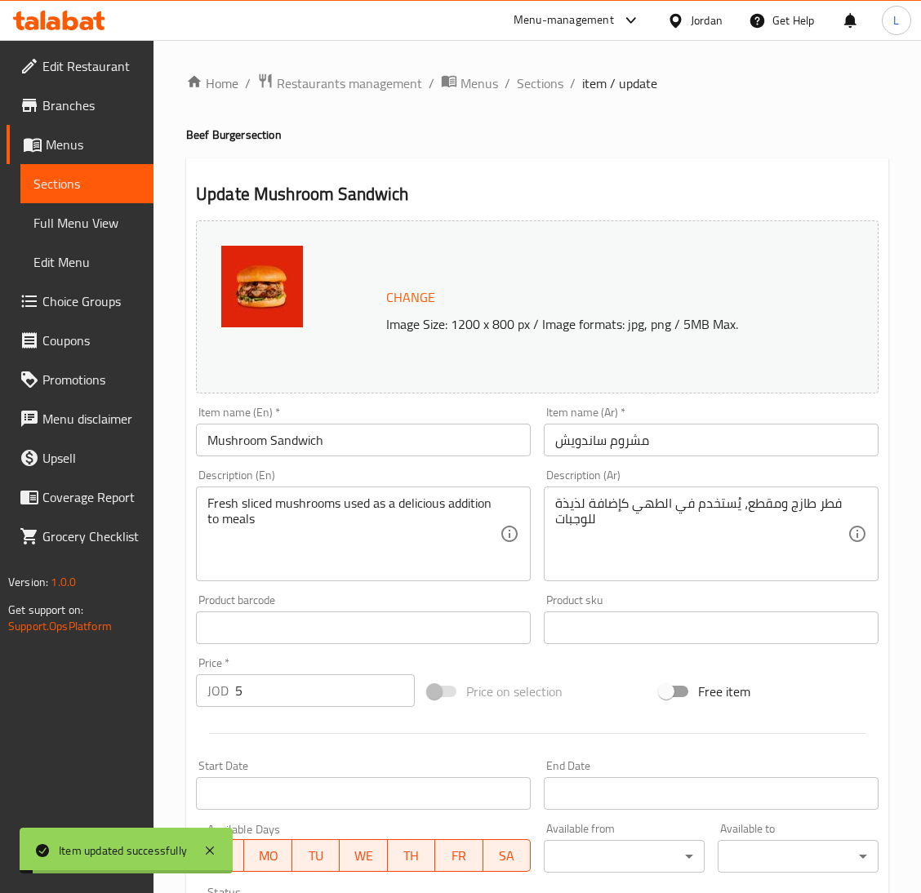
drag, startPoint x: 556, startPoint y: 73, endPoint x: 566, endPoint y: 120, distance: 47.7
click at [556, 73] on span "Sections" at bounding box center [540, 83] width 47 height 20
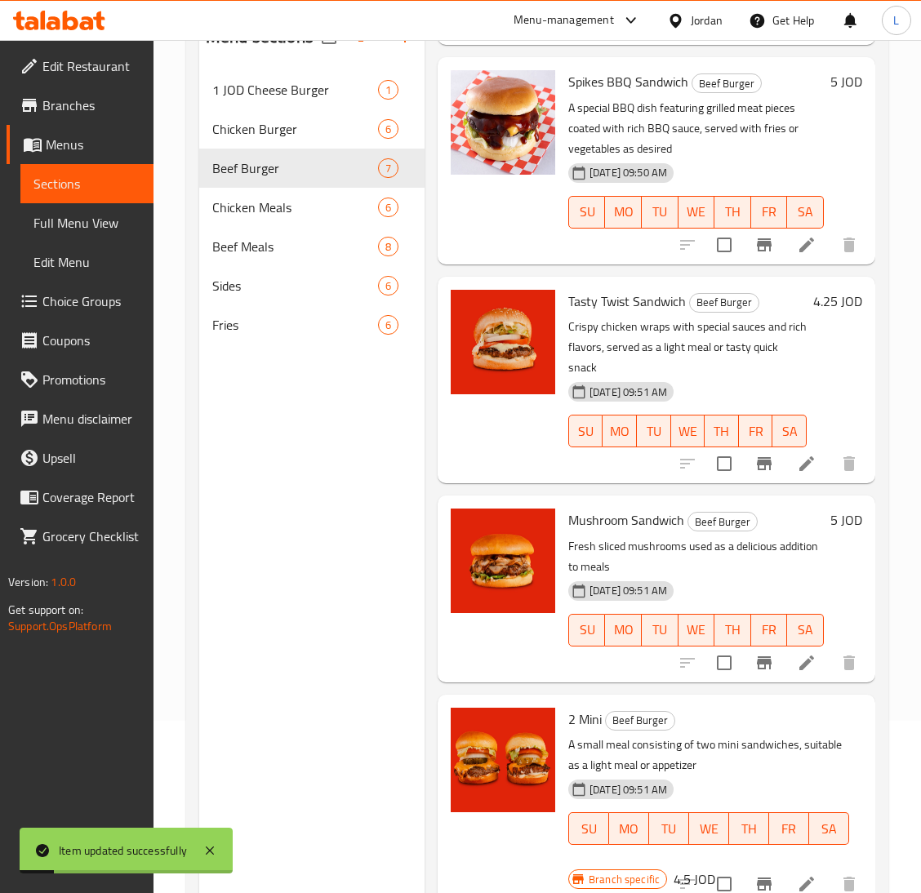
scroll to position [230, 0]
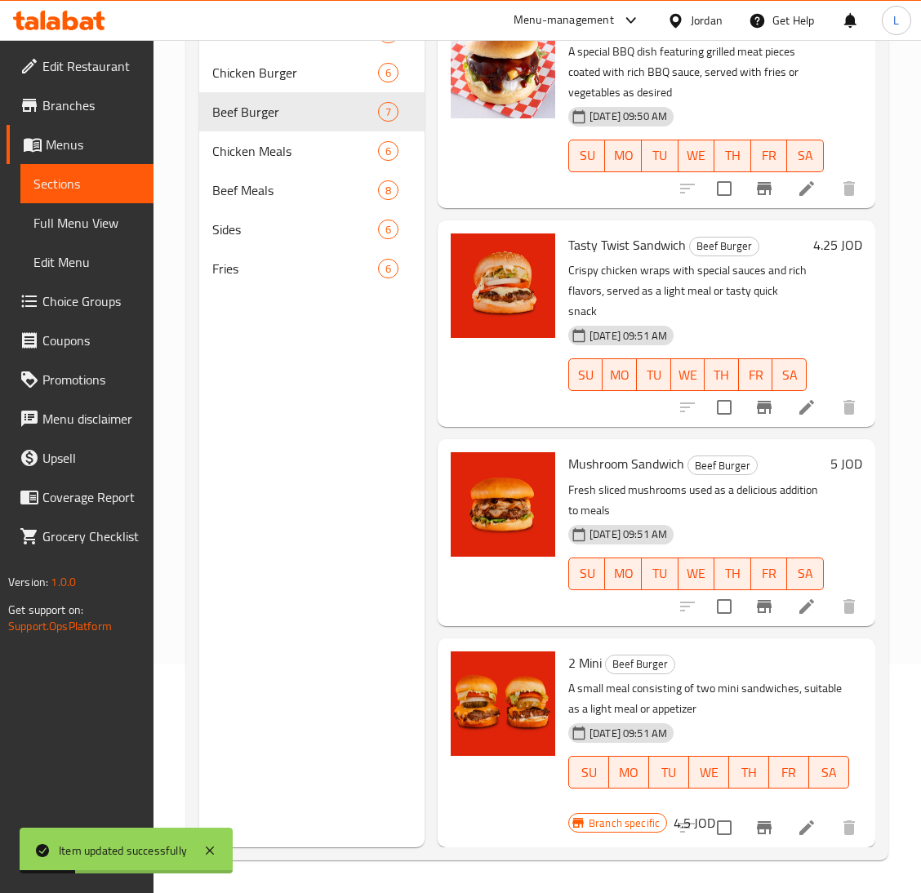
click at [799, 820] on icon at bounding box center [806, 827] width 15 height 15
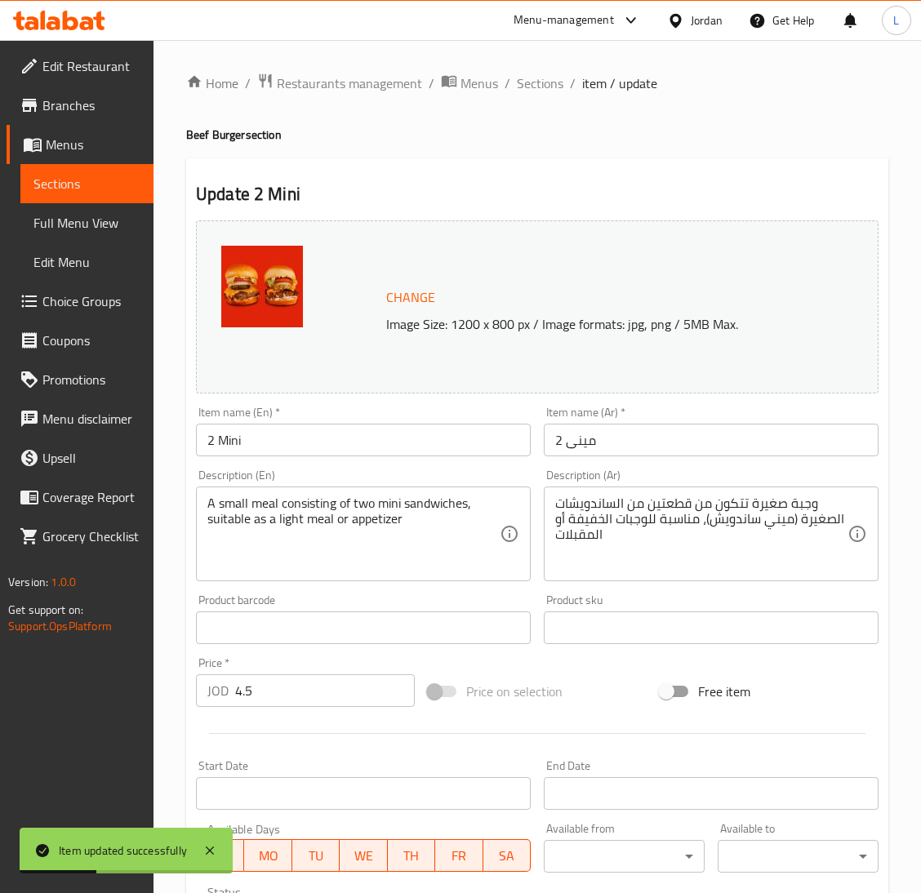
click at [285, 436] on input "2 Mini" at bounding box center [363, 440] width 335 height 33
paste input "ساندويش"
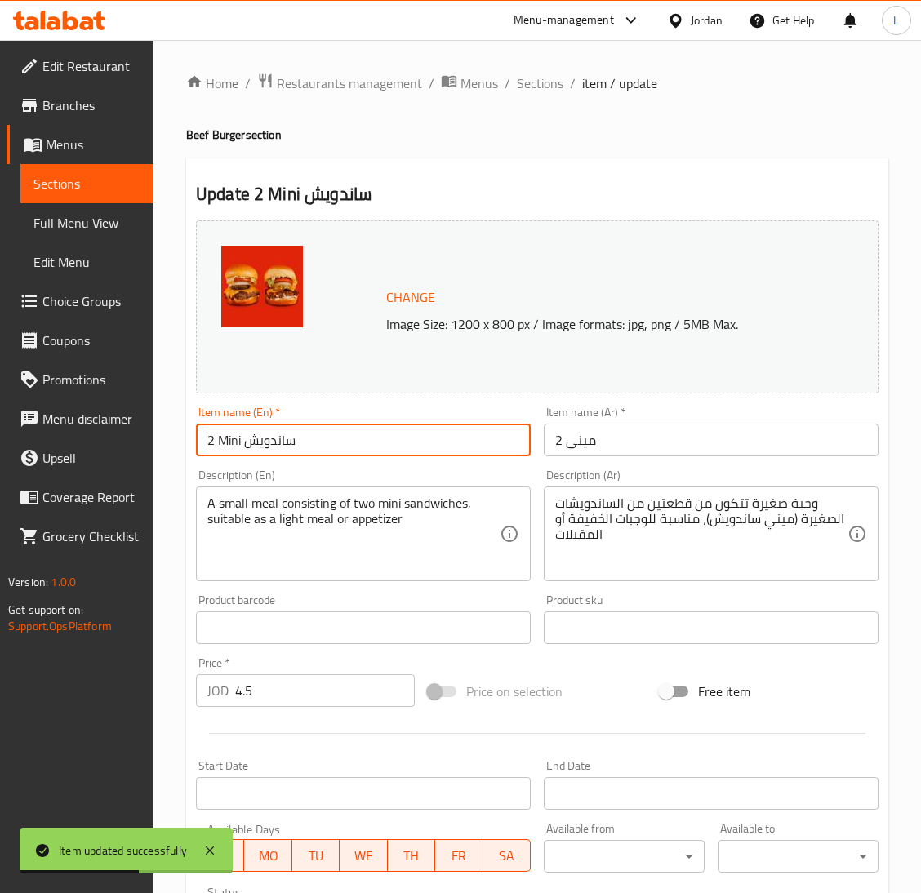
click at [690, 433] on input "2 مينى" at bounding box center [711, 440] width 335 height 33
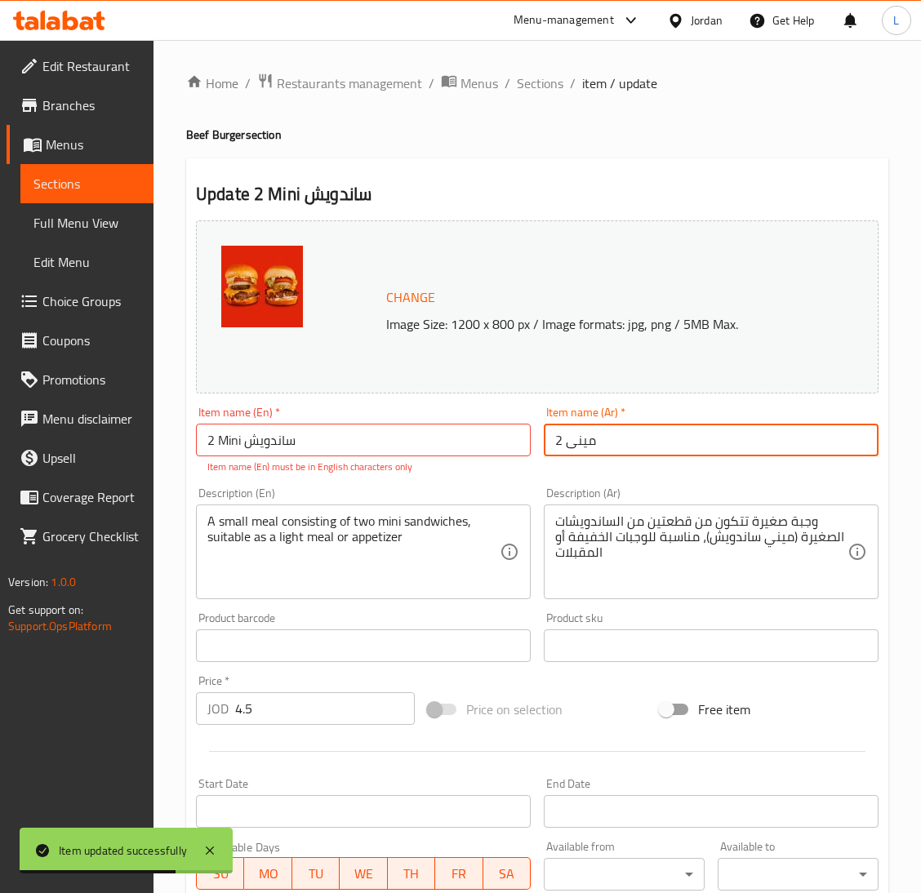
click at [267, 435] on input "2 Mini ساندويش" at bounding box center [363, 440] width 335 height 33
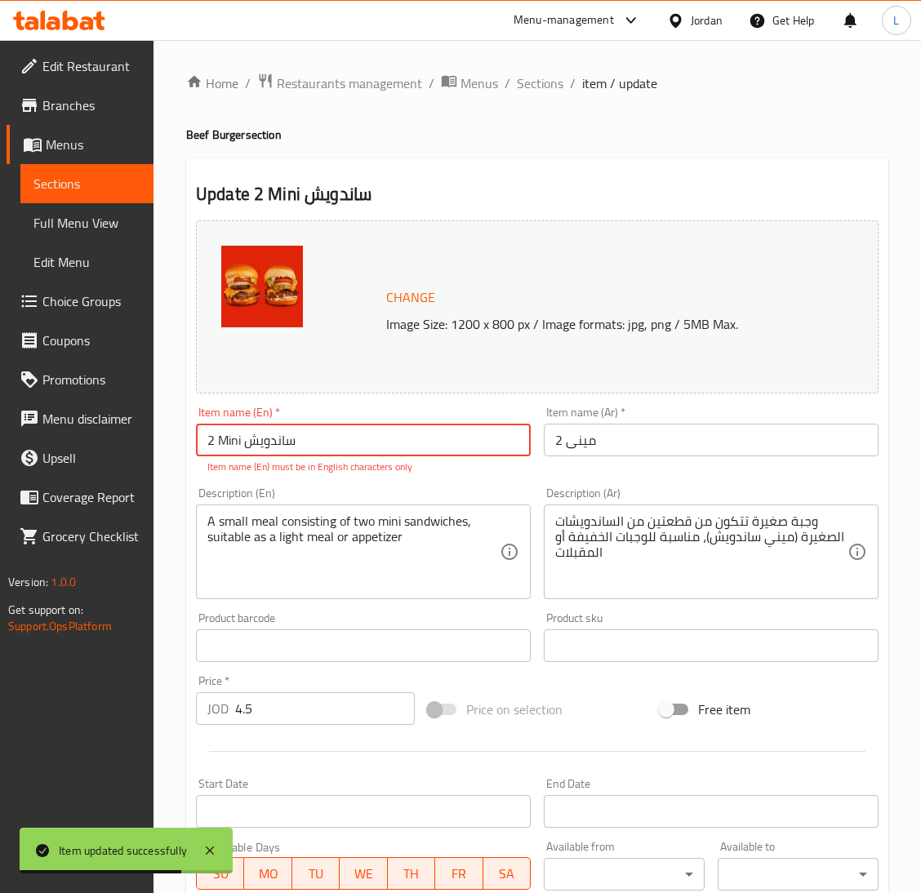
click at [267, 435] on input "2 Mini ساندويش" at bounding box center [363, 440] width 335 height 33
paste input "Sandwich"
type input "2 Mini Sandwich"
click at [624, 419] on div "Item name (Ar)   * 2 مينى Item name (Ar) *" at bounding box center [711, 431] width 335 height 50
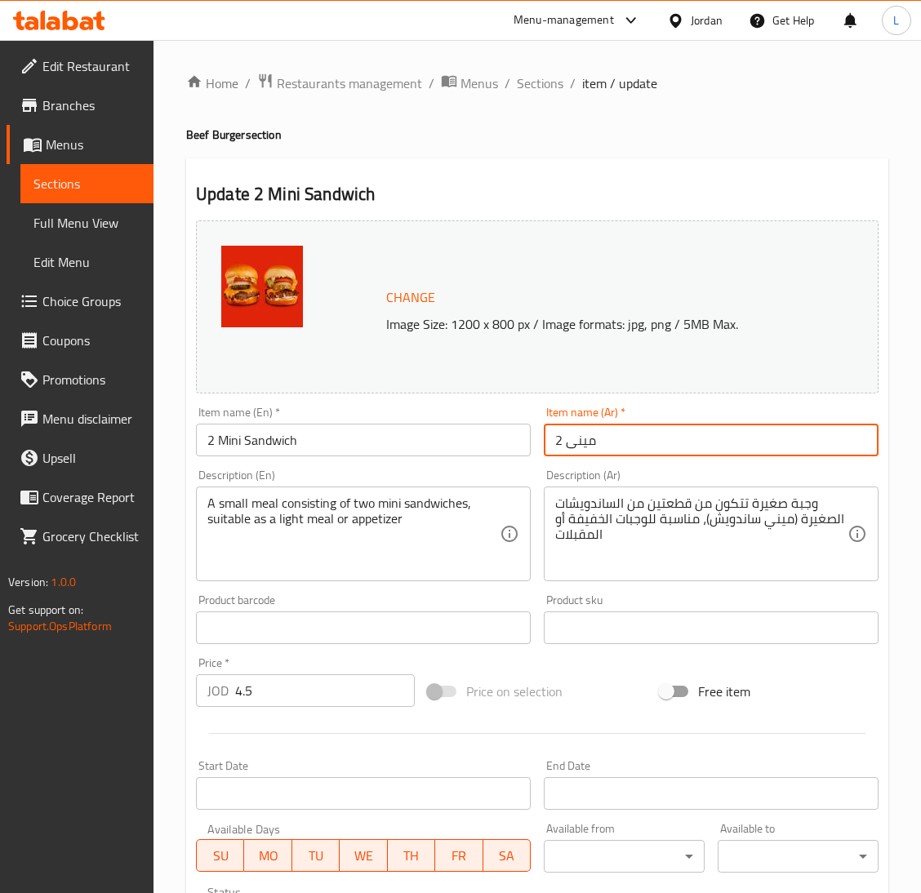
click at [624, 426] on input "2 مينى" at bounding box center [711, 440] width 335 height 33
paste input "ساندويش"
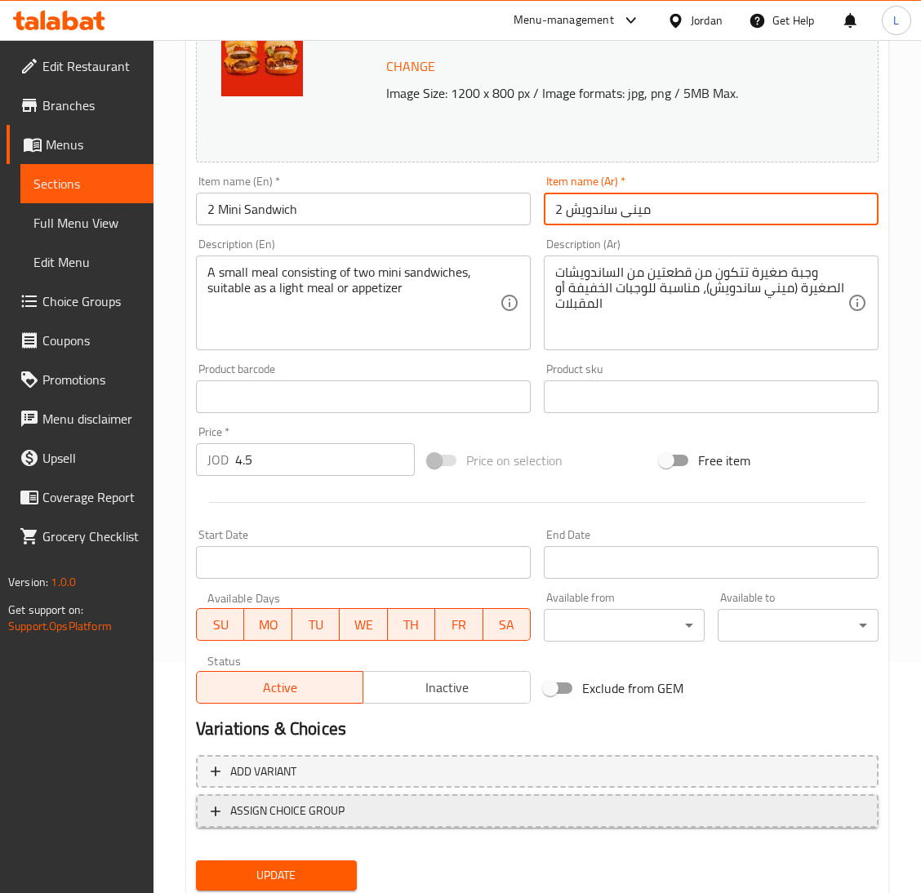
scroll to position [282, 0]
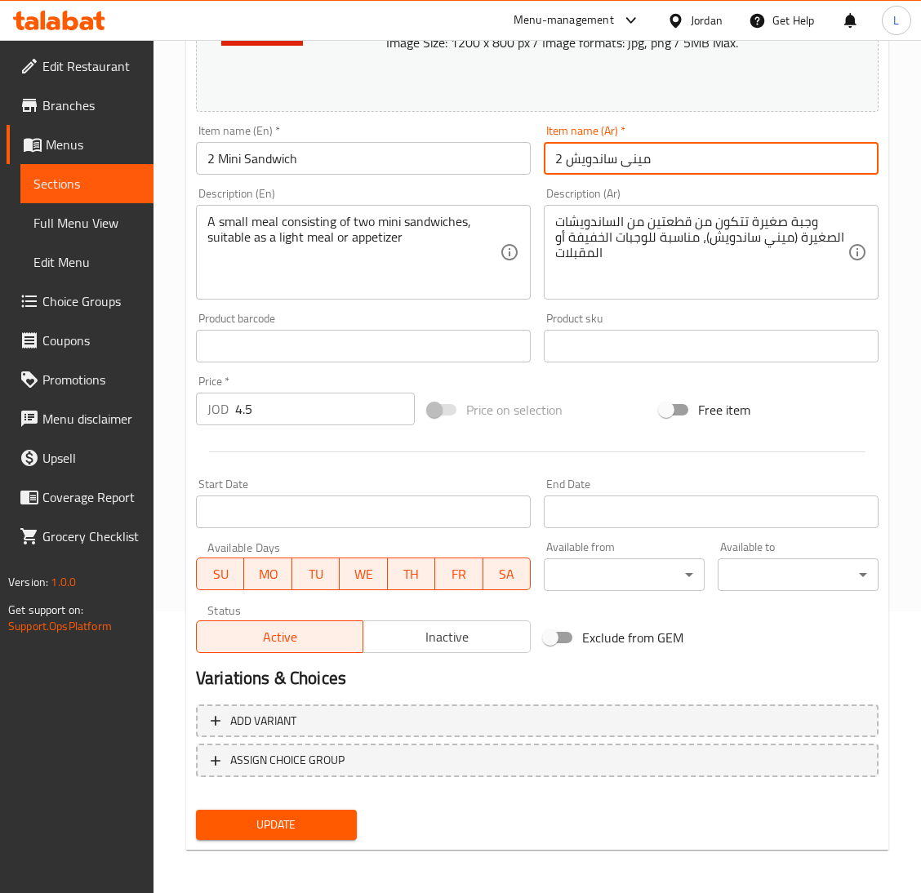
type input "2 مينى ساندويش"
drag, startPoint x: 307, startPoint y: 819, endPoint x: 354, endPoint y: 754, distance: 80.0
click at [306, 819] on span "Update" at bounding box center [276, 825] width 135 height 20
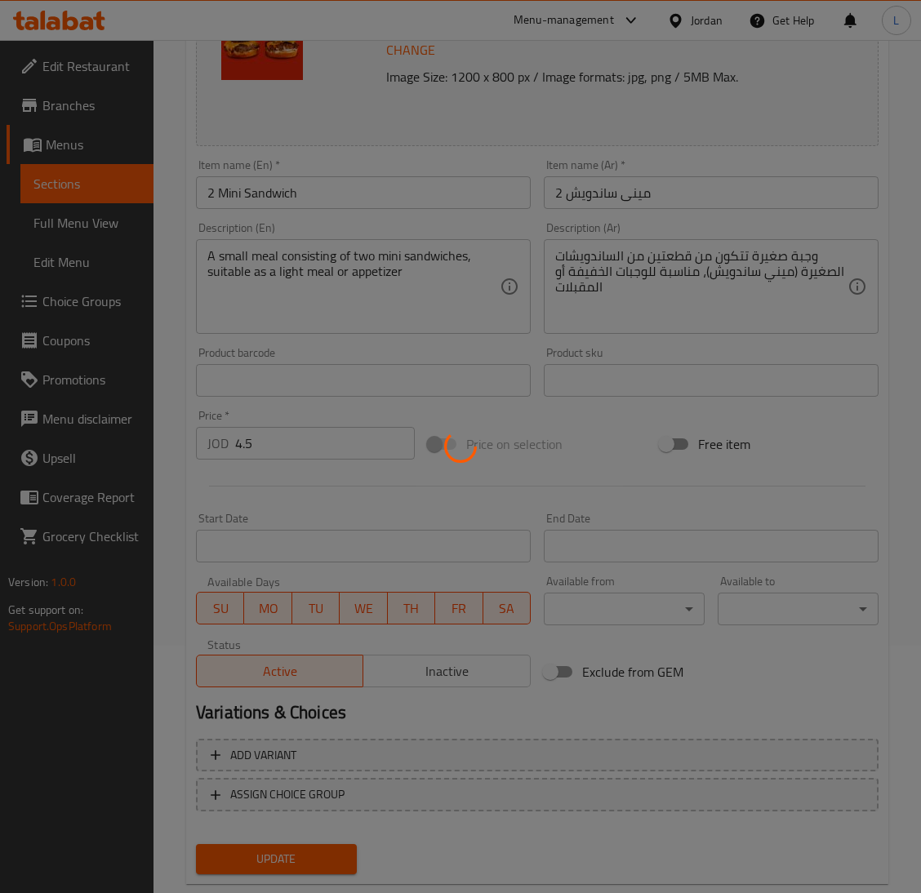
scroll to position [0, 0]
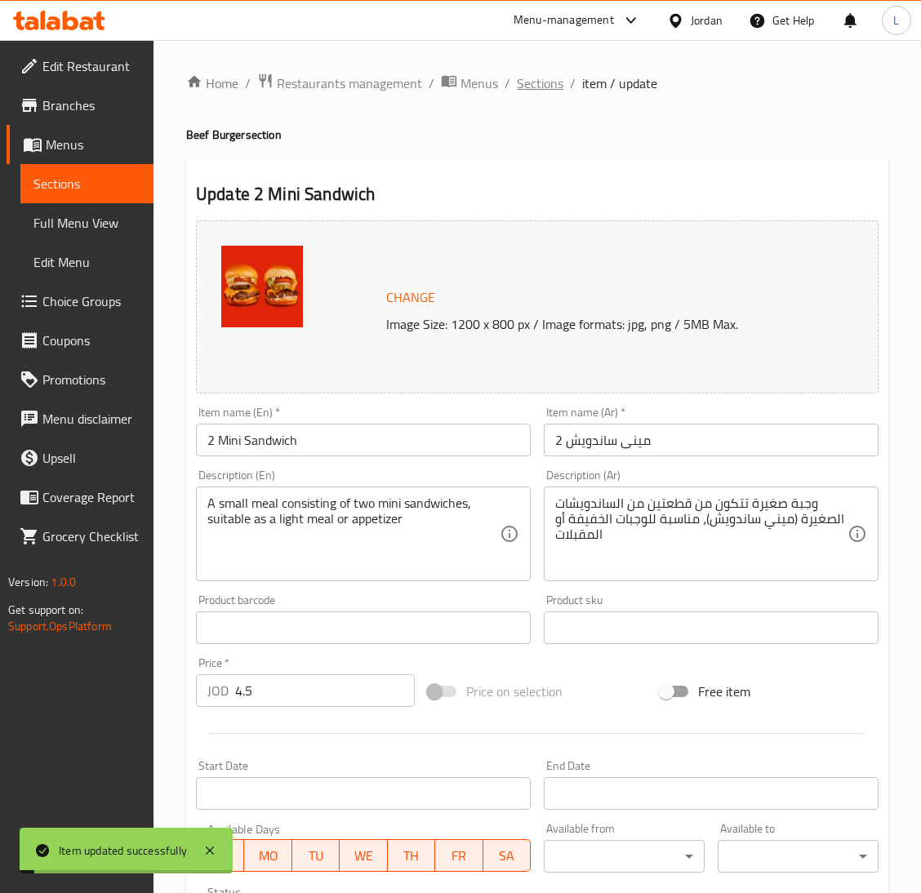
click at [522, 78] on span "Sections" at bounding box center [540, 83] width 47 height 20
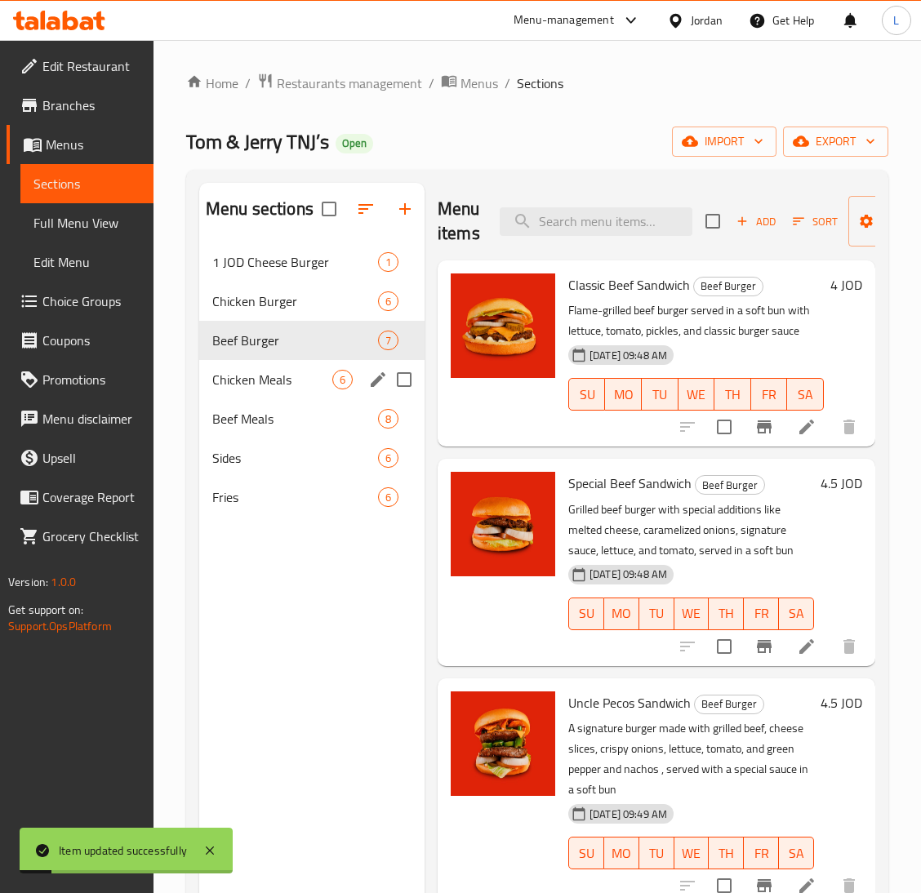
click at [238, 387] on span "Chicken Meals" at bounding box center [272, 380] width 120 height 20
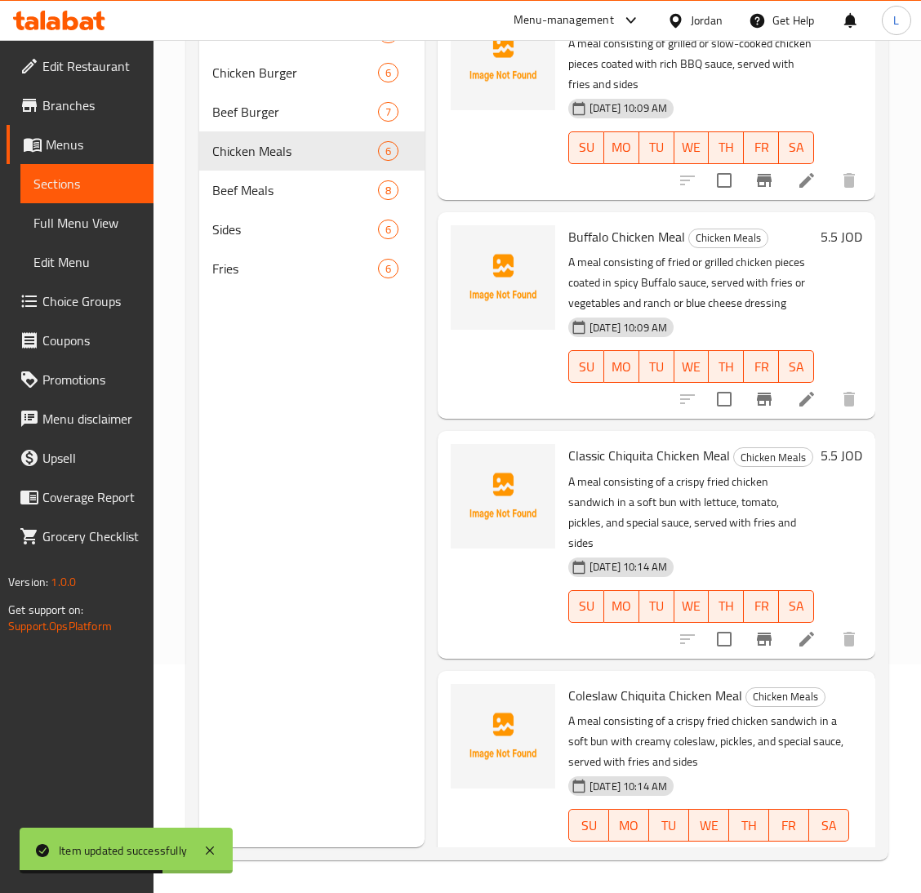
scroll to position [3, 0]
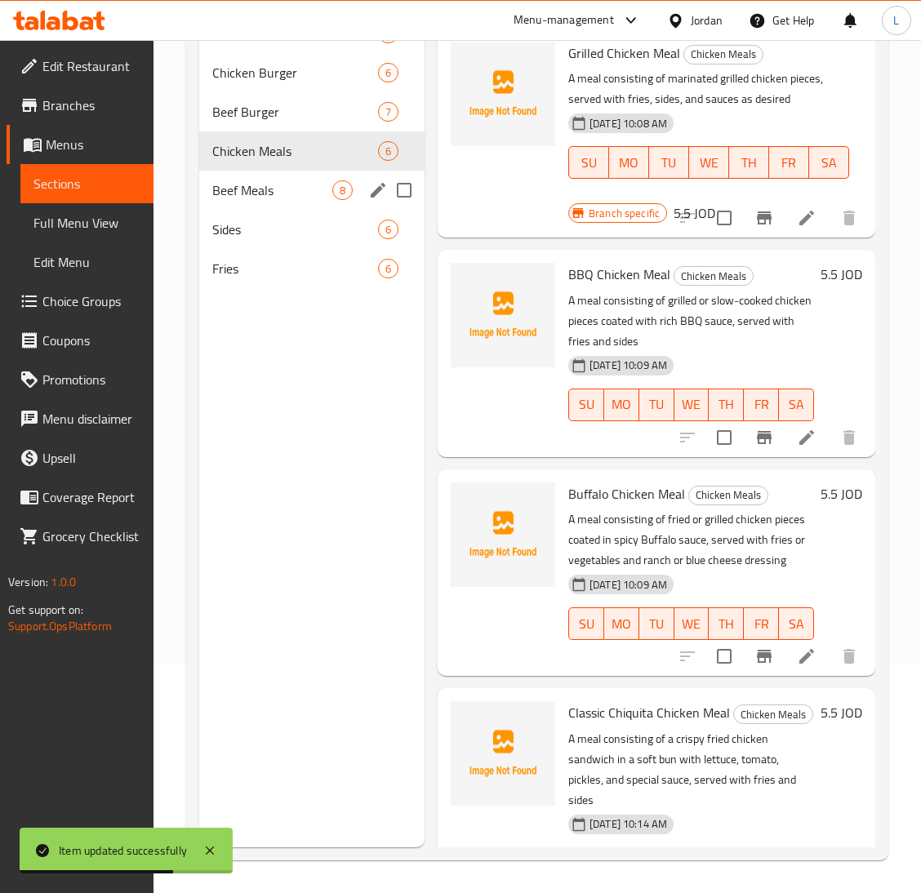
click at [236, 193] on span "Beef Meals" at bounding box center [272, 190] width 120 height 20
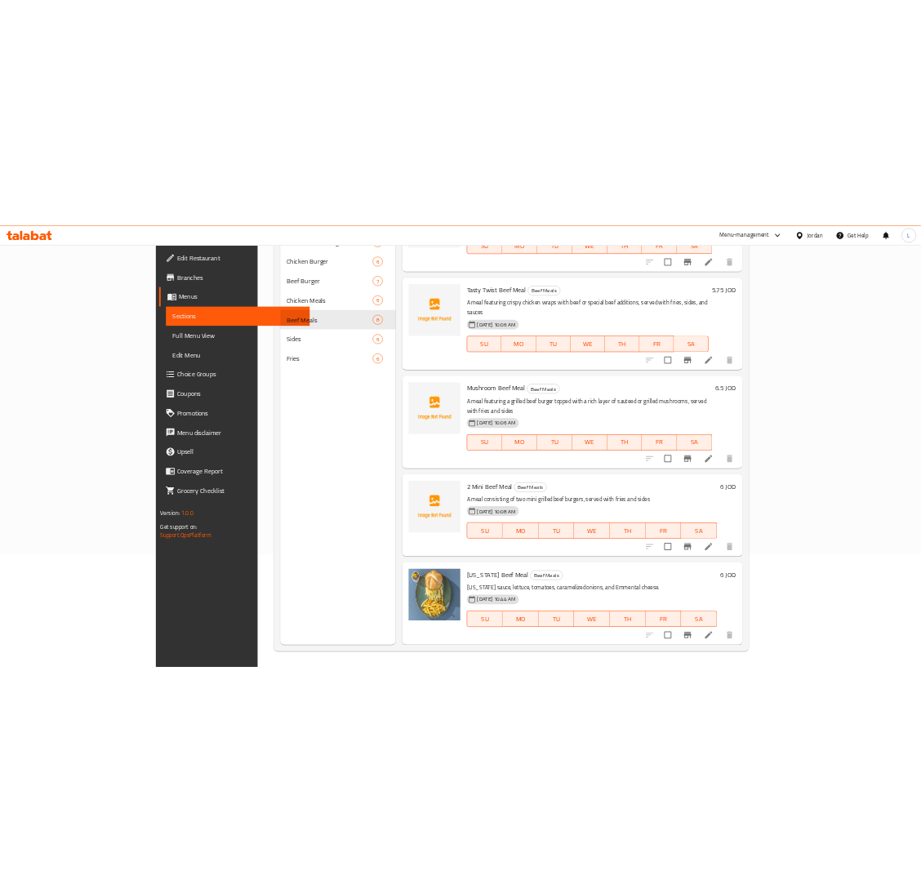
scroll to position [572, 0]
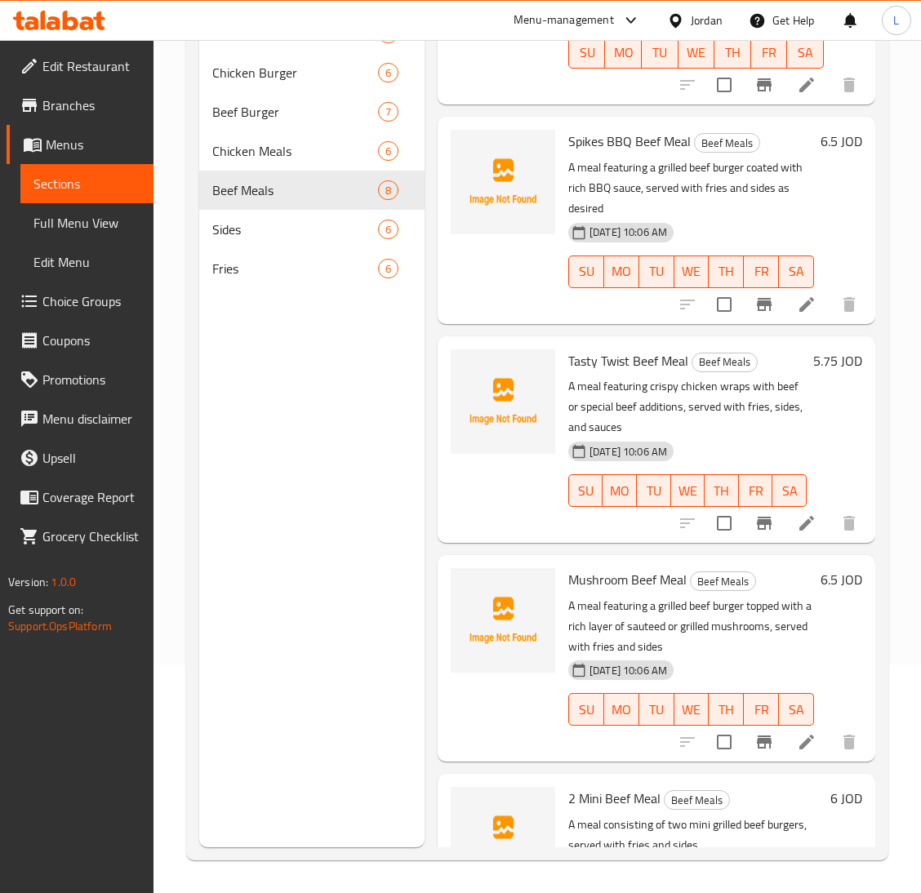
click at [67, 16] on icon at bounding box center [59, 21] width 92 height 20
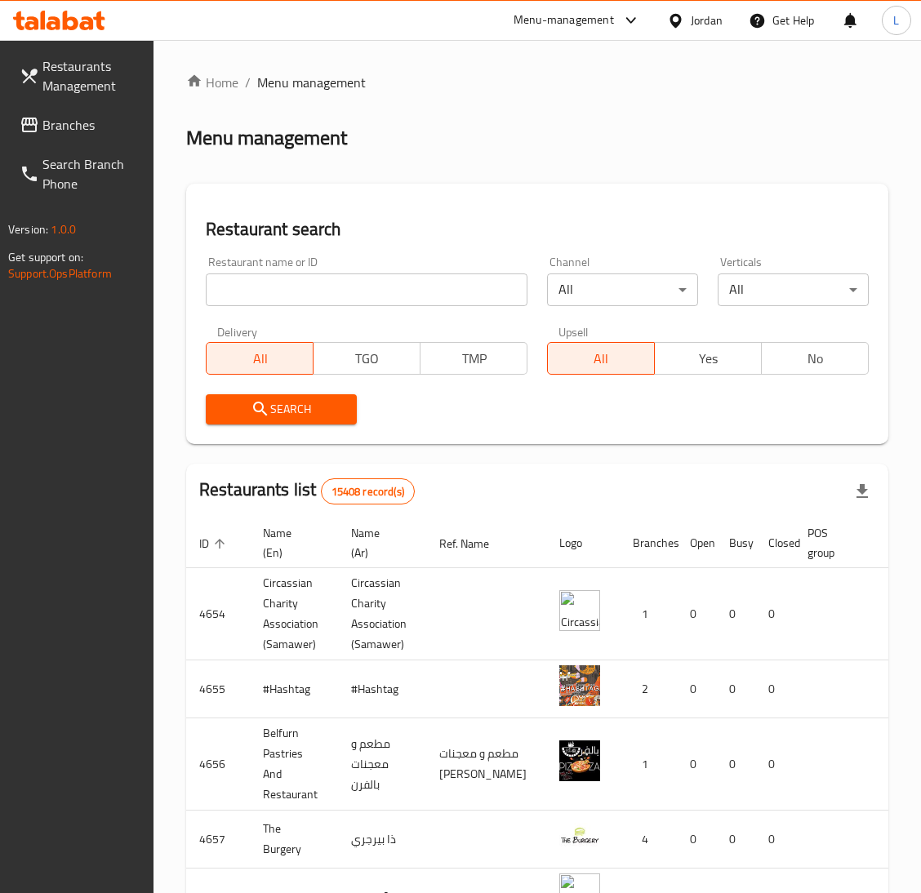
click at [104, 127] on span "Branches" at bounding box center [91, 125] width 98 height 20
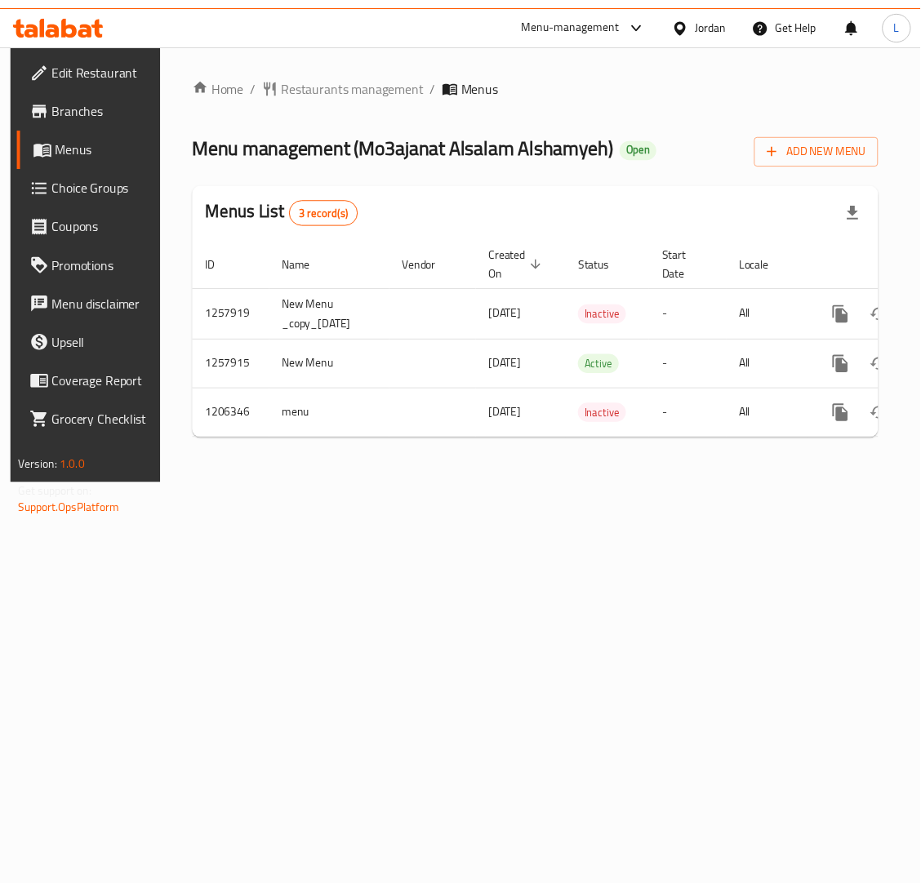
scroll to position [0, 100]
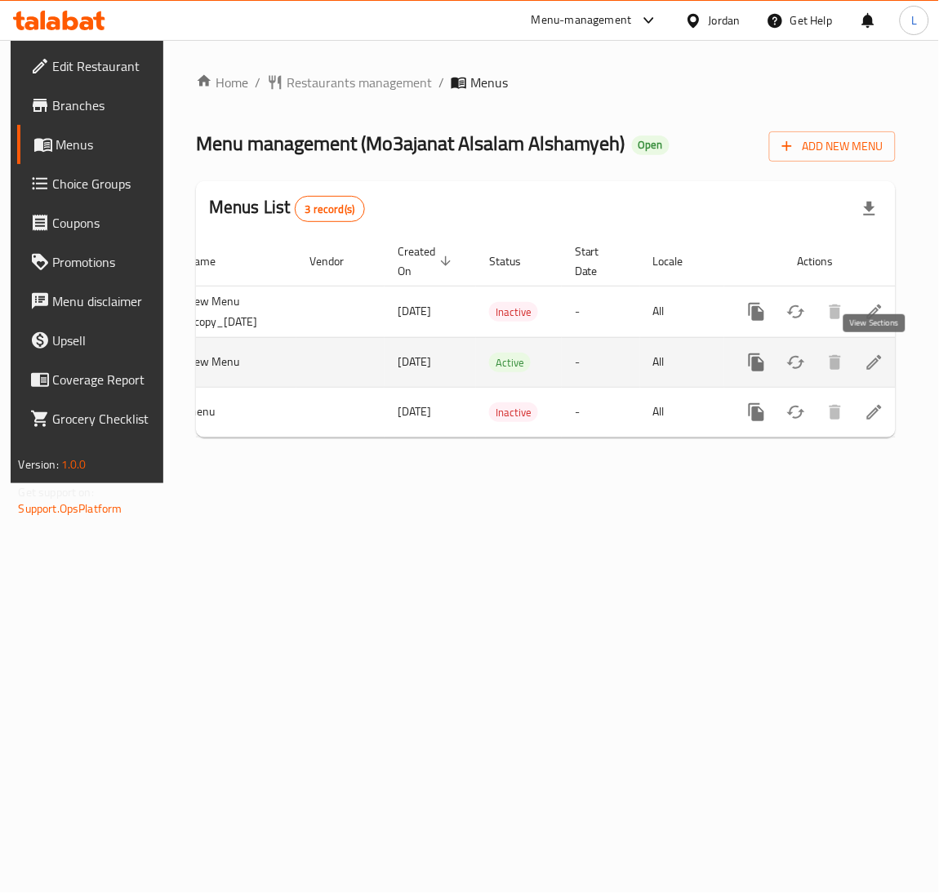
click at [868, 366] on icon "enhanced table" at bounding box center [874, 362] width 15 height 15
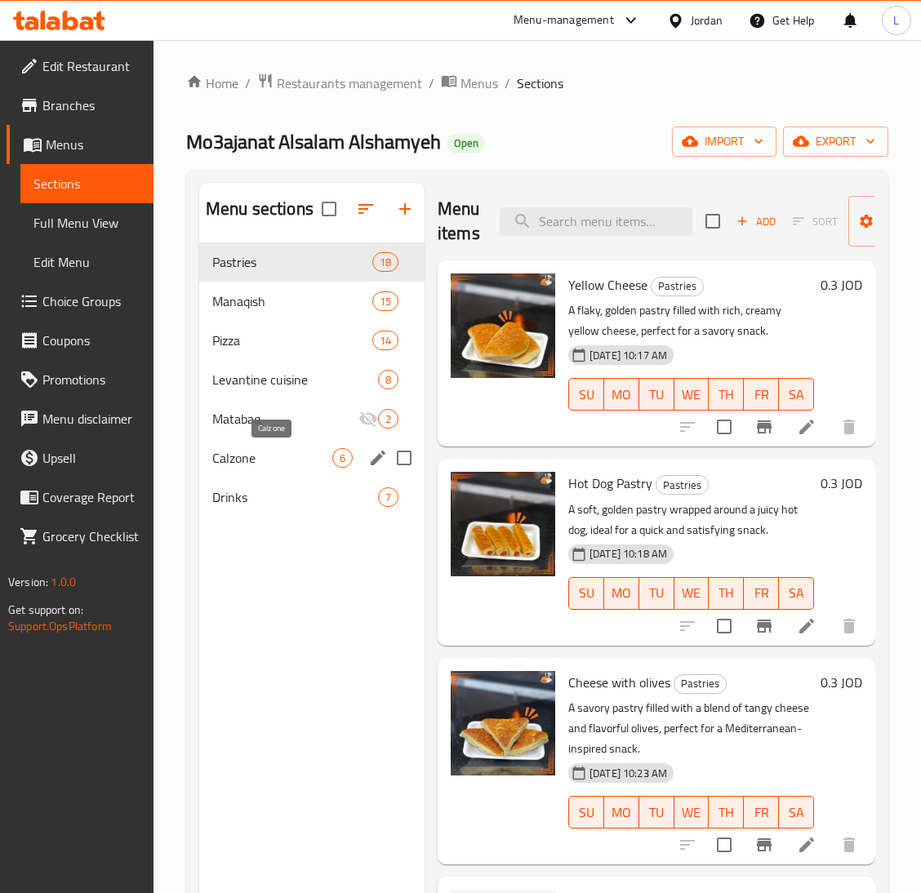
click at [303, 465] on span "Calzone" at bounding box center [272, 458] width 120 height 20
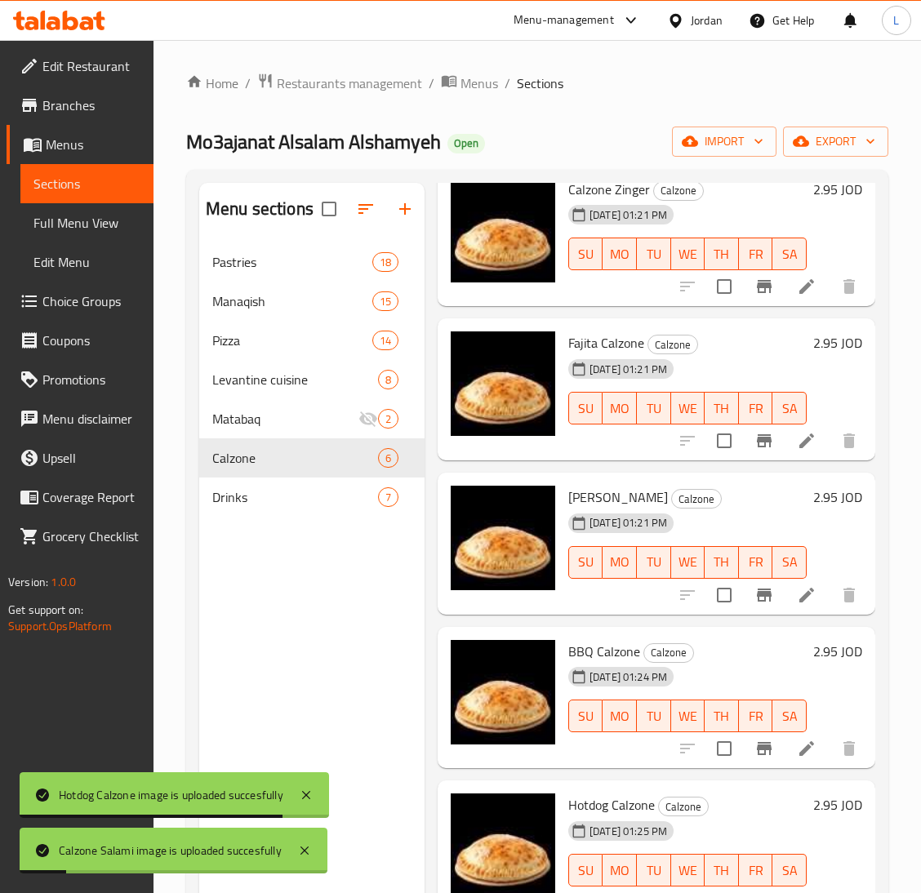
click at [251, 526] on div "Menu sections Pastries 18 Manaqish 15 Pizza 14 Levantine cuisine 8 Matabaq 2 Ca…" at bounding box center [311, 629] width 225 height 893
click at [251, 492] on span "Drinks" at bounding box center [272, 497] width 120 height 20
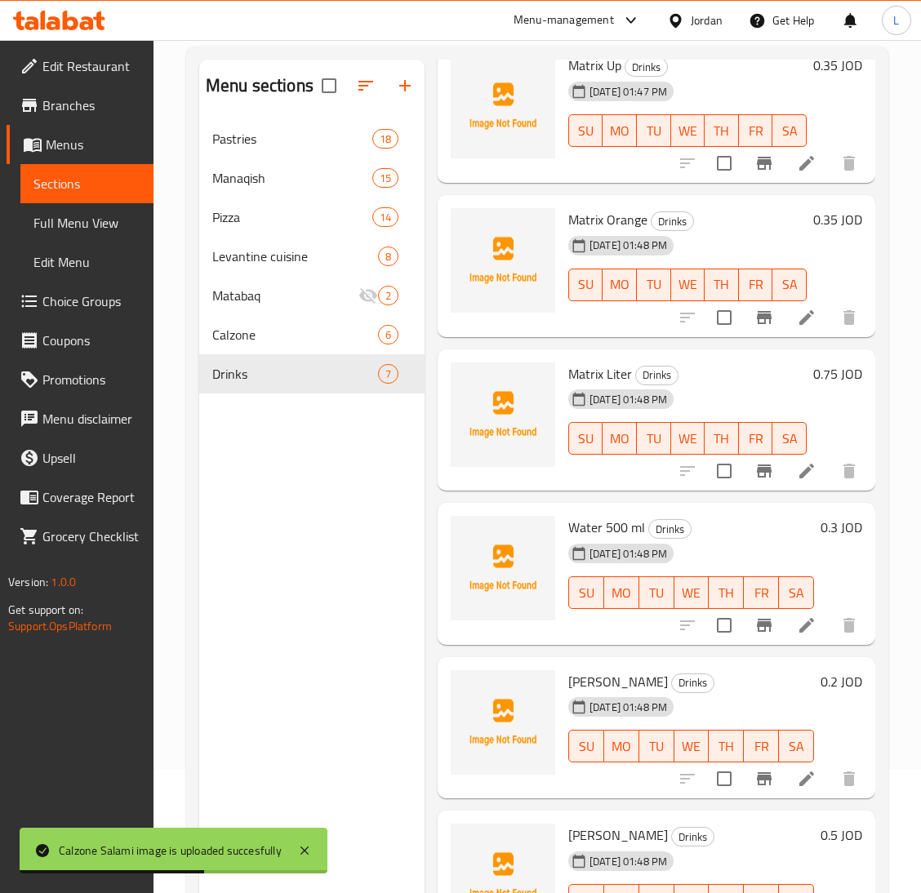
scroll to position [230, 0]
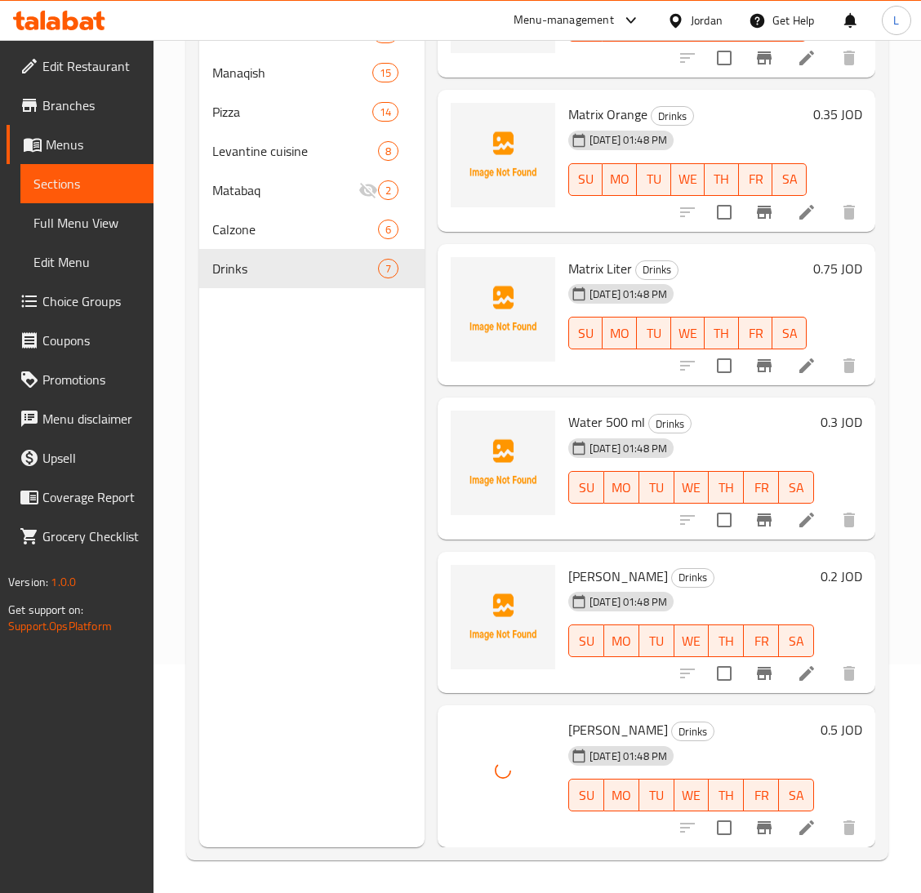
click at [754, 818] on icon "Branch-specific-item" at bounding box center [764, 828] width 20 height 20
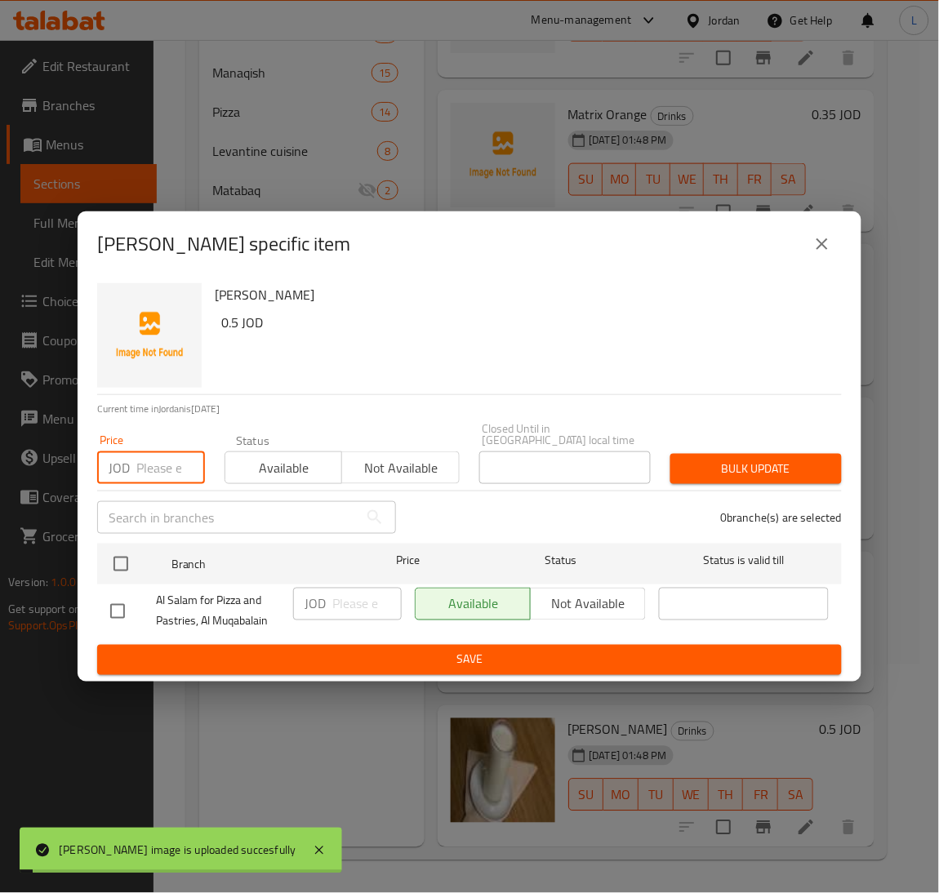
click at [162, 453] on input "number" at bounding box center [170, 467] width 69 height 33
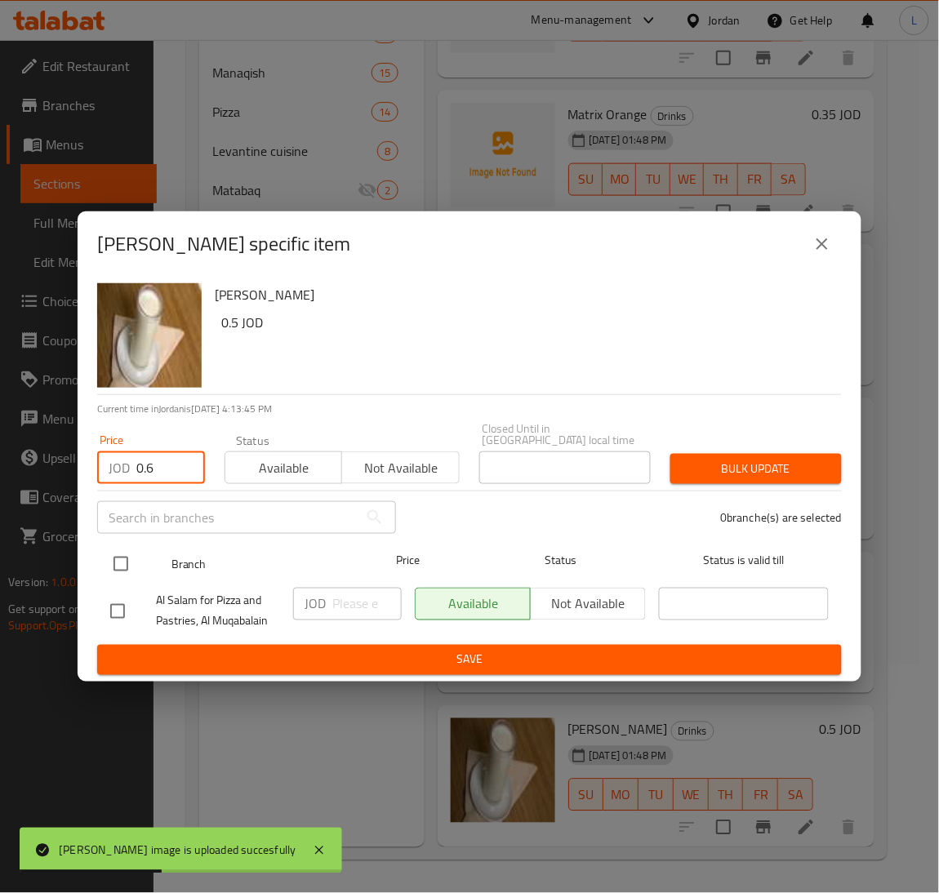
type input "0.6"
click at [121, 558] on input "checkbox" at bounding box center [121, 564] width 34 height 34
checkbox input "true"
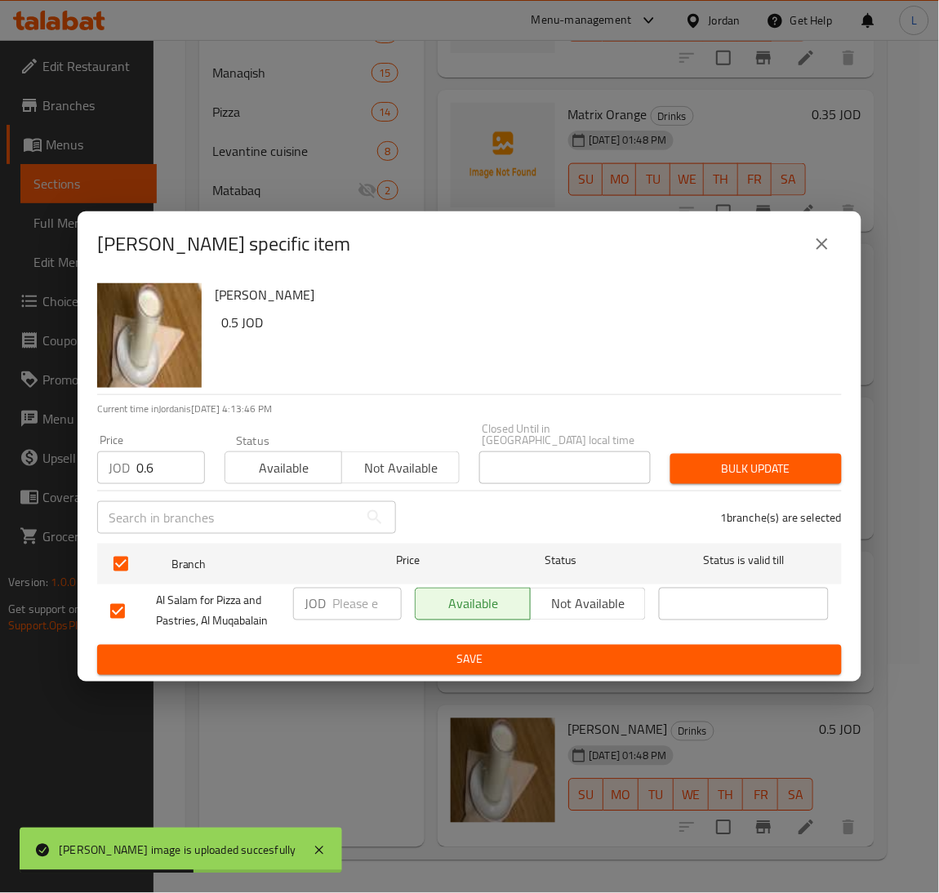
click at [806, 461] on span "Bulk update" at bounding box center [755, 469] width 145 height 20
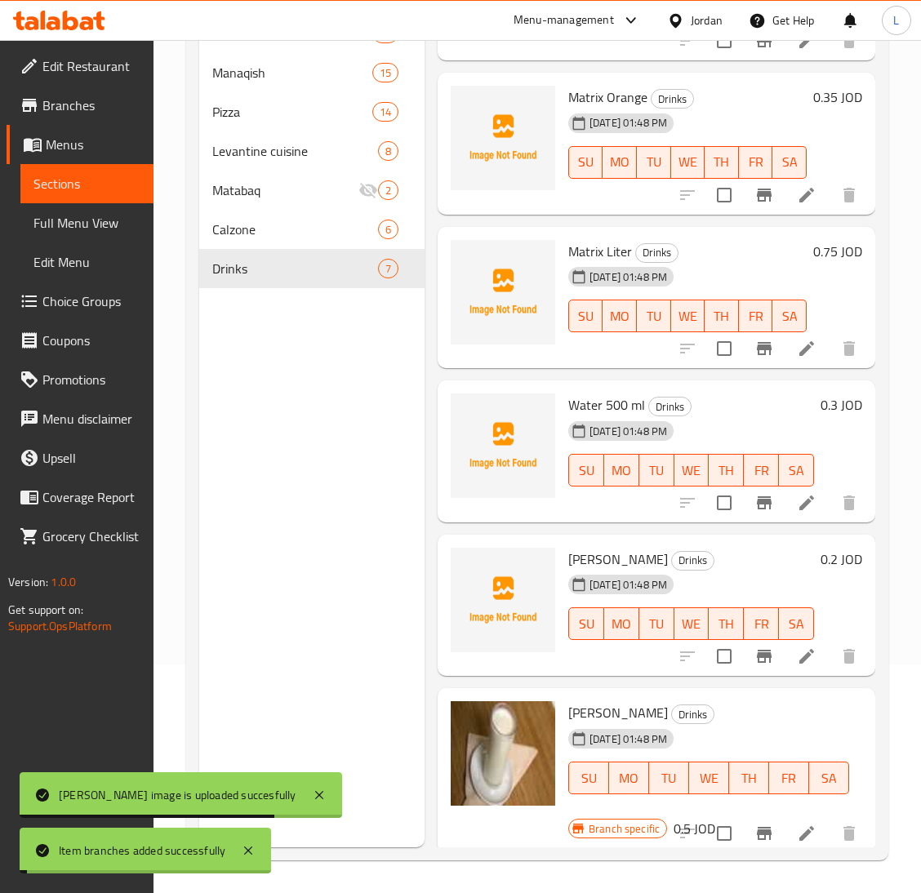
click at [773, 809] on div "[PERSON_NAME] Drinks [DATE] 01:48 PM SU MO TU WE TH FR SA" at bounding box center [709, 759] width 294 height 129
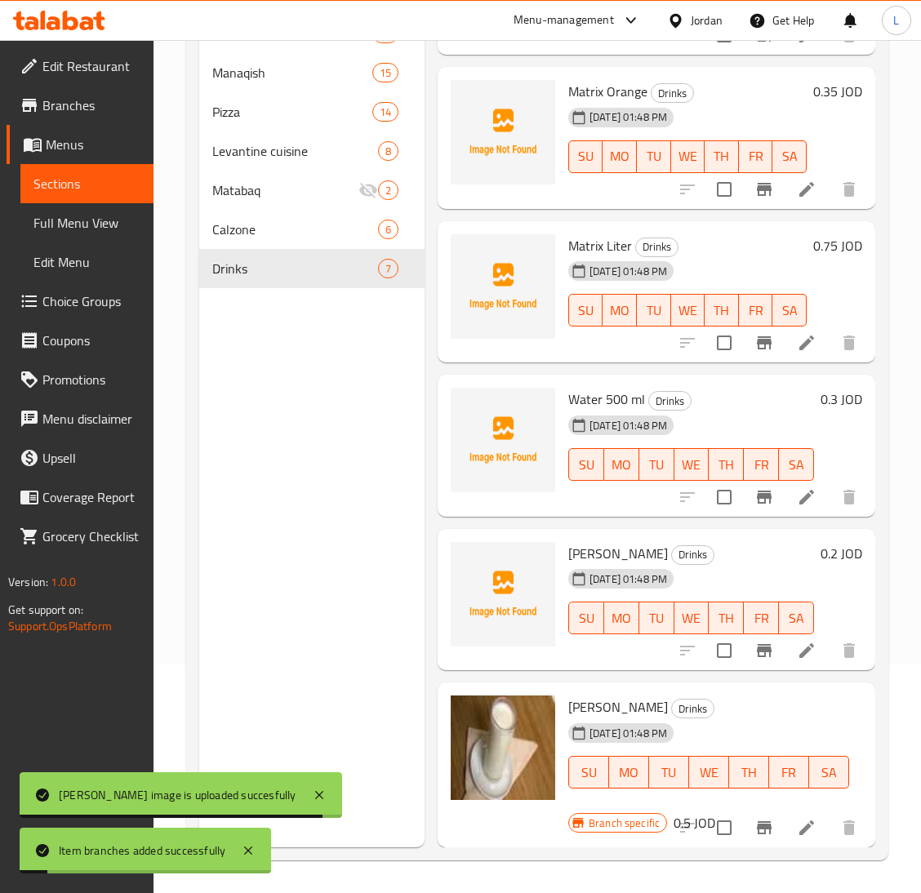
scroll to position [290, 0]
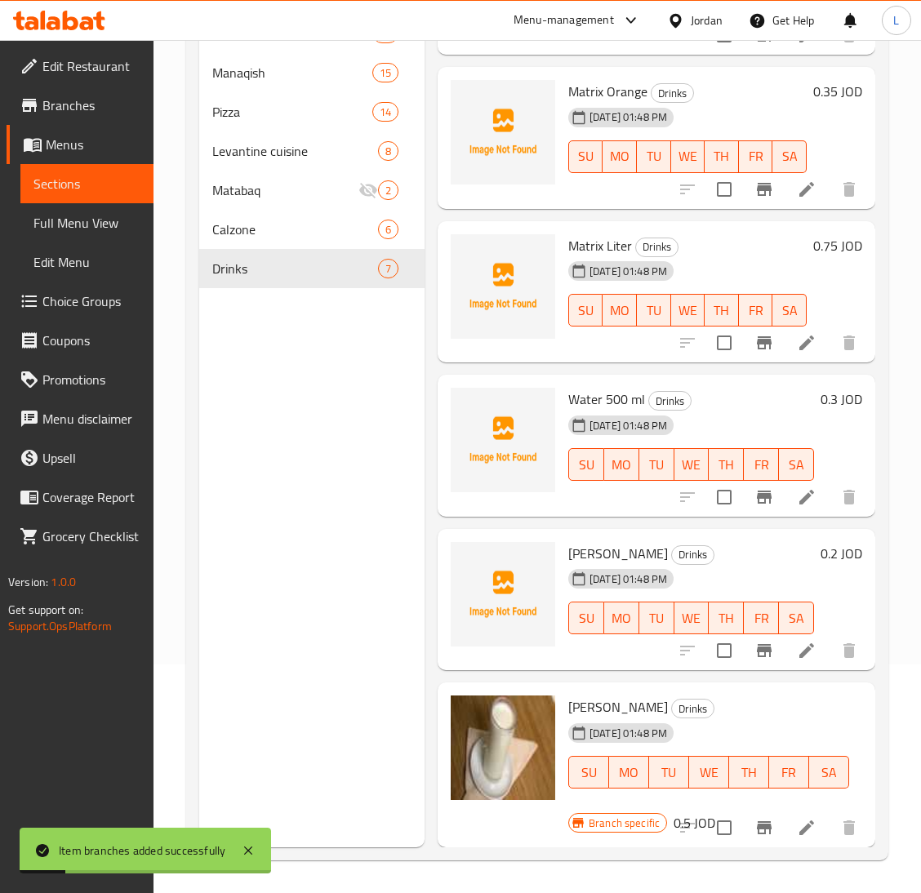
click at [784, 813] on li at bounding box center [807, 827] width 46 height 29
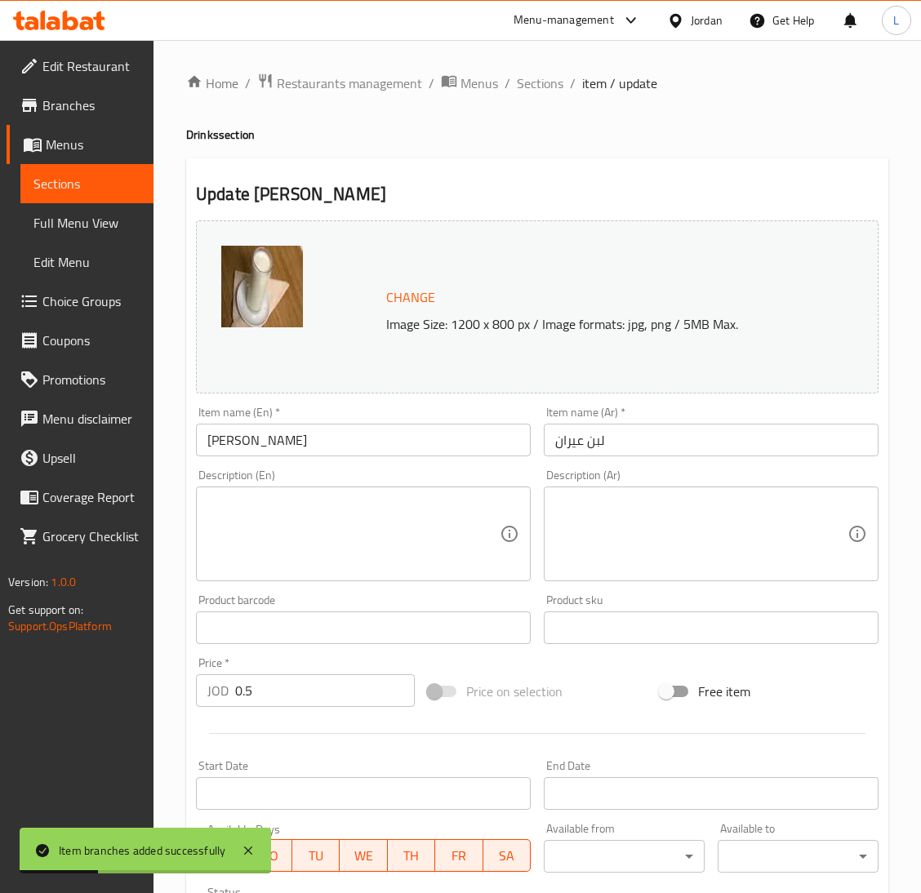
click at [298, 687] on input "0.5" at bounding box center [325, 690] width 180 height 33
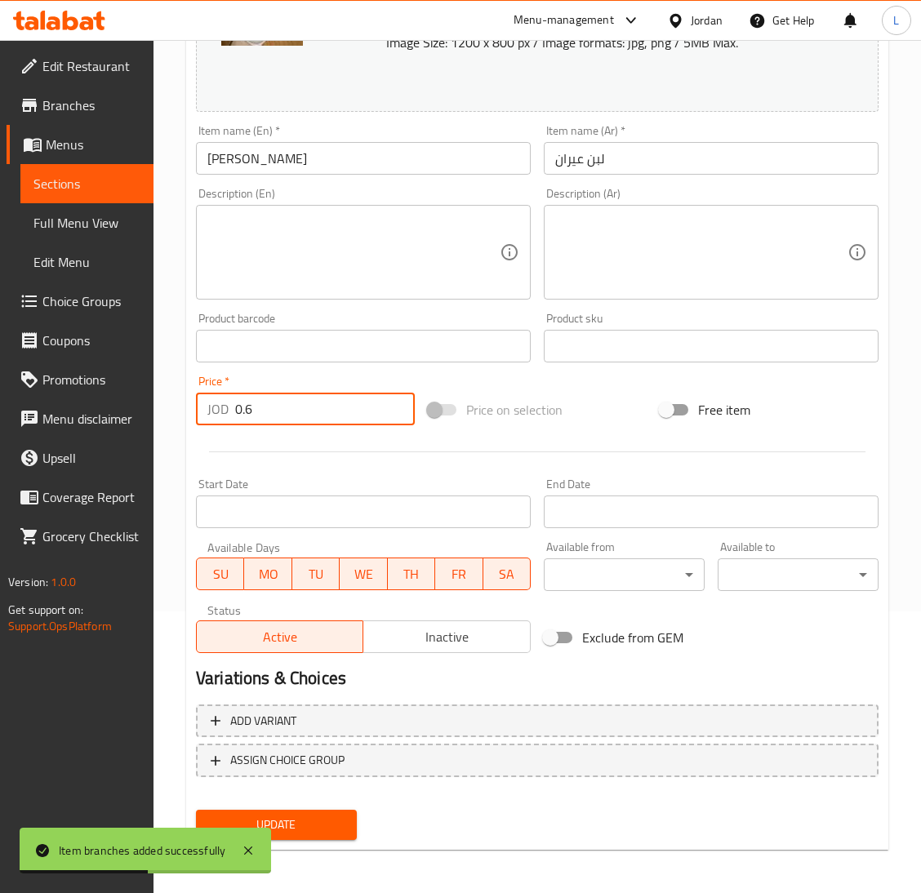
type input "0.6"
click at [313, 810] on button "Update" at bounding box center [276, 825] width 161 height 30
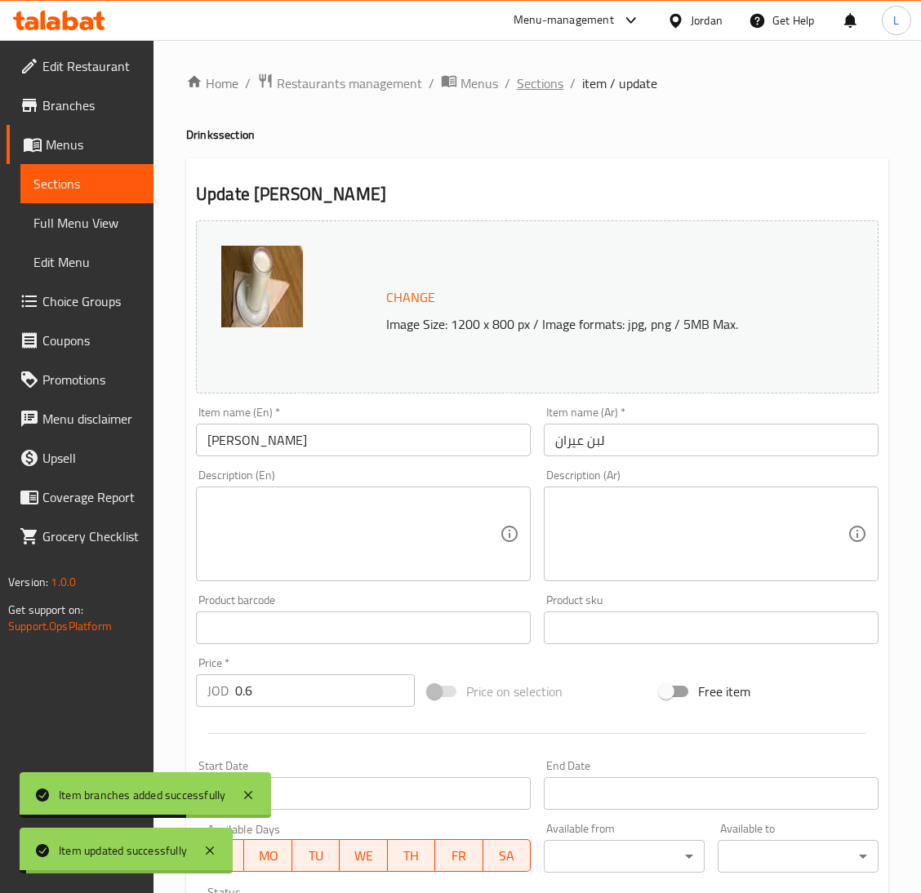
click at [528, 83] on span "Sections" at bounding box center [540, 83] width 47 height 20
